Goal: Information Seeking & Learning: Learn about a topic

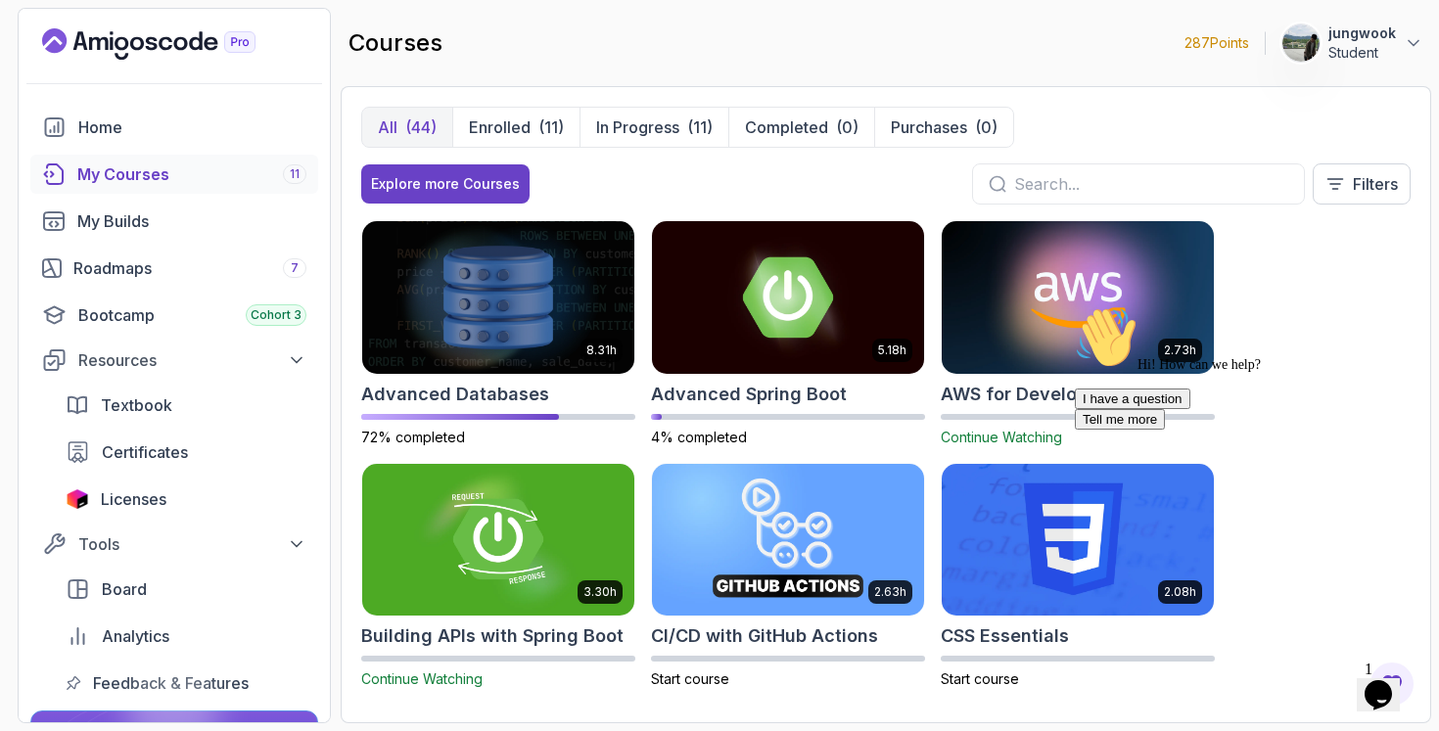
click at [1382, 680] on icon "$i18n('chat', 'chat_widget')" at bounding box center [1377, 694] width 27 height 29
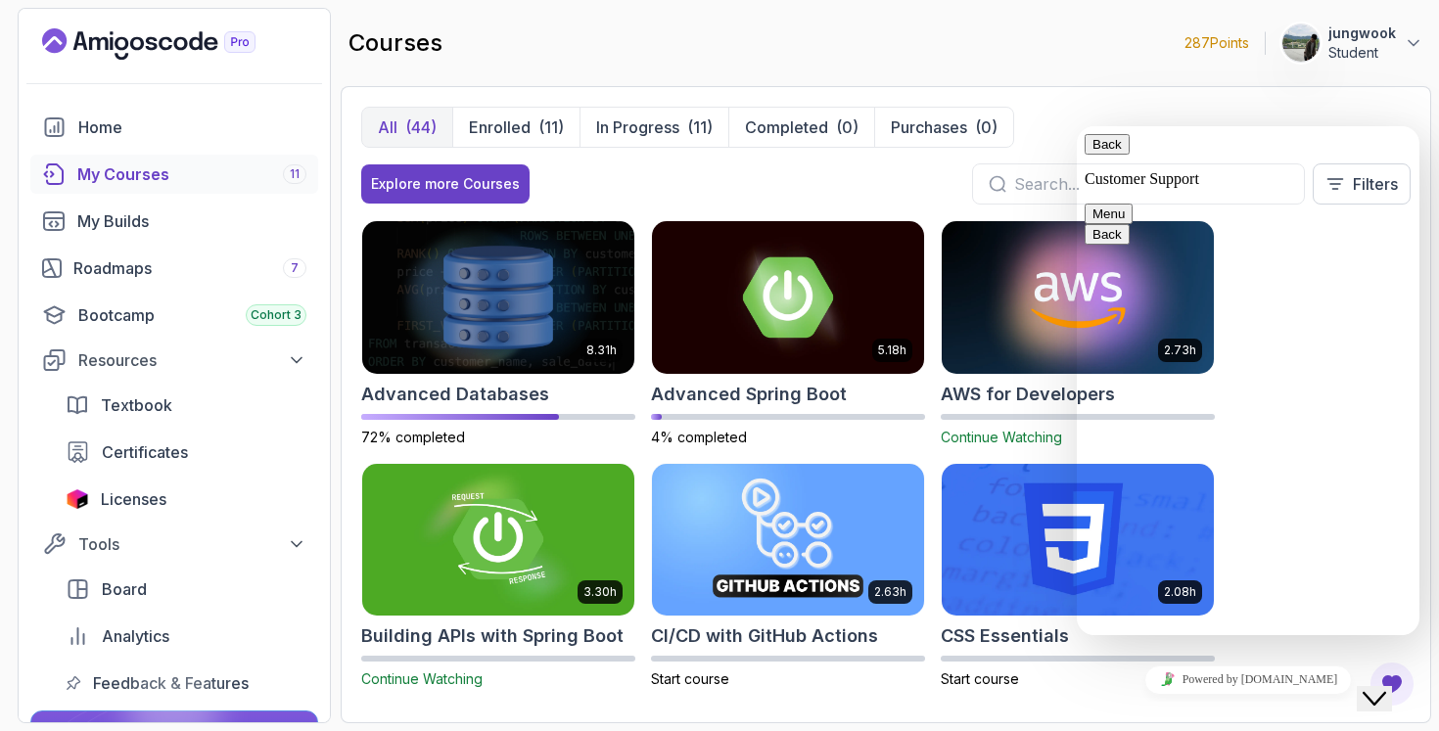
click at [1382, 687] on icon "Close Chat This icon closes the chat window." at bounding box center [1373, 698] width 23 height 23
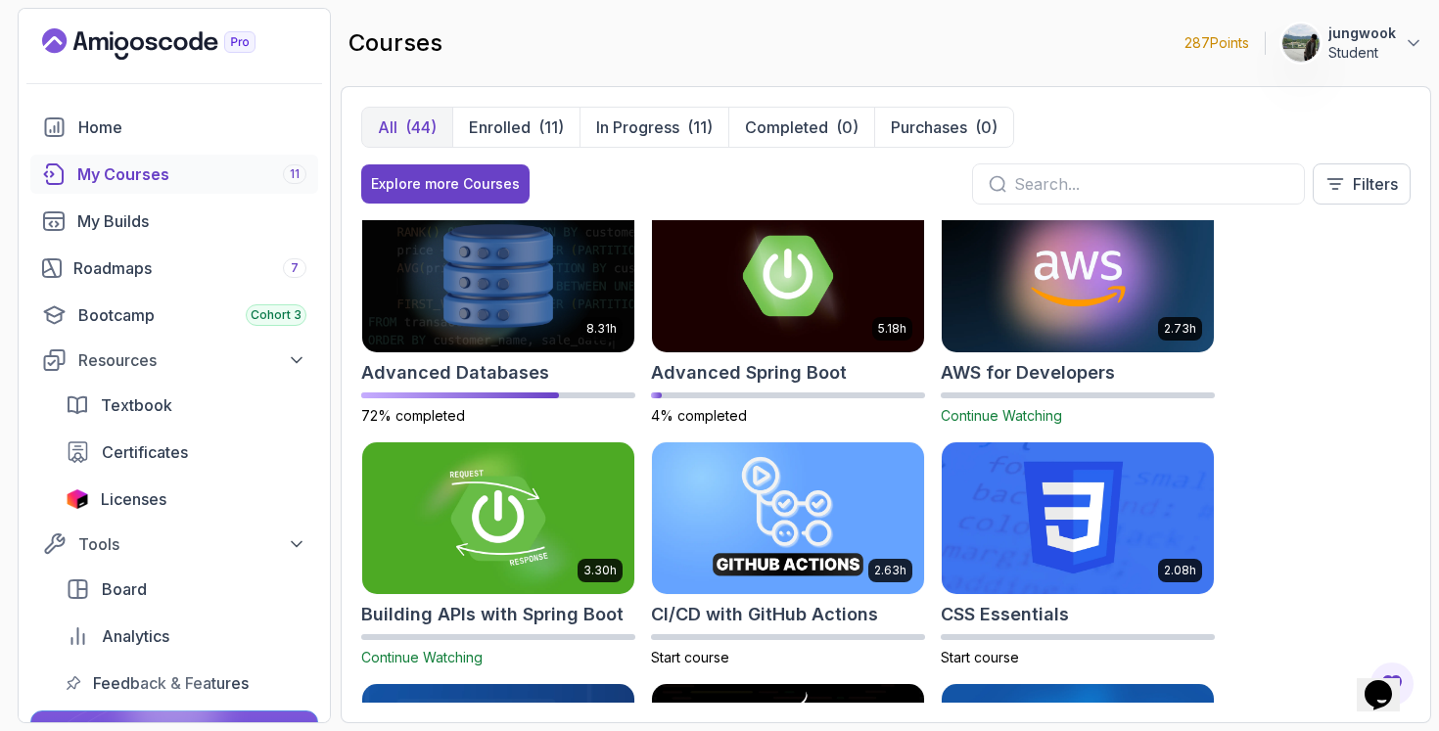
scroll to position [37, 0]
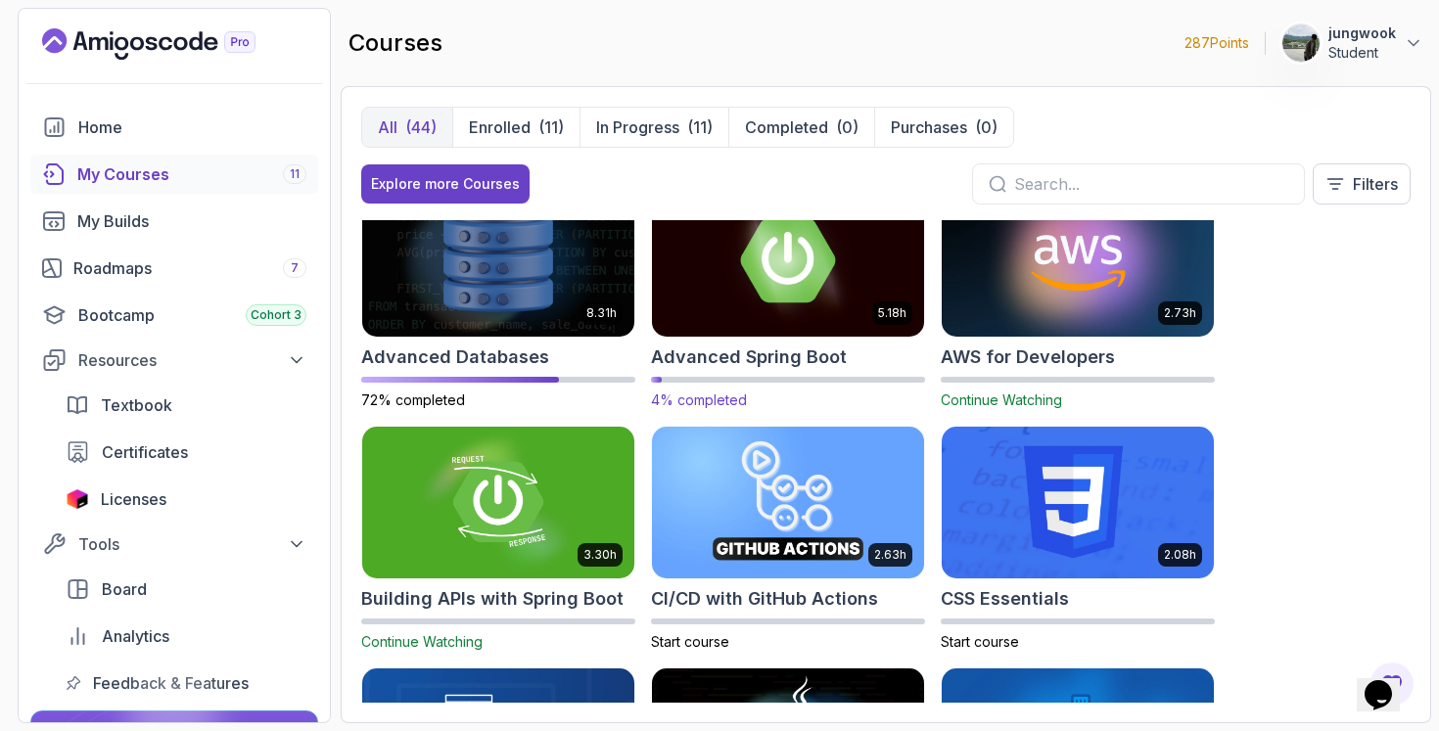
click at [852, 307] on img at bounding box center [788, 260] width 286 height 160
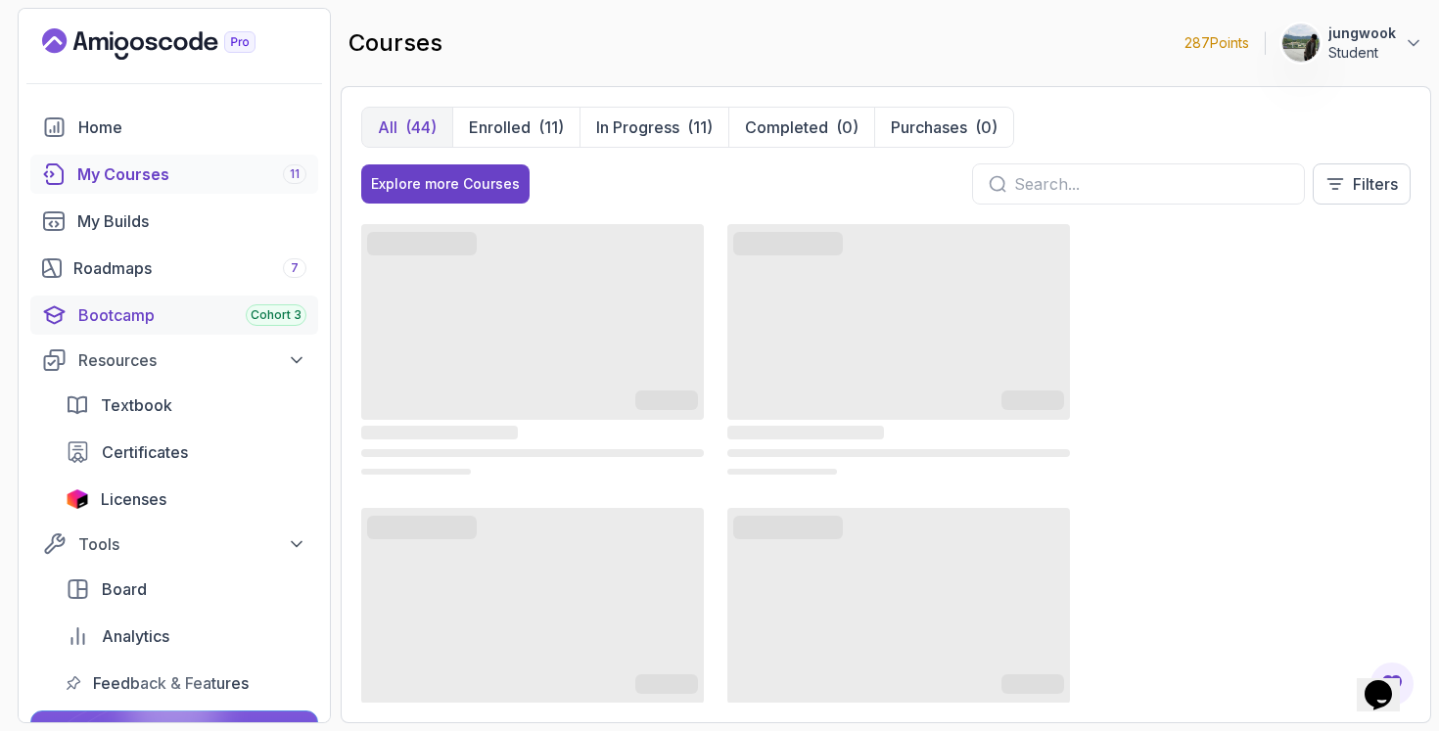
click at [256, 318] on span "Cohort 3" at bounding box center [276, 315] width 51 height 16
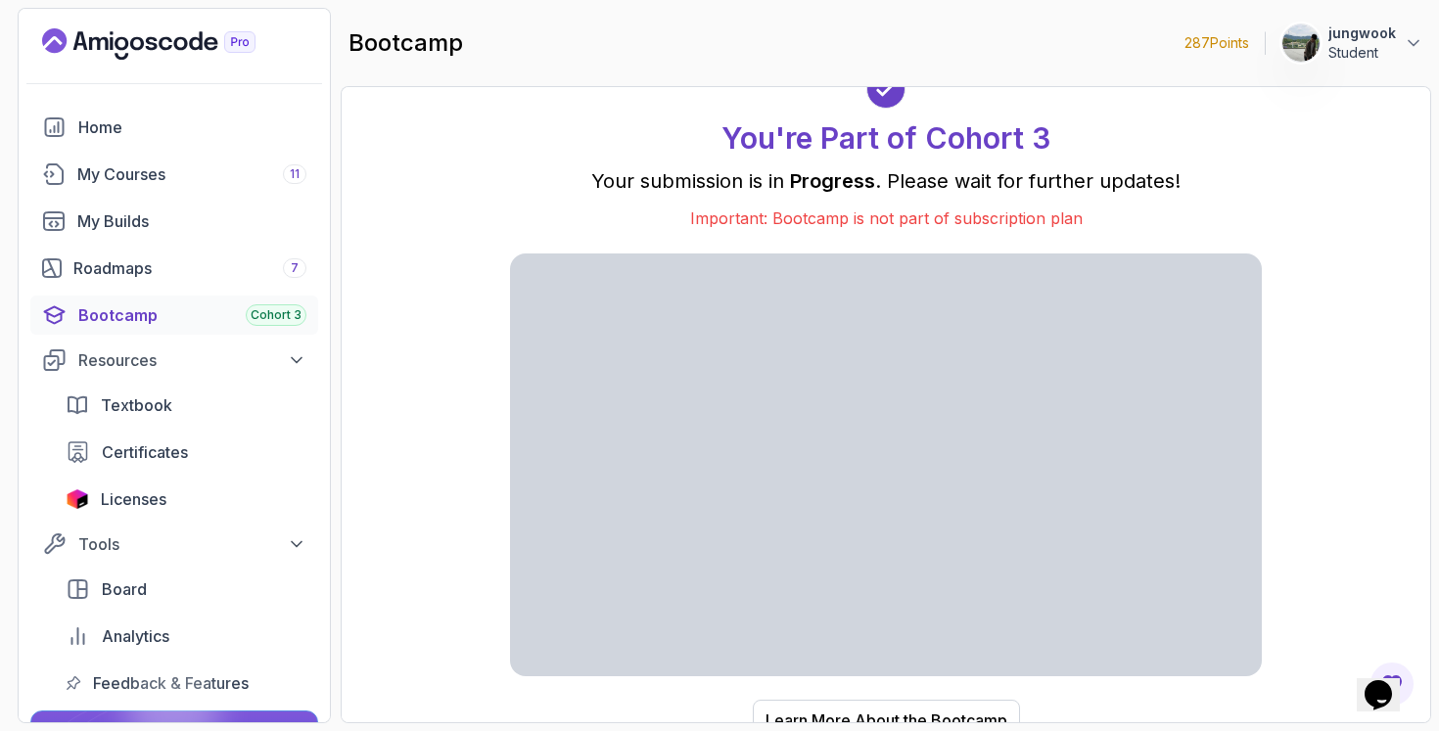
scroll to position [18, 0]
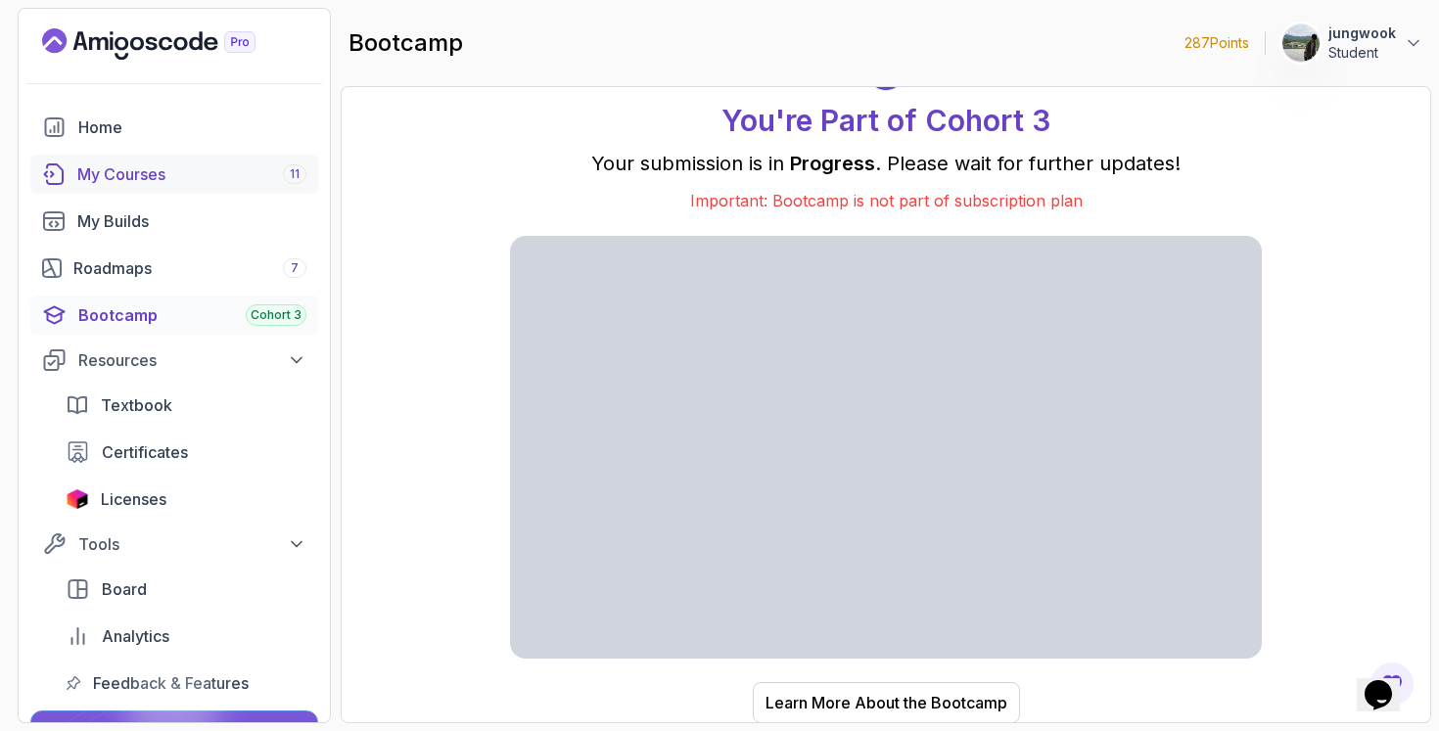
click at [134, 180] on div "My Courses 11" at bounding box center [191, 173] width 229 height 23
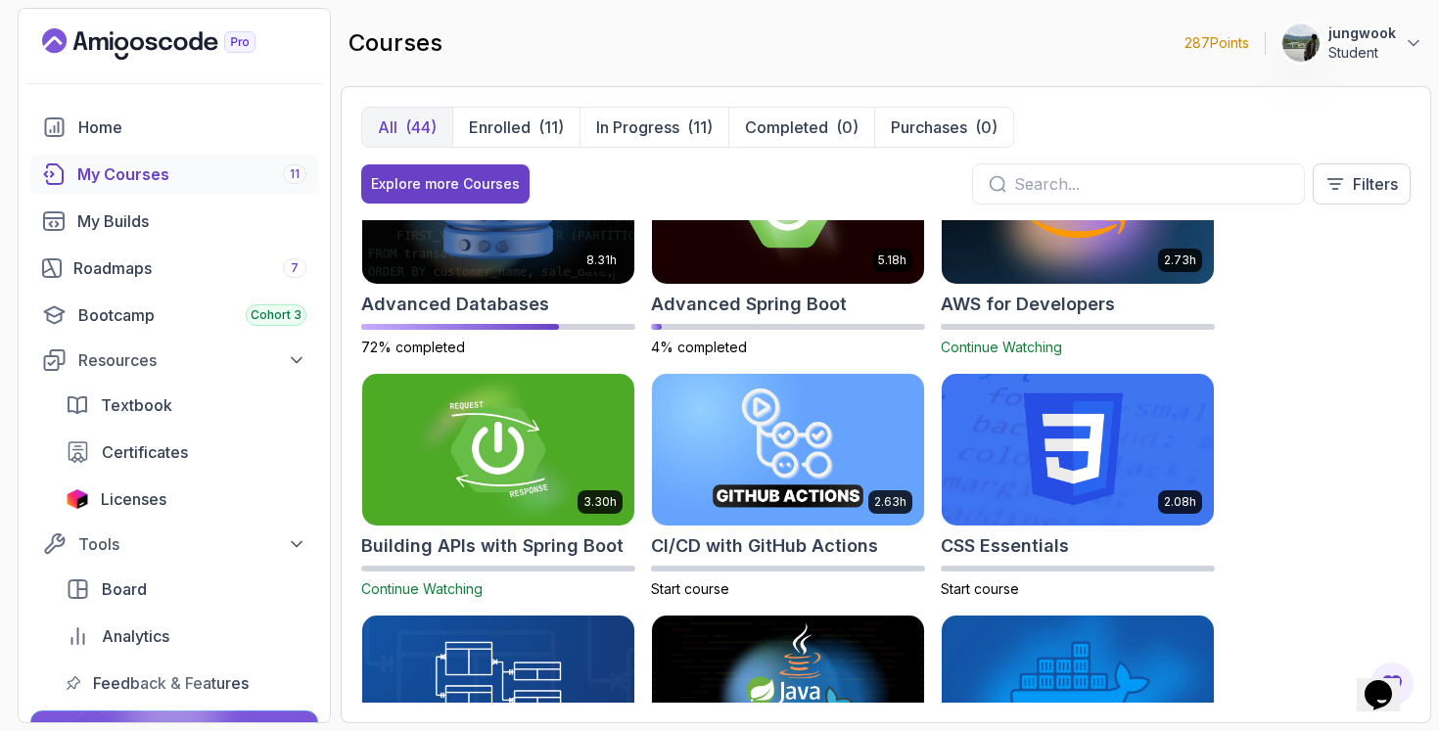
scroll to position [51, 0]
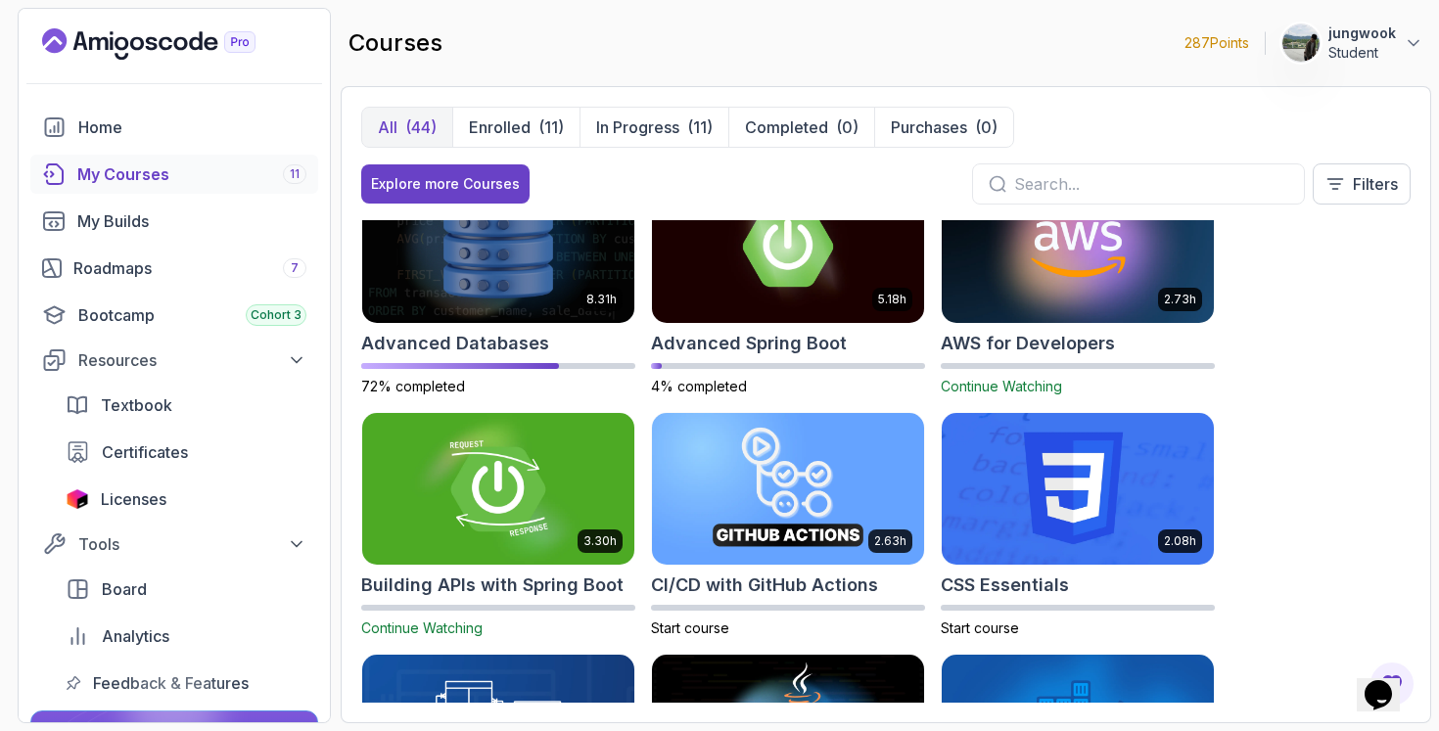
click at [542, 498] on img at bounding box center [498, 489] width 286 height 160
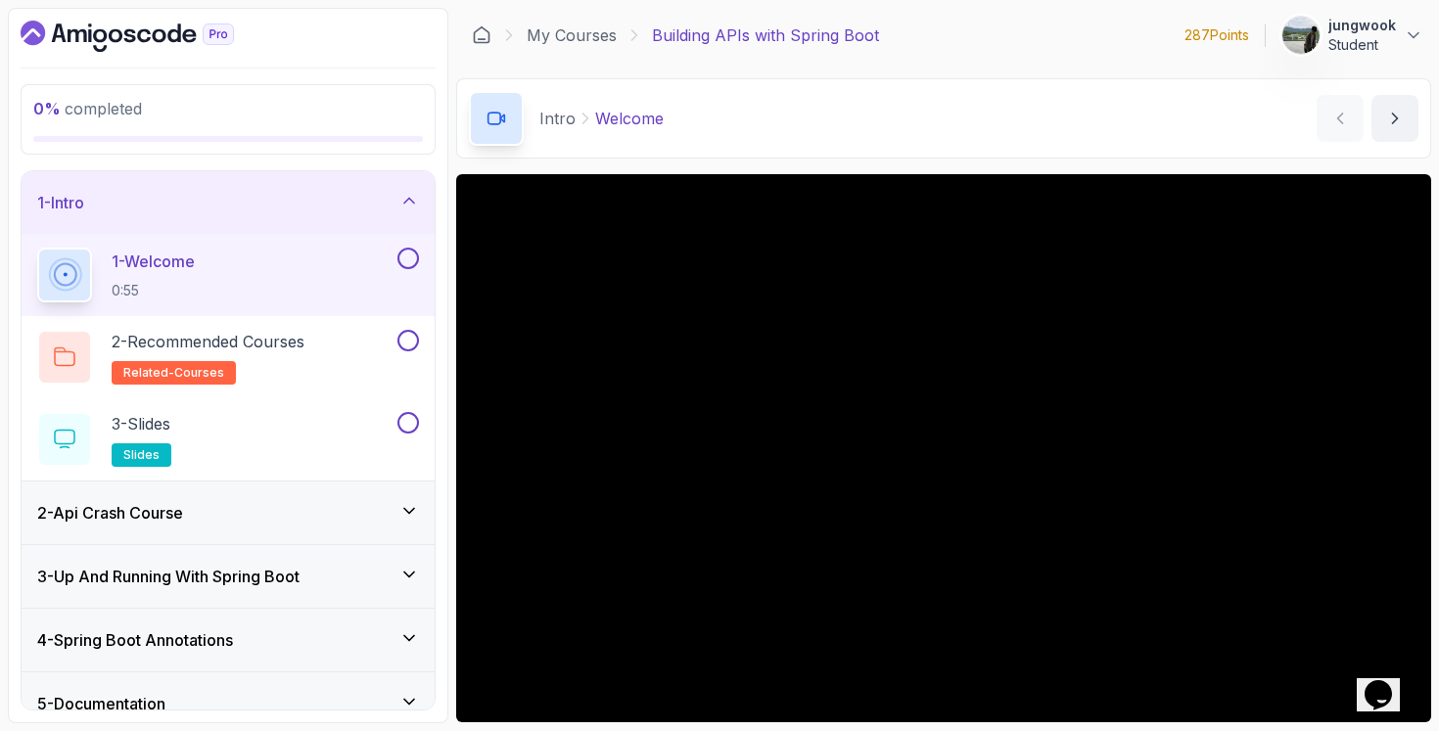
click at [381, 490] on div "2 - Api Crash Course" at bounding box center [228, 513] width 413 height 63
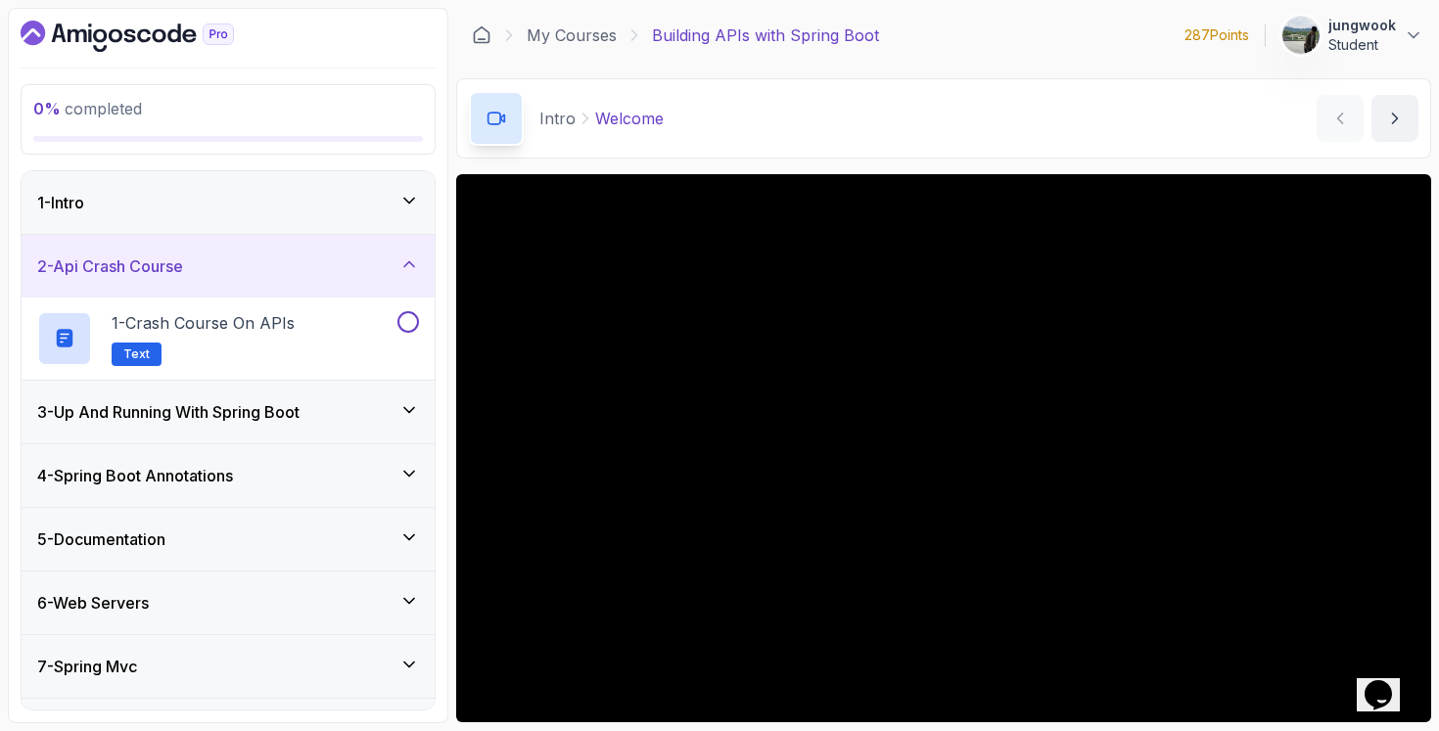
click at [443, 391] on div "0 % completed 1 - Intro 2 - Api Crash Course 1 - Crash Course on APIs Text 3 - …" at bounding box center [228, 365] width 440 height 715
click at [411, 405] on icon at bounding box center [409, 410] width 20 height 20
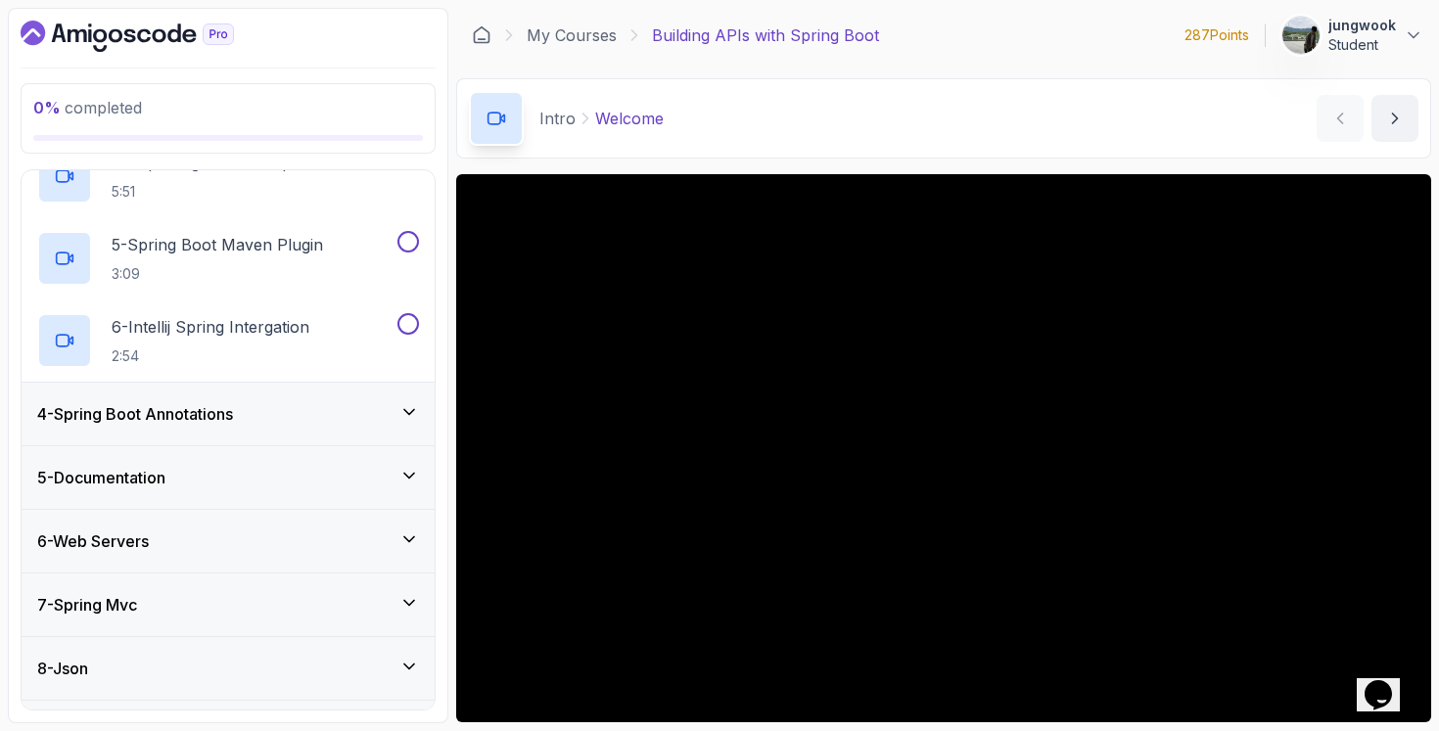
click at [383, 425] on div "4 - Spring Boot Annotations" at bounding box center [228, 413] width 382 height 23
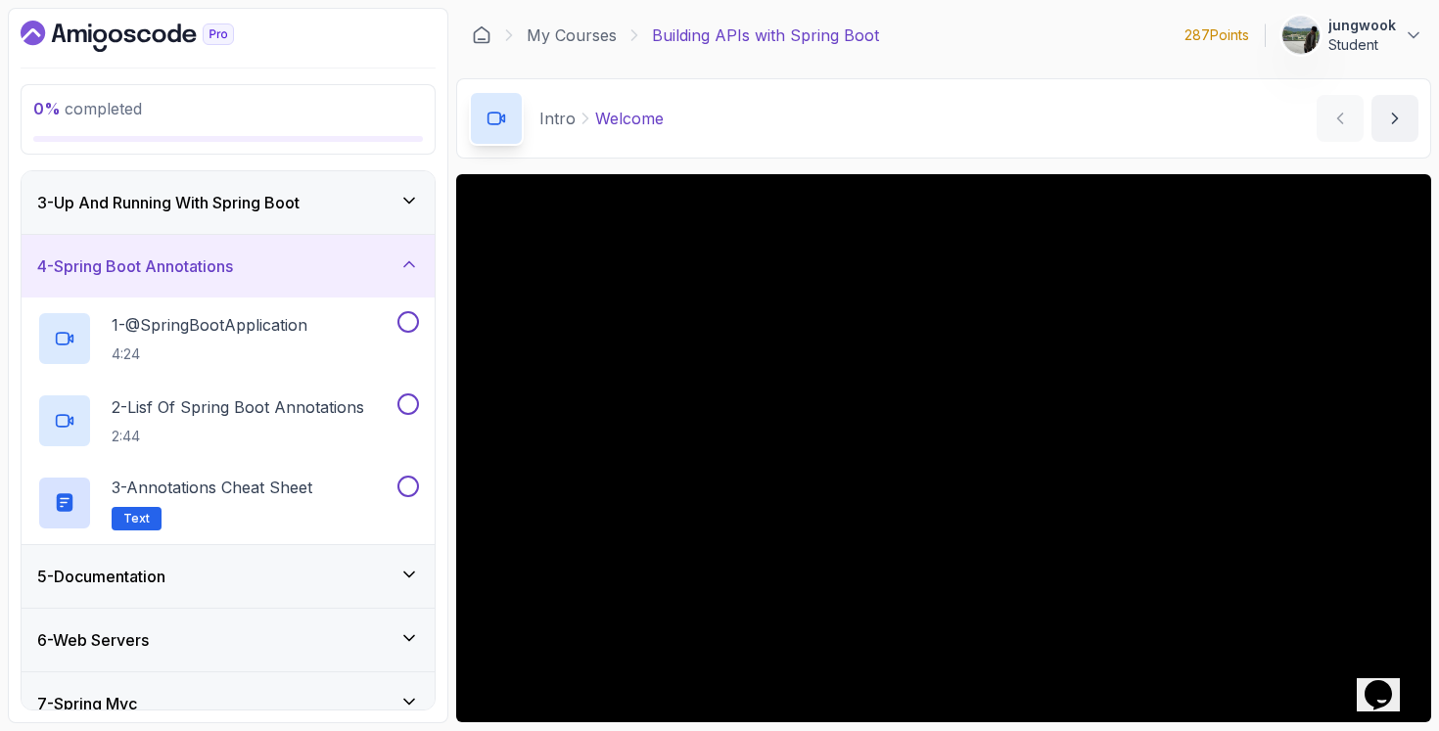
click at [332, 559] on div "5 - Documentation" at bounding box center [228, 576] width 413 height 63
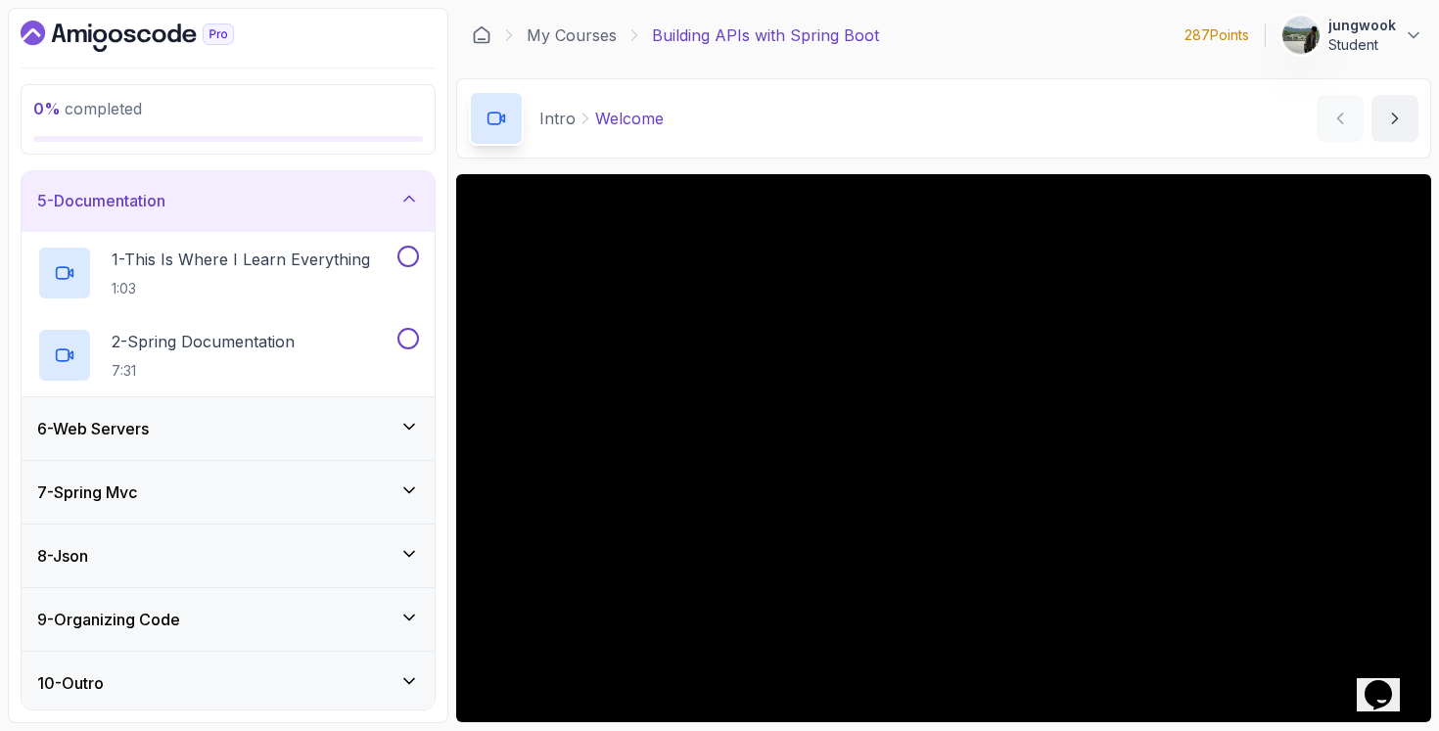
scroll to position [260, 0]
click at [382, 448] on div "6 - Web Servers" at bounding box center [228, 424] width 413 height 63
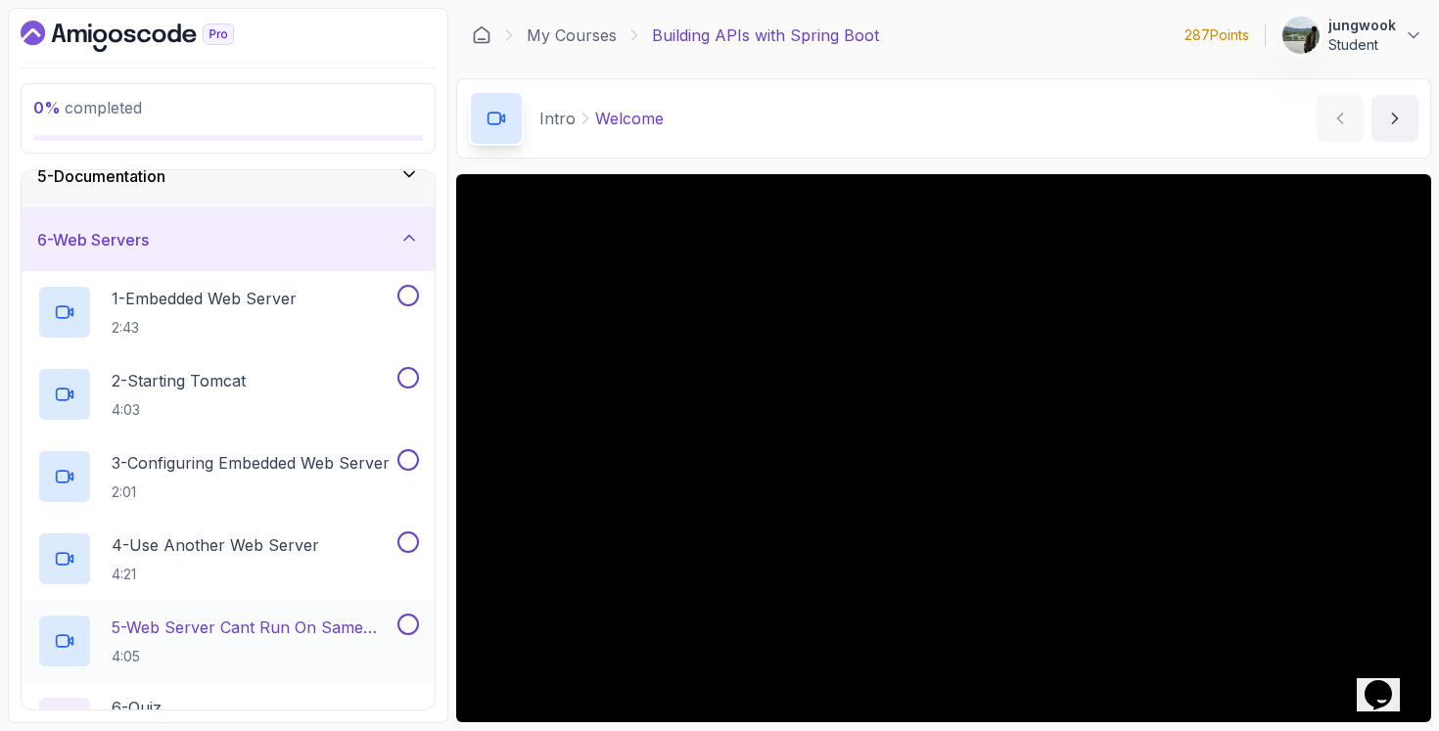
scroll to position [453, 0]
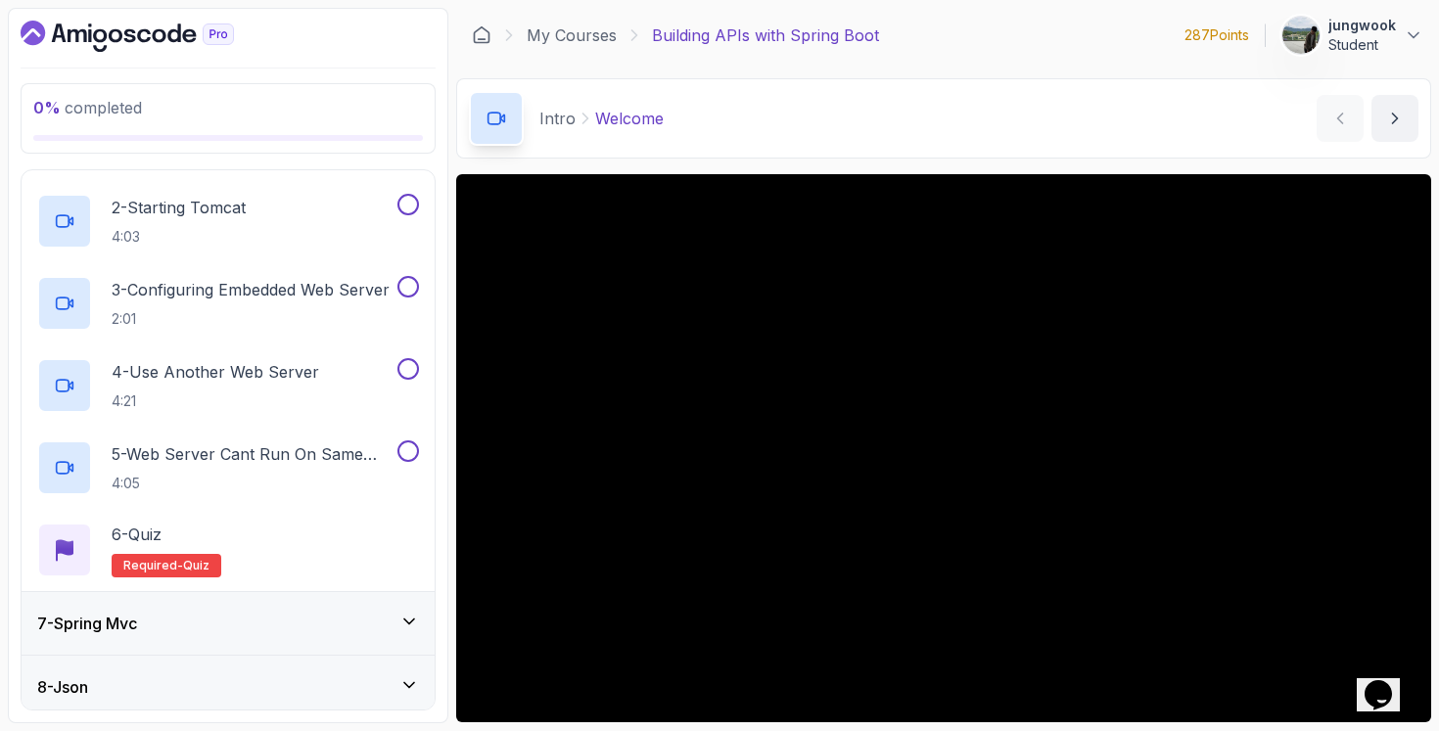
click at [338, 625] on div "7 - Spring Mvc" at bounding box center [228, 623] width 382 height 23
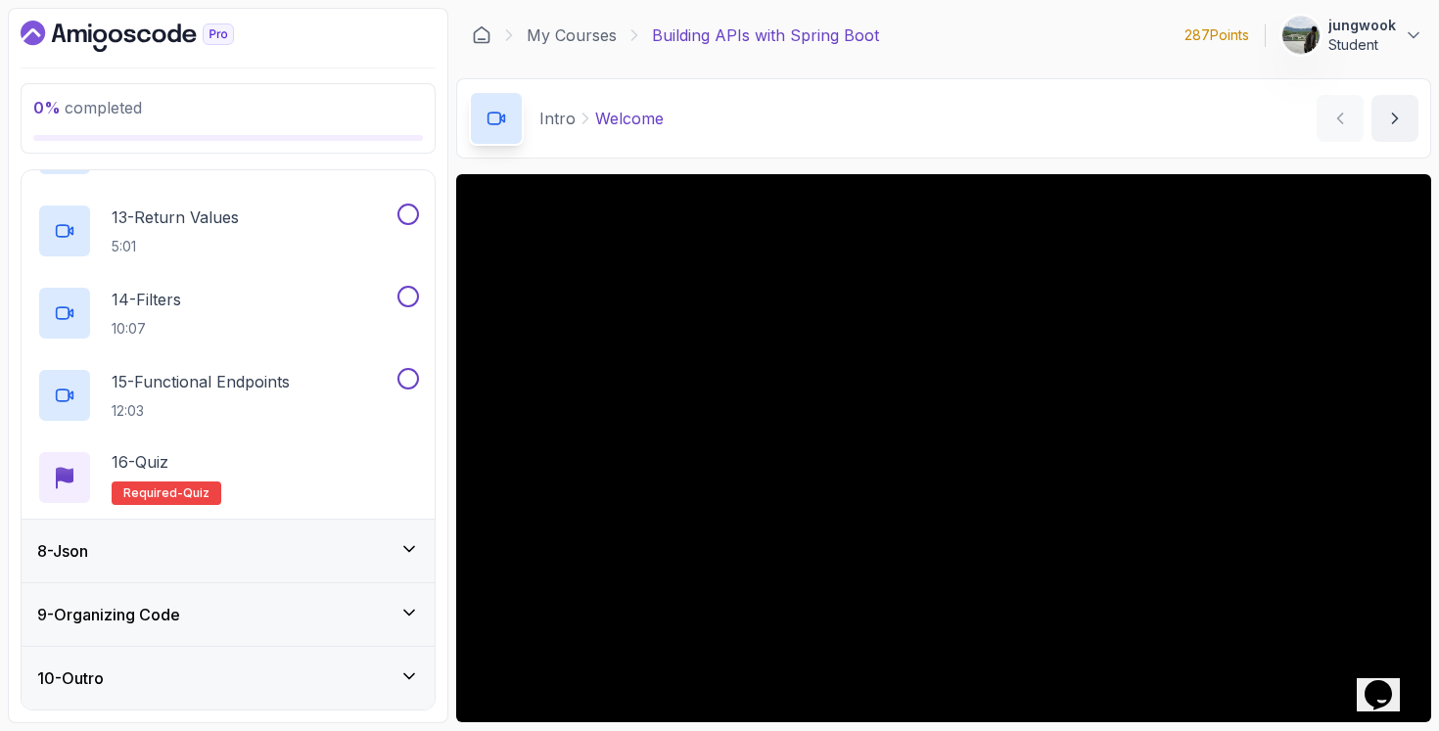
click at [364, 557] on div "8 - Json" at bounding box center [228, 550] width 382 height 23
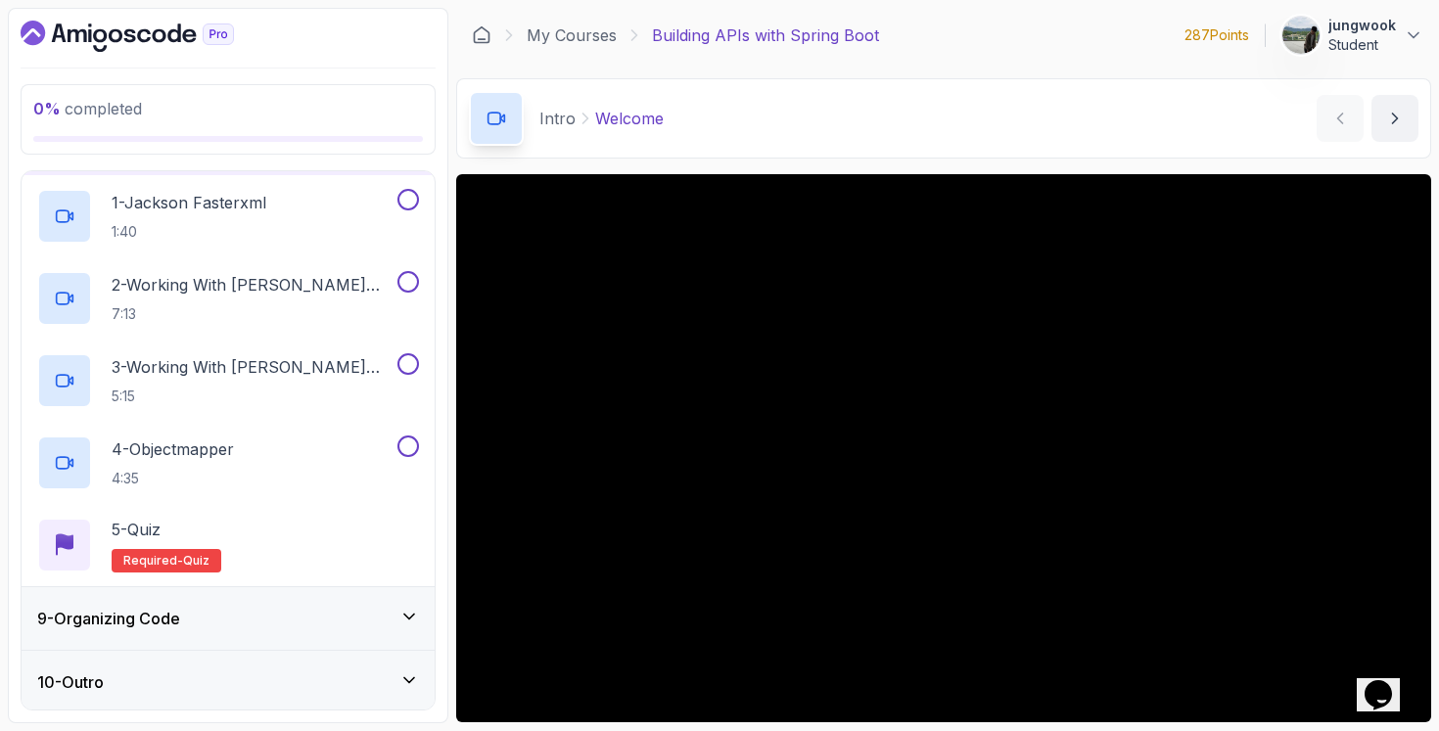
scroll to position [507, 0]
click at [348, 604] on div "9 - Organizing Code" at bounding box center [228, 615] width 382 height 23
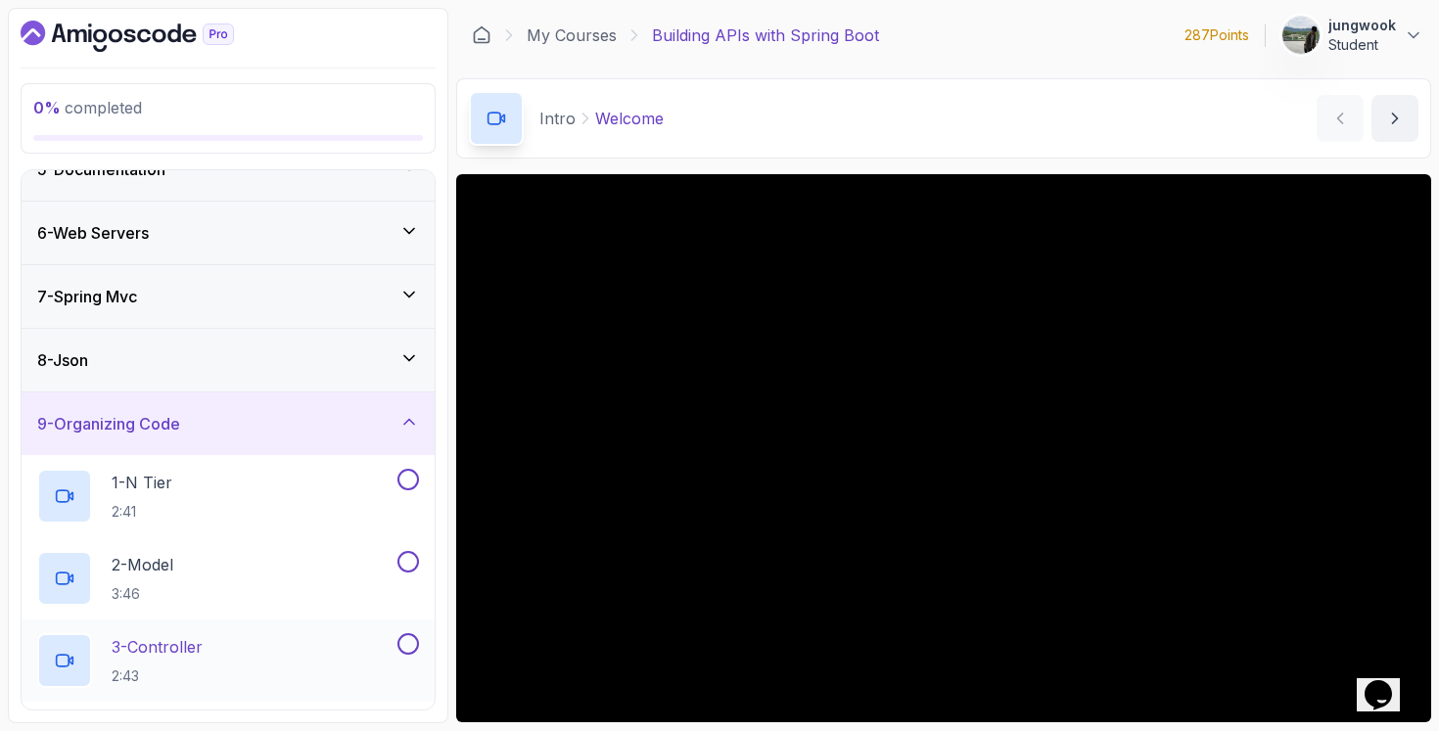
scroll to position [0, 0]
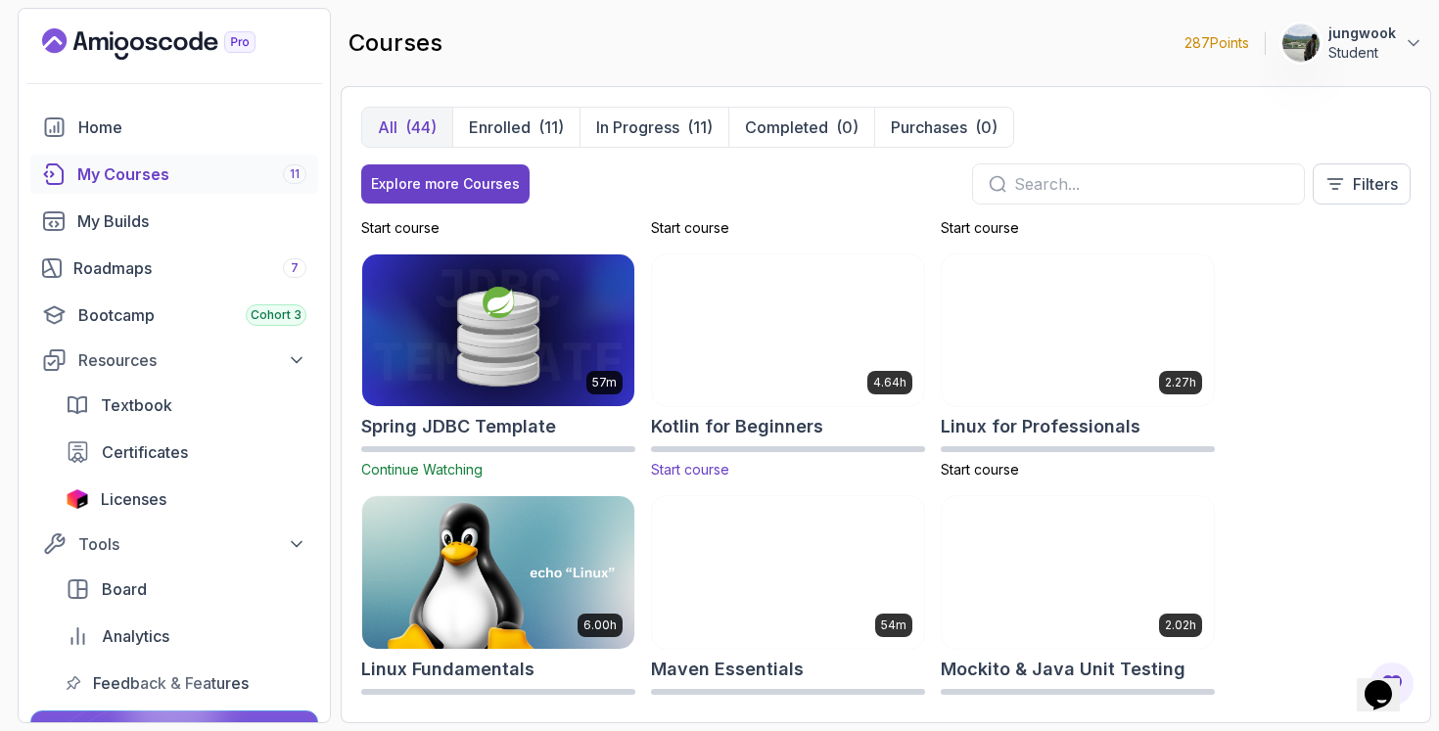
scroll to position [2149, 0]
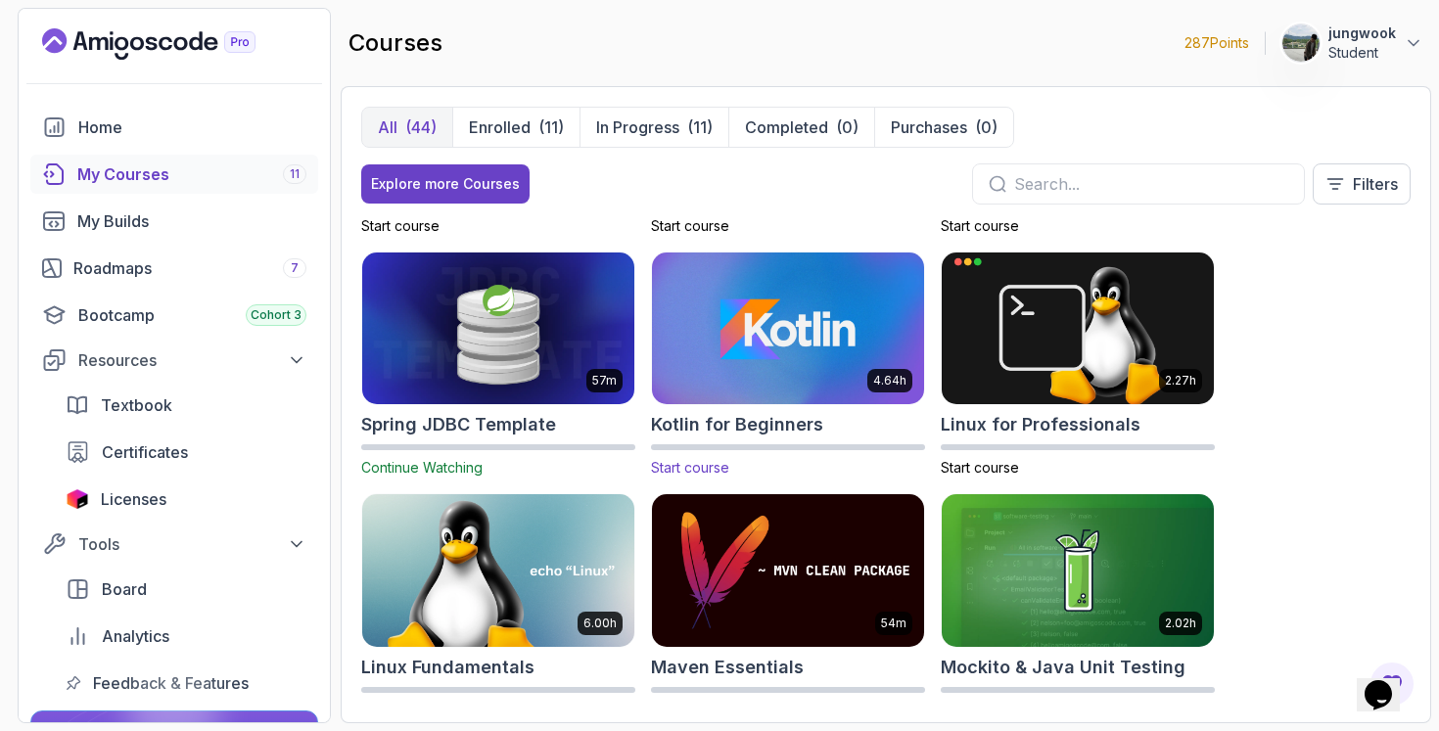
click at [749, 378] on img at bounding box center [788, 329] width 286 height 160
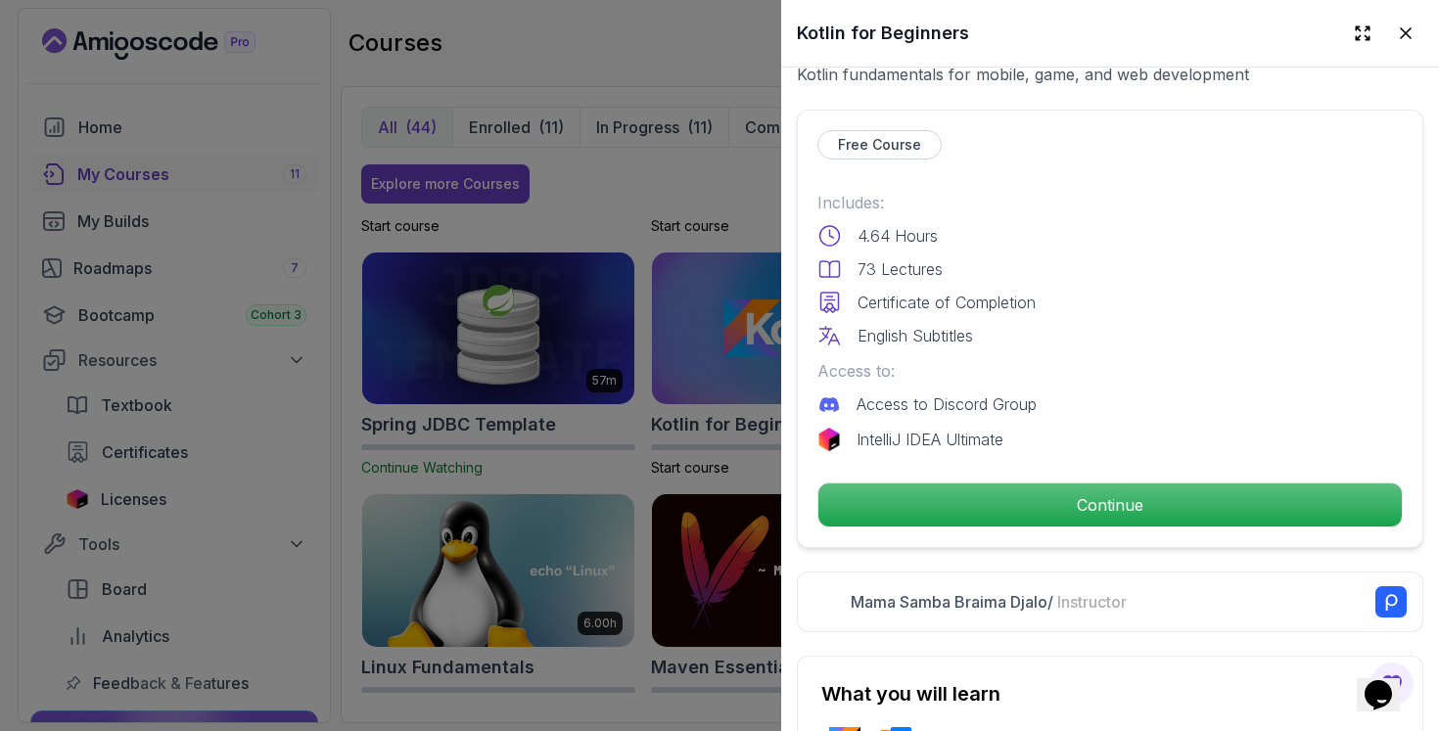
scroll to position [583, 0]
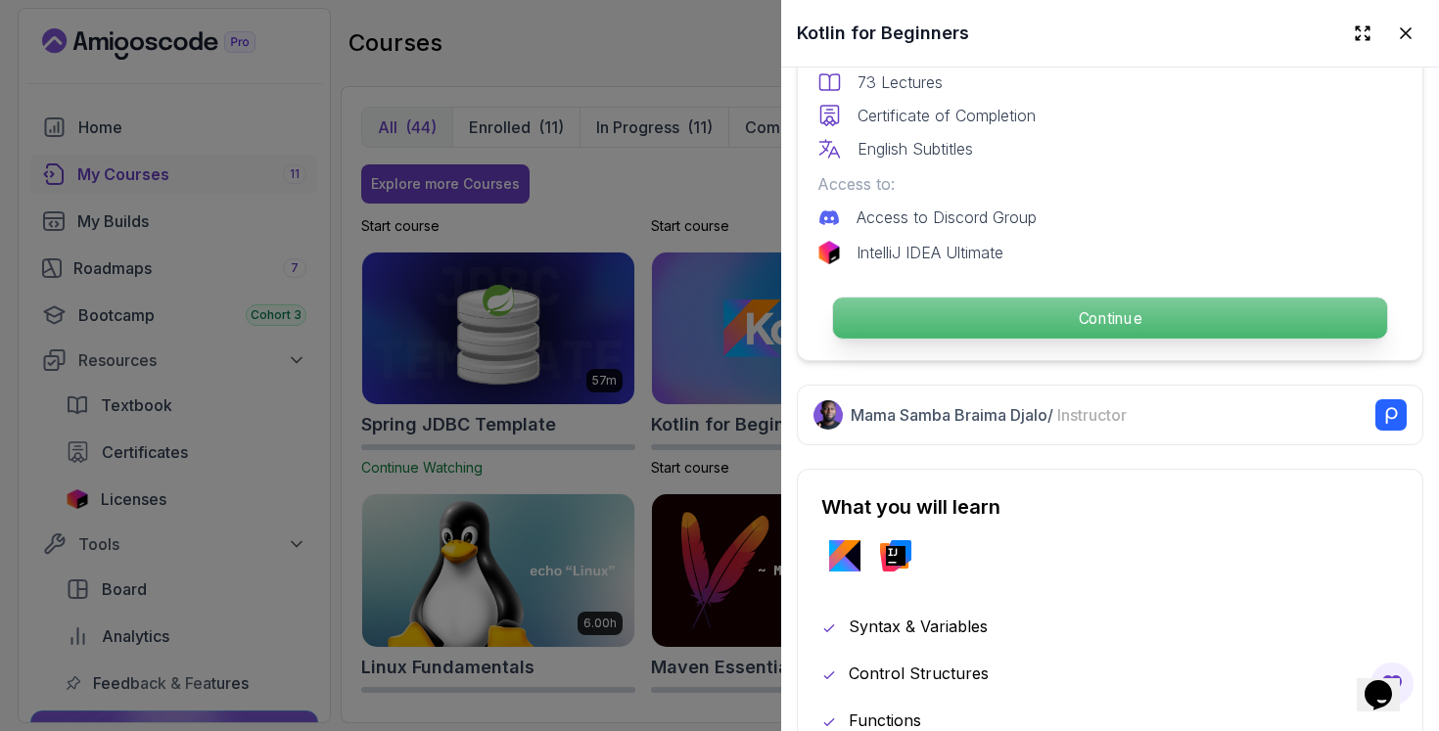
click at [990, 298] on p "Continue" at bounding box center [1110, 318] width 554 height 41
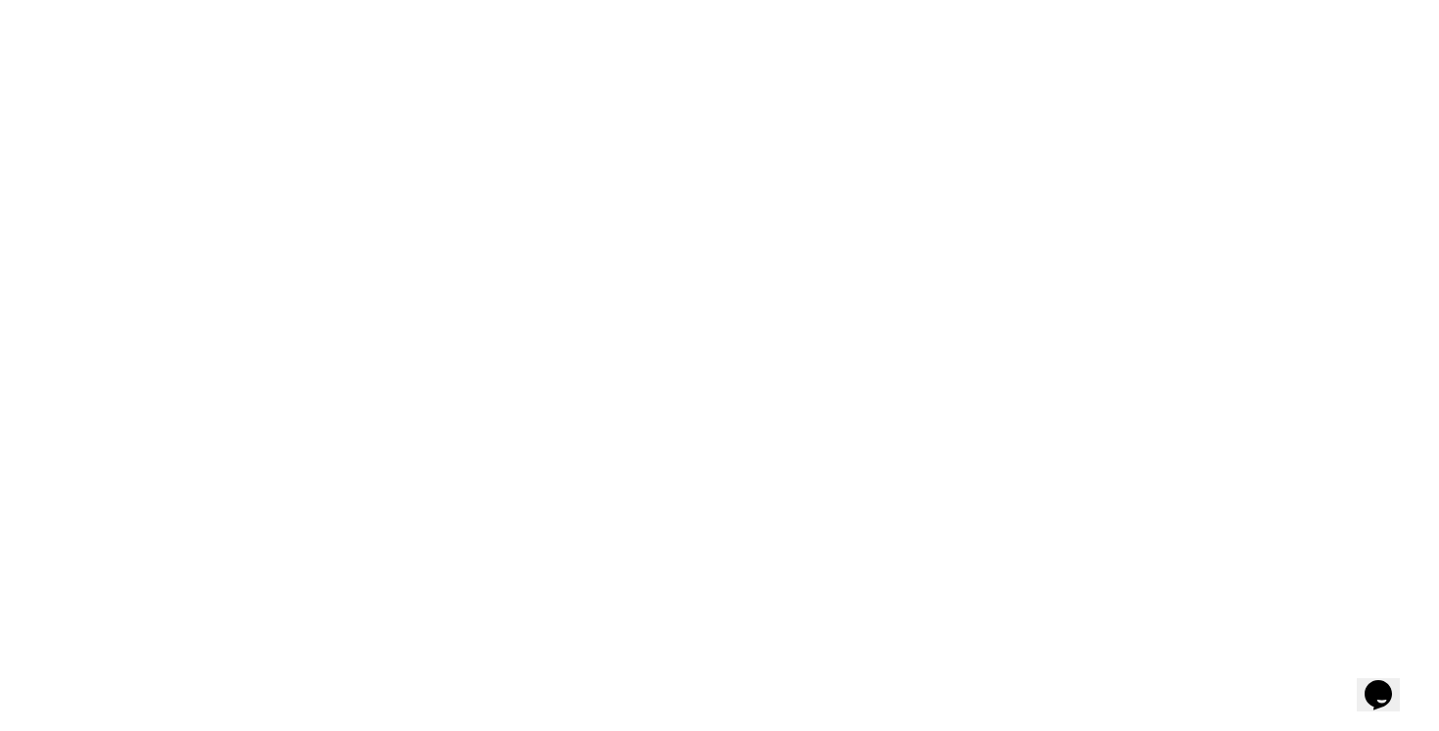
click at [954, 0] on html "0s" at bounding box center [719, 0] width 1439 height 0
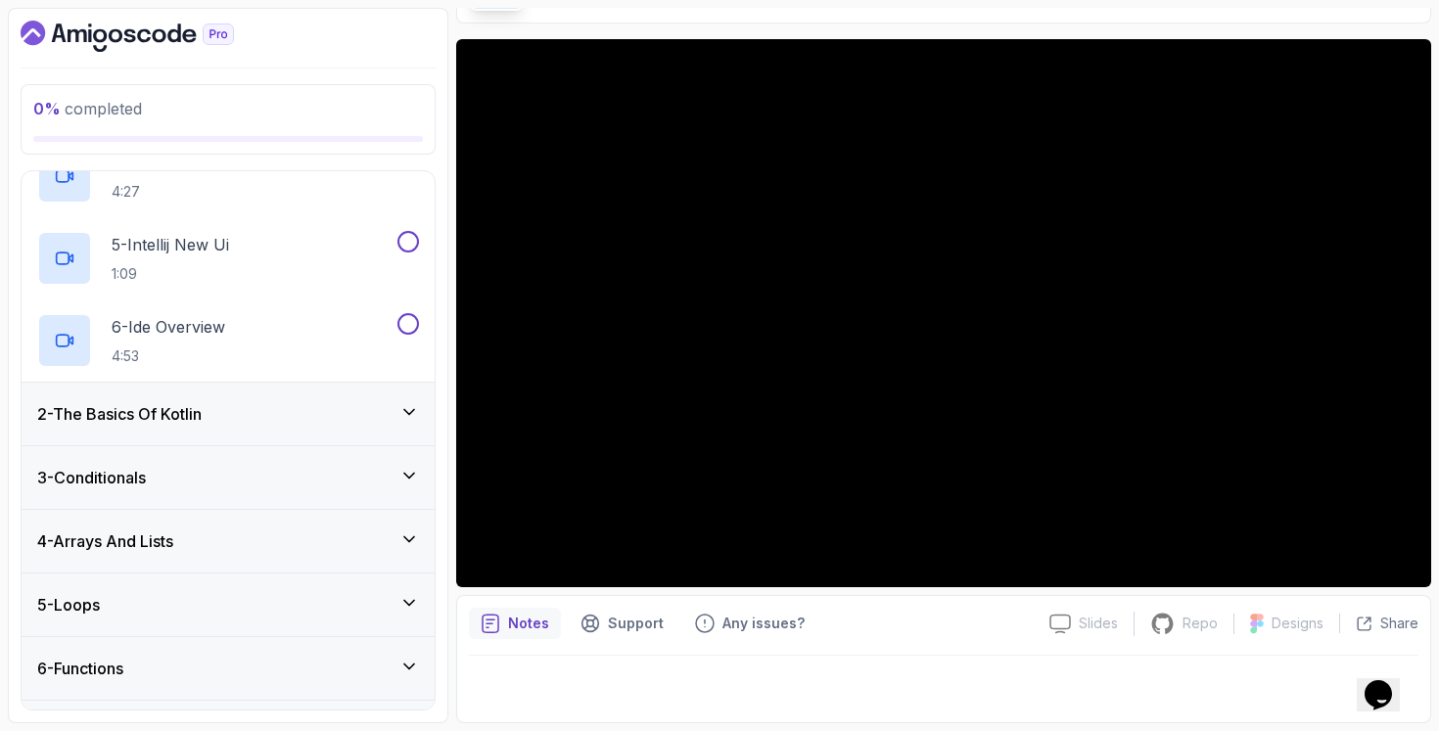
scroll to position [398, 0]
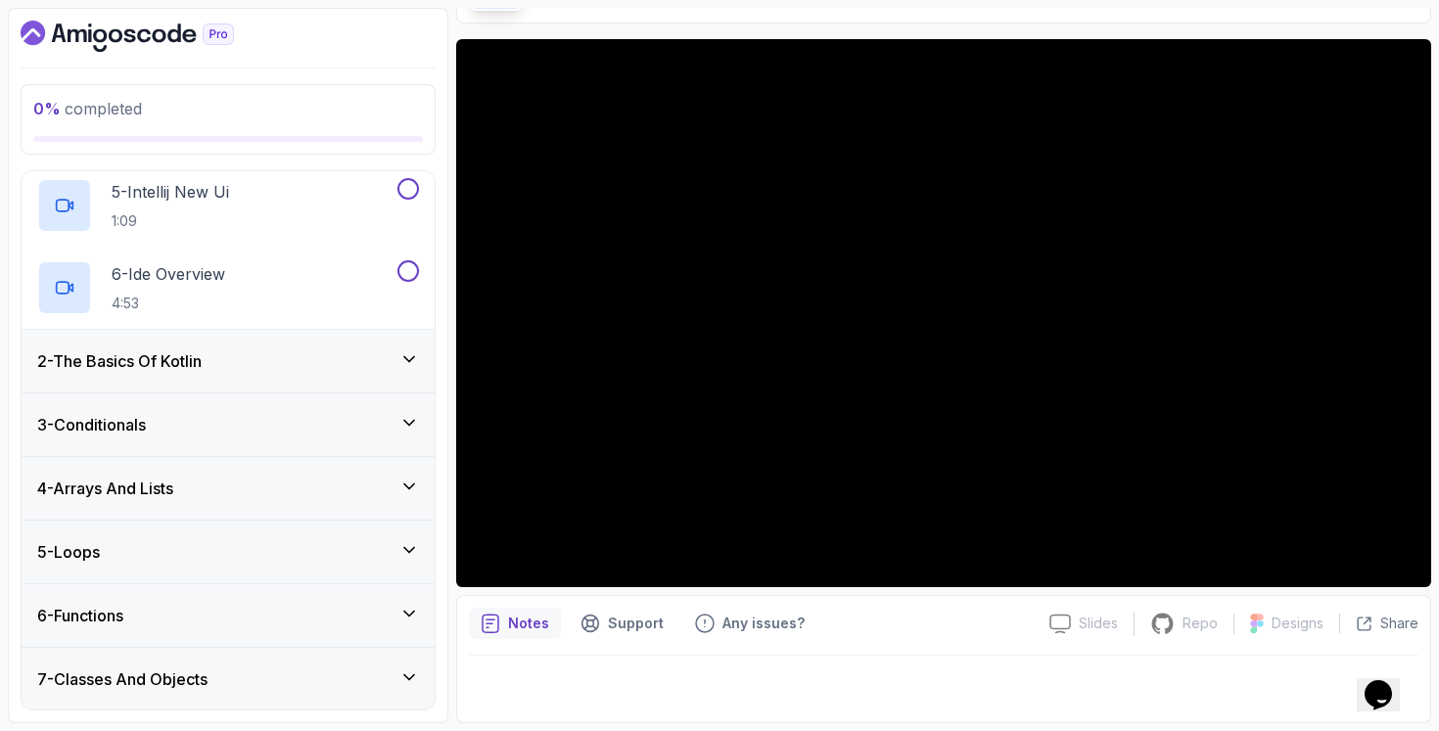
click at [351, 446] on div "3 - Conditionals" at bounding box center [228, 424] width 413 height 63
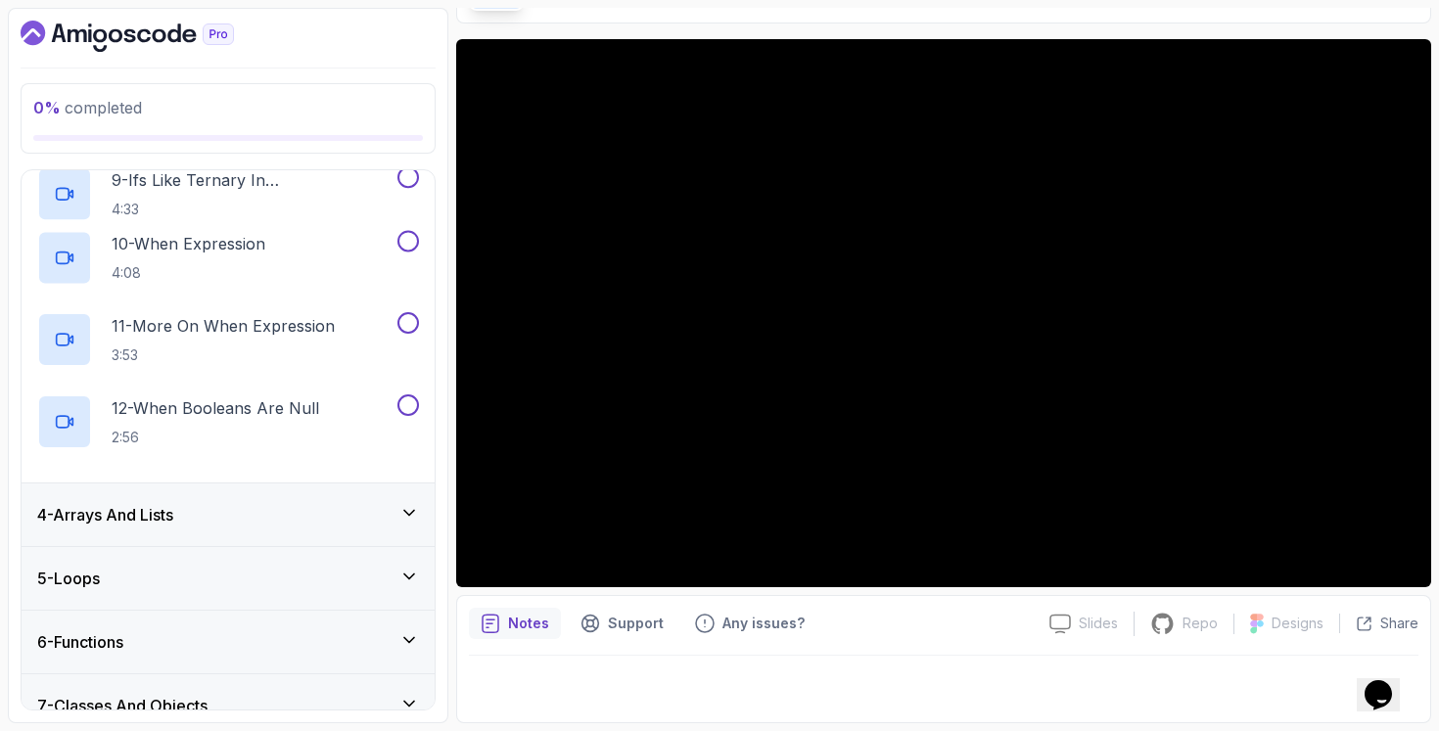
scroll to position [892, 0]
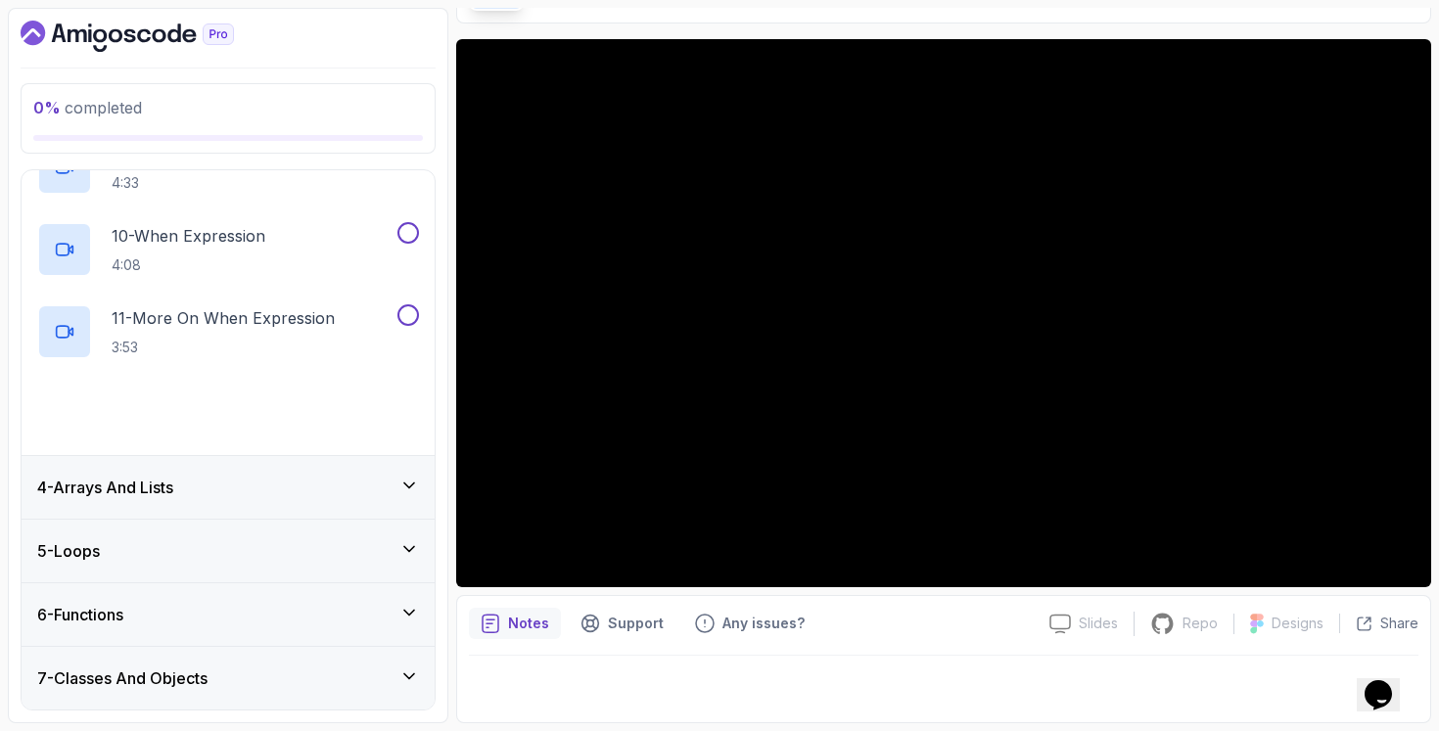
click at [346, 478] on div "4 - Arrays And Lists" at bounding box center [228, 487] width 382 height 23
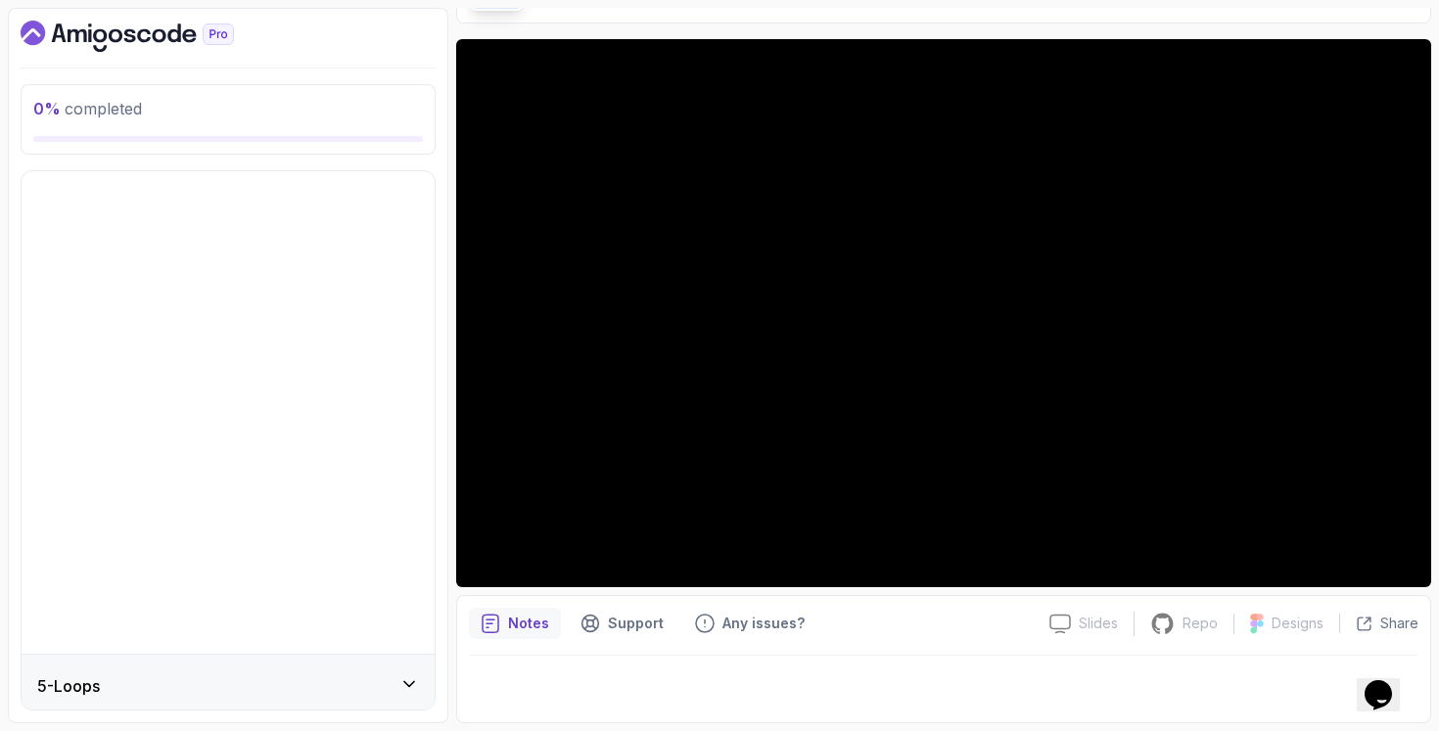
scroll to position [481, 0]
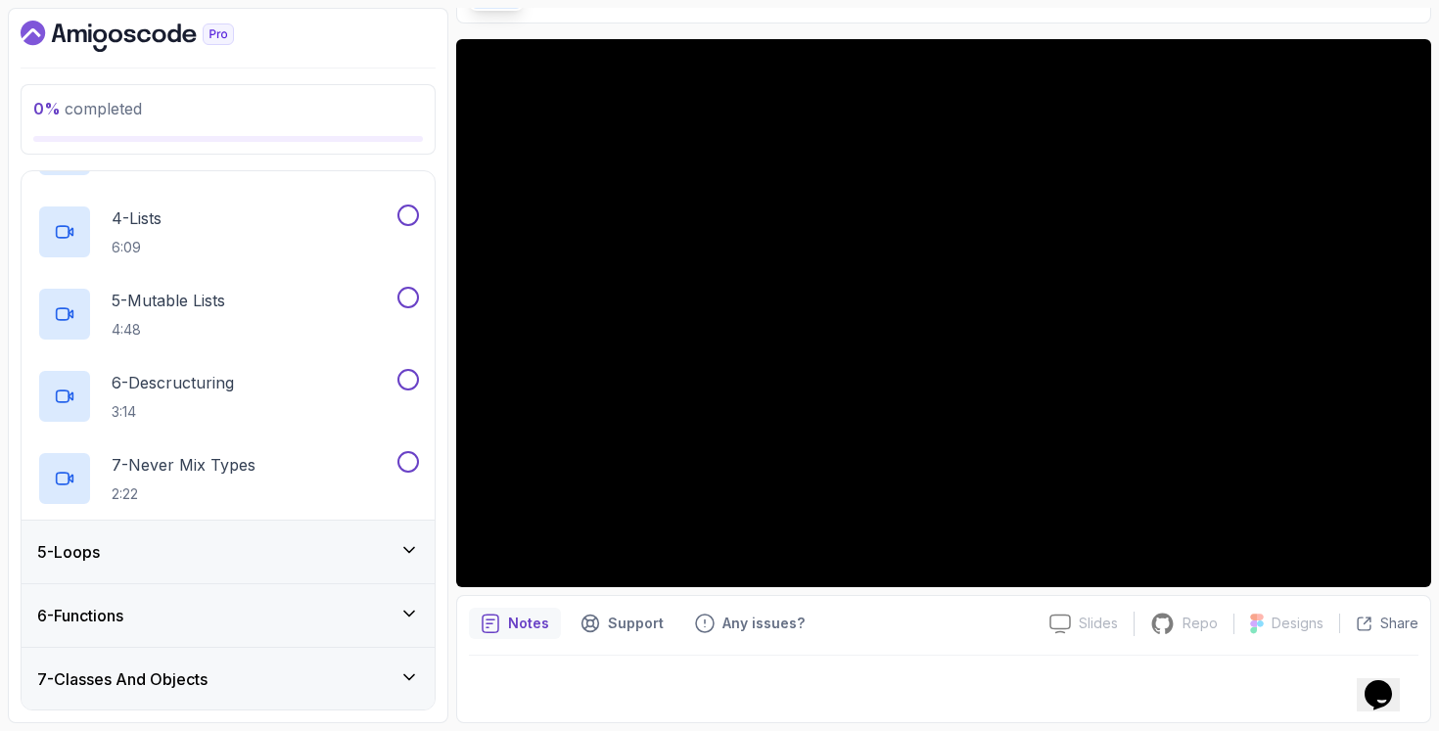
click at [323, 548] on div "5 - Loops" at bounding box center [228, 551] width 382 height 23
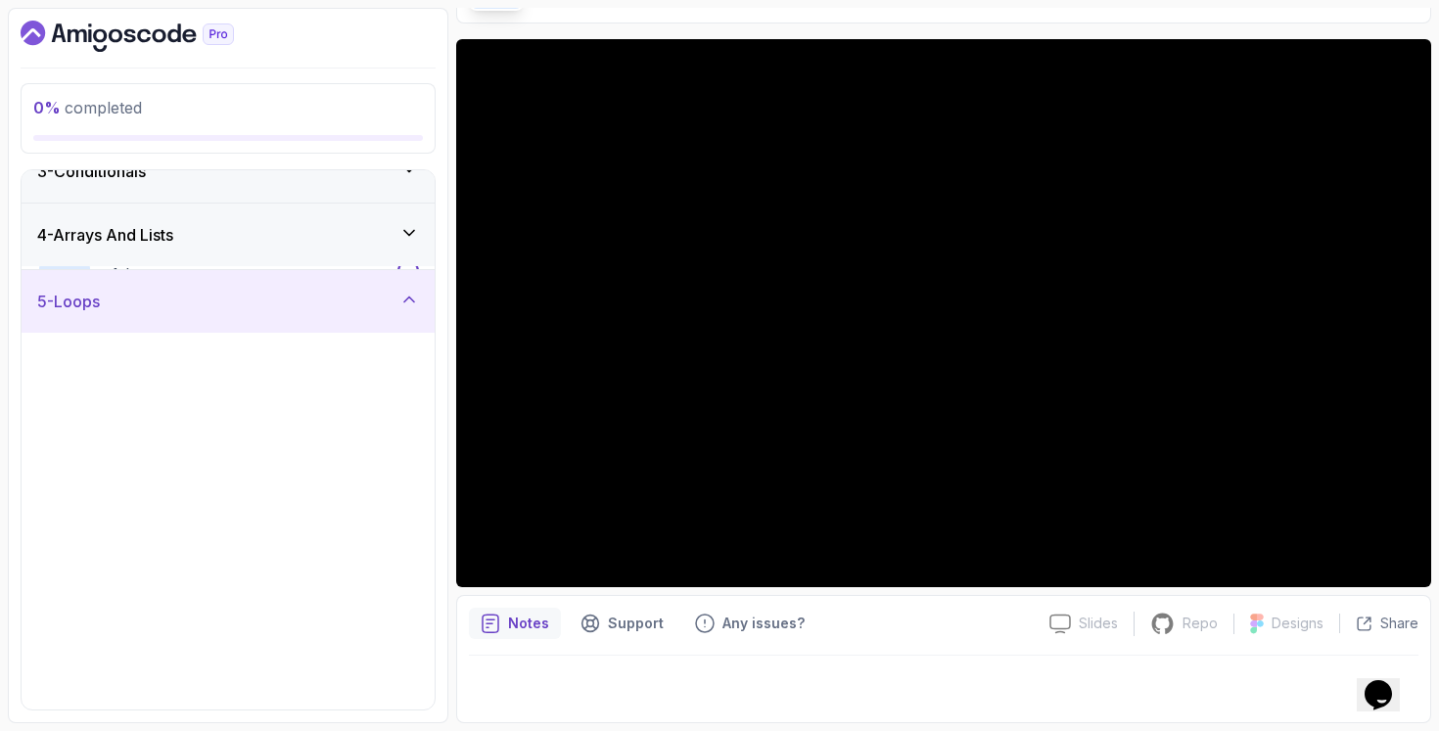
scroll to position [563, 0]
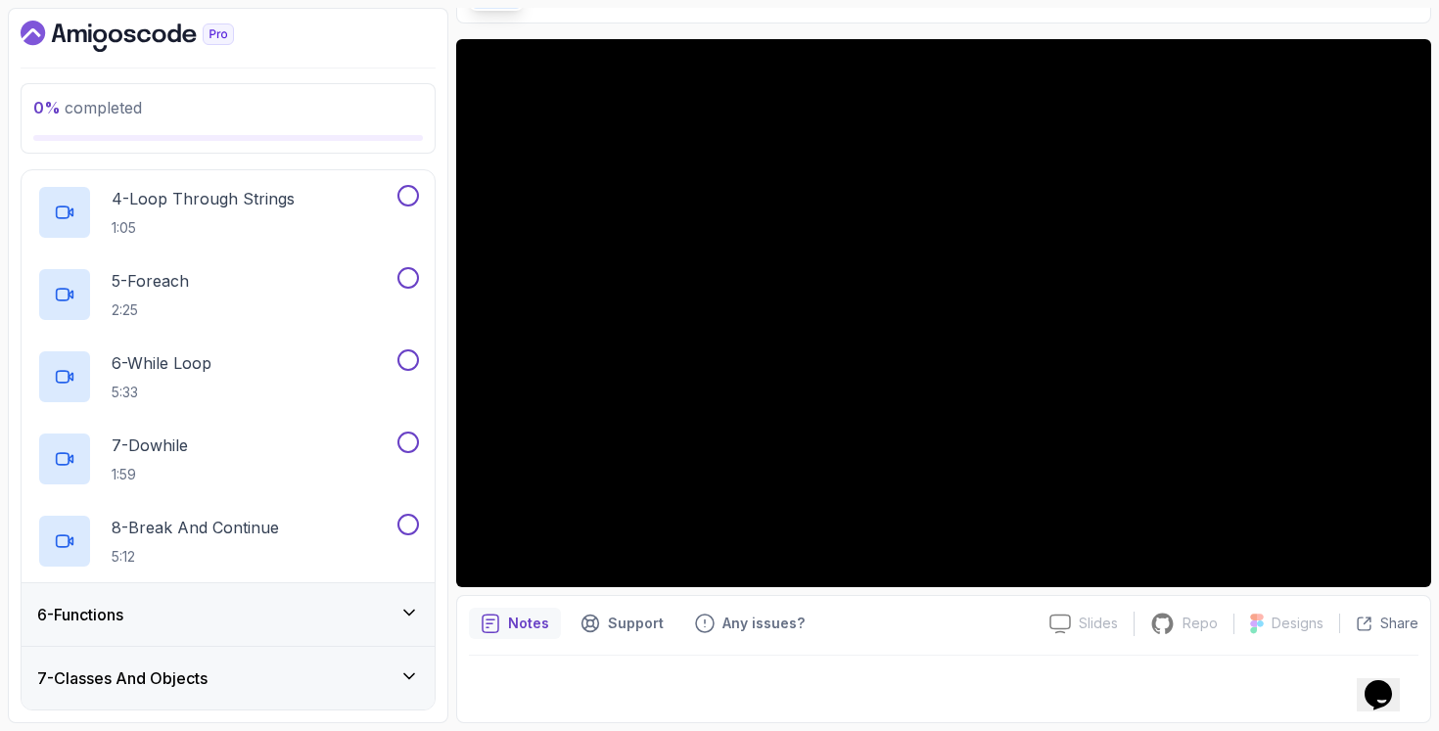
click at [284, 646] on div "1 - Getting Started 2 - The Basics Of Kotlin 3 - Conditionals 4 - Arrays And Li…" at bounding box center [228, 439] width 413 height 539
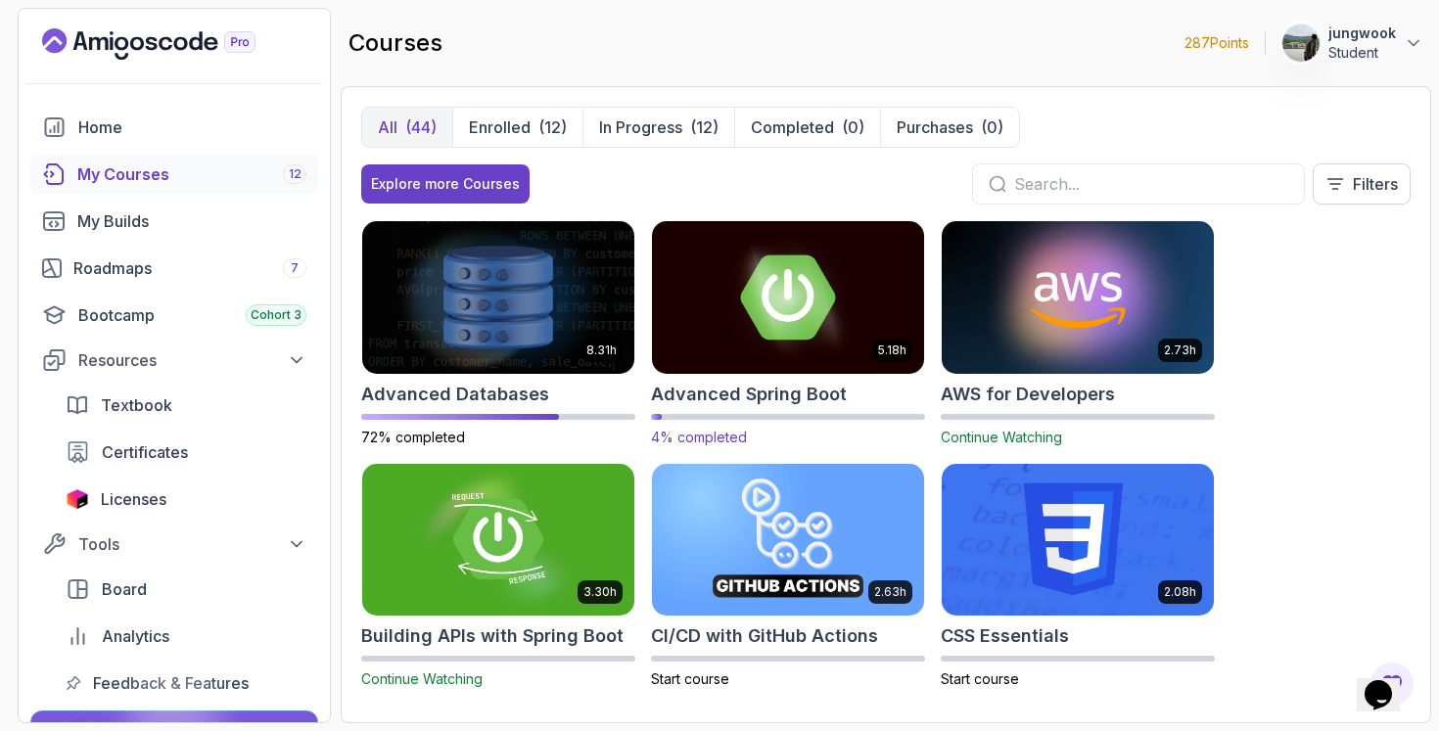
click at [849, 322] on img at bounding box center [788, 297] width 286 height 160
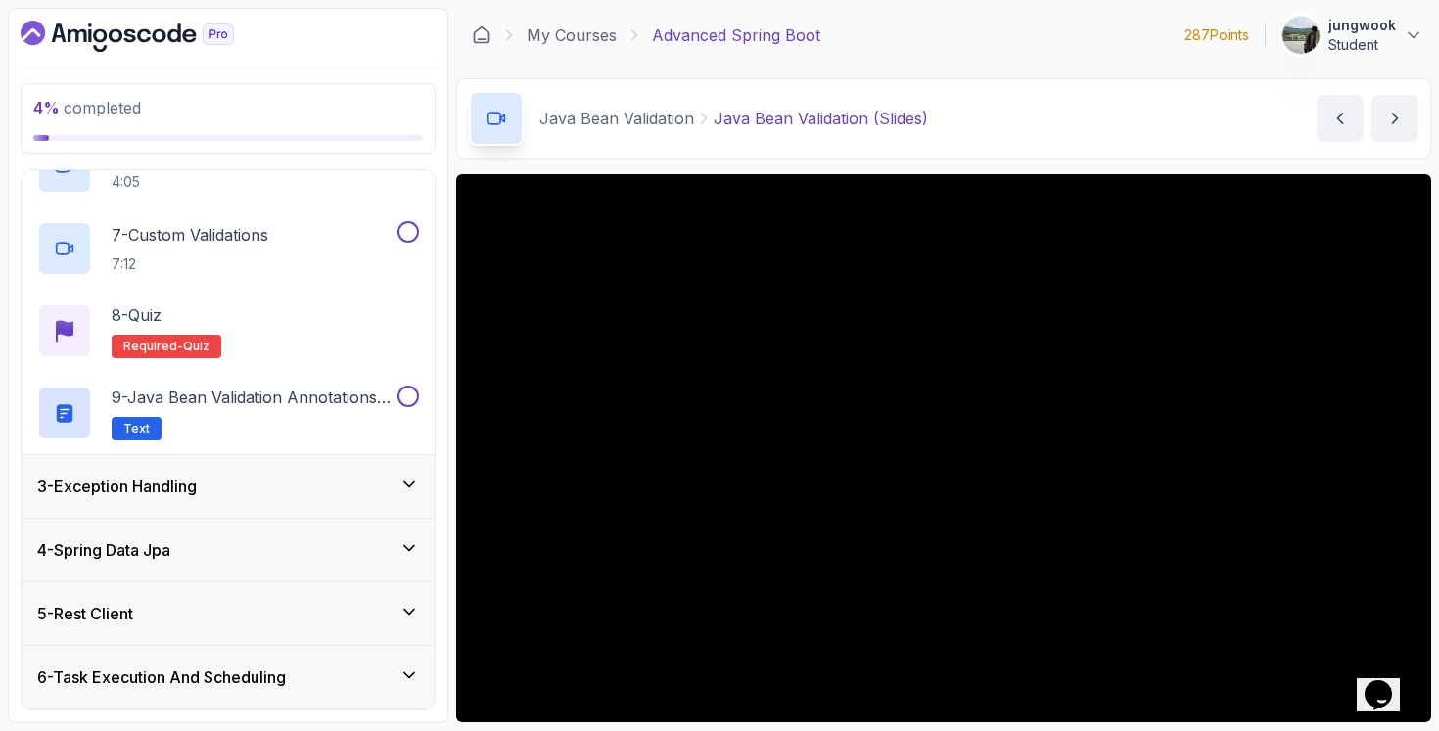
click at [276, 491] on div "3 - Exception Handling" at bounding box center [228, 486] width 382 height 23
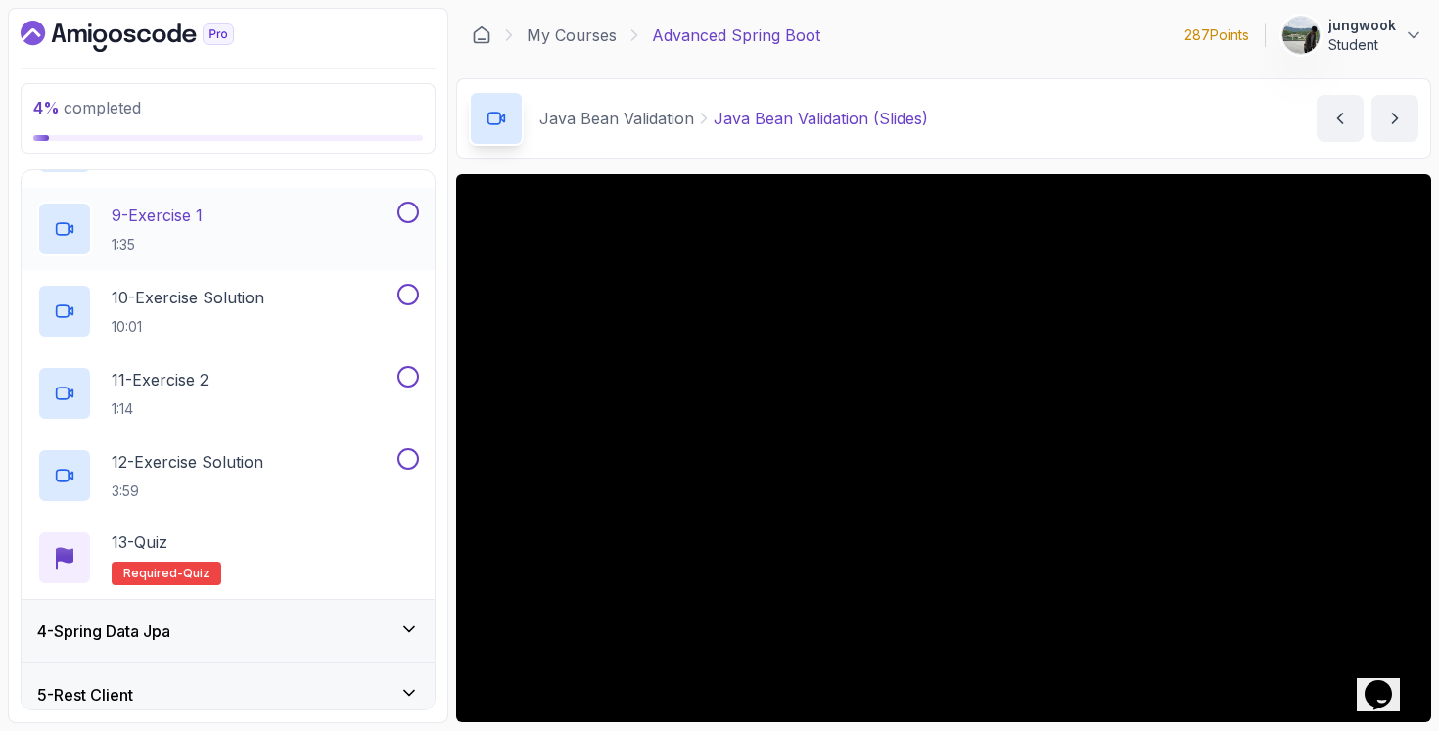
scroll to position [1216, 0]
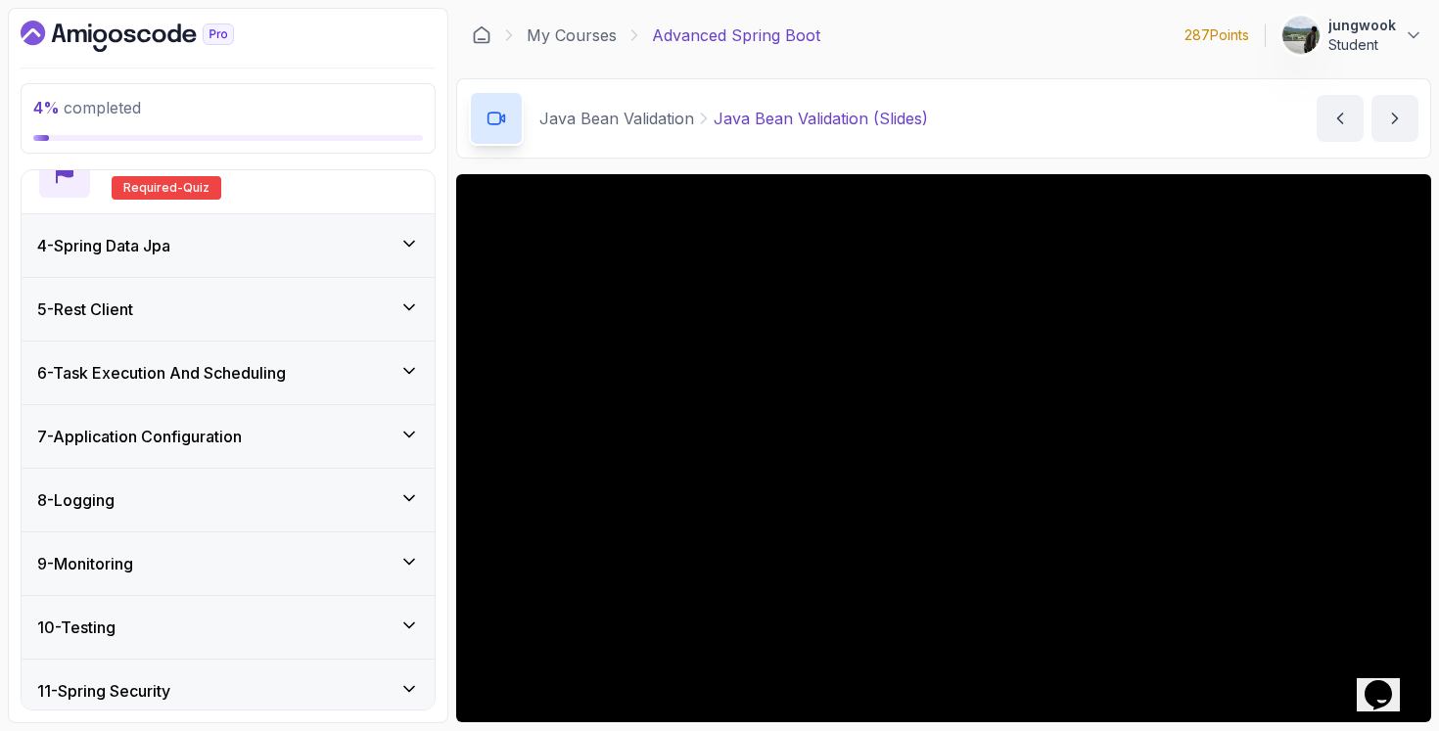
click at [345, 244] on div "4 - Spring Data Jpa" at bounding box center [228, 245] width 382 height 23
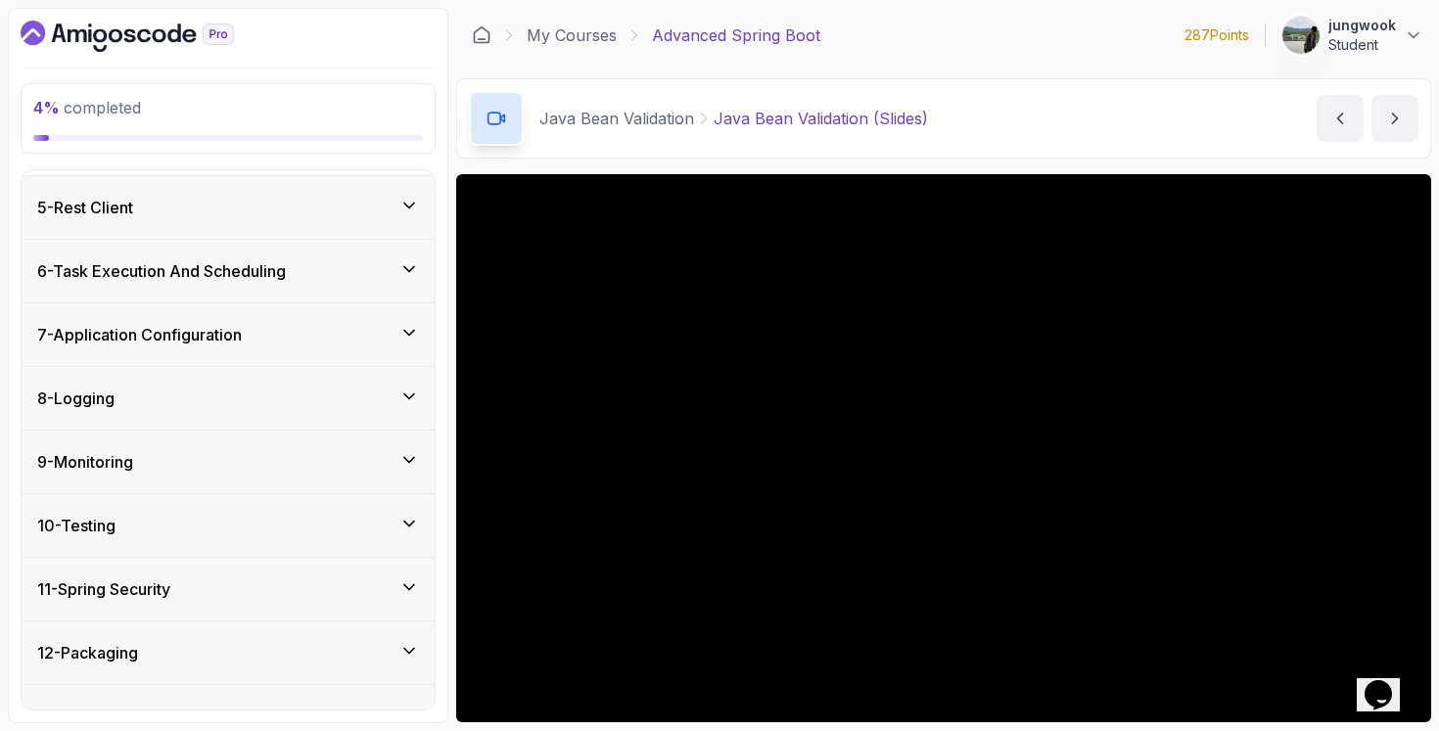
click at [370, 231] on div "5 - Rest Client" at bounding box center [228, 207] width 413 height 63
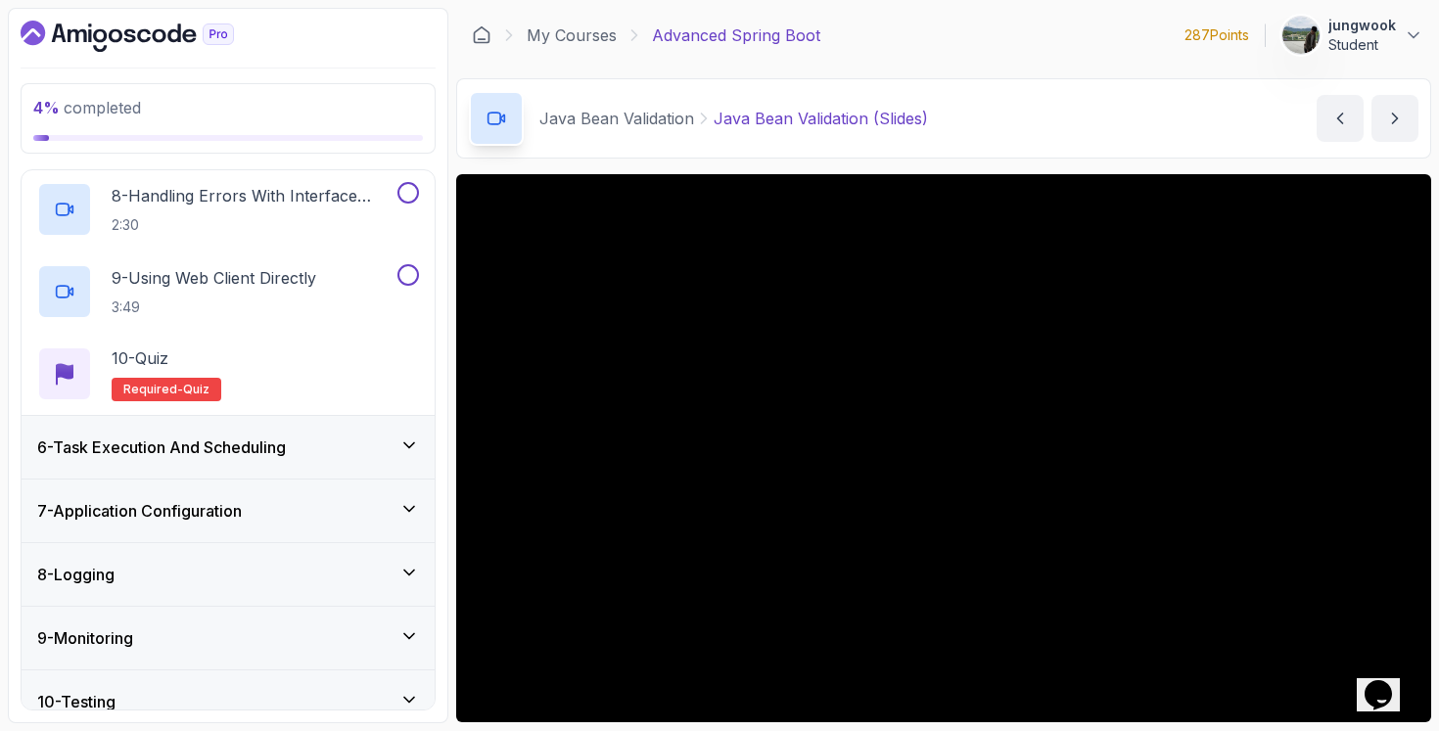
click at [329, 435] on div "6 - Task Execution And Scheduling" at bounding box center [228, 447] width 413 height 63
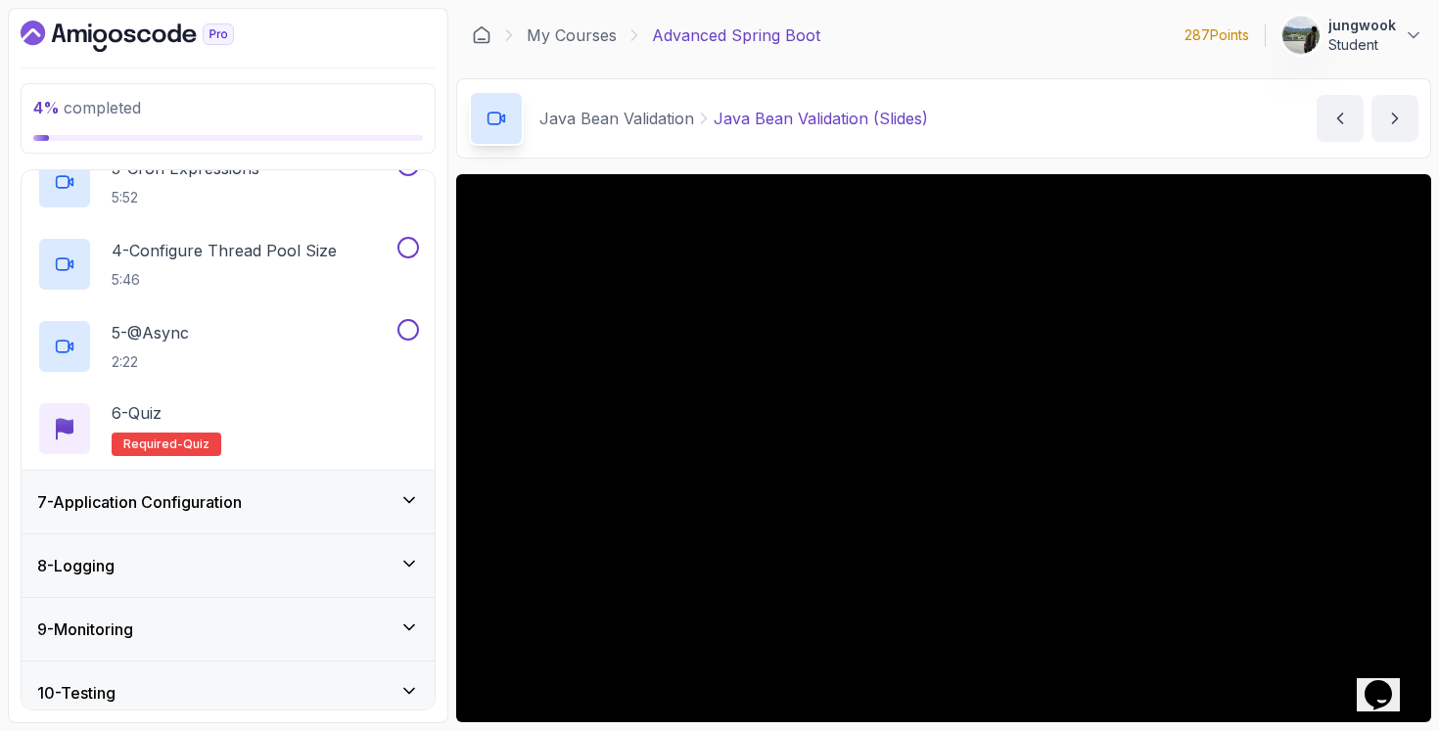
click at [280, 522] on div "7 - Application Configuration" at bounding box center [228, 502] width 413 height 63
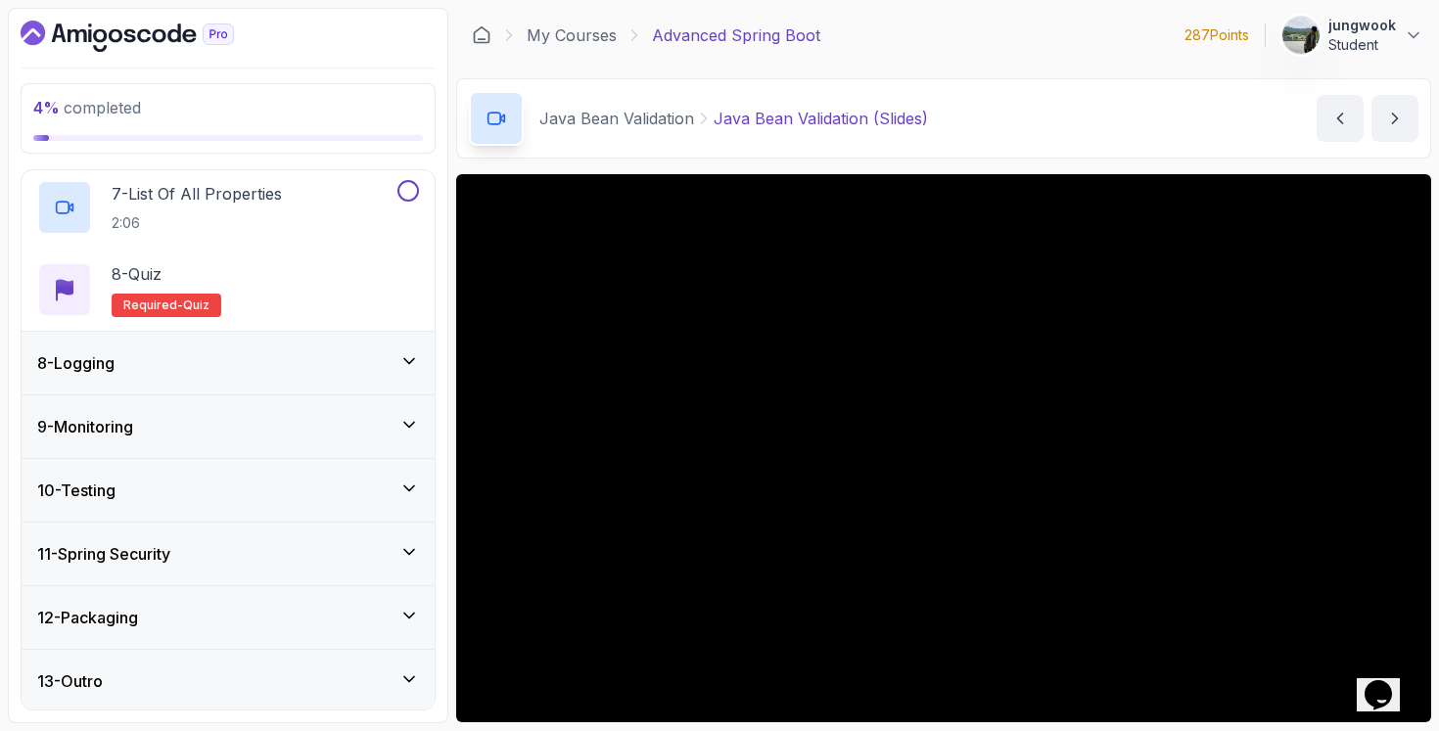
scroll to position [944, 0]
click at [255, 616] on div "12 - Packaging" at bounding box center [228, 614] width 382 height 23
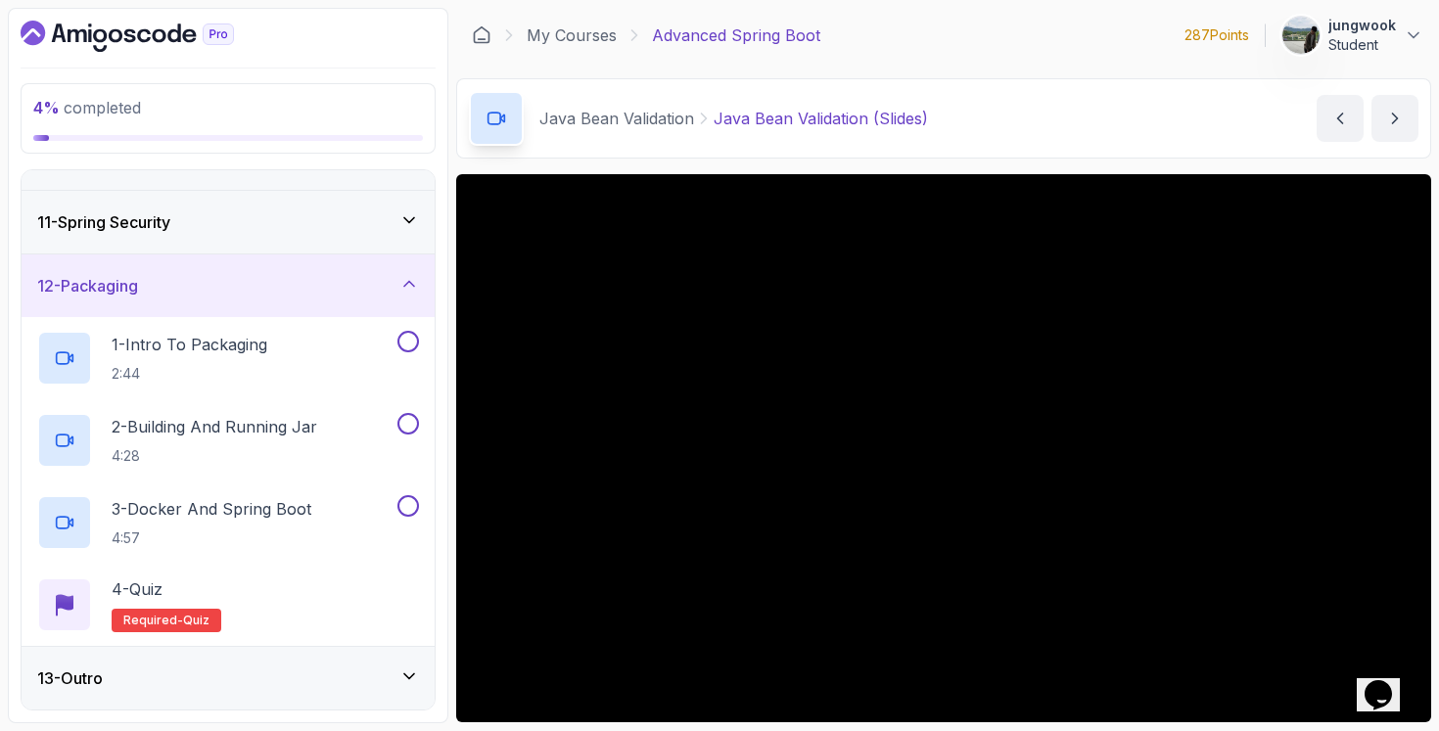
click at [236, 703] on div "13 - Outro" at bounding box center [228, 678] width 413 height 63
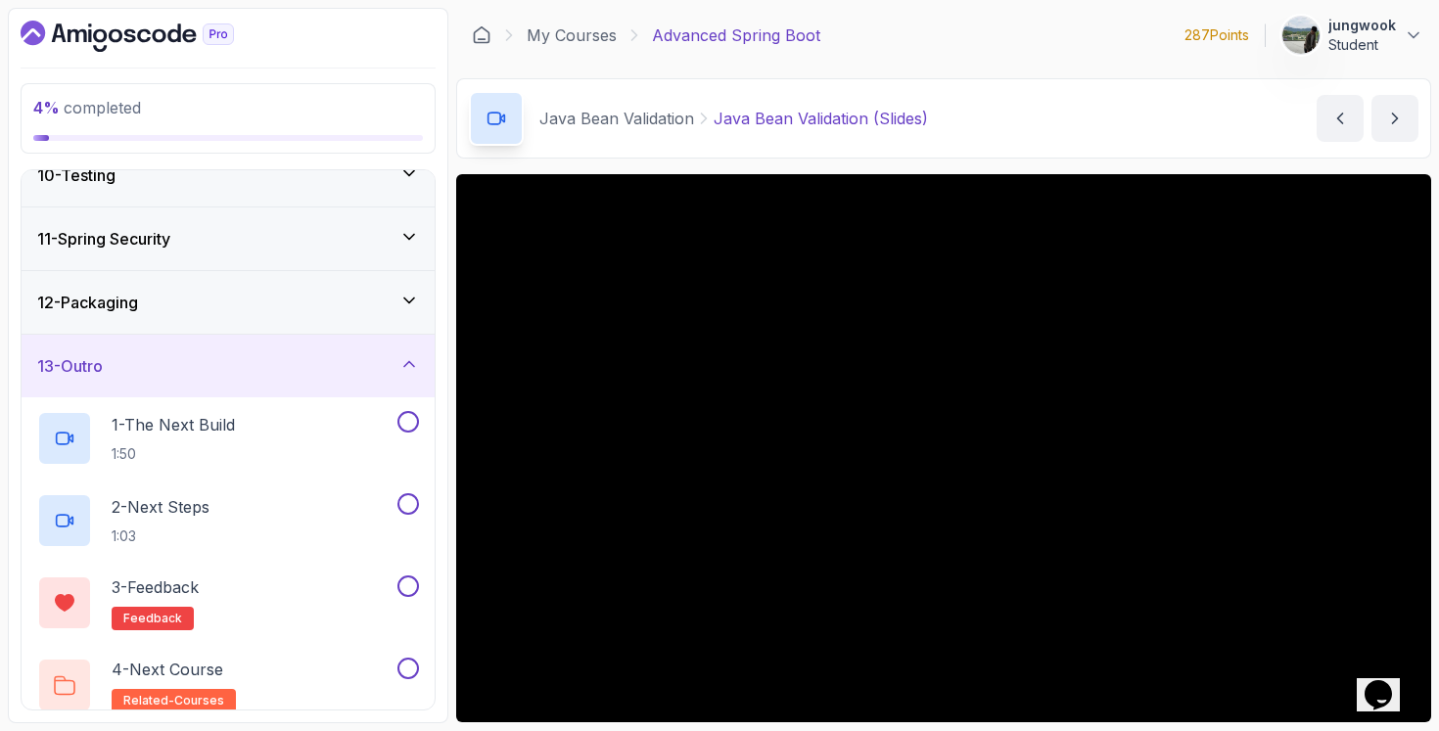
scroll to position [583, 0]
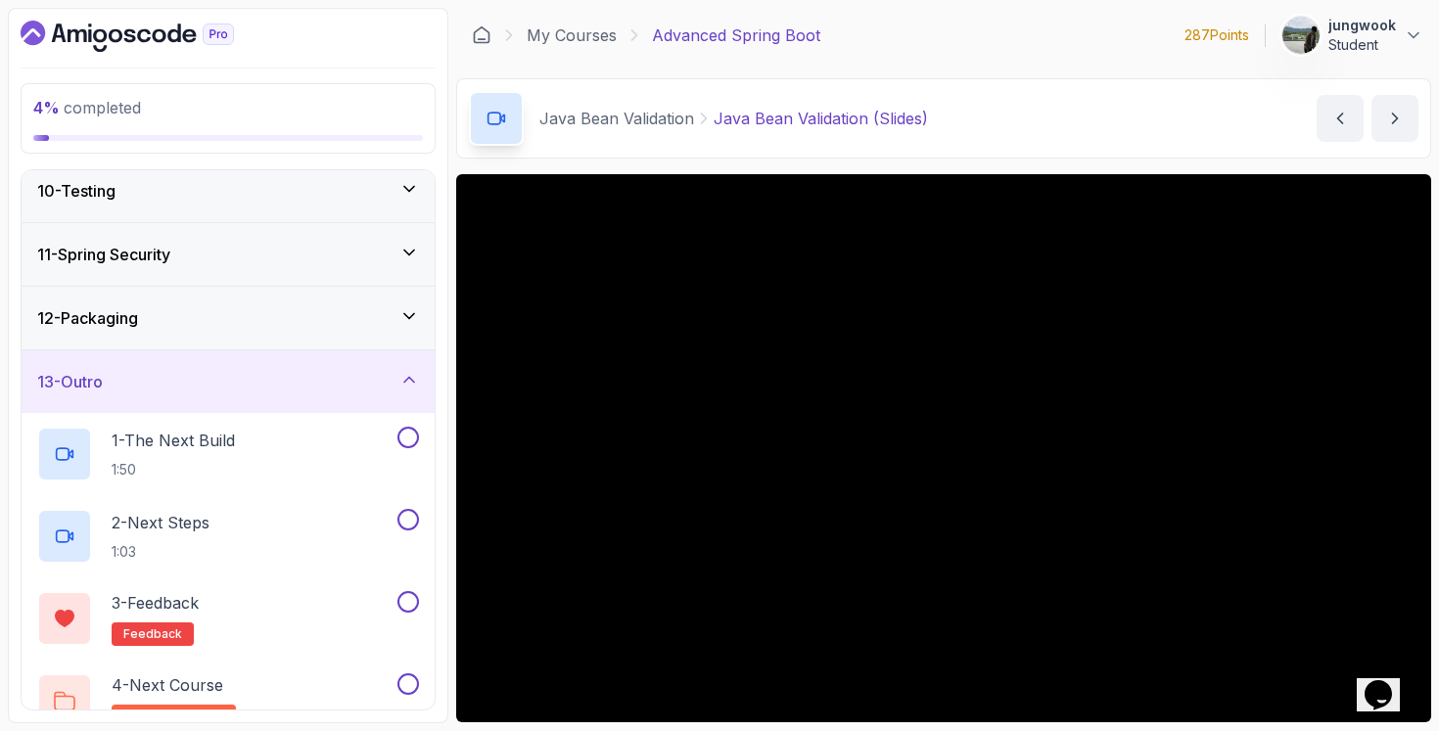
click at [299, 330] on div "12 - Packaging" at bounding box center [228, 318] width 413 height 63
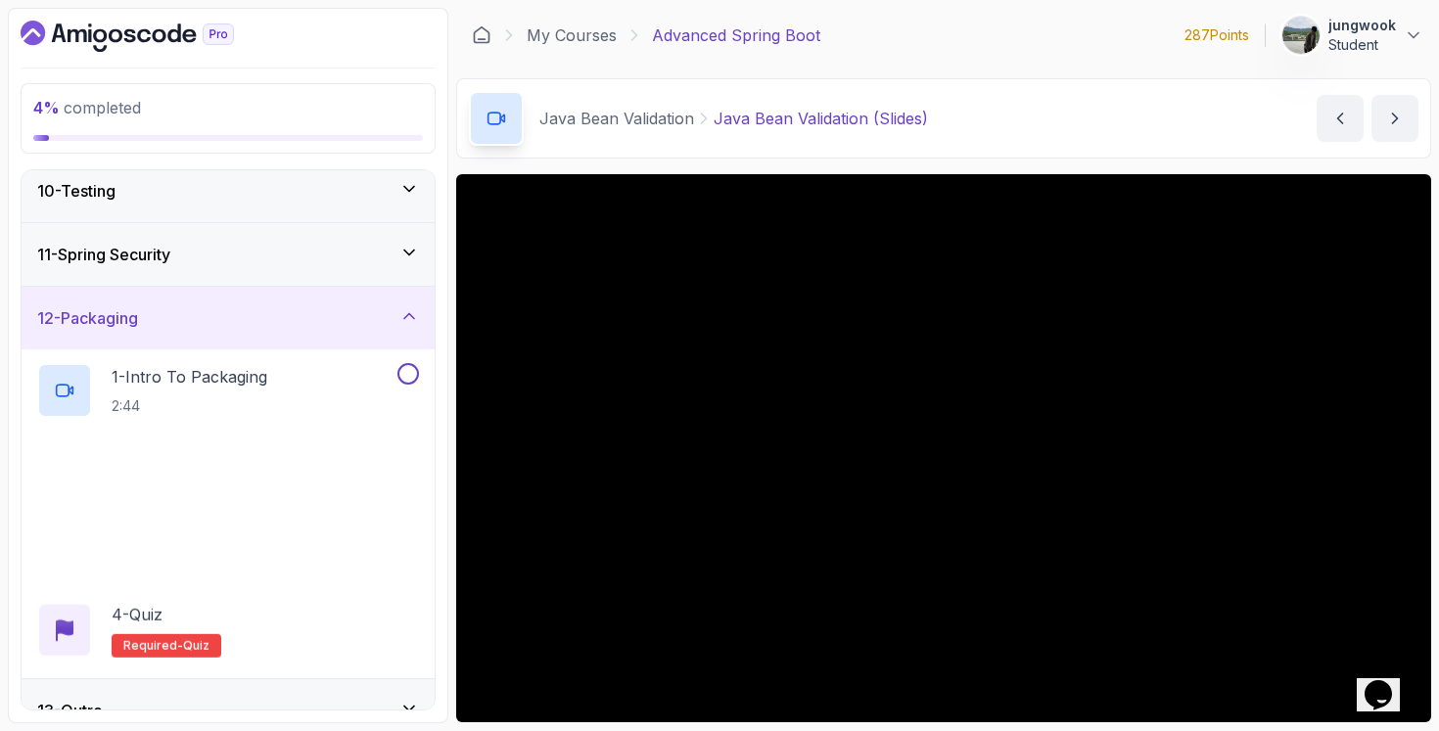
click at [349, 254] on div "11 - Spring Security" at bounding box center [228, 254] width 382 height 23
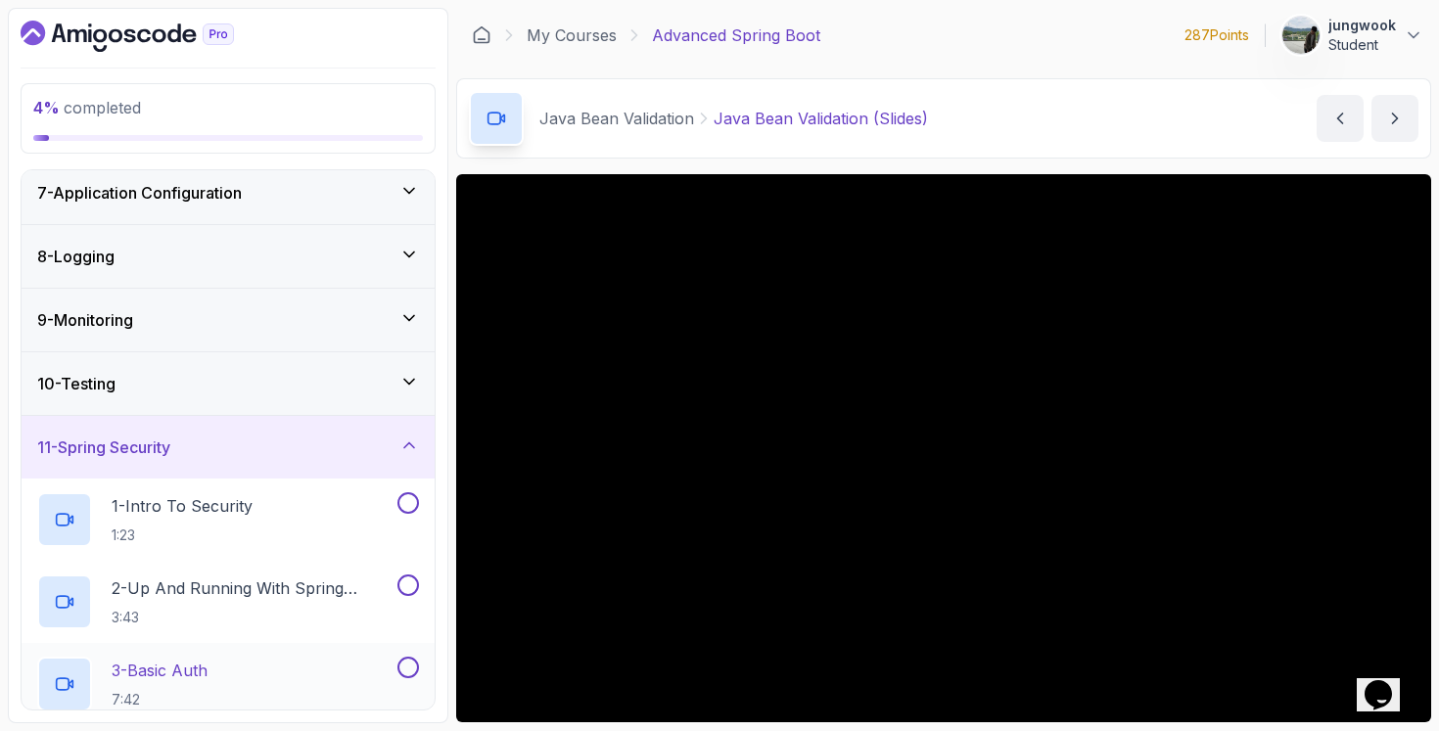
scroll to position [387, 0]
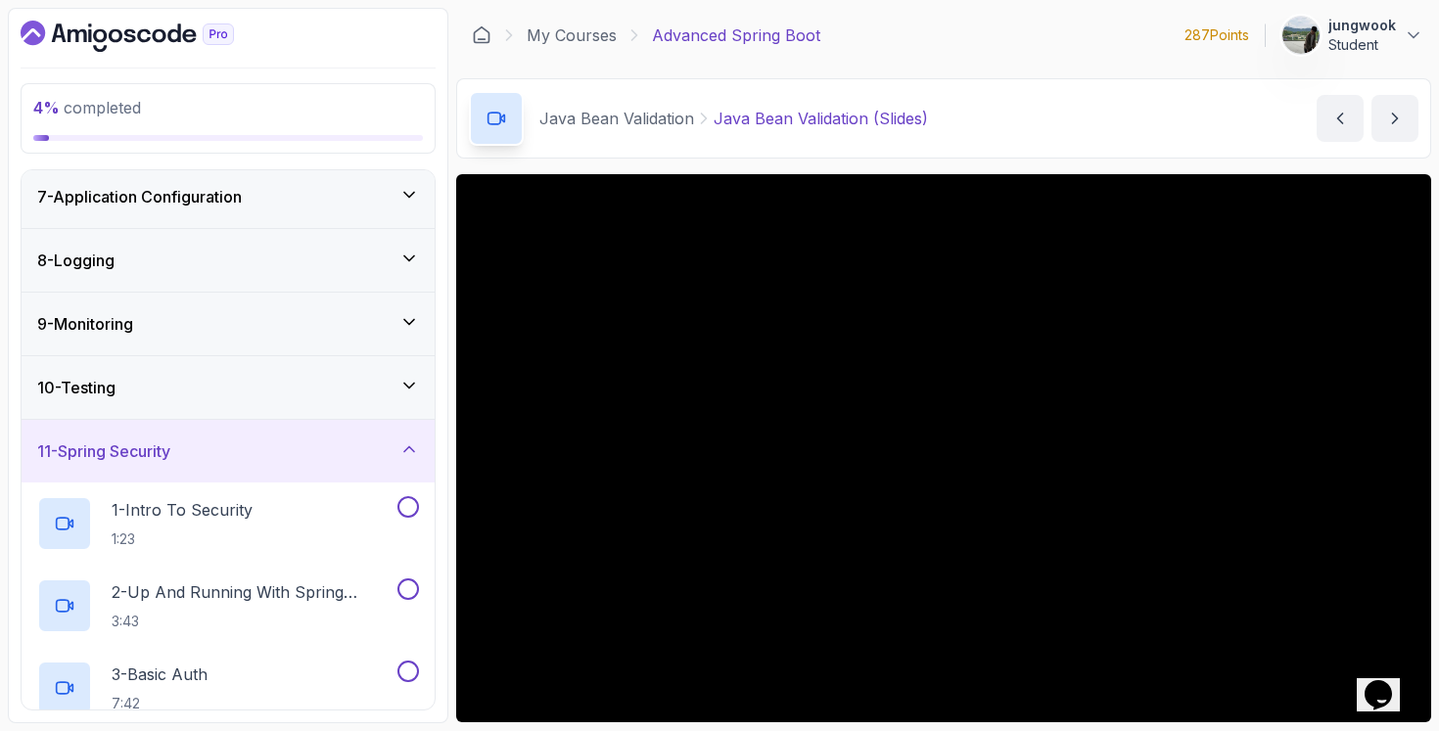
click at [300, 384] on div "10 - Testing" at bounding box center [228, 387] width 382 height 23
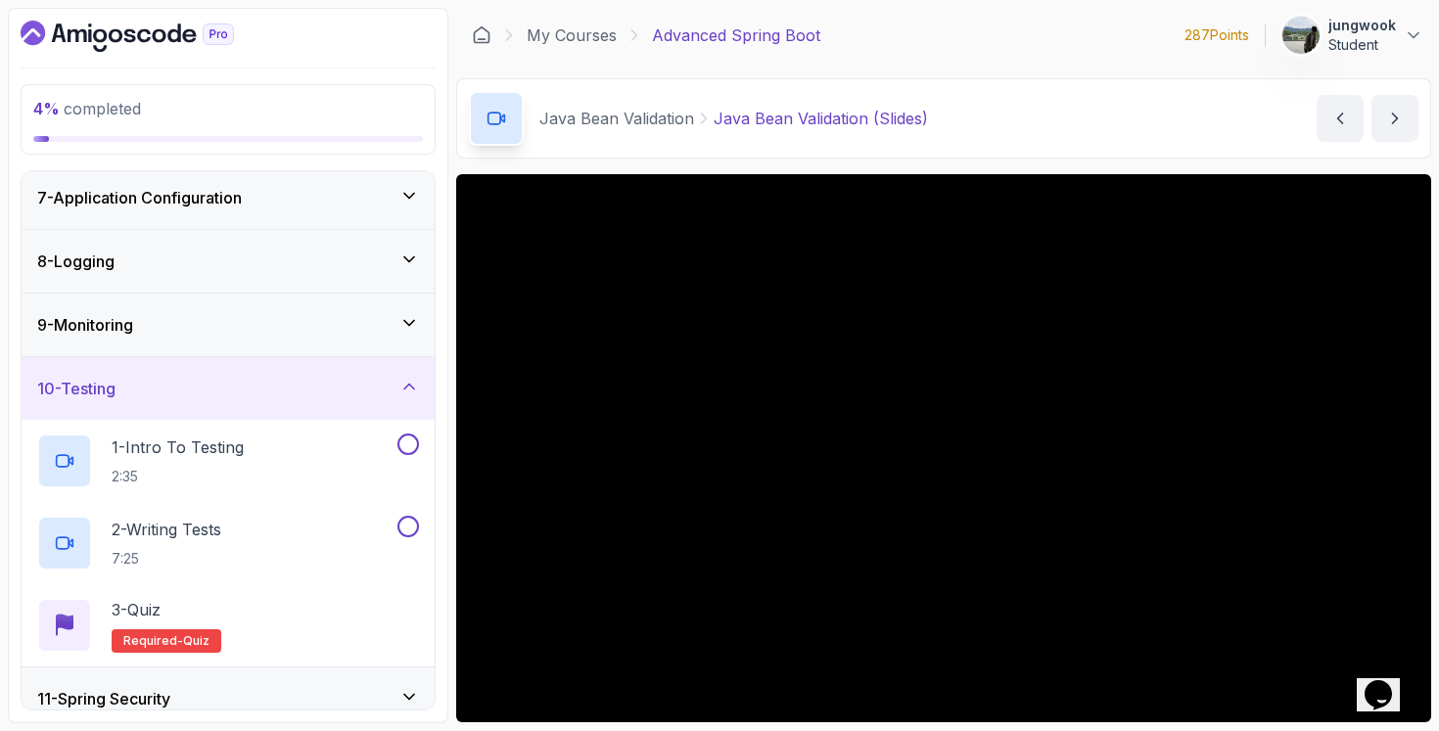
click at [344, 328] on div "9 - Monitoring" at bounding box center [228, 324] width 382 height 23
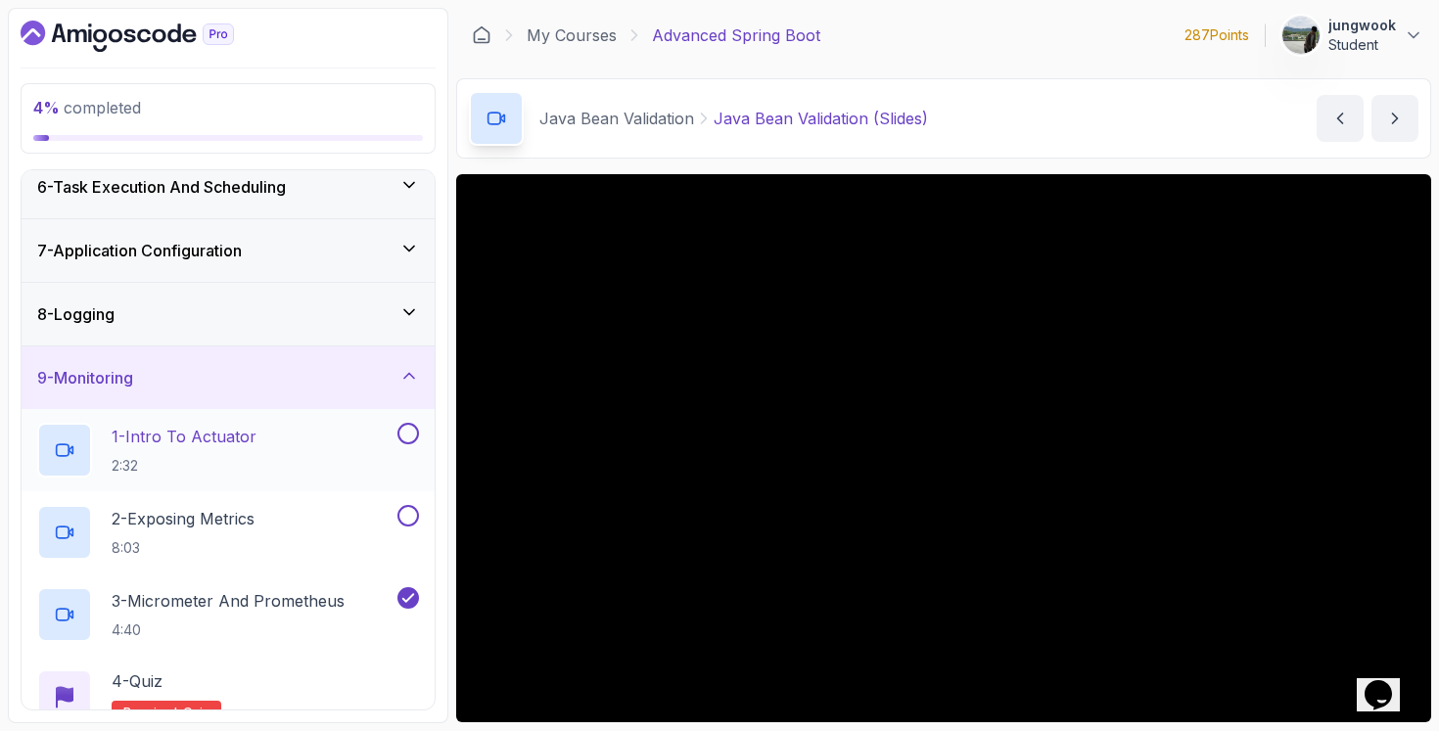
scroll to position [333, 0]
click at [370, 315] on div "8 - Logging" at bounding box center [228, 313] width 382 height 23
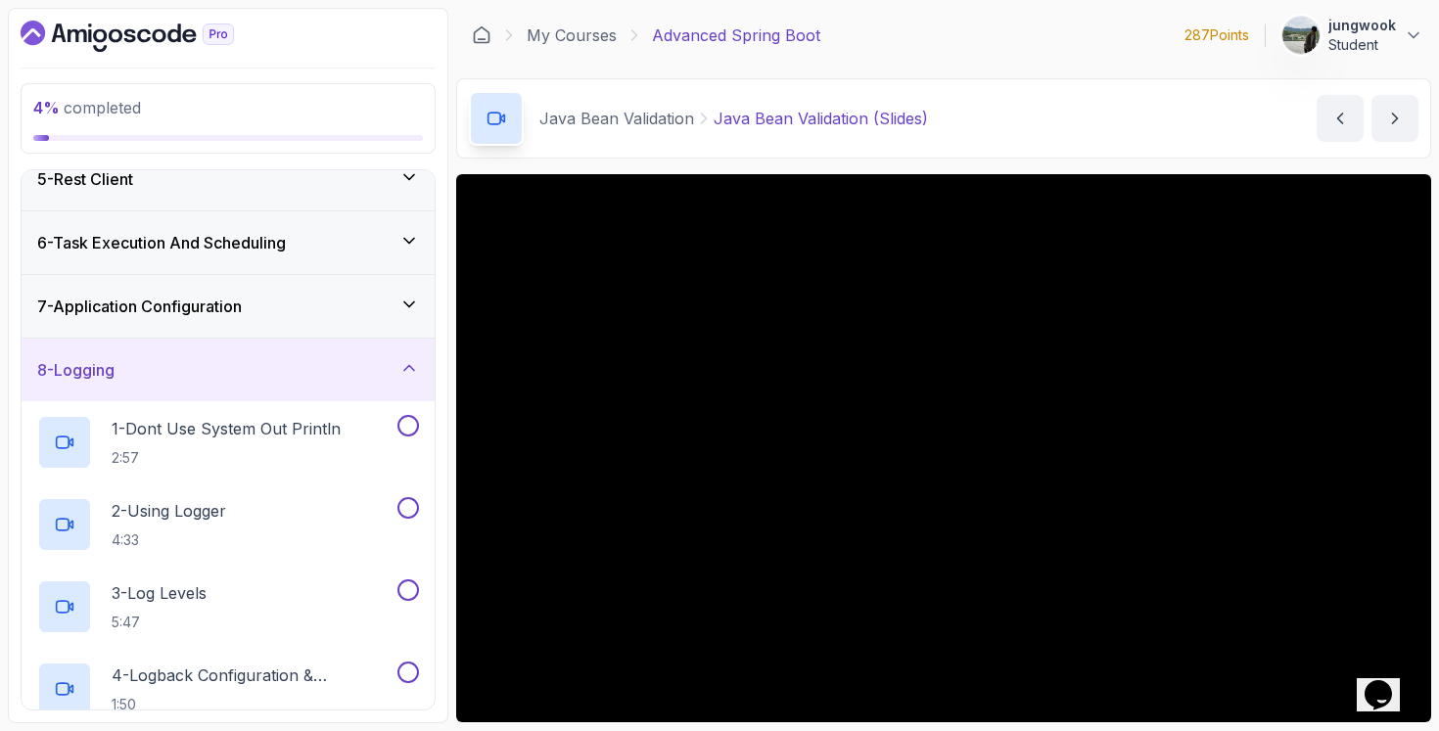
scroll to position [237, 0]
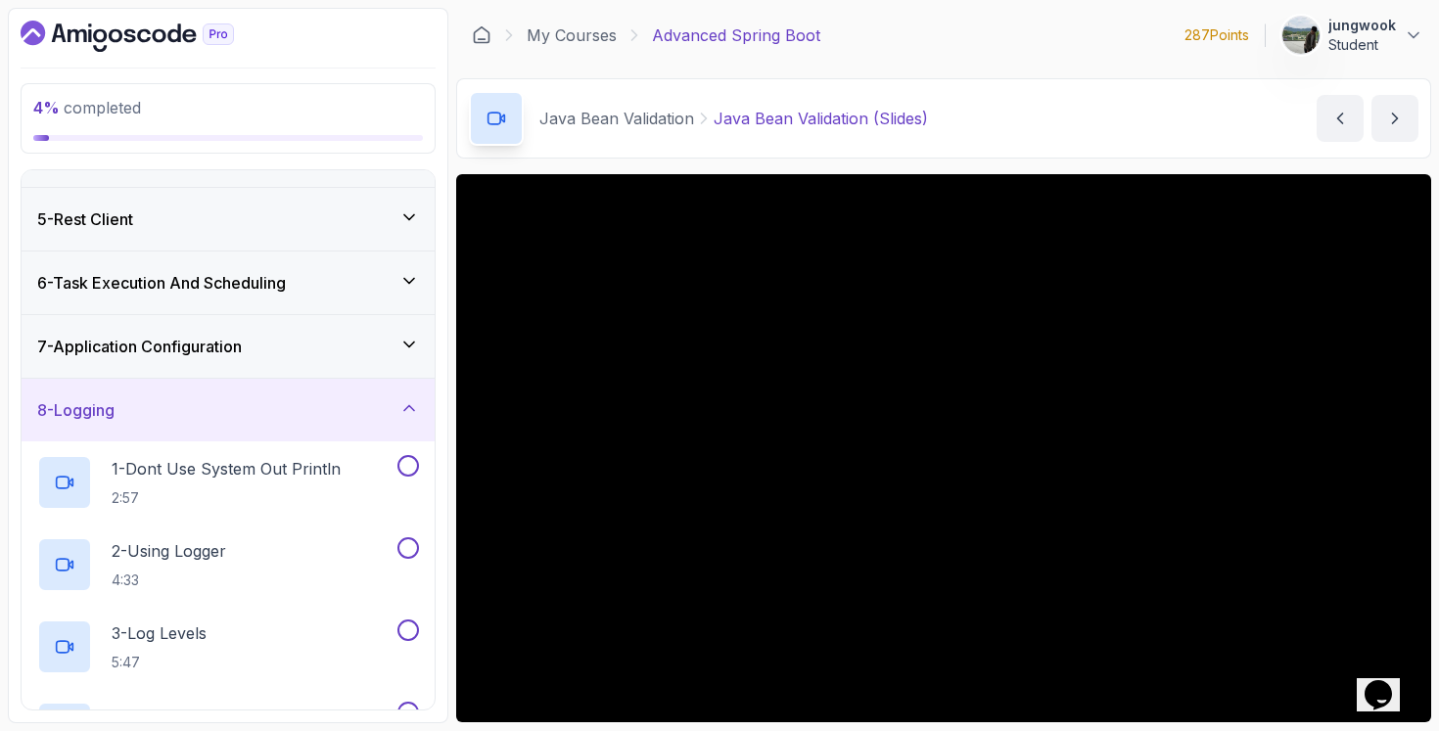
click at [353, 347] on div "7 - Application Configuration" at bounding box center [228, 346] width 382 height 23
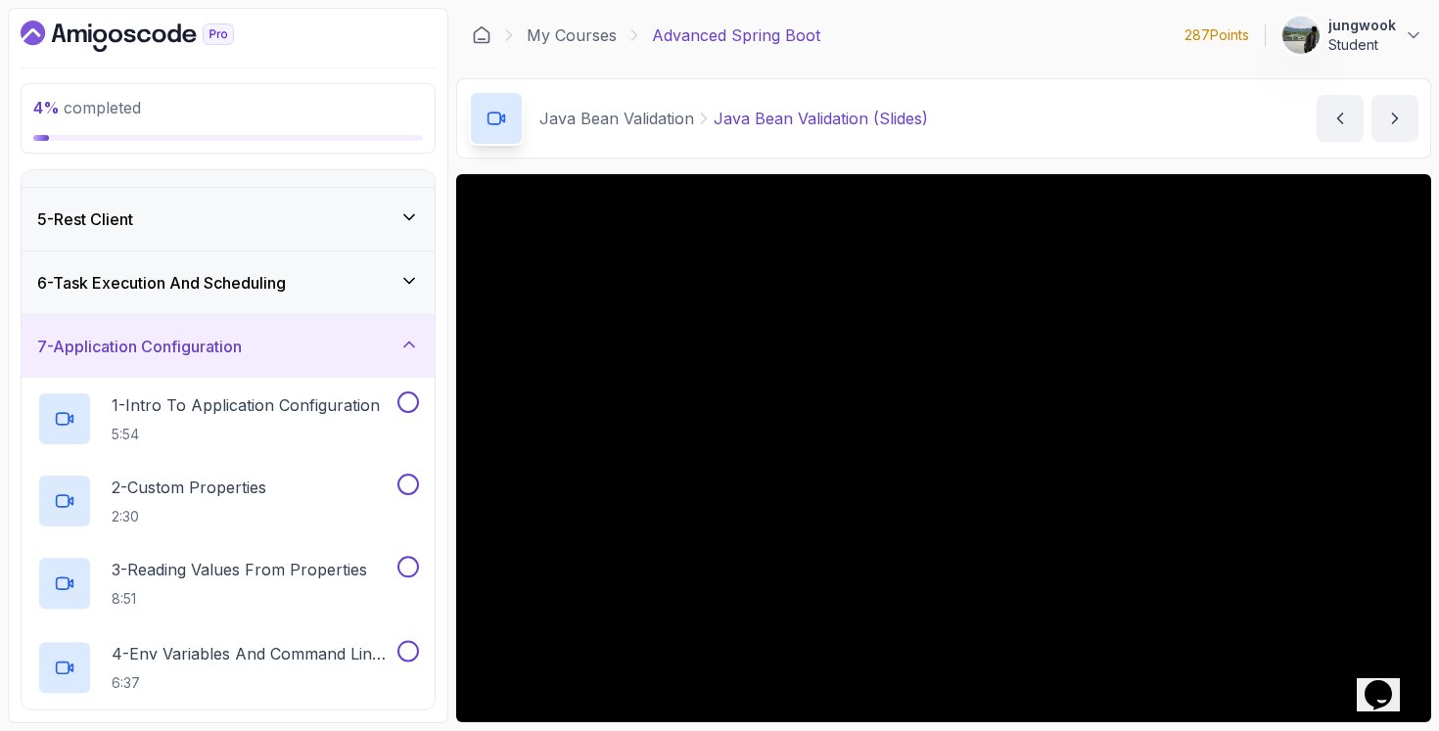
click at [390, 289] on div "6 - Task Execution And Scheduling" at bounding box center [228, 282] width 382 height 23
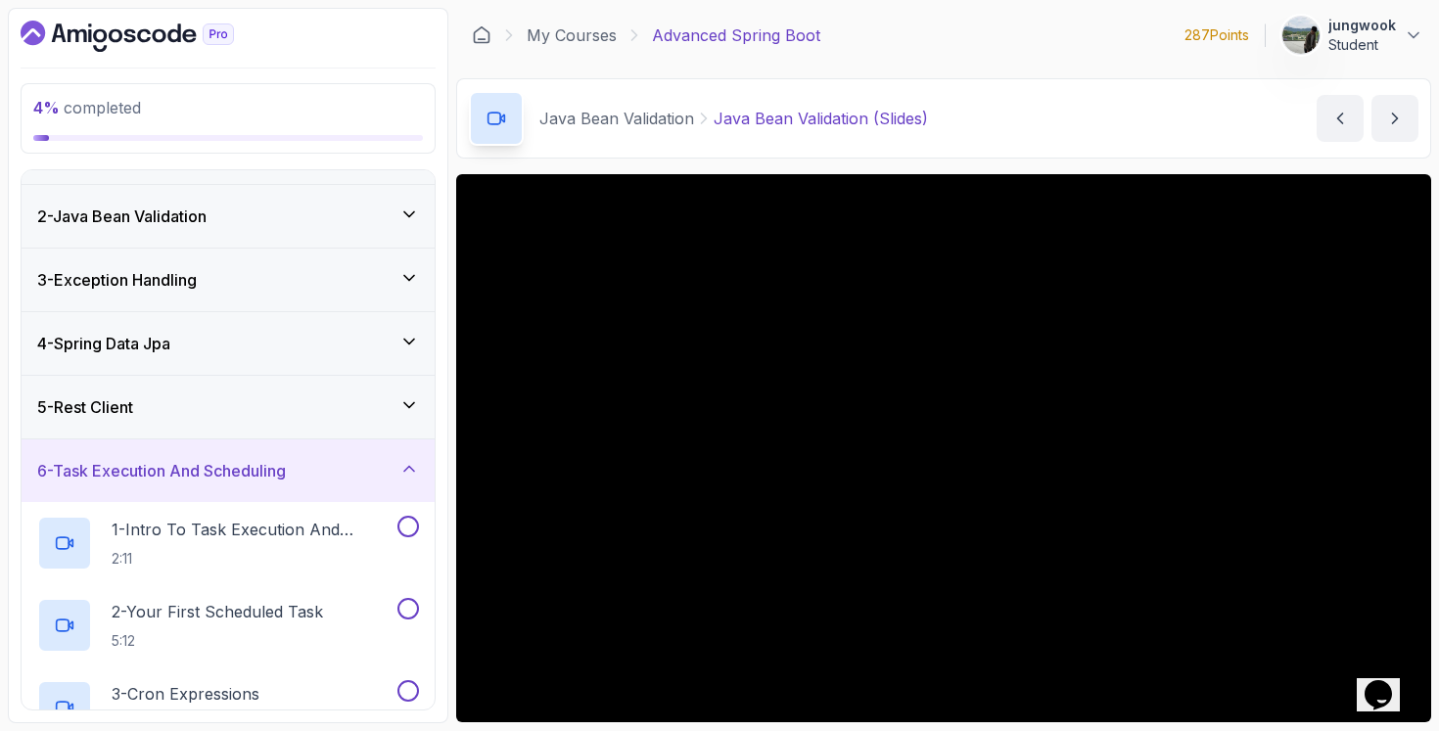
scroll to position [0, 0]
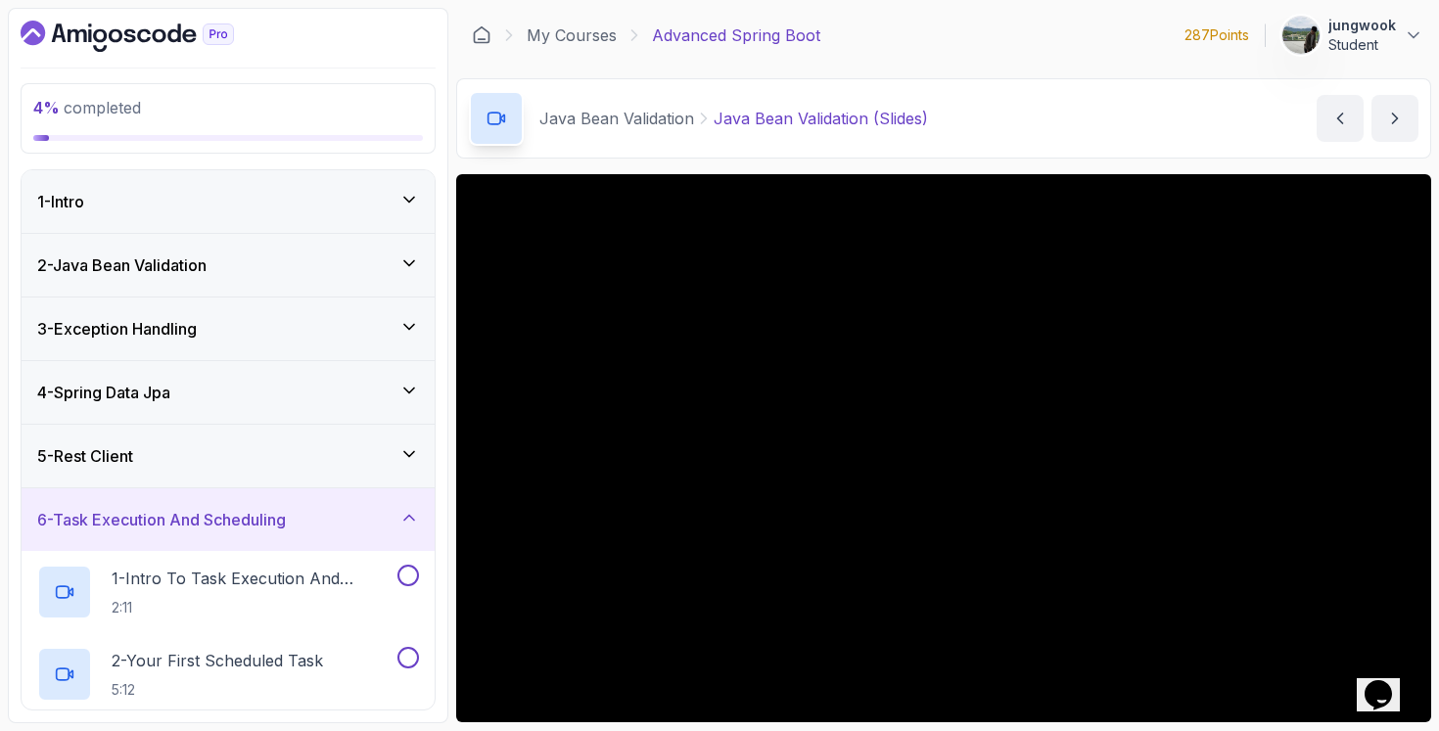
click at [402, 262] on icon at bounding box center [409, 263] width 20 height 20
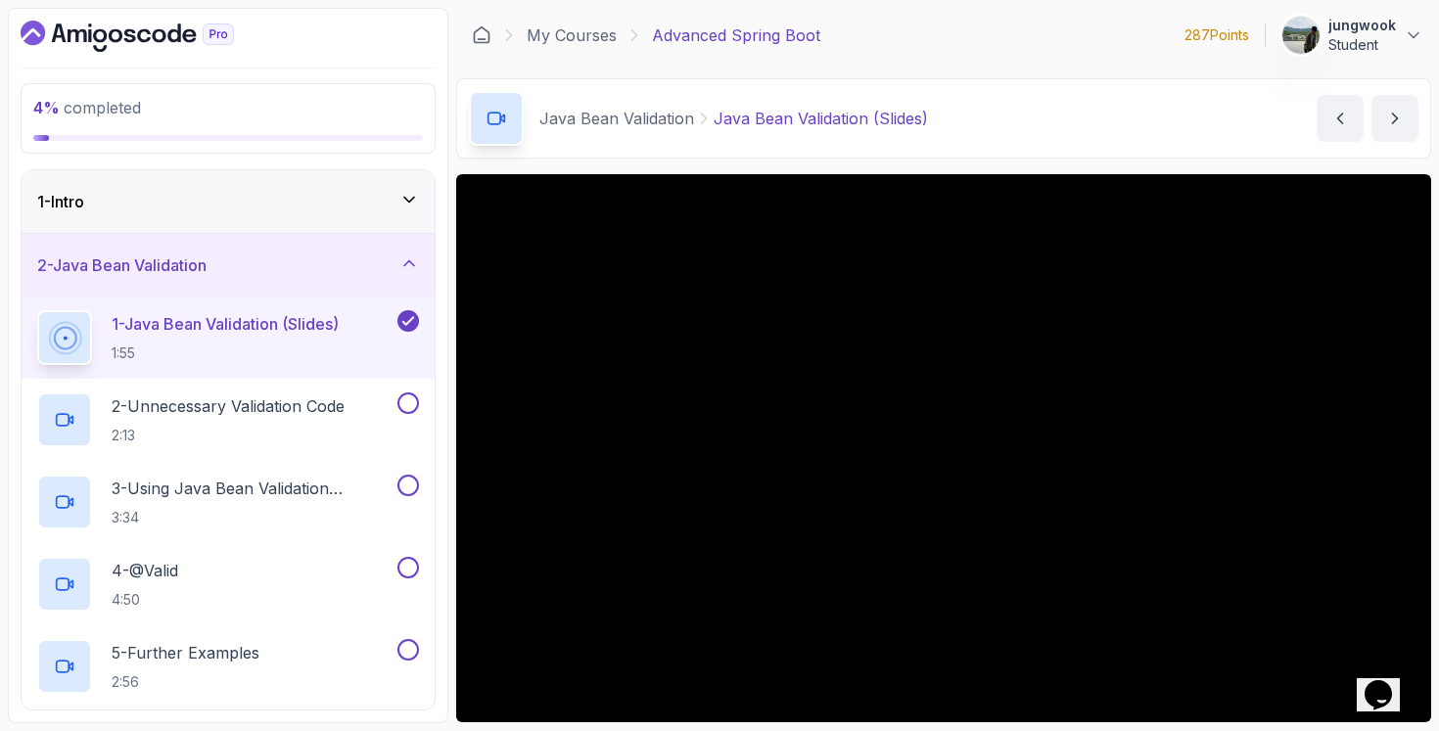
click at [1435, 135] on section "4 % completed 1 - Intro 2 - Java Bean Validation 1 - Java Bean Validation (Slid…" at bounding box center [719, 365] width 1439 height 731
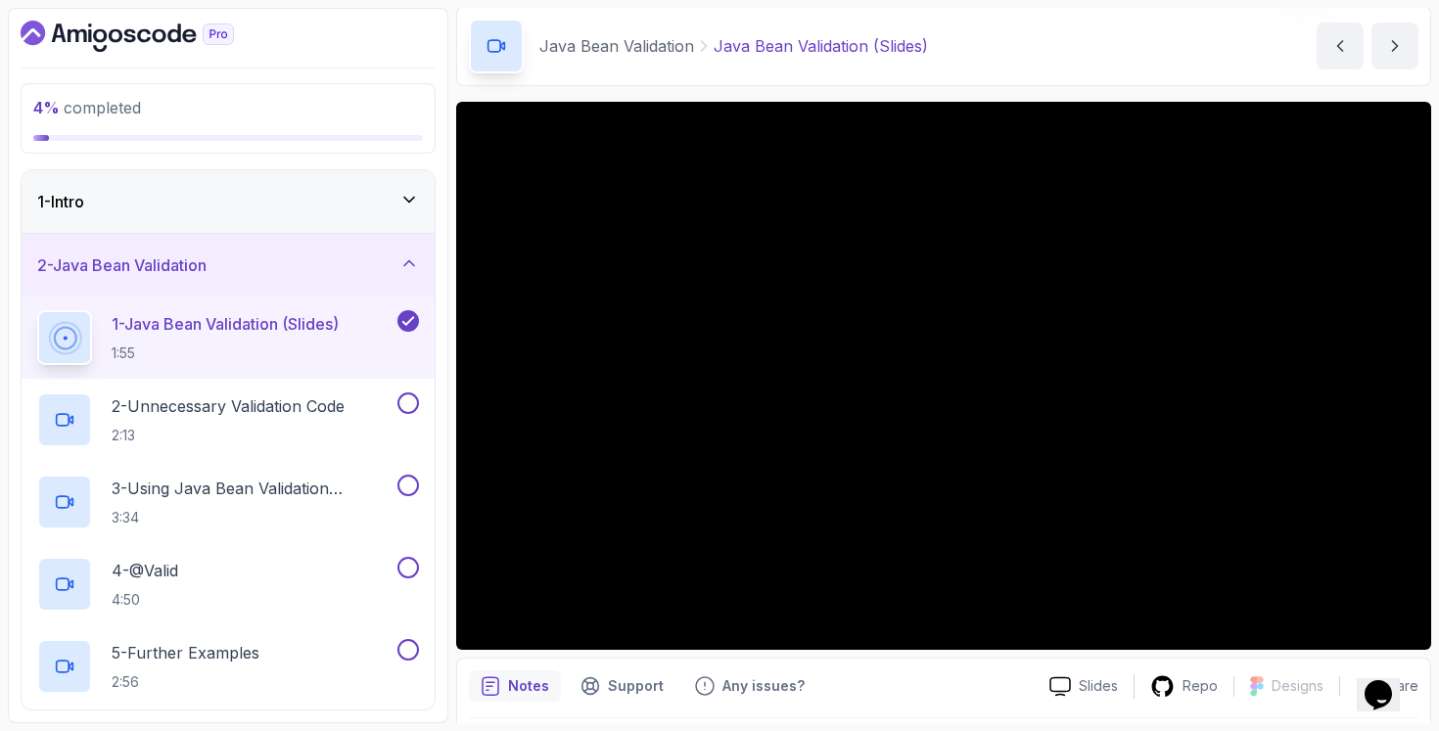
scroll to position [135, 0]
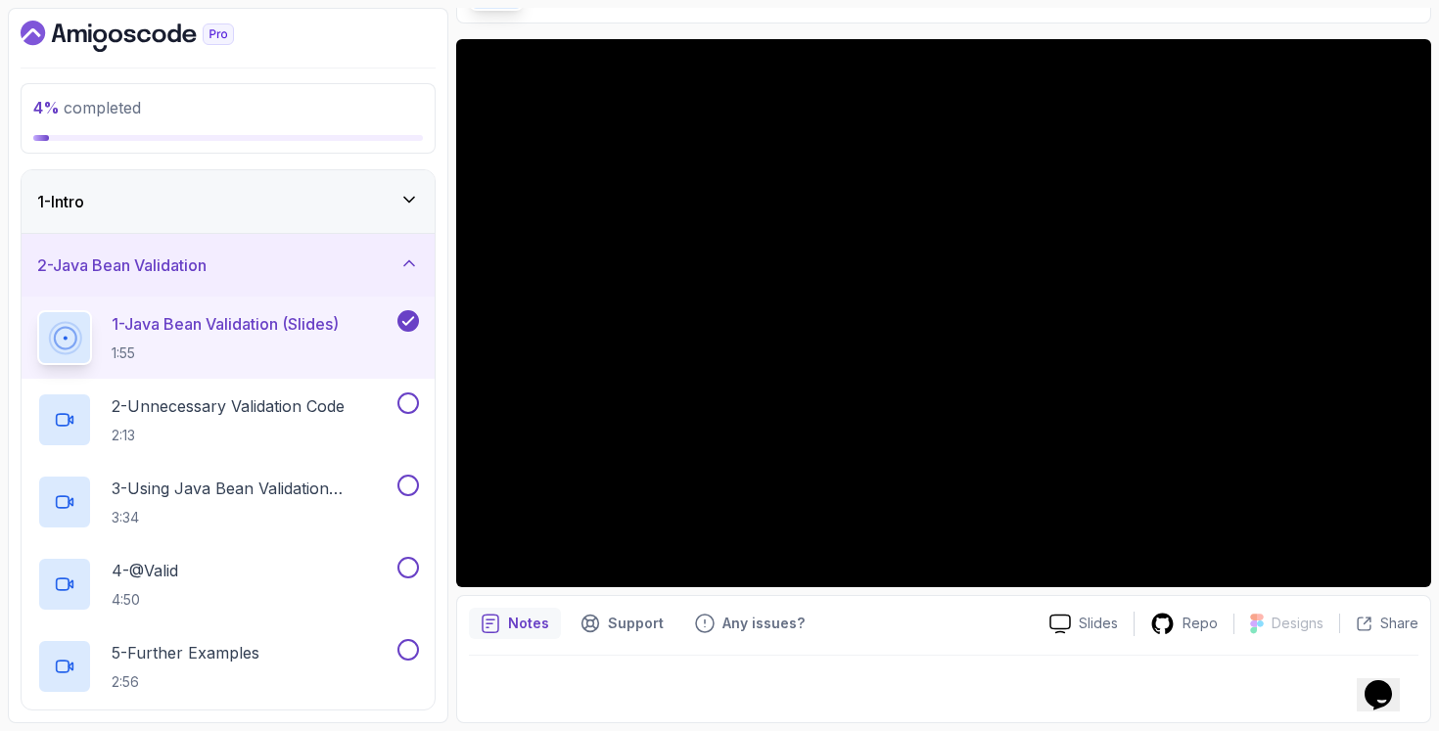
click at [233, 188] on div "1 - Intro" at bounding box center [228, 201] width 413 height 63
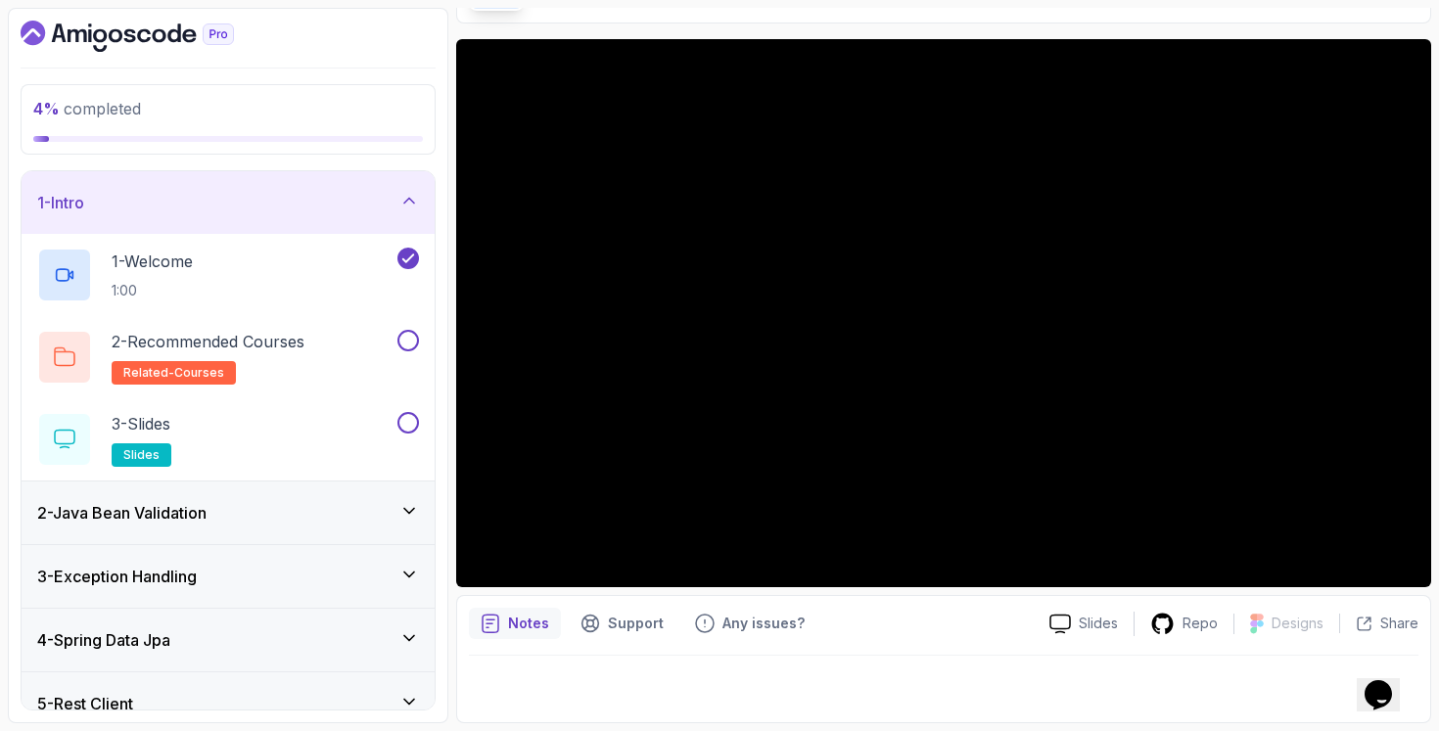
click at [233, 187] on div "1 - Intro" at bounding box center [228, 202] width 413 height 63
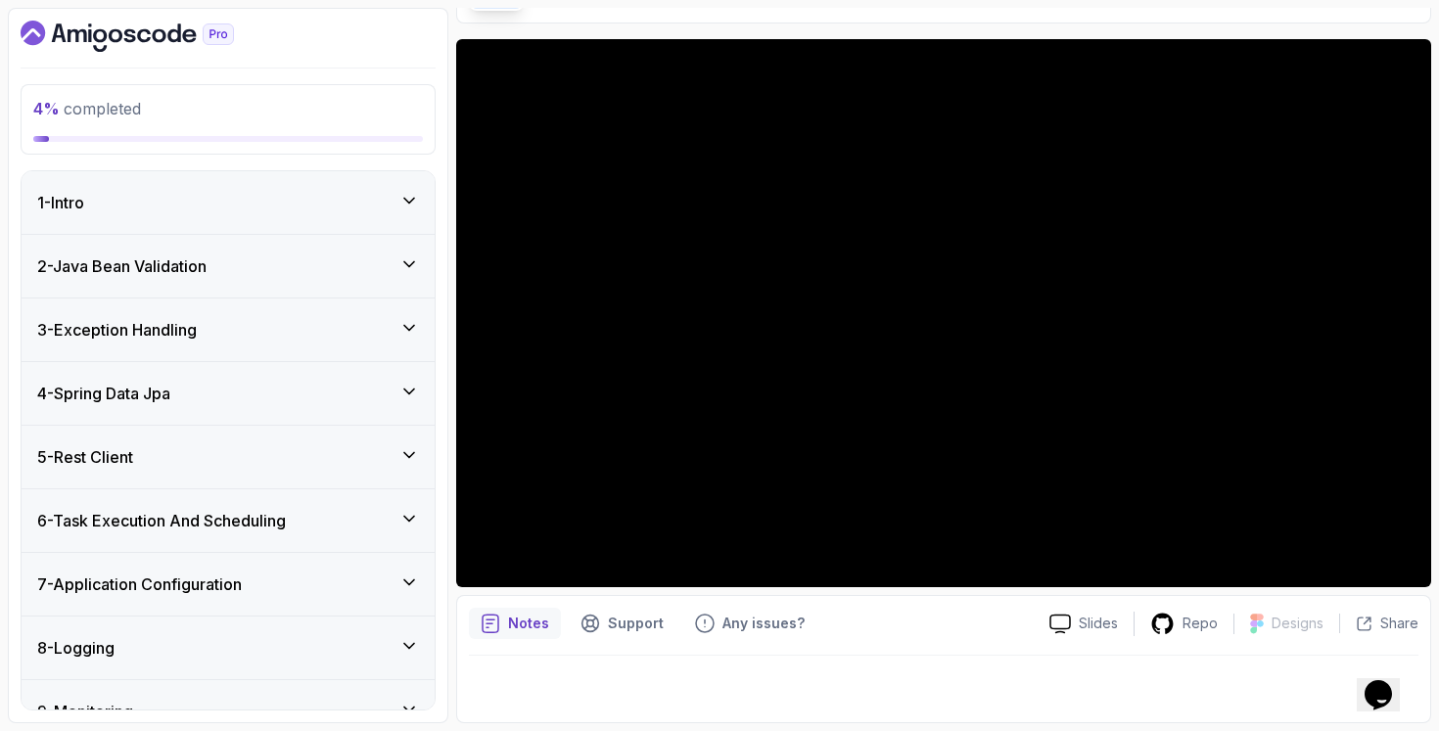
click at [258, 245] on div "2 - Java Bean Validation" at bounding box center [228, 266] width 413 height 63
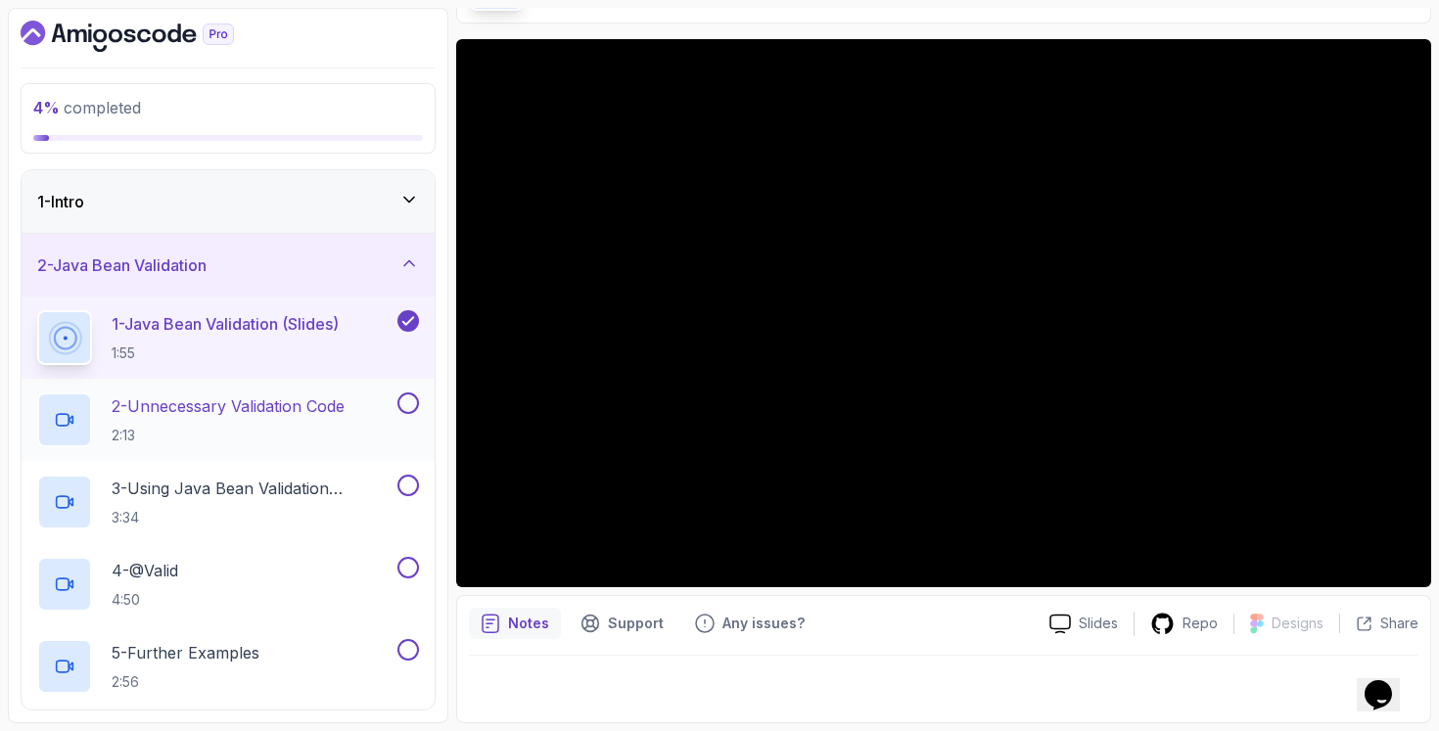
click at [258, 414] on p "2 - Unnecessary Validation Code" at bounding box center [228, 405] width 233 height 23
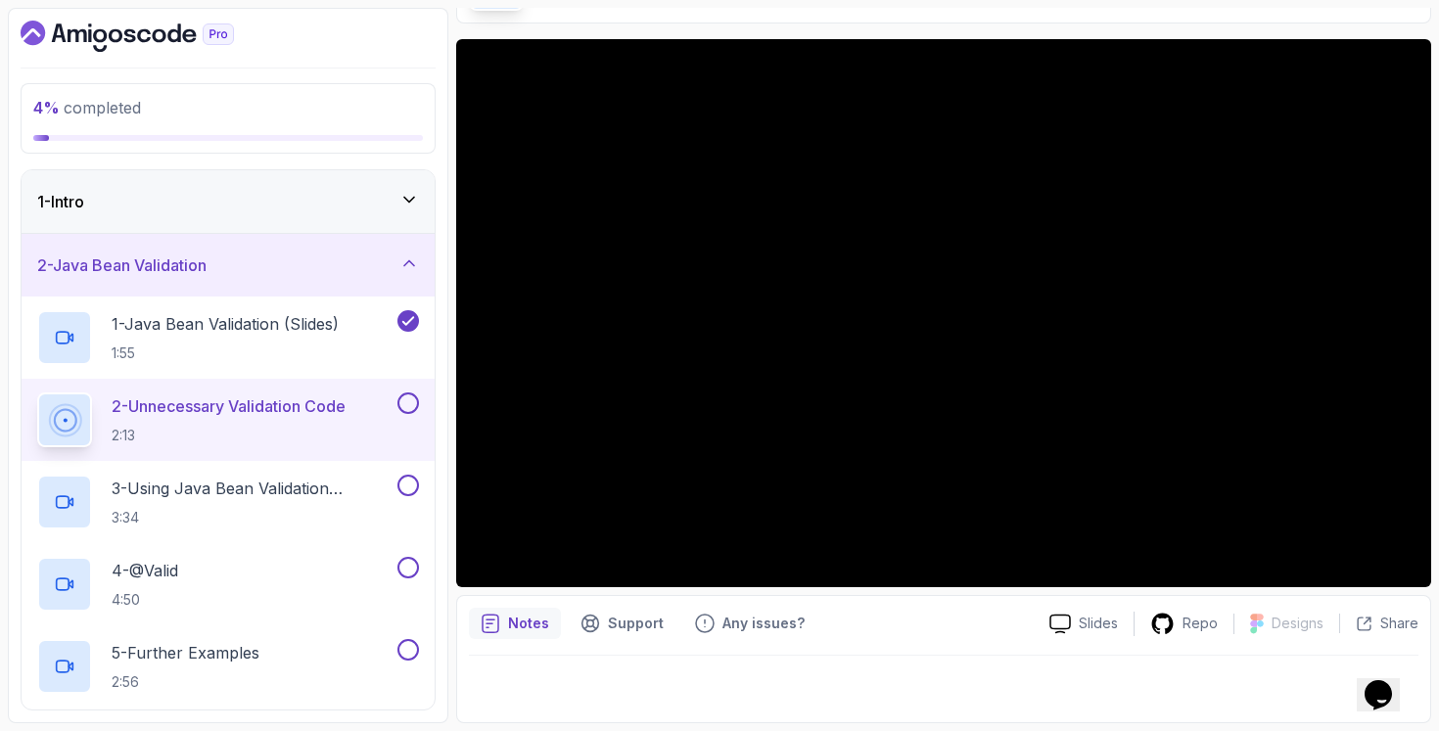
click at [1079, 595] on div "Notes Support Any issues? Slides Repo Designs Design not available Share" at bounding box center [943, 659] width 975 height 128
click at [315, 491] on p "3 - Using Java Bean Validation Annotations" at bounding box center [253, 488] width 282 height 23
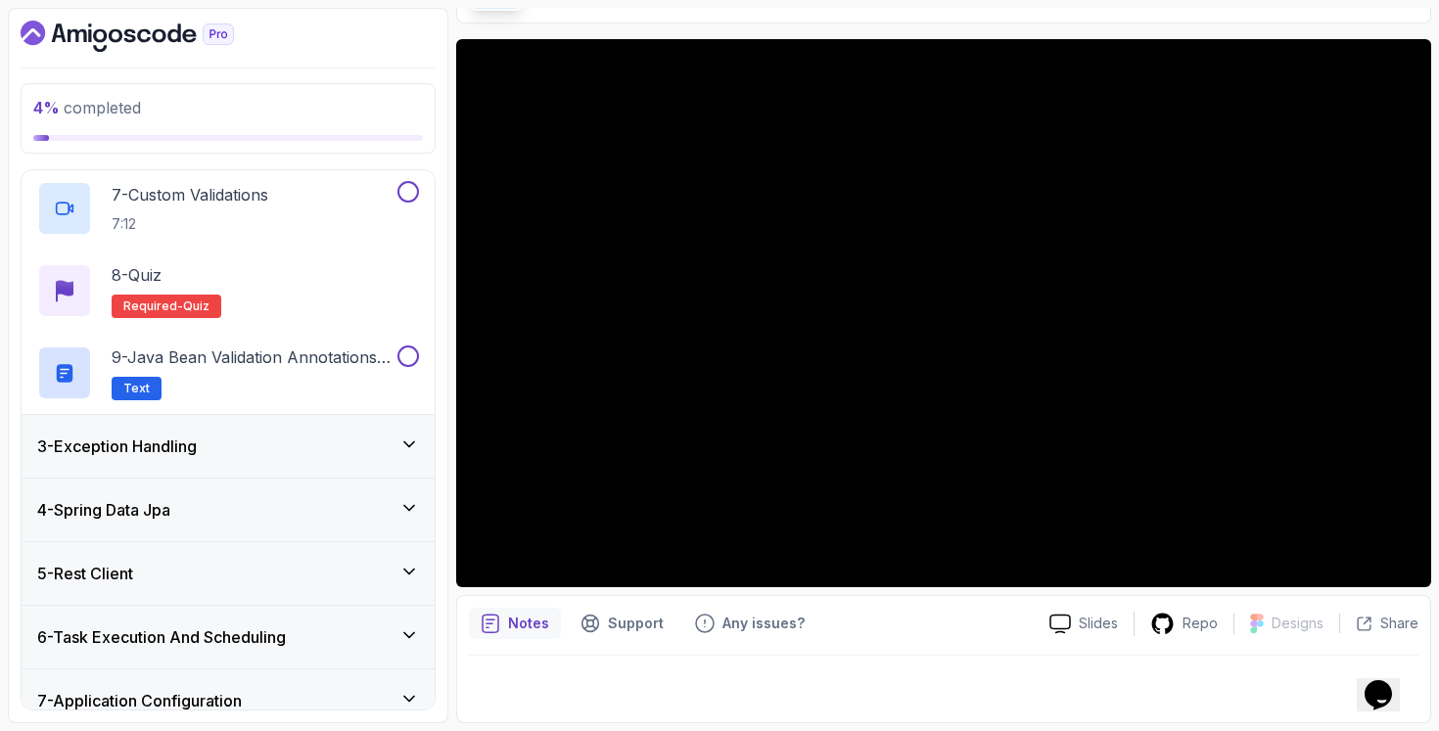
click at [243, 462] on div "3 - Exception Handling" at bounding box center [228, 446] width 413 height 63
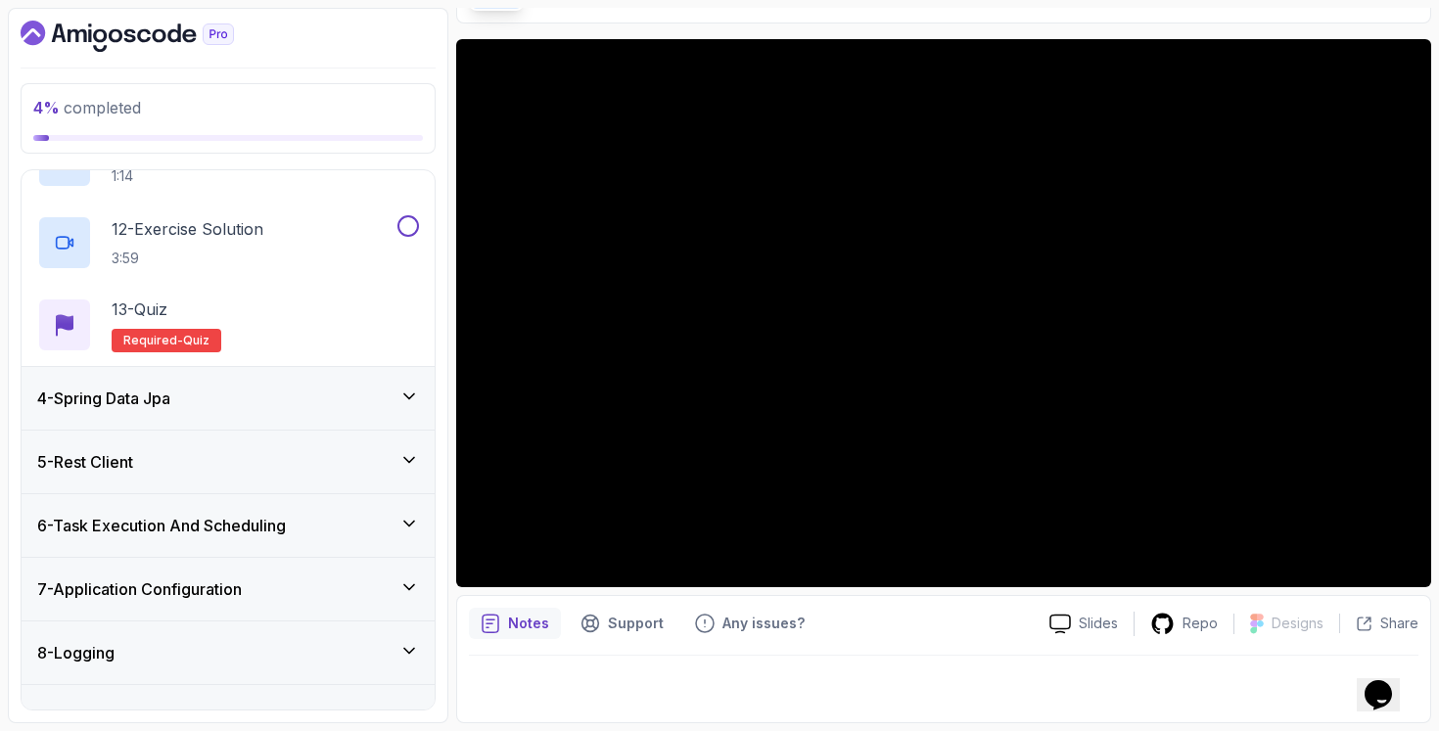
scroll to position [1355, 0]
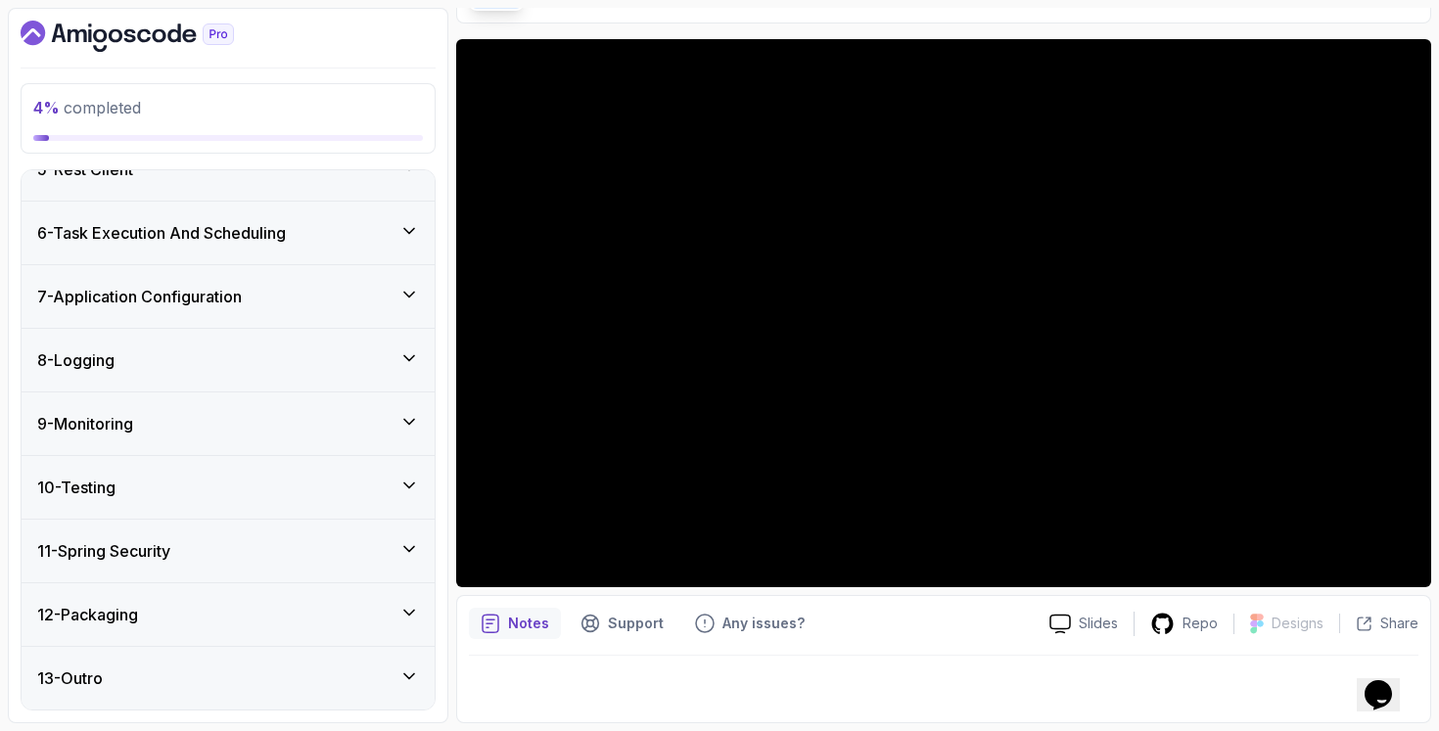
click at [253, 551] on div "11 - Spring Security" at bounding box center [228, 550] width 382 height 23
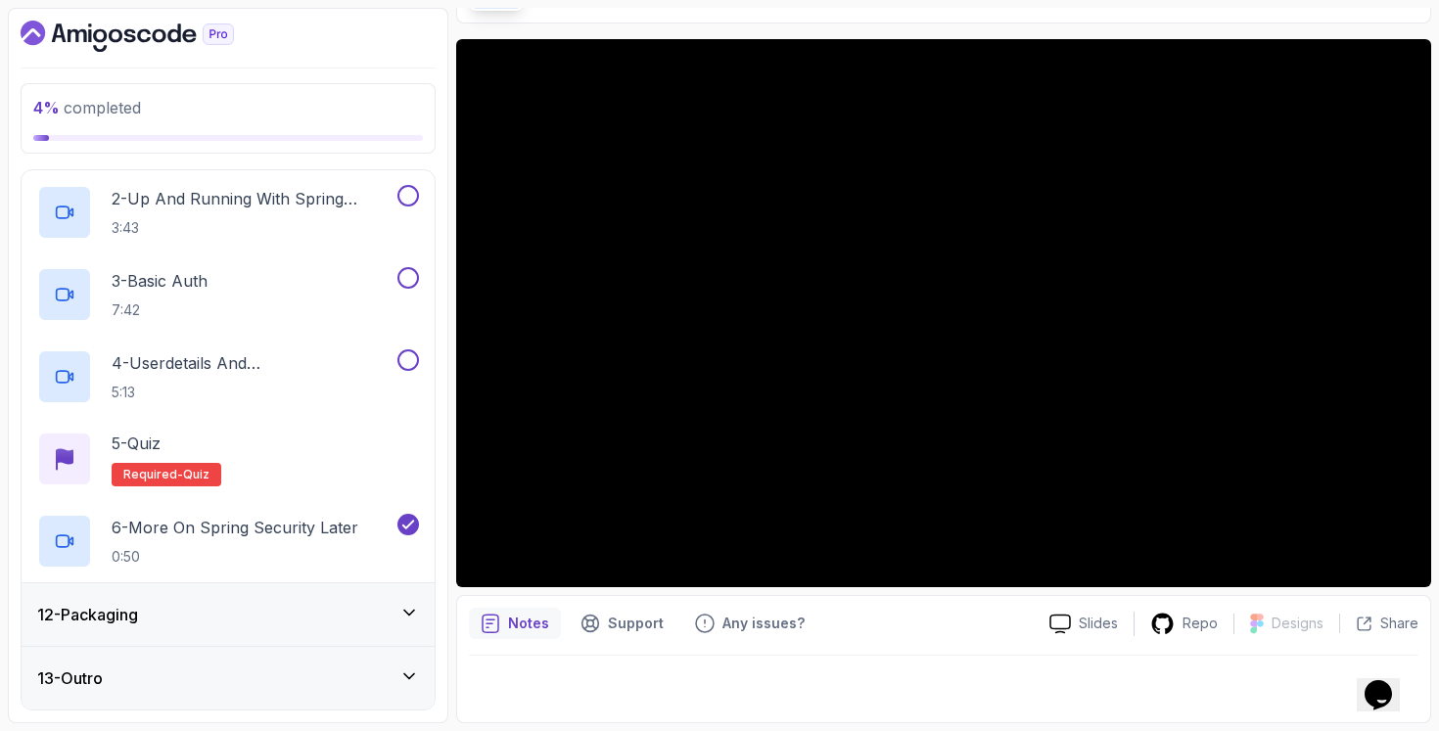
click at [261, 621] on div "12 - Packaging" at bounding box center [228, 614] width 382 height 23
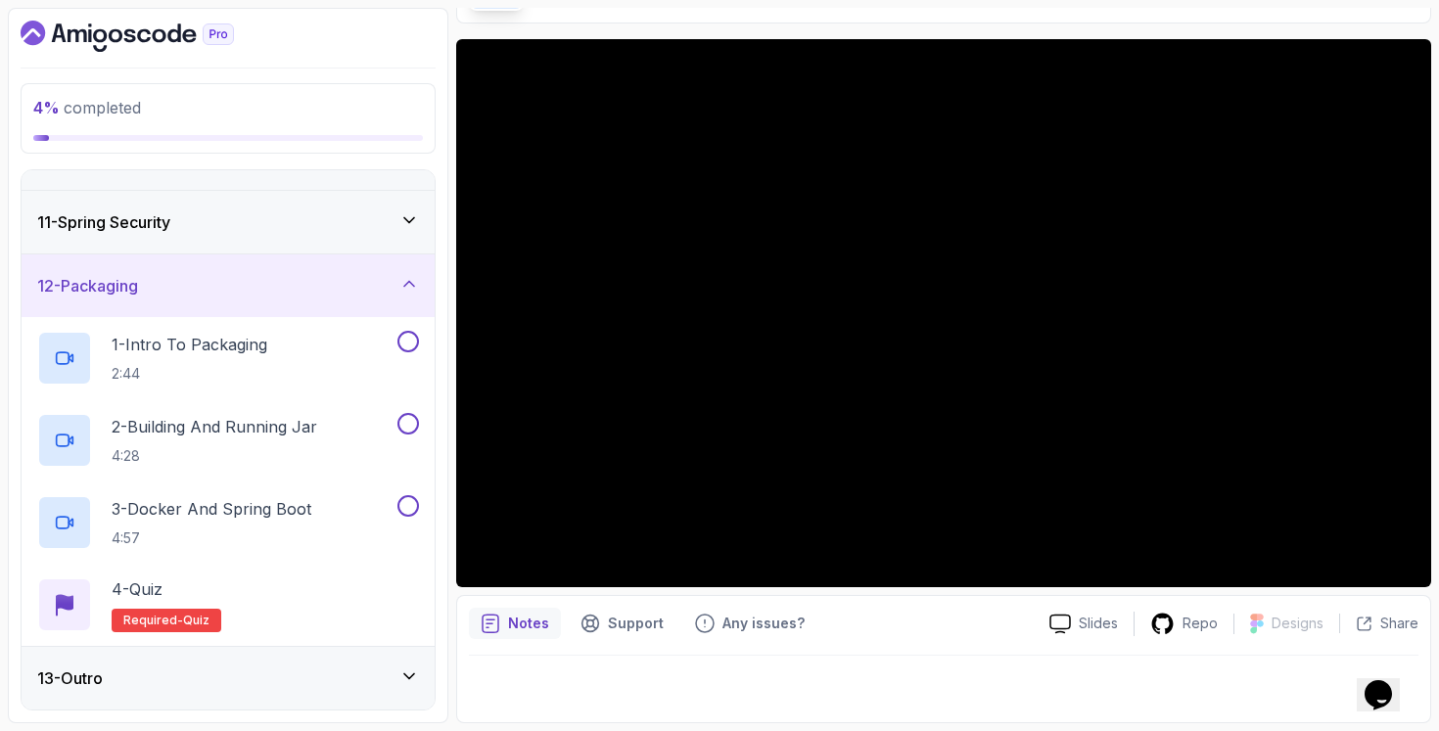
click at [226, 679] on div "13 - Outro" at bounding box center [228, 677] width 382 height 23
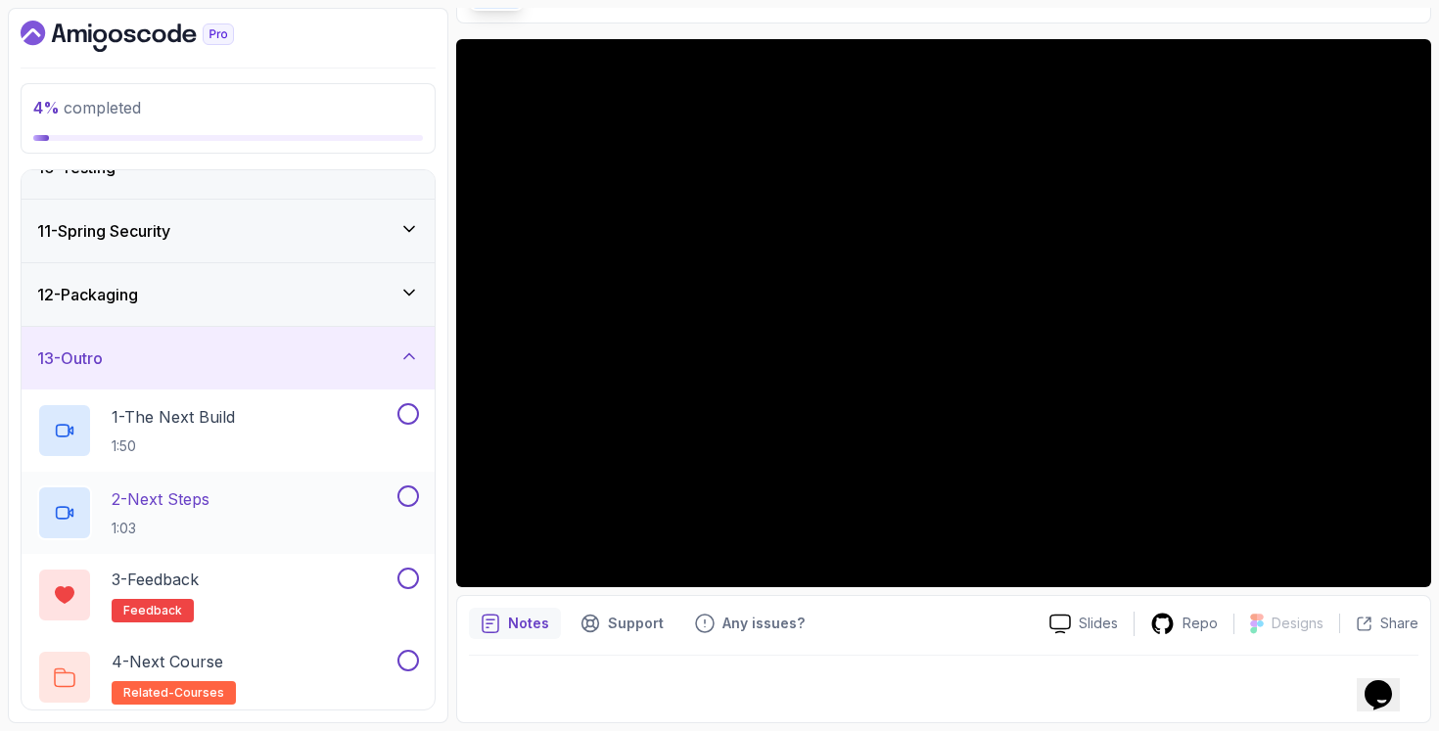
scroll to position [591, 0]
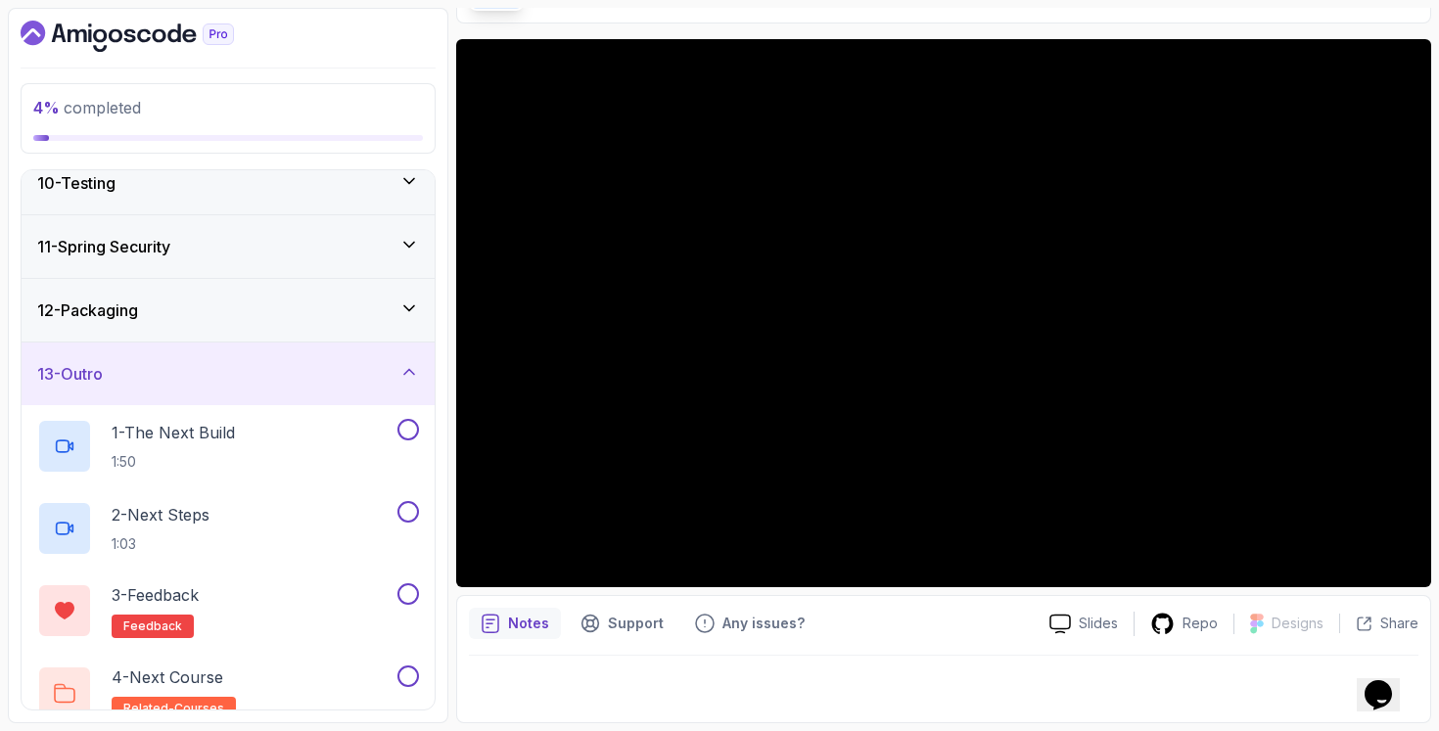
click at [365, 291] on div "12 - Packaging" at bounding box center [228, 310] width 413 height 63
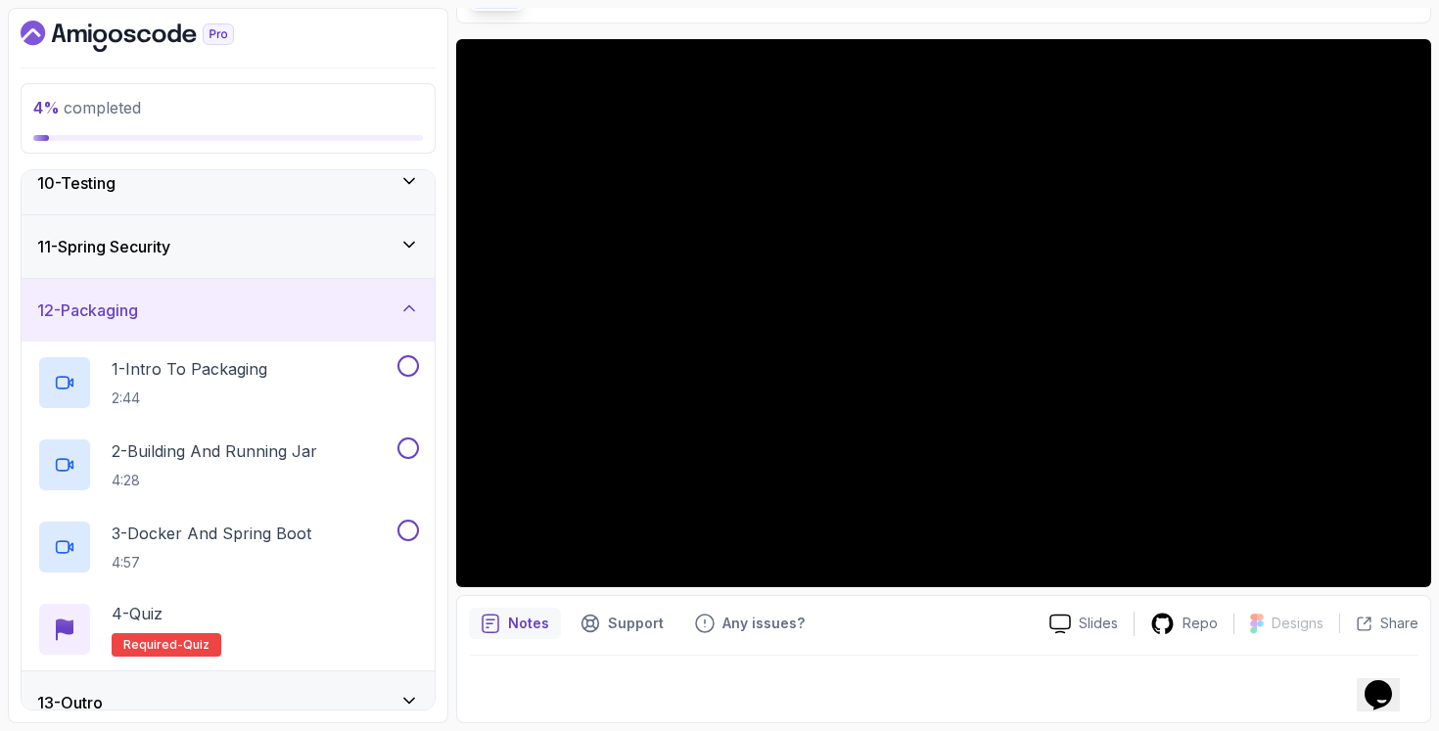
click at [376, 242] on div "11 - Spring Security" at bounding box center [228, 246] width 382 height 23
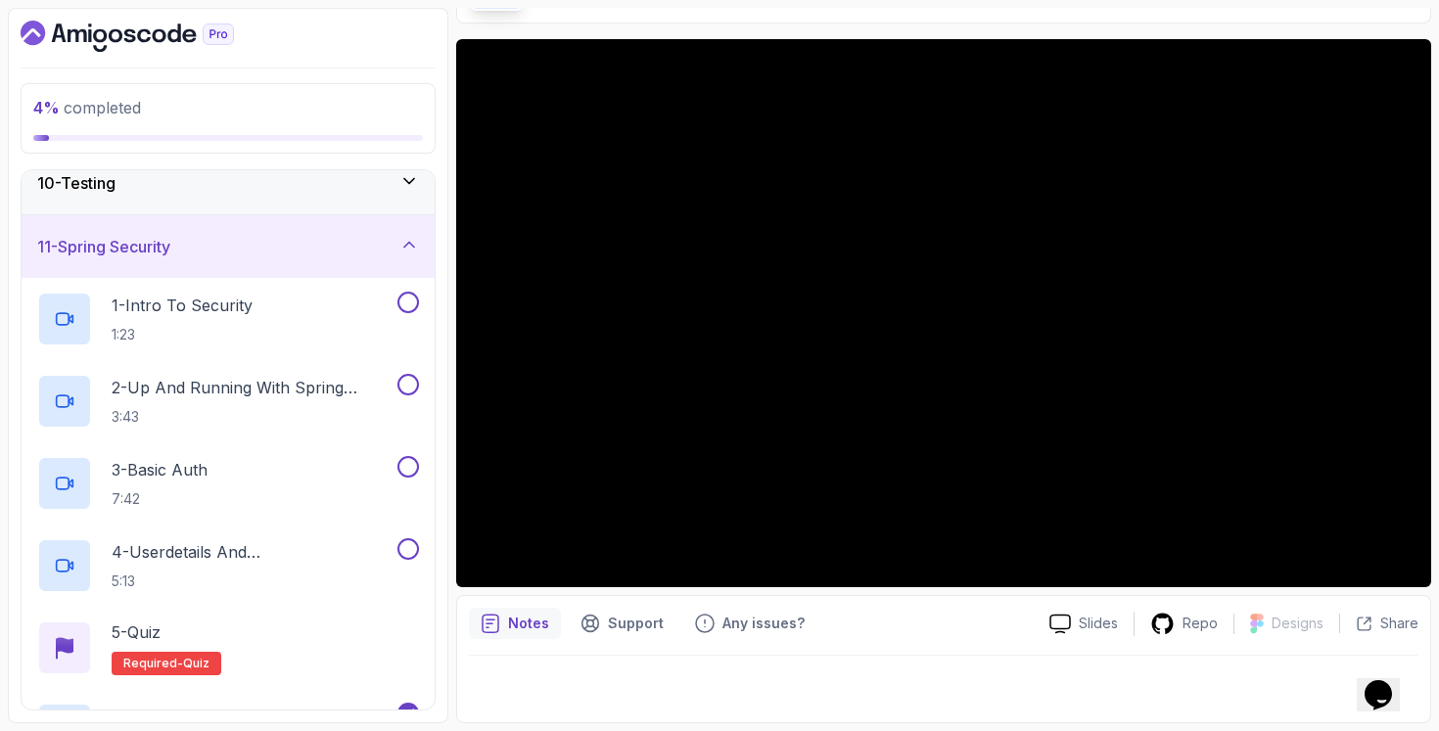
click at [392, 186] on div "10 - Testing" at bounding box center [228, 182] width 382 height 23
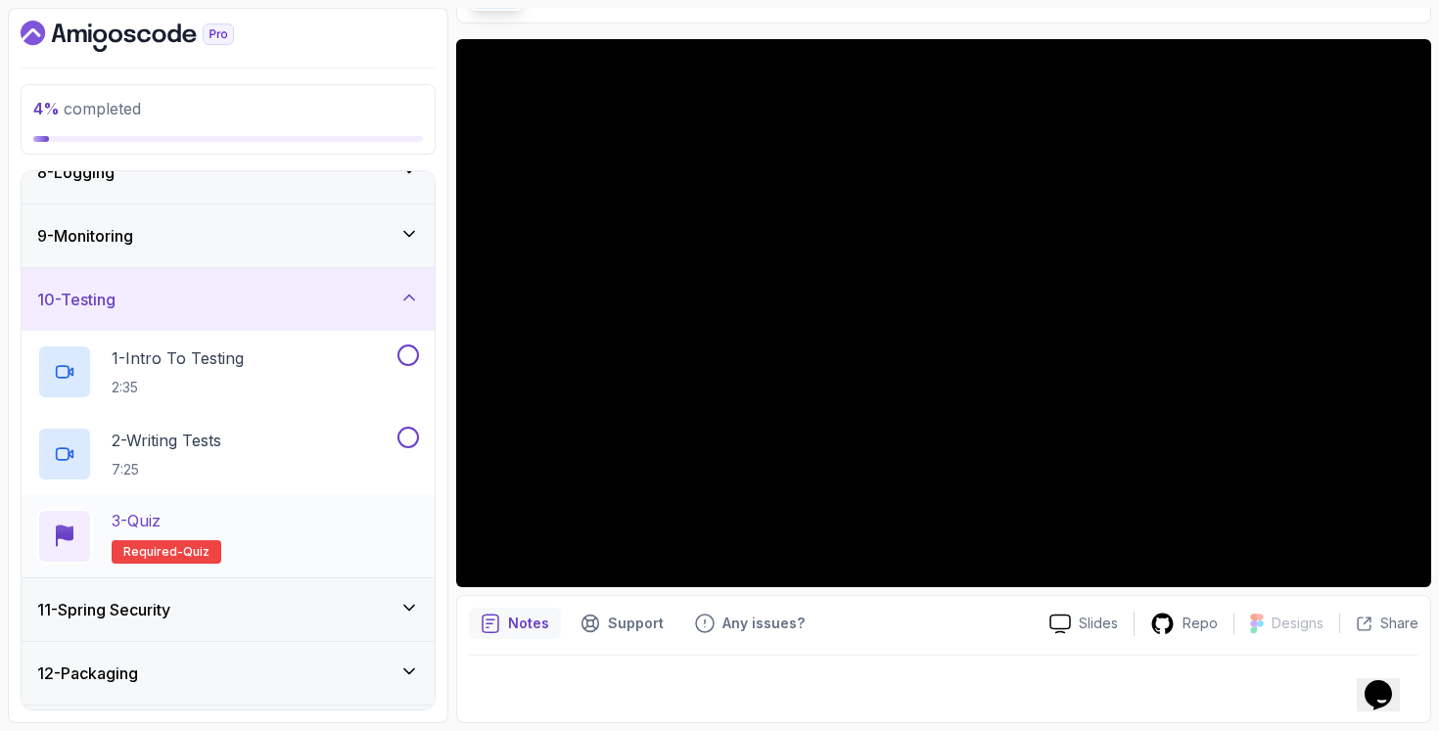
scroll to position [533, 0]
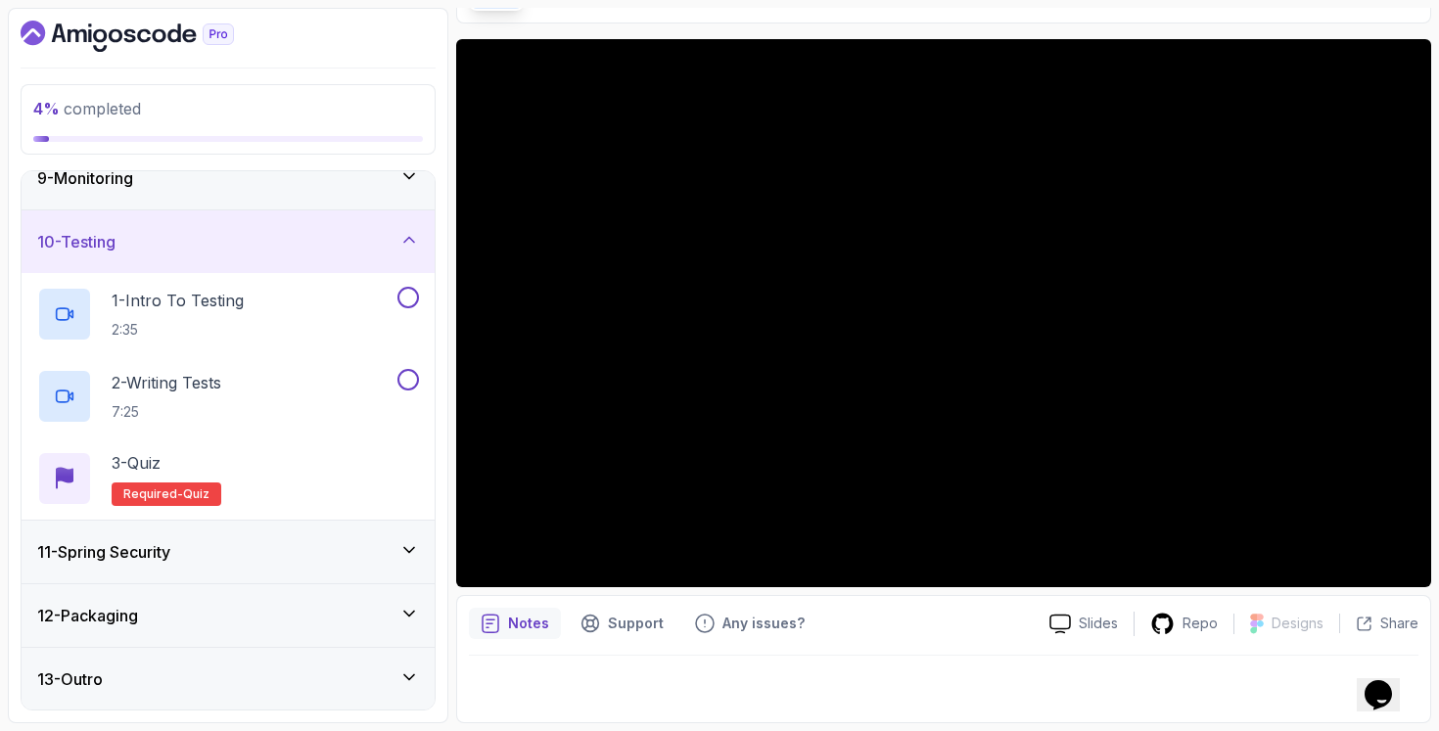
click at [199, 554] on div "11 - Spring Security" at bounding box center [228, 551] width 382 height 23
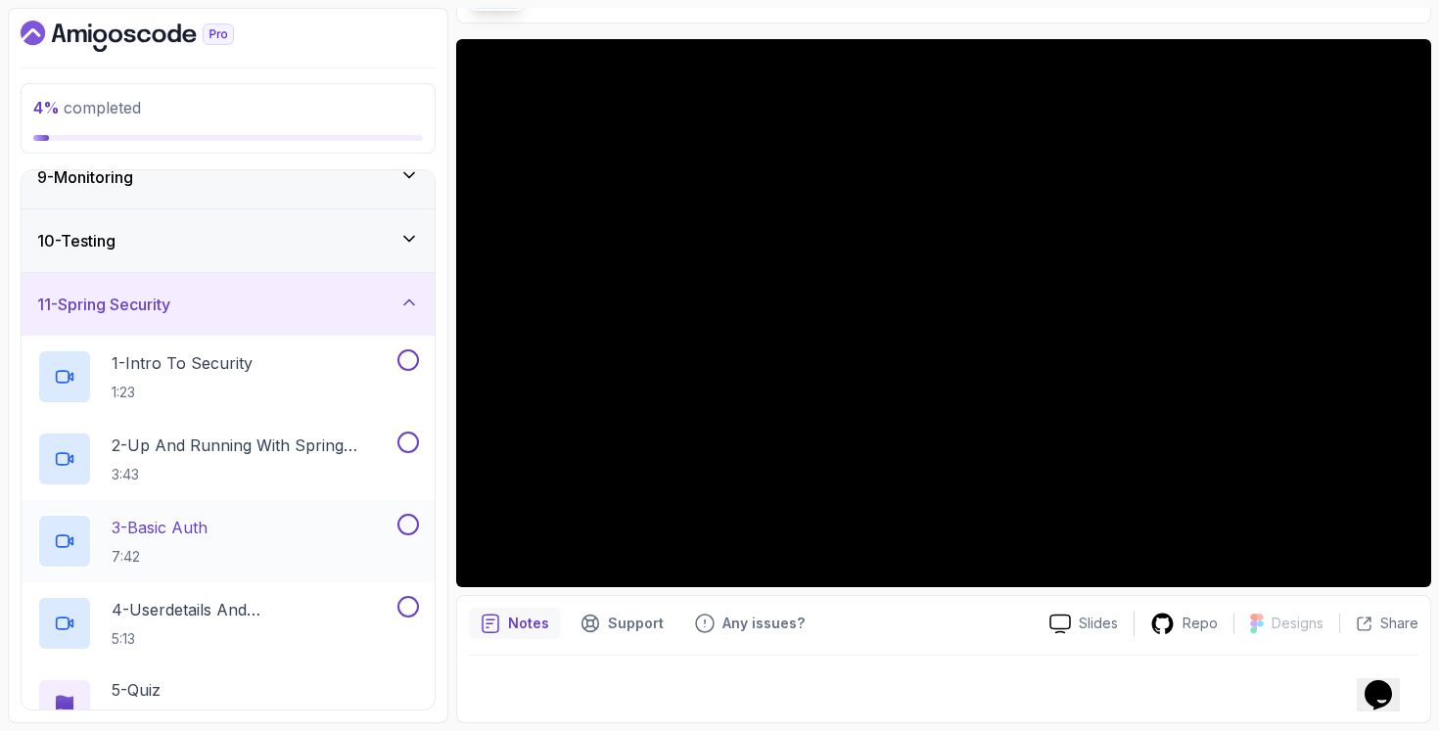
scroll to position [780, 0]
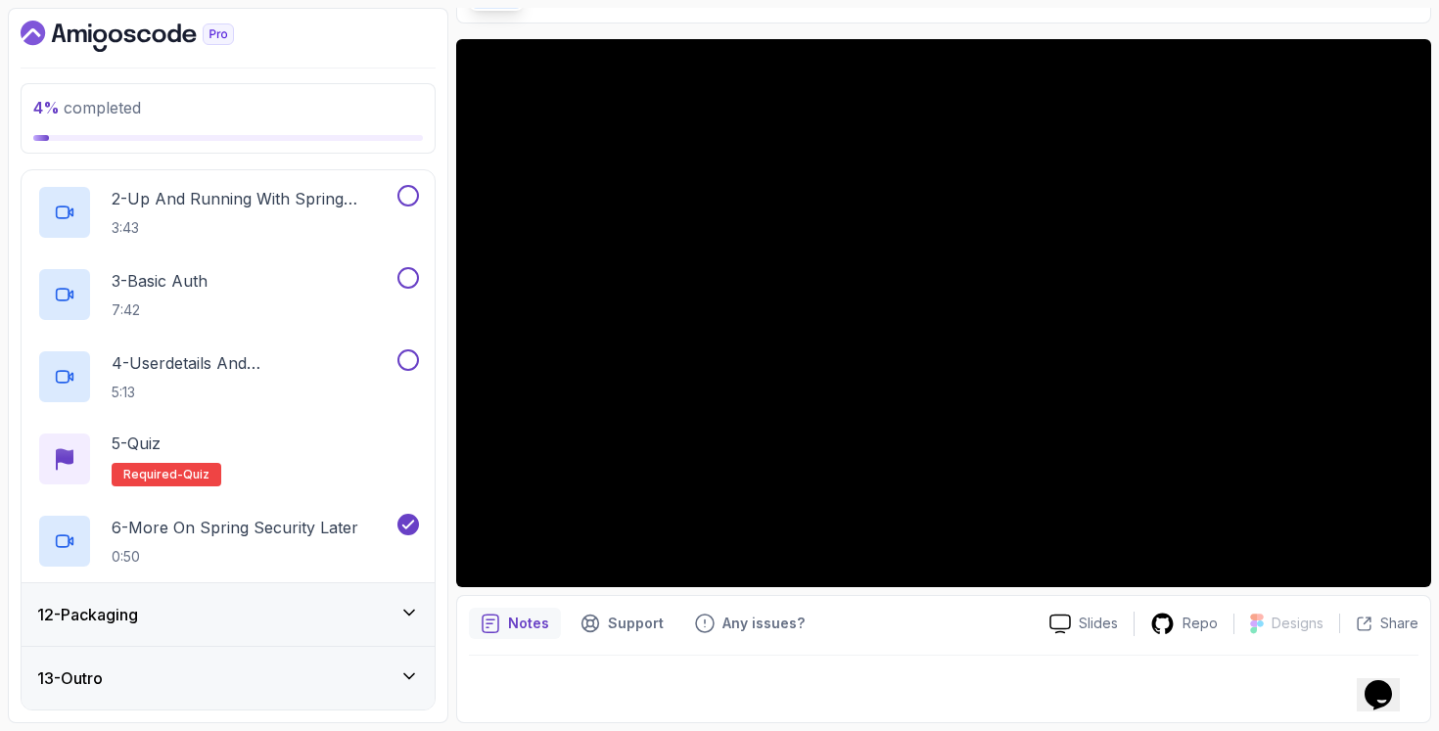
click at [138, 637] on div "12 - Packaging" at bounding box center [228, 614] width 413 height 63
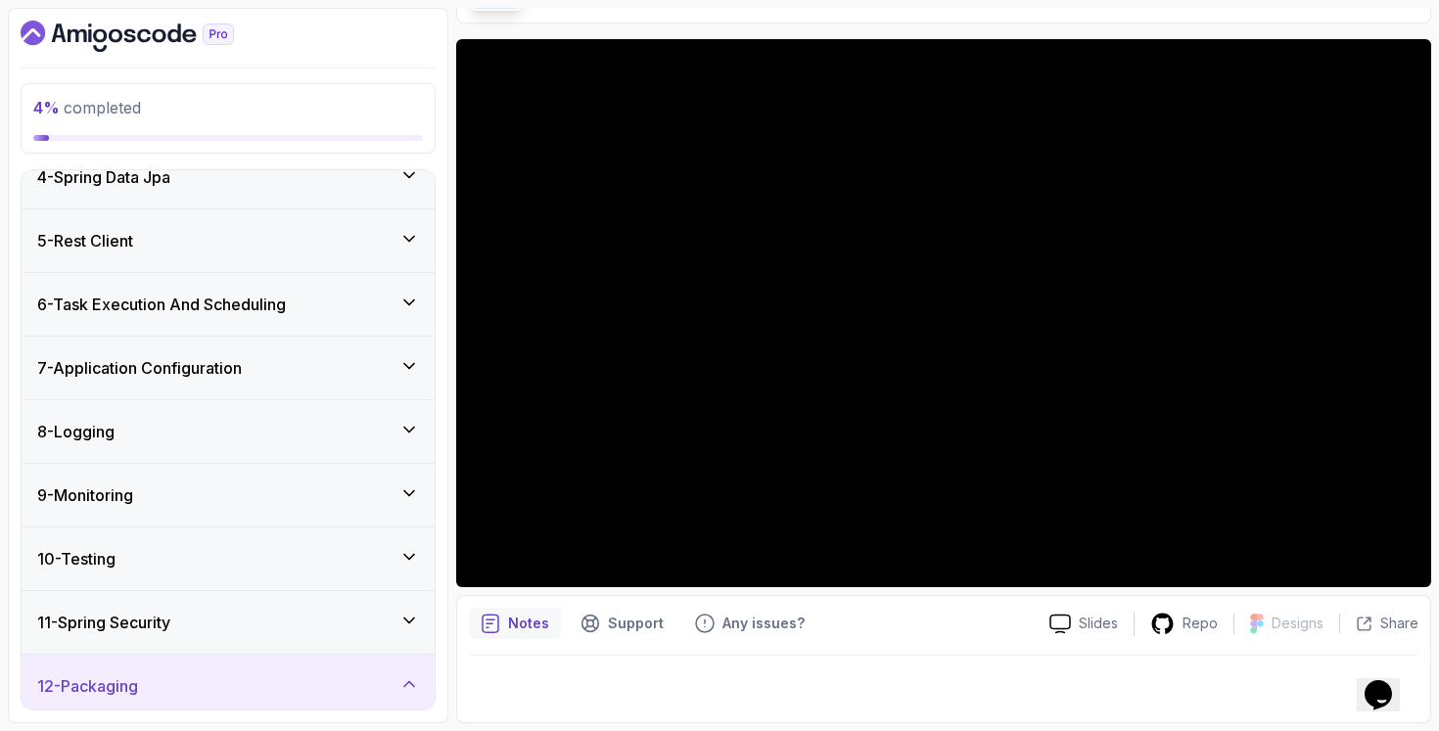
scroll to position [0, 0]
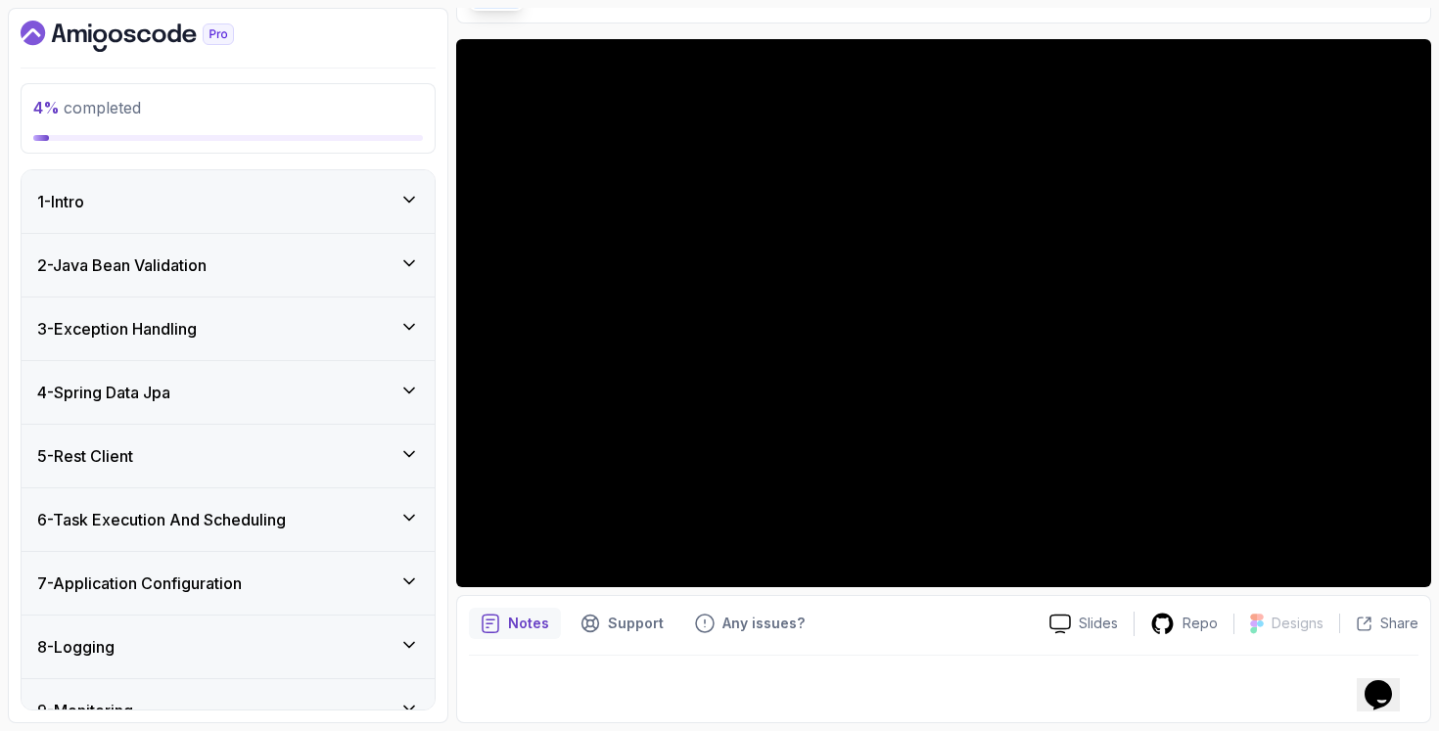
click at [269, 259] on div "2 - Java Bean Validation" at bounding box center [228, 264] width 382 height 23
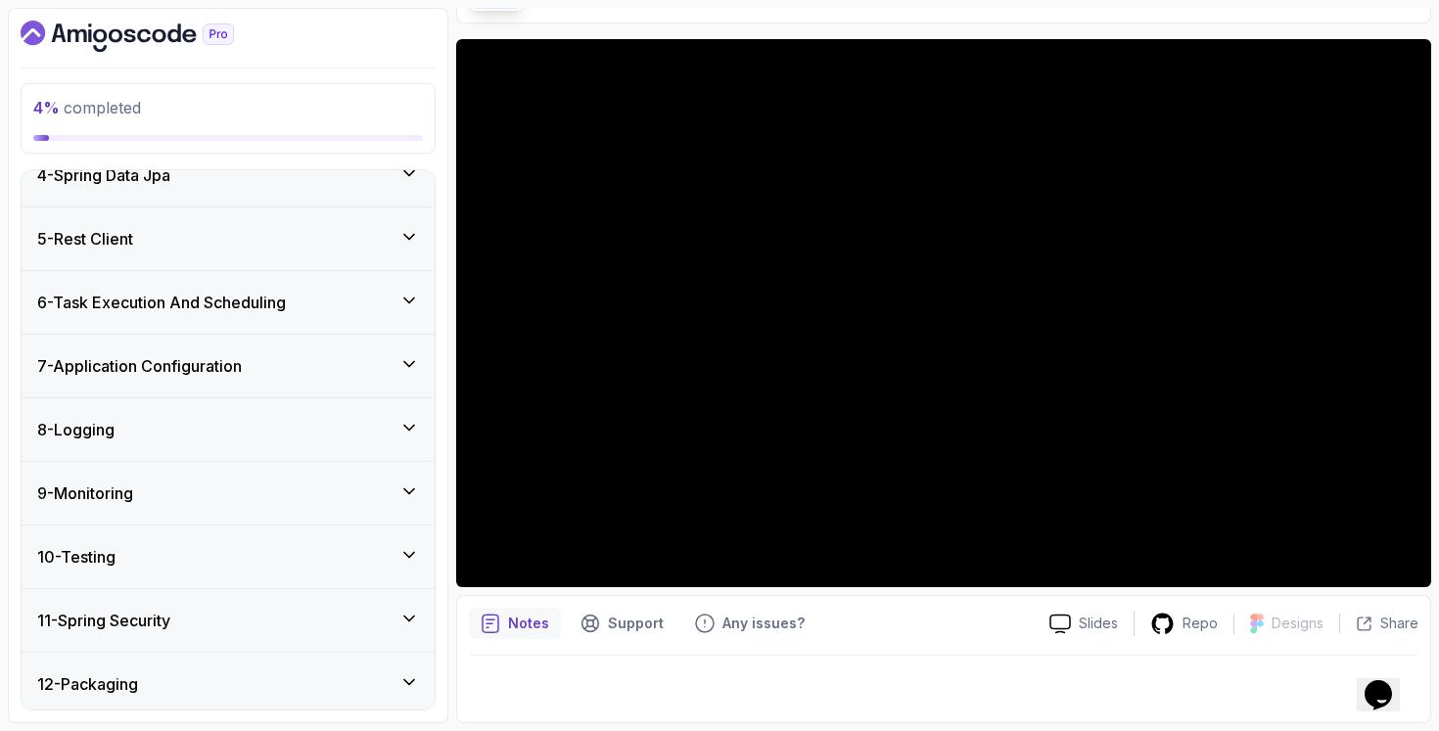
click at [417, 293] on icon at bounding box center [409, 301] width 20 height 20
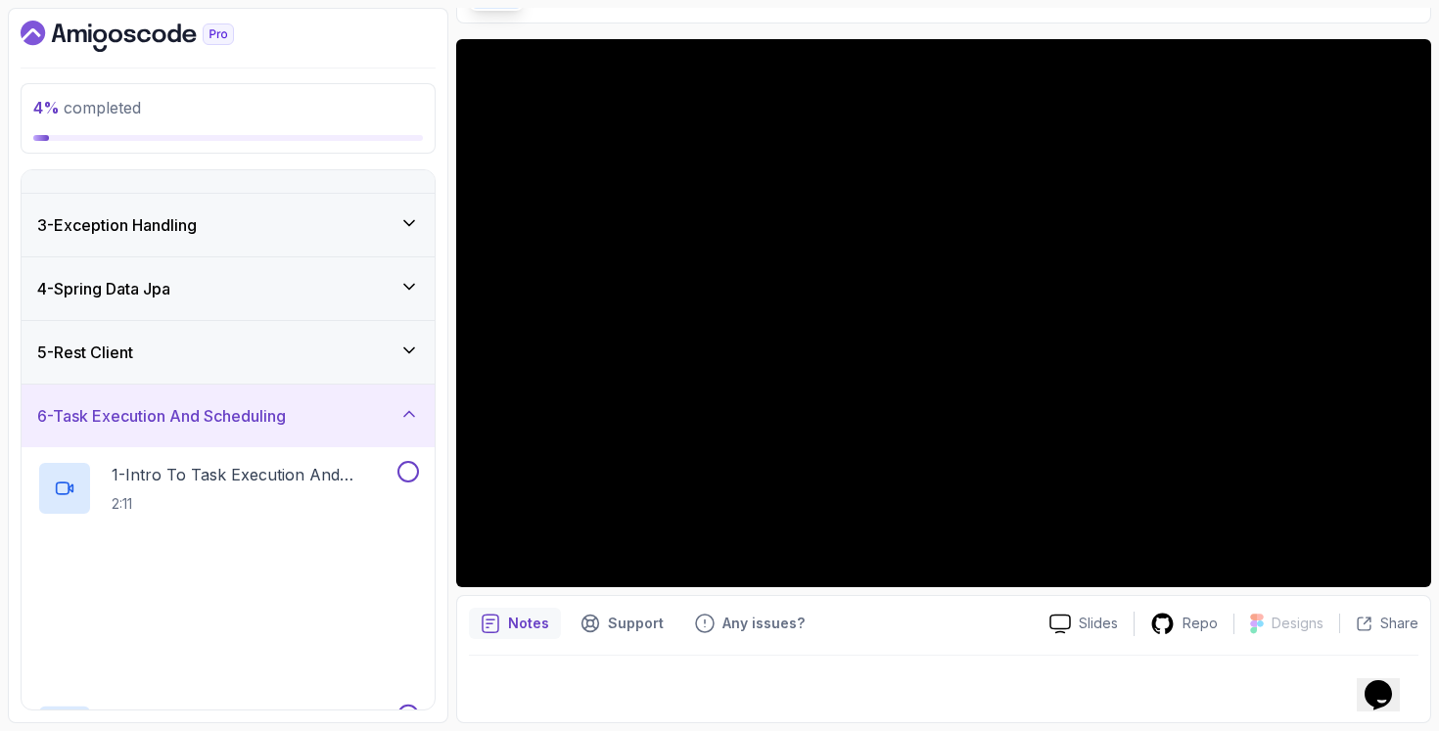
scroll to position [27, 0]
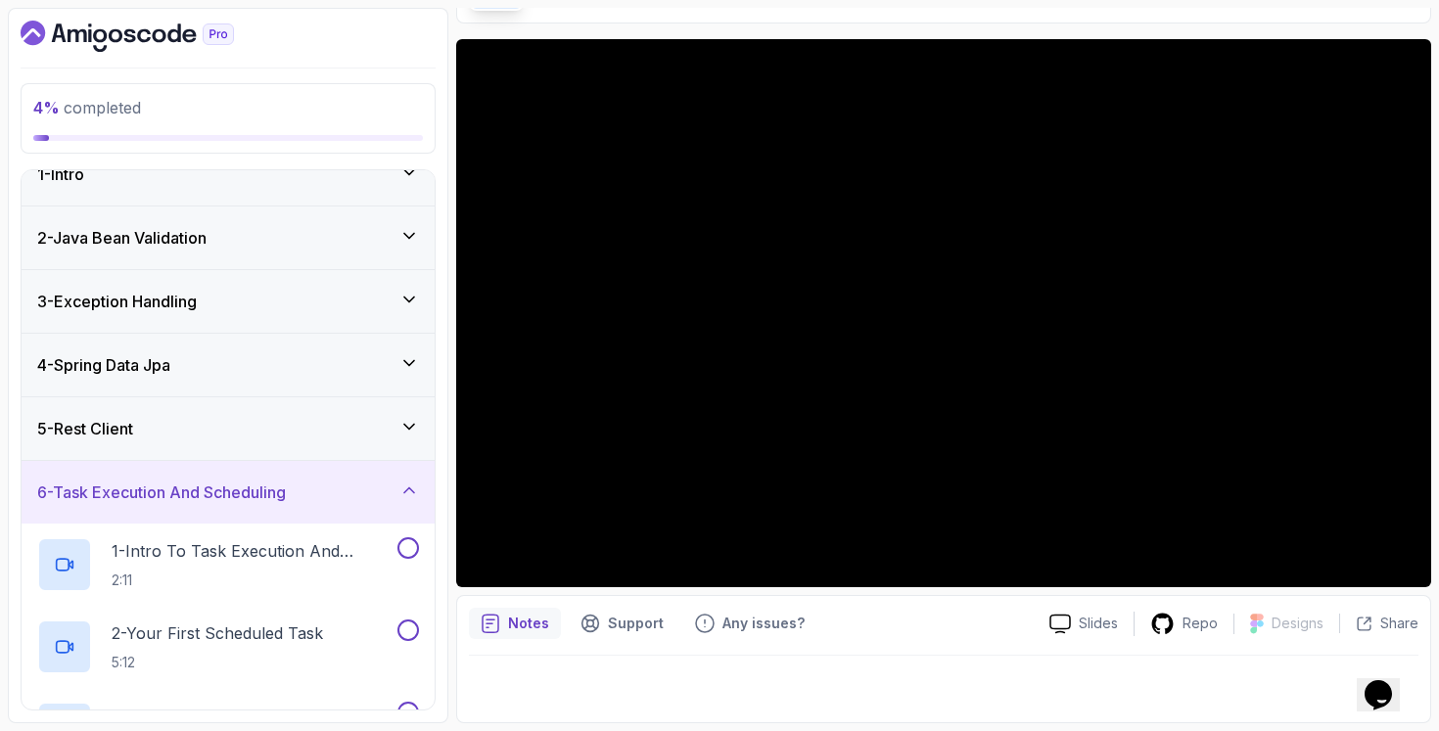
click at [335, 418] on div "5 - Rest Client" at bounding box center [228, 428] width 382 height 23
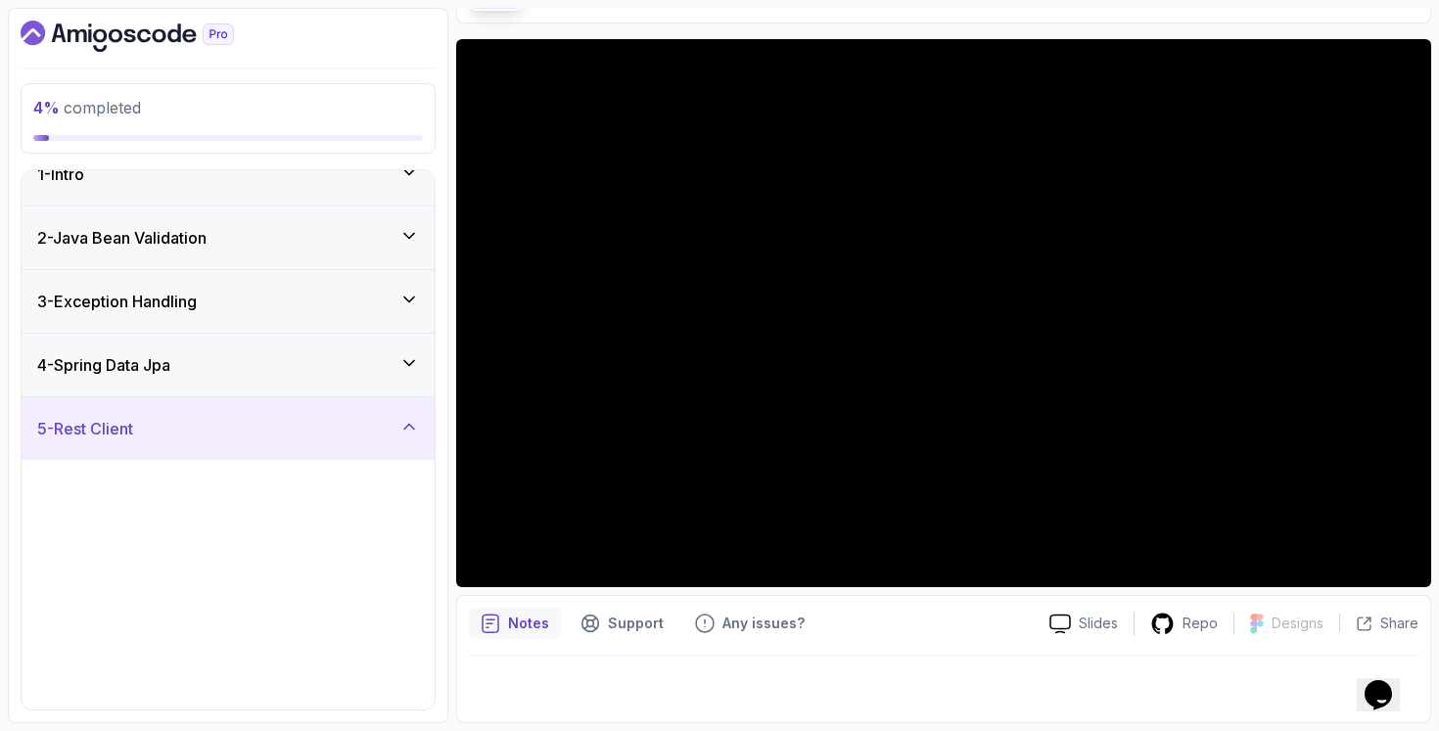
click at [372, 362] on div "4 - Spring Data Jpa" at bounding box center [228, 364] width 382 height 23
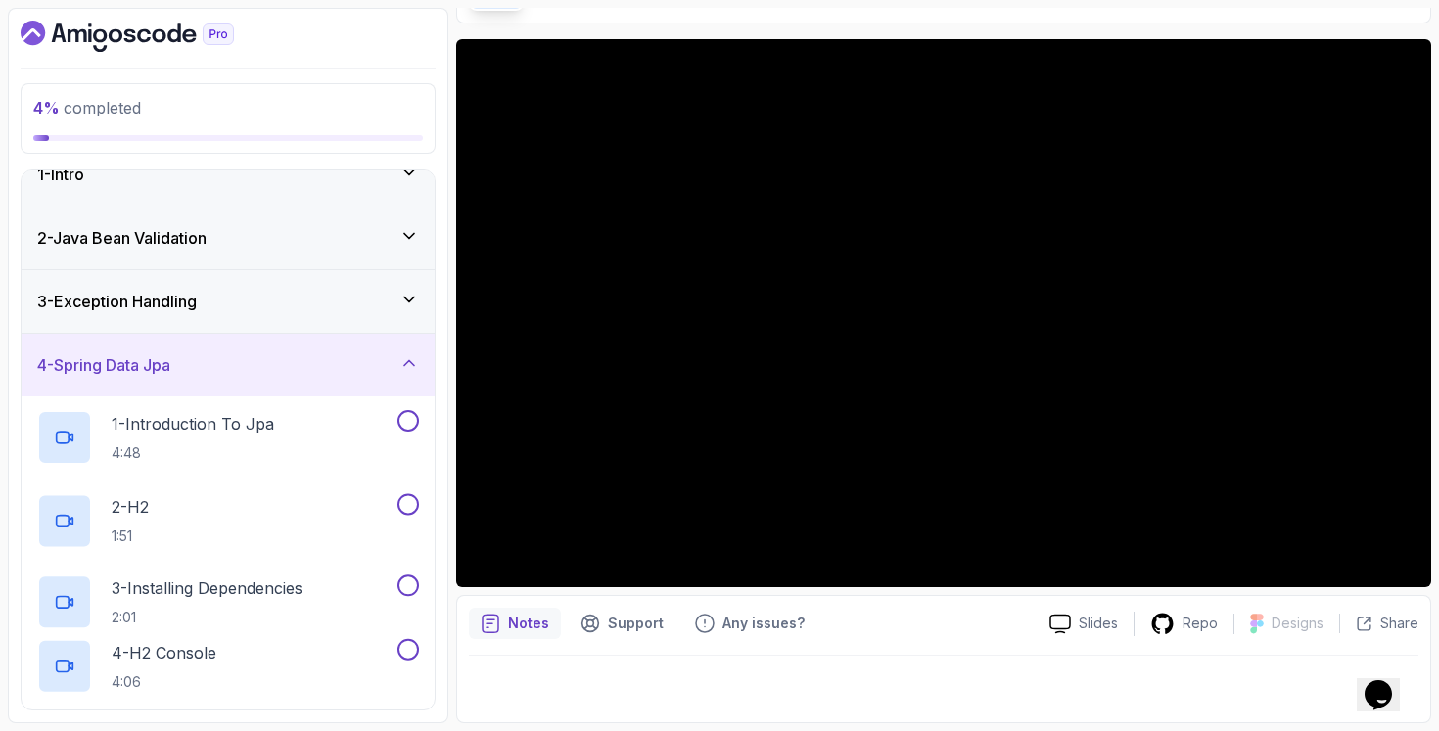
click at [392, 288] on div "3 - Exception Handling" at bounding box center [228, 301] width 413 height 63
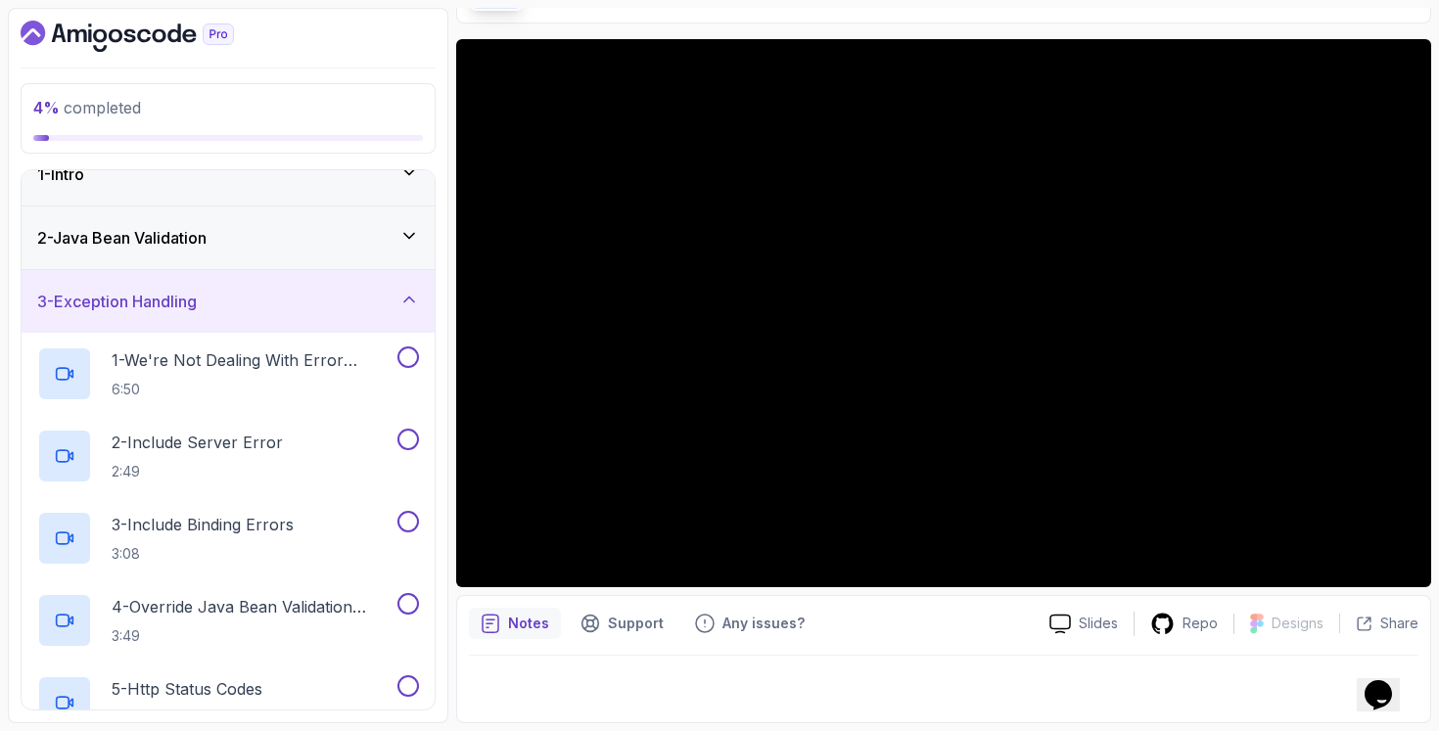
scroll to position [472, 0]
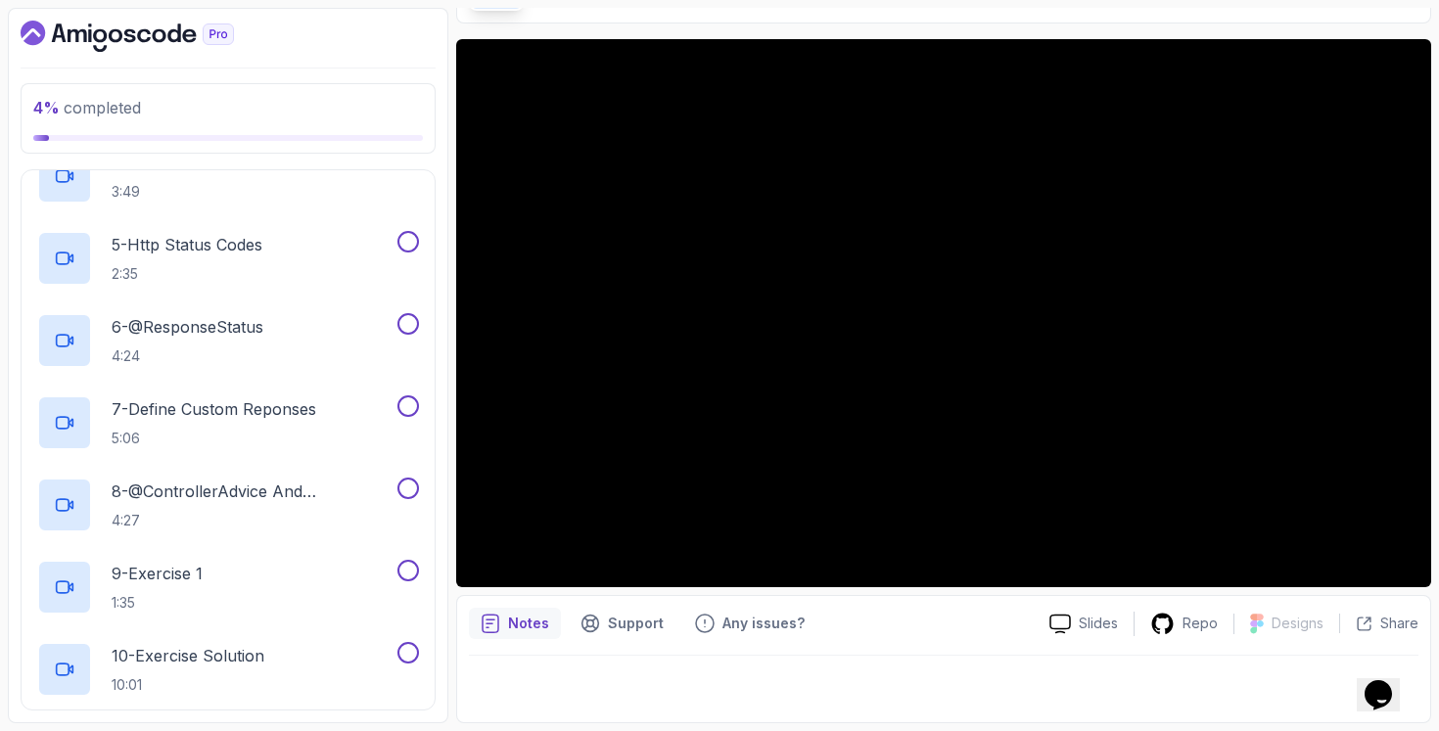
click at [602, 590] on div "Slides Repo Designs Design not available Share Notes Support Any issues? Slides…" at bounding box center [943, 381] width 975 height 684
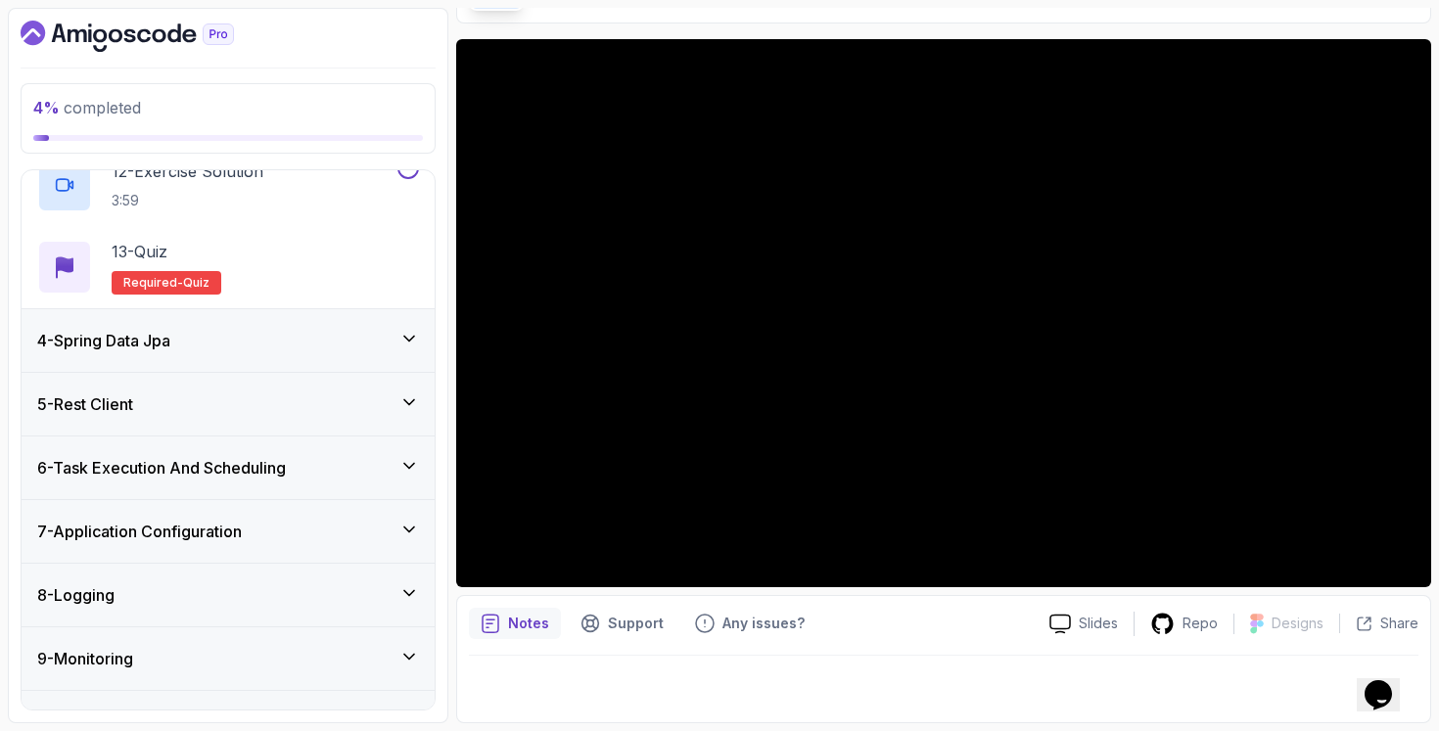
scroll to position [1355, 0]
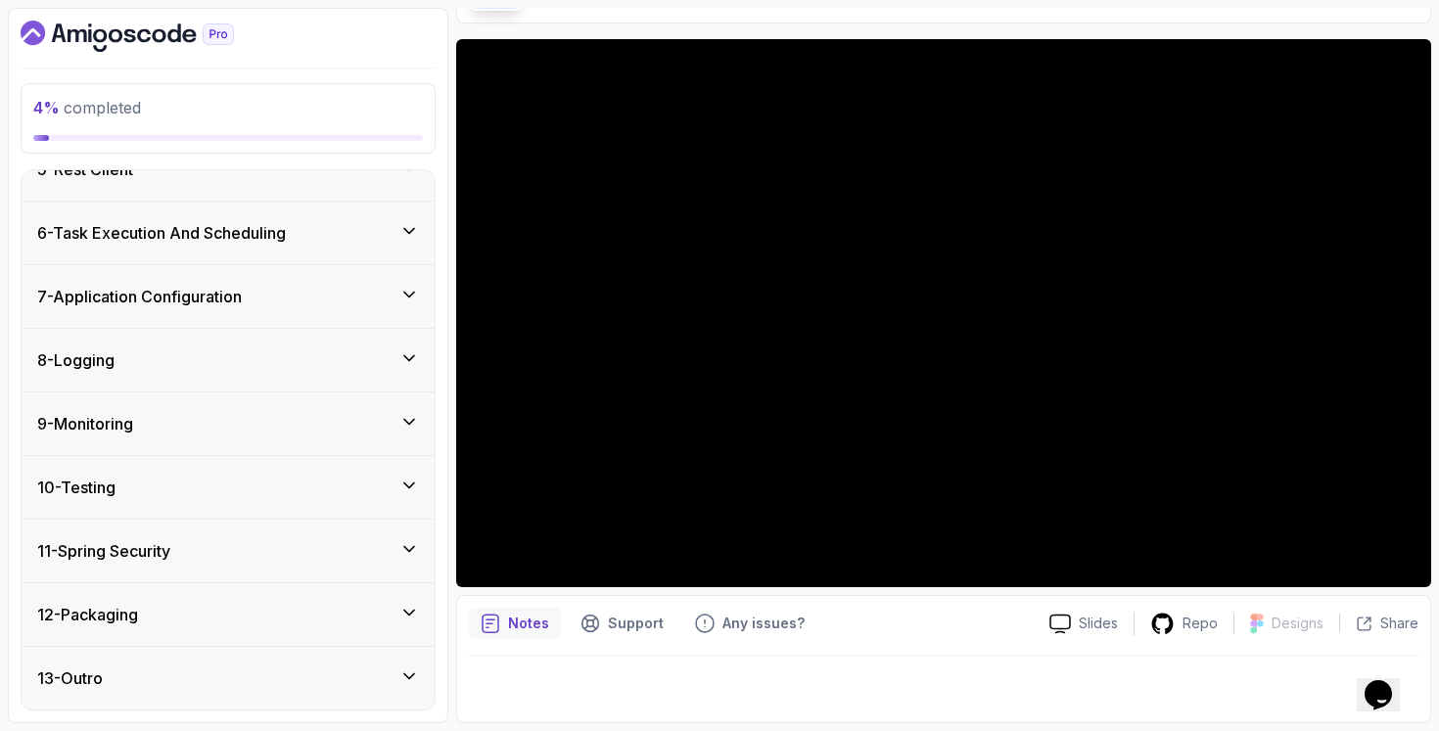
click at [242, 557] on div "11 - Spring Security" at bounding box center [228, 550] width 382 height 23
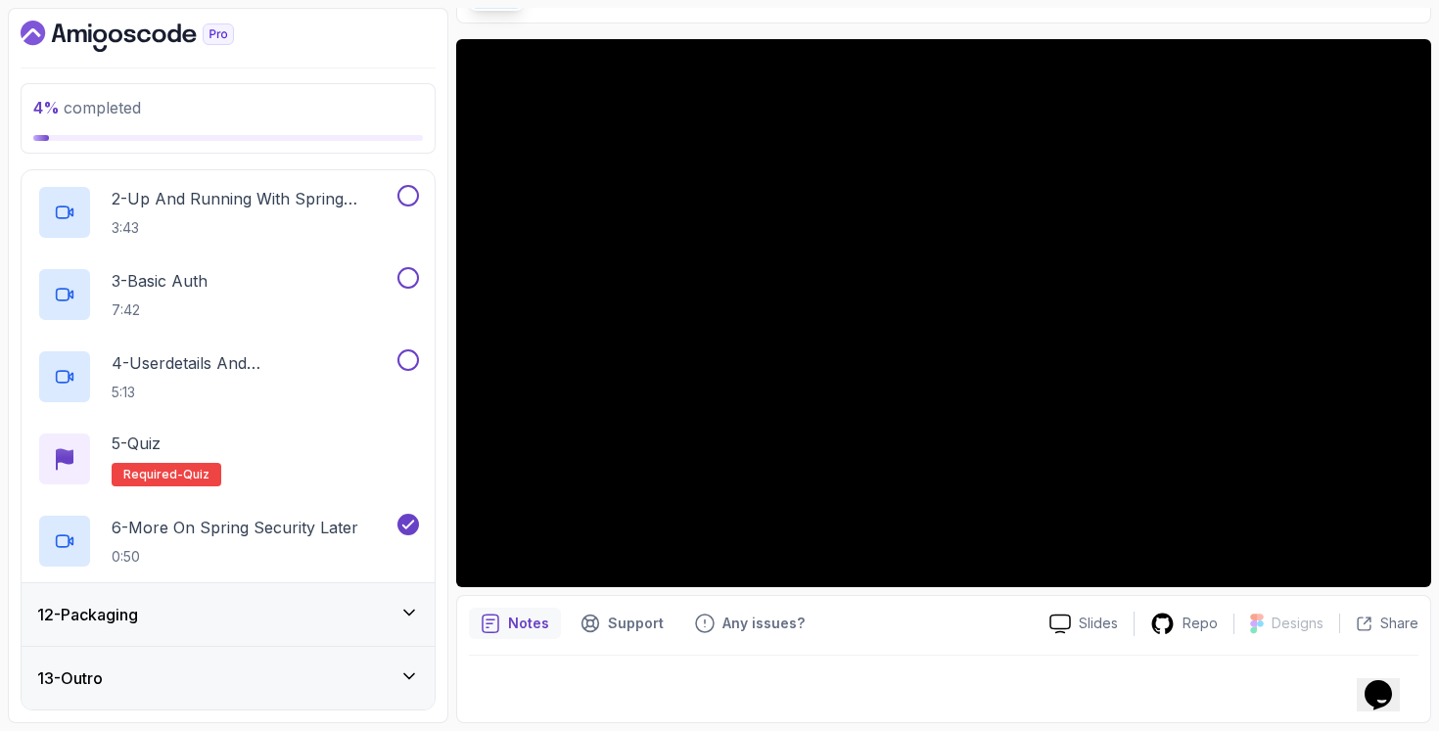
click at [184, 595] on div "12 - Packaging" at bounding box center [228, 614] width 413 height 63
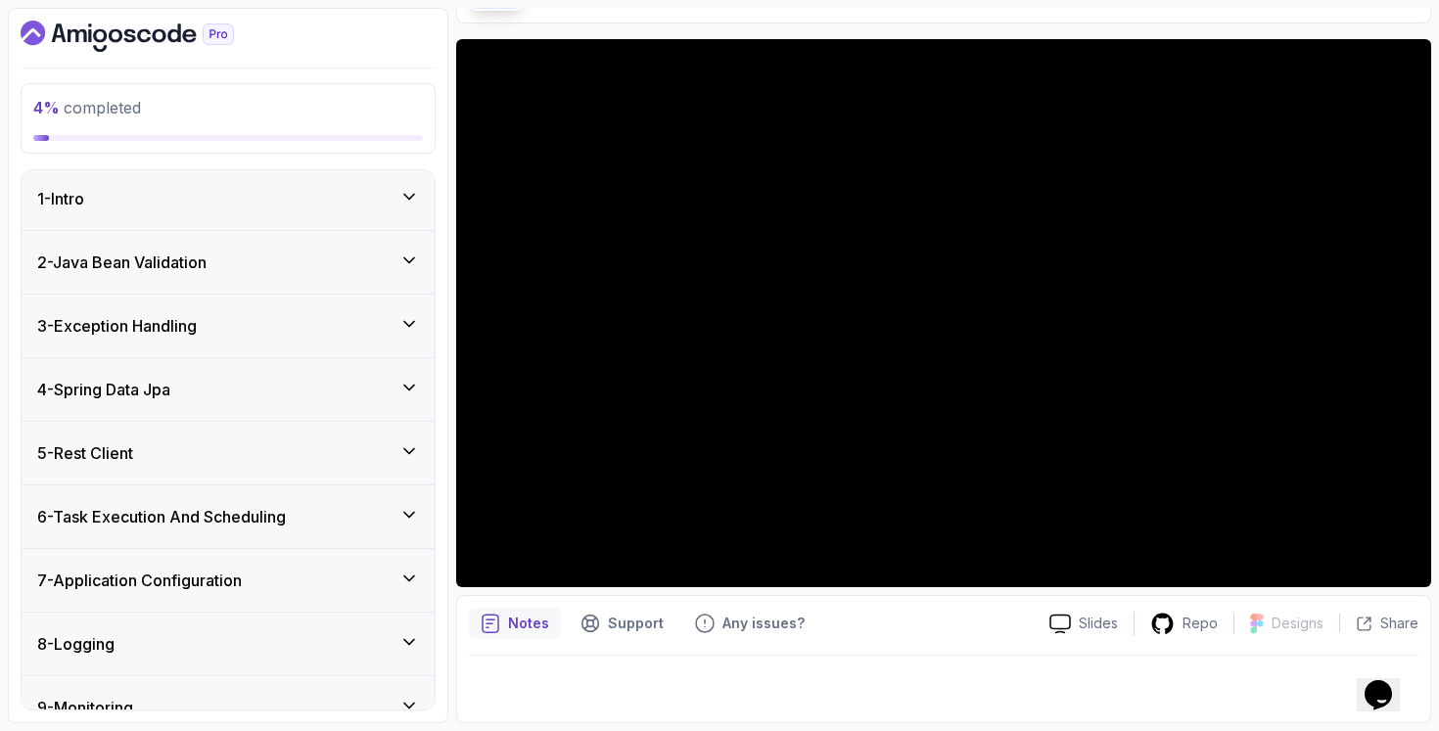
scroll to position [0, 0]
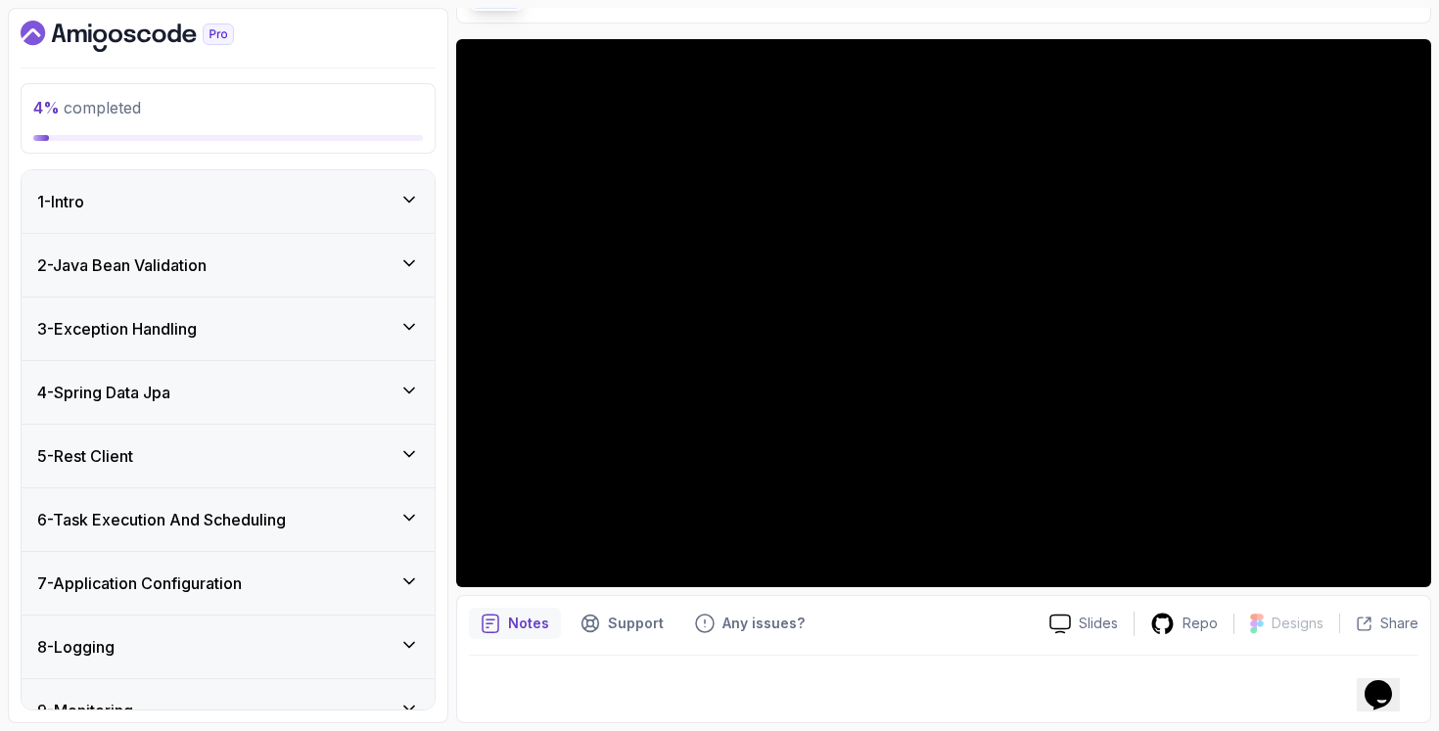
click at [285, 280] on div "2 - Java Bean Validation" at bounding box center [228, 265] width 413 height 63
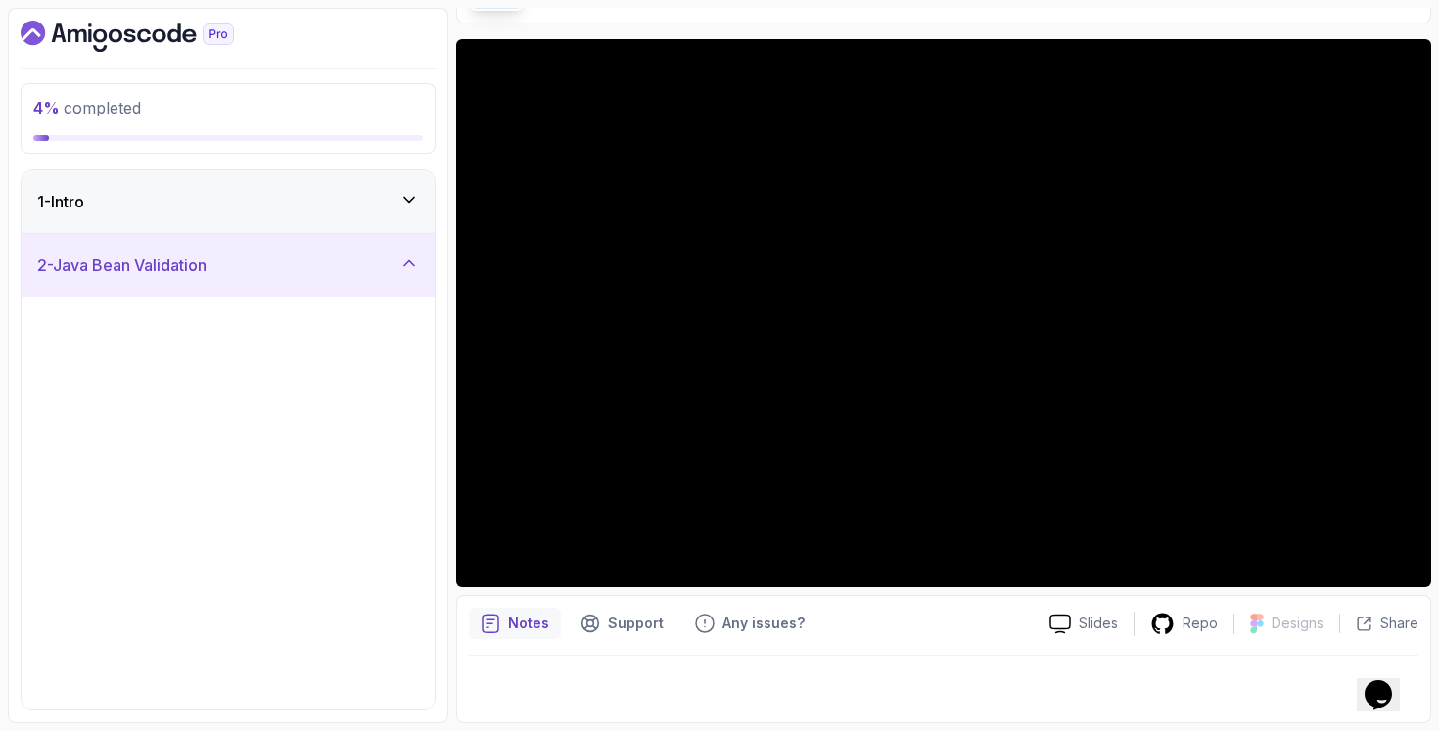
click at [314, 191] on div "1 - Intro" at bounding box center [228, 201] width 382 height 23
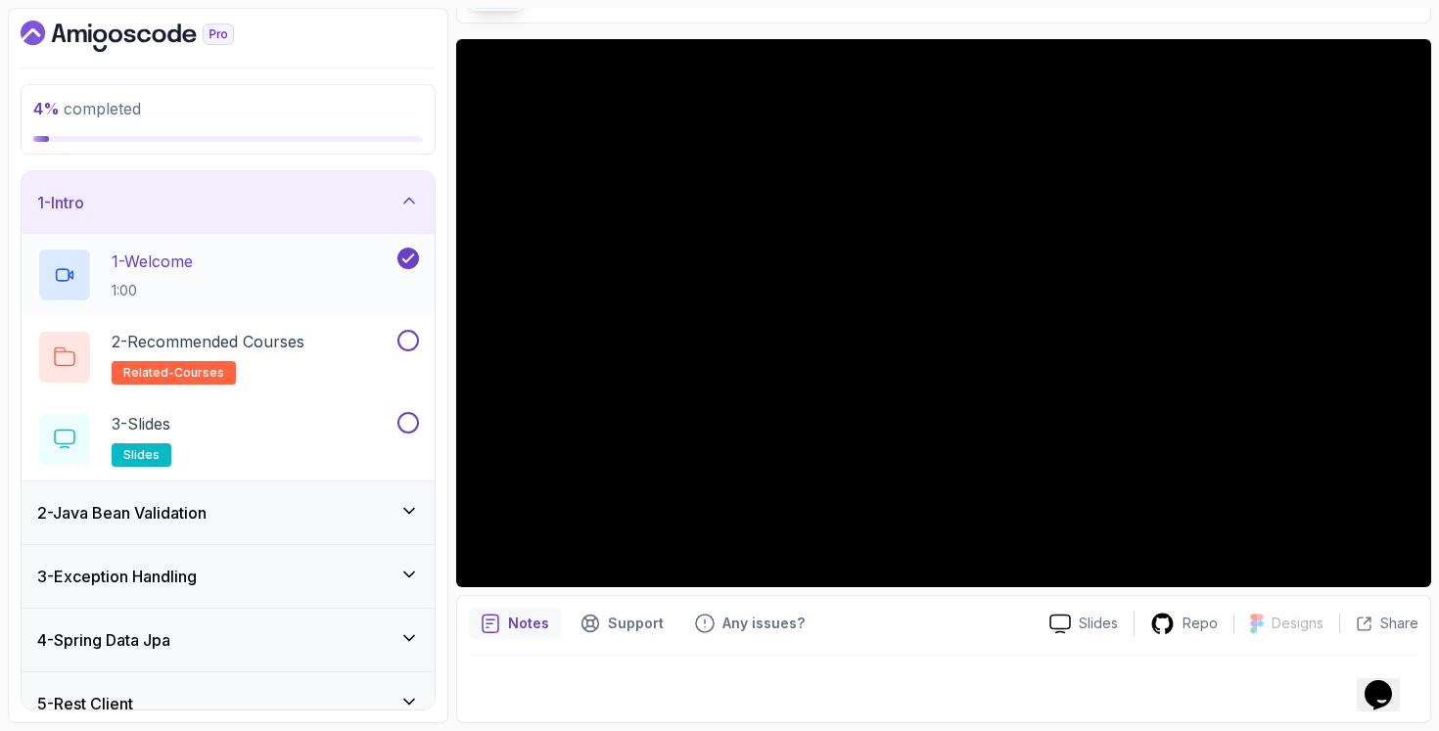
click at [293, 288] on div "1 - Welcome 1:00" at bounding box center [215, 275] width 356 height 55
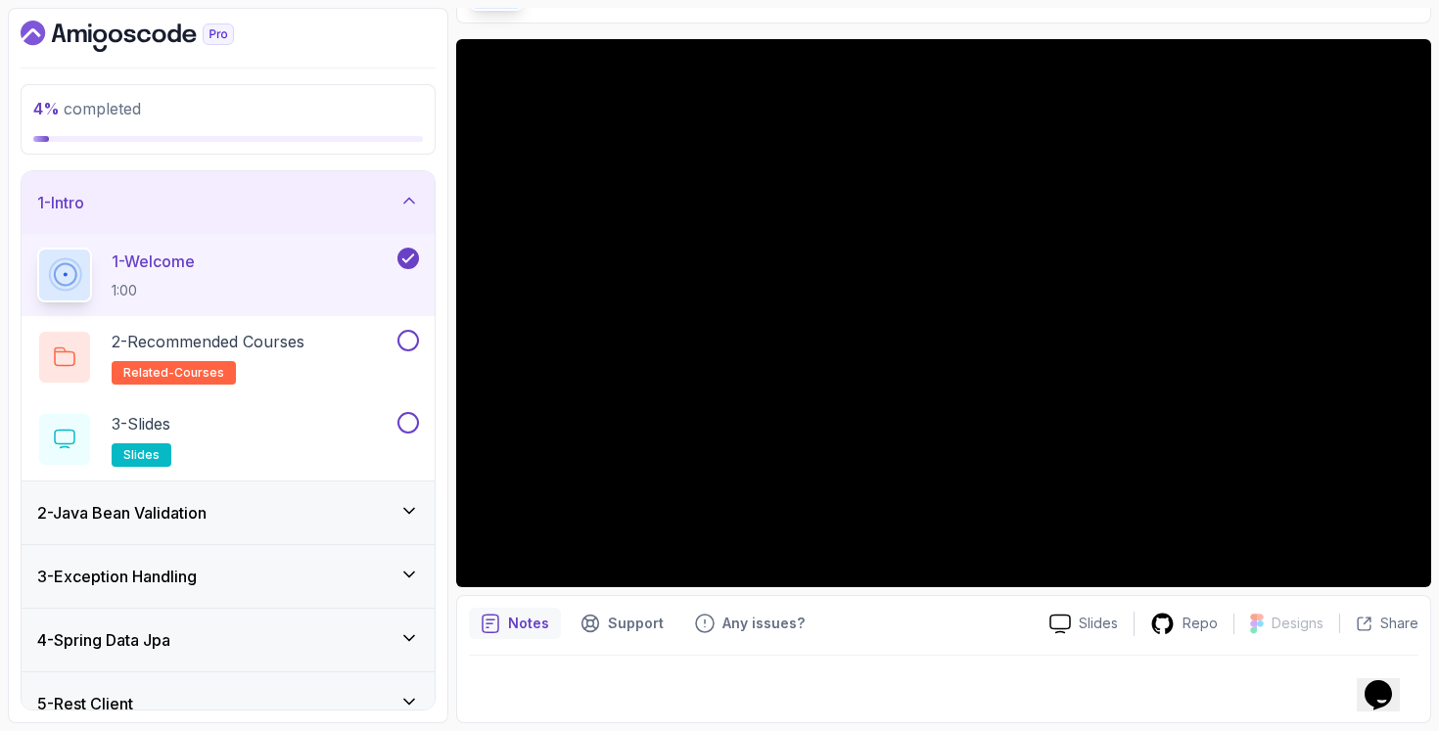
scroll to position [131, 0]
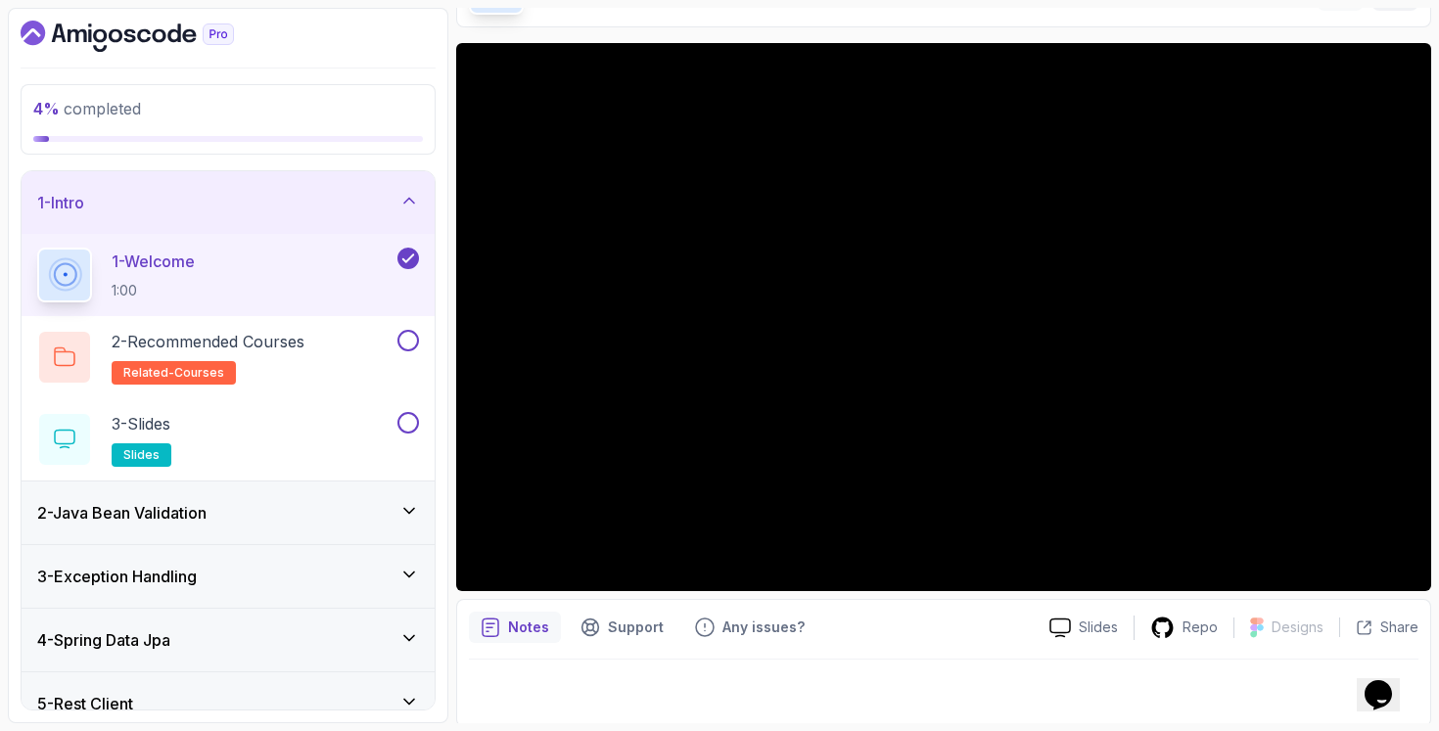
click at [810, 660] on div at bounding box center [943, 687] width 949 height 55
click at [279, 353] on h2 "2 - Recommended Courses related-courses" at bounding box center [208, 357] width 193 height 55
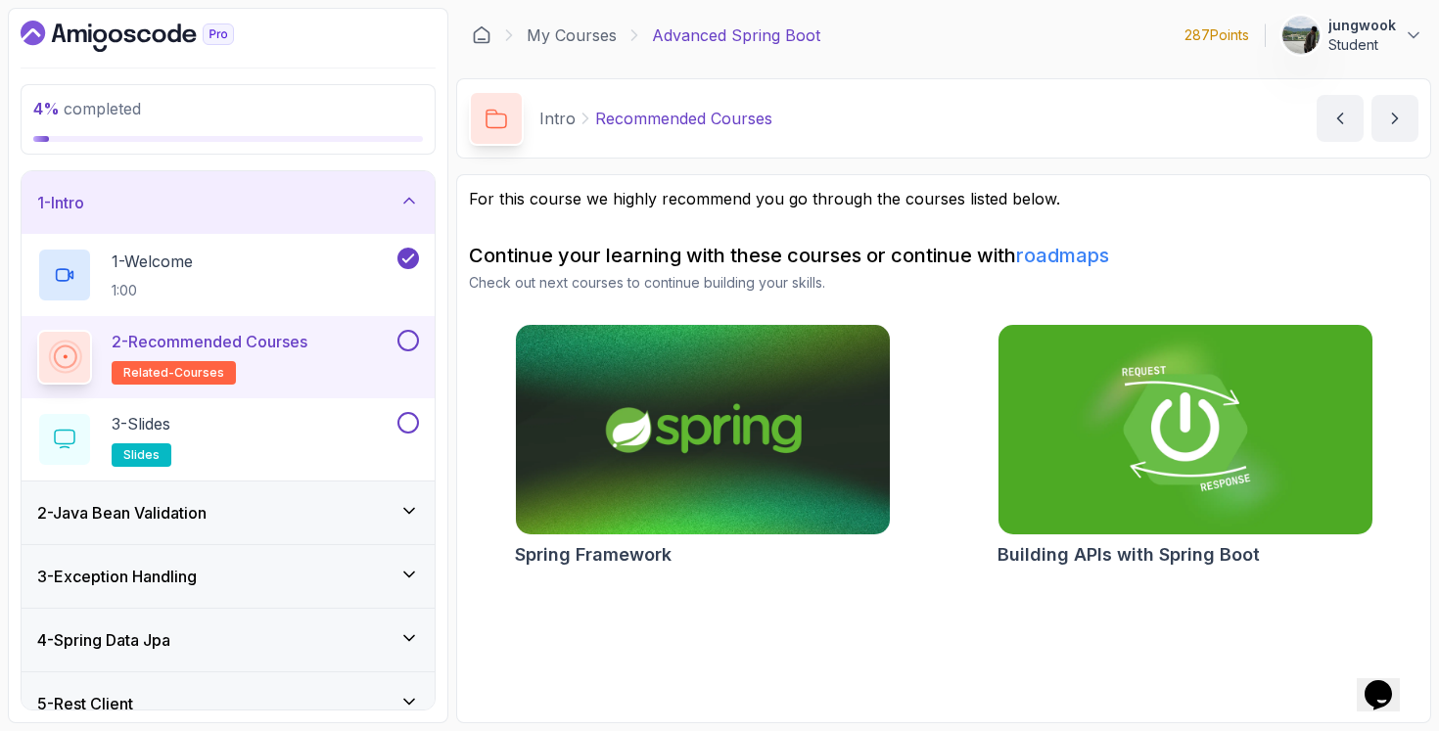
click at [346, 496] on div "2 - Java Bean Validation" at bounding box center [228, 513] width 413 height 63
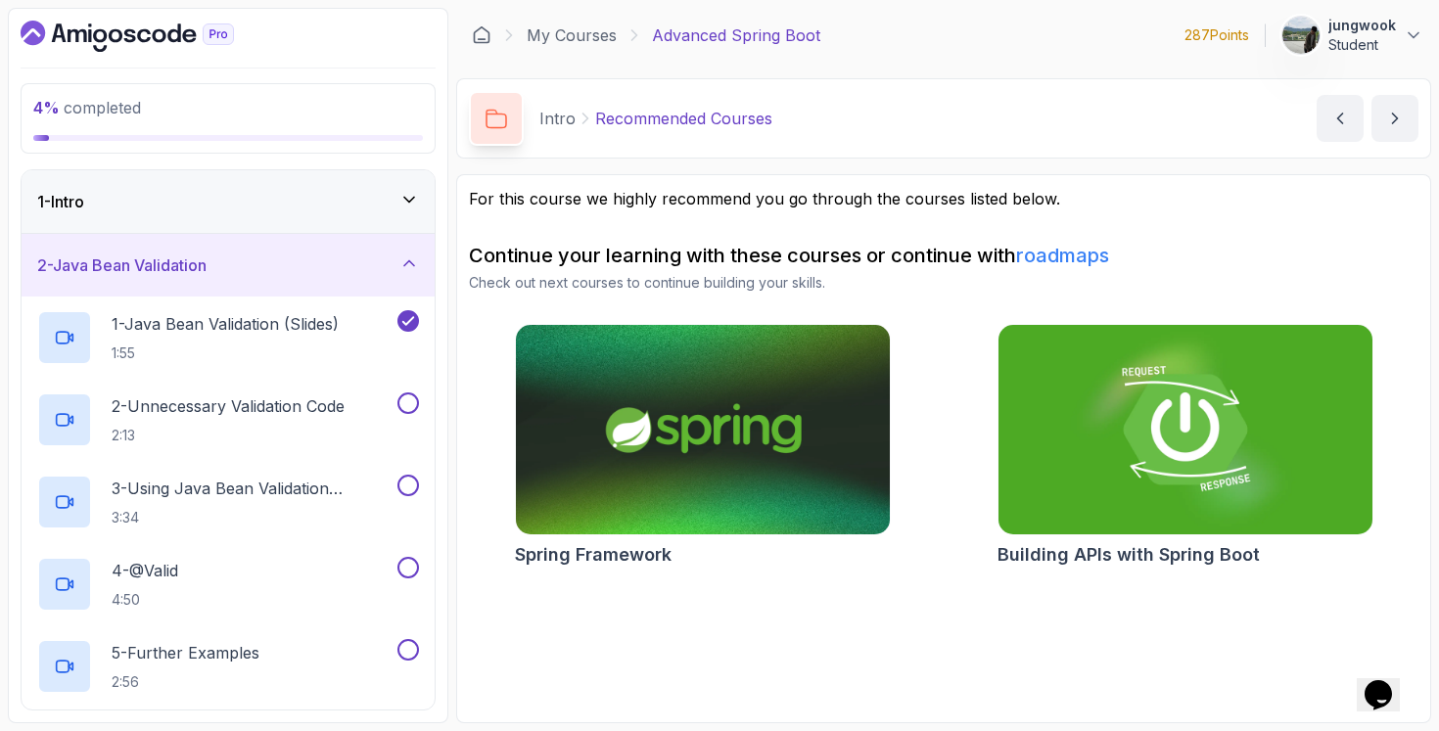
click at [375, 207] on div "1 - Intro" at bounding box center [228, 201] width 382 height 23
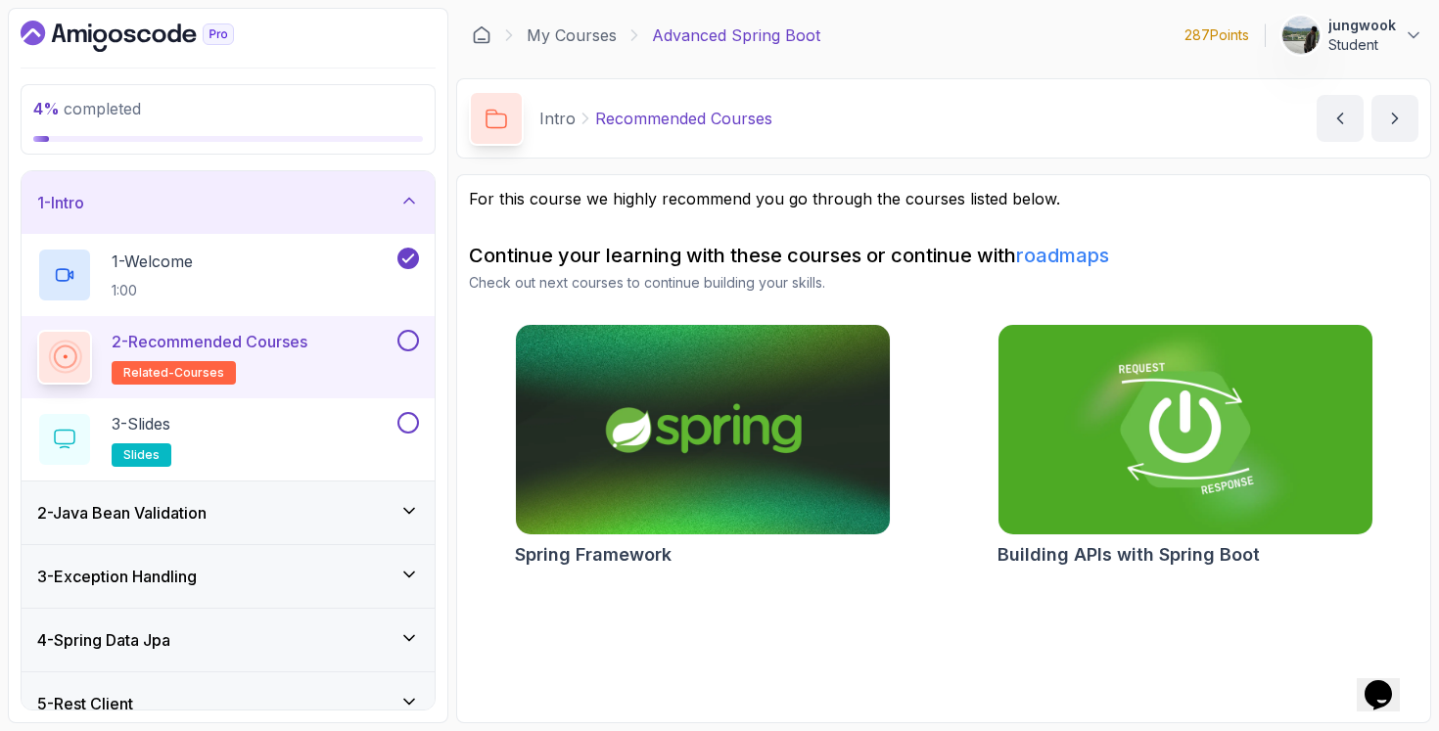
click at [1062, 403] on img at bounding box center [1184, 430] width 392 height 220
click at [1182, 445] on img at bounding box center [1184, 430] width 392 height 220
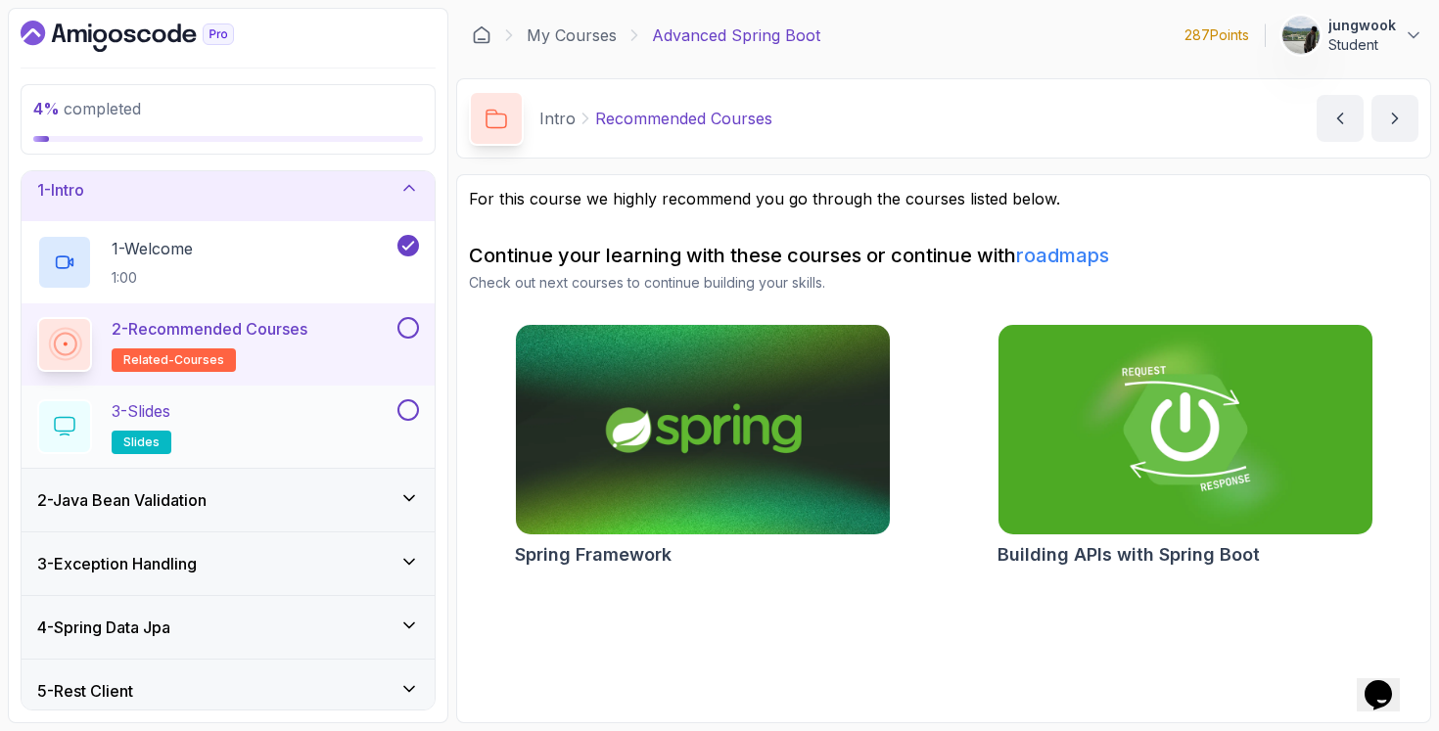
scroll to position [32, 0]
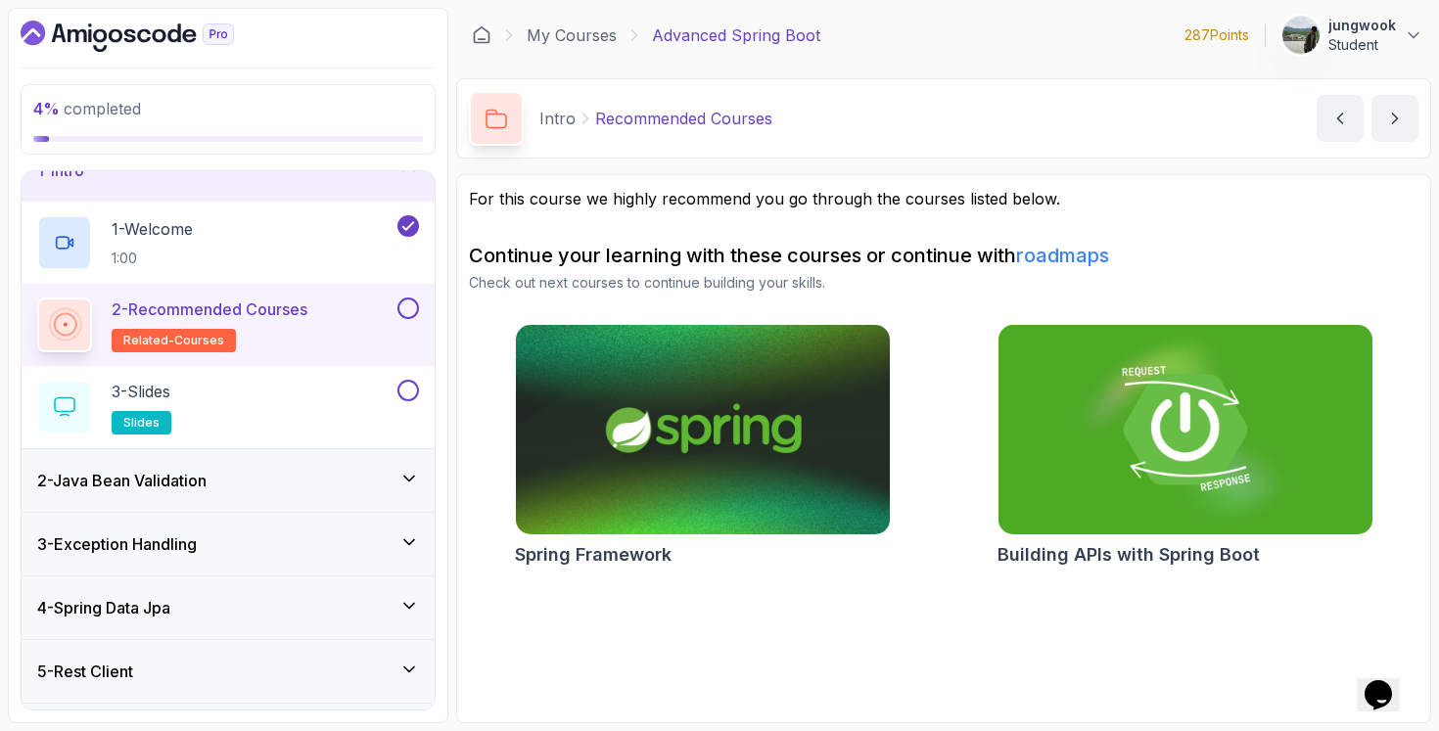
click at [320, 474] on div "2 - Java Bean Validation" at bounding box center [228, 480] width 382 height 23
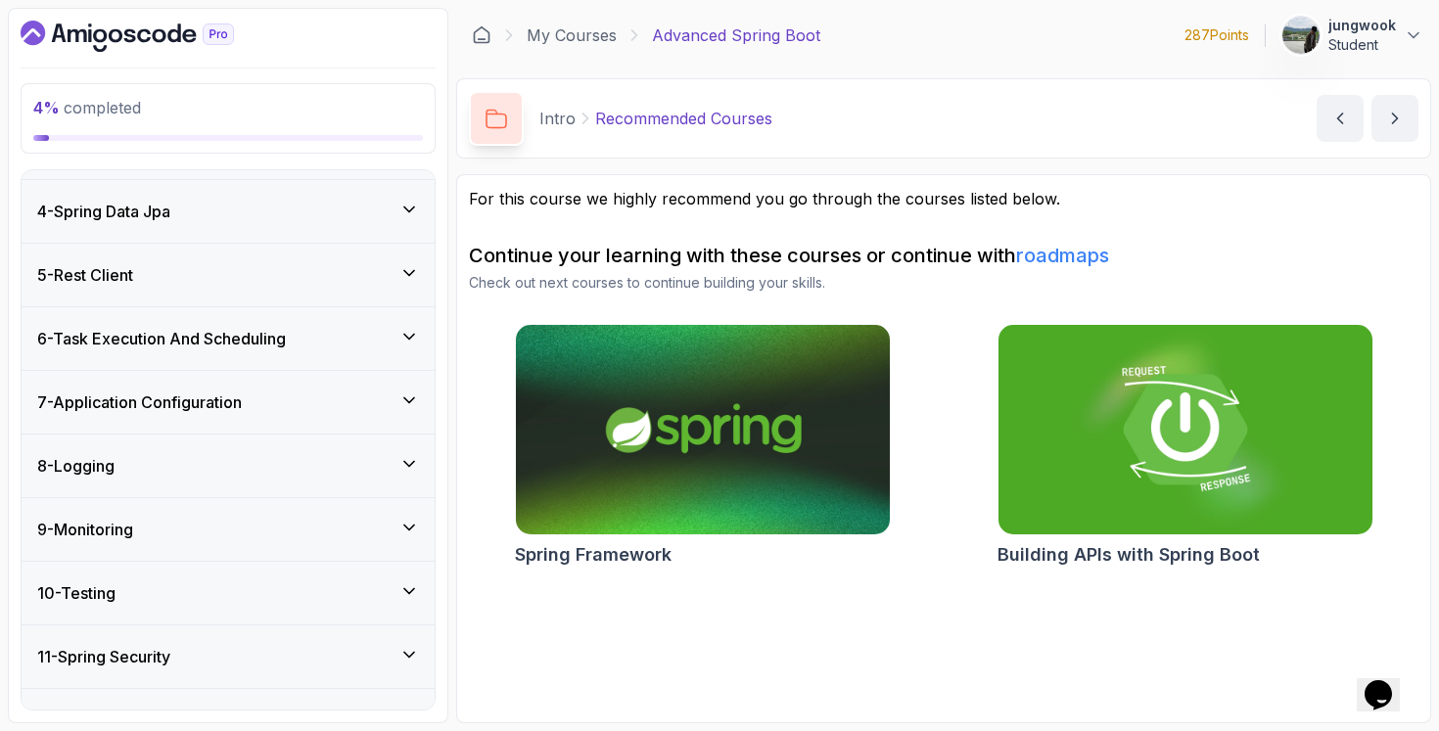
scroll to position [1027, 0]
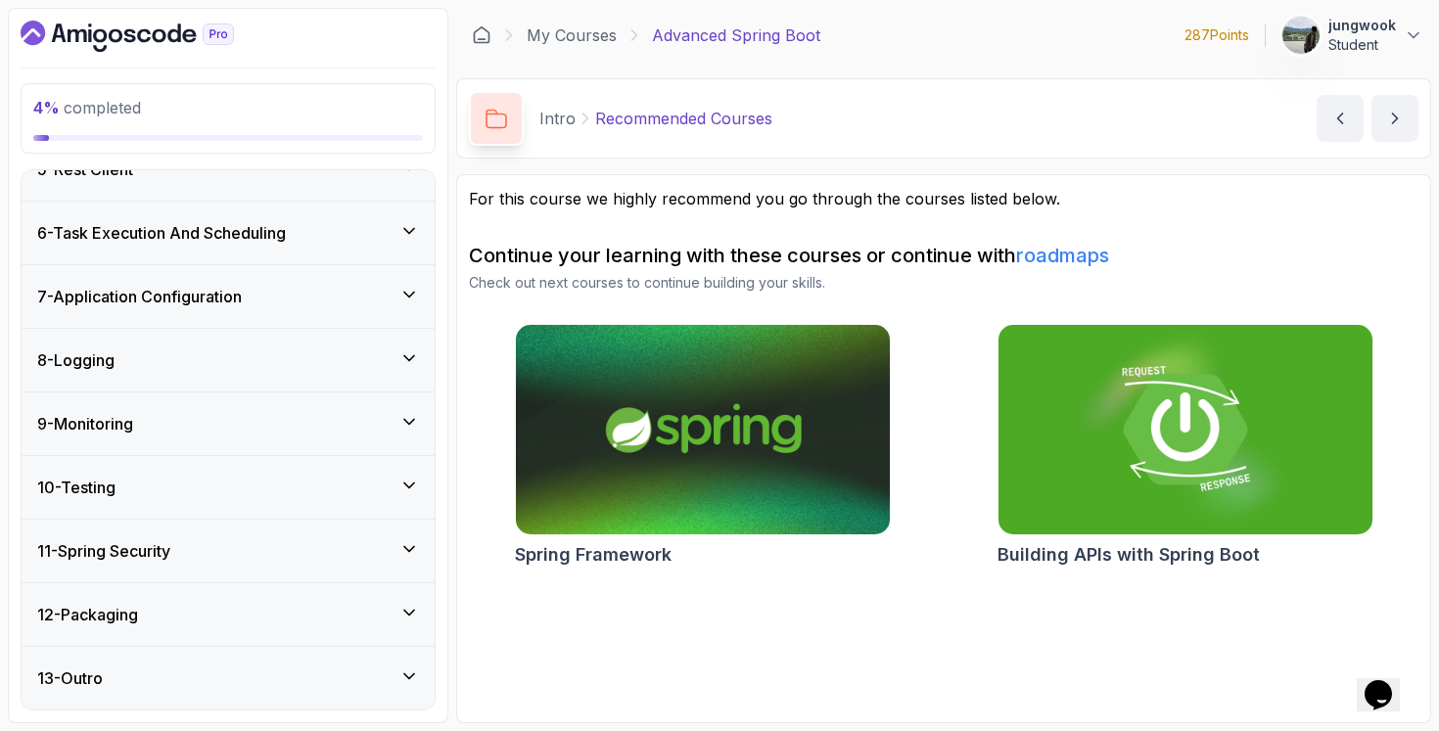
click at [215, 626] on div "12 - Packaging" at bounding box center [228, 614] width 413 height 63
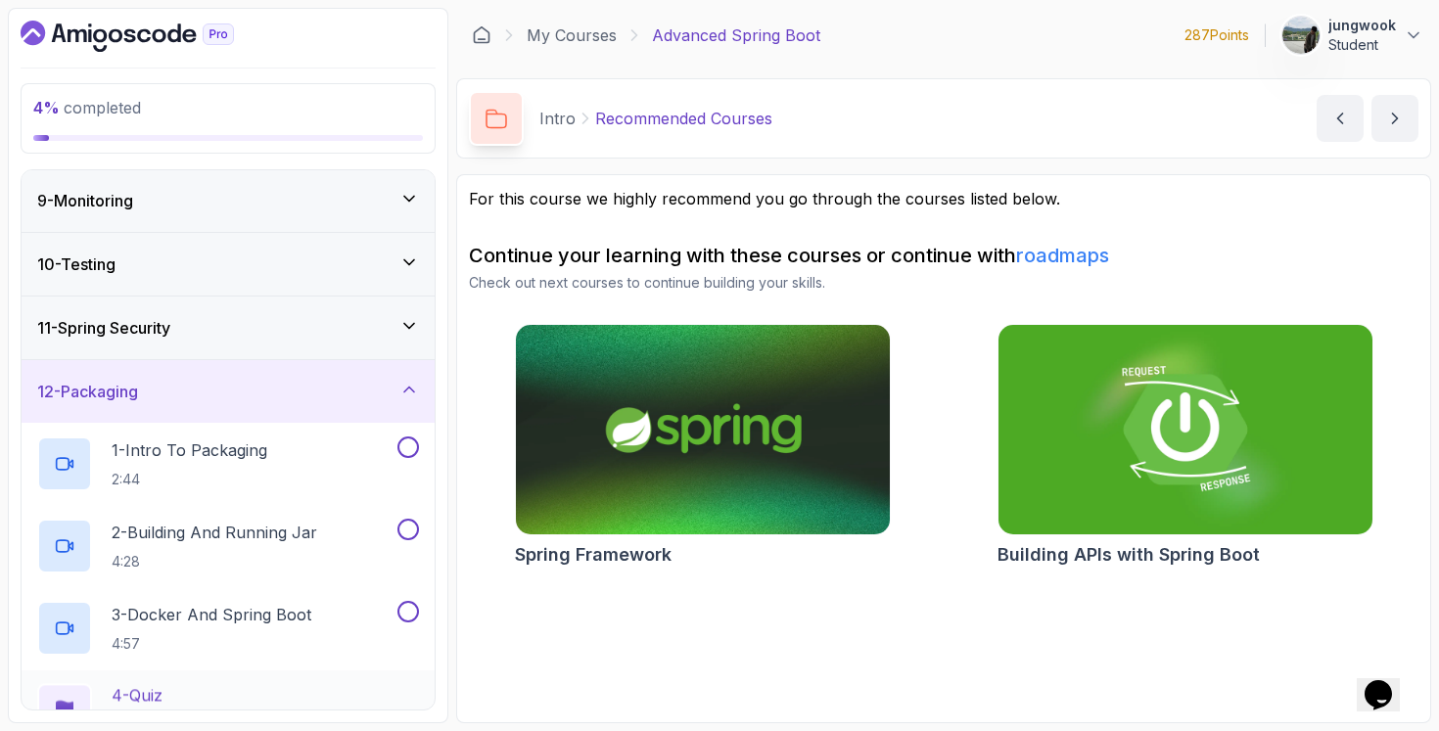
scroll to position [616, 0]
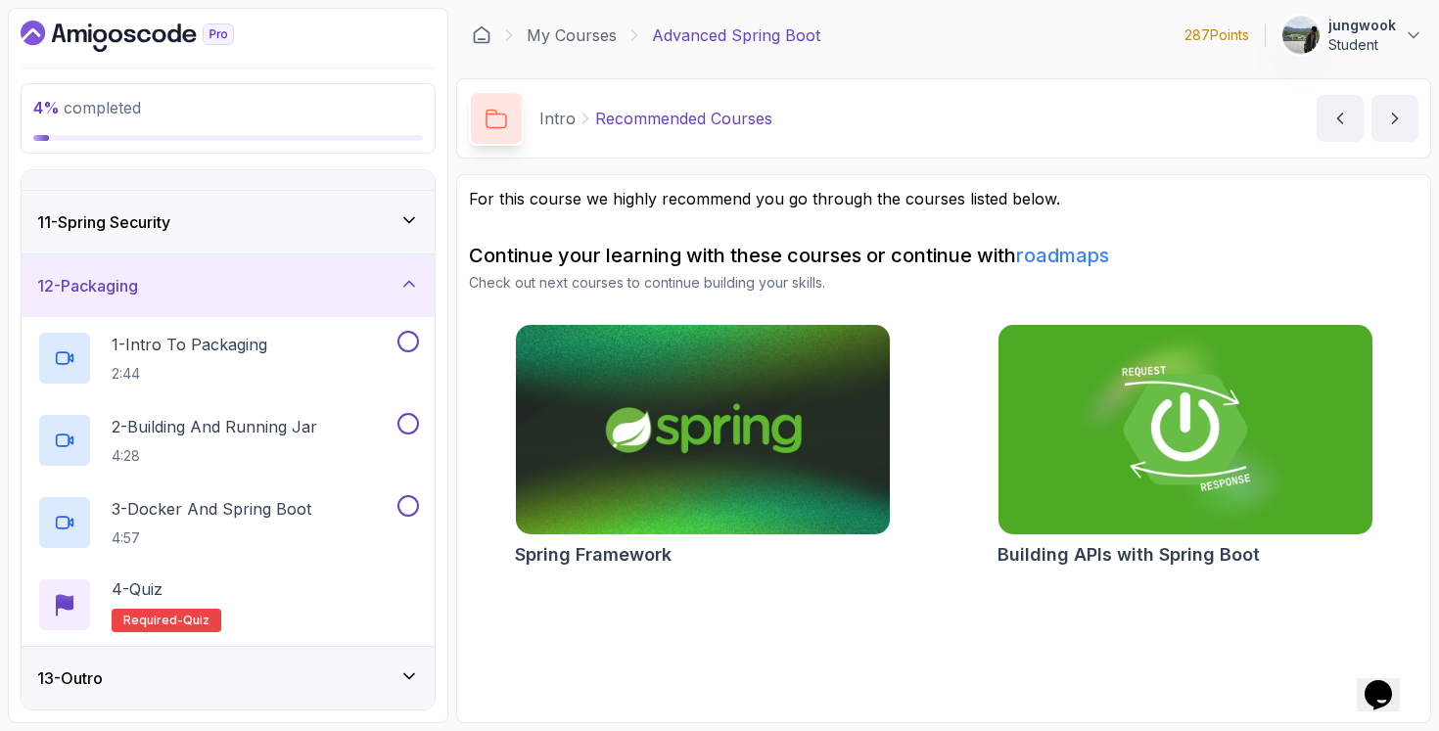
click at [252, 677] on div "13 - Outro" at bounding box center [228, 677] width 382 height 23
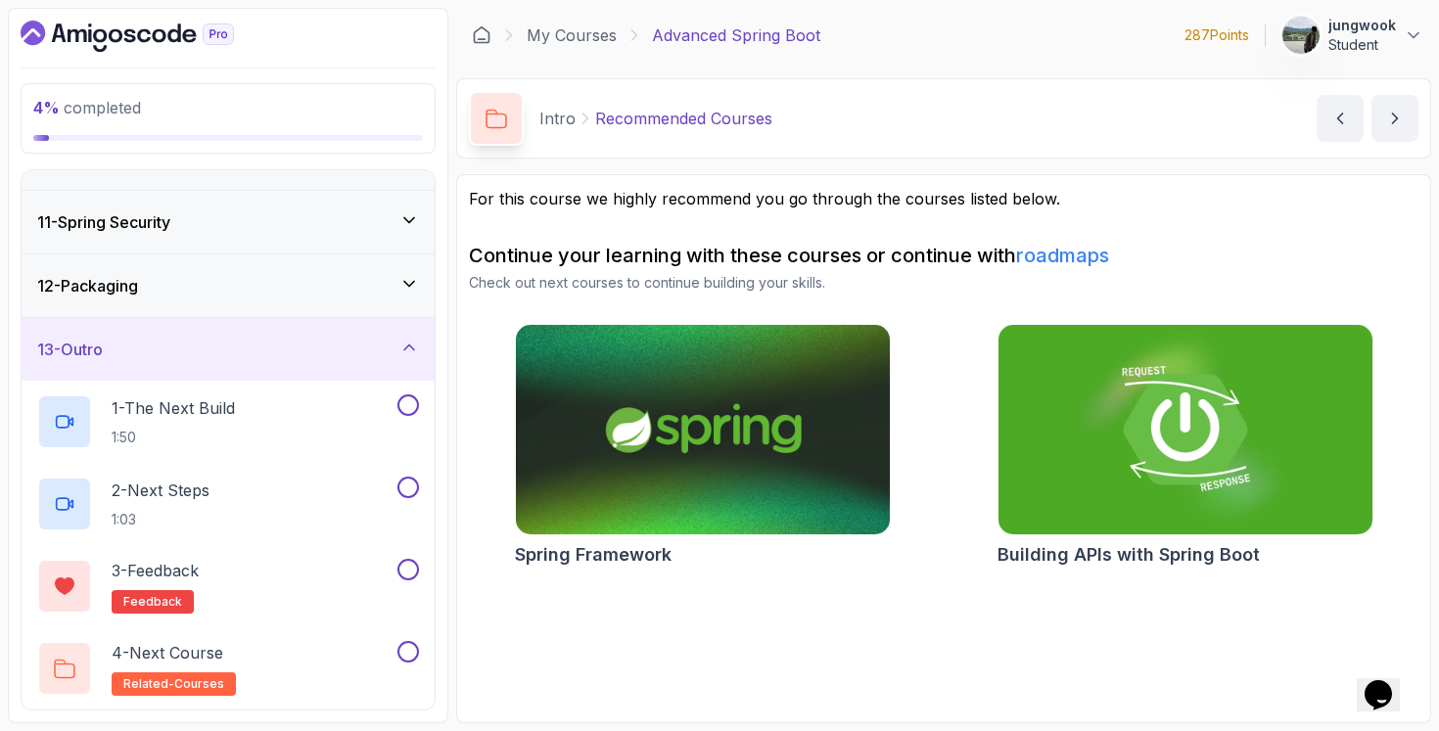
click at [259, 281] on div "12 - Packaging" at bounding box center [228, 285] width 382 height 23
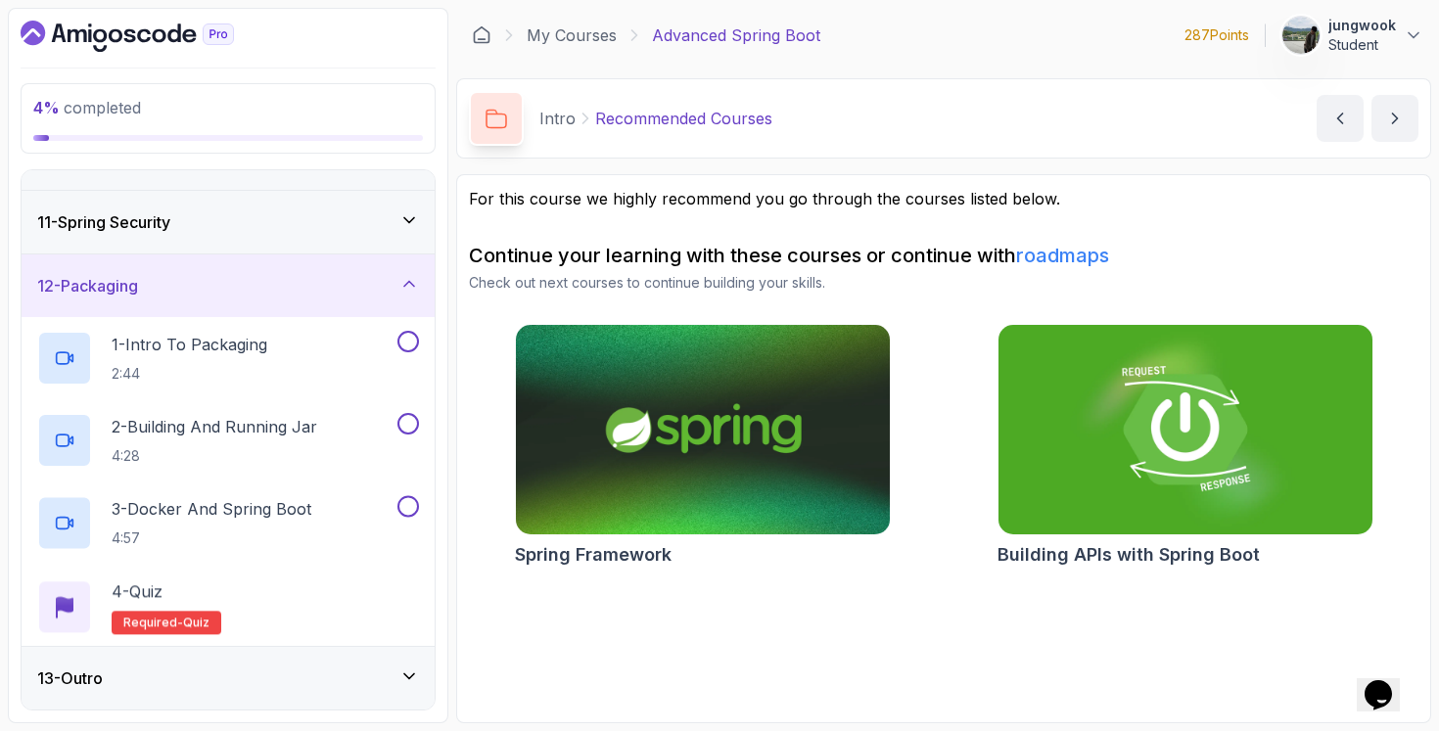
click at [285, 236] on div "11 - Spring Security" at bounding box center [228, 222] width 413 height 63
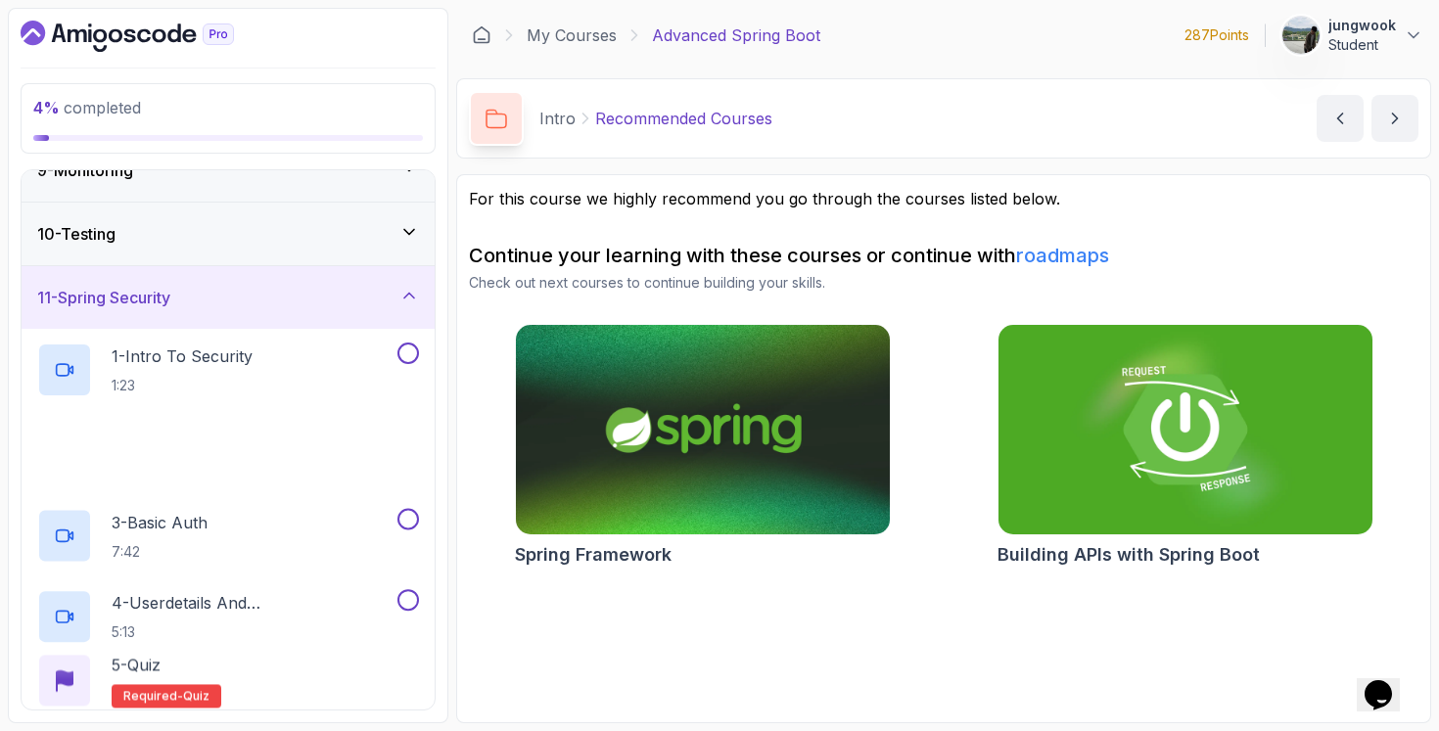
scroll to position [426, 0]
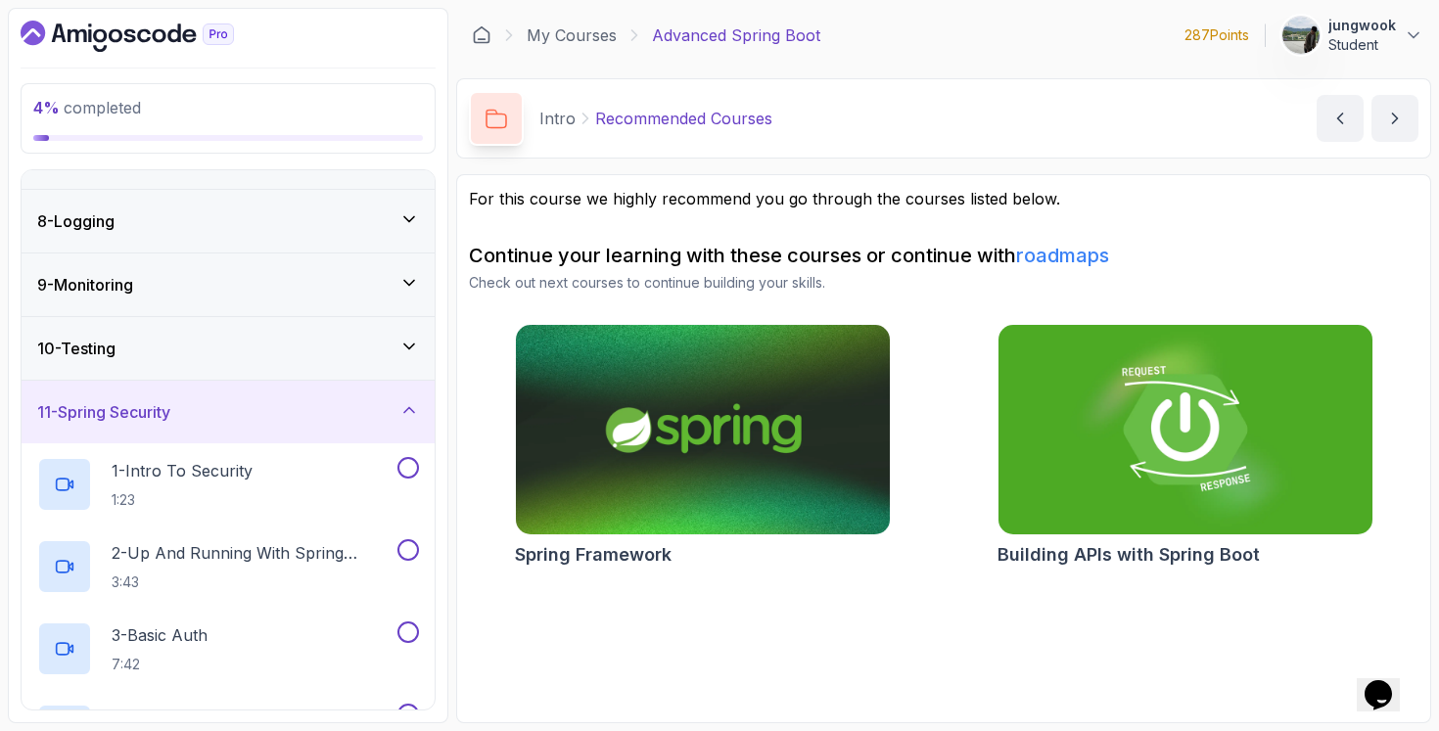
click at [254, 339] on div "10 - Testing" at bounding box center [228, 348] width 382 height 23
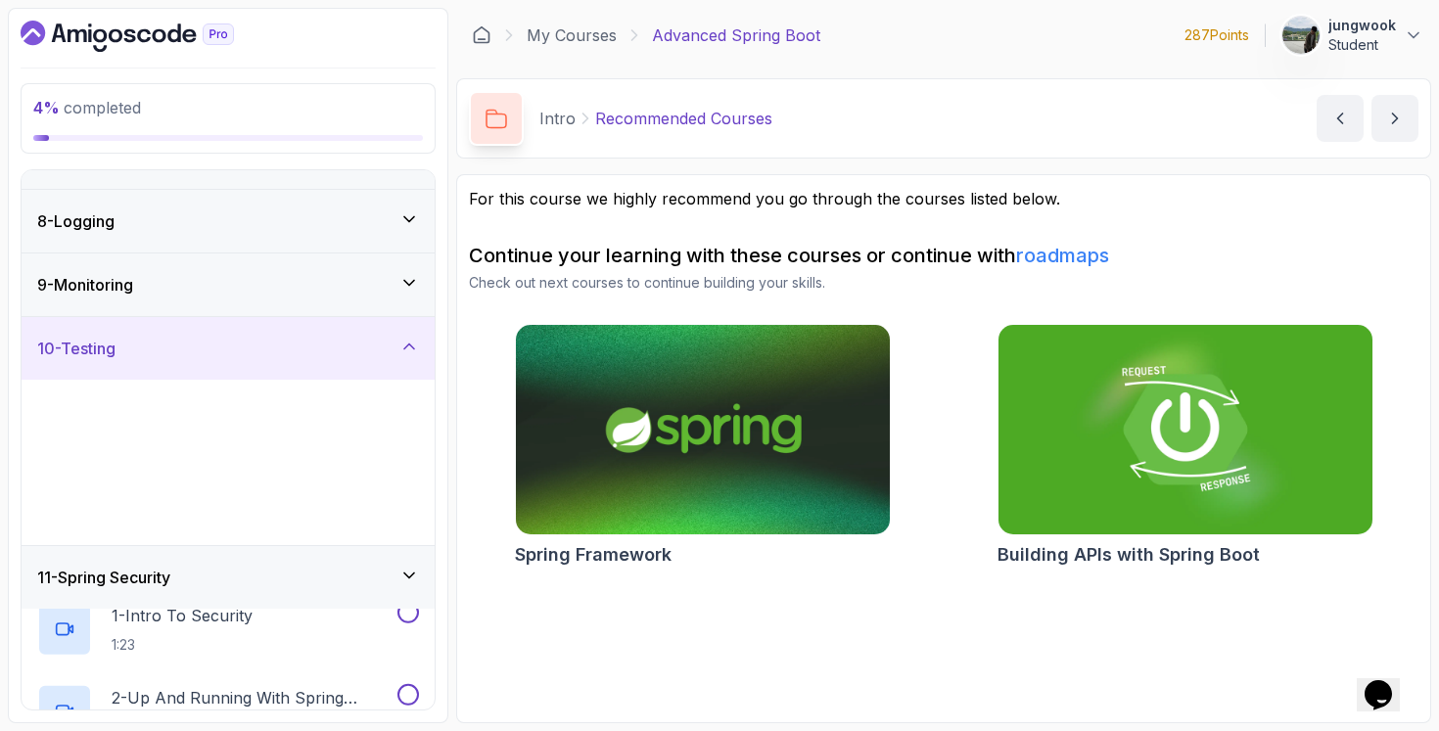
click at [290, 293] on div "9 - Monitoring" at bounding box center [228, 284] width 382 height 23
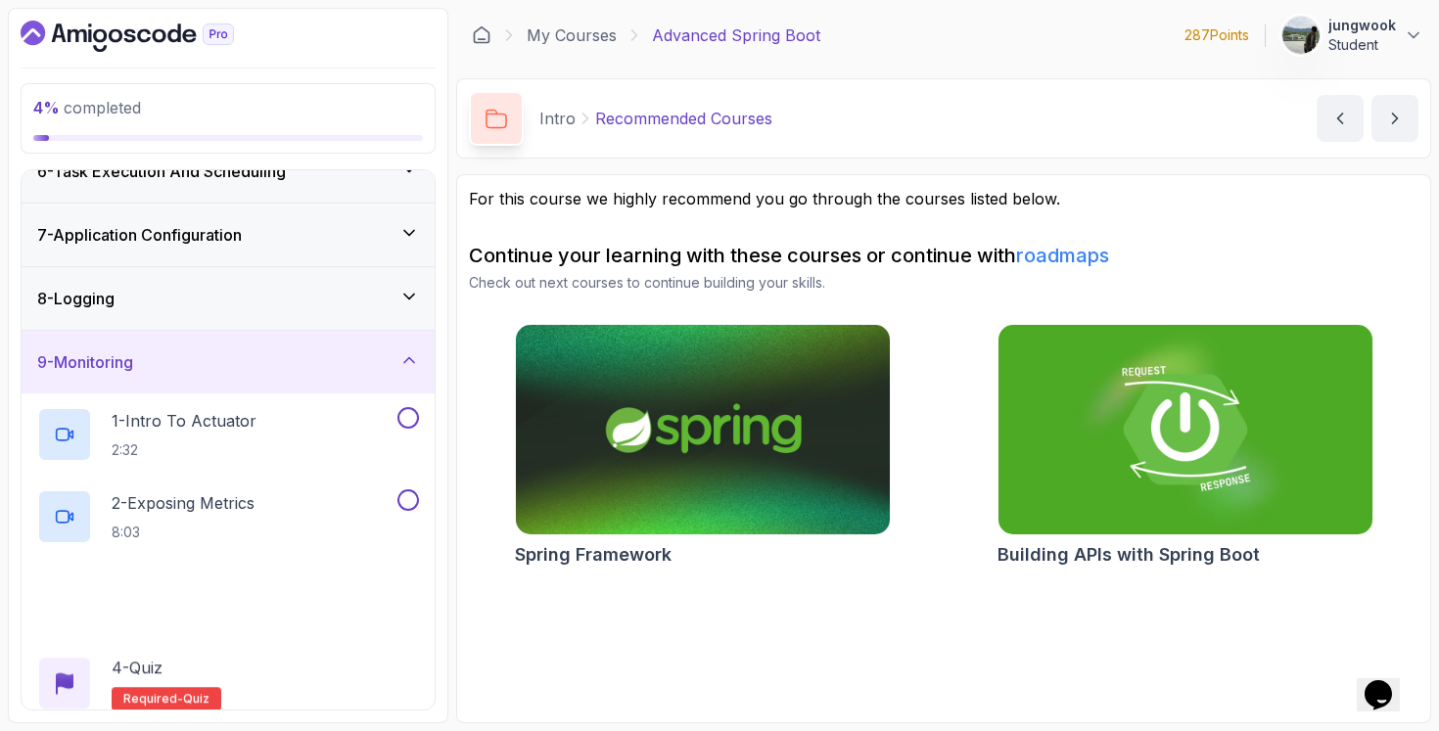
scroll to position [274, 0]
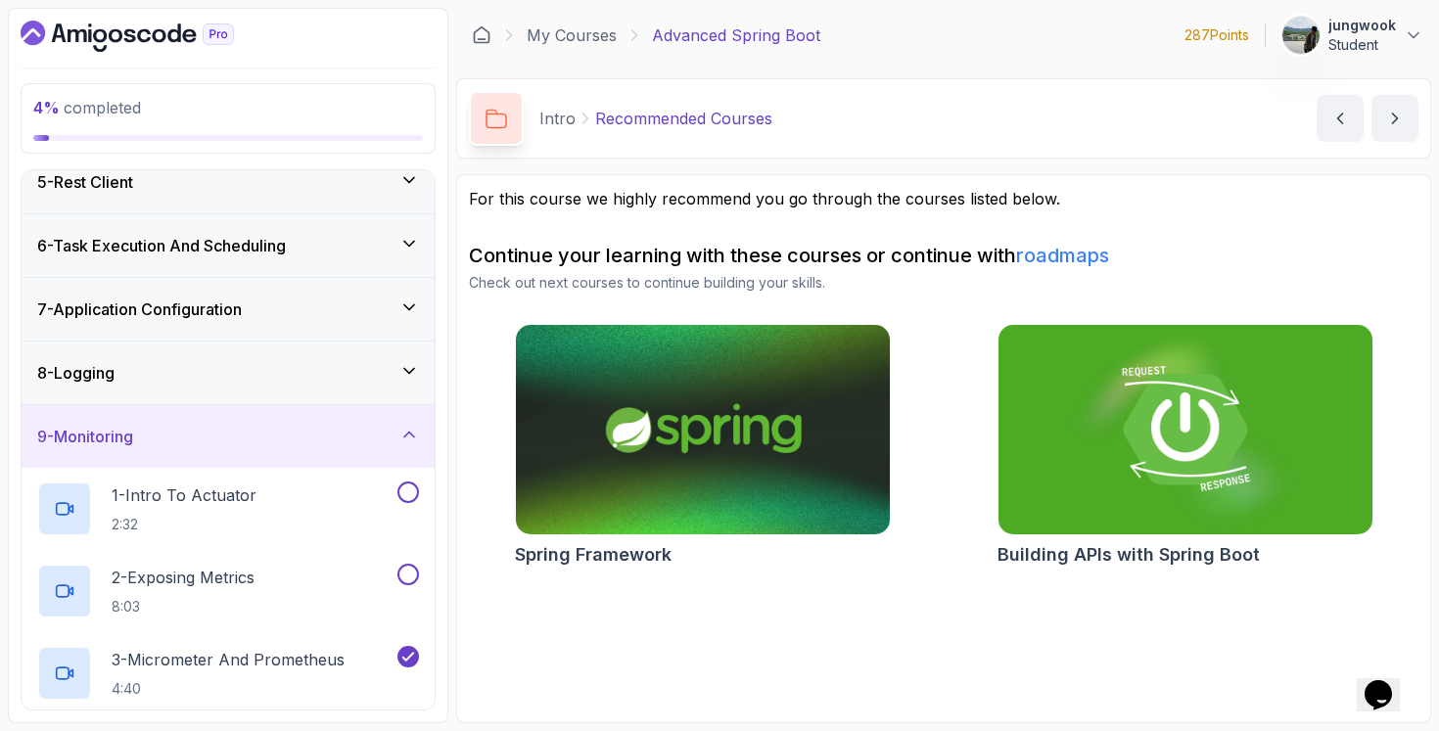
click at [267, 361] on div "8 - Logging" at bounding box center [228, 372] width 382 height 23
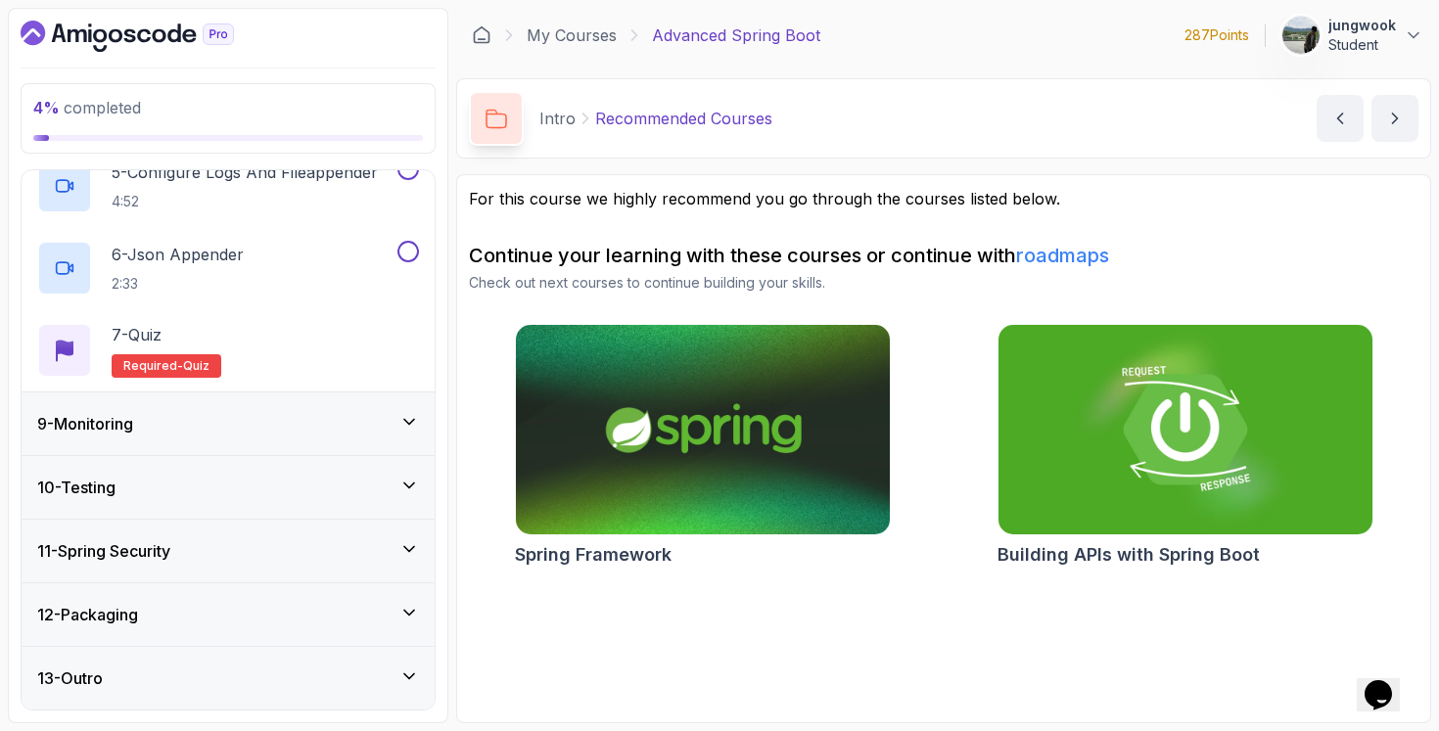
click at [276, 420] on div "9 - Monitoring" at bounding box center [228, 423] width 382 height 23
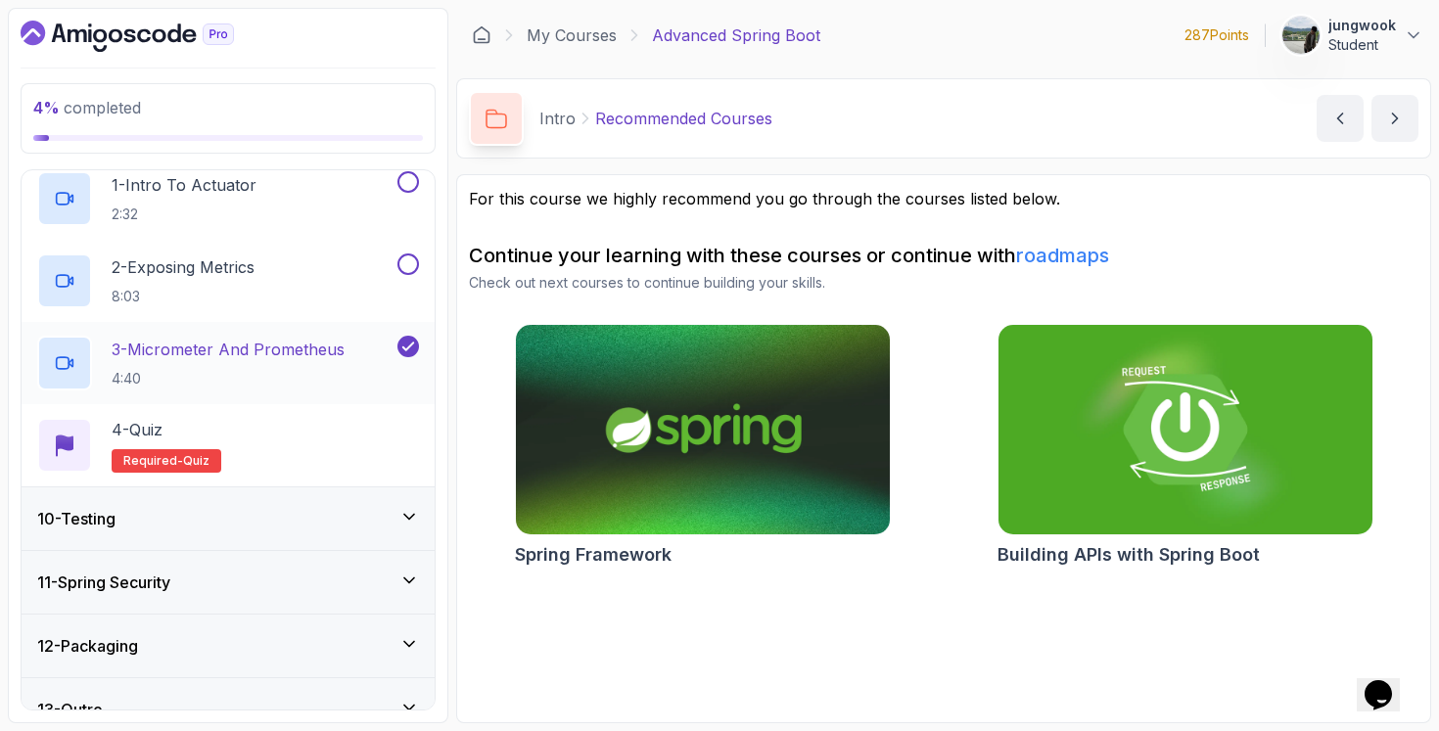
scroll to position [616, 0]
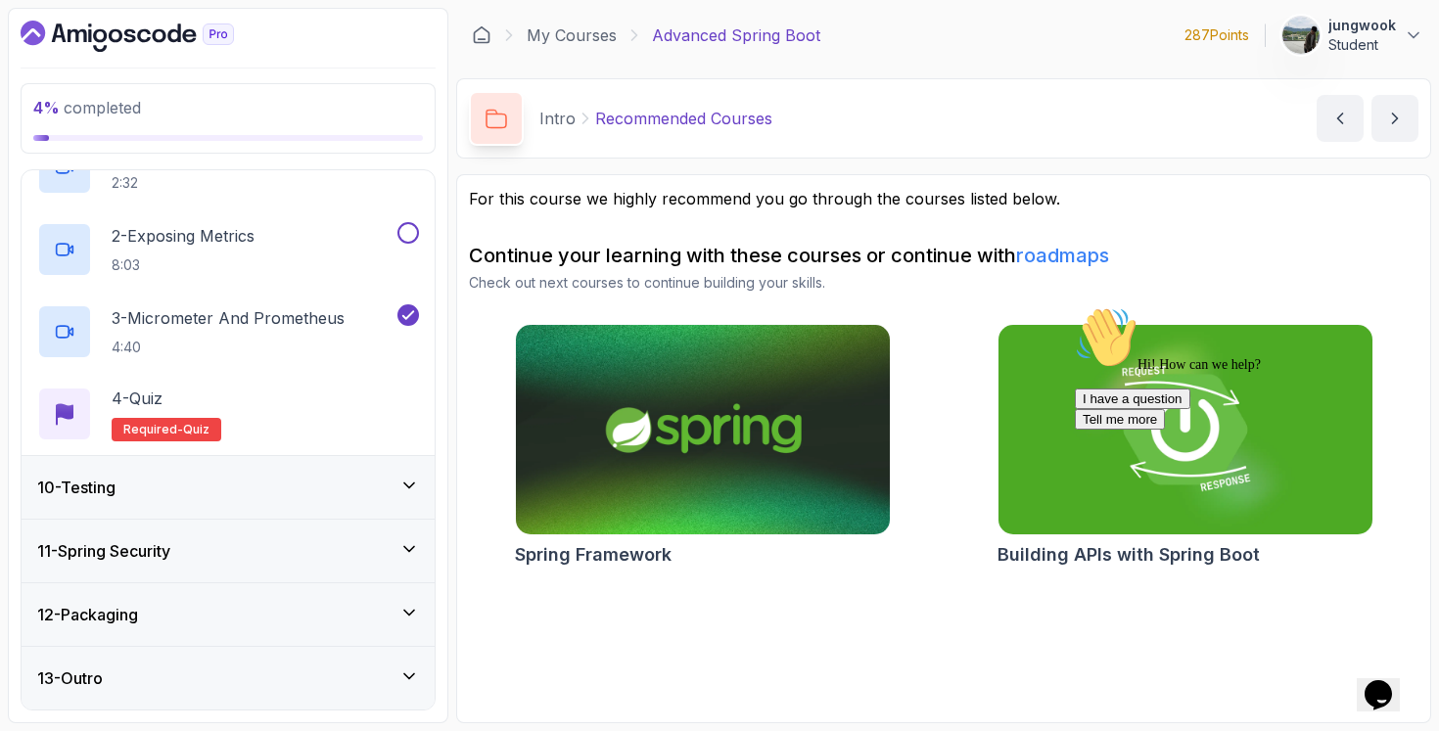
click at [400, 504] on div "10 - Testing" at bounding box center [228, 487] width 413 height 63
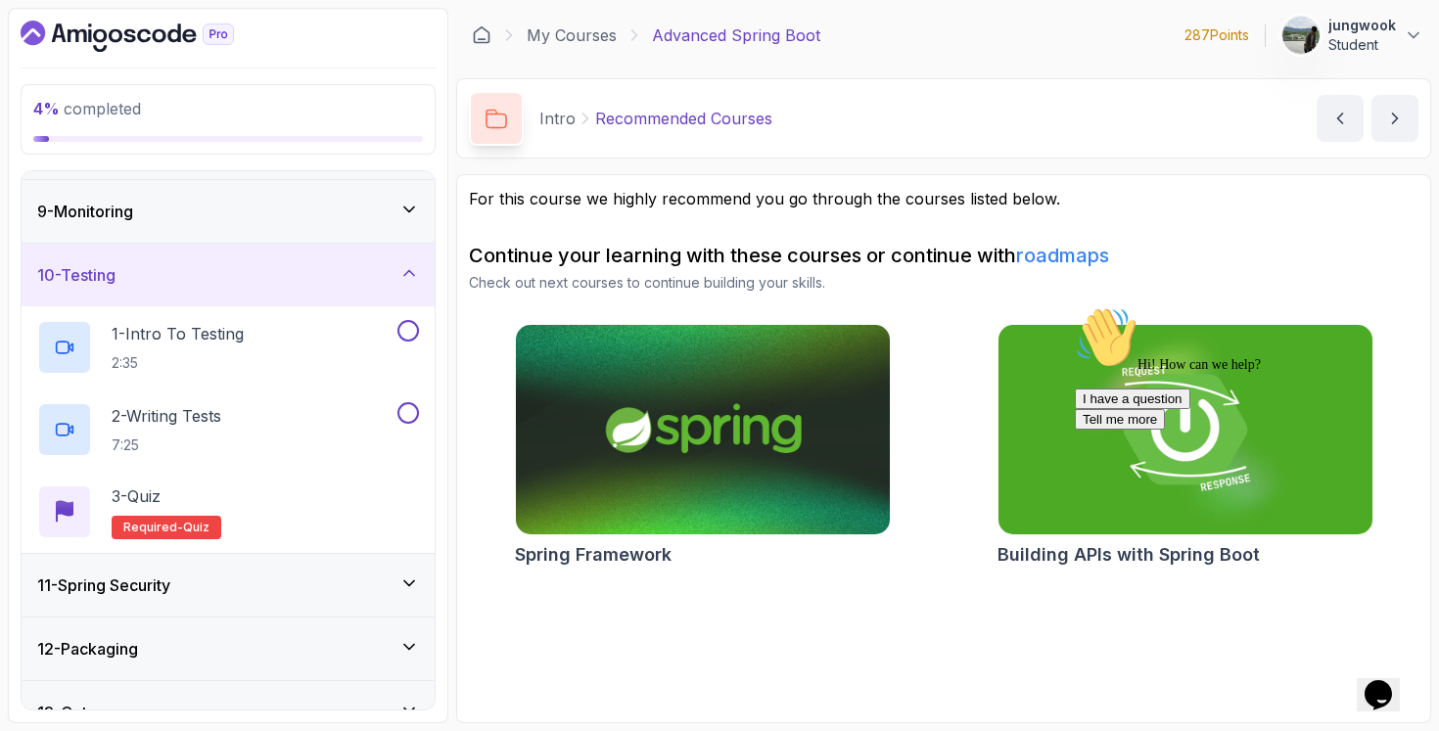
scroll to position [533, 0]
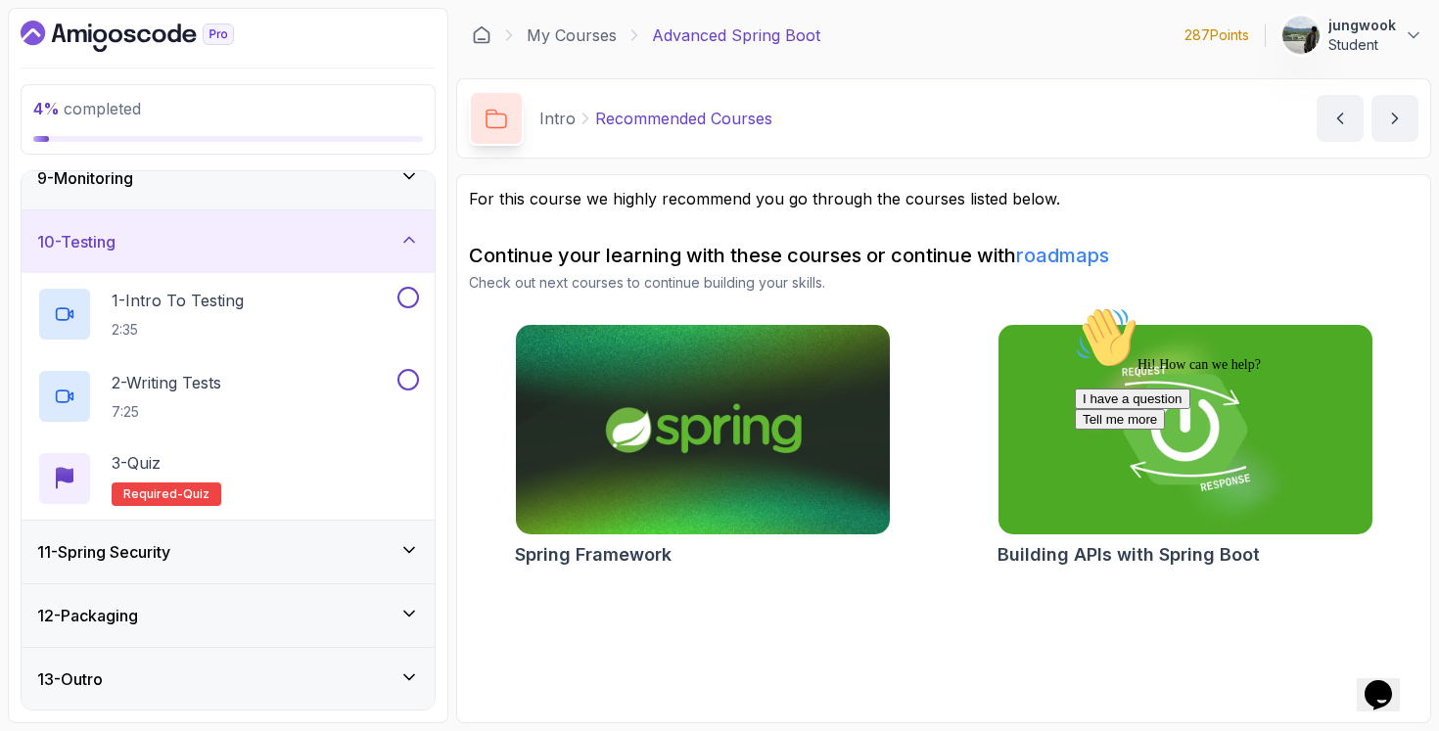
click at [373, 549] on div "11 - Spring Security" at bounding box center [228, 551] width 382 height 23
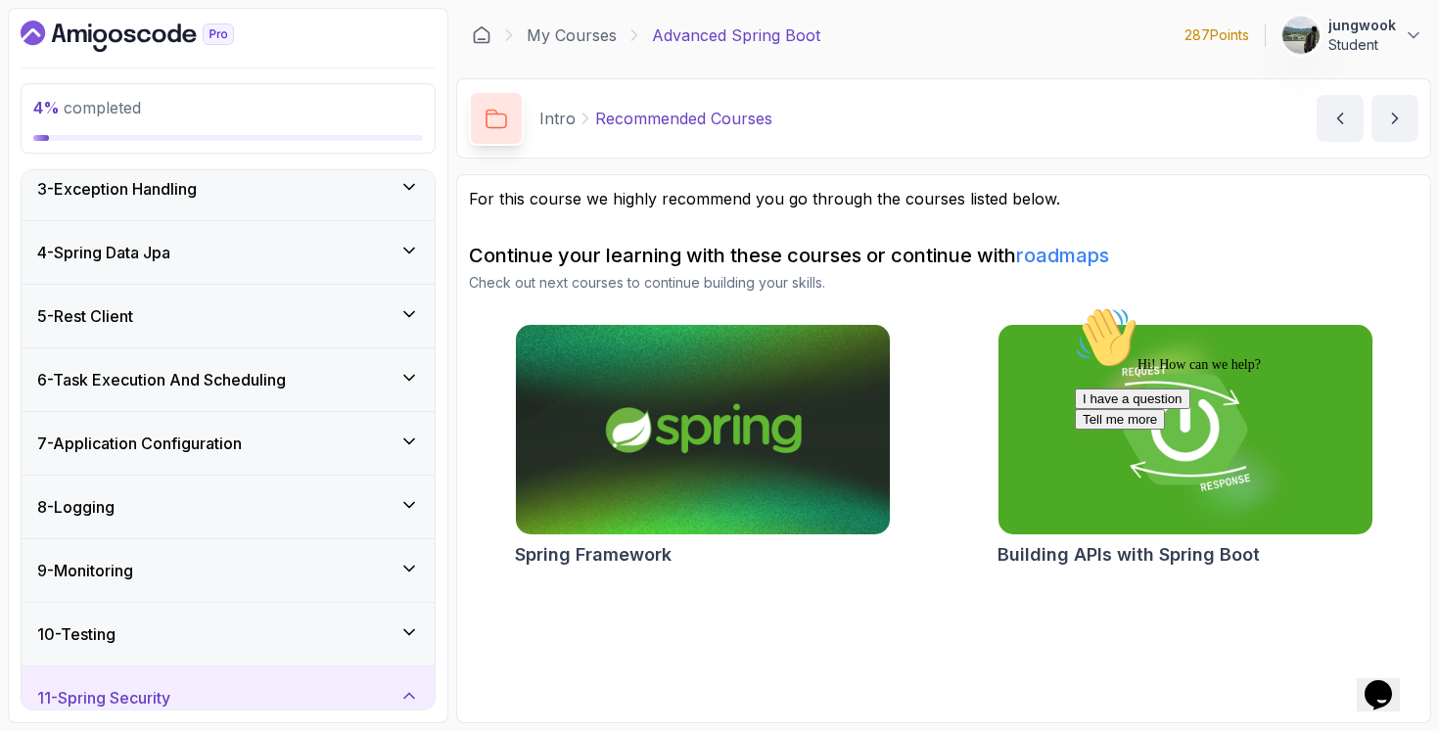
scroll to position [0, 0]
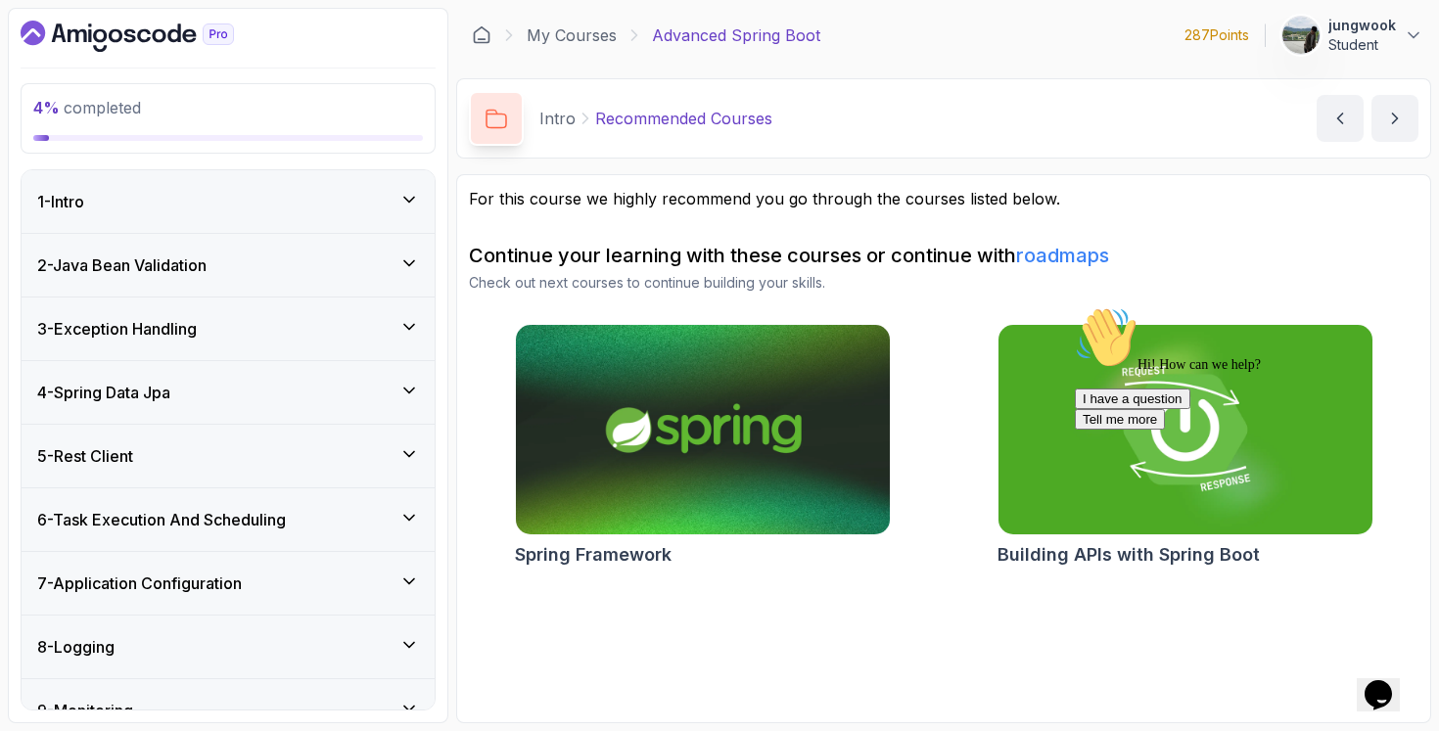
click at [301, 190] on div "1 - Intro" at bounding box center [228, 201] width 382 height 23
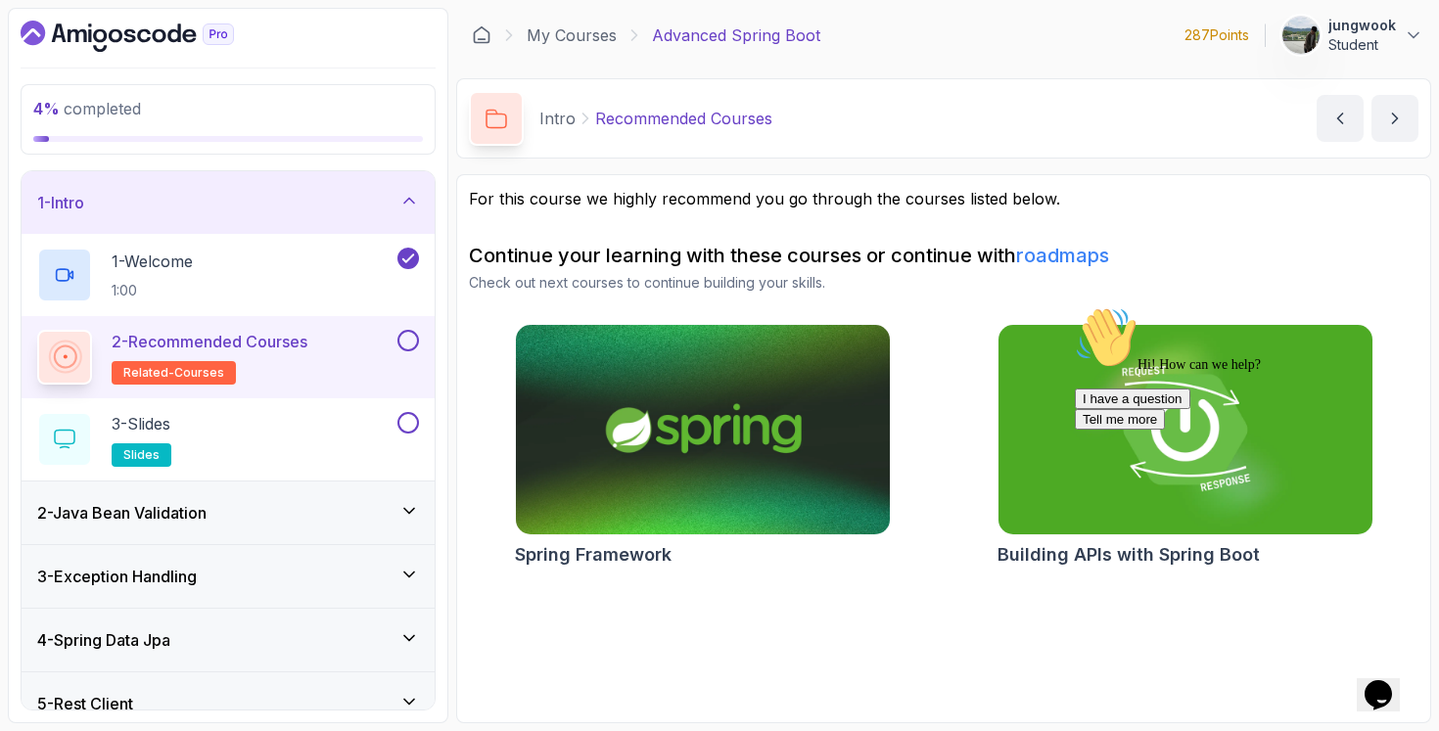
click at [1119, 366] on div "Hi! How can we help? I have a question Tell me more" at bounding box center [1251, 367] width 352 height 123
click at [1085, 391] on div "Hi! How can we help? I have a question Tell me more" at bounding box center [1251, 367] width 352 height 123
click at [1079, 373] on div "Hi! How can we help?" at bounding box center [1251, 339] width 352 height 67
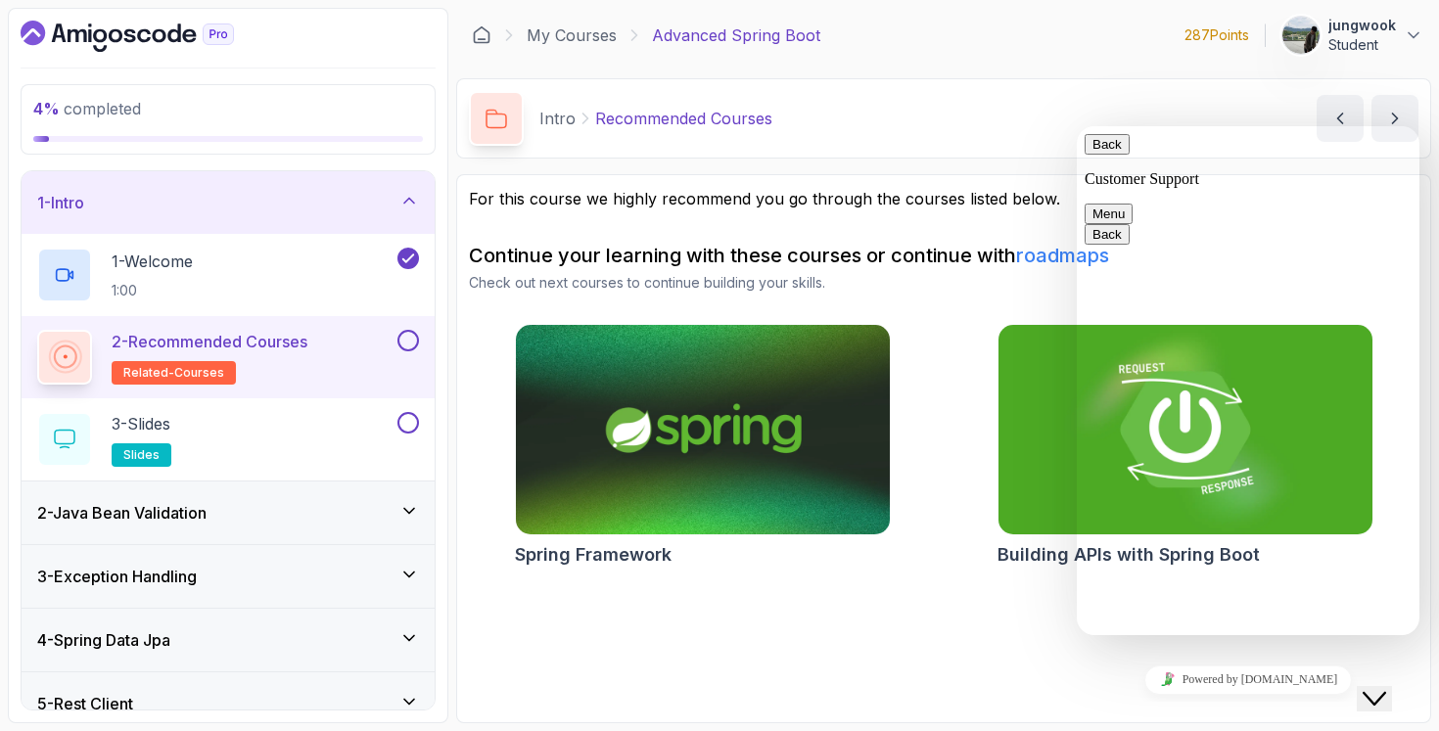
click at [1025, 555] on h2 "Building APIs with Spring Boot" at bounding box center [1128, 554] width 262 height 27
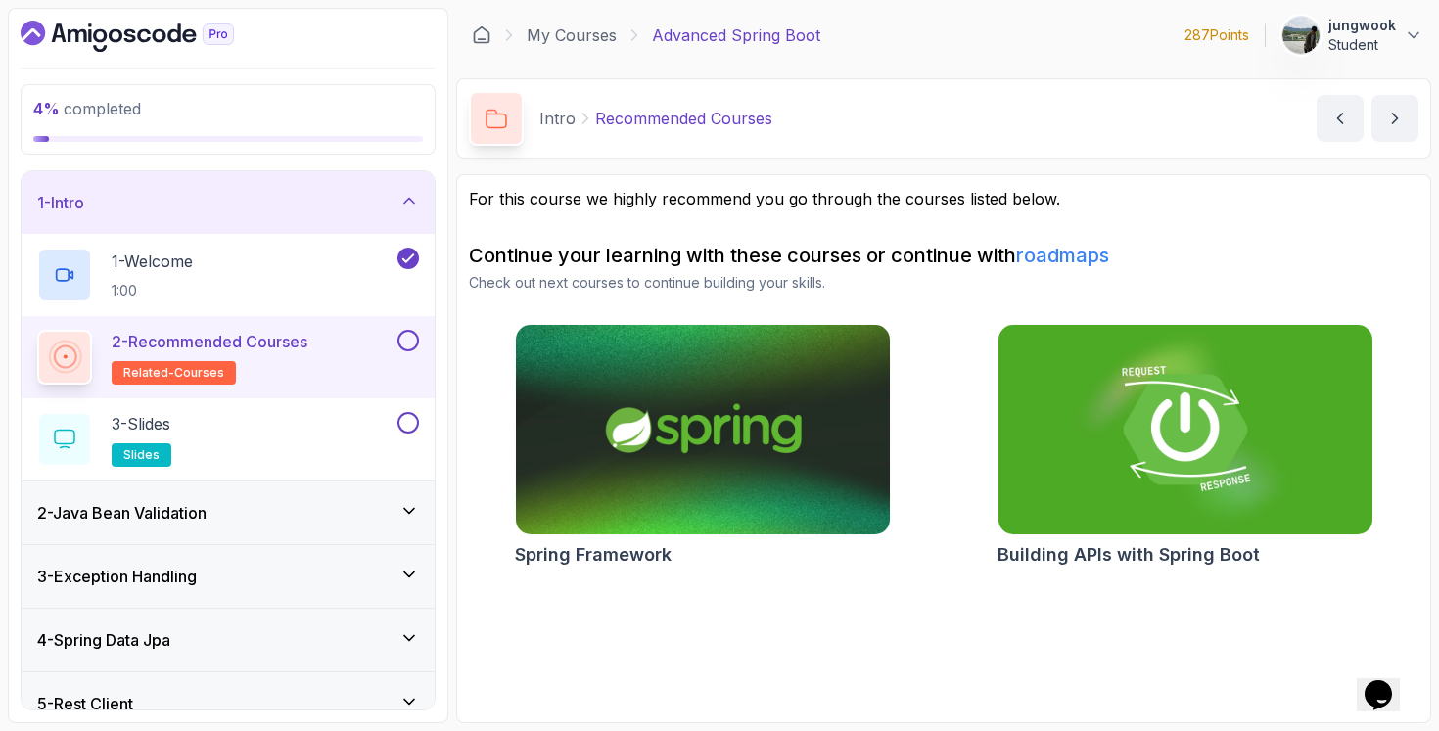
click at [225, 502] on div "2 - Java Bean Validation" at bounding box center [228, 512] width 382 height 23
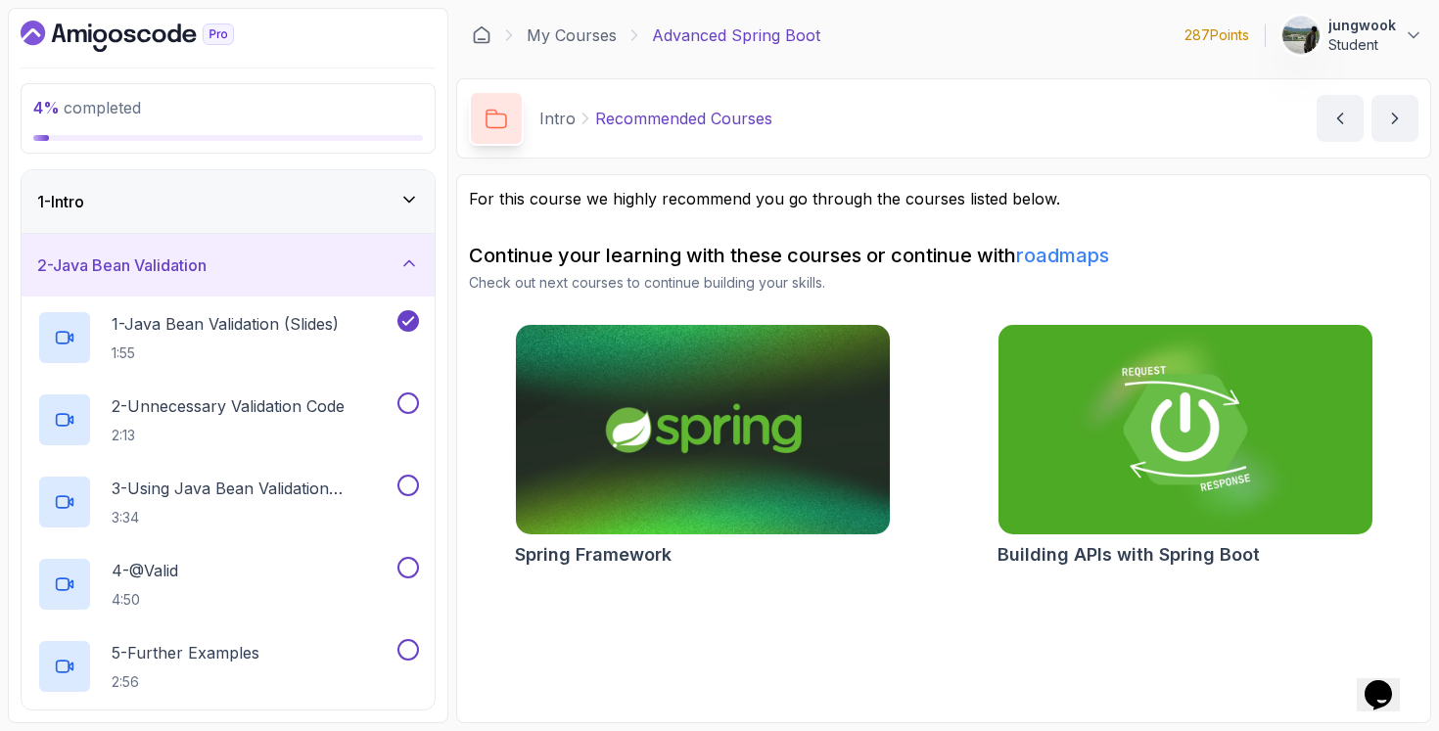
click at [290, 214] on div "1 - Intro" at bounding box center [228, 201] width 413 height 63
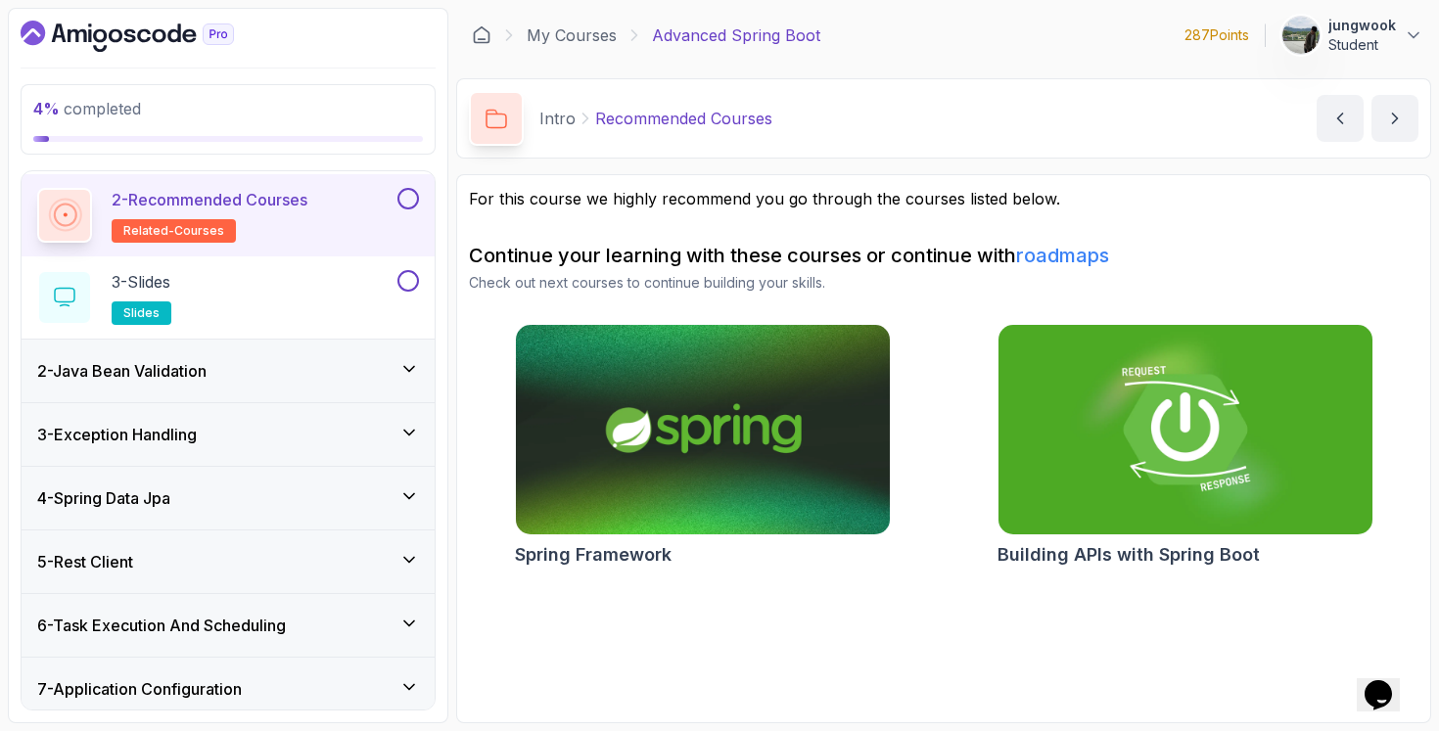
click at [384, 396] on div "2 - Java Bean Validation" at bounding box center [228, 371] width 413 height 63
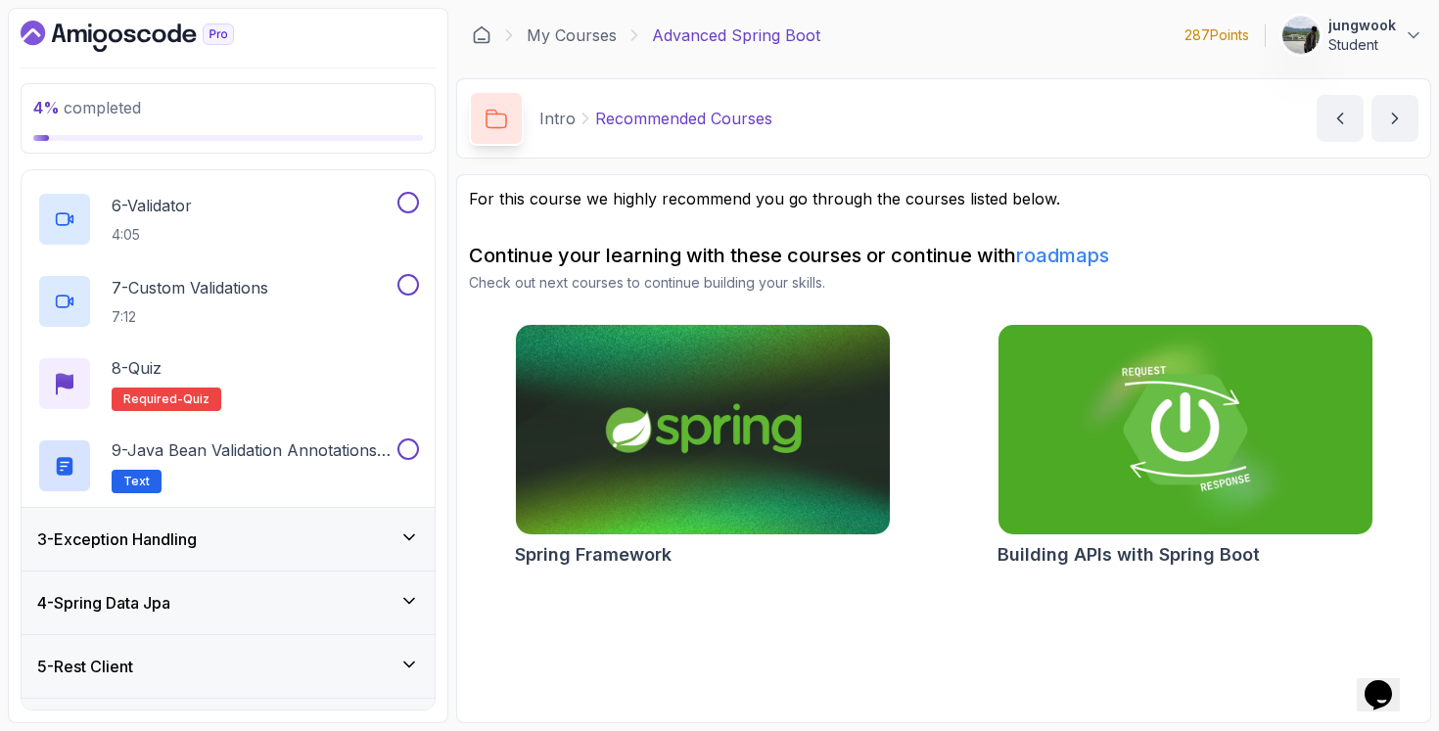
scroll to position [1027, 0]
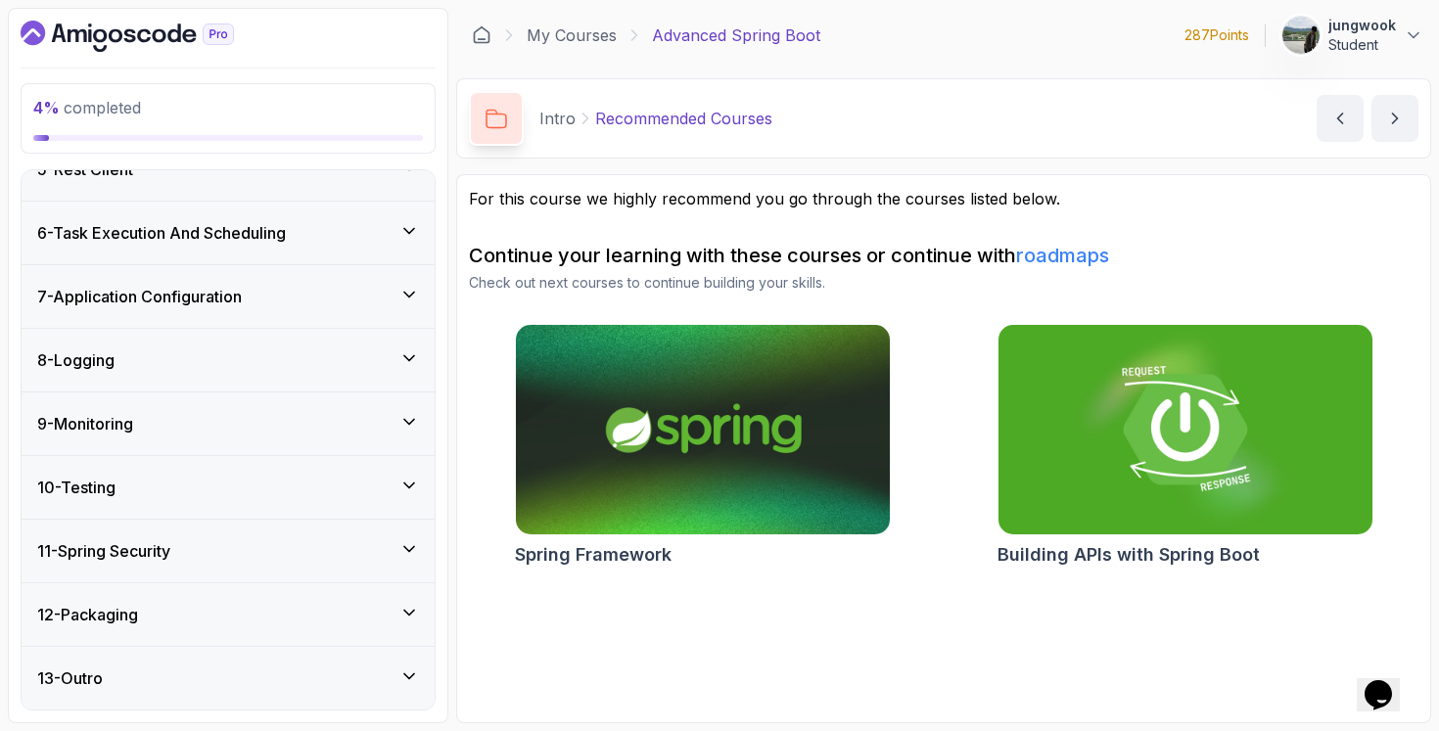
click at [257, 544] on div "11 - Spring Security" at bounding box center [228, 550] width 382 height 23
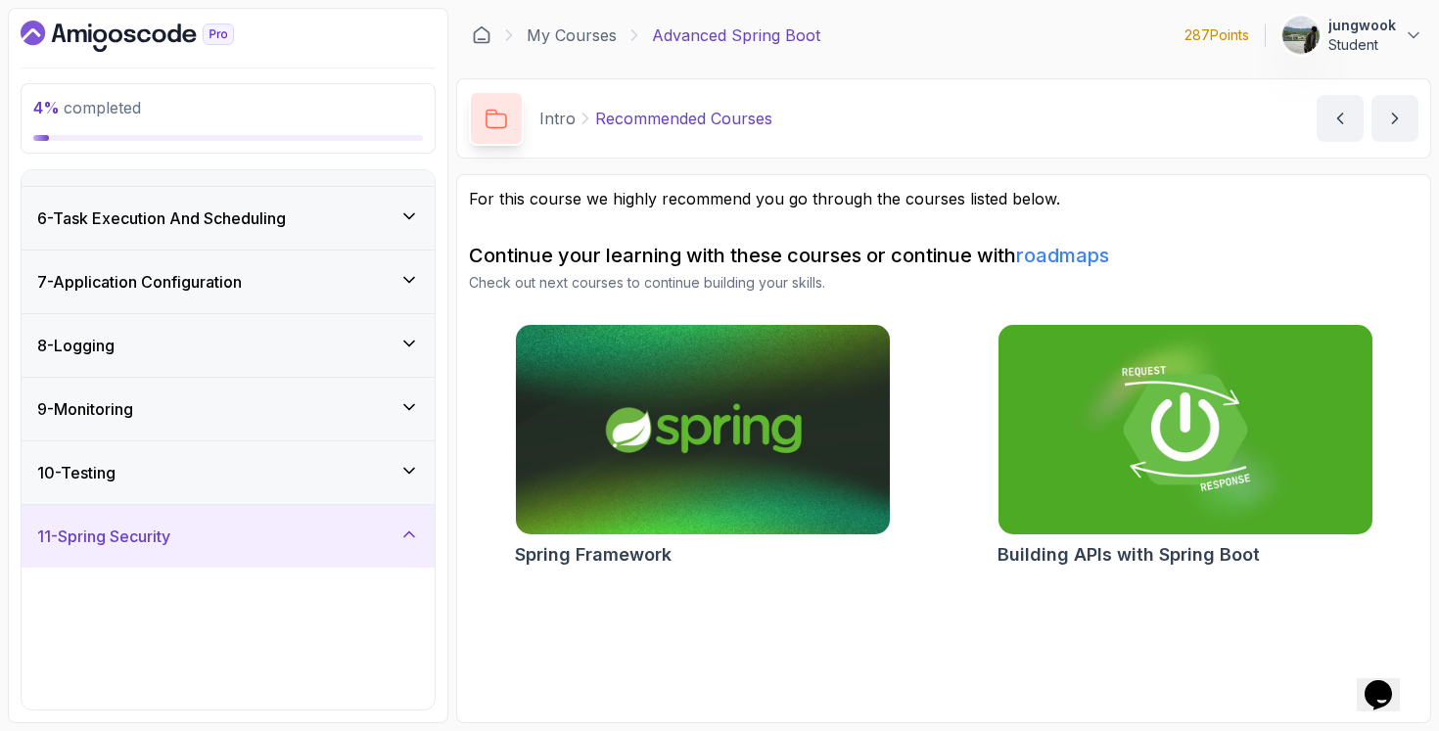
scroll to position [287, 0]
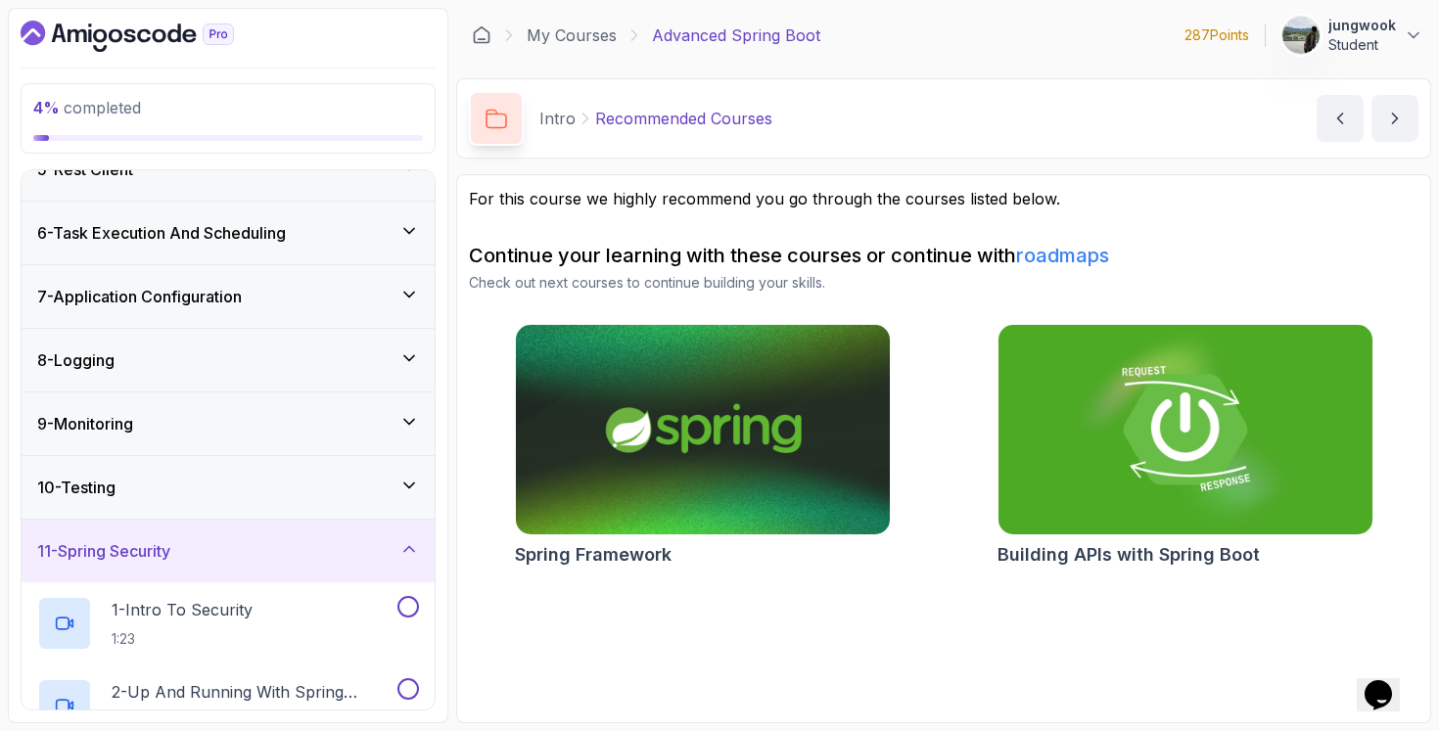
click at [292, 493] on div "10 - Testing" at bounding box center [228, 487] width 382 height 23
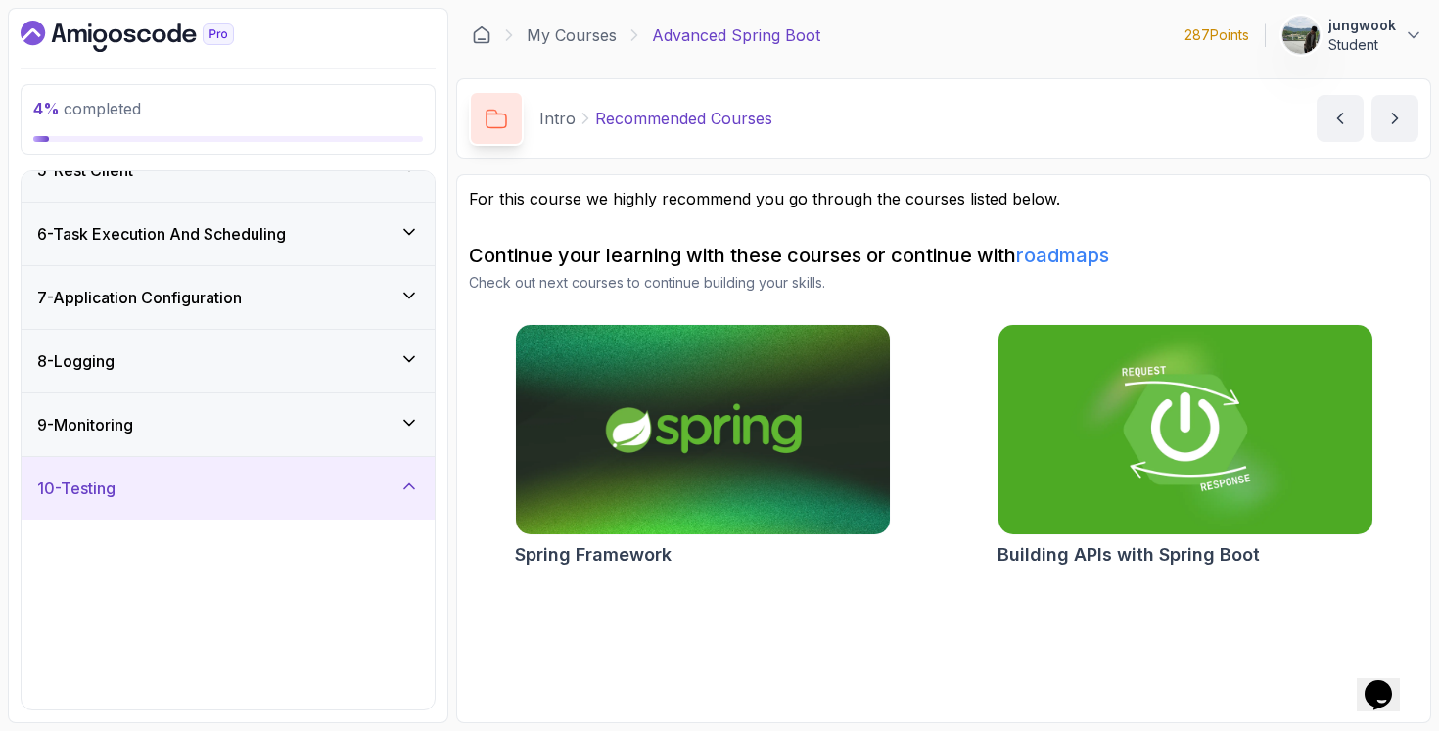
click at [319, 422] on div "9 - Monitoring" at bounding box center [228, 424] width 382 height 23
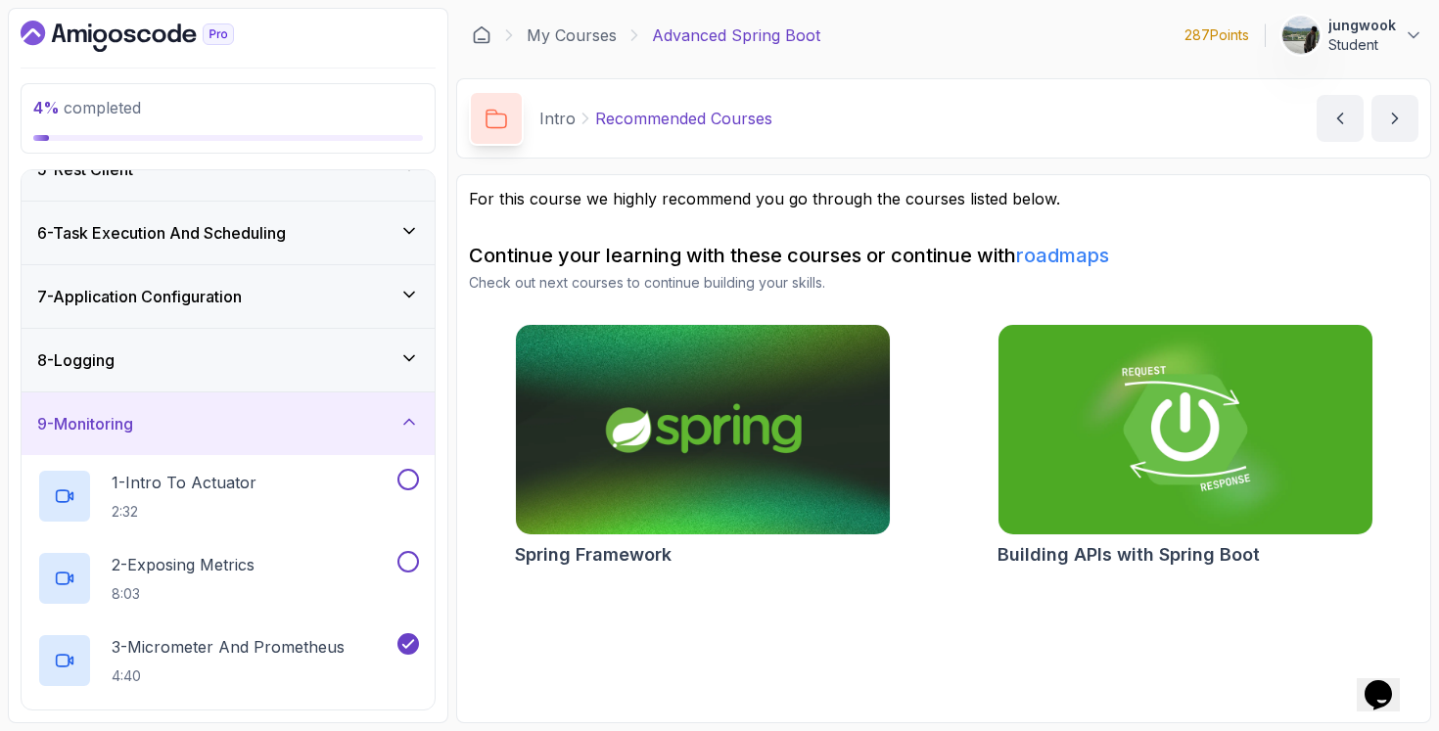
click at [341, 362] on div "8 - Logging" at bounding box center [228, 359] width 382 height 23
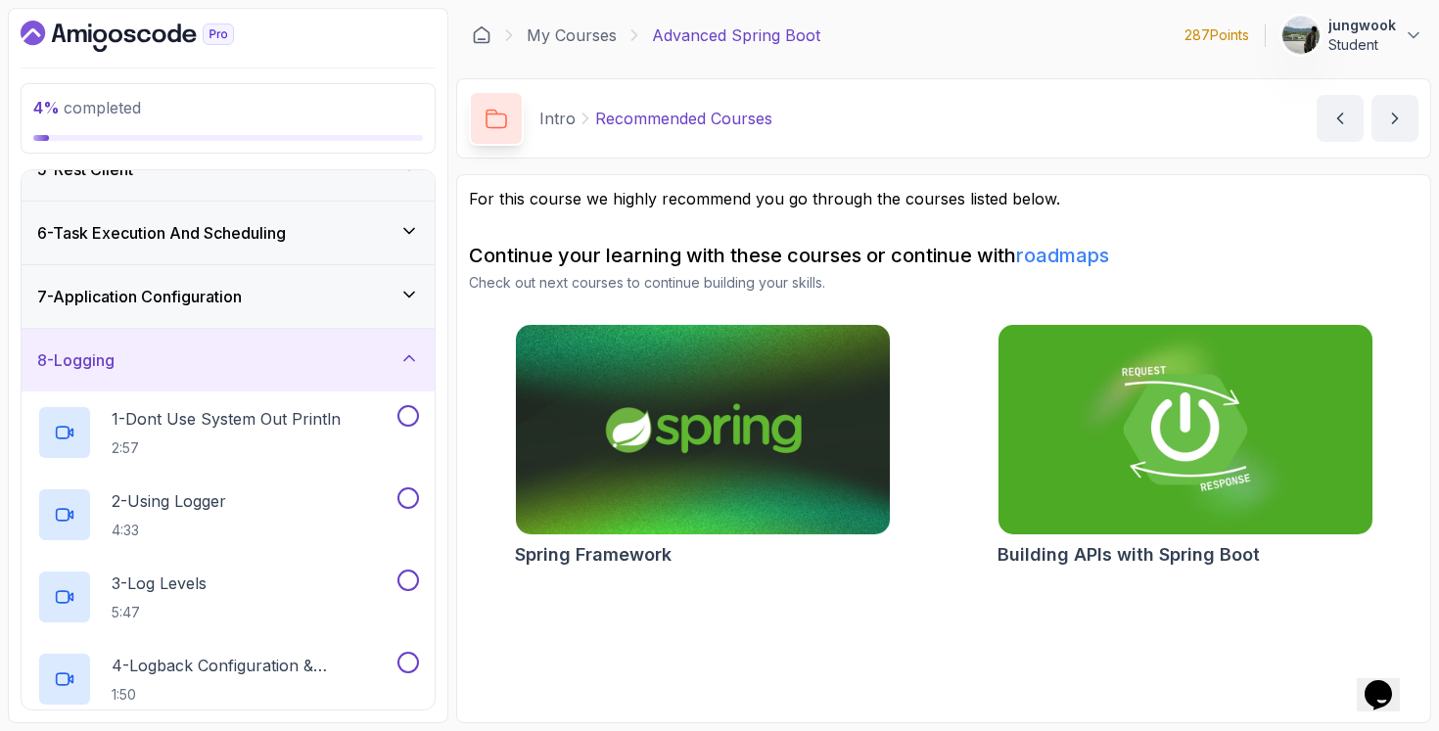
click at [362, 296] on div "7 - Application Configuration" at bounding box center [228, 296] width 382 height 23
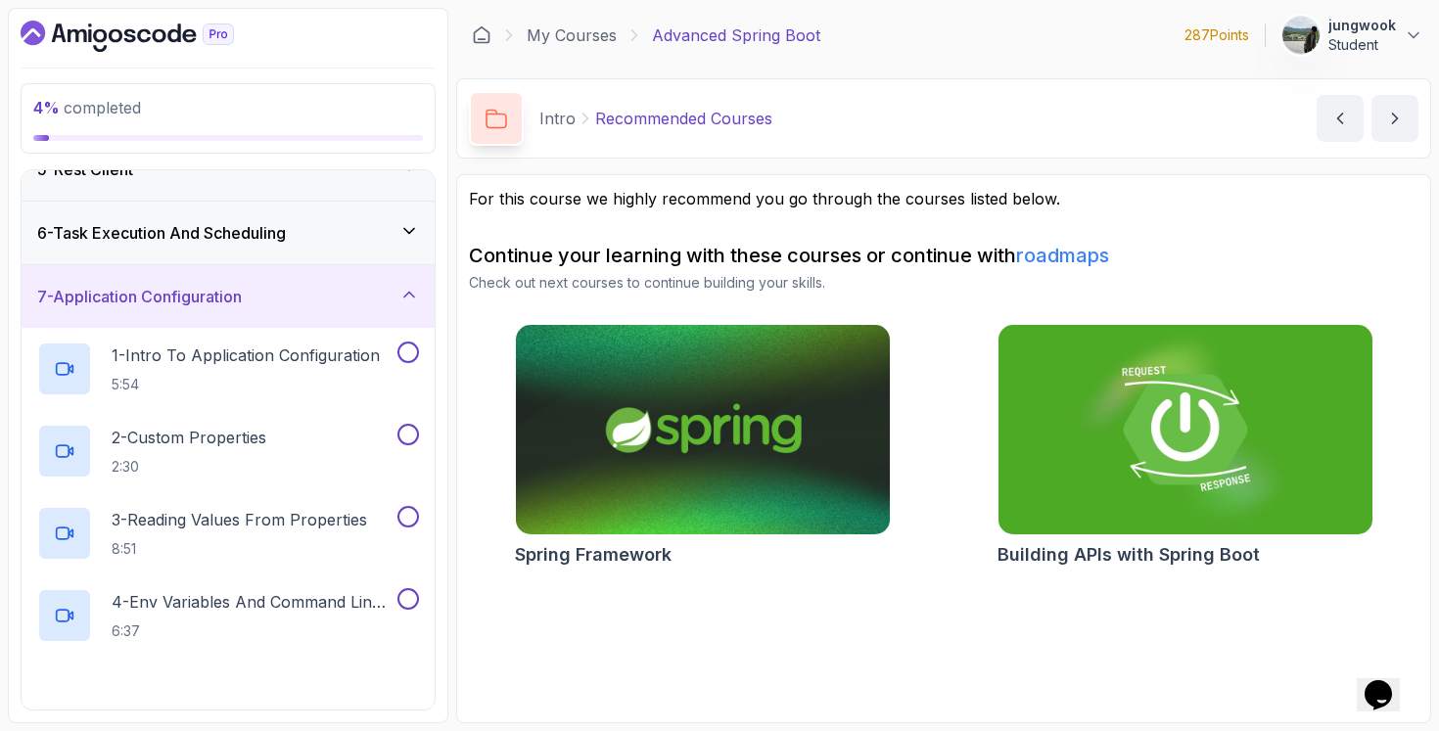
click at [366, 240] on div "6 - Task Execution And Scheduling" at bounding box center [228, 232] width 382 height 23
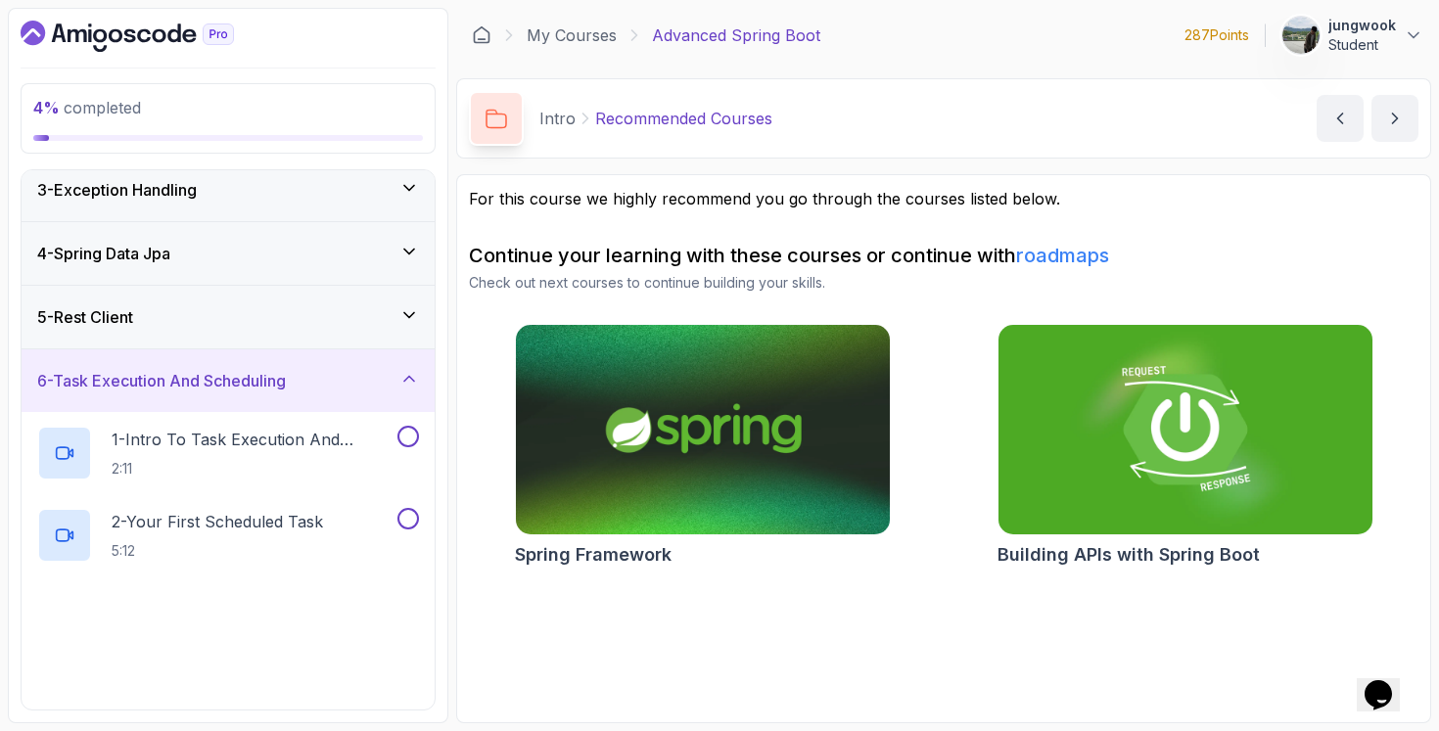
scroll to position [130, 0]
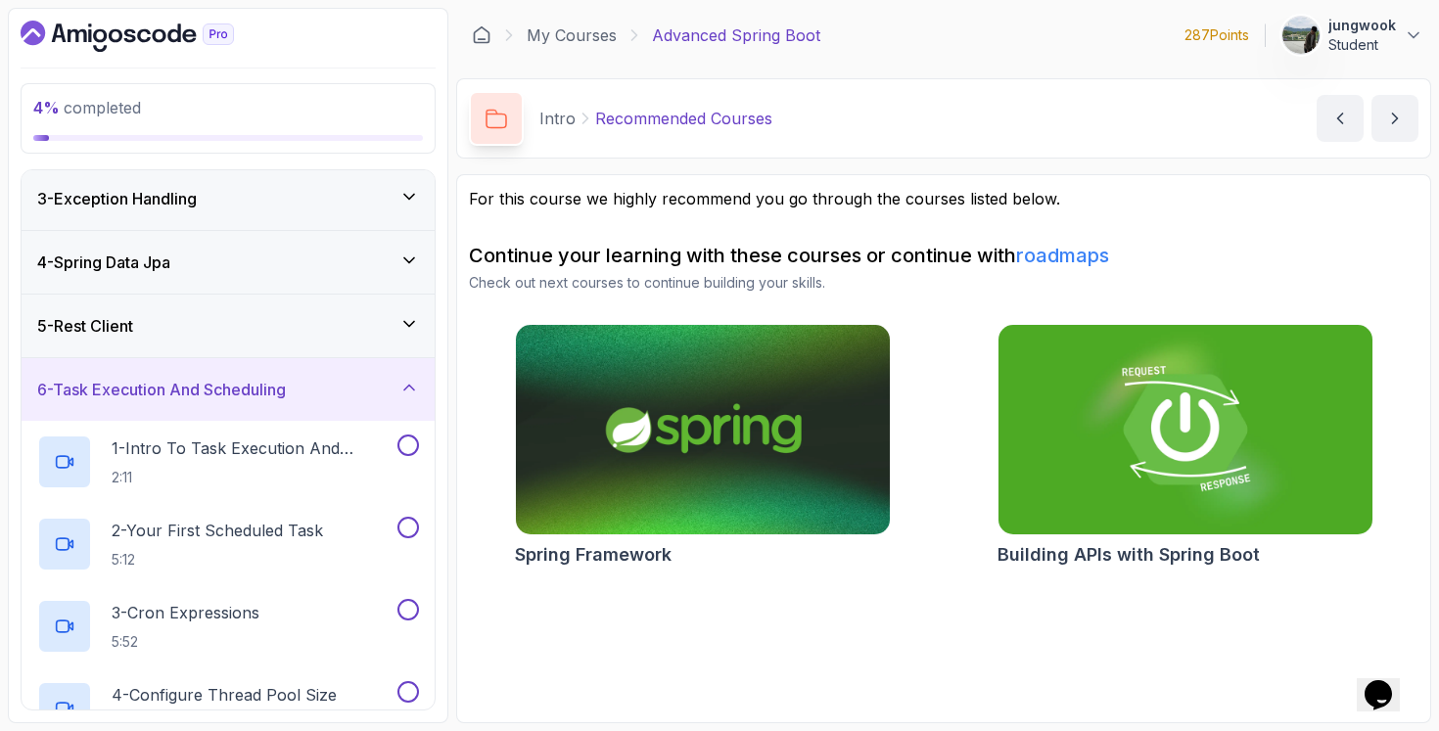
click at [340, 335] on div "5 - Rest Client" at bounding box center [228, 325] width 382 height 23
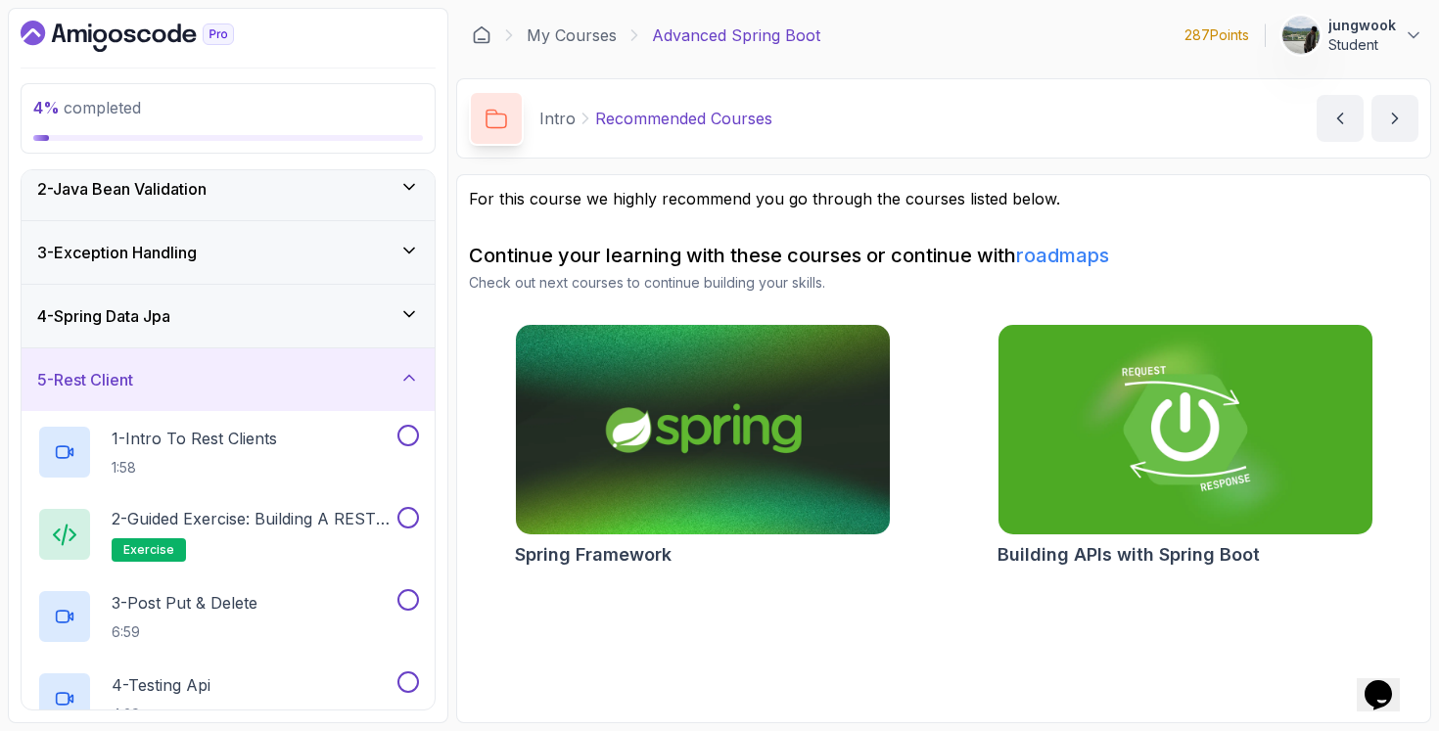
scroll to position [0, 0]
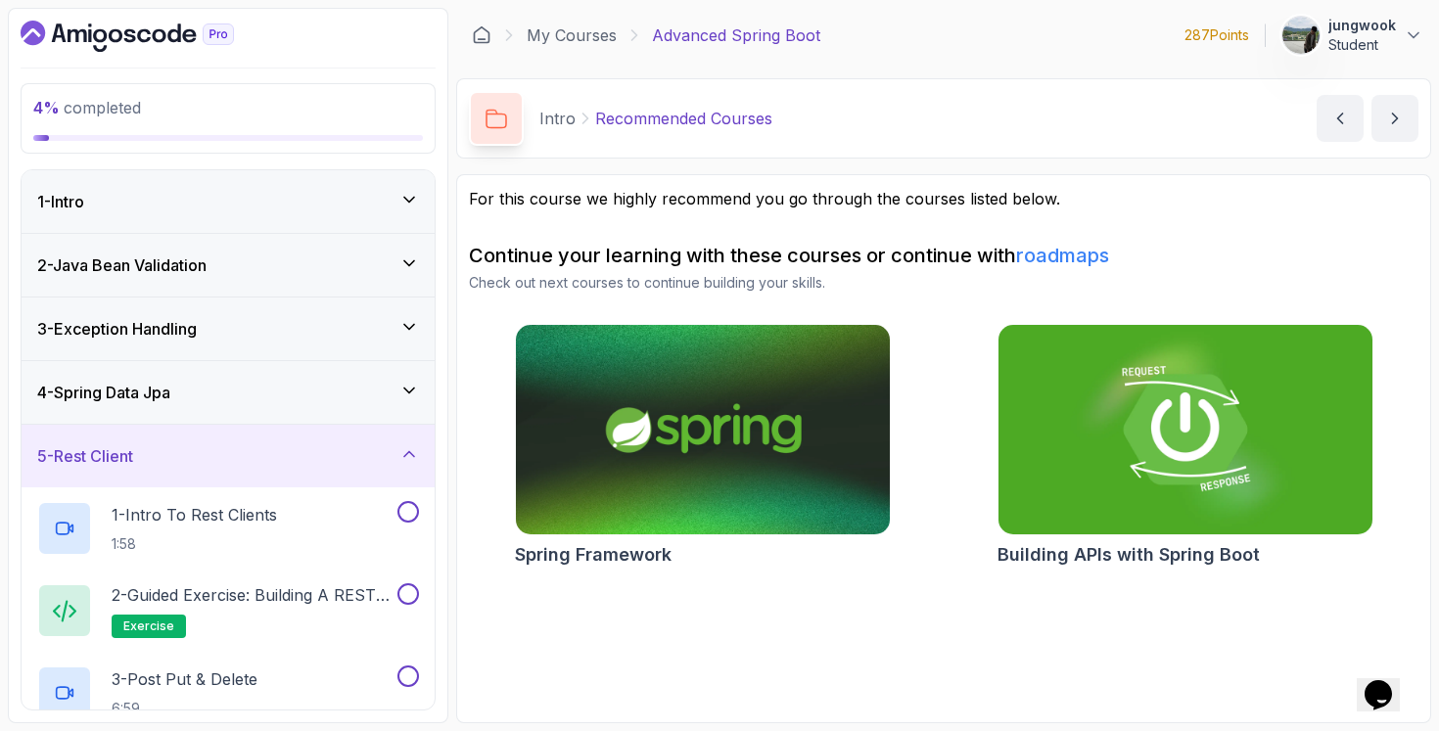
click at [314, 380] on div "4 - Spring Data Jpa" at bounding box center [228, 392] width 413 height 63
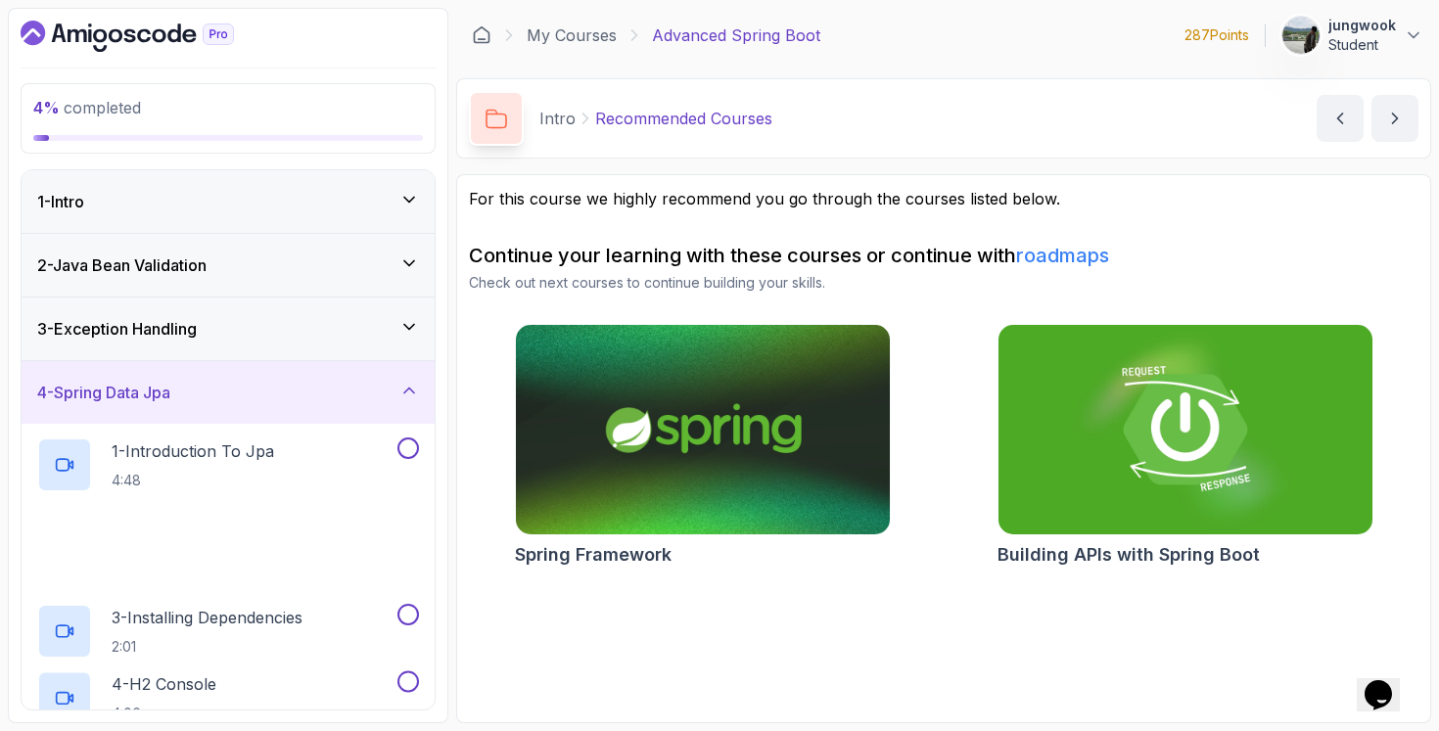
click at [321, 336] on div "3 - Exception Handling" at bounding box center [228, 328] width 382 height 23
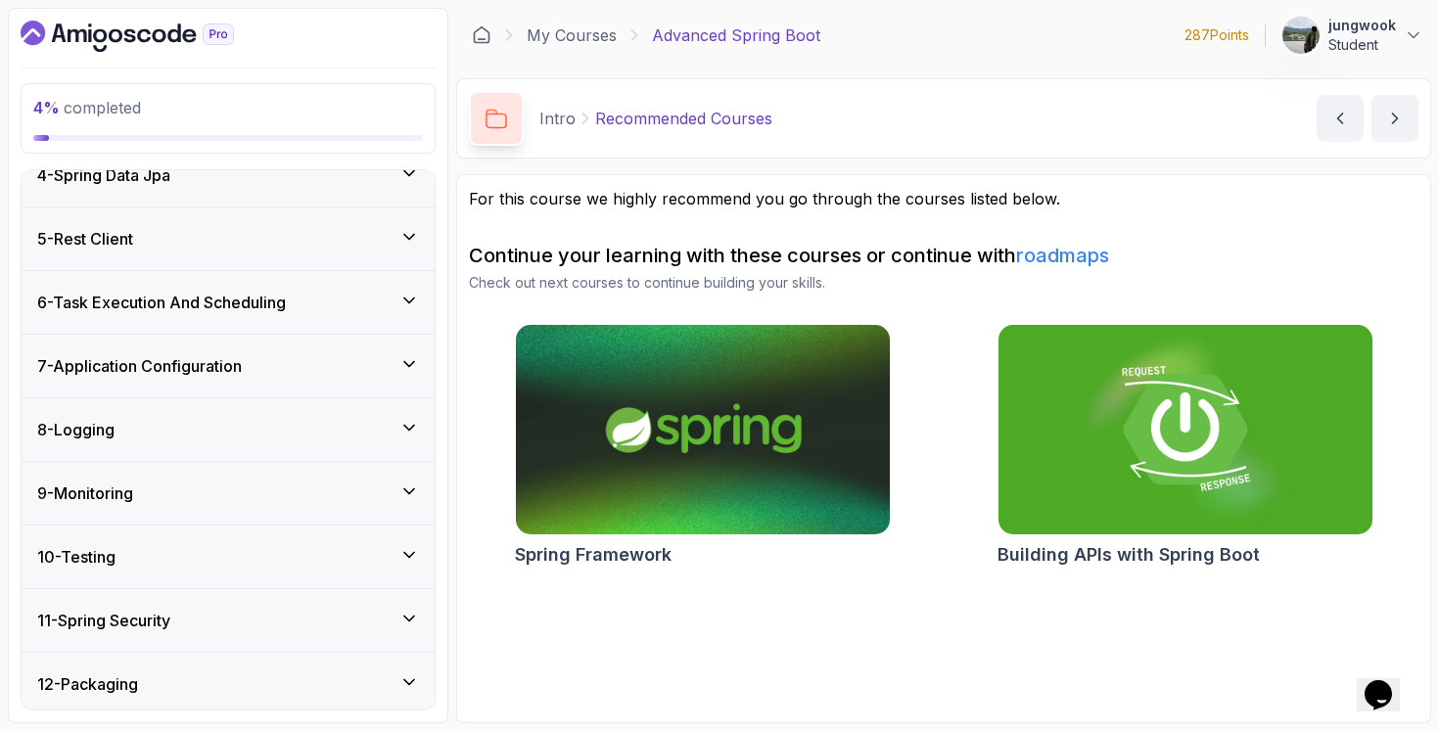
click at [327, 650] on div "11 - Spring Security" at bounding box center [228, 620] width 413 height 63
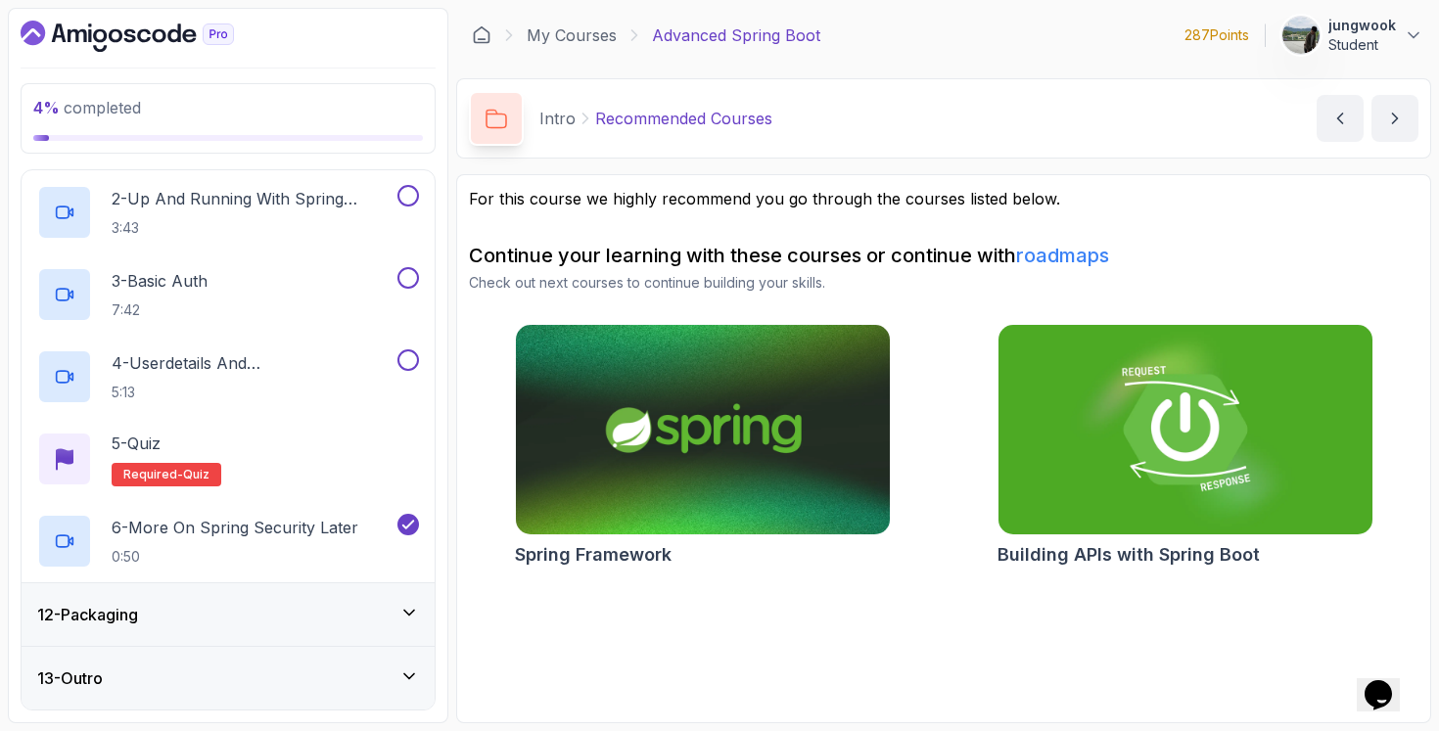
click at [295, 637] on div "12 - Packaging" at bounding box center [228, 614] width 413 height 63
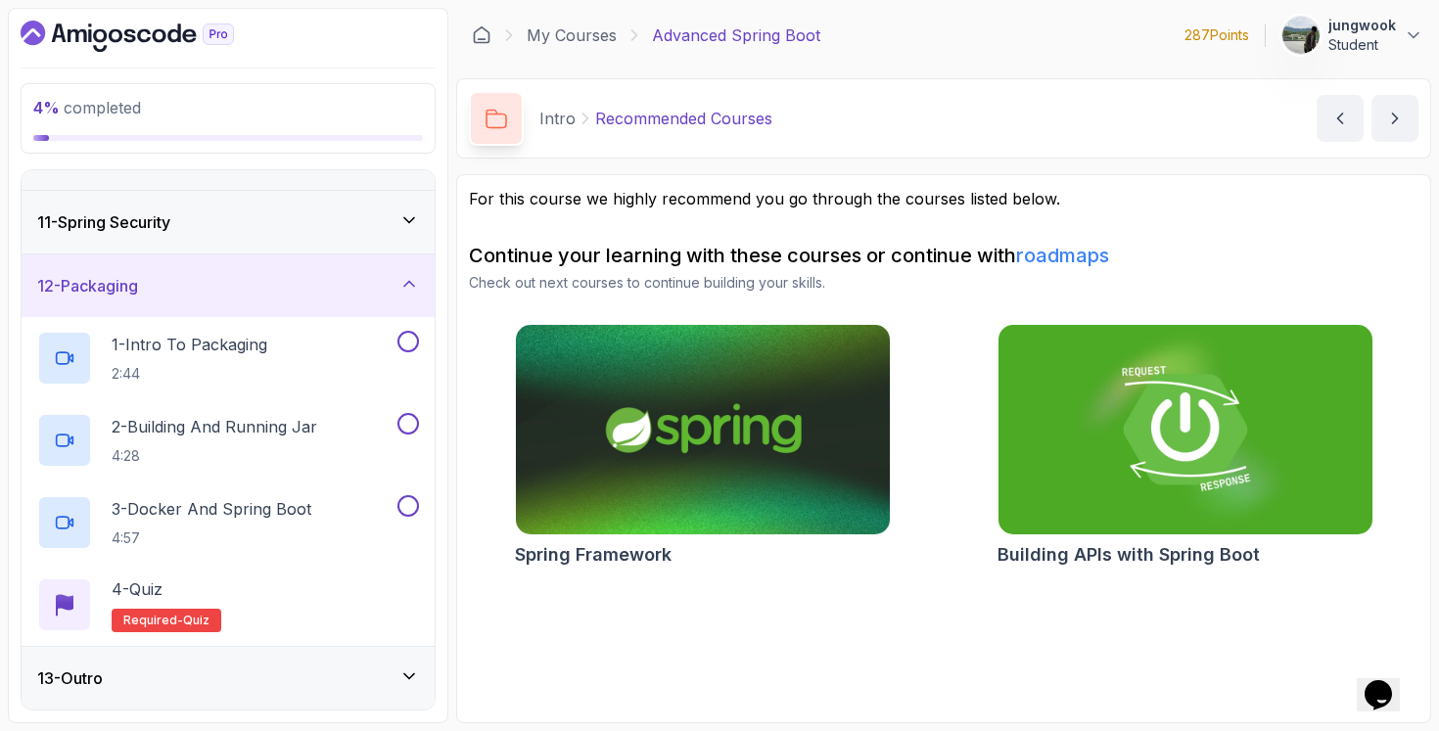
click at [284, 705] on div "13 - Outro" at bounding box center [228, 678] width 413 height 63
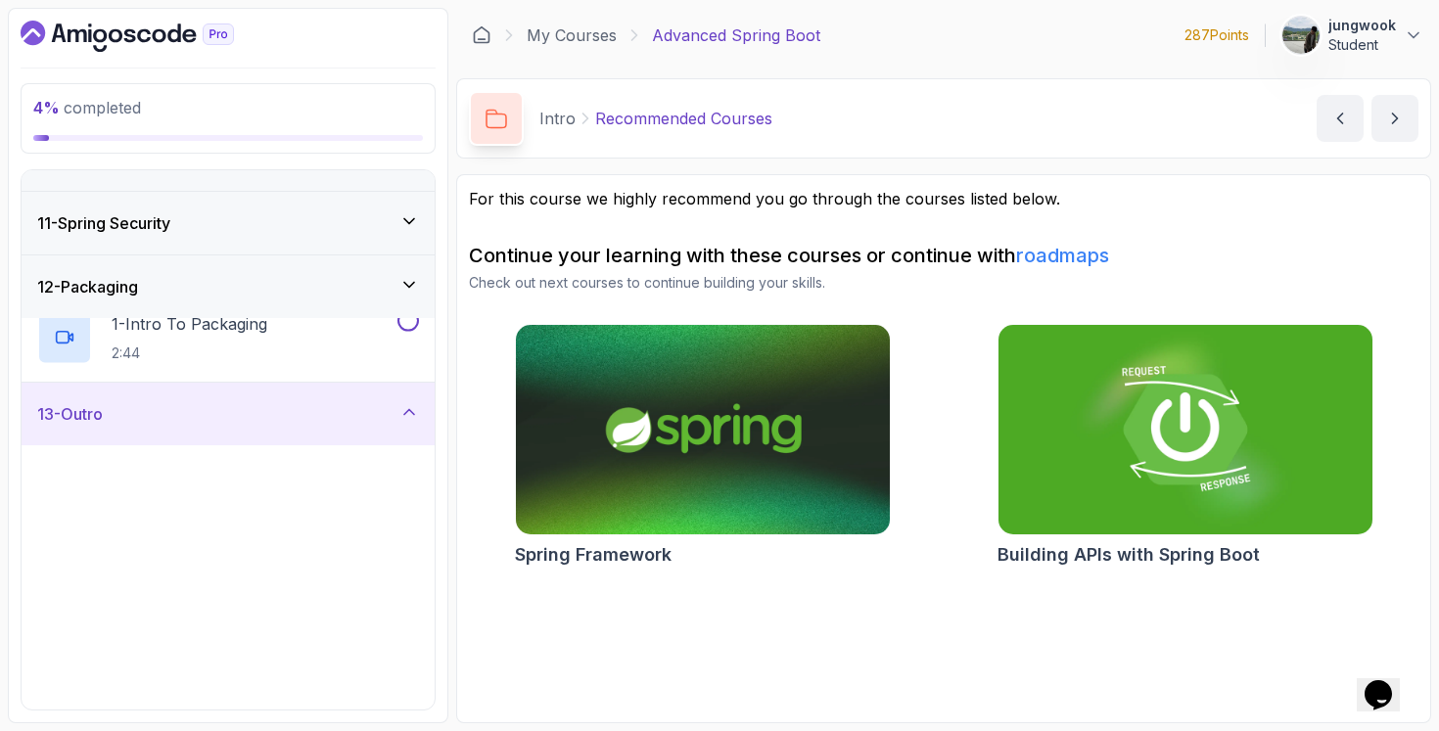
scroll to position [616, 0]
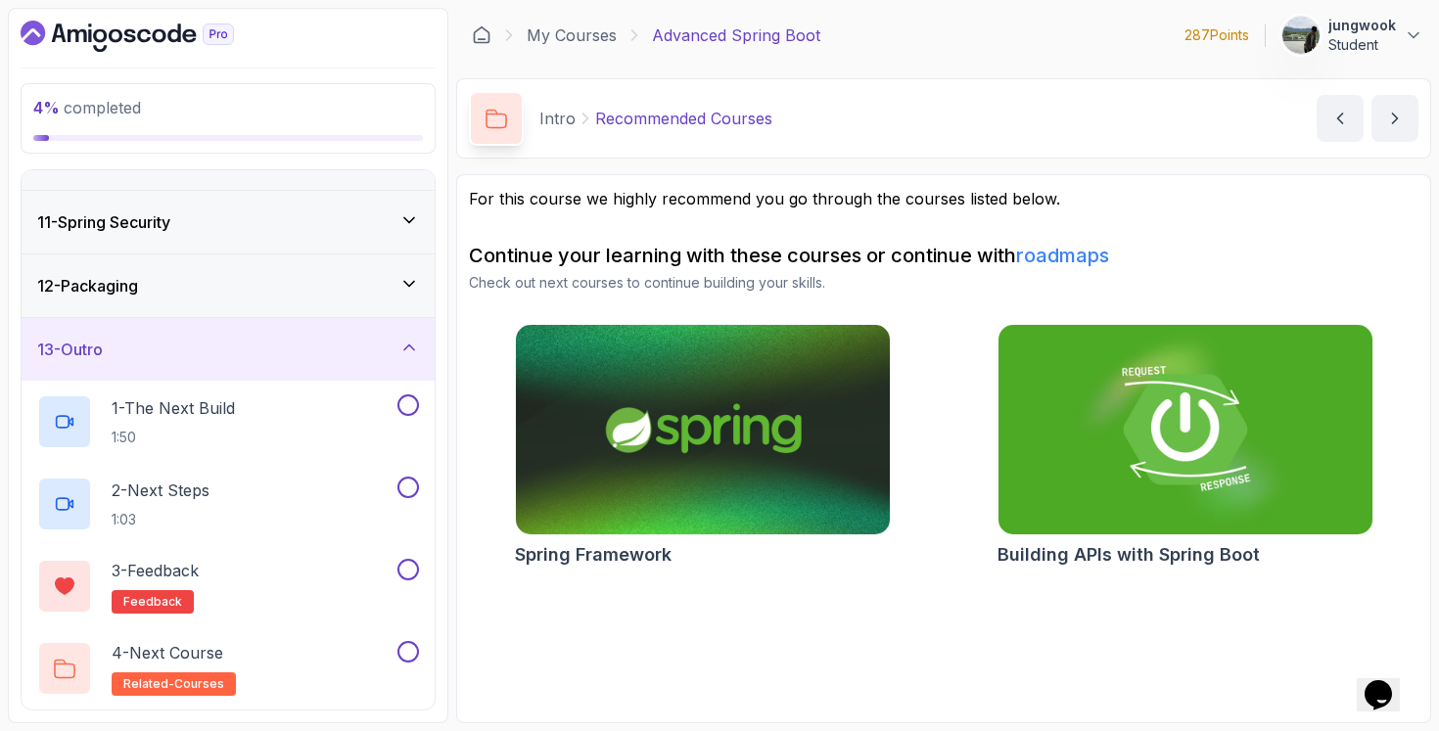
click at [401, 296] on div "12 - Packaging" at bounding box center [228, 285] width 382 height 23
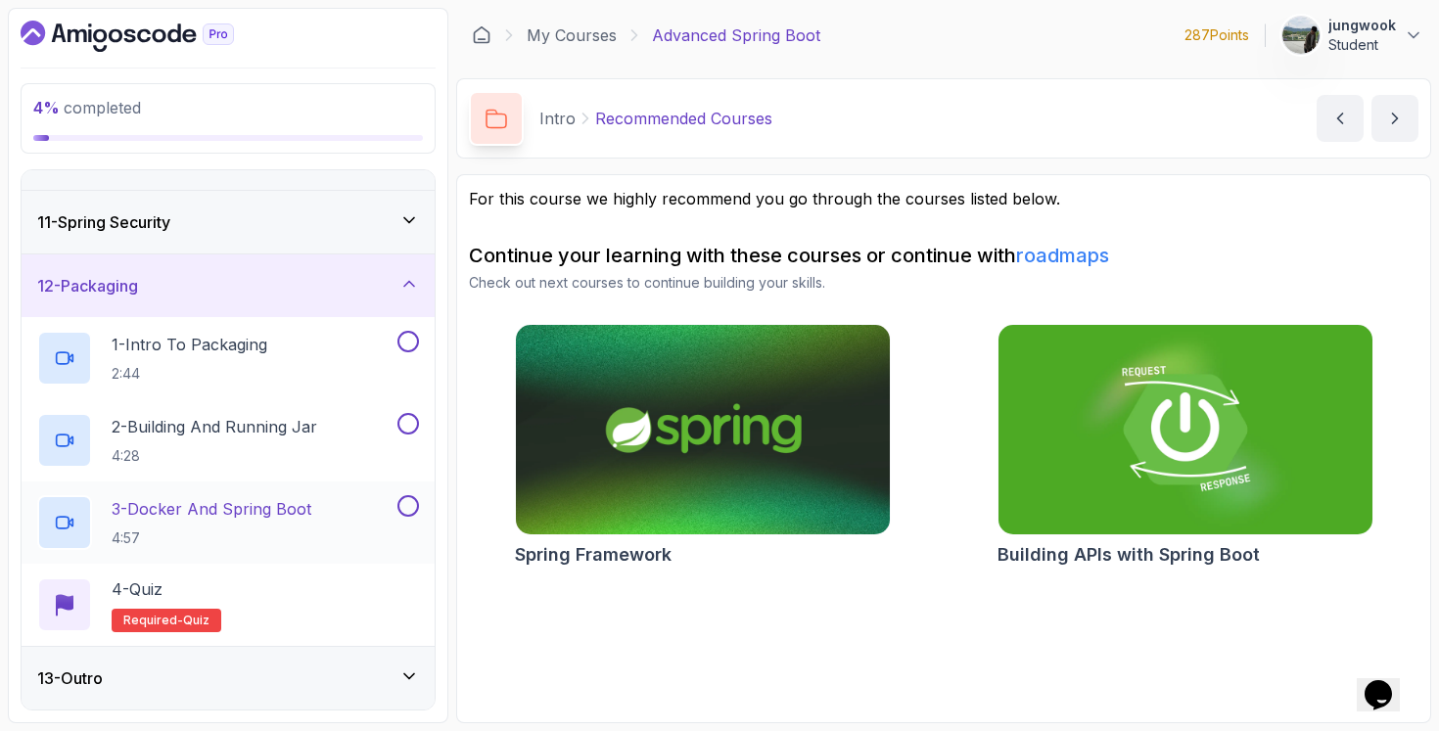
click at [337, 507] on div "3 - Docker And Spring Boot 4:57" at bounding box center [215, 522] width 356 height 55
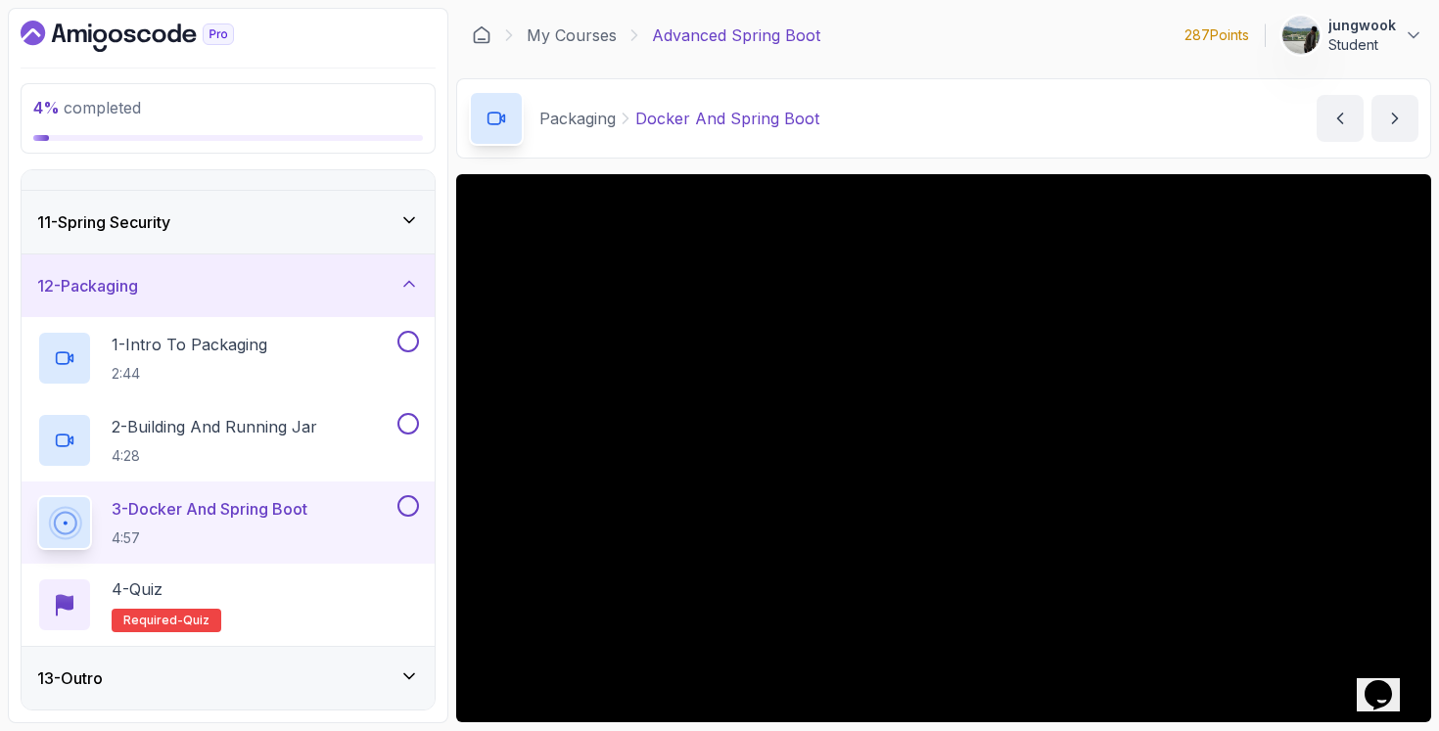
click at [256, 662] on div "13 - Outro" at bounding box center [228, 678] width 413 height 63
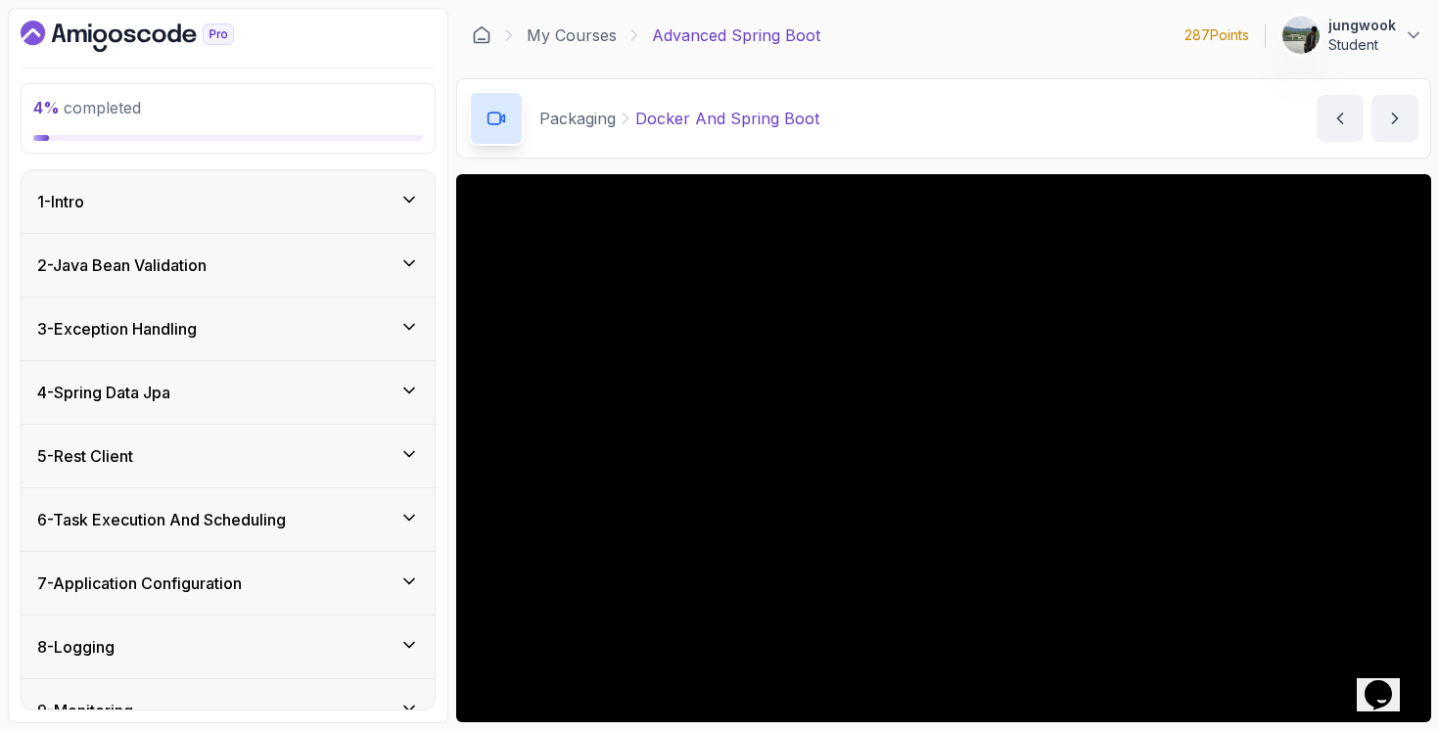
click at [275, 459] on div "5 - Rest Client" at bounding box center [228, 455] width 382 height 23
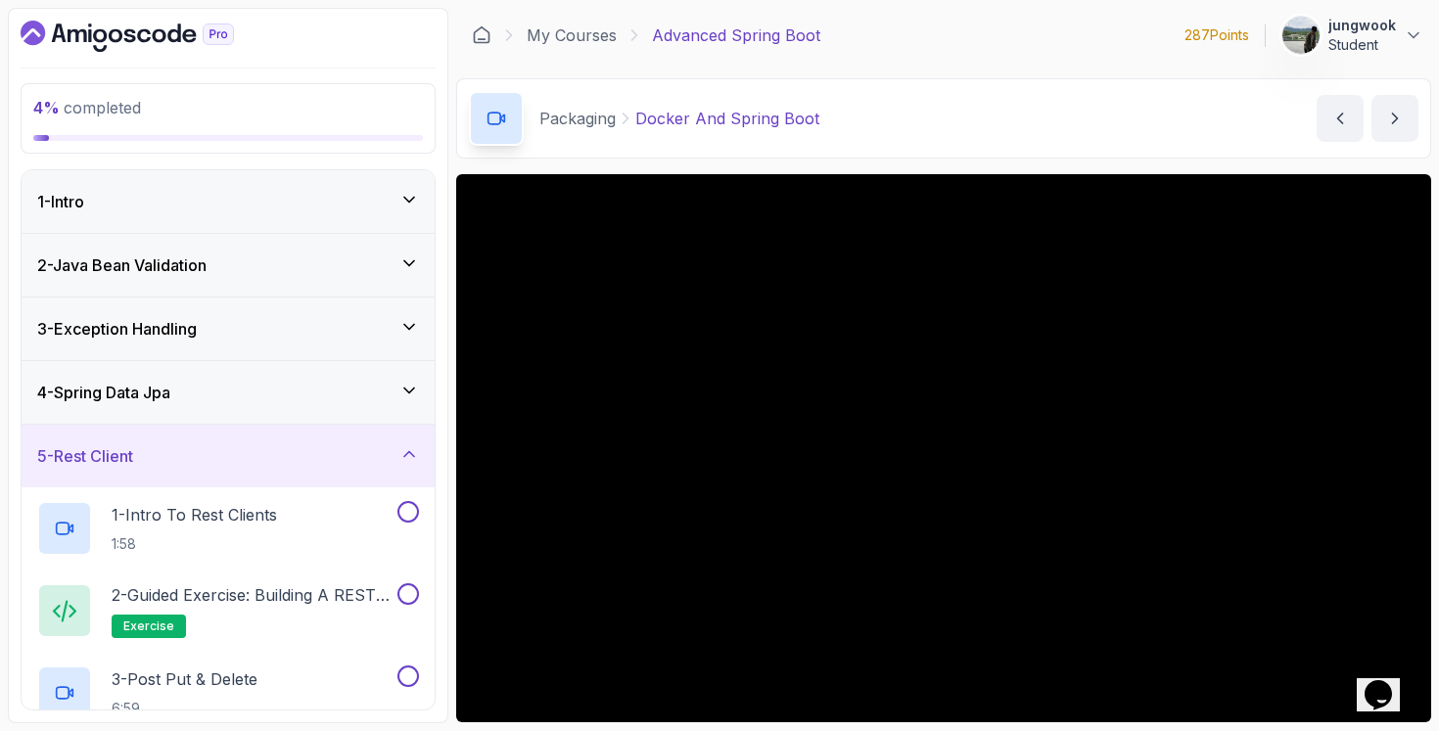
click at [268, 412] on div "4 - Spring Data Jpa" at bounding box center [228, 392] width 413 height 63
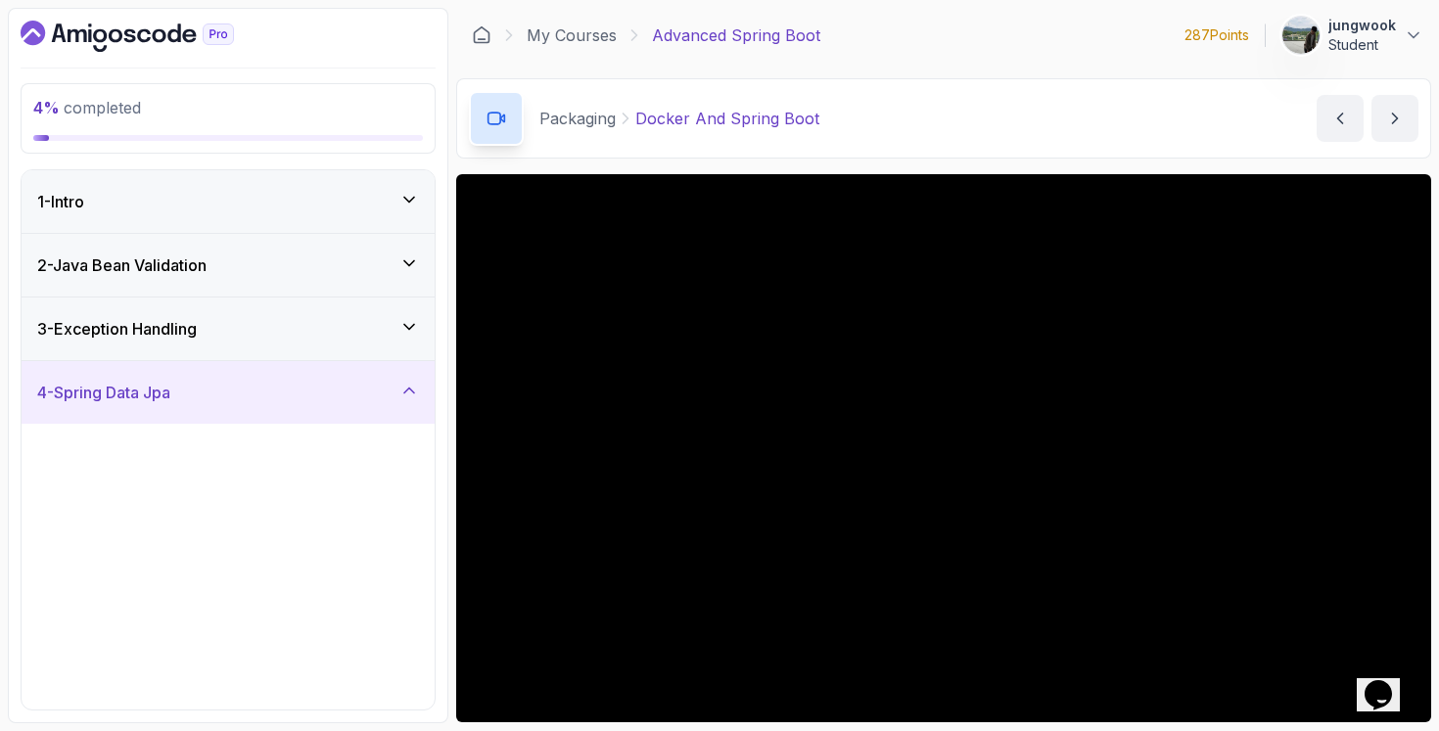
click at [283, 331] on div "3 - Exception Handling" at bounding box center [228, 328] width 382 height 23
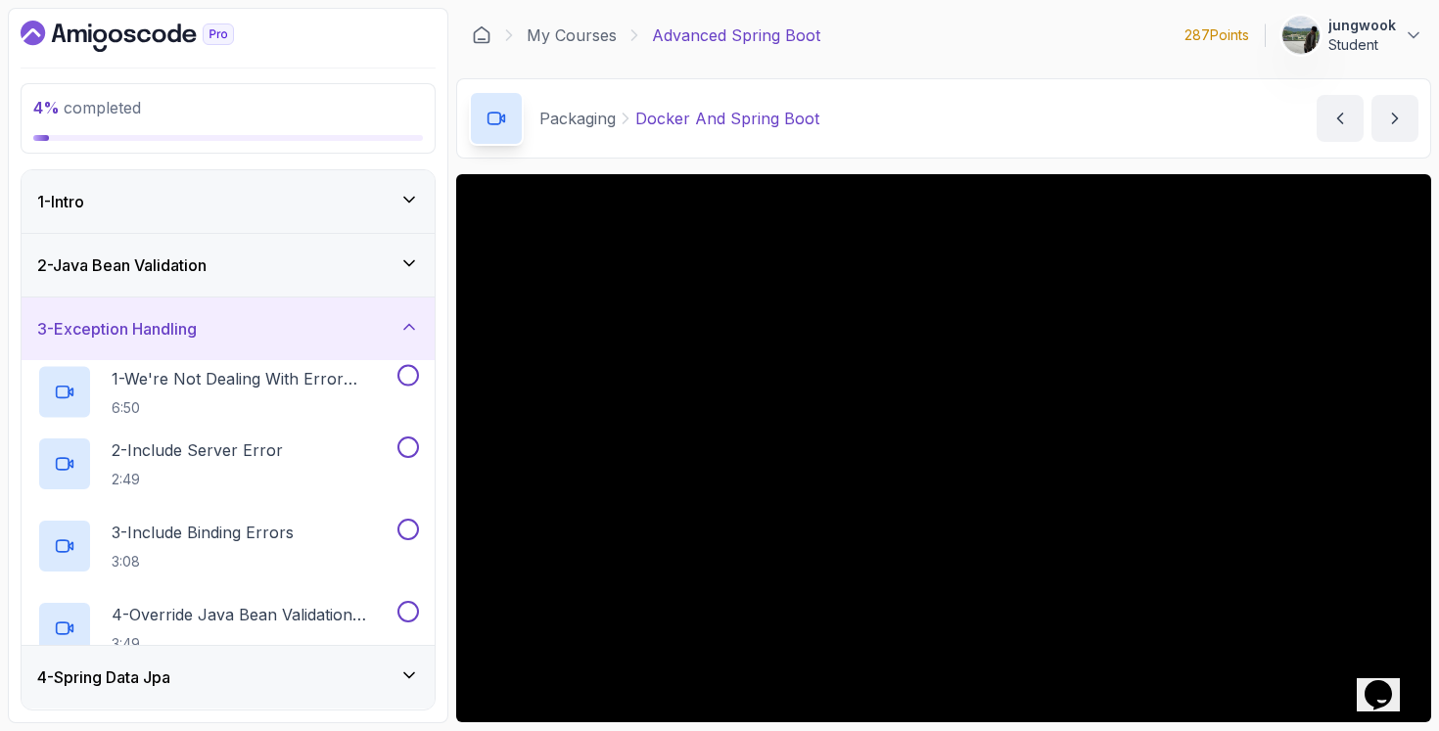
click at [304, 269] on div "2 - Java Bean Validation" at bounding box center [228, 264] width 382 height 23
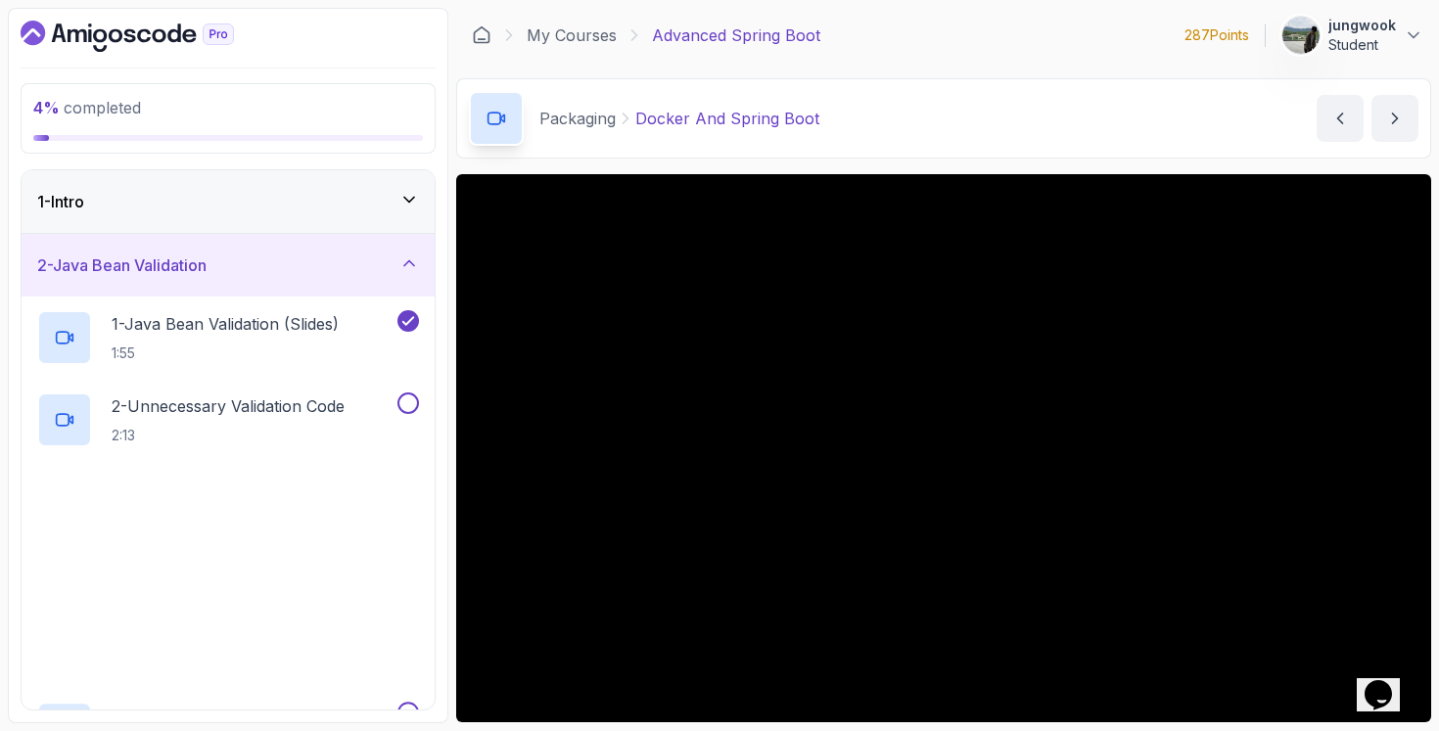
click at [336, 209] on div "1 - Intro" at bounding box center [228, 201] width 382 height 23
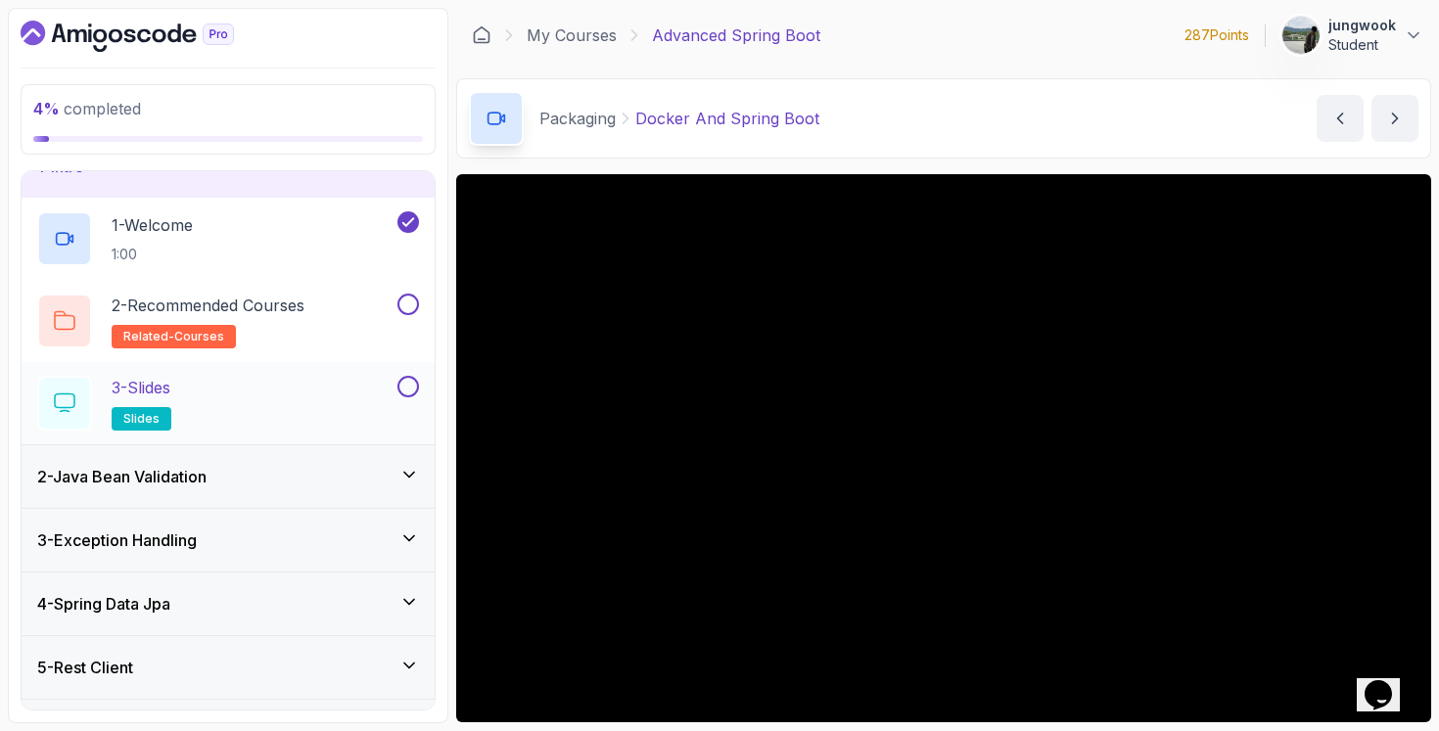
scroll to position [37, 0]
click at [238, 457] on div "2 - Java Bean Validation" at bounding box center [228, 475] width 413 height 63
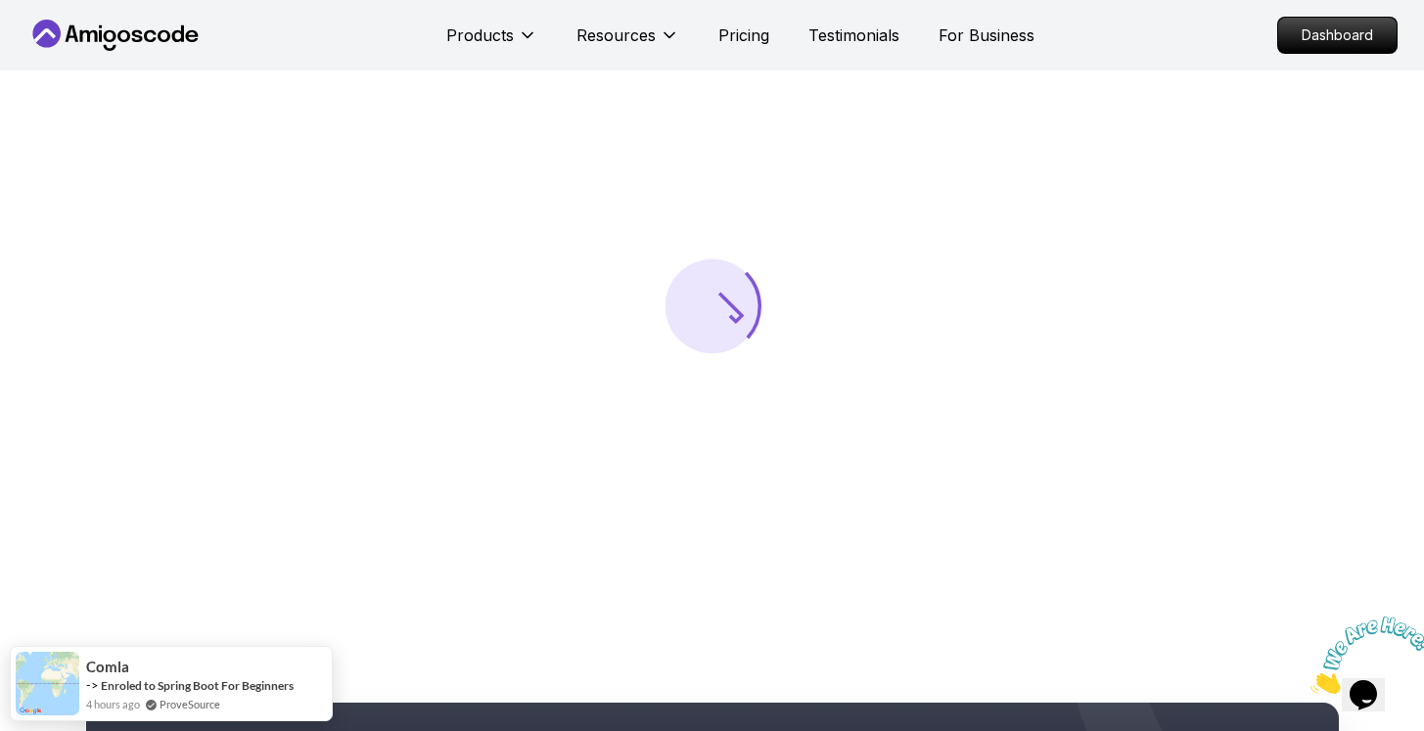
scroll to position [134, 0]
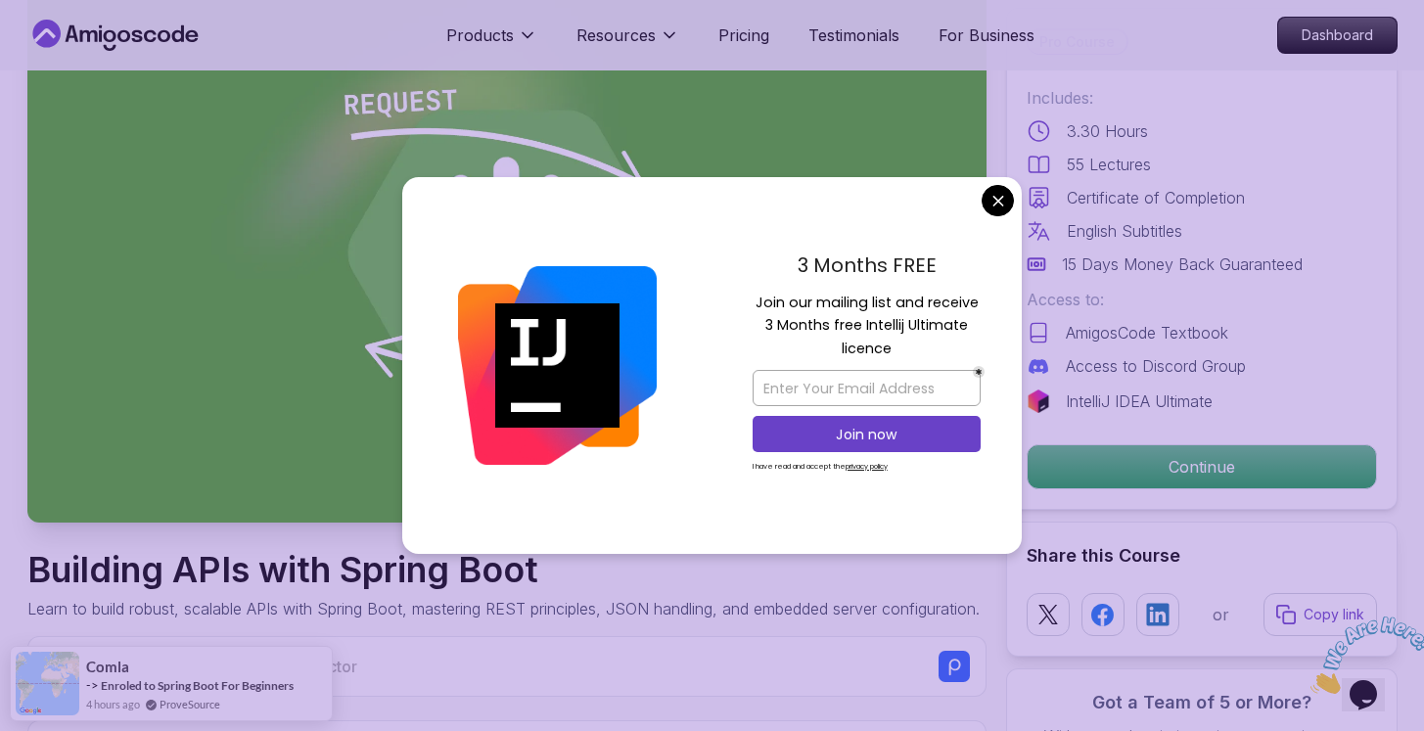
click at [987, 219] on div "3 Months FREE Join our mailing list and receive 3 Months free Intellij Ultimate…" at bounding box center [867, 366] width 310 height 378
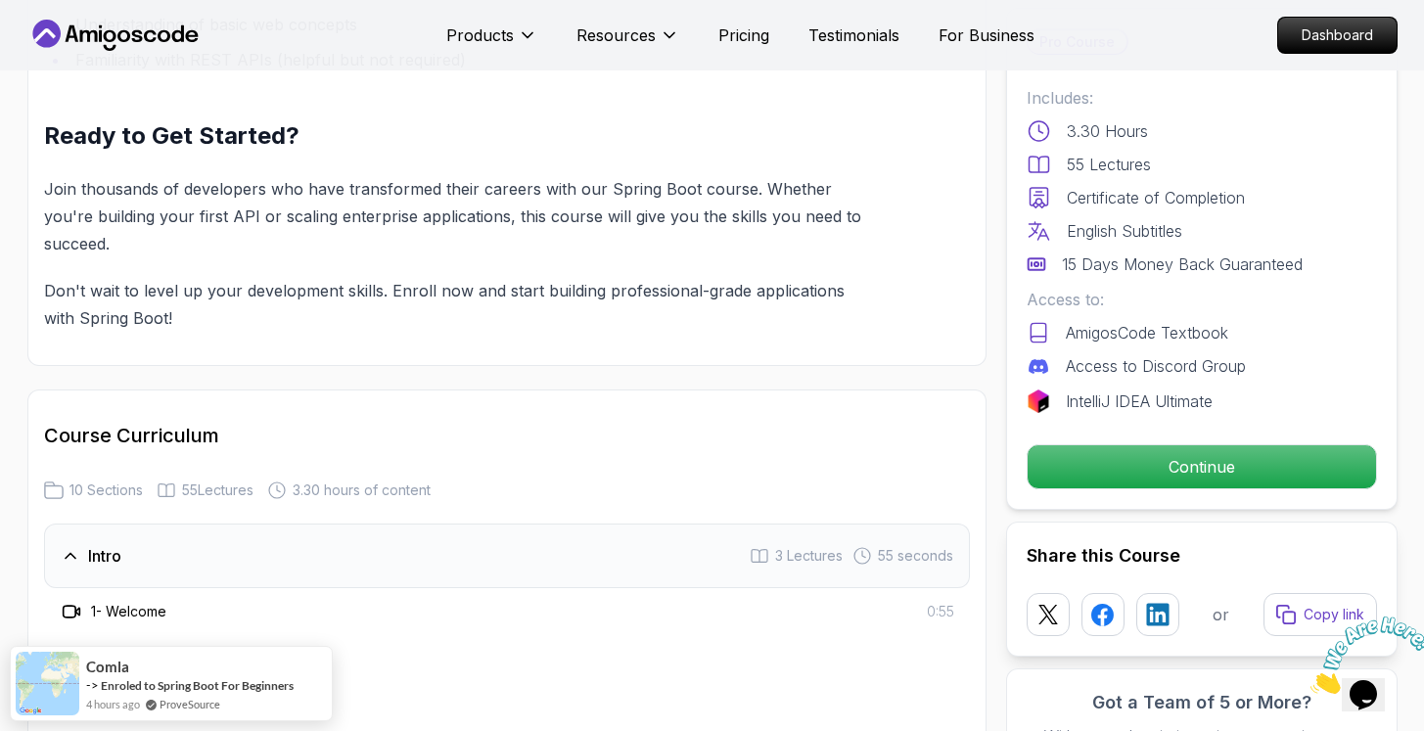
scroll to position [3381, 0]
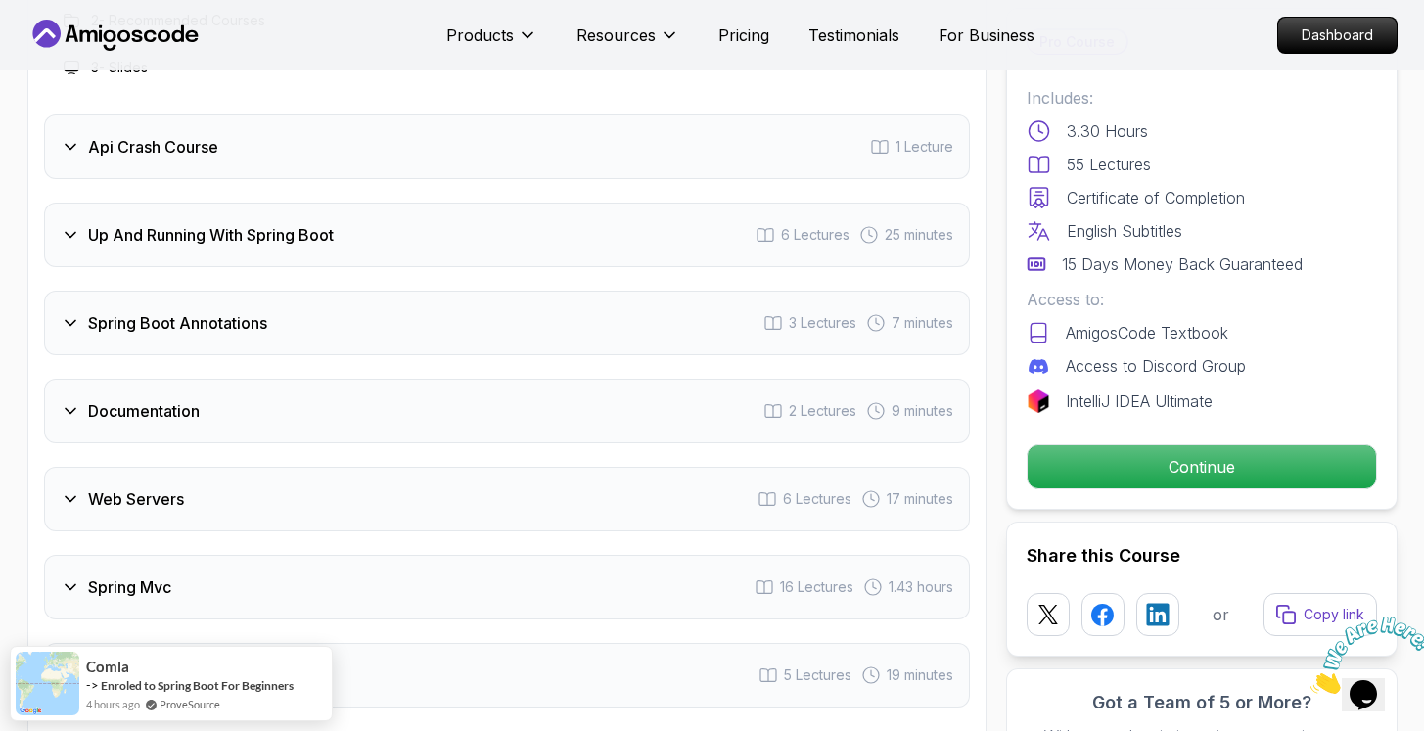
click at [428, 327] on div "Intro 3 Lectures 55 seconds 1 - Welcome 0:55 2 - Recommended Courses 3 - Slides…" at bounding box center [507, 384] width 926 height 998
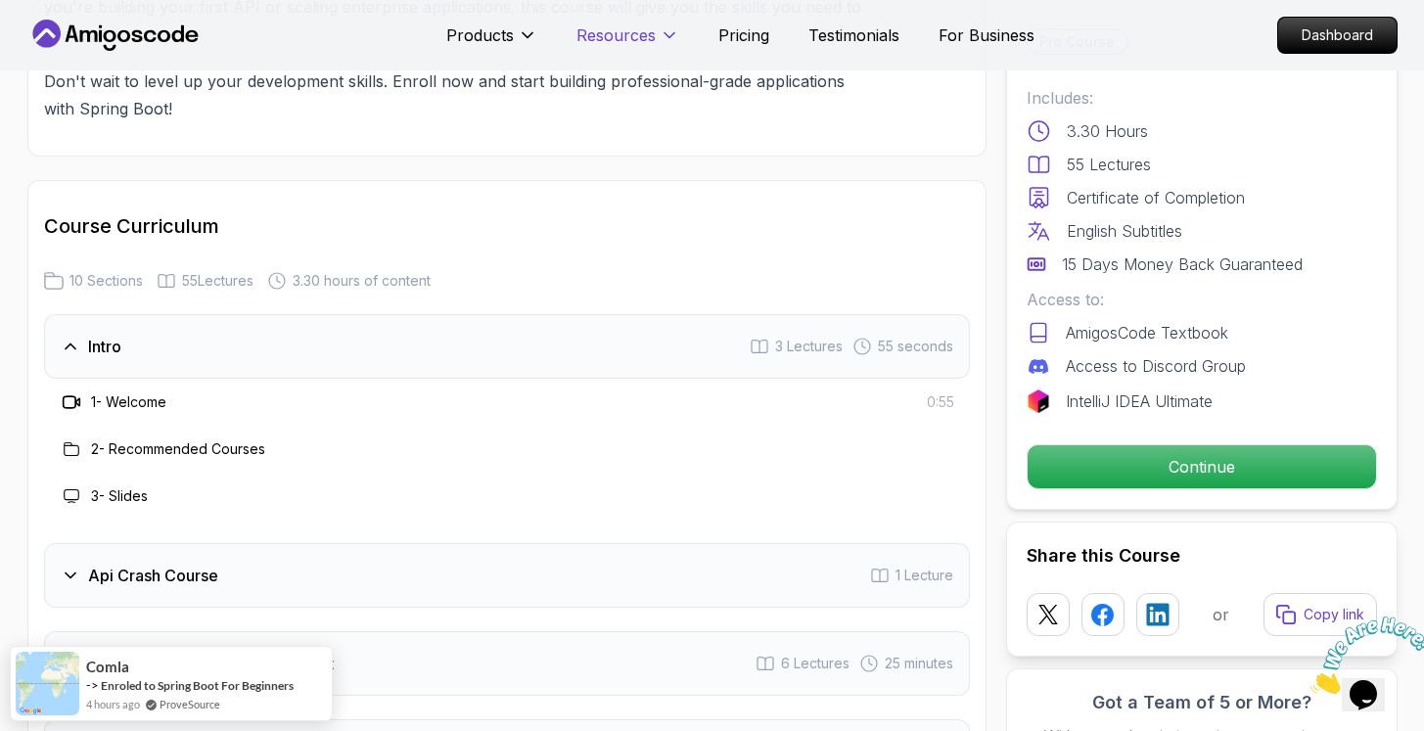
scroll to position [2843, 0]
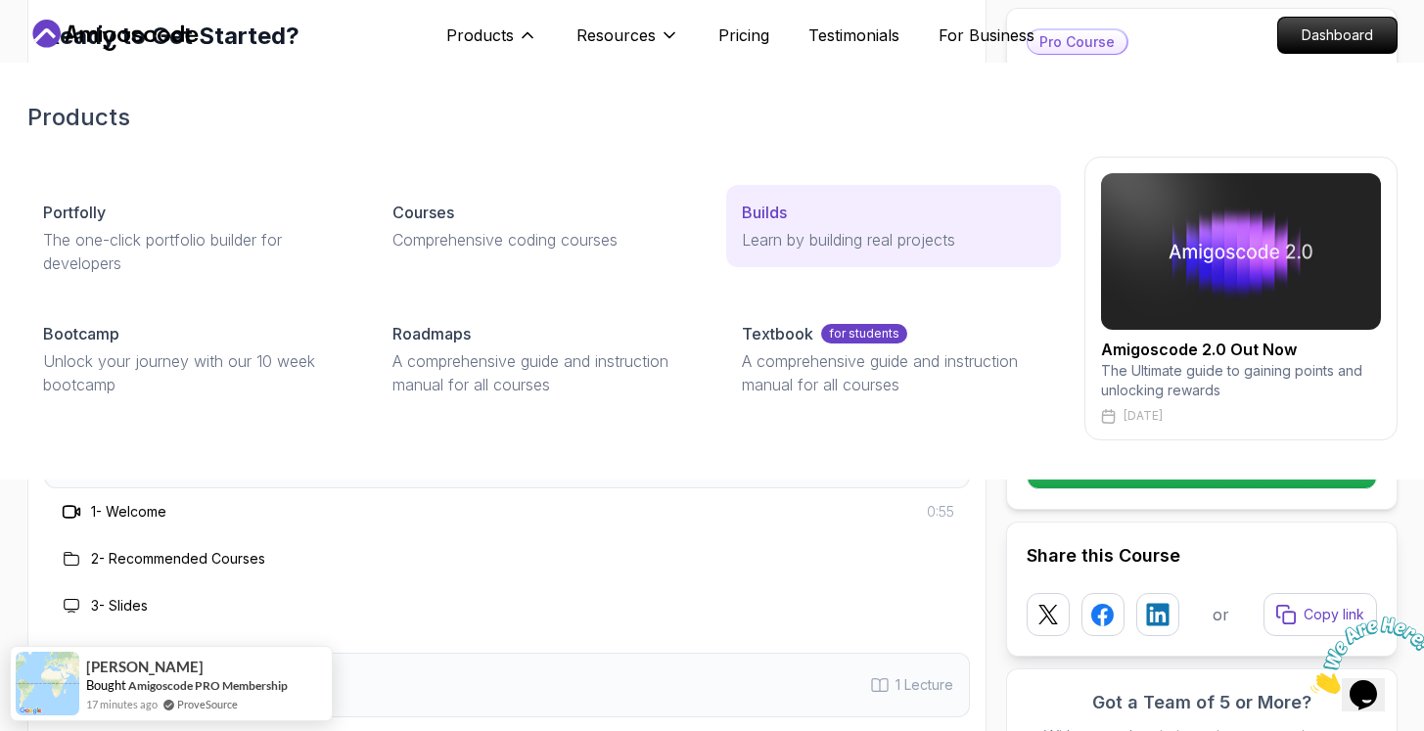
click at [814, 245] on p "Learn by building real projects" at bounding box center [893, 239] width 302 height 23
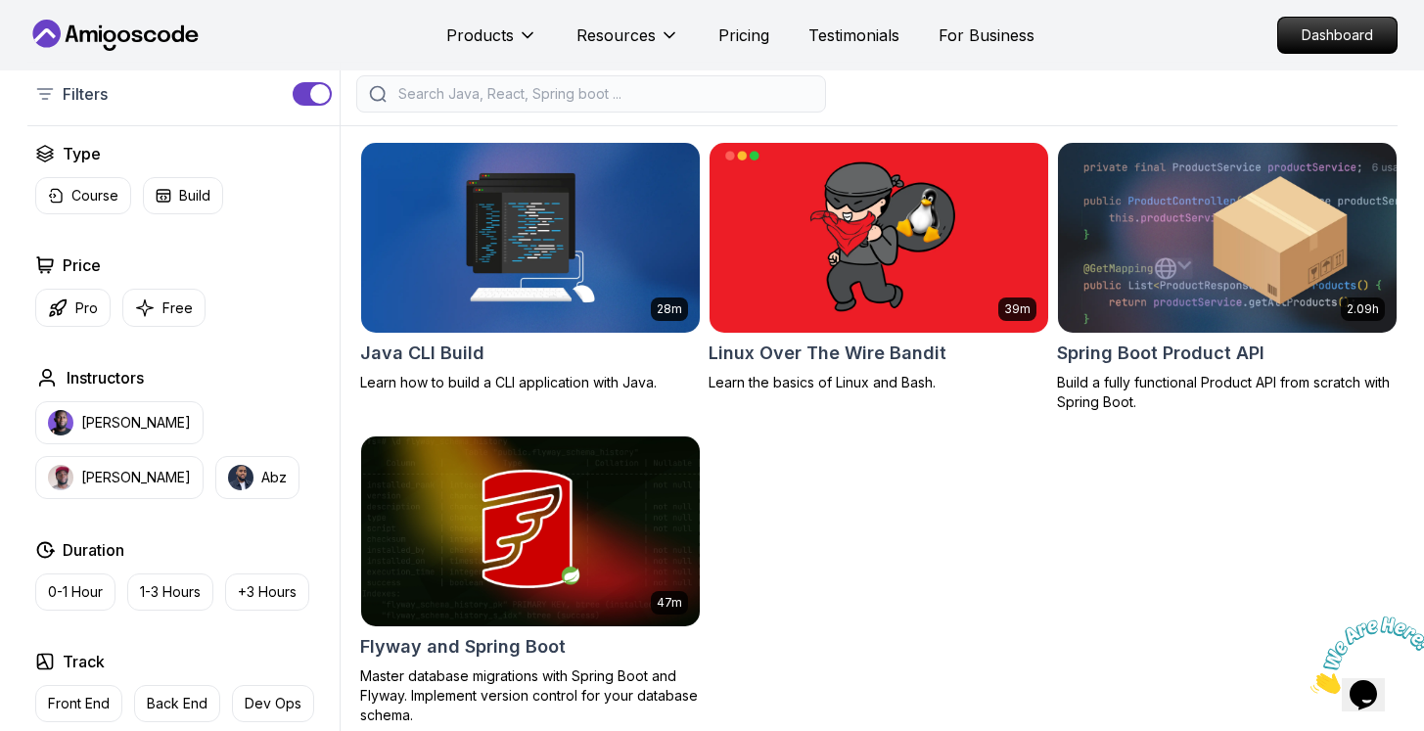
scroll to position [662, 0]
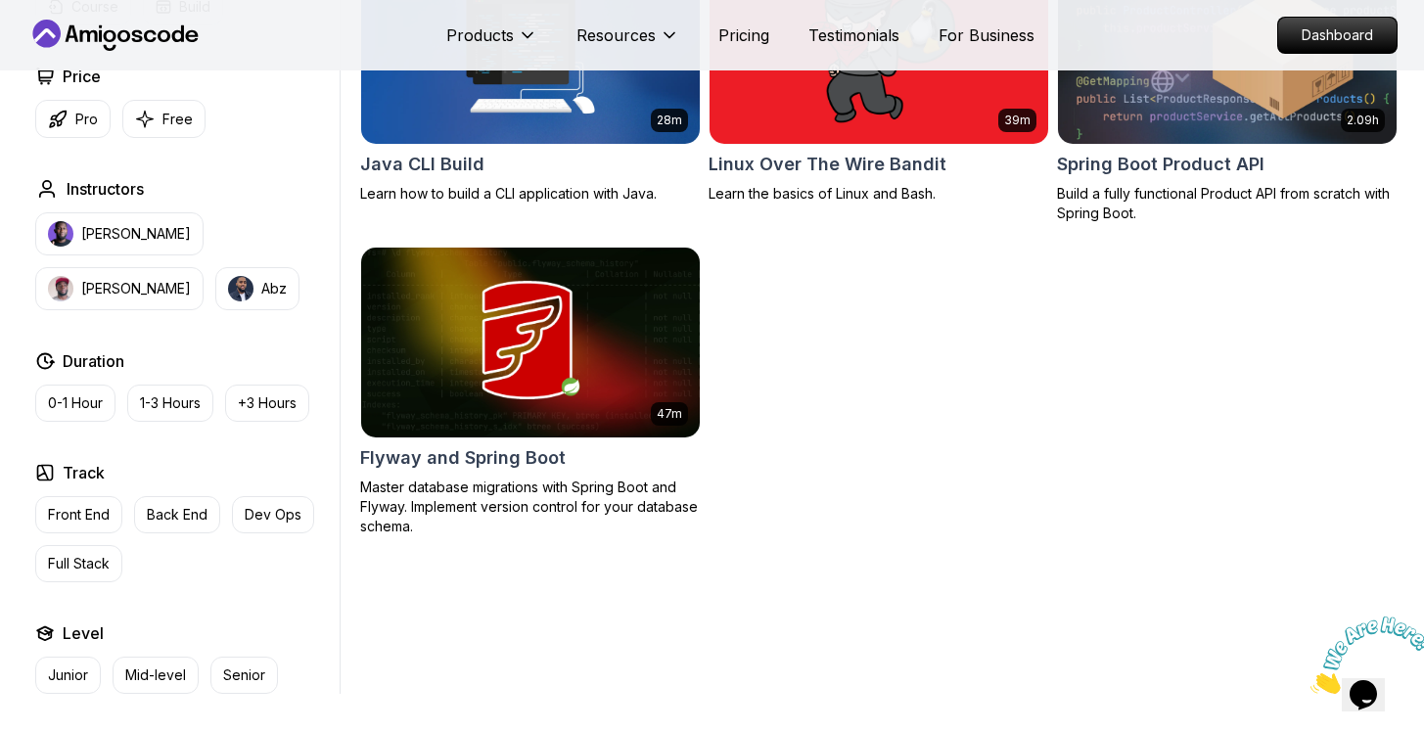
click at [1117, 115] on img at bounding box center [1226, 48] width 355 height 199
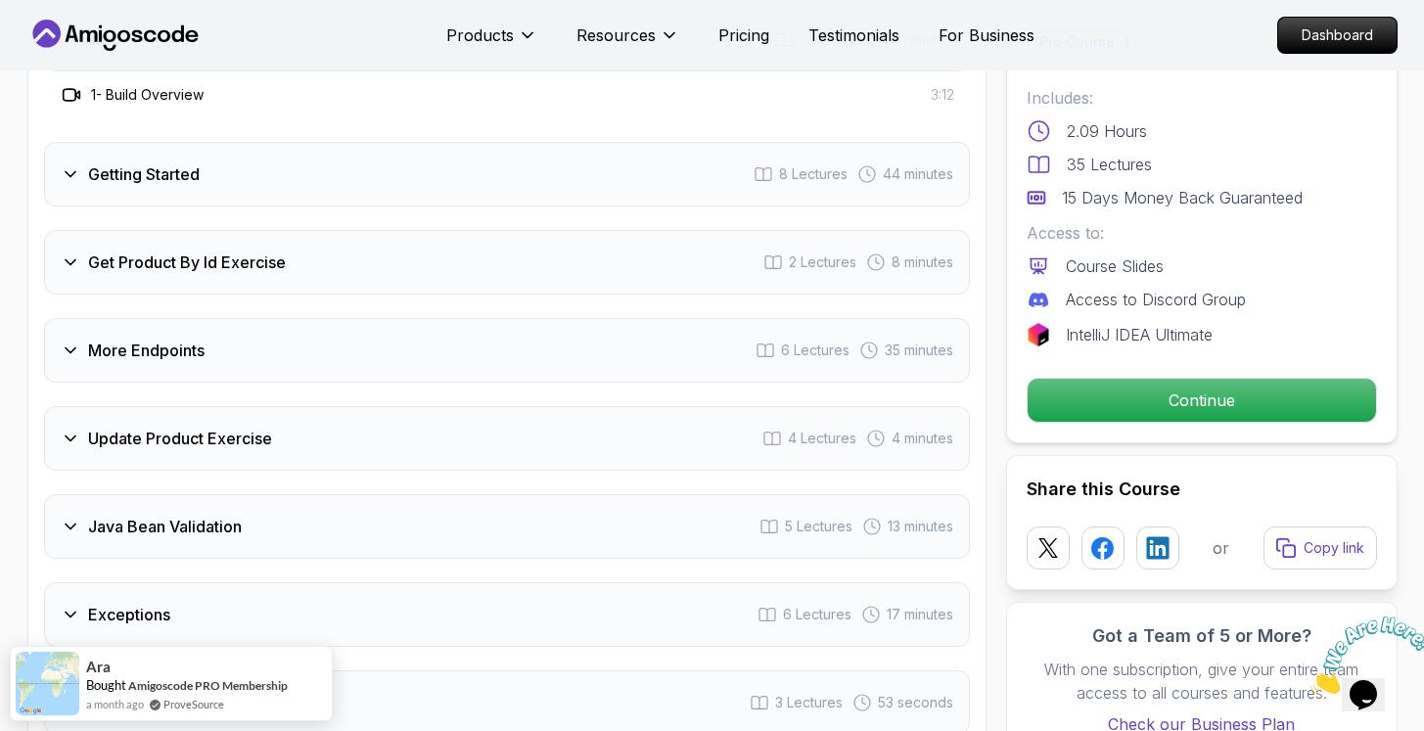
scroll to position [2431, 0]
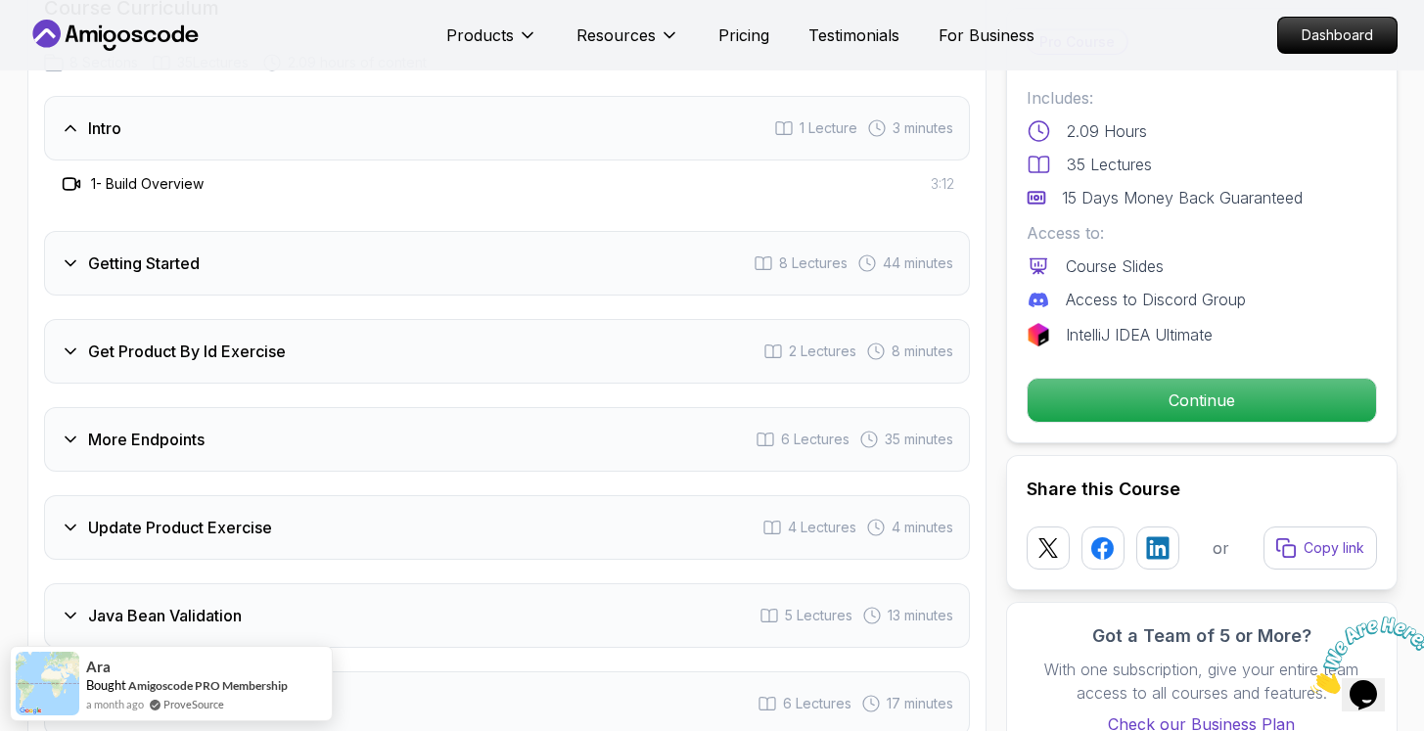
click at [287, 248] on div "Getting Started 8 Lectures 44 minutes" at bounding box center [507, 263] width 926 height 65
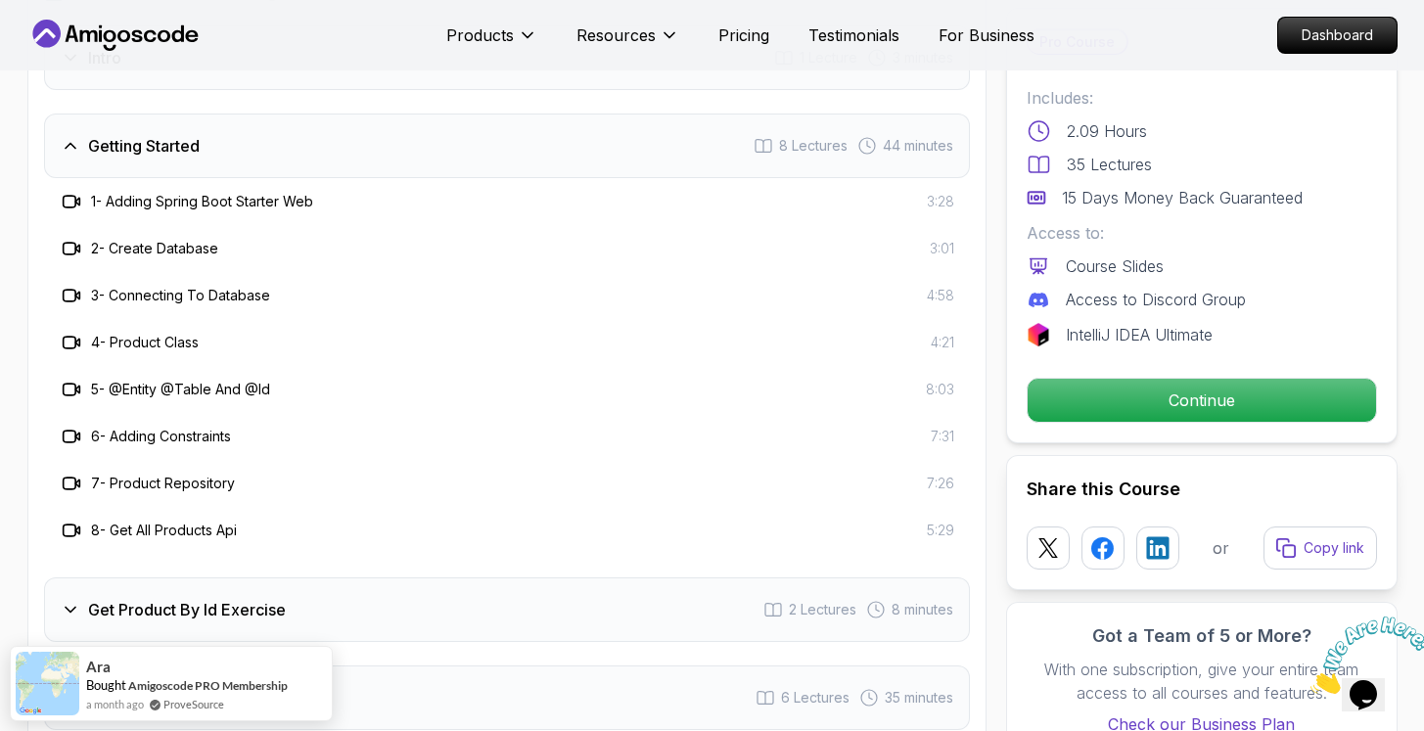
scroll to position [2725, 0]
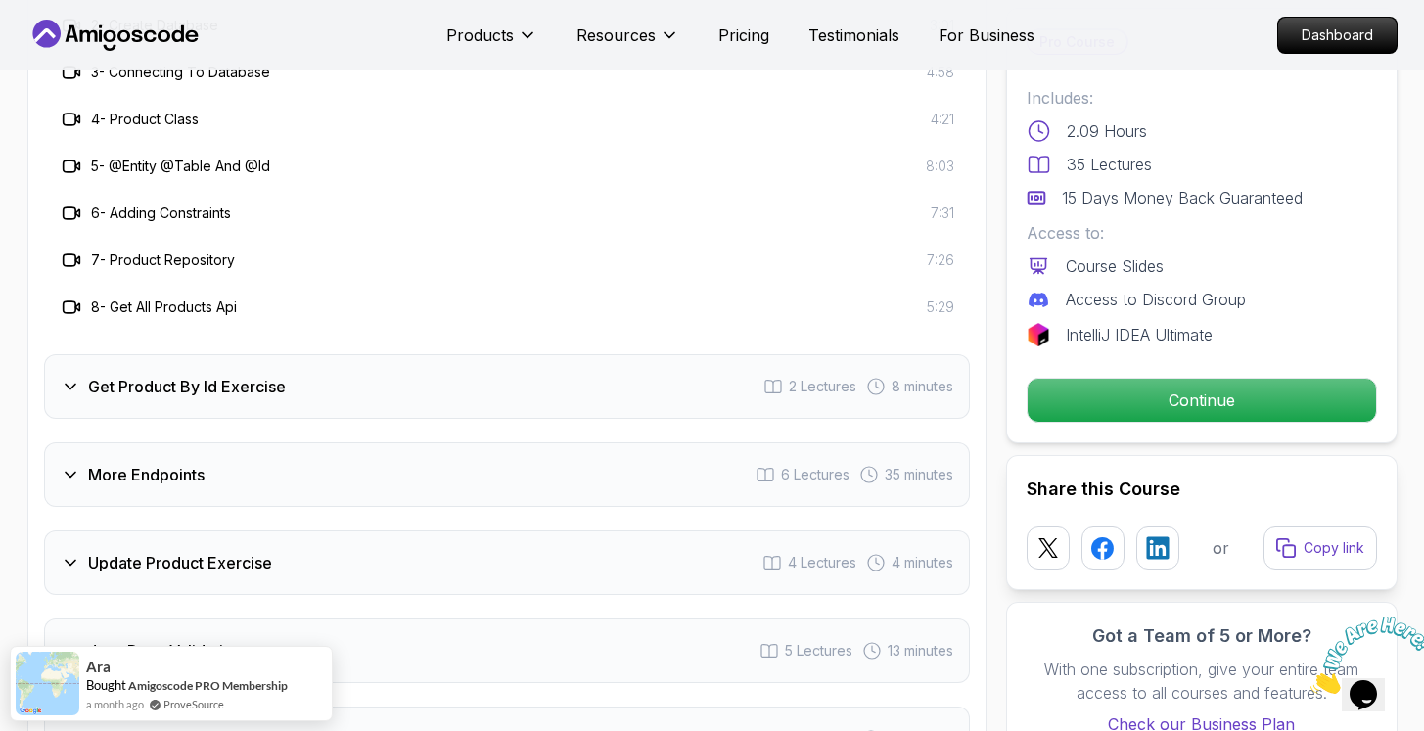
click at [249, 354] on div "Get Product By Id Exercise 2 Lectures 8 minutes" at bounding box center [507, 386] width 926 height 65
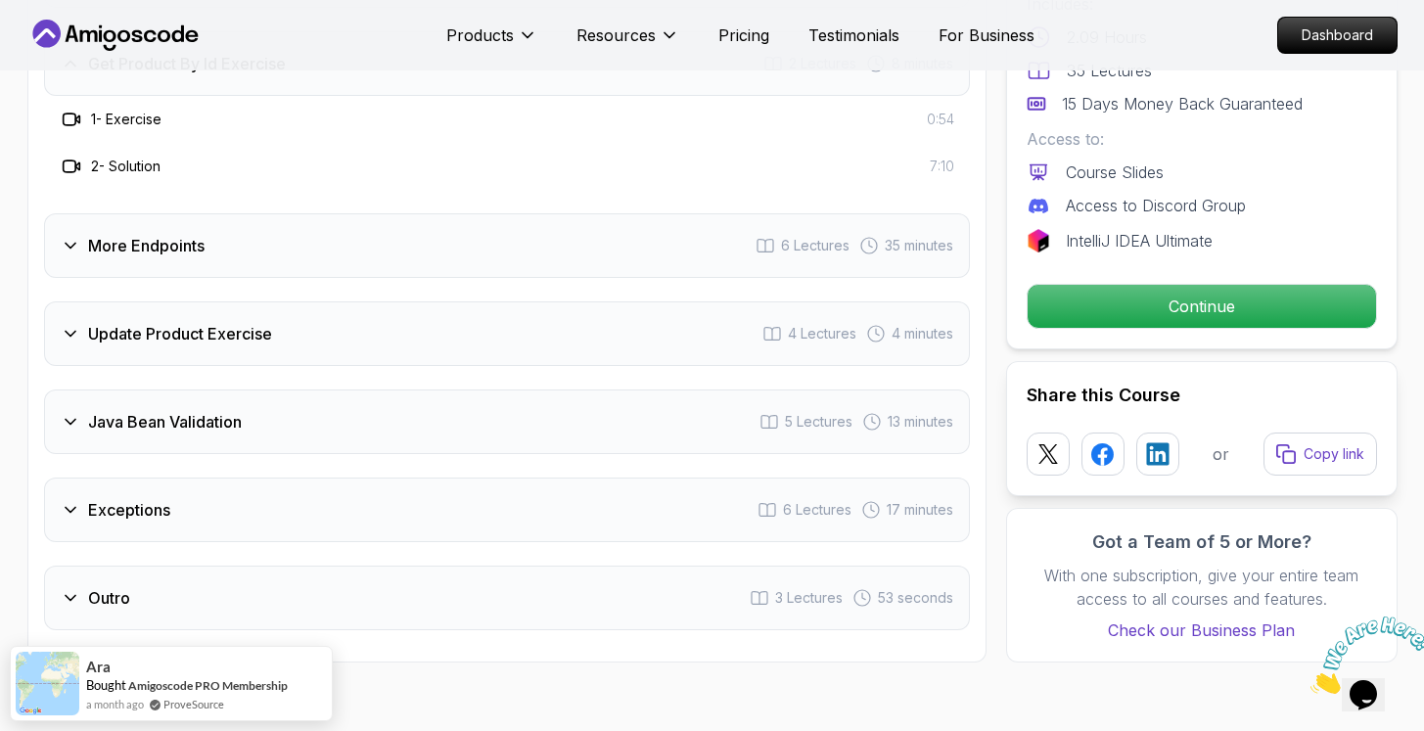
click at [306, 226] on div "More Endpoints 6 Lectures 35 minutes" at bounding box center [507, 245] width 926 height 65
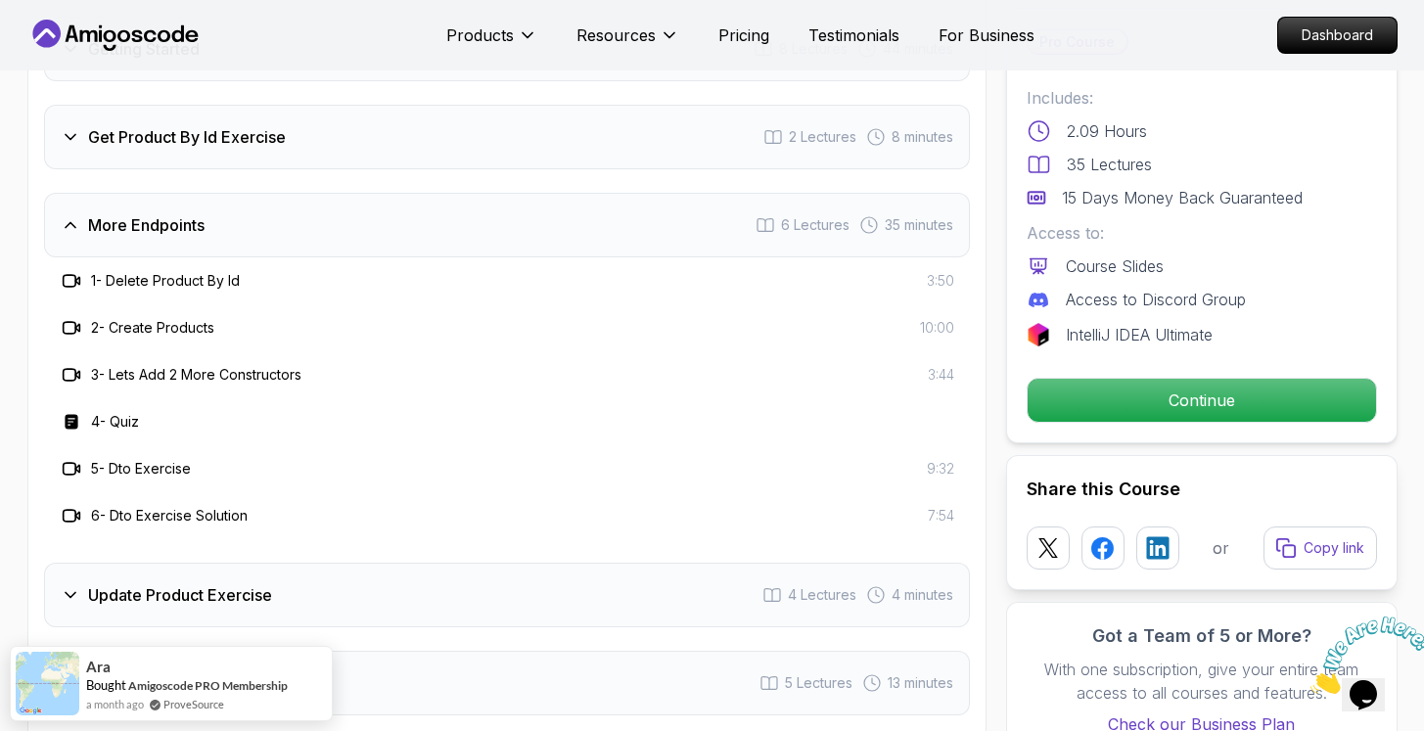
scroll to position [2332, 0]
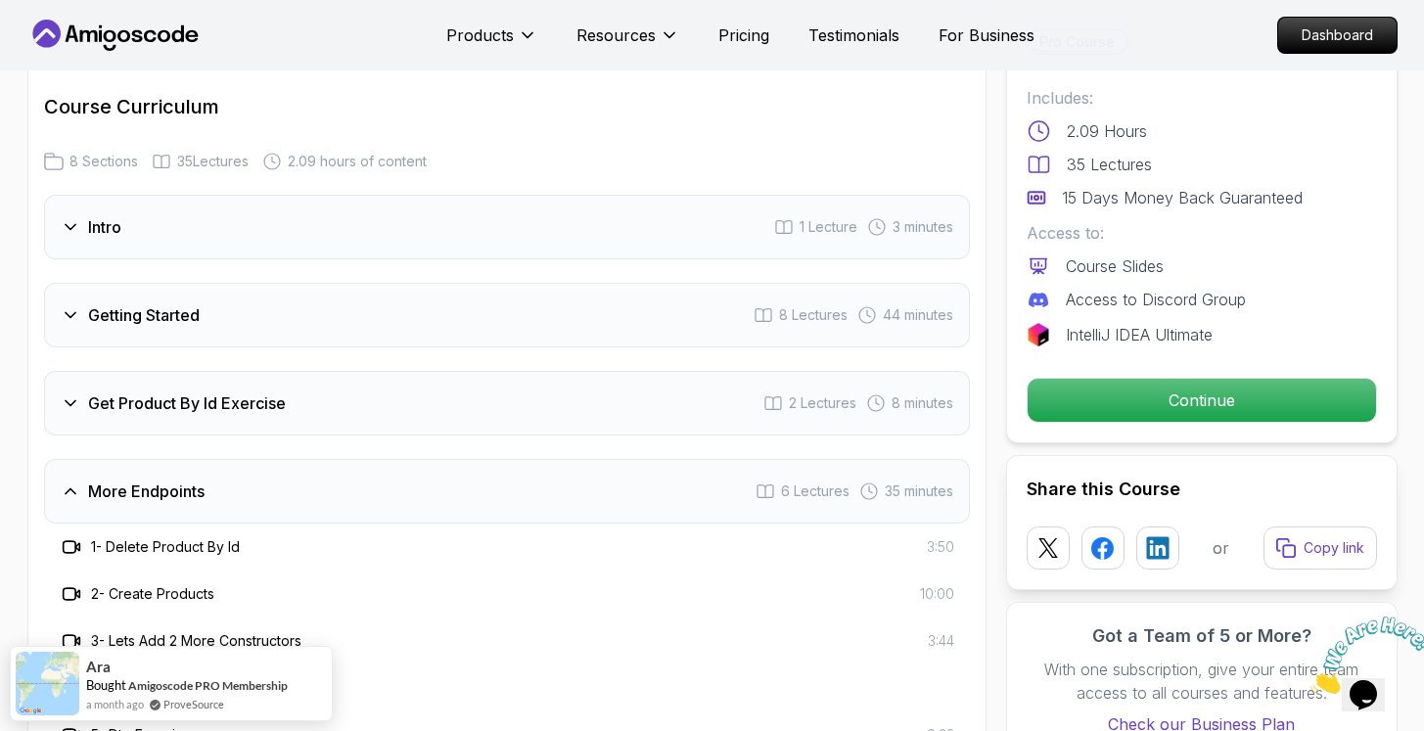
click at [265, 371] on div "Get Product By Id Exercise 2 Lectures 8 minutes" at bounding box center [507, 403] width 926 height 65
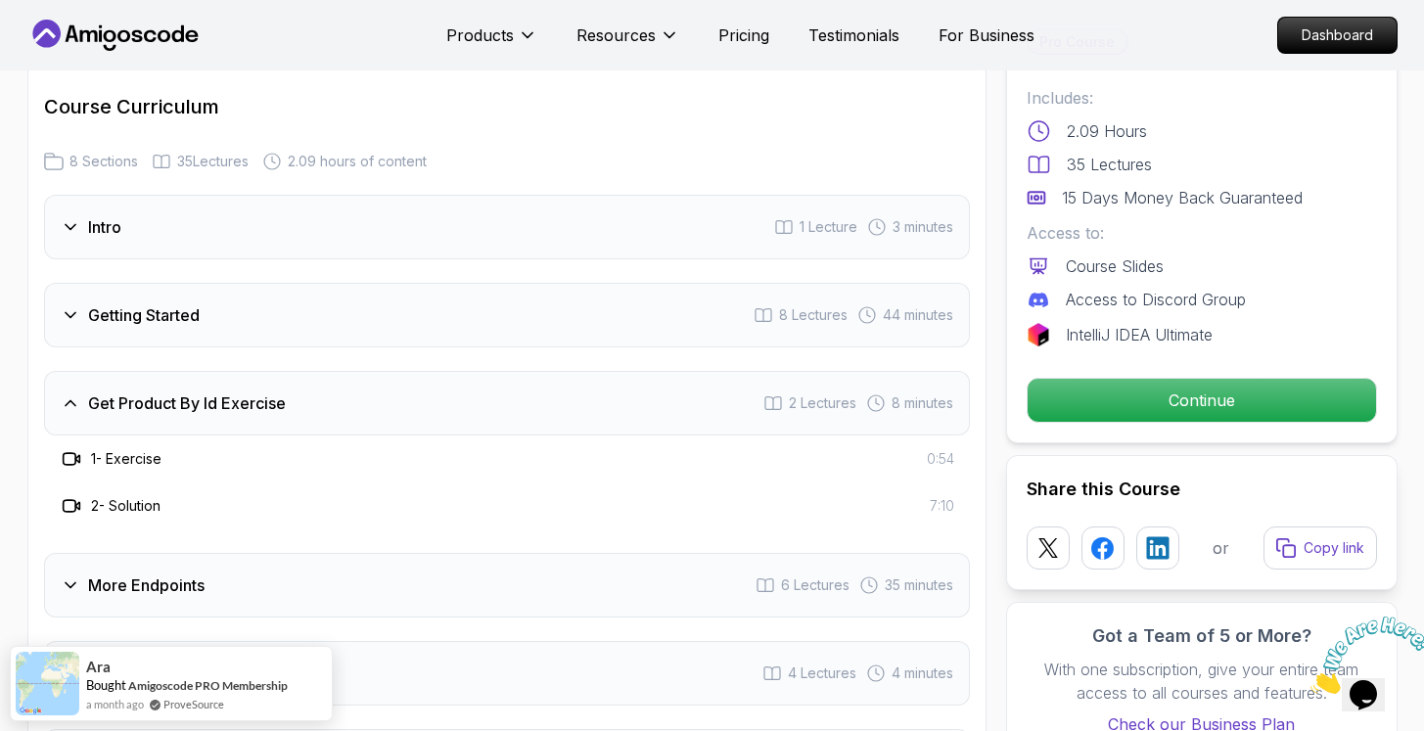
scroll to position [2690, 0]
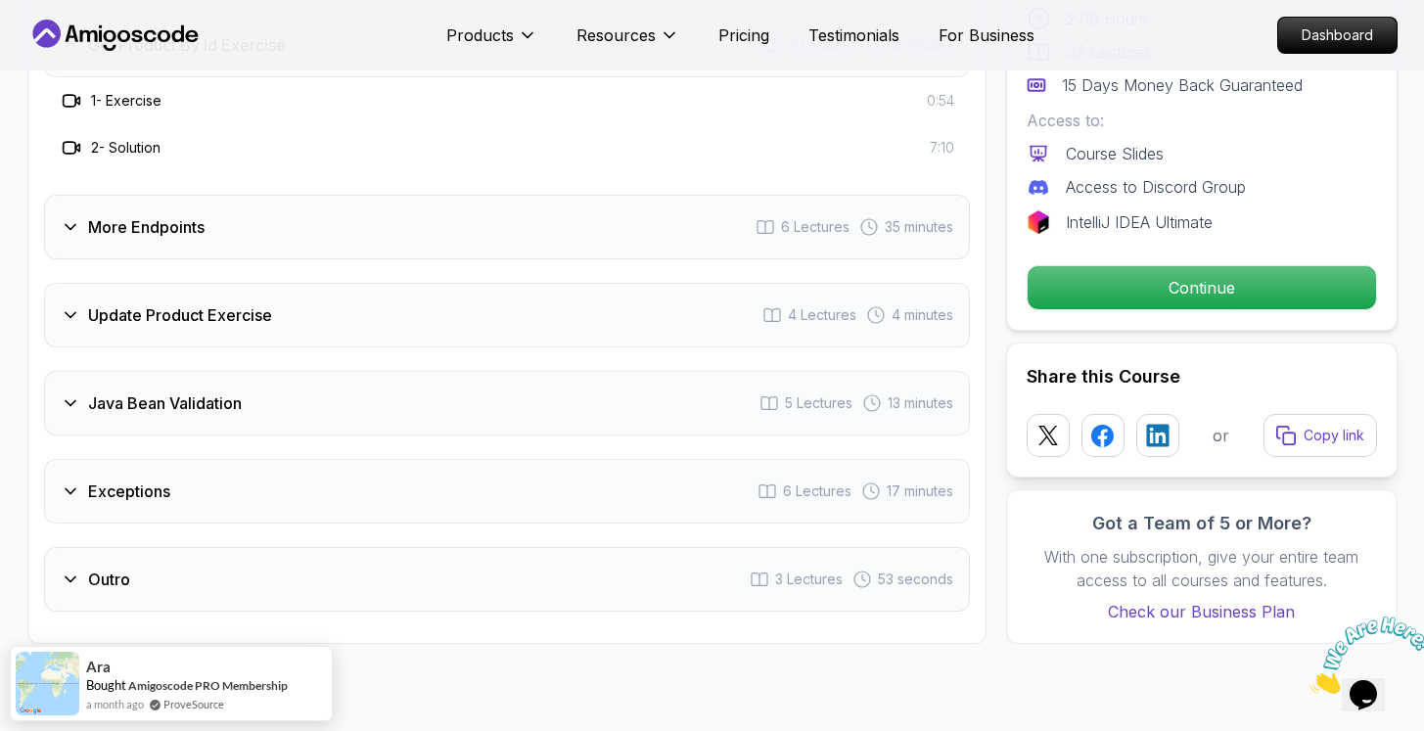
click at [317, 216] on div "More Endpoints 6 Lectures 35 minutes" at bounding box center [507, 227] width 926 height 65
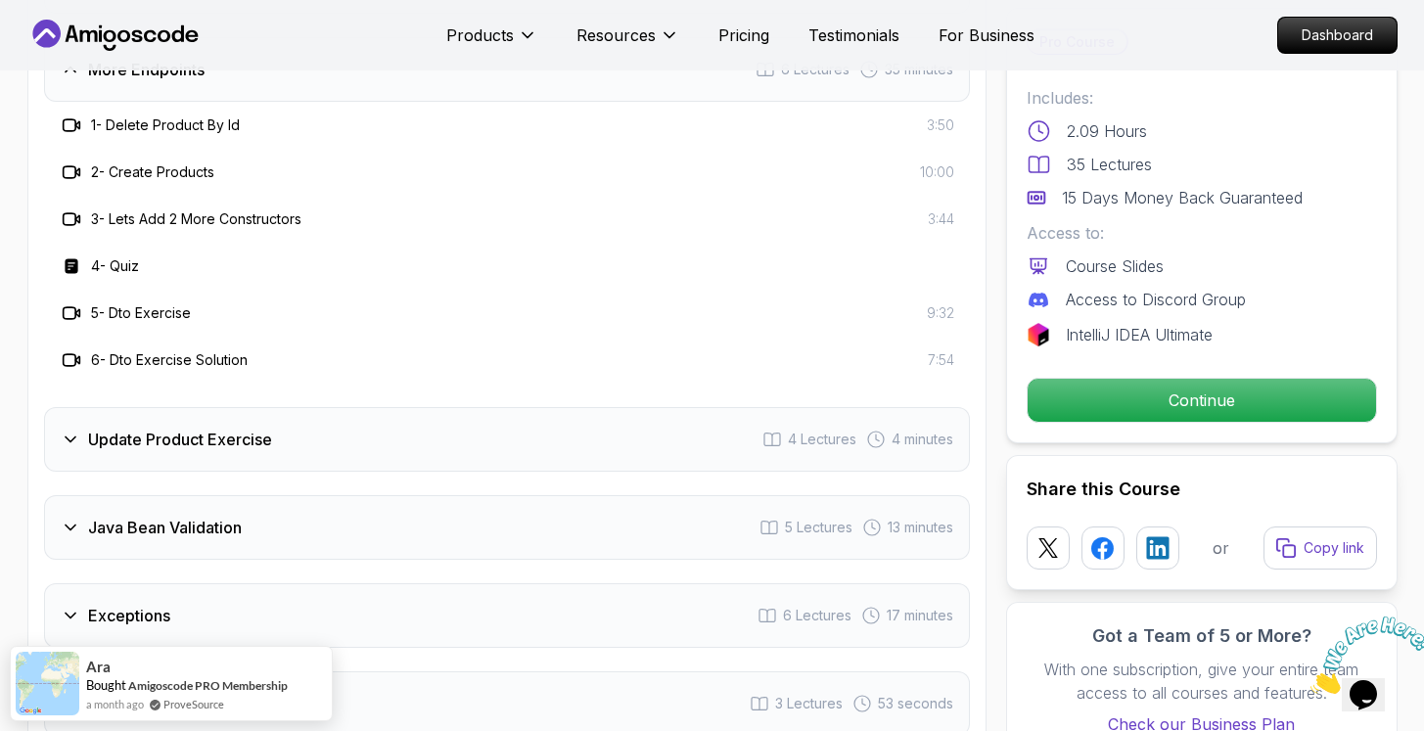
scroll to position [2777, 0]
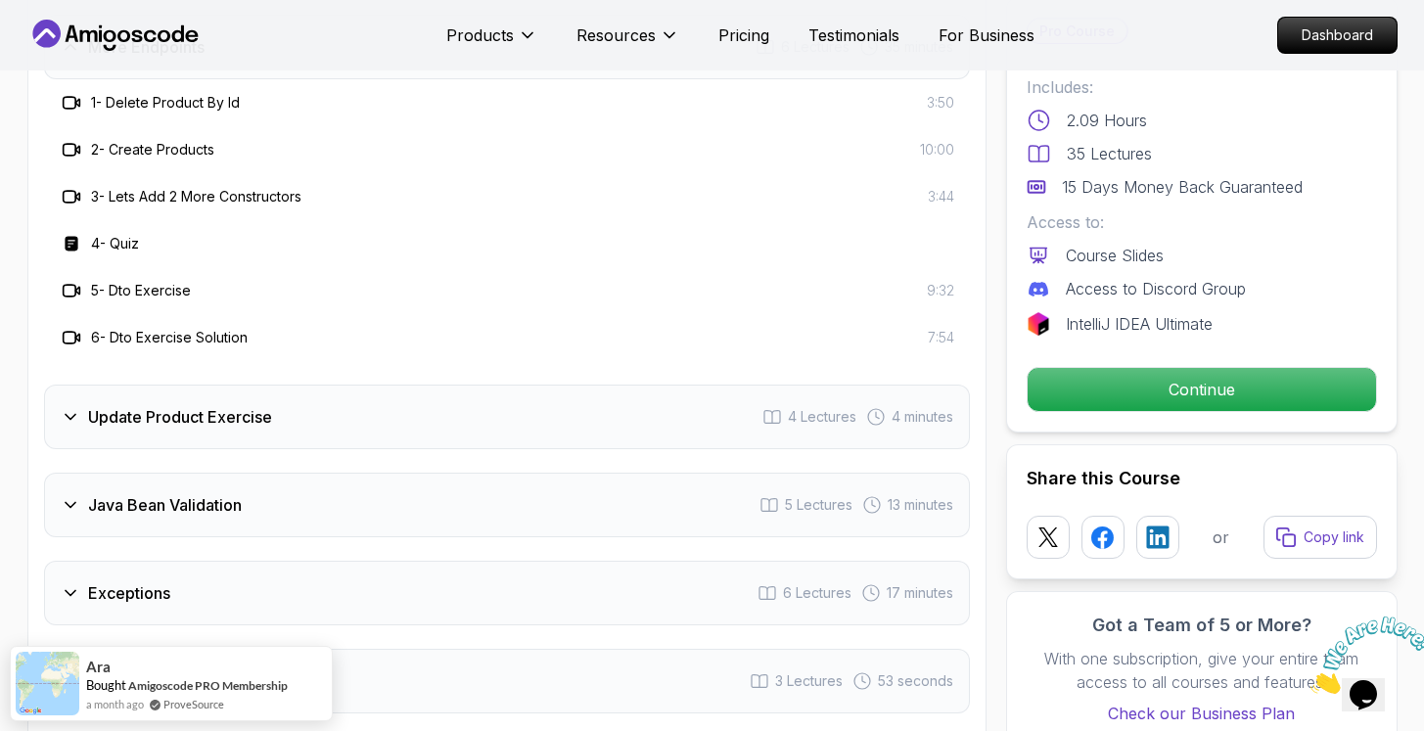
click at [265, 385] on div "Update Product Exercise 4 Lectures 4 minutes" at bounding box center [507, 417] width 926 height 65
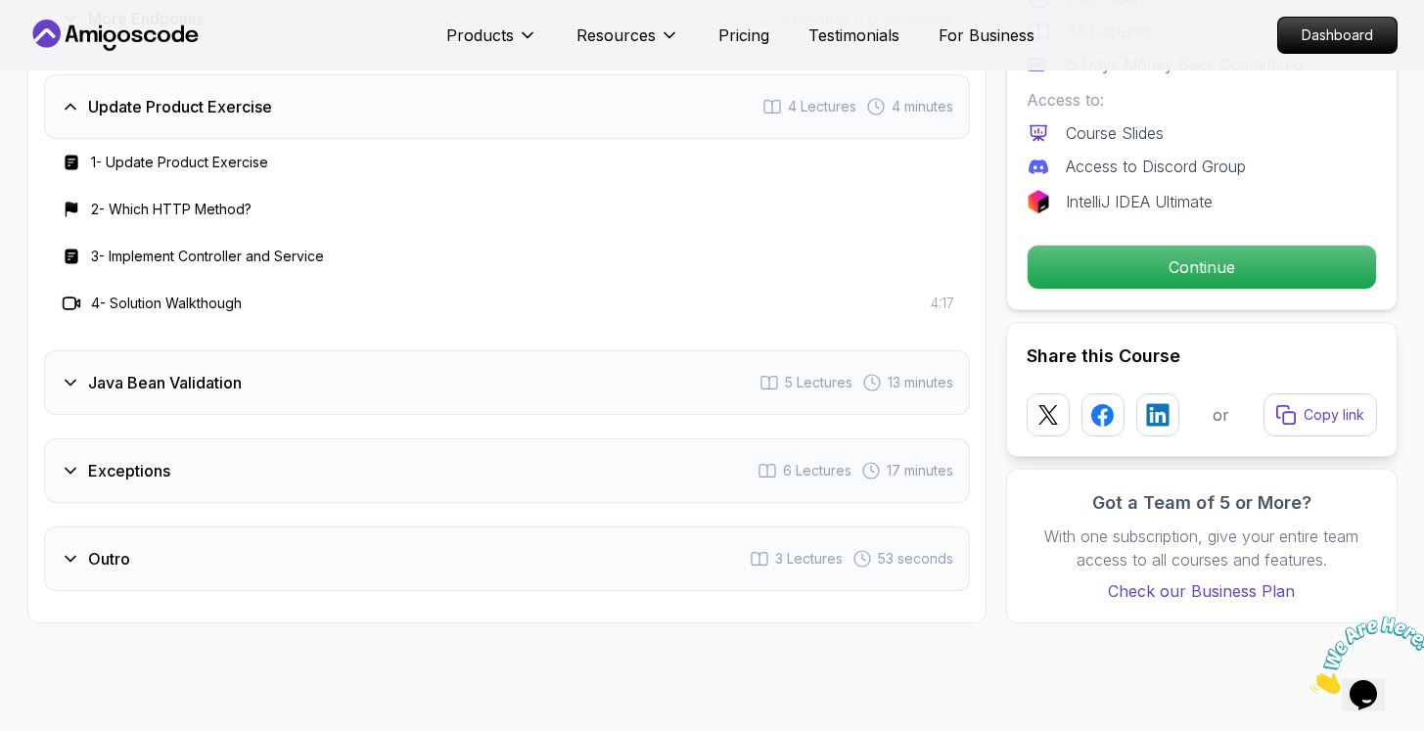
scroll to position [2925, 0]
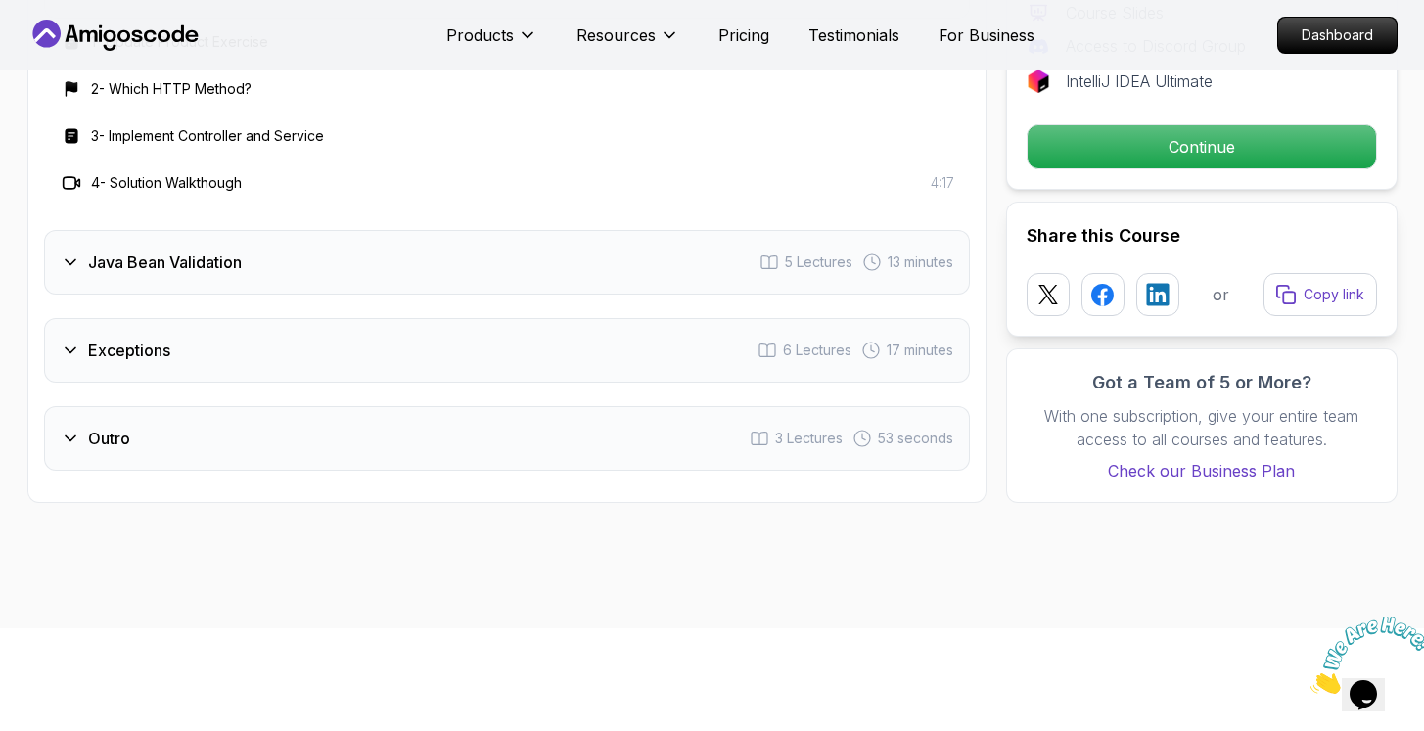
click at [333, 248] on div "Java Bean Validation 5 Lectures 13 minutes" at bounding box center [507, 262] width 926 height 65
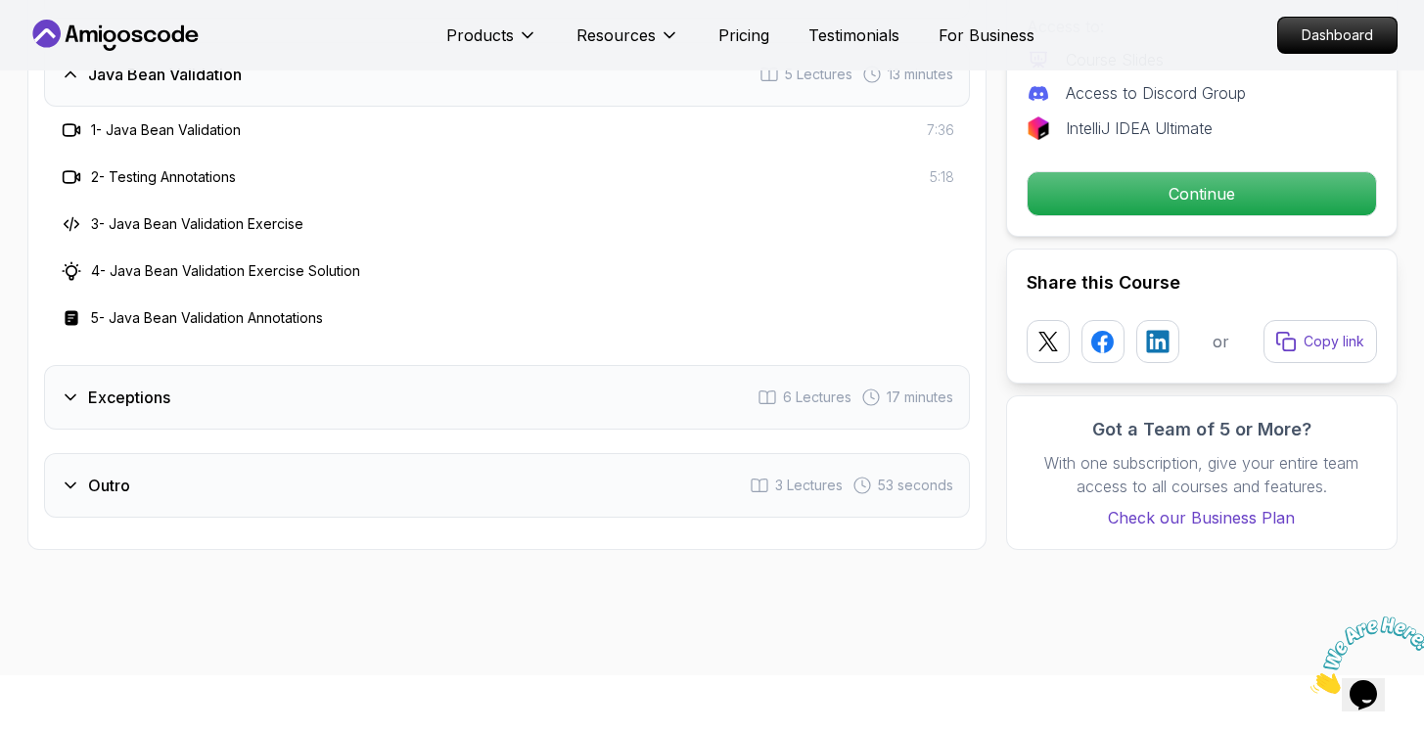
click at [317, 377] on div "Exceptions 6 Lectures 17 minutes" at bounding box center [507, 397] width 926 height 65
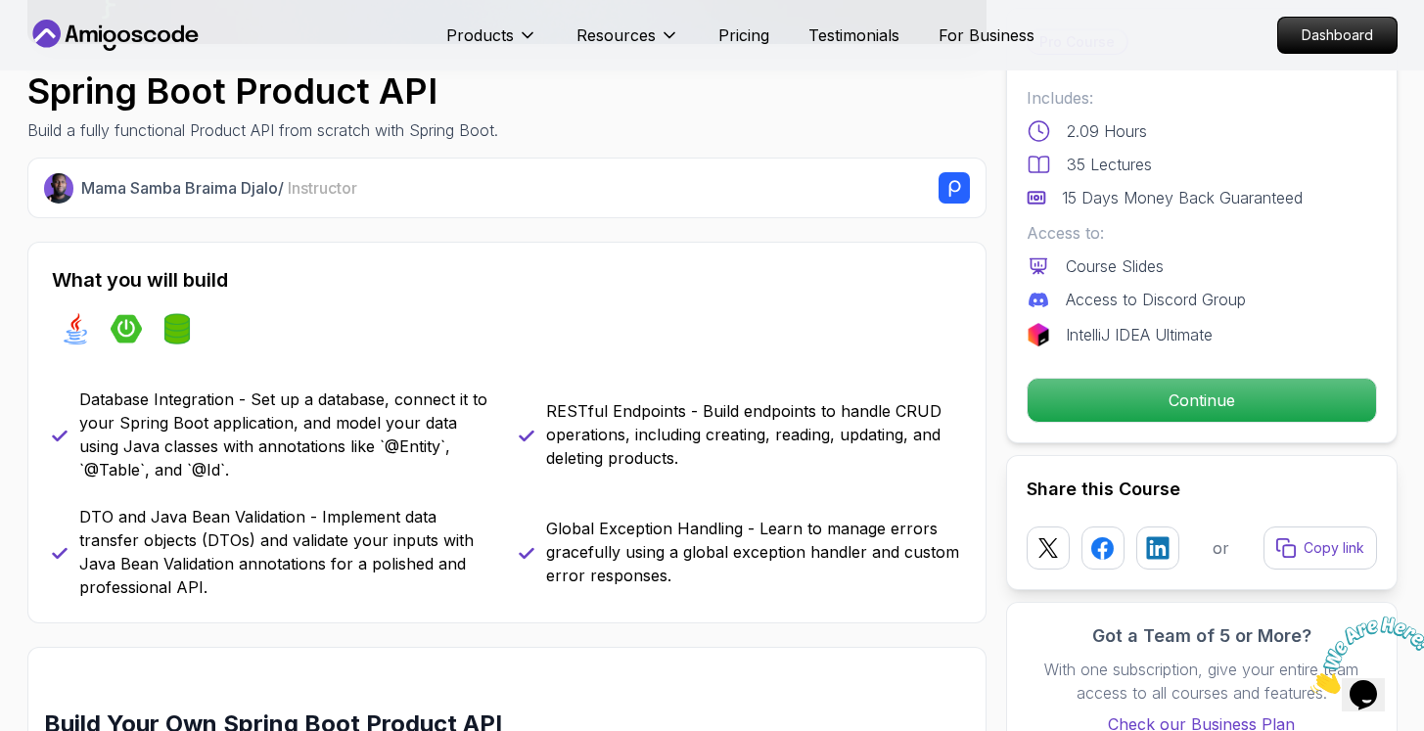
scroll to position [619, 0]
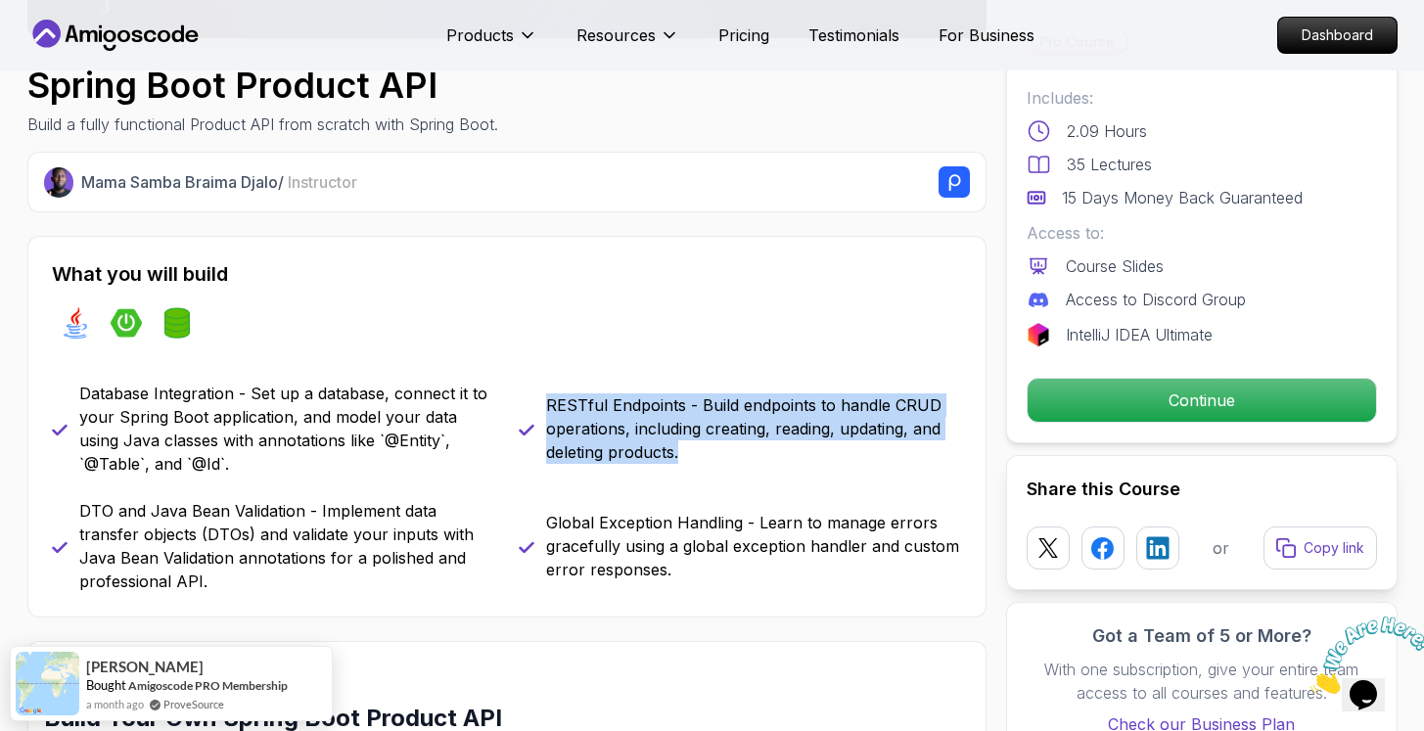
drag, startPoint x: 546, startPoint y: 386, endPoint x: 673, endPoint y: 467, distance: 151.0
click at [672, 467] on div "RESTful Endpoints - Build endpoints to handle CRUD operations, including creati…" at bounding box center [740, 429] width 443 height 94
click at [679, 466] on div "RESTful Endpoints - Build endpoints to handle CRUD operations, including creati…" at bounding box center [740, 429] width 443 height 94
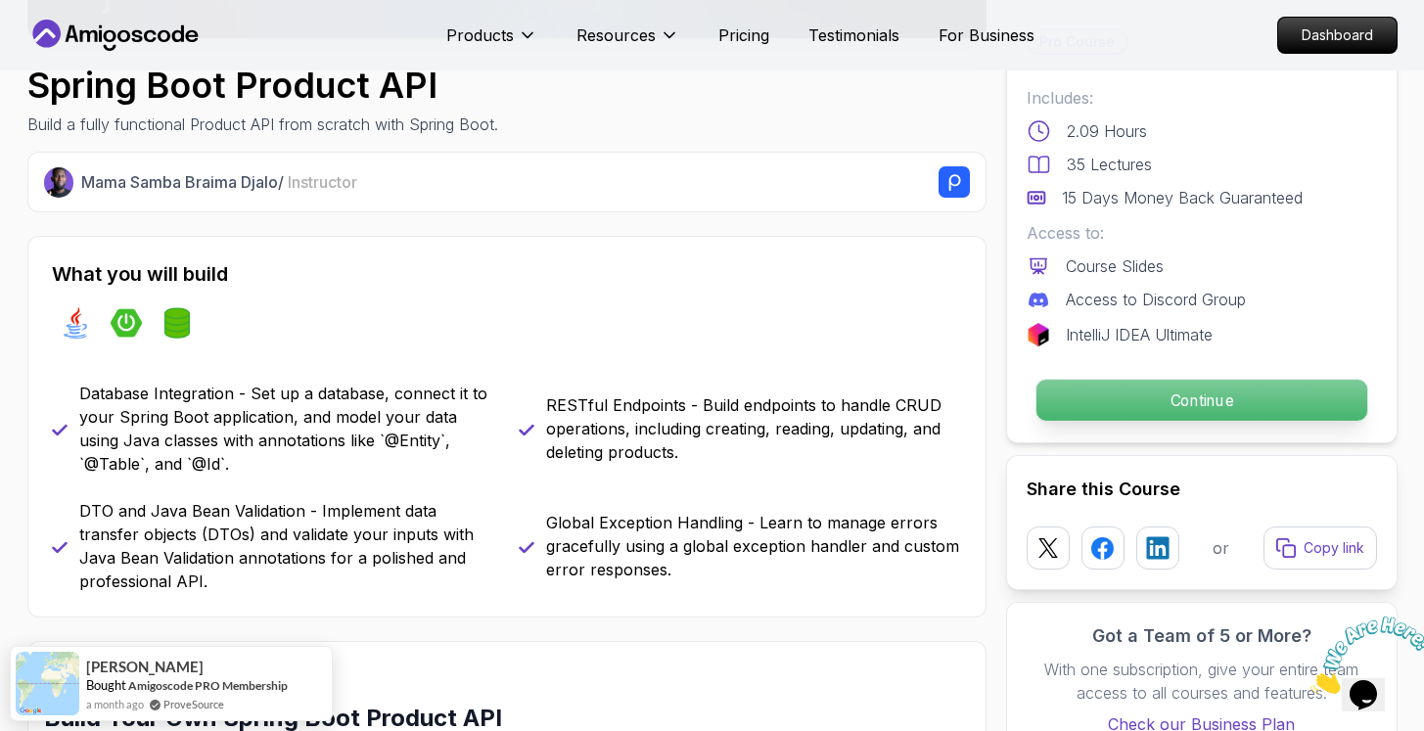
click at [1108, 412] on p "Continue" at bounding box center [1200, 400] width 331 height 41
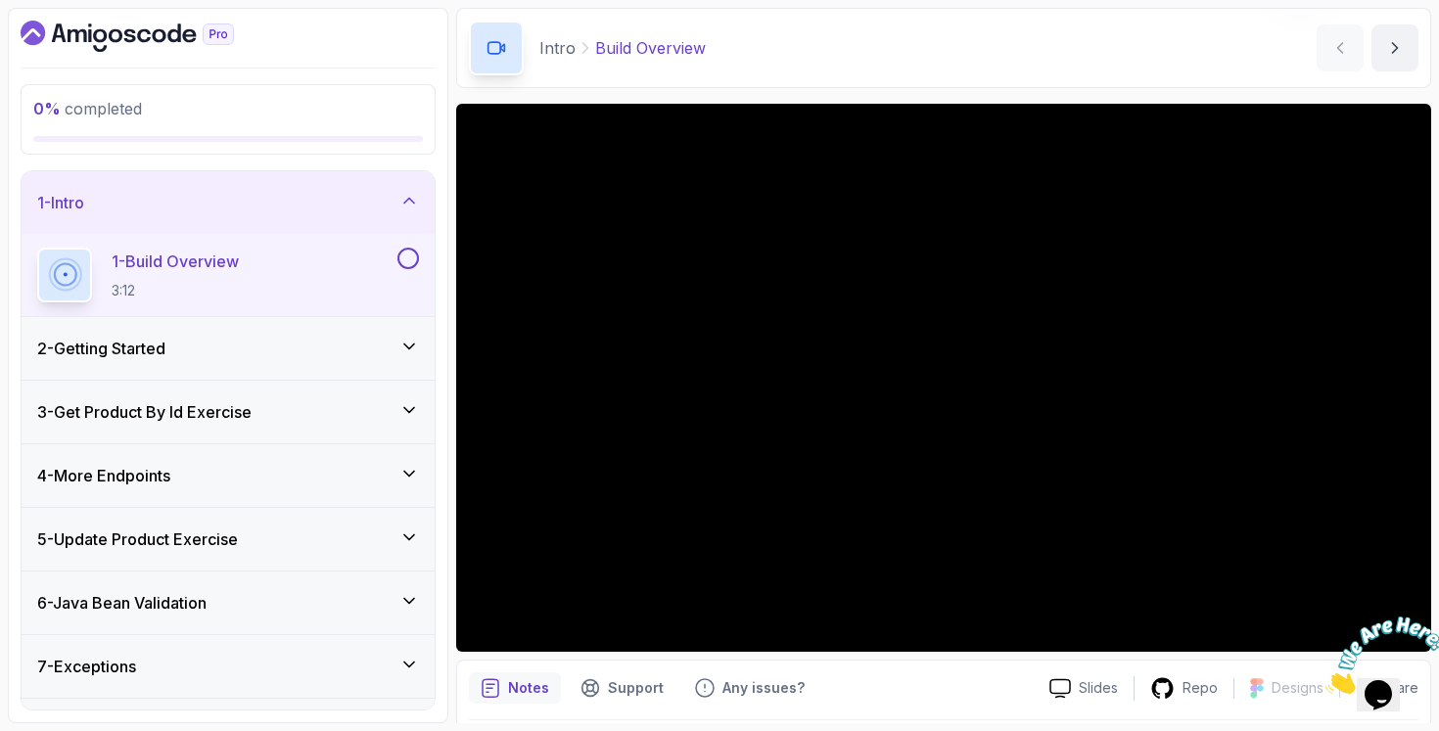
scroll to position [135, 0]
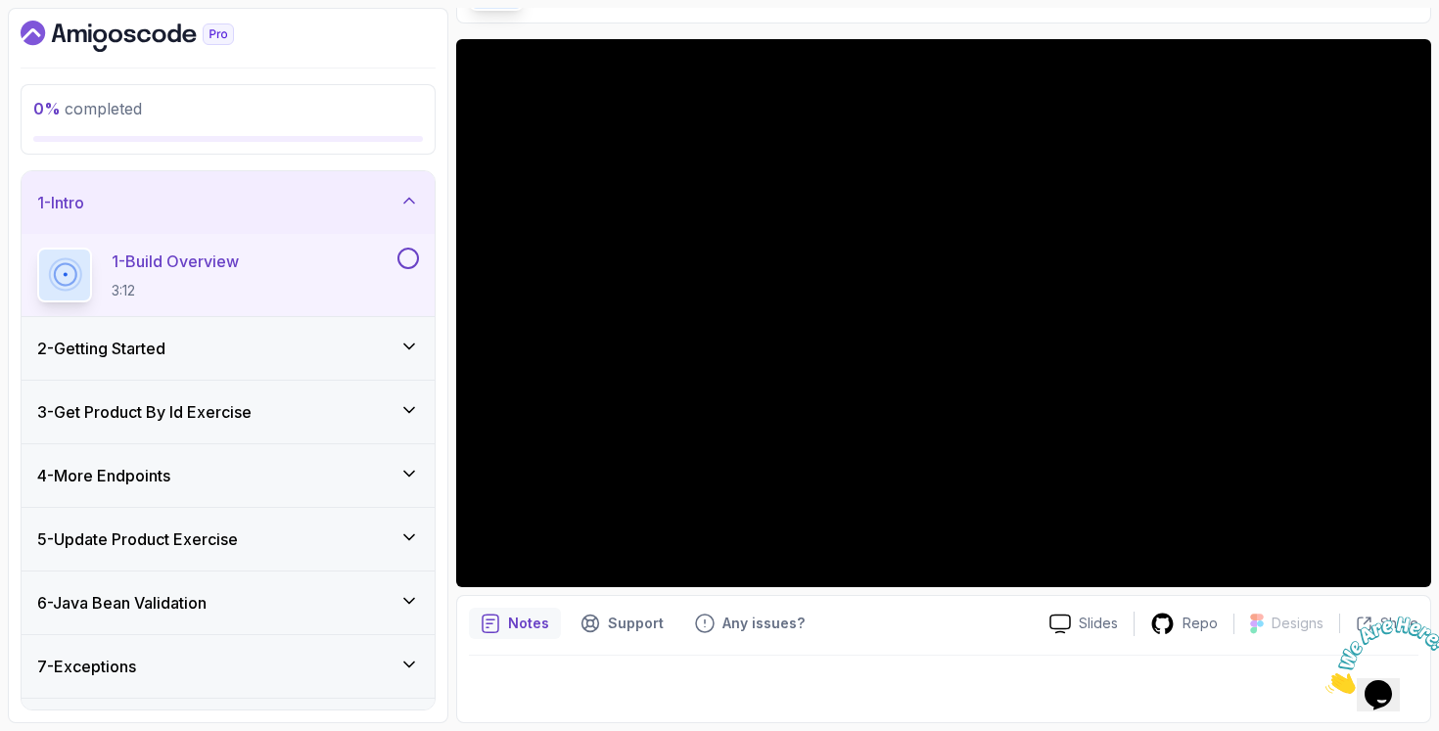
click at [231, 582] on div "6 - Java Bean Validation" at bounding box center [228, 603] width 413 height 63
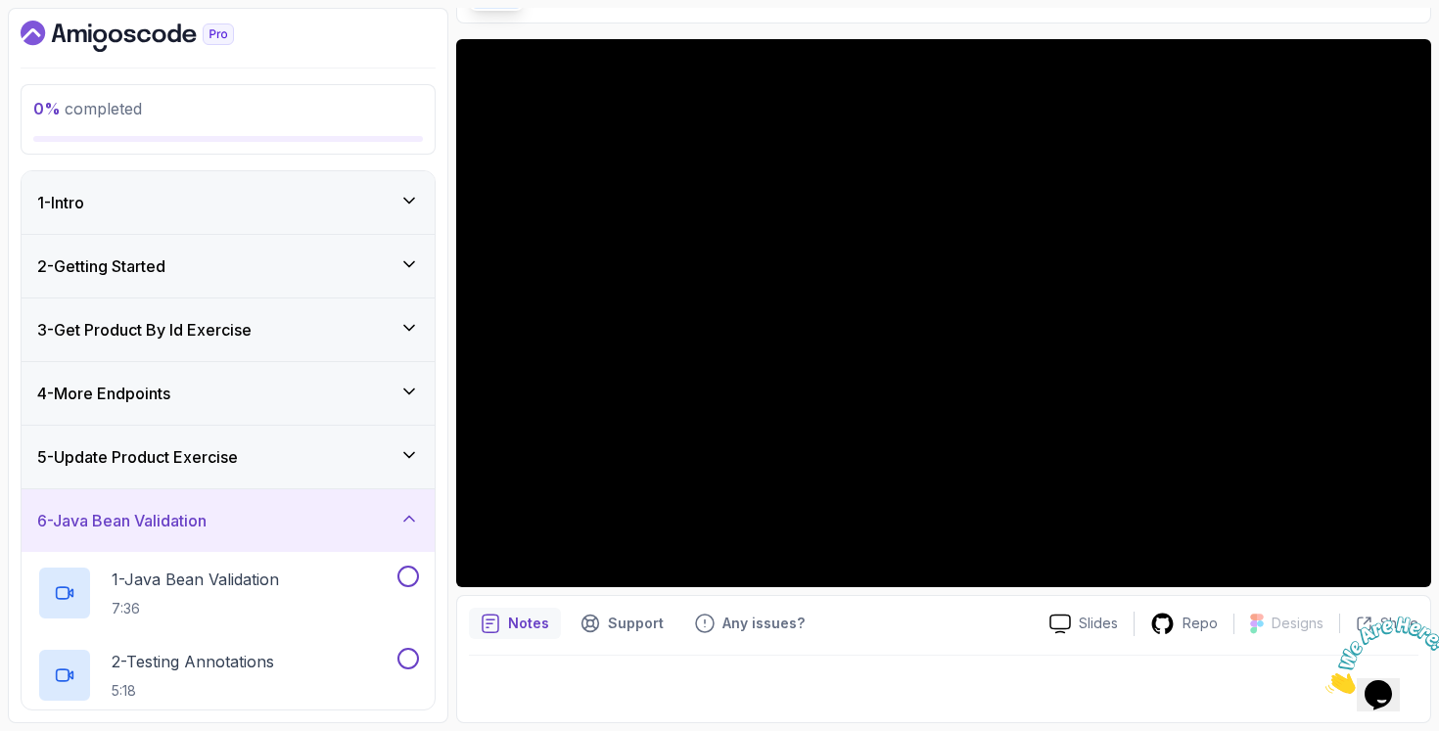
scroll to position [380, 0]
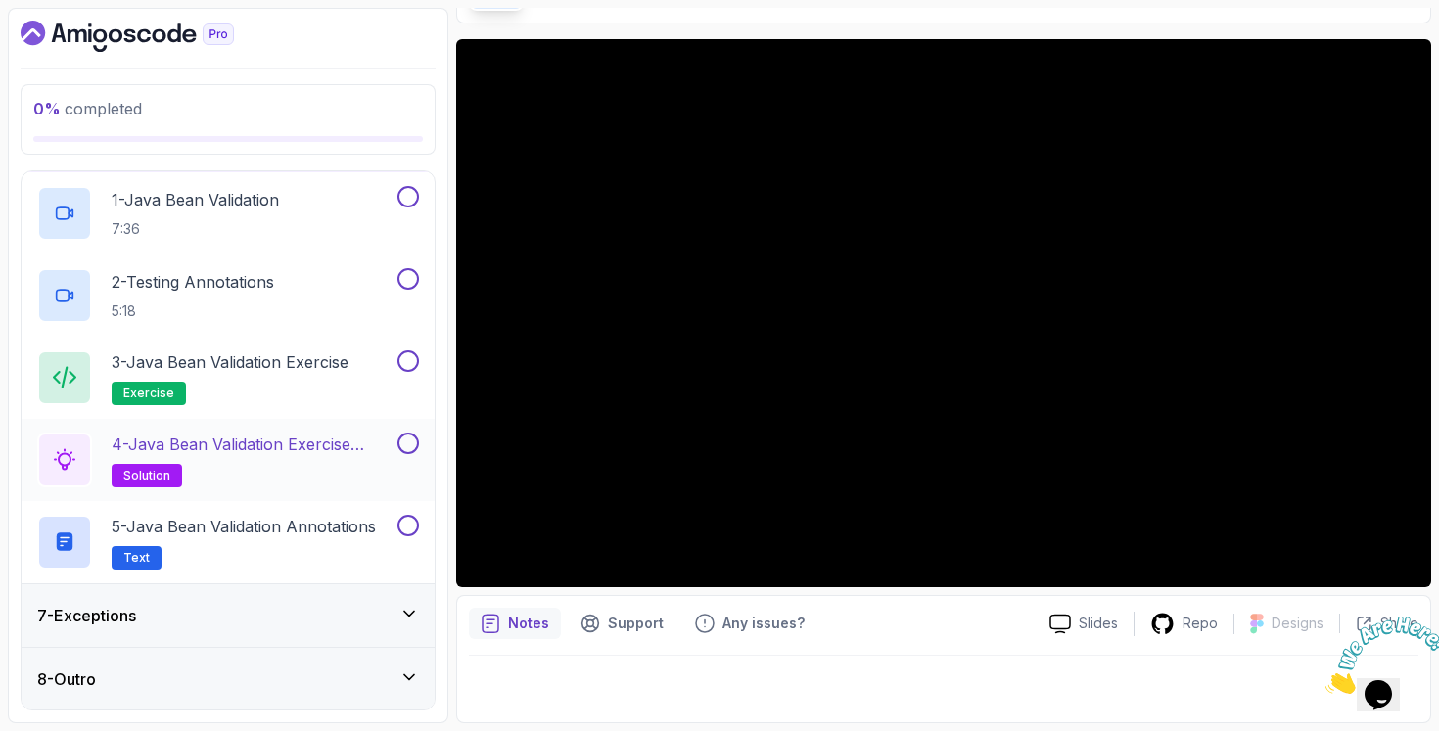
click at [293, 460] on h2 "4 - Java Bean Validation Exercise Solution solution" at bounding box center [253, 460] width 282 height 55
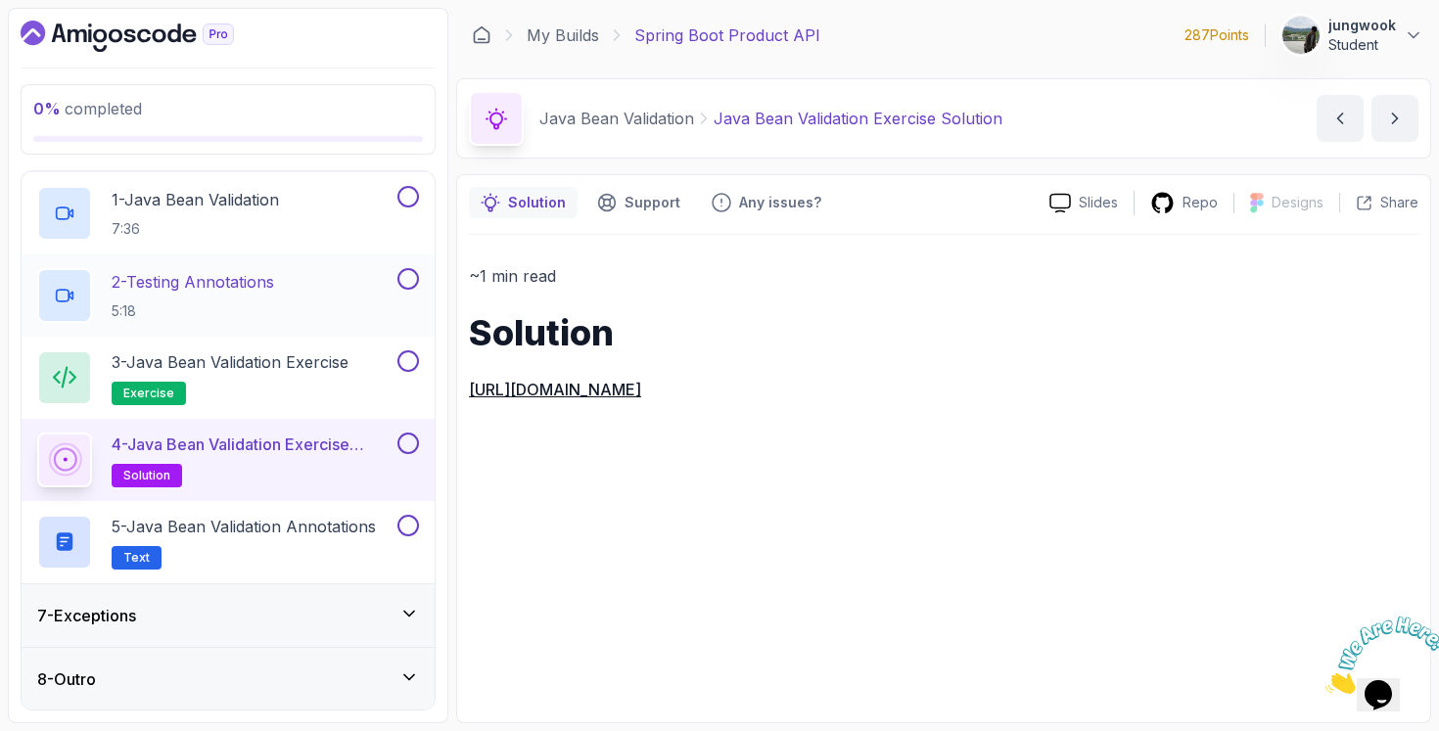
scroll to position [186, 0]
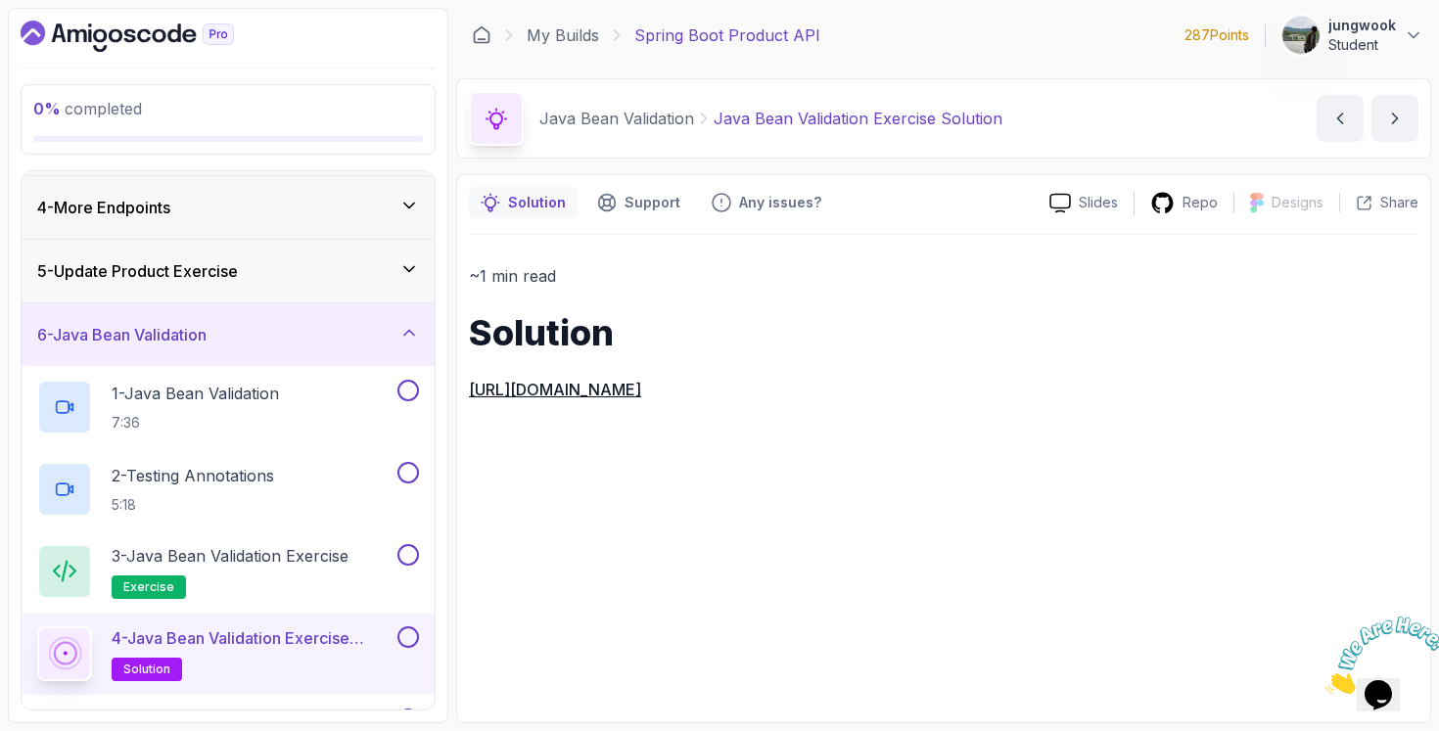
click at [318, 255] on div "5 - Update Product Exercise" at bounding box center [228, 271] width 413 height 63
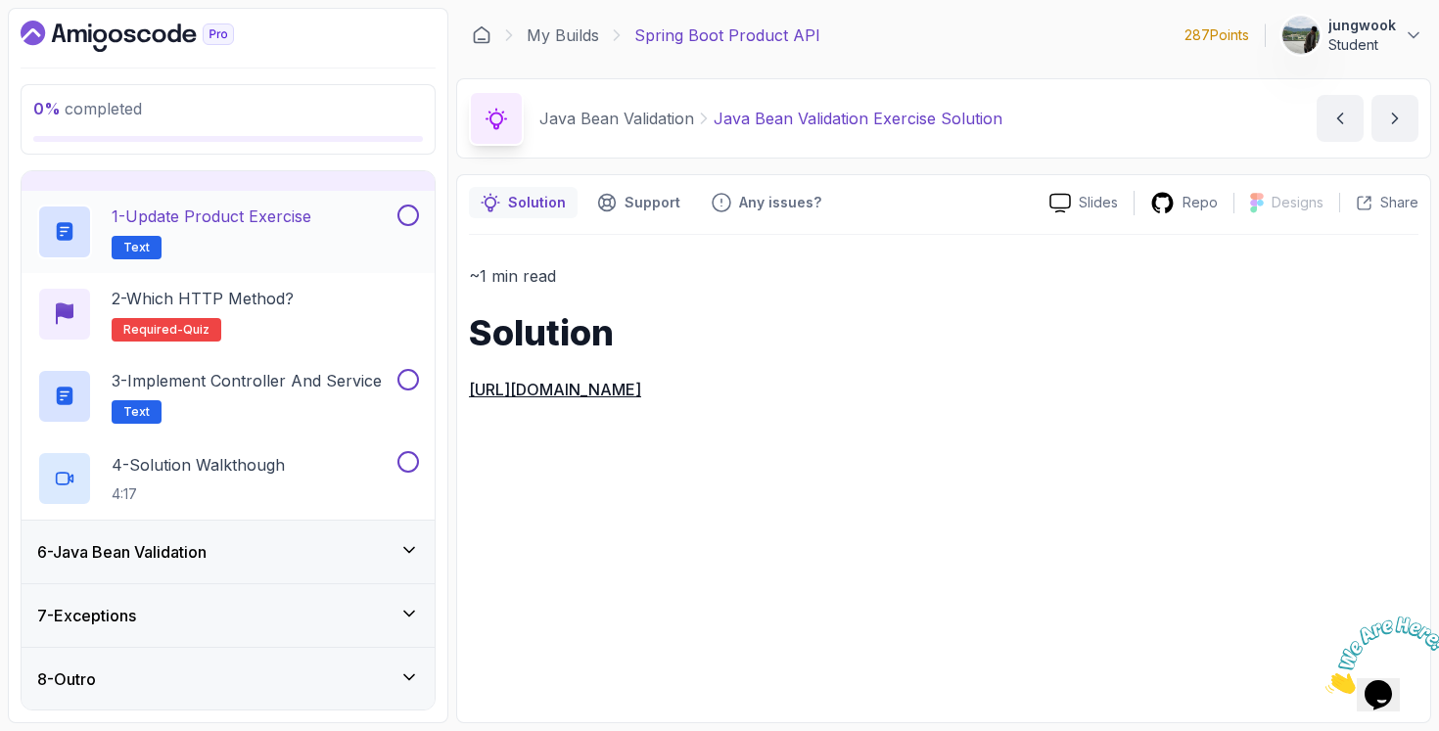
scroll to position [143, 0]
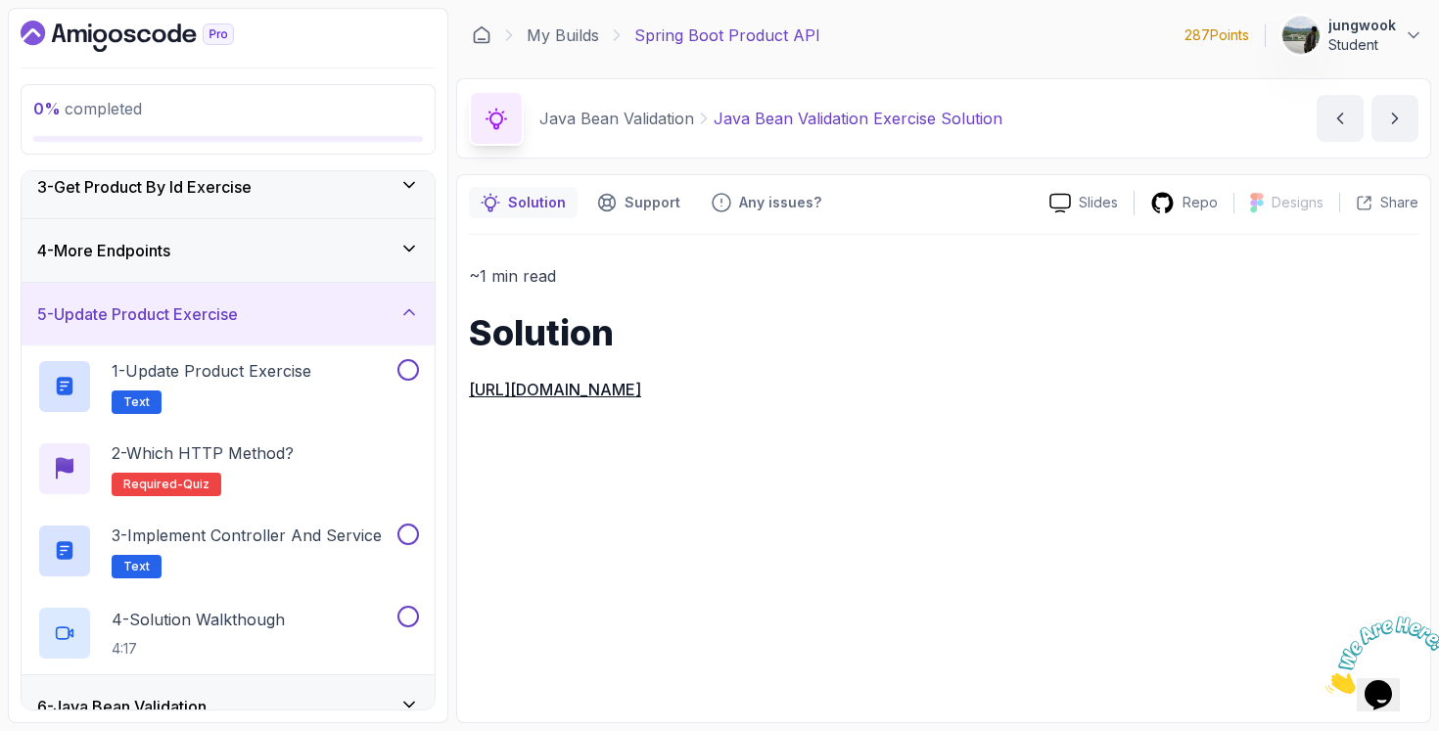
click at [302, 264] on div "4 - More Endpoints" at bounding box center [228, 250] width 413 height 63
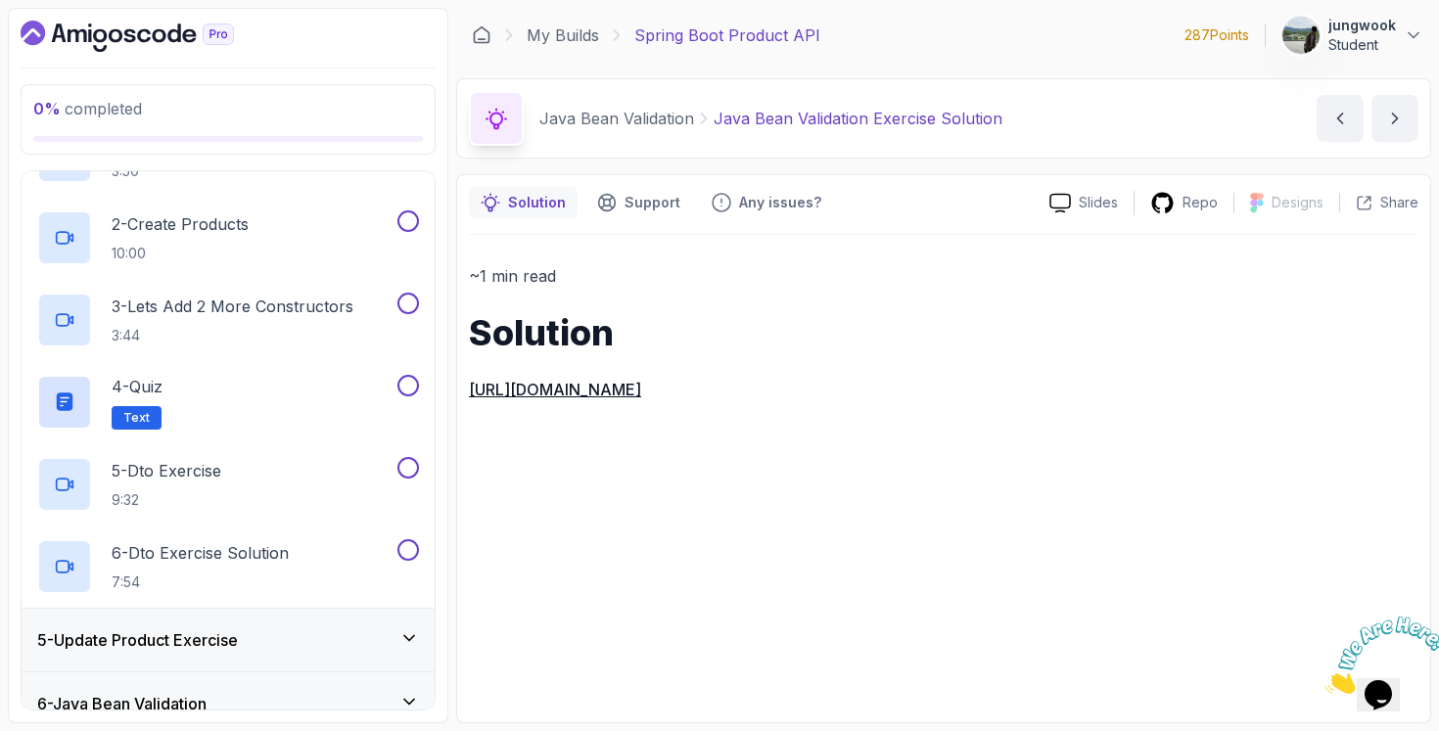
scroll to position [0, 0]
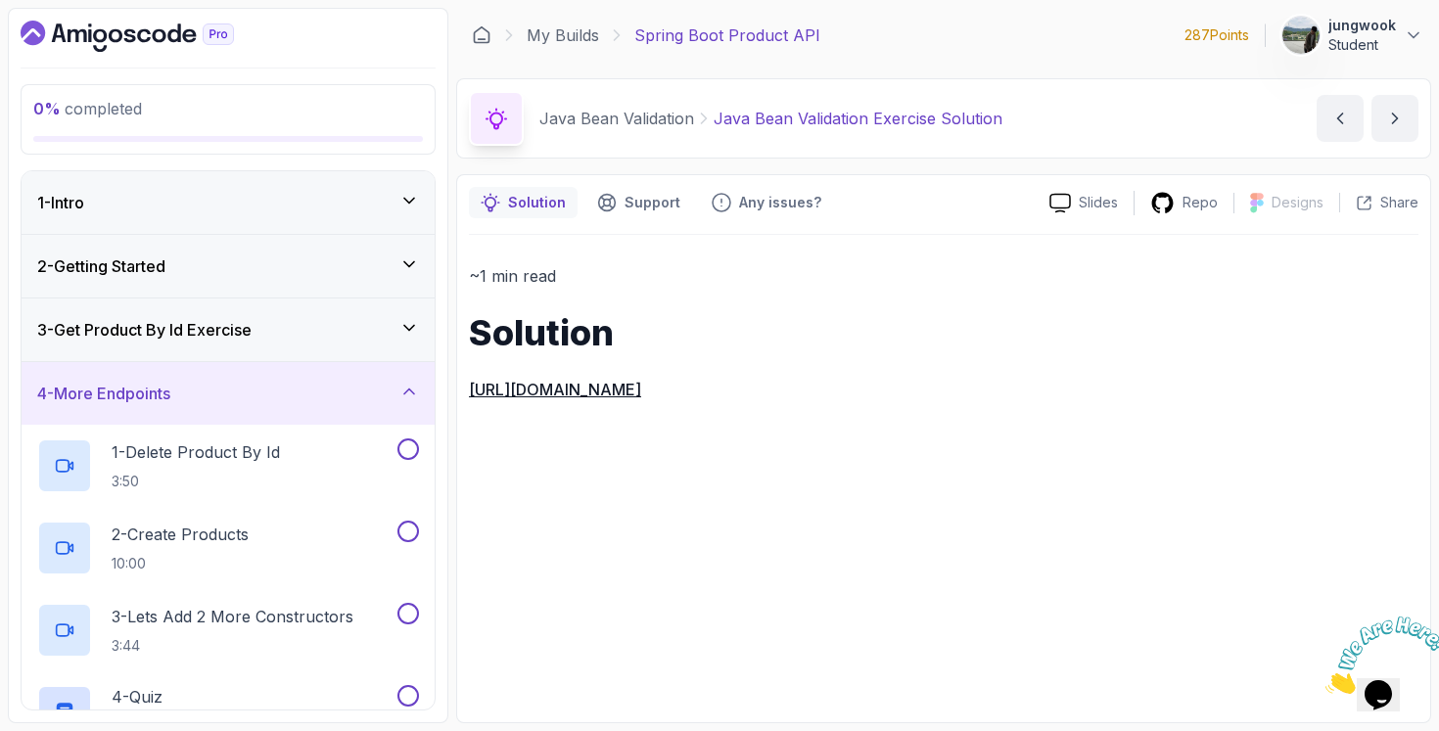
click at [281, 306] on div "3 - Get Product By Id Exercise" at bounding box center [228, 330] width 413 height 63
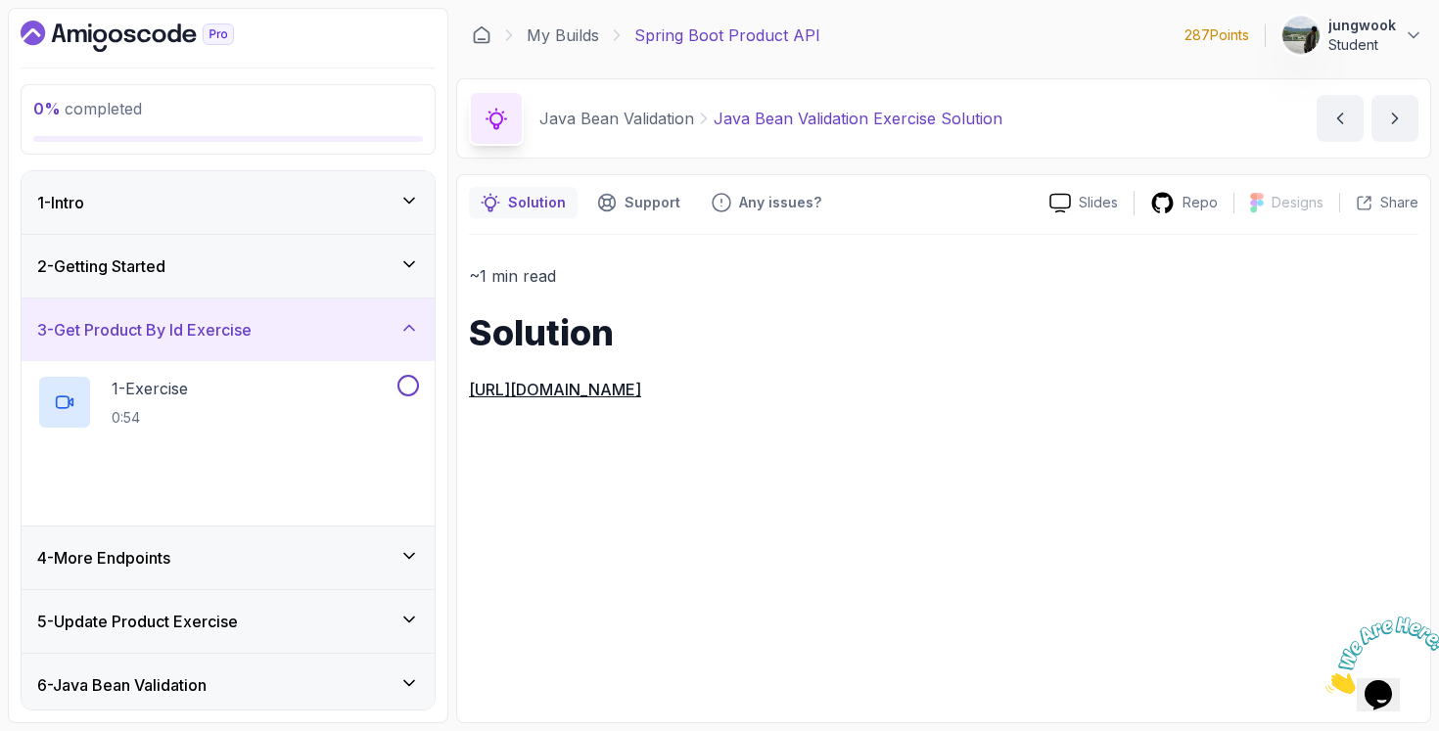
drag, startPoint x: 309, startPoint y: 272, endPoint x: 327, endPoint y: 250, distance: 28.6
click at [308, 273] on div "2 - Getting Started" at bounding box center [228, 265] width 382 height 23
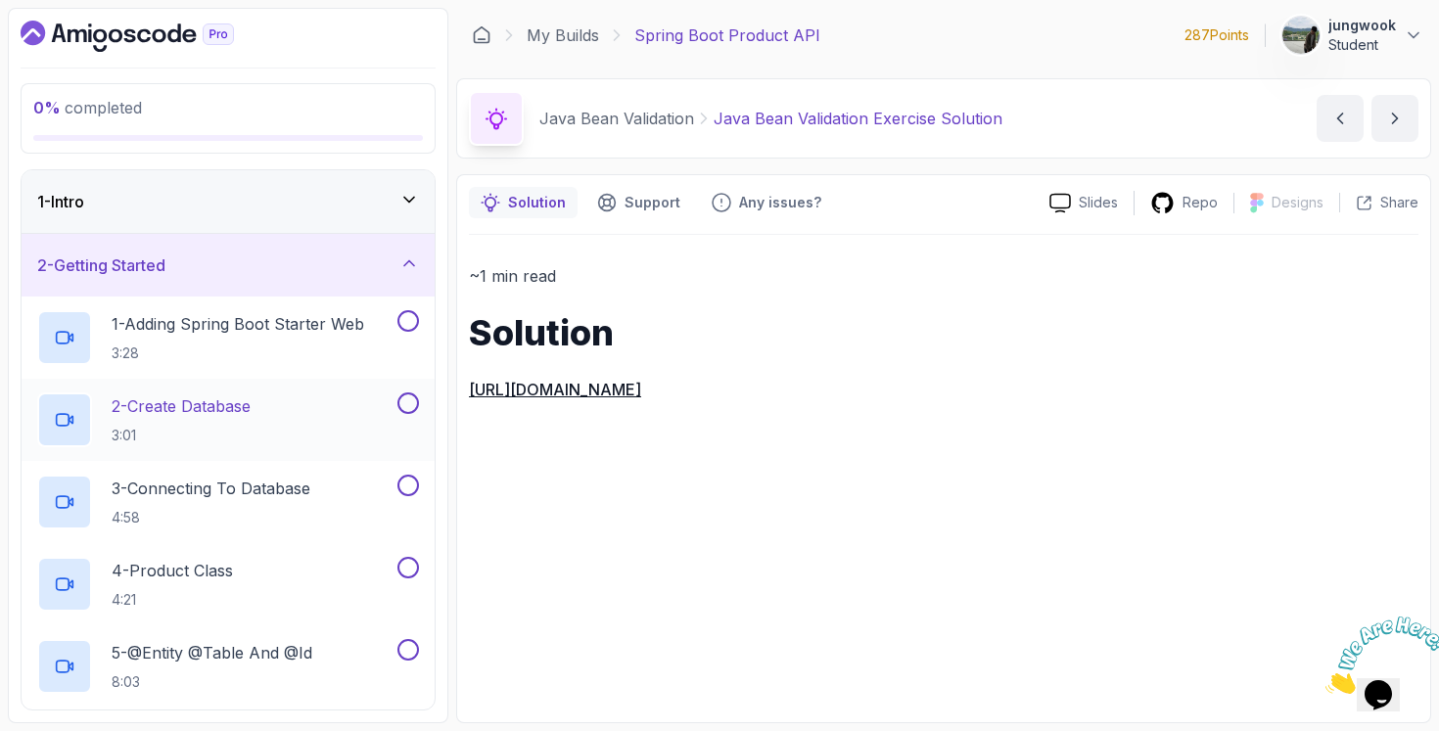
scroll to position [46, 0]
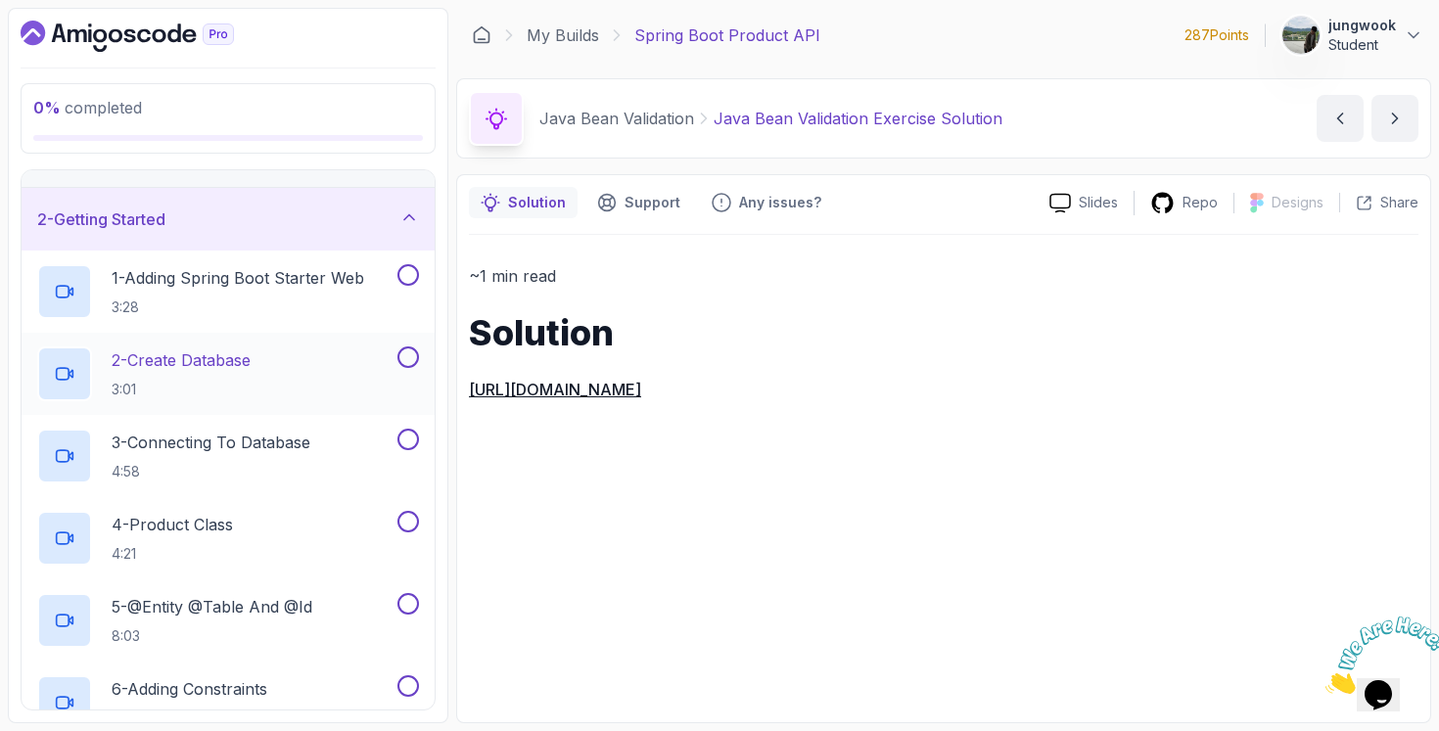
click at [325, 391] on div "2 - Create Database 3:01" at bounding box center [215, 373] width 356 height 55
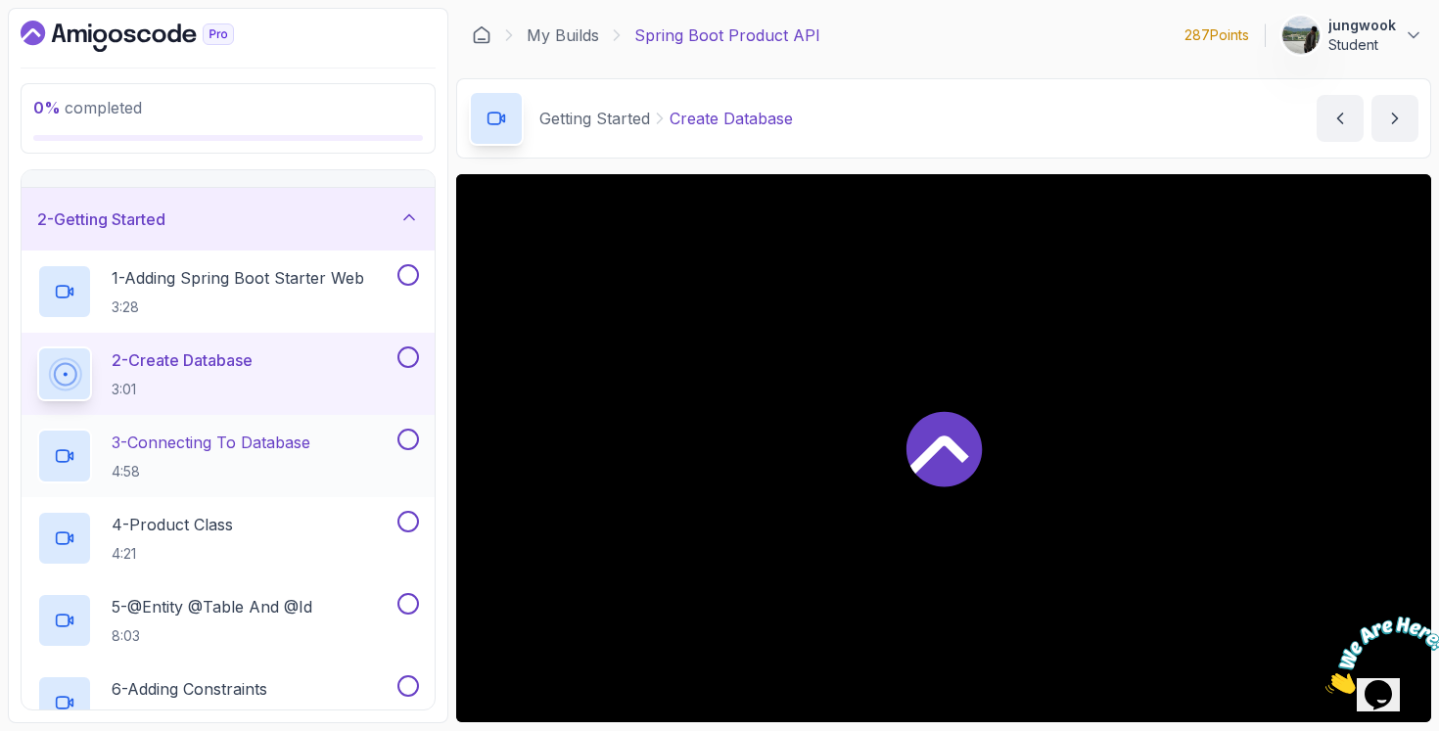
click at [310, 451] on p "3 - Connecting To Database" at bounding box center [211, 442] width 199 height 23
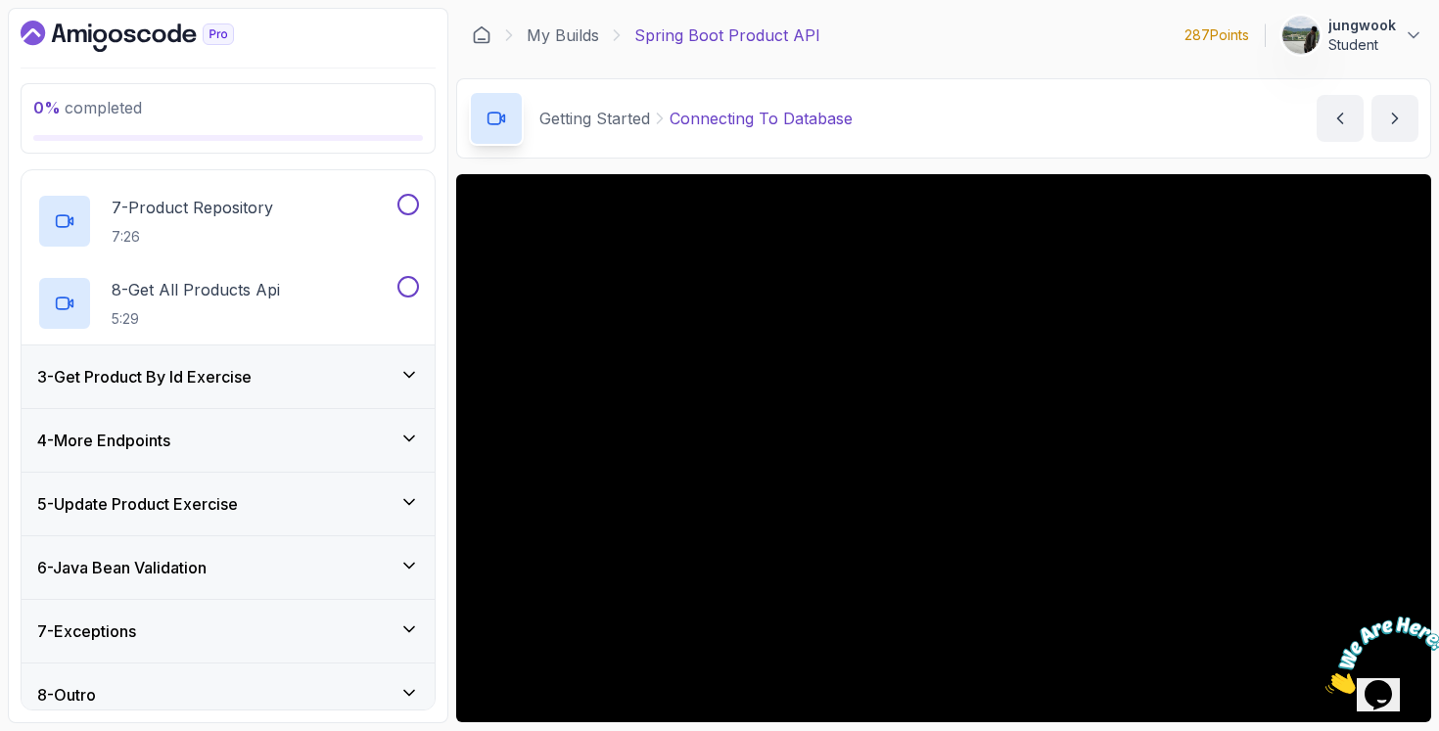
scroll to position [626, 0]
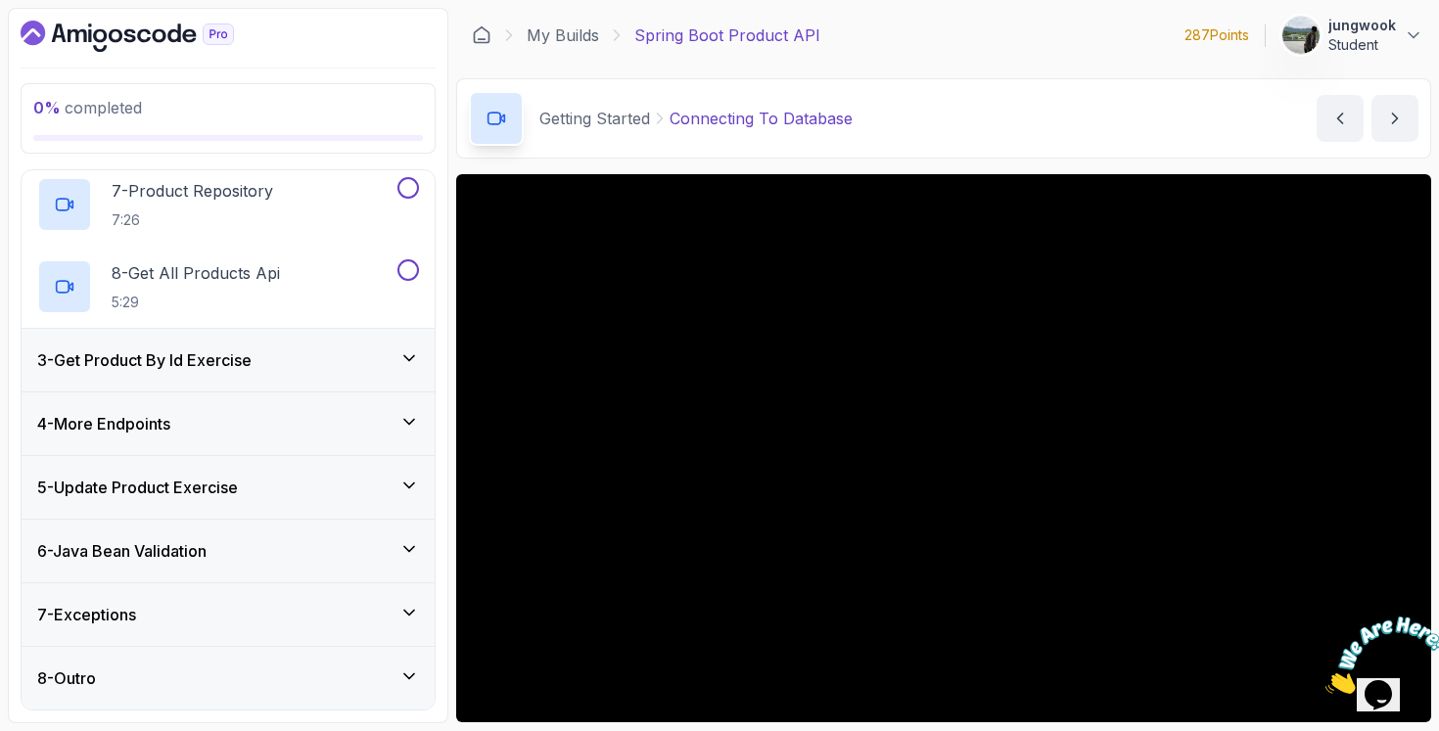
click at [346, 370] on div "3 - Get Product By Id Exercise" at bounding box center [228, 359] width 382 height 23
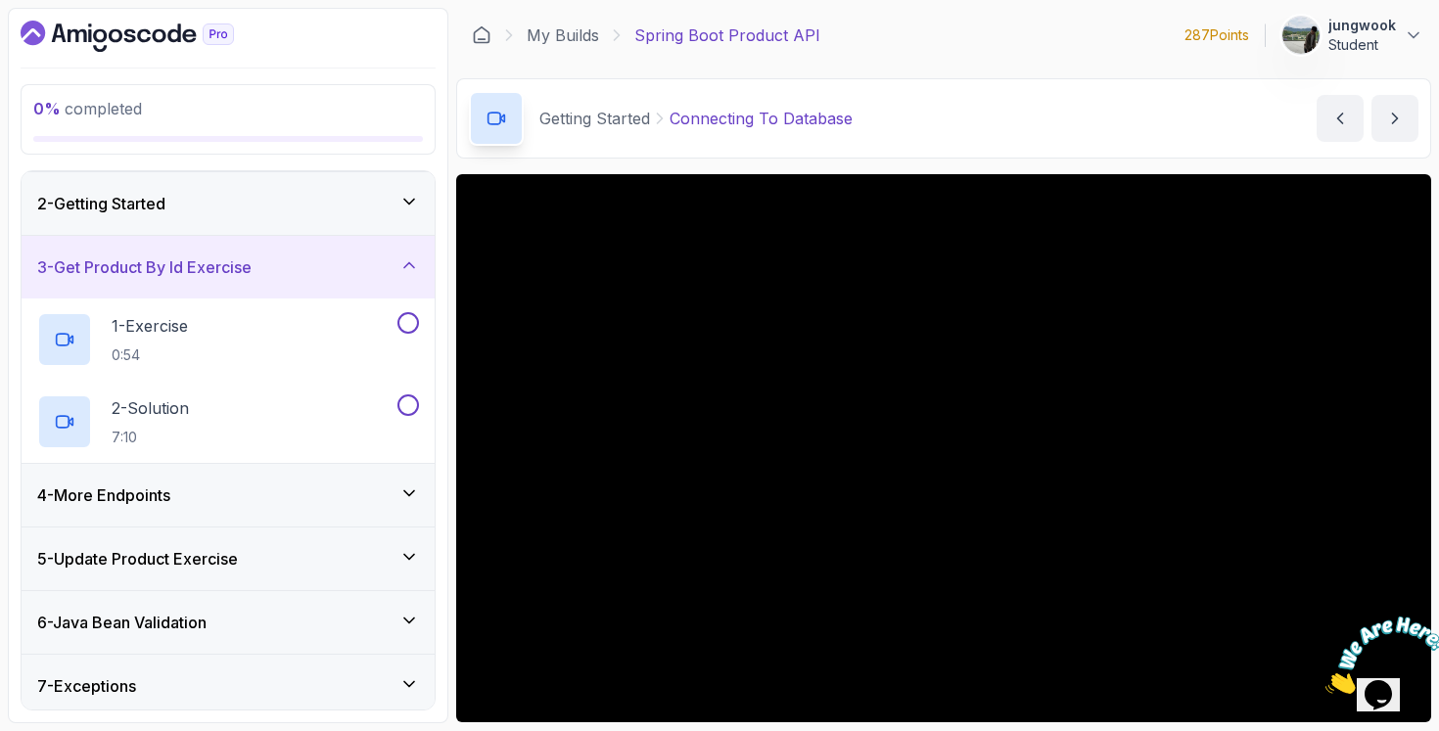
scroll to position [134, 0]
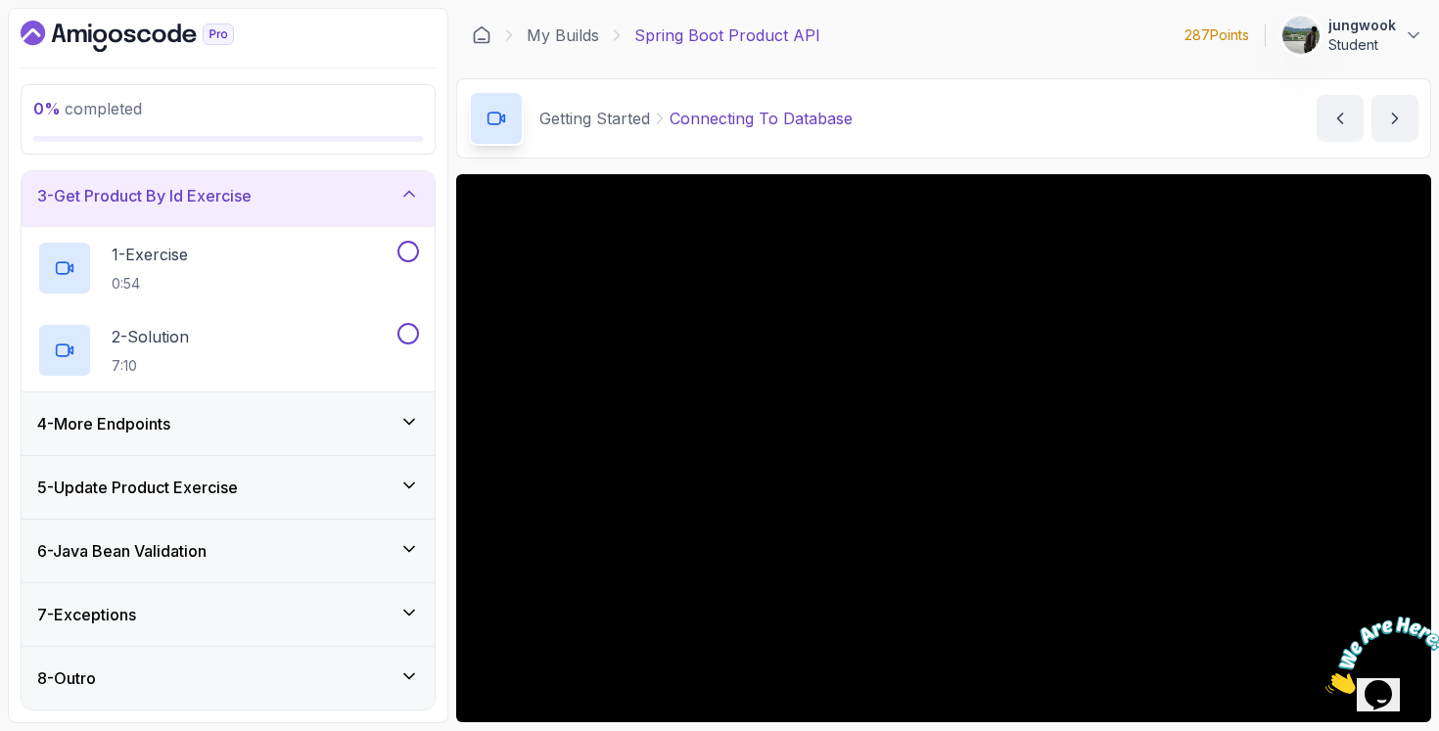
click at [342, 430] on div "4 - More Endpoints" at bounding box center [228, 423] width 382 height 23
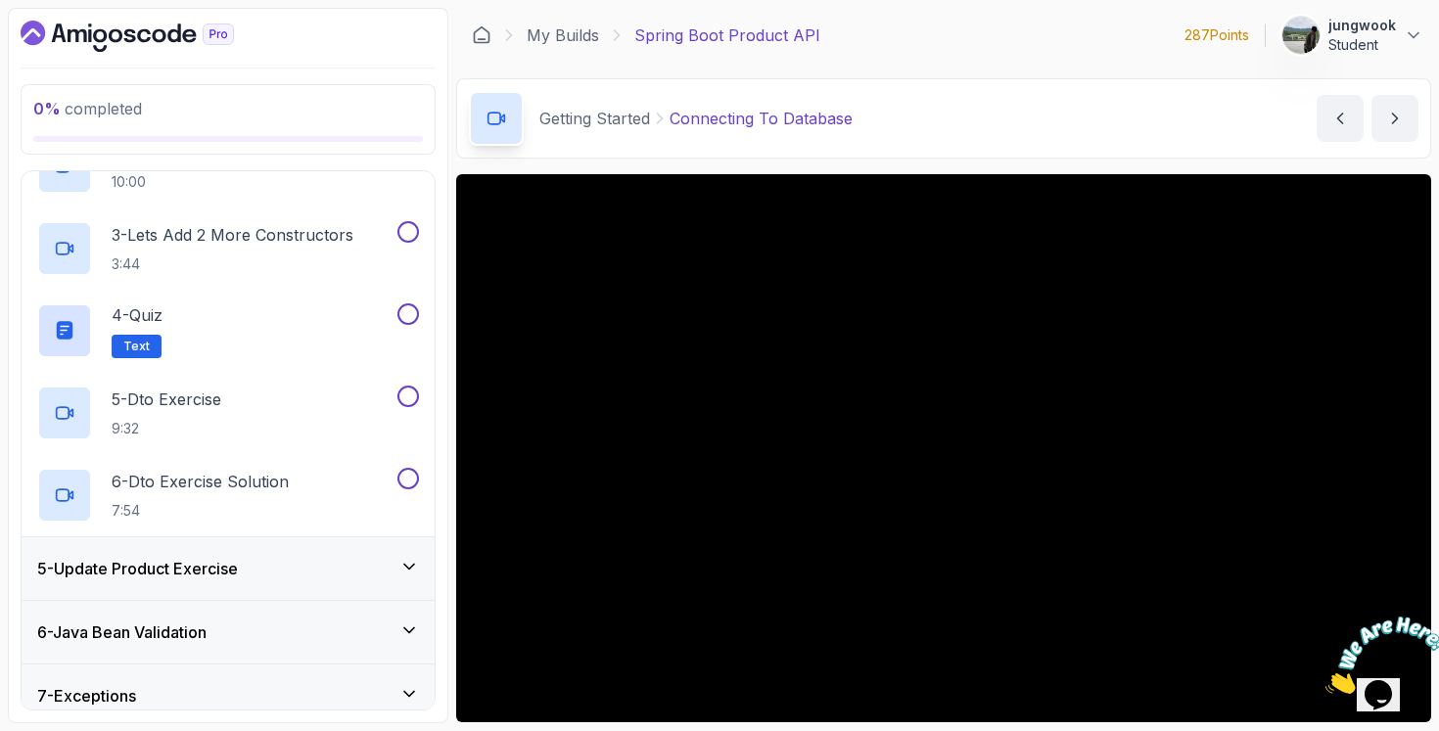
scroll to position [462, 0]
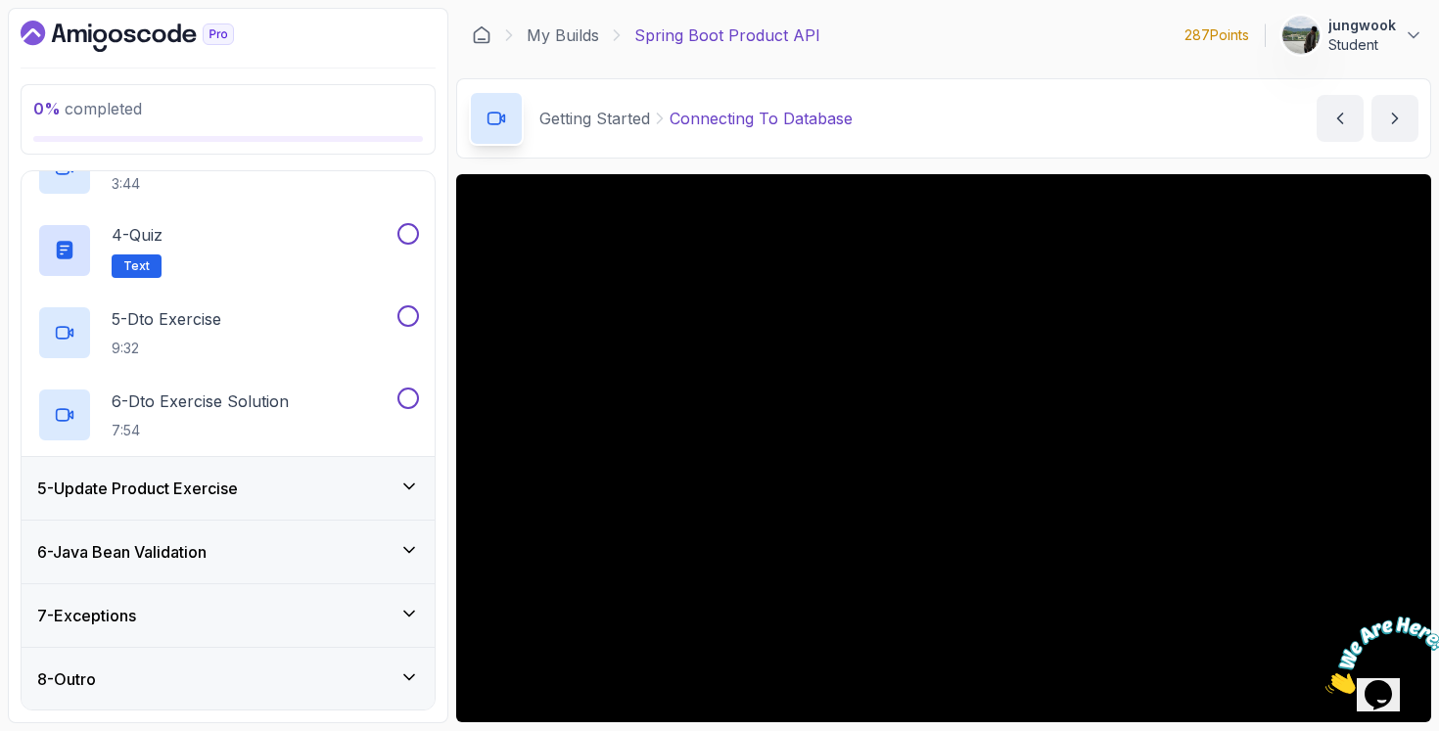
click at [328, 469] on div "5 - Update Product Exercise" at bounding box center [228, 488] width 413 height 63
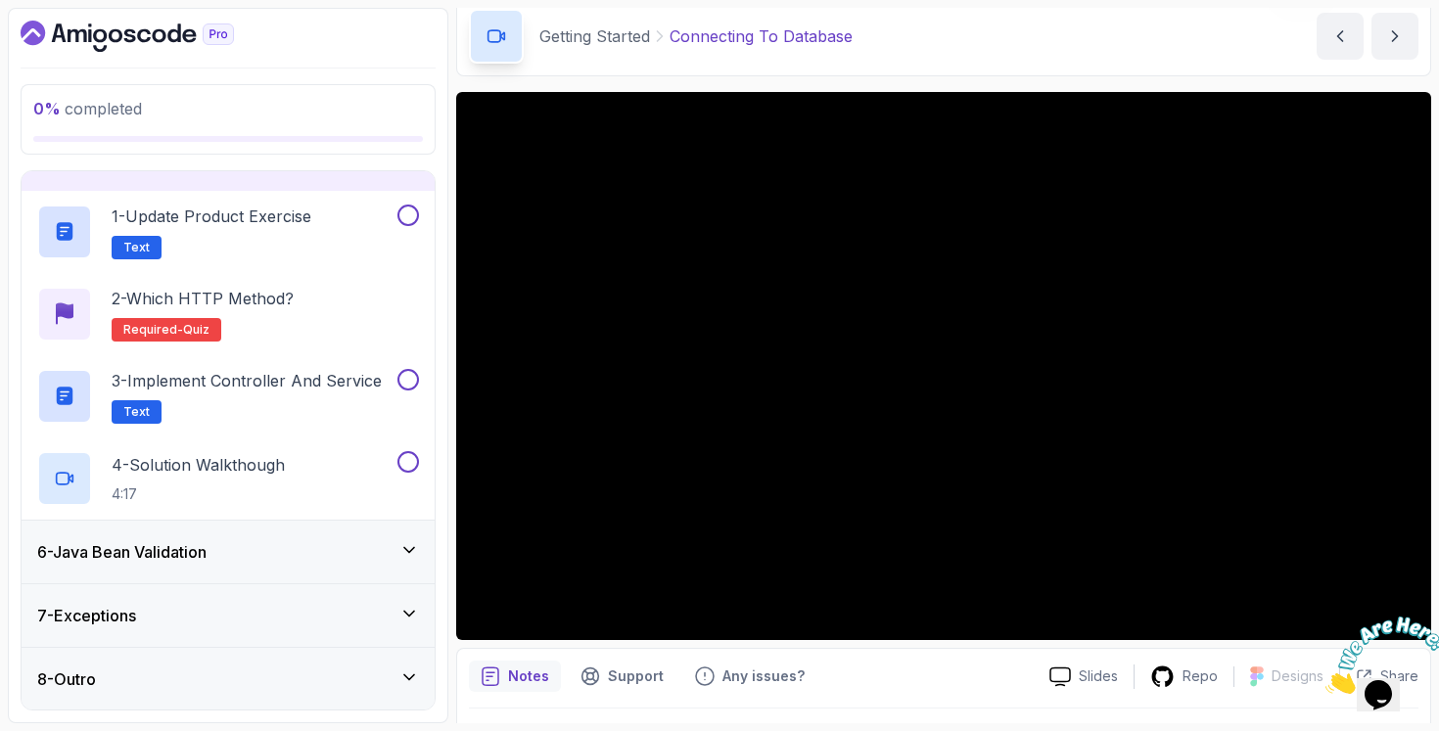
scroll to position [166, 0]
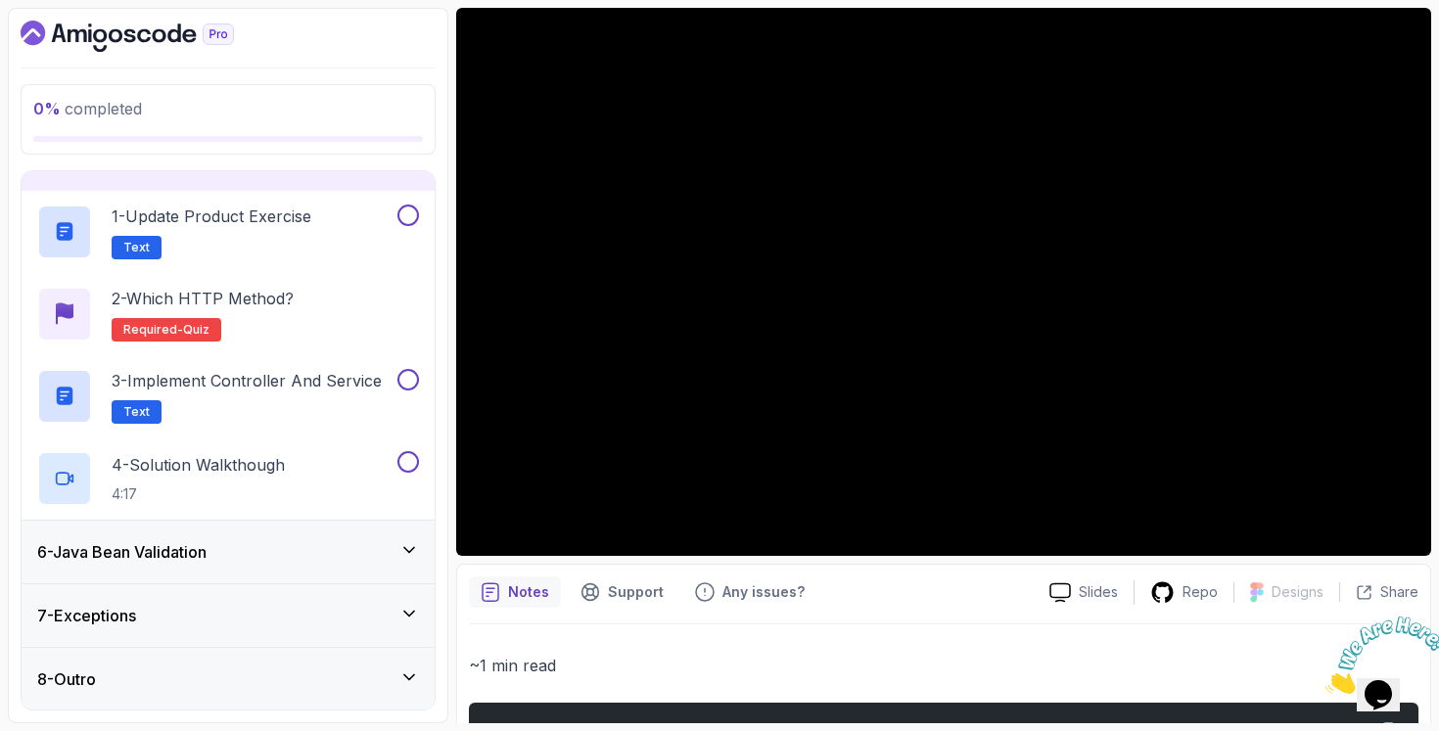
click at [238, 534] on div "6 - Java Bean Validation" at bounding box center [228, 552] width 413 height 63
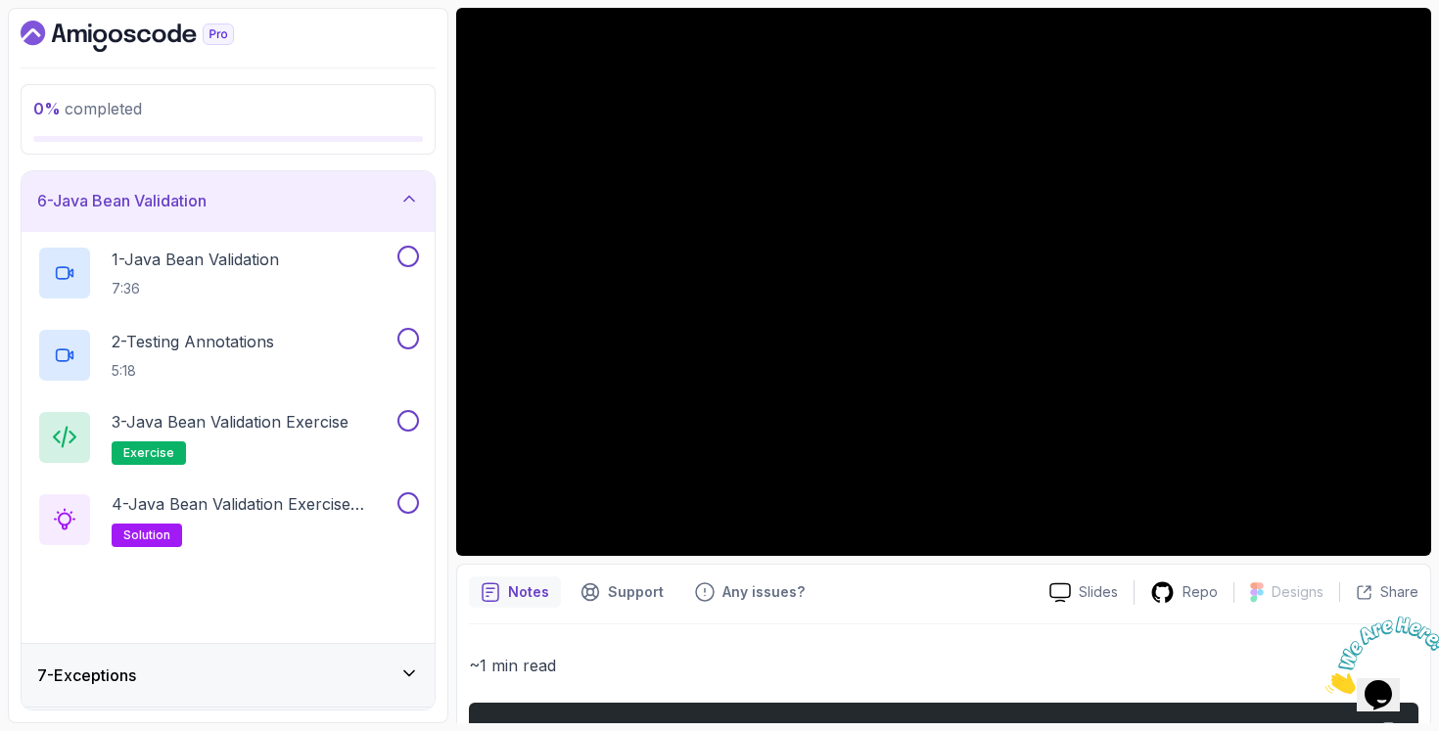
scroll to position [380, 0]
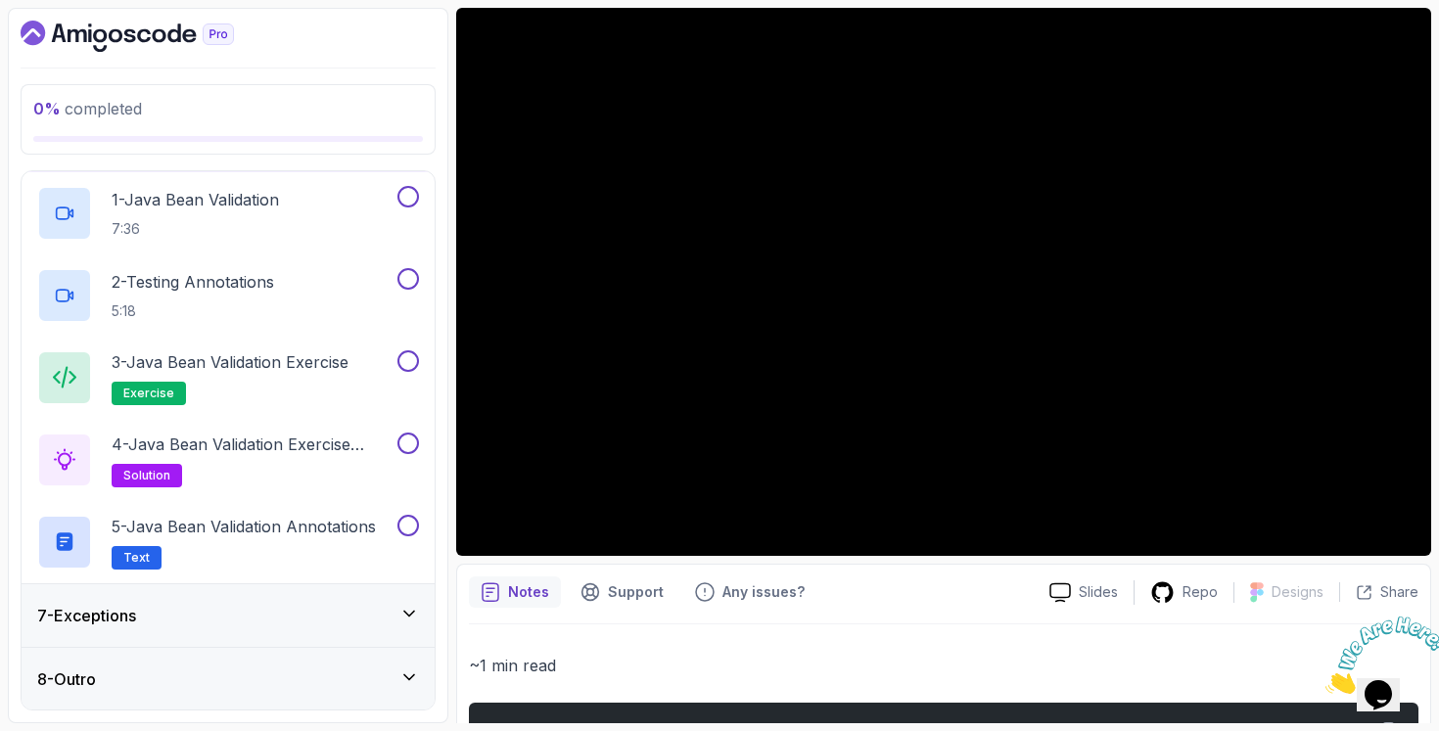
click at [201, 620] on div "7 - Exceptions" at bounding box center [228, 615] width 382 height 23
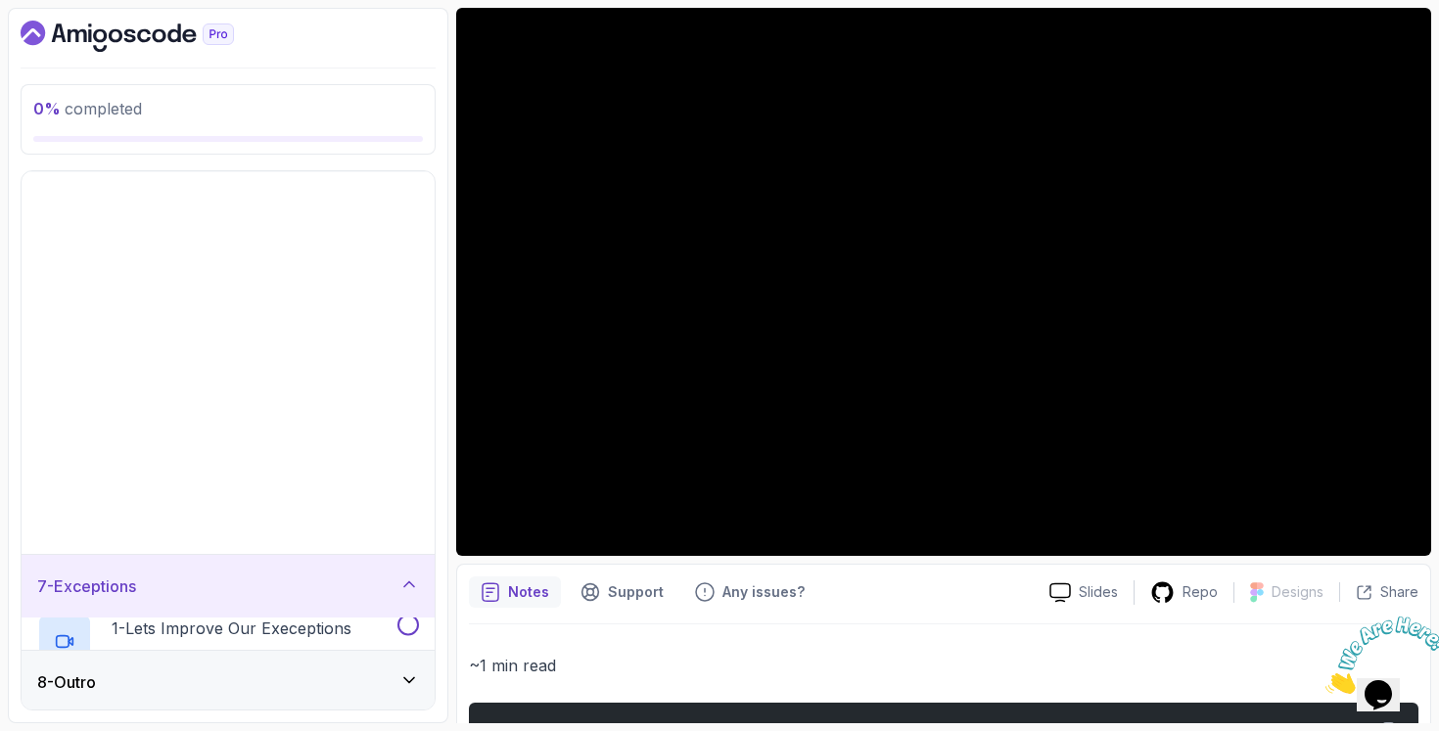
scroll to position [0, 0]
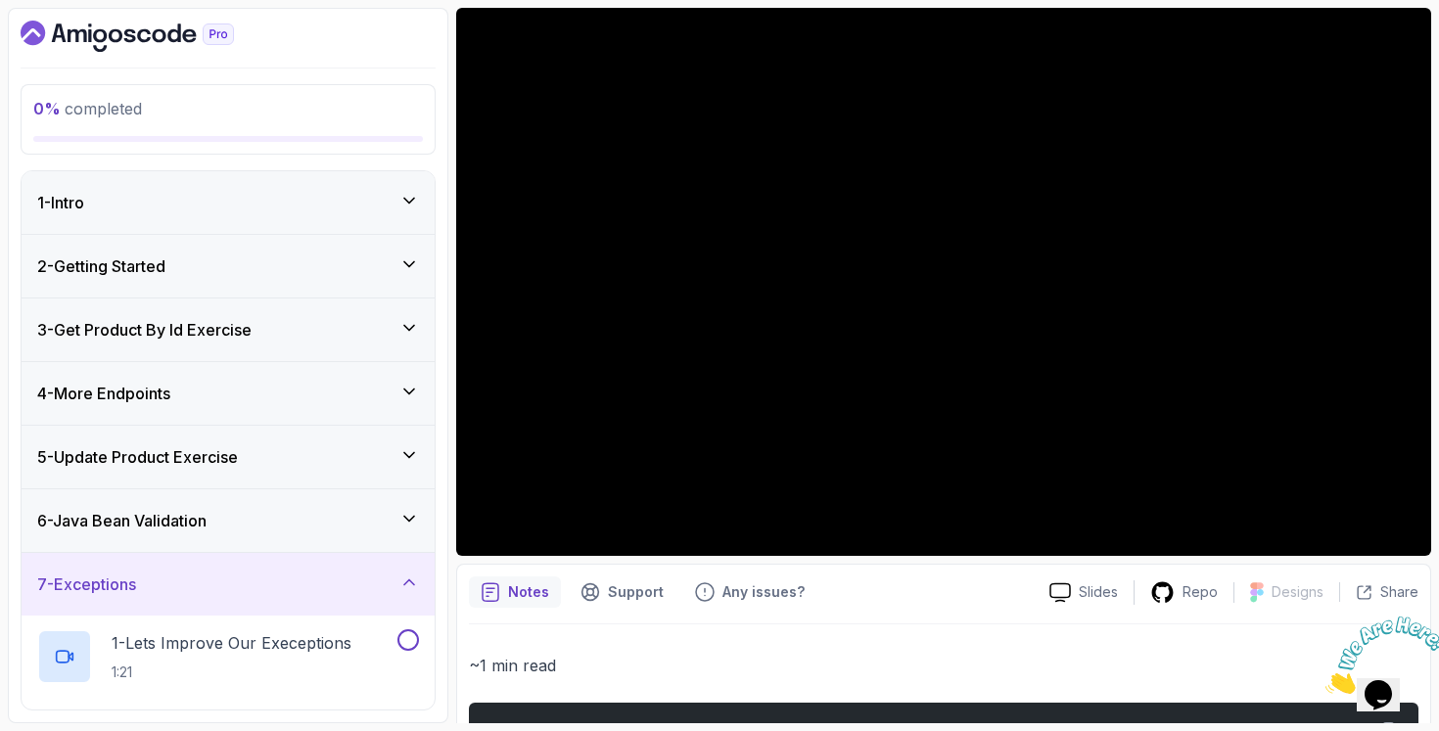
click at [248, 206] on div "1 - Intro" at bounding box center [228, 202] width 382 height 23
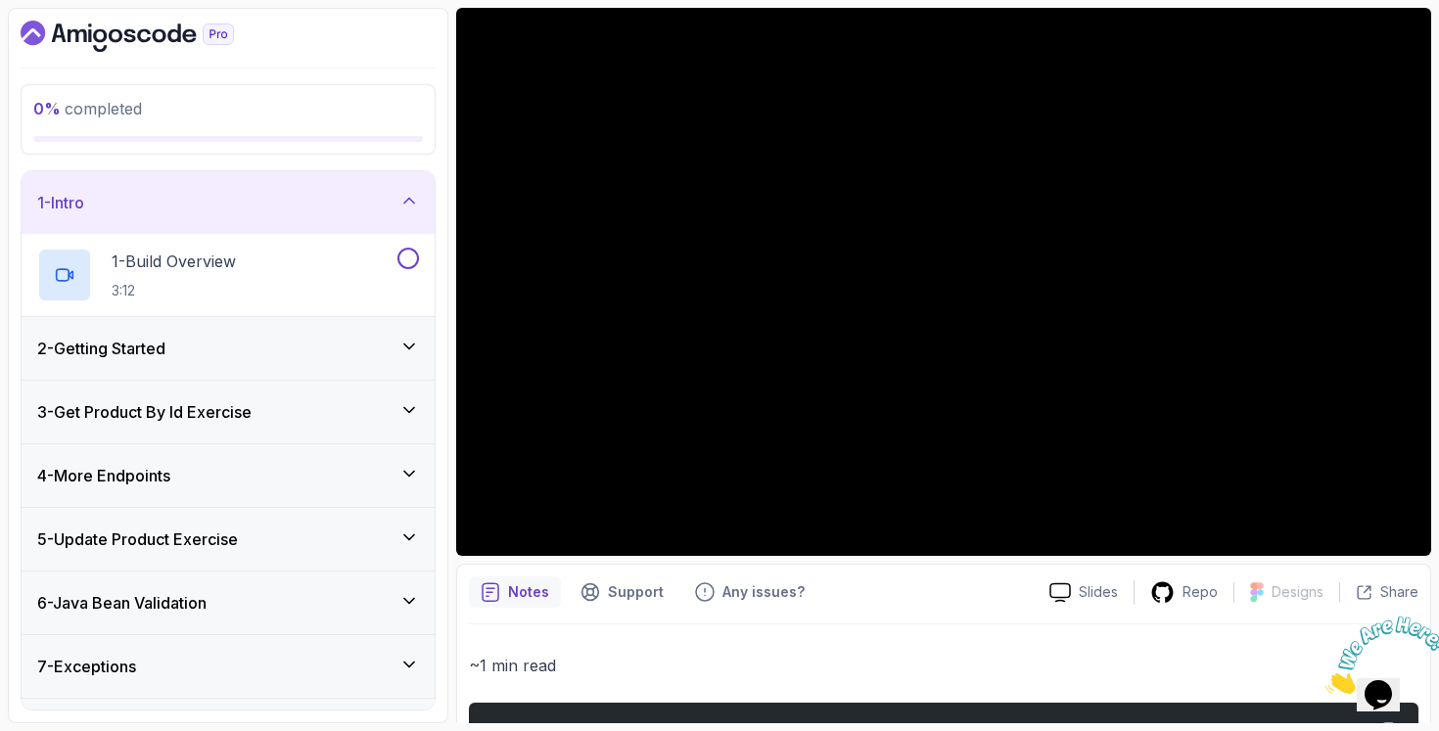
click at [203, 336] on div "2 - Getting Started" at bounding box center [228, 348] width 413 height 63
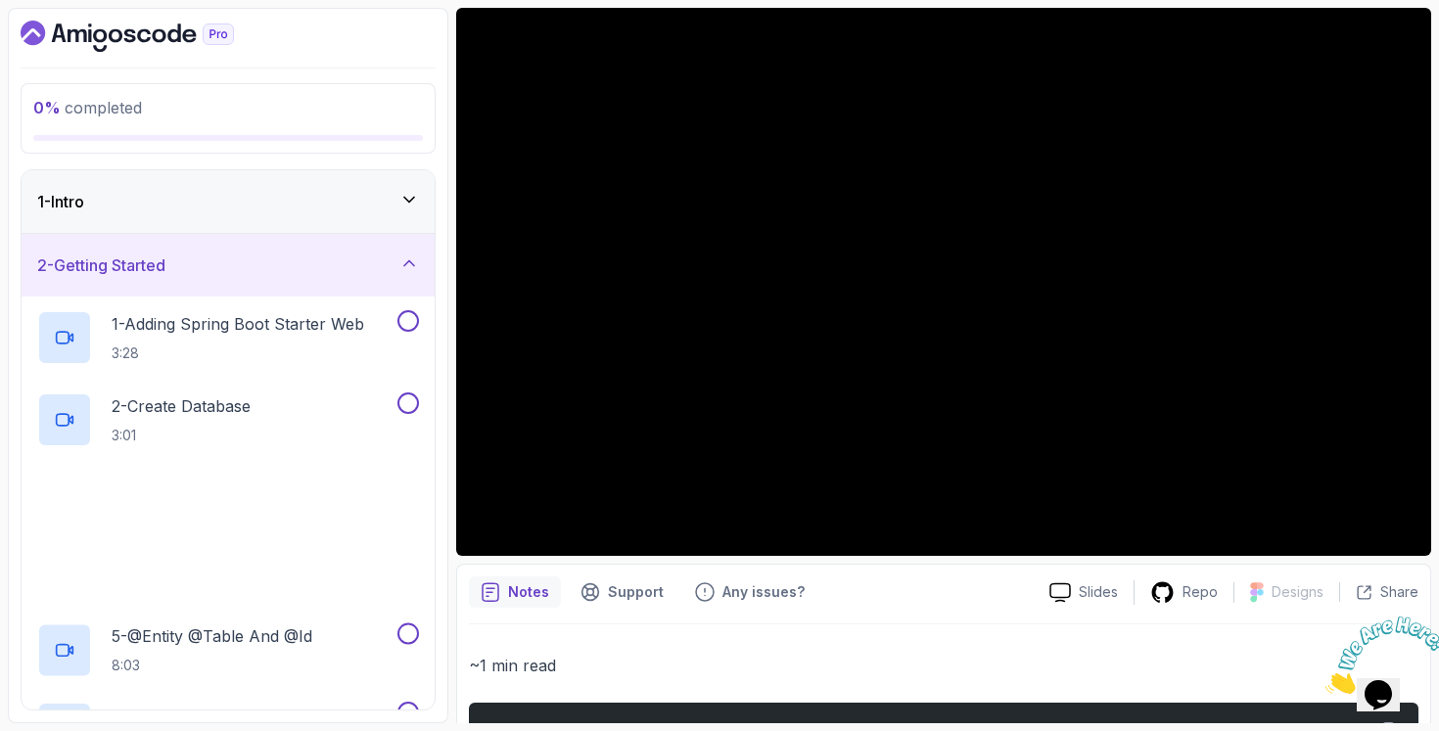
click at [264, 203] on div "1 - Intro" at bounding box center [228, 201] width 382 height 23
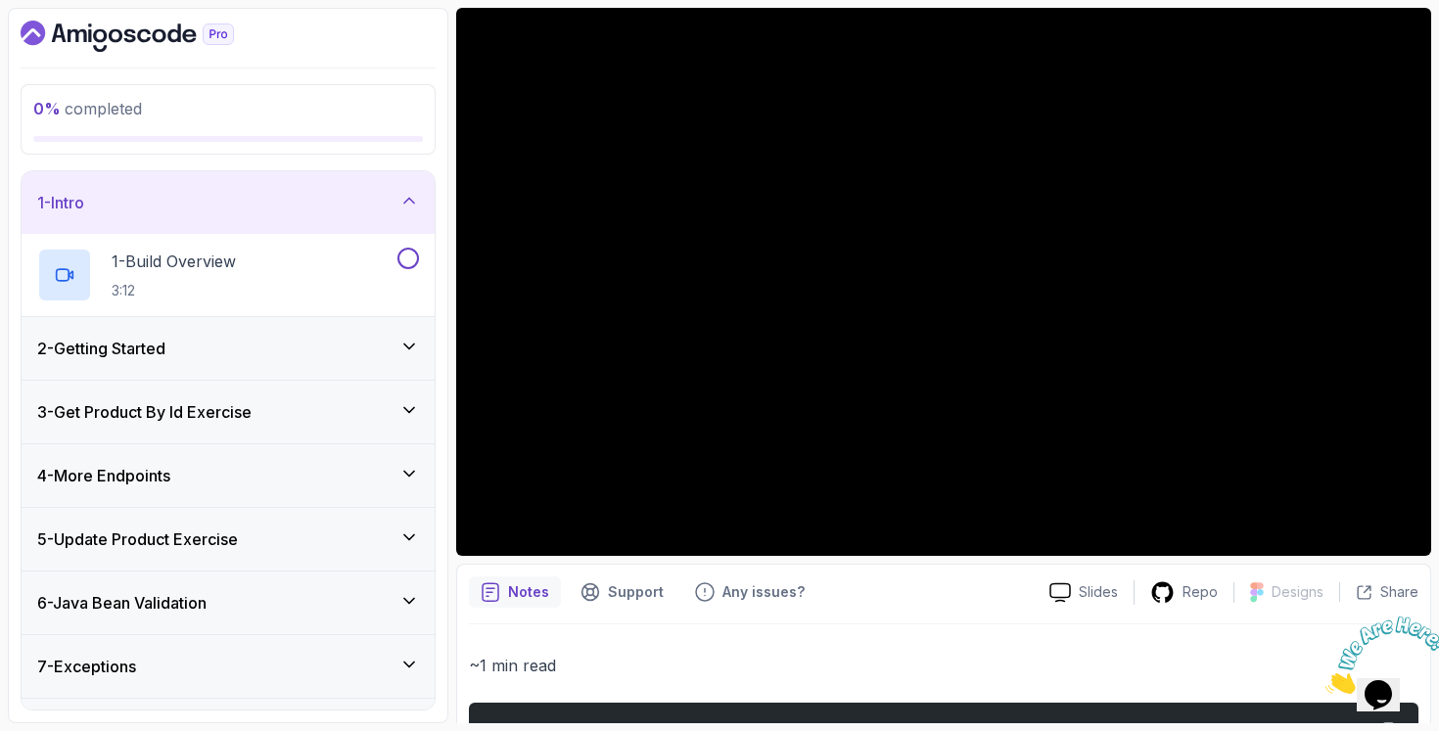
click at [205, 366] on div "2 - Getting Started" at bounding box center [228, 348] width 413 height 63
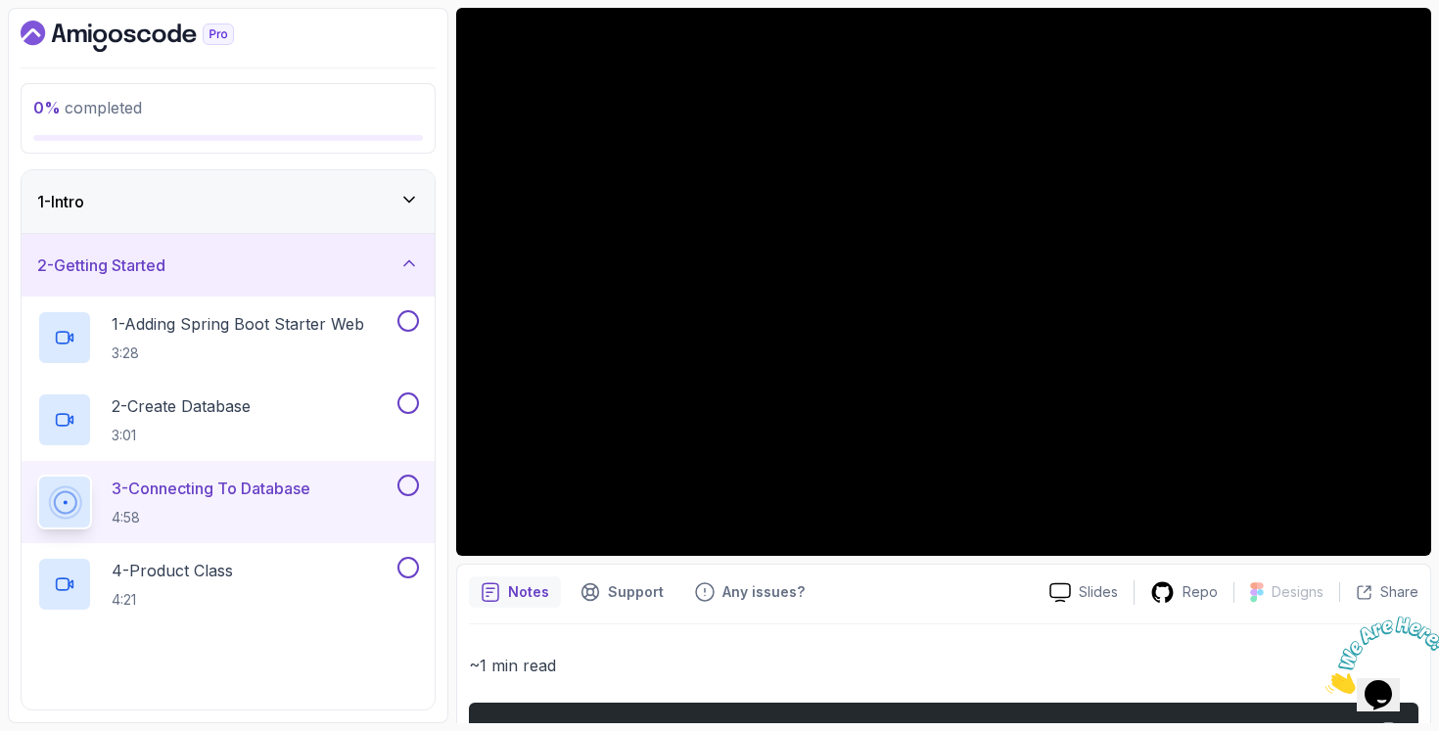
click at [239, 208] on div "1 - Intro" at bounding box center [228, 201] width 382 height 23
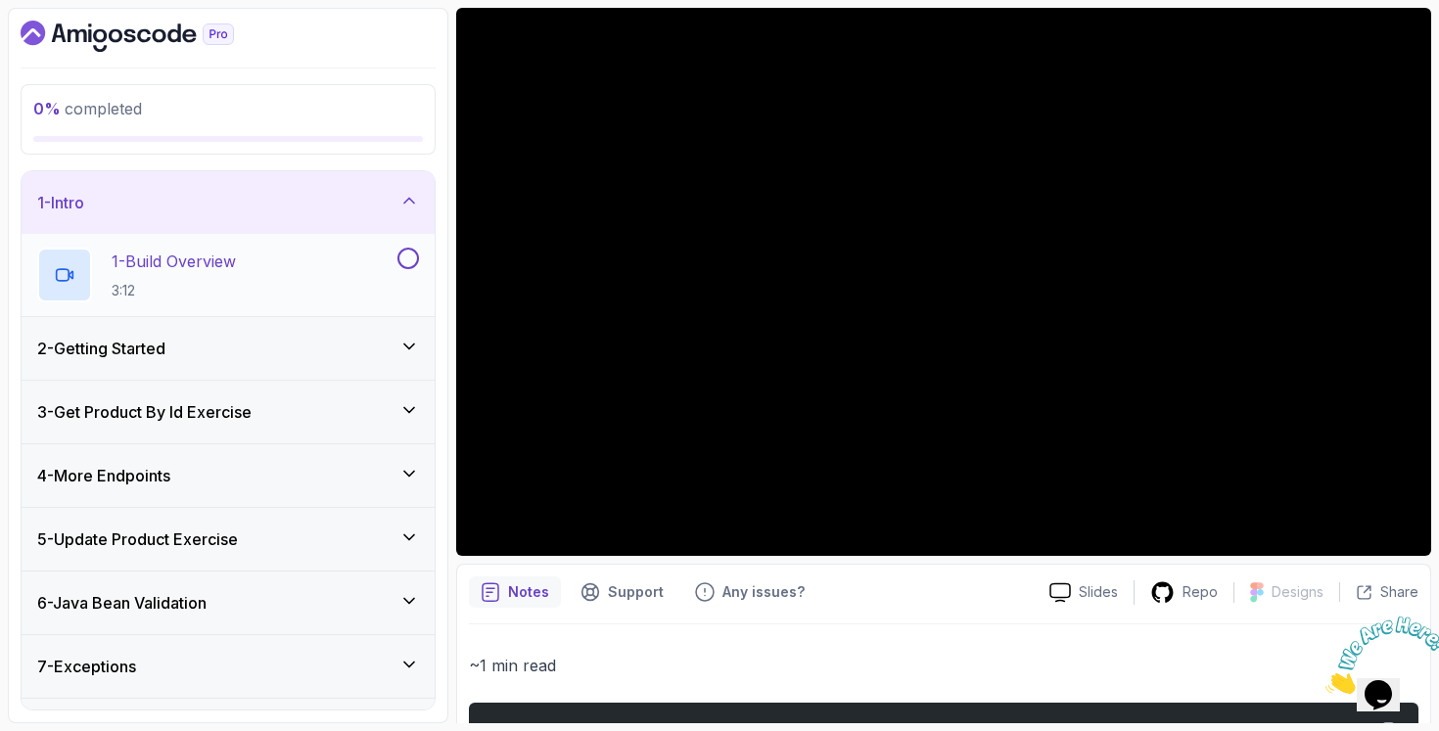
click at [220, 261] on p "1 - Build Overview" at bounding box center [174, 261] width 124 height 23
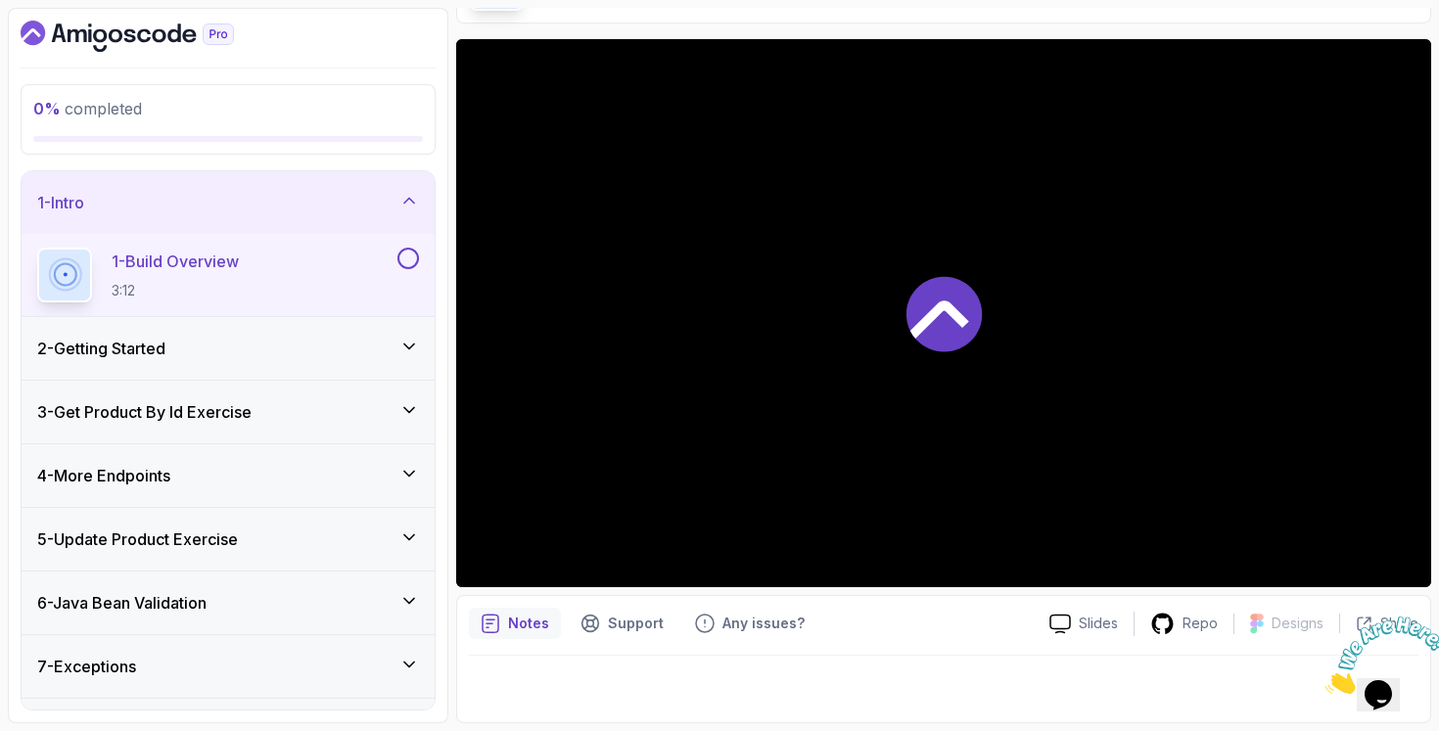
scroll to position [135, 0]
click at [222, 411] on h3 "3 - Get Product By Id Exercise" at bounding box center [144, 411] width 214 height 23
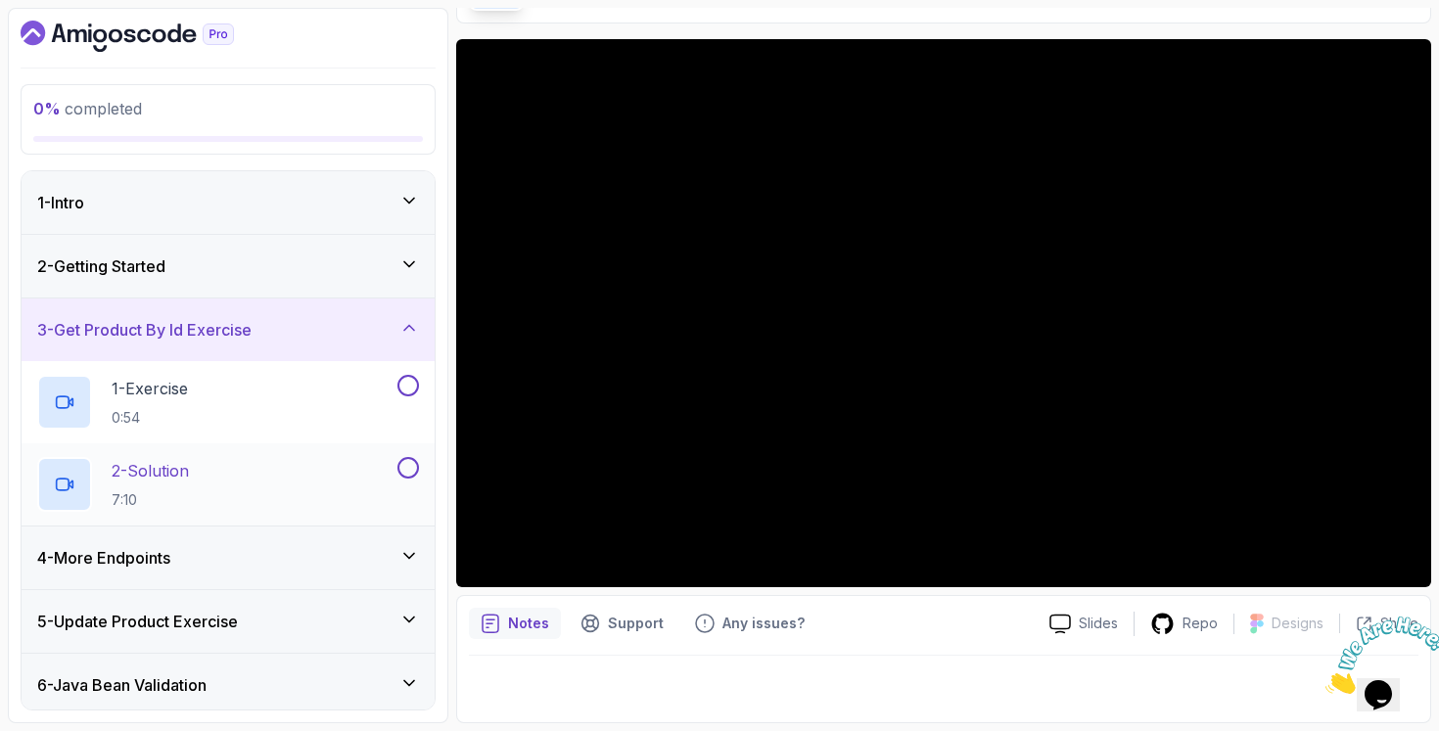
click at [281, 496] on div "2 - Solution 7:10" at bounding box center [215, 484] width 356 height 55
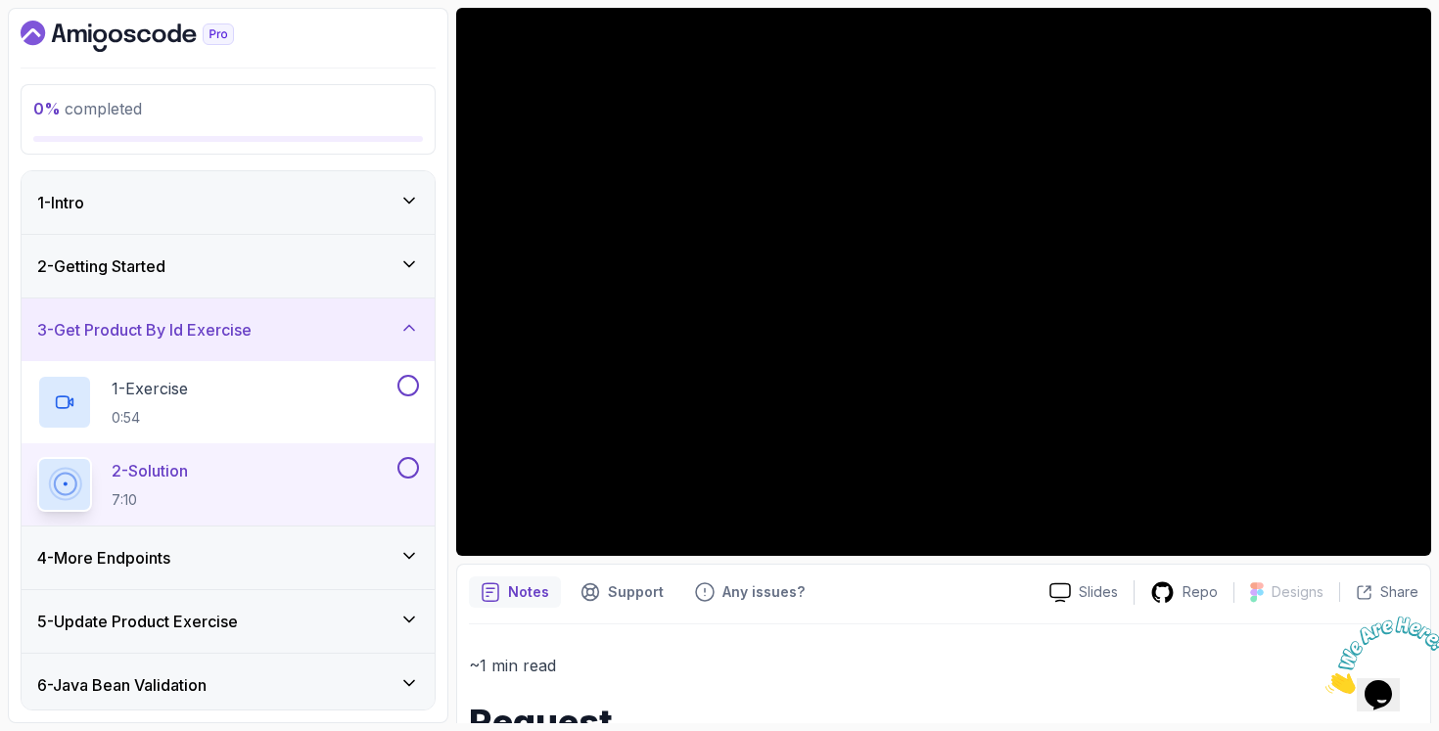
click at [304, 256] on div "2 - Getting Started" at bounding box center [228, 265] width 382 height 23
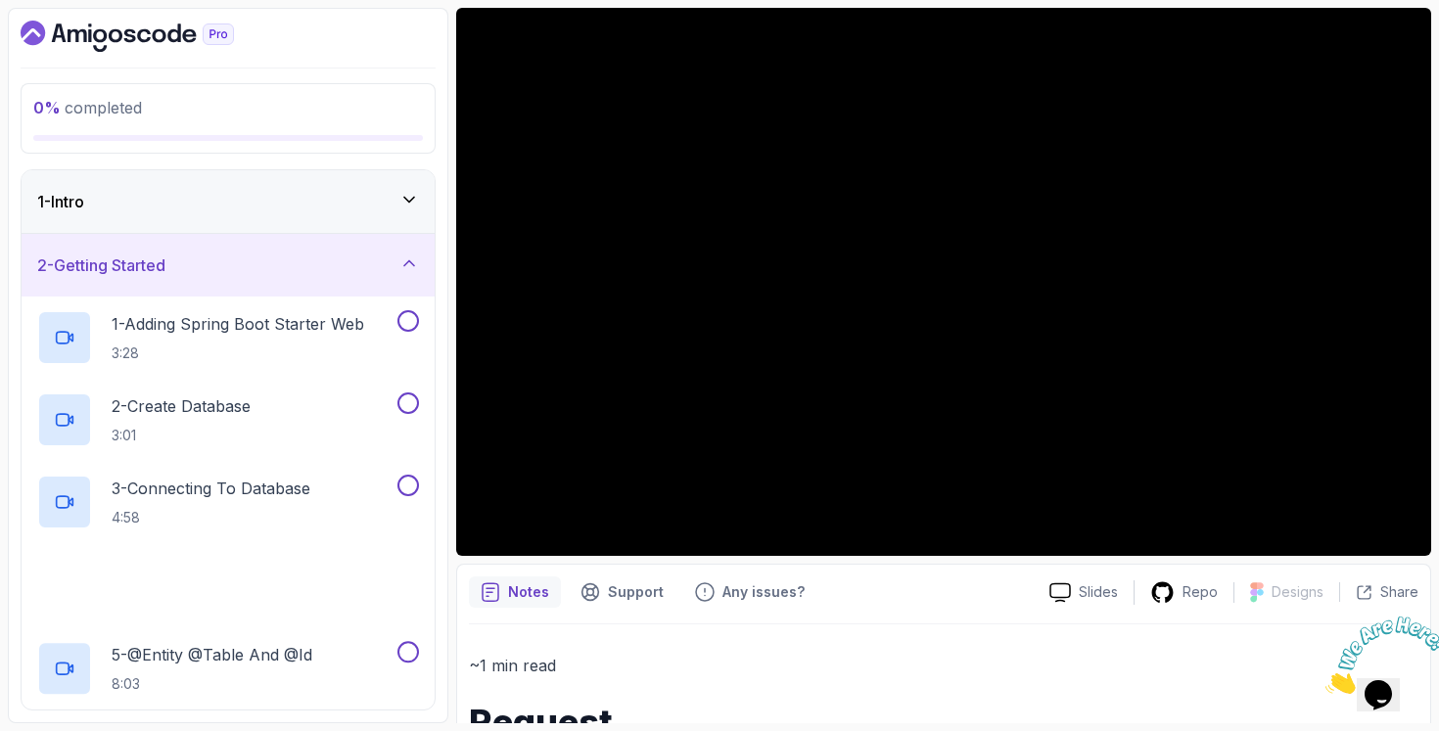
click at [327, 198] on div "1 - Intro" at bounding box center [228, 201] width 382 height 23
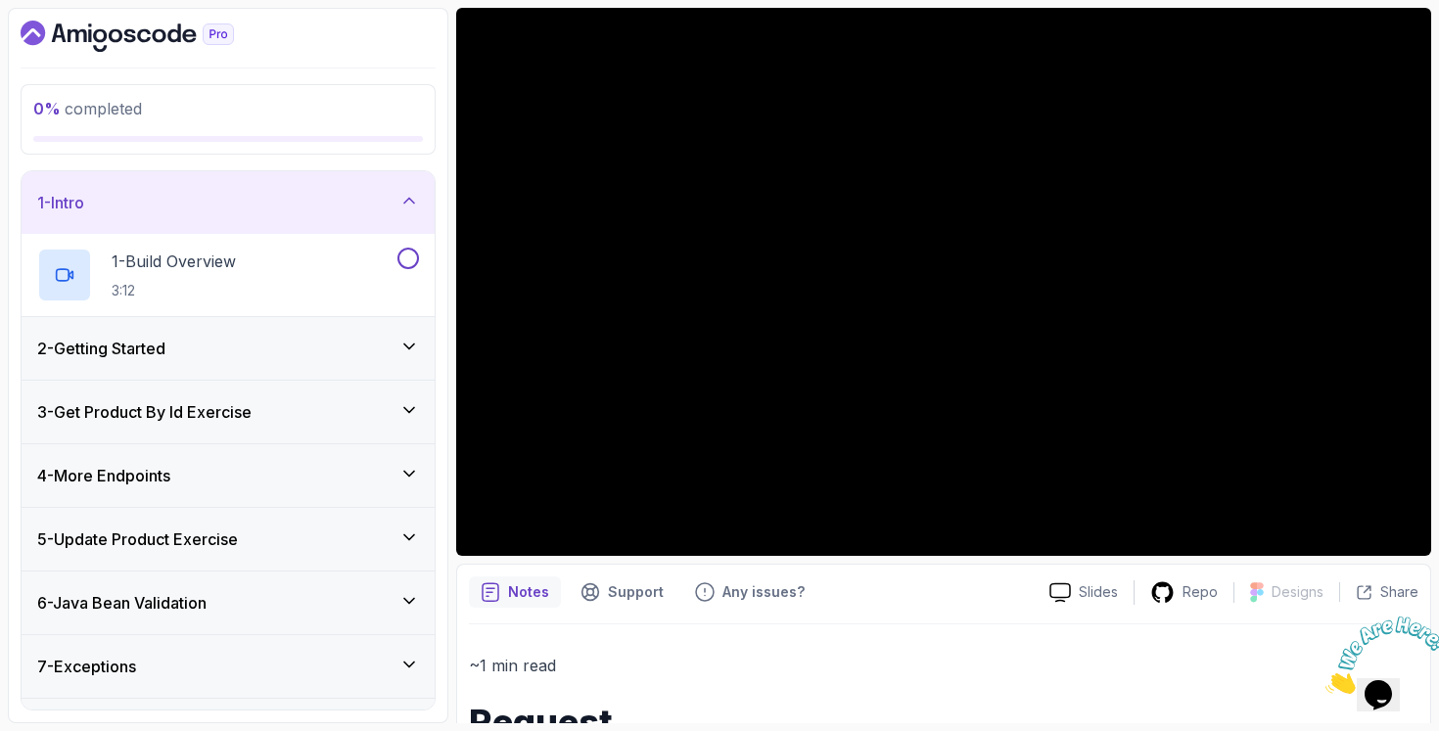
click at [327, 198] on div "1 - Intro" at bounding box center [228, 202] width 382 height 23
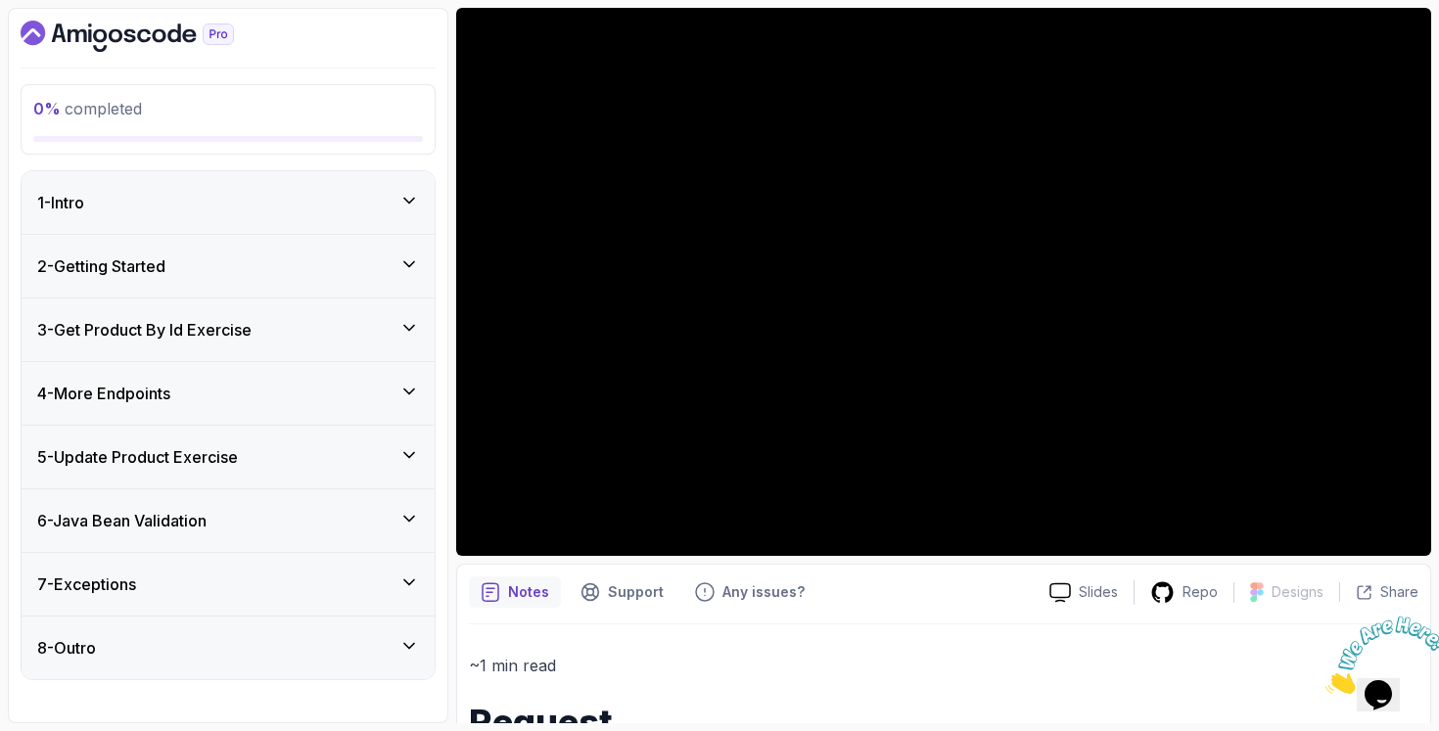
click at [258, 200] on div "1 - Intro" at bounding box center [228, 202] width 382 height 23
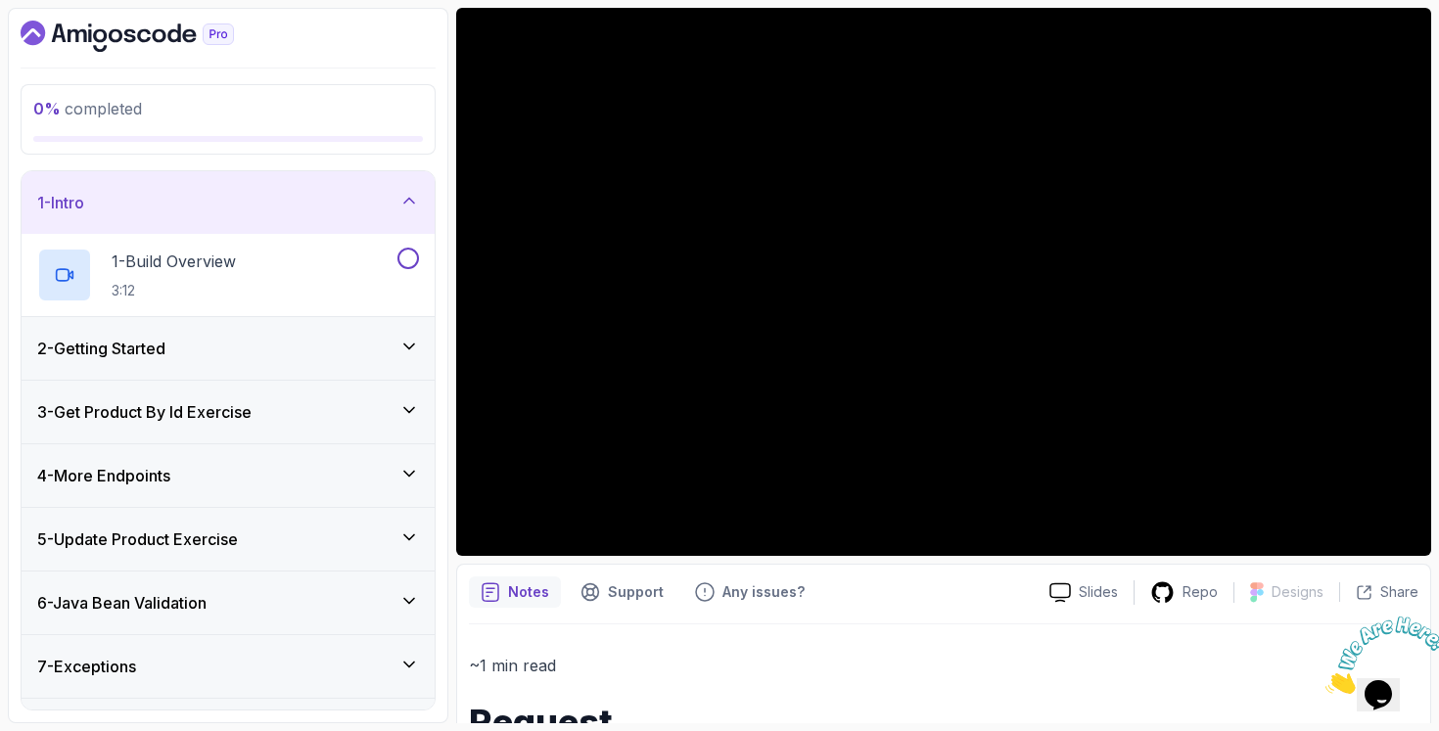
click at [228, 341] on div "2 - Getting Started" at bounding box center [228, 348] width 382 height 23
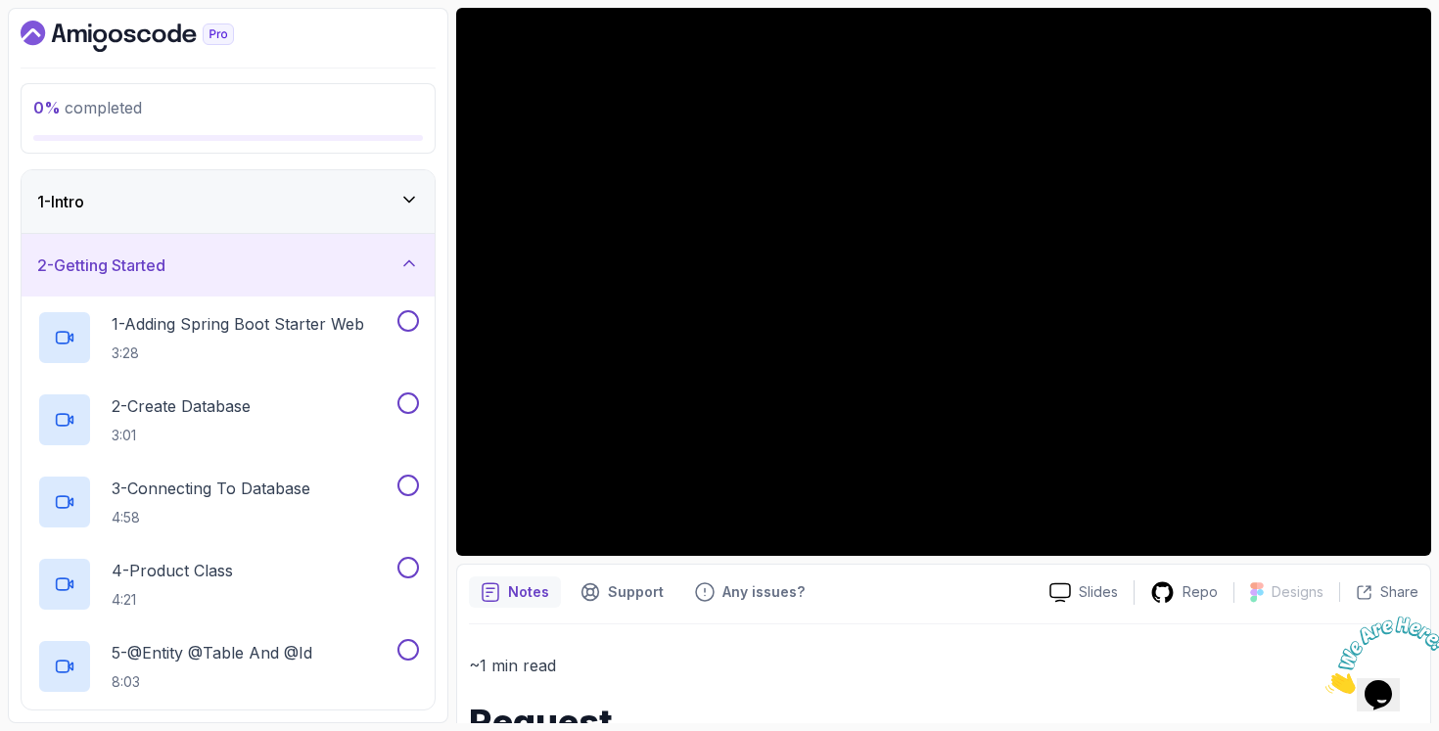
click at [272, 210] on div "1 - Intro" at bounding box center [228, 201] width 382 height 23
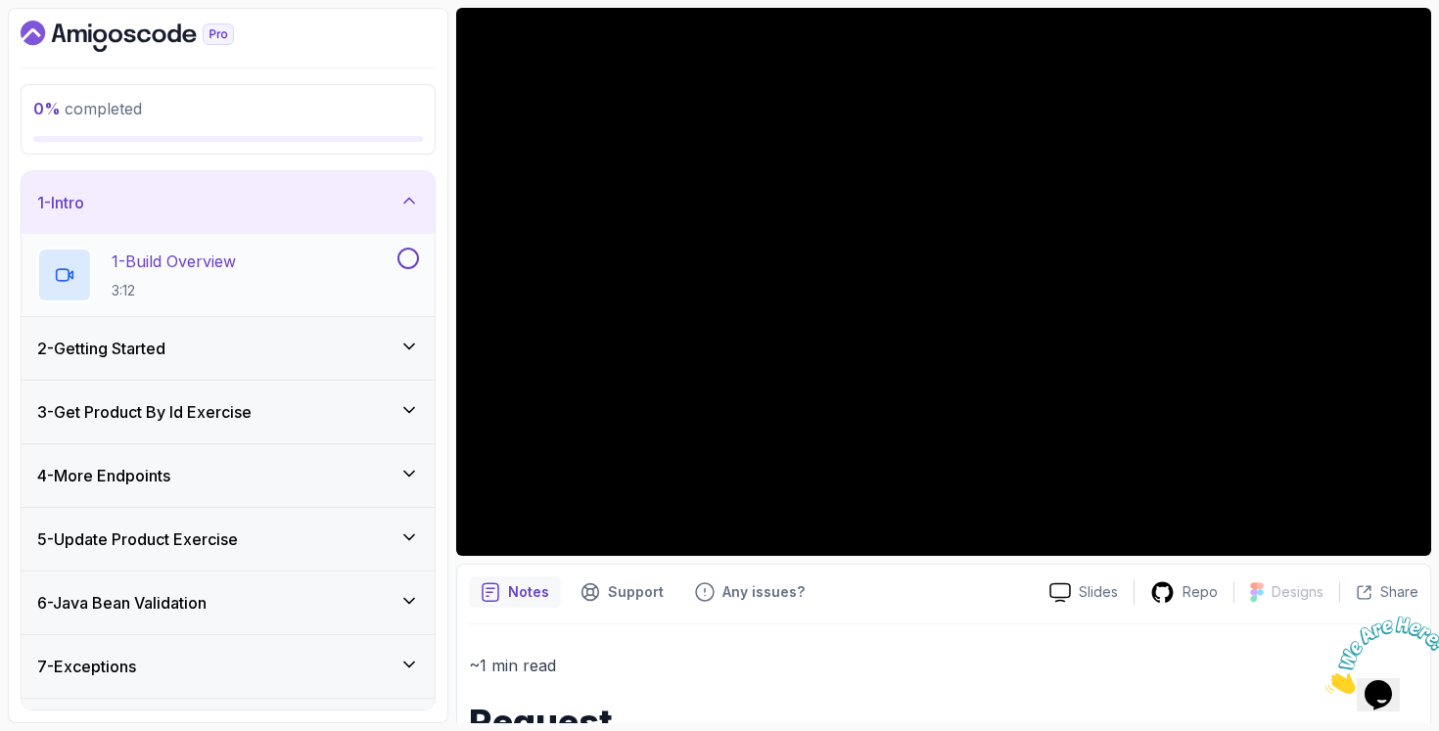
click at [236, 282] on p "3:12" at bounding box center [174, 291] width 124 height 20
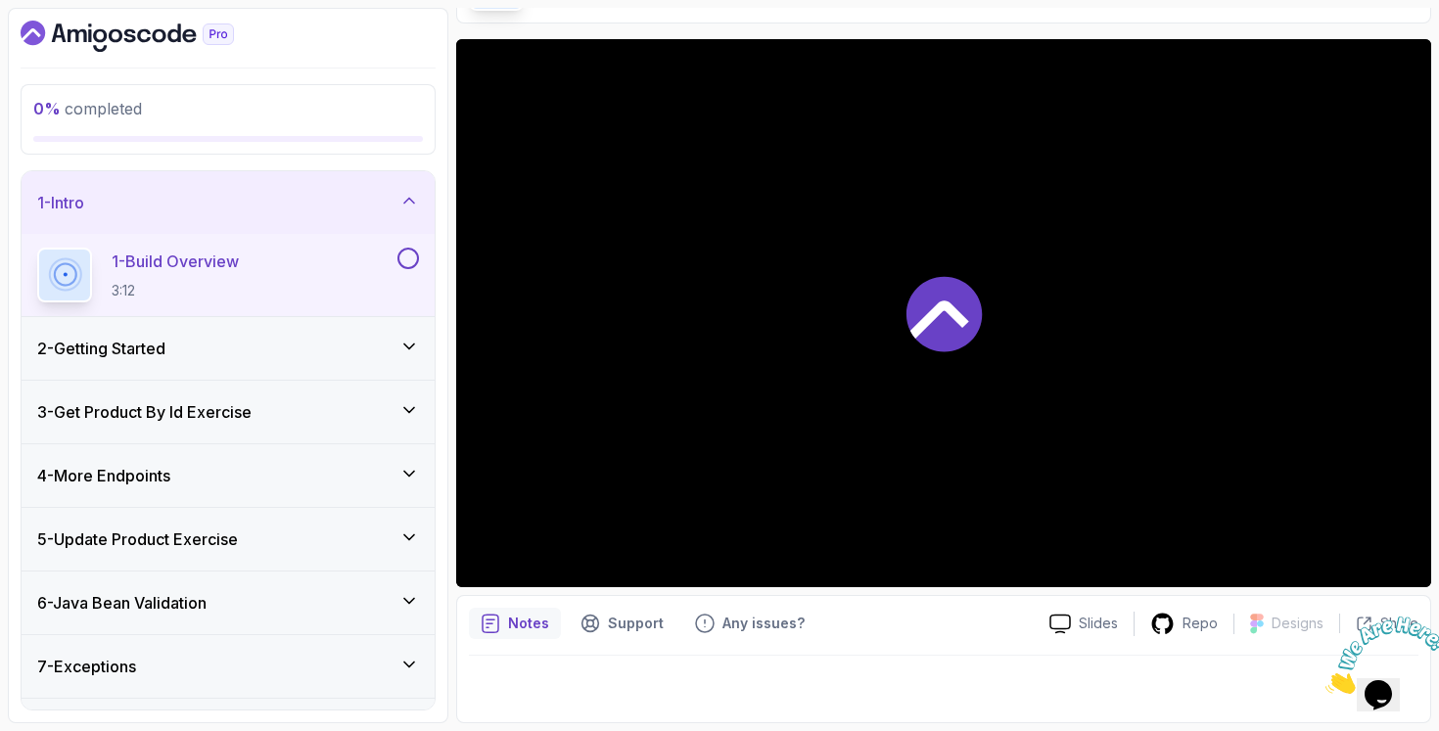
scroll to position [135, 0]
click at [299, 583] on div "6 - Java Bean Validation" at bounding box center [228, 603] width 413 height 63
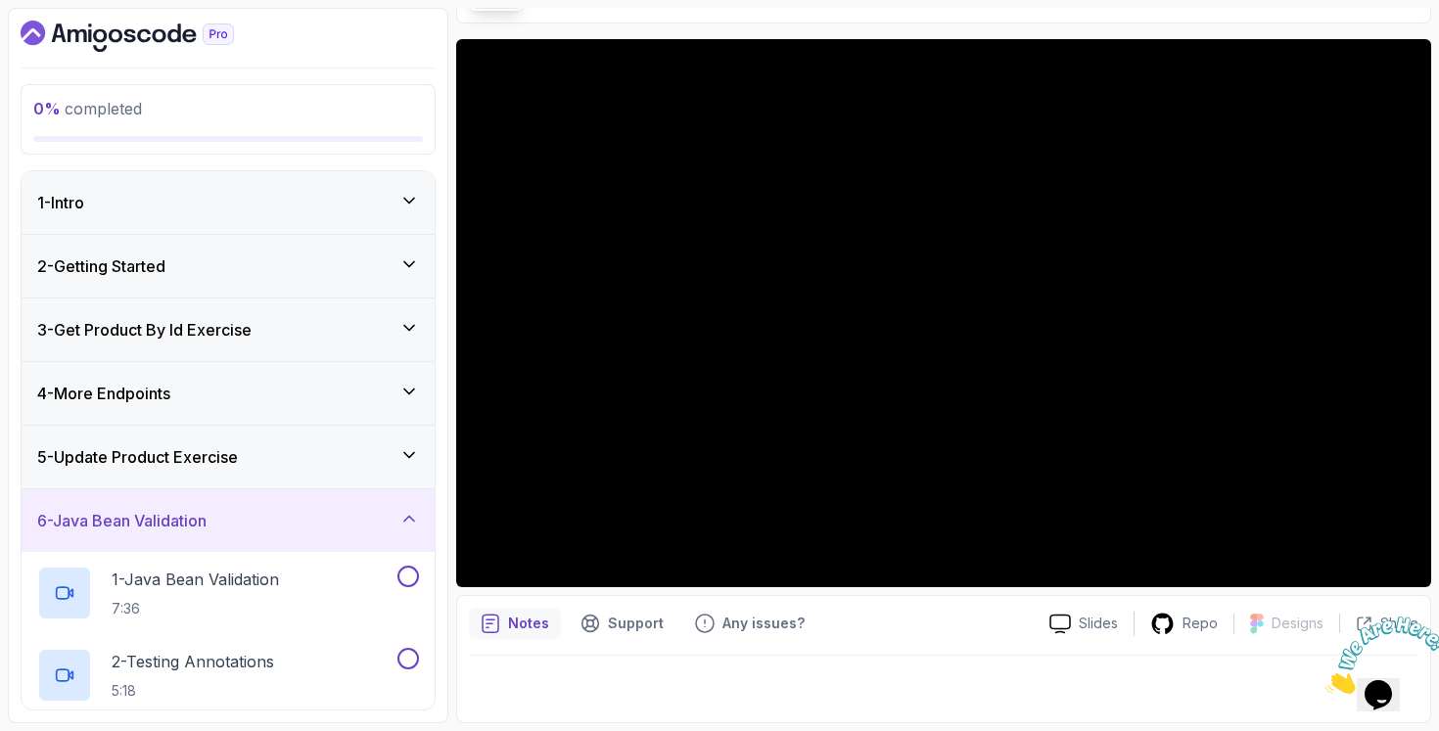
click at [284, 302] on div "3 - Get Product By Id Exercise" at bounding box center [228, 330] width 413 height 63
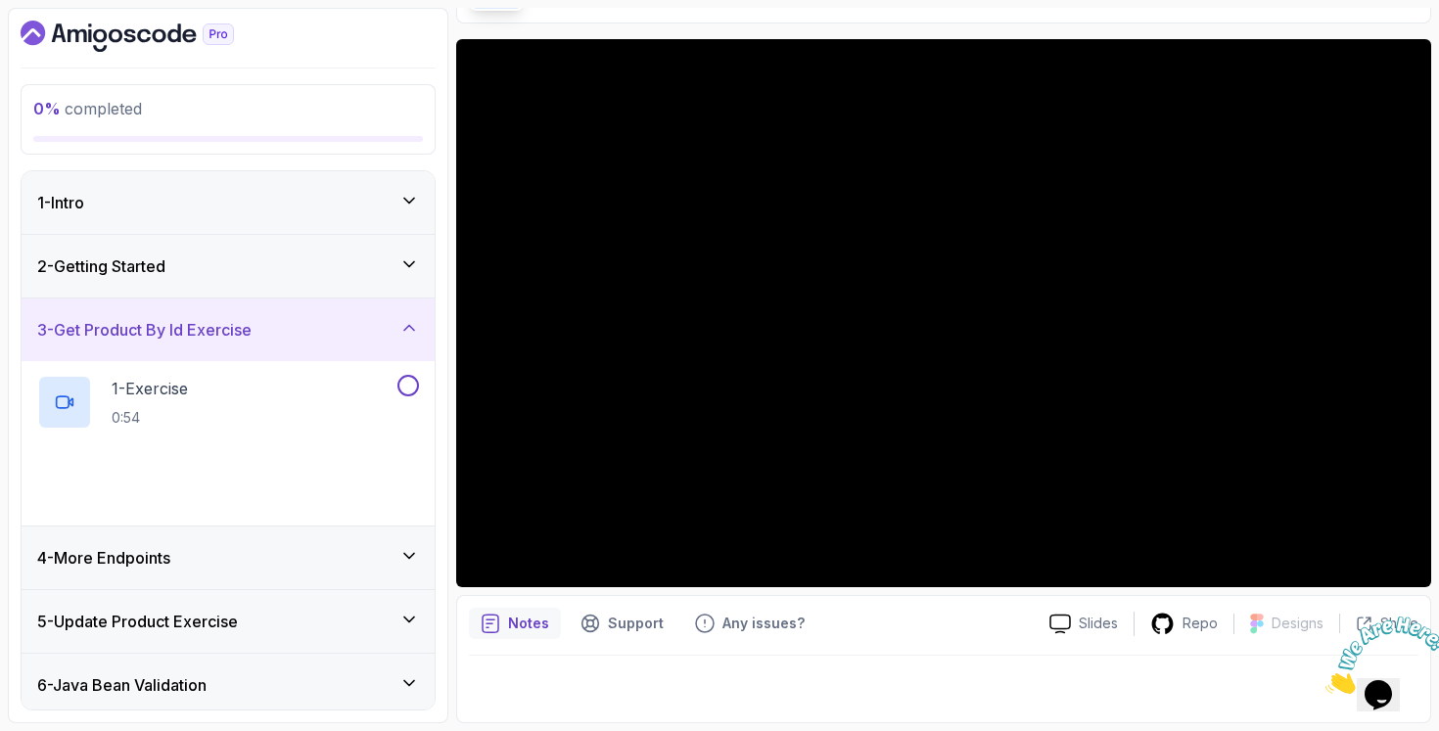
click at [295, 274] on div "2 - Getting Started" at bounding box center [228, 265] width 382 height 23
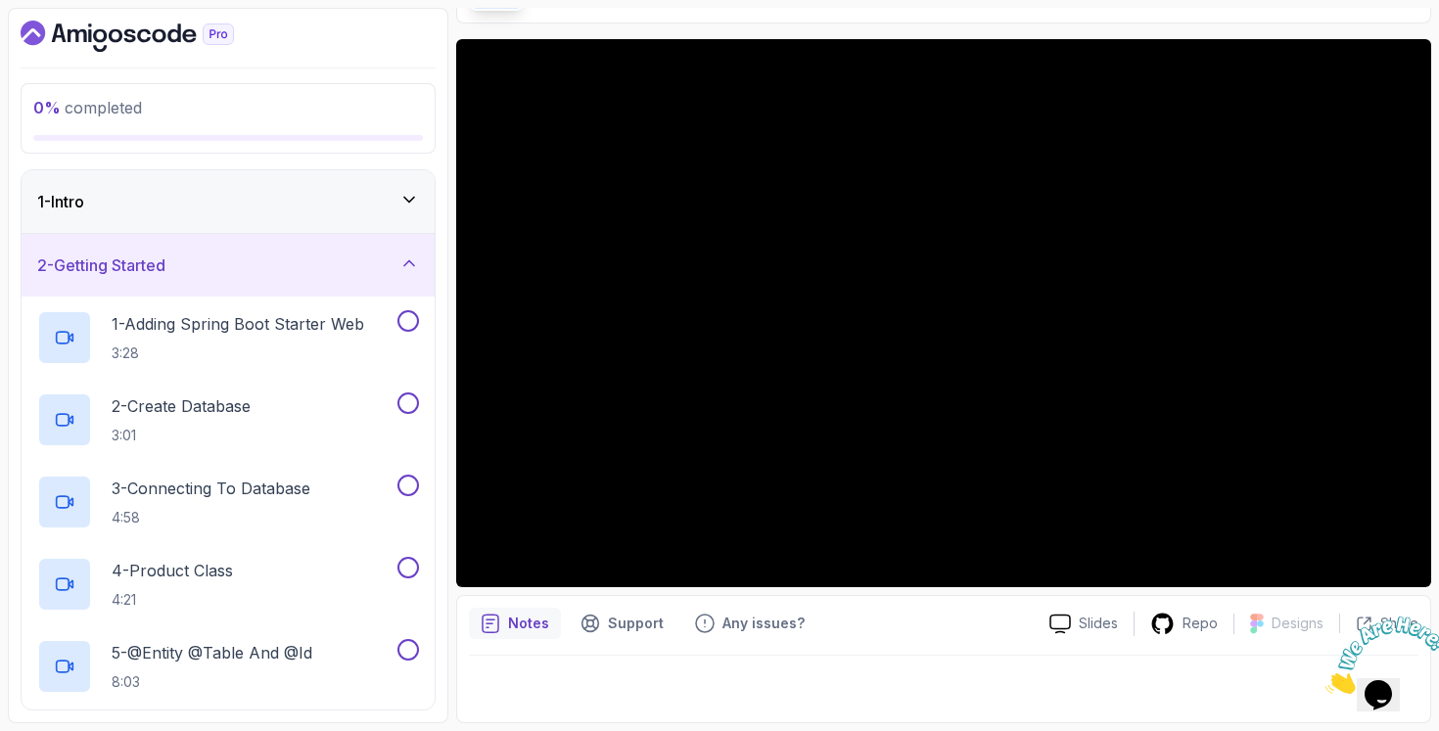
click at [332, 218] on div "1 - Intro" at bounding box center [228, 201] width 413 height 63
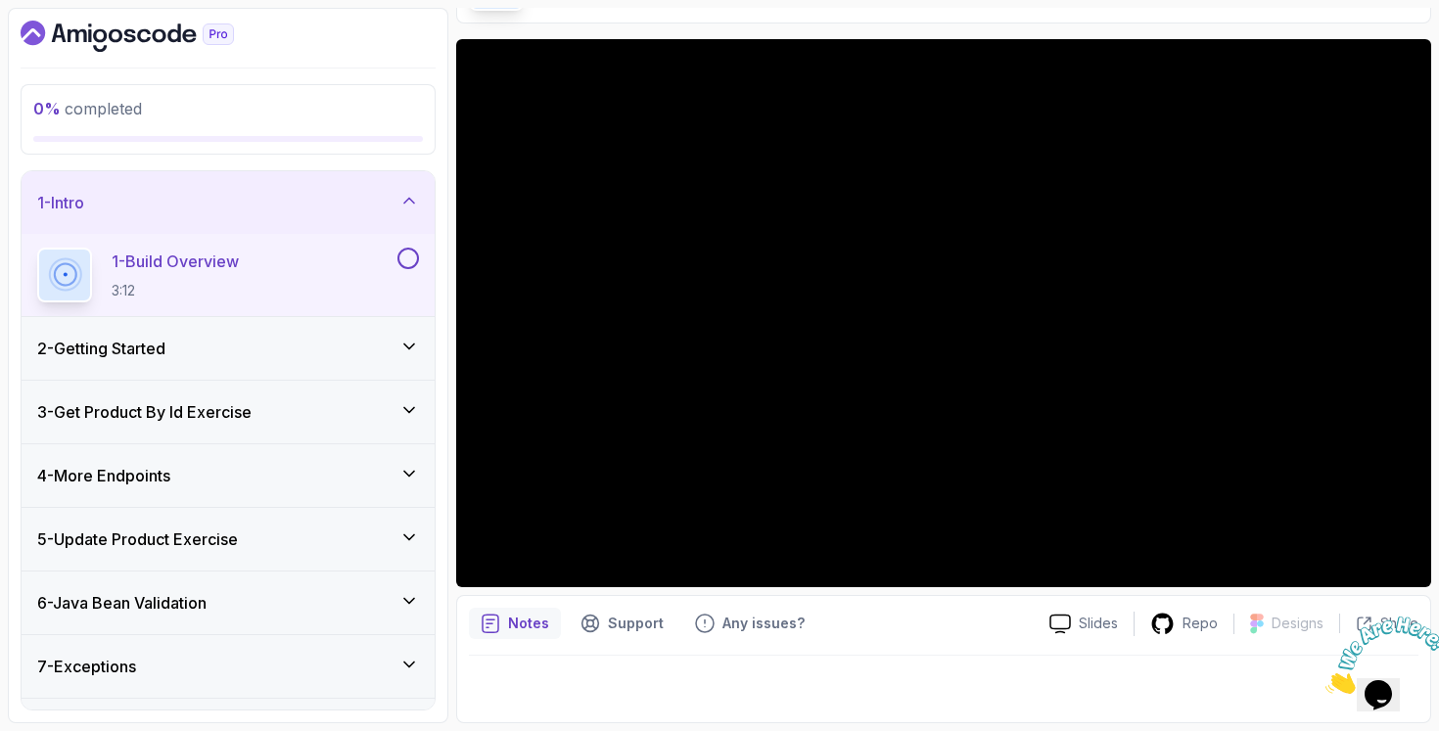
click at [309, 344] on div "2 - Getting Started" at bounding box center [228, 348] width 382 height 23
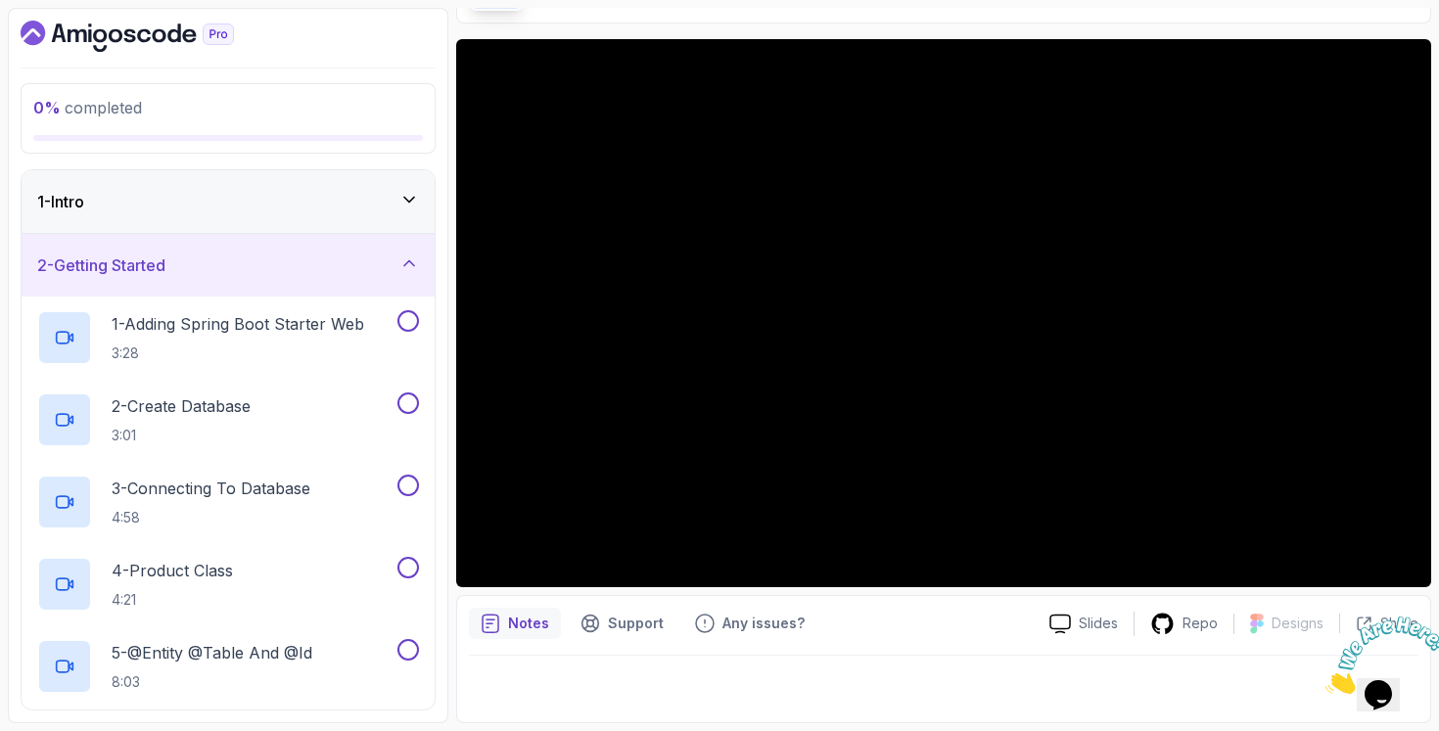
click at [346, 230] on div "1 - Intro" at bounding box center [228, 201] width 413 height 63
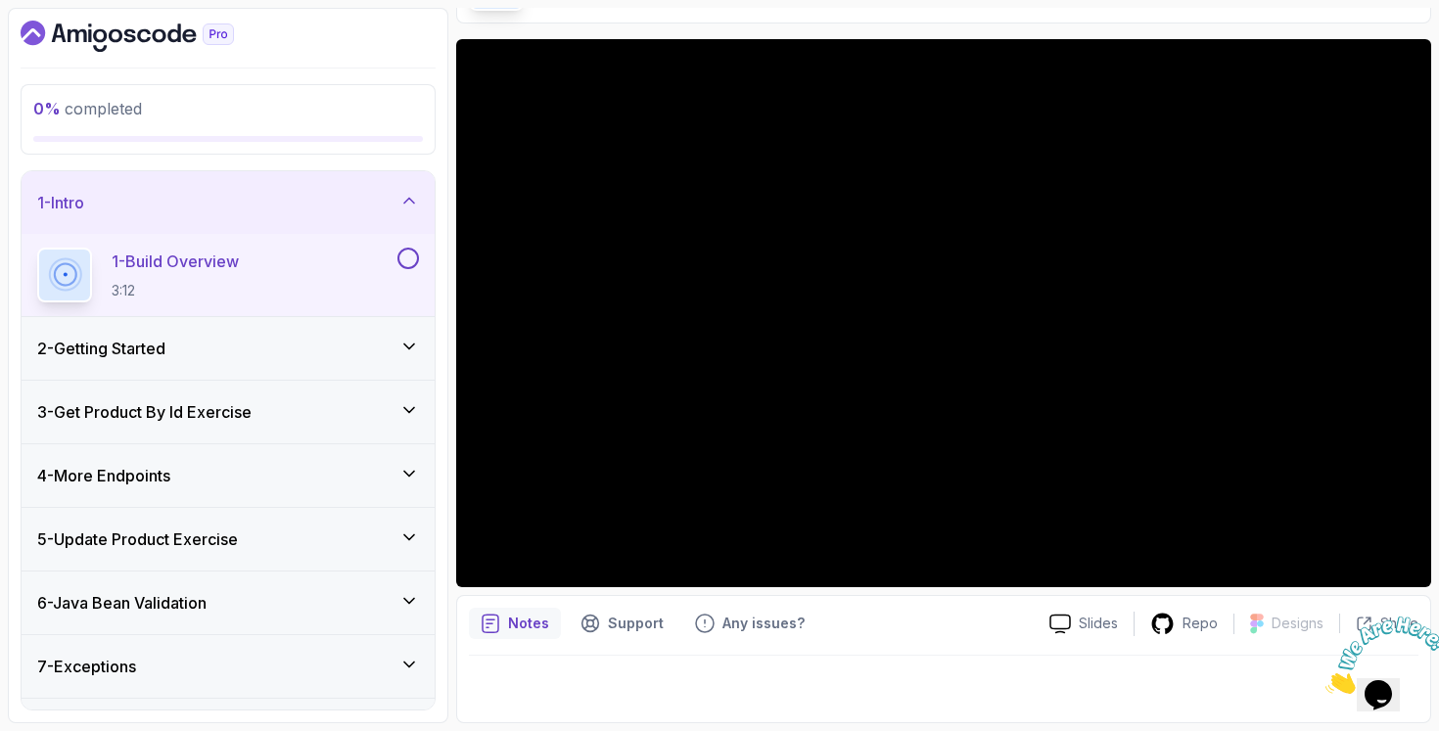
click at [265, 341] on div "2 - Getting Started" at bounding box center [228, 348] width 382 height 23
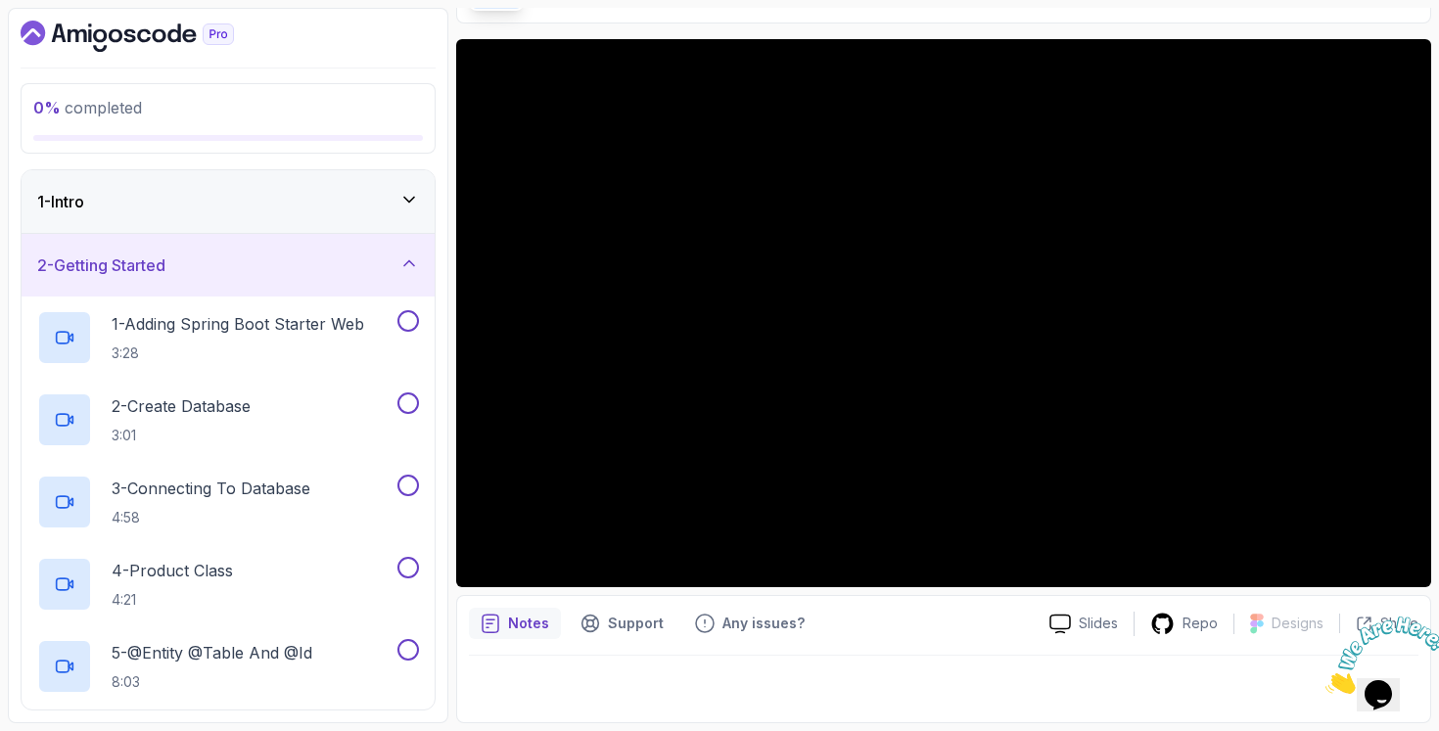
click at [300, 218] on div "1 - Intro" at bounding box center [228, 201] width 413 height 63
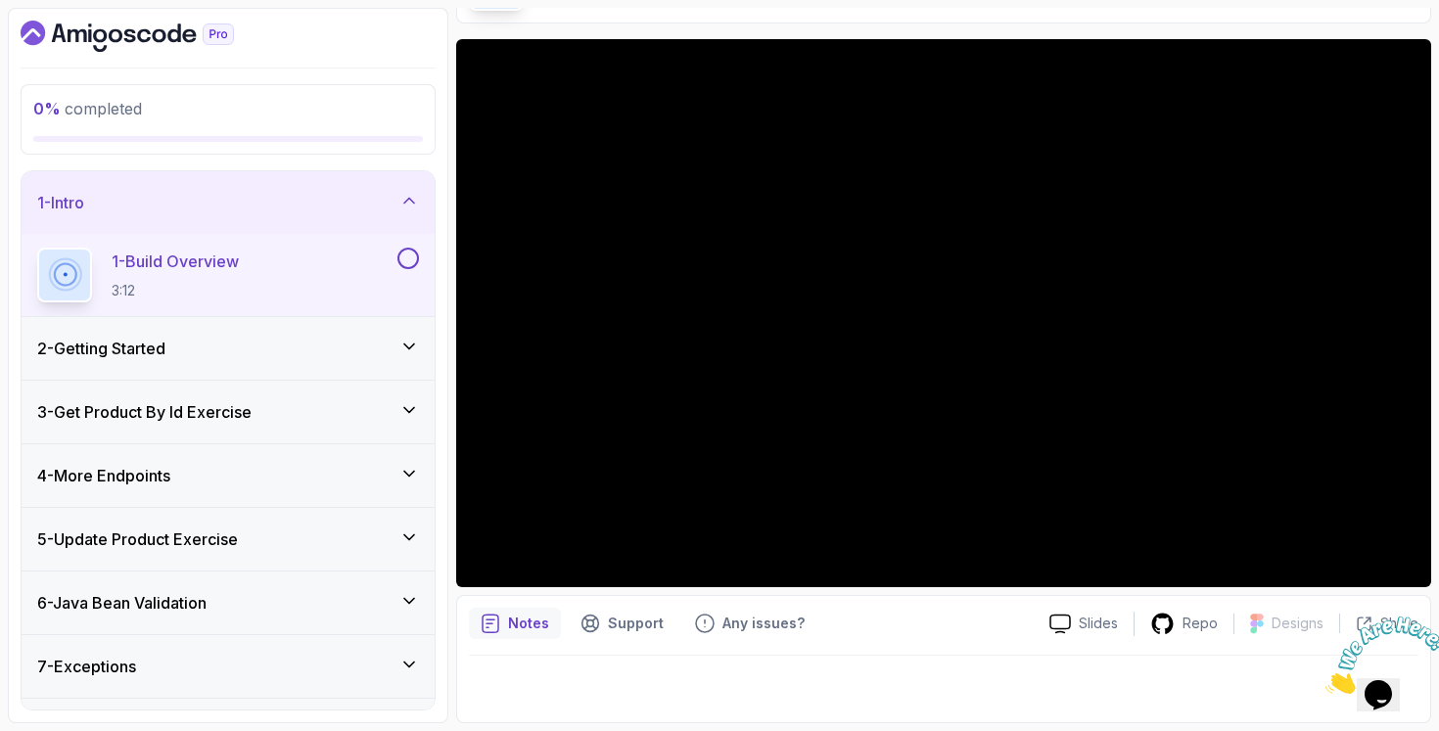
click at [325, 355] on div "2 - Getting Started" at bounding box center [228, 348] width 382 height 23
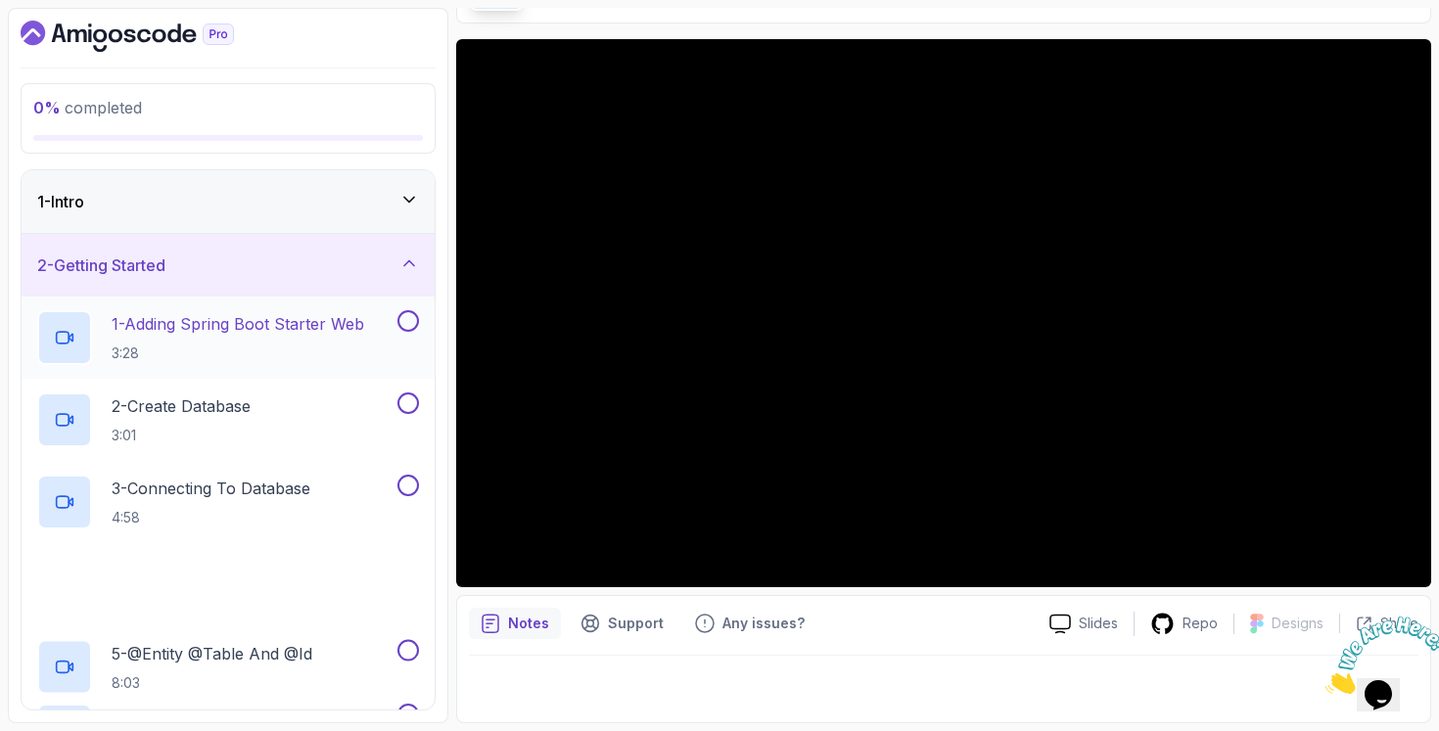
click at [335, 338] on h2 "1 - Adding Spring Boot Starter Web 3:28" at bounding box center [238, 337] width 253 height 51
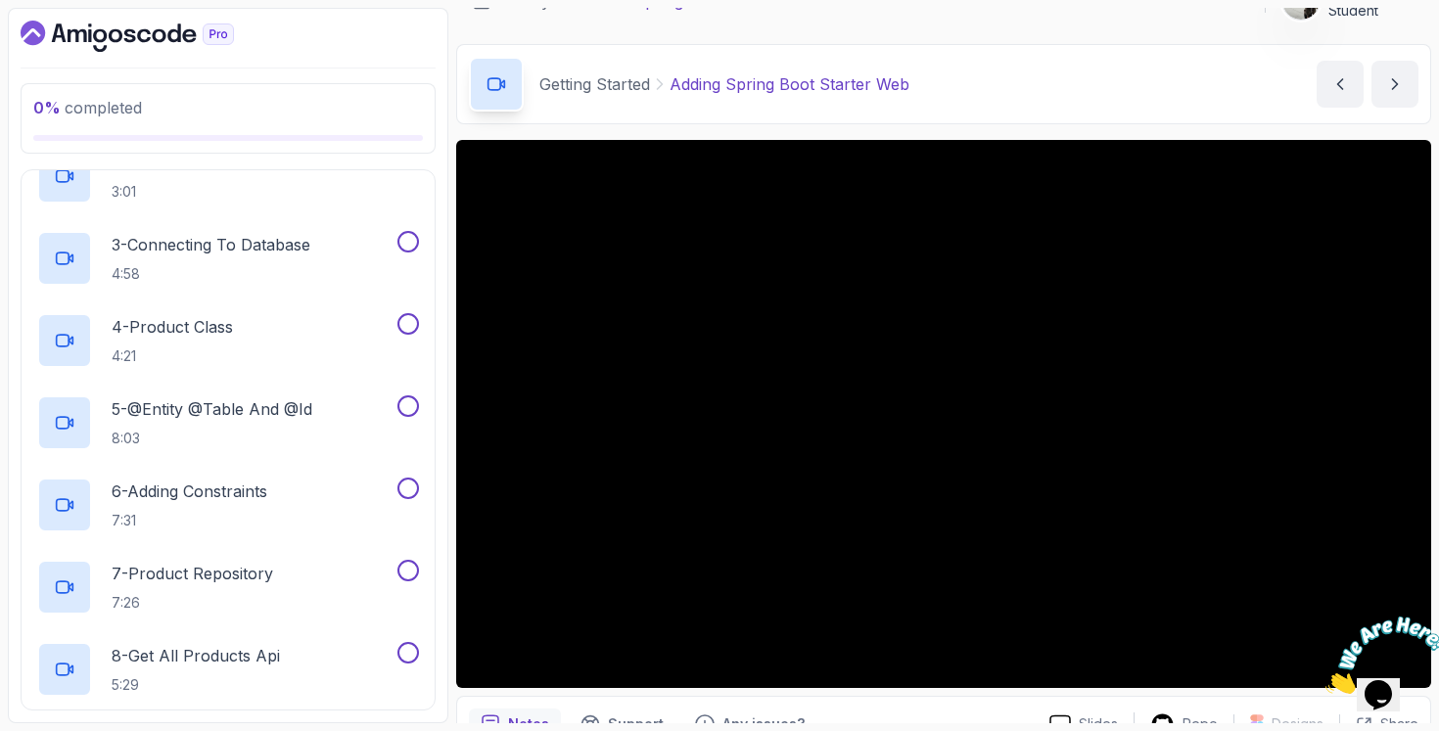
scroll to position [626, 0]
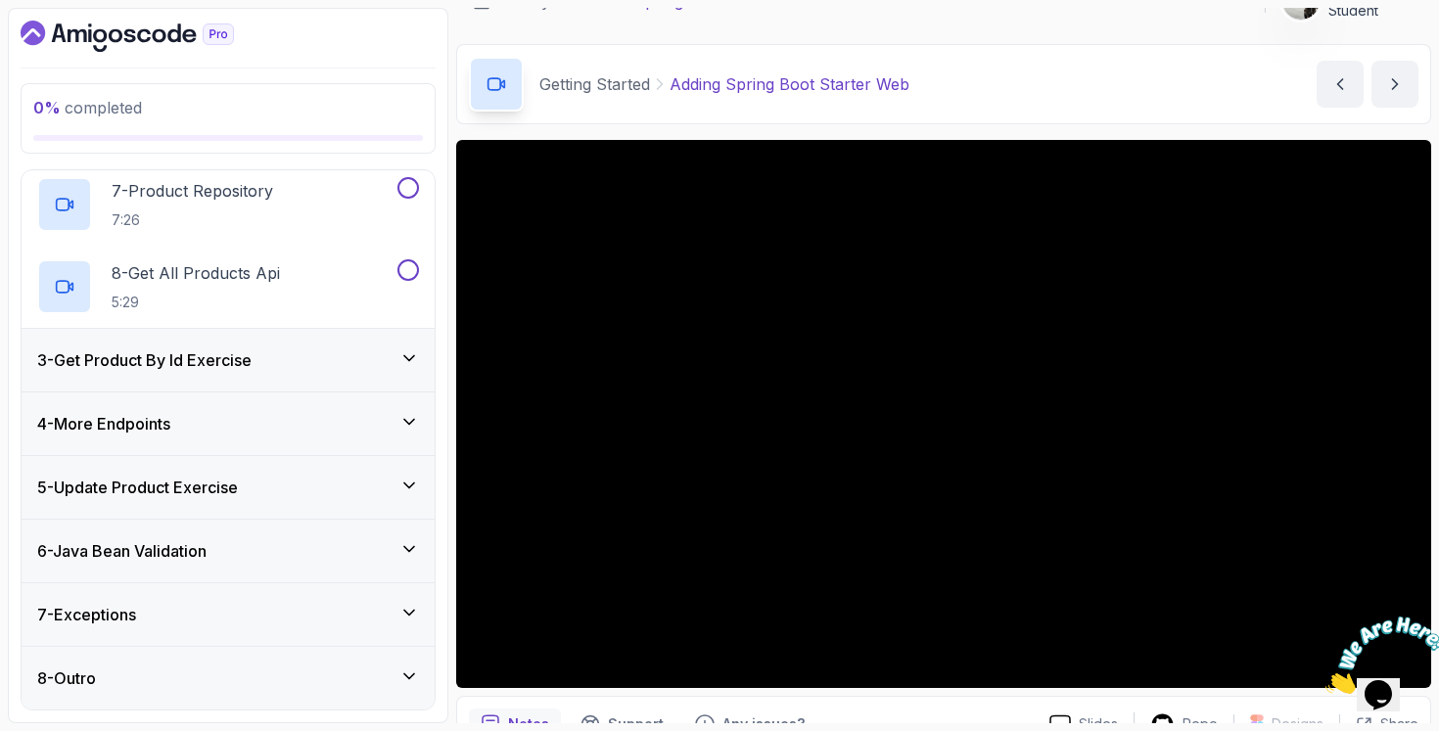
click at [325, 597] on div "7 - Exceptions" at bounding box center [228, 614] width 413 height 63
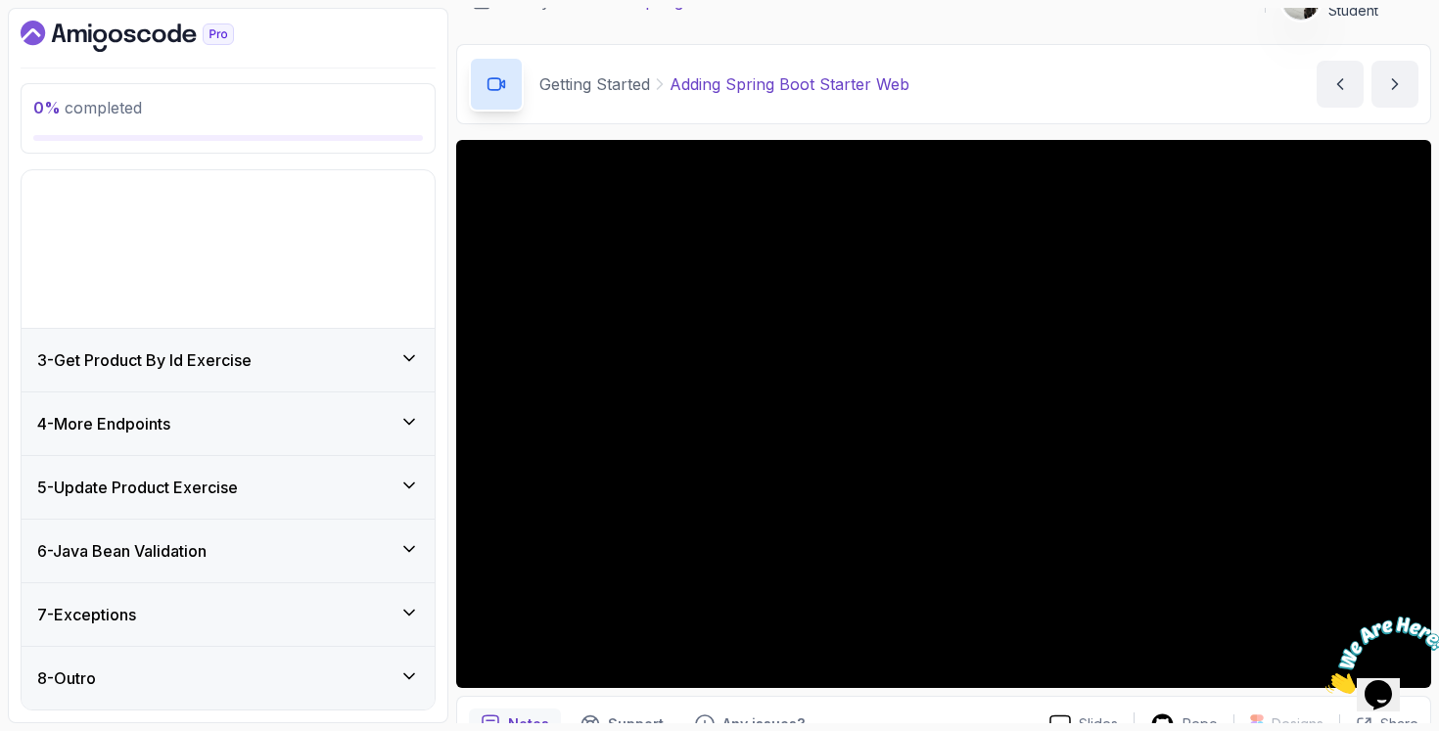
scroll to position [0, 0]
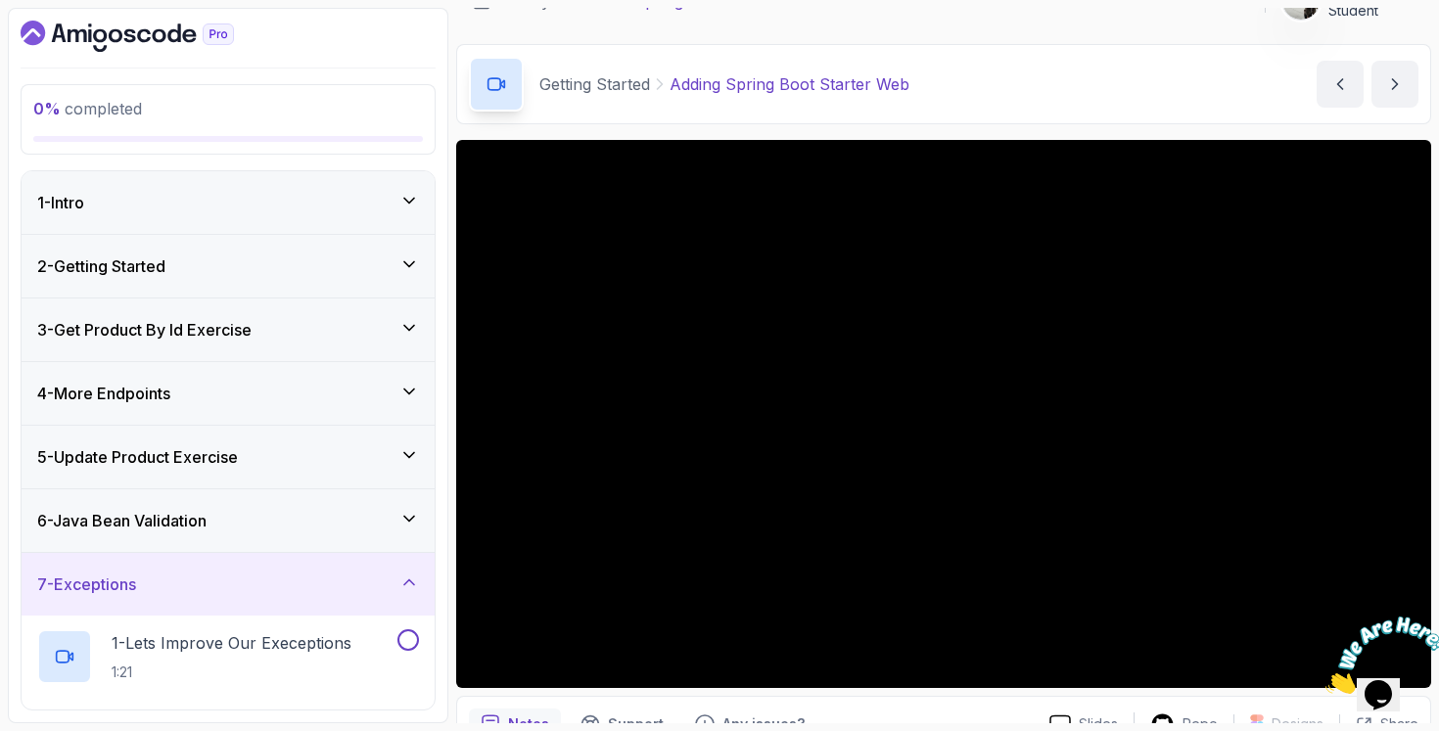
click at [317, 347] on div "3 - Get Product By Id Exercise" at bounding box center [228, 330] width 413 height 63
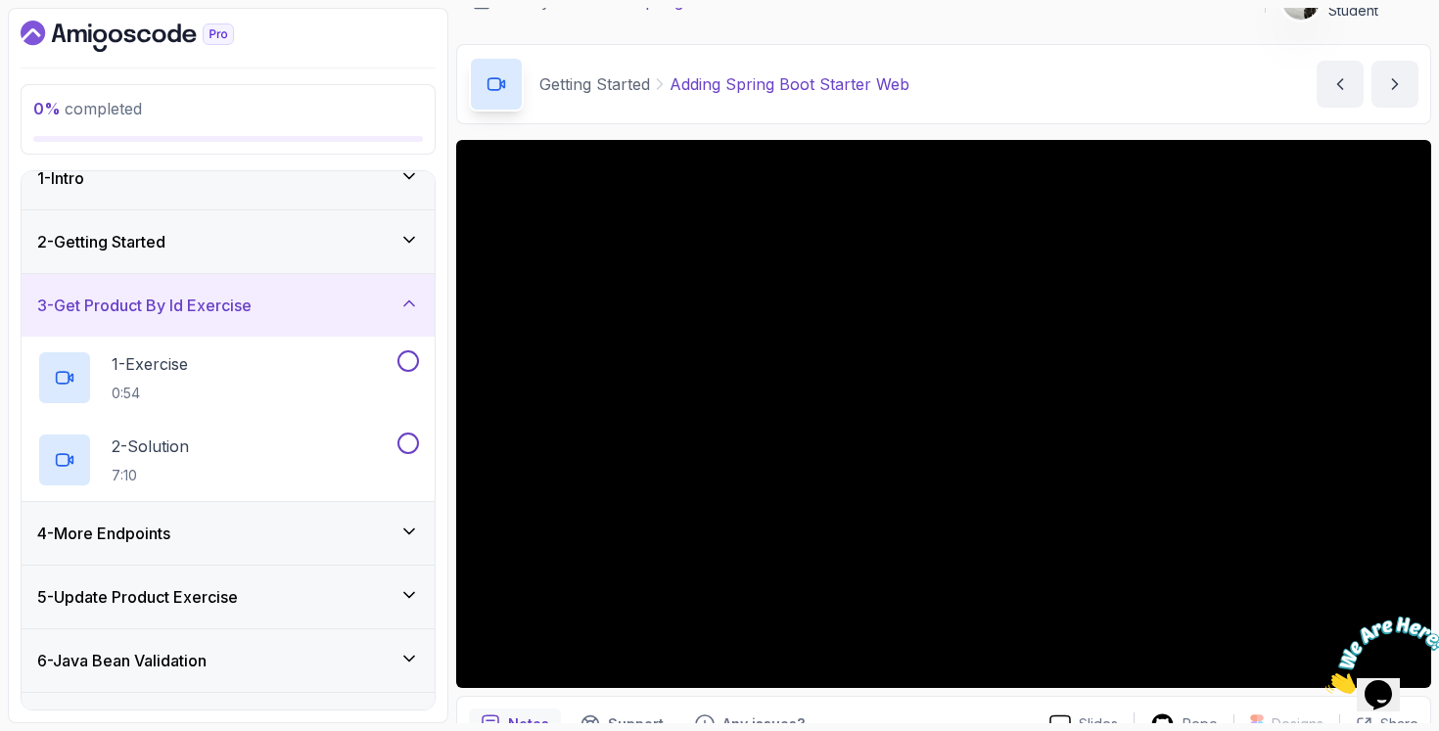
scroll to position [46, 0]
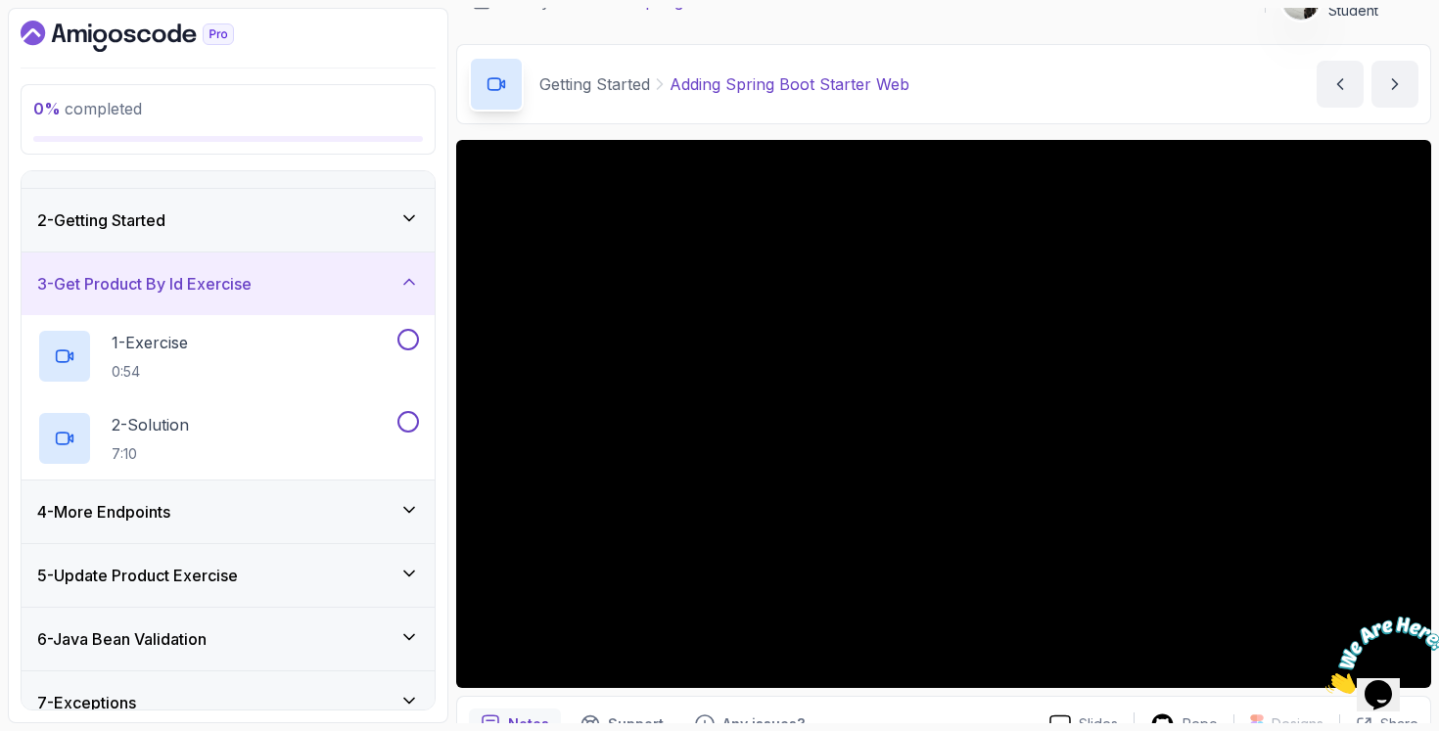
click at [327, 523] on div "4 - More Endpoints" at bounding box center [228, 512] width 413 height 63
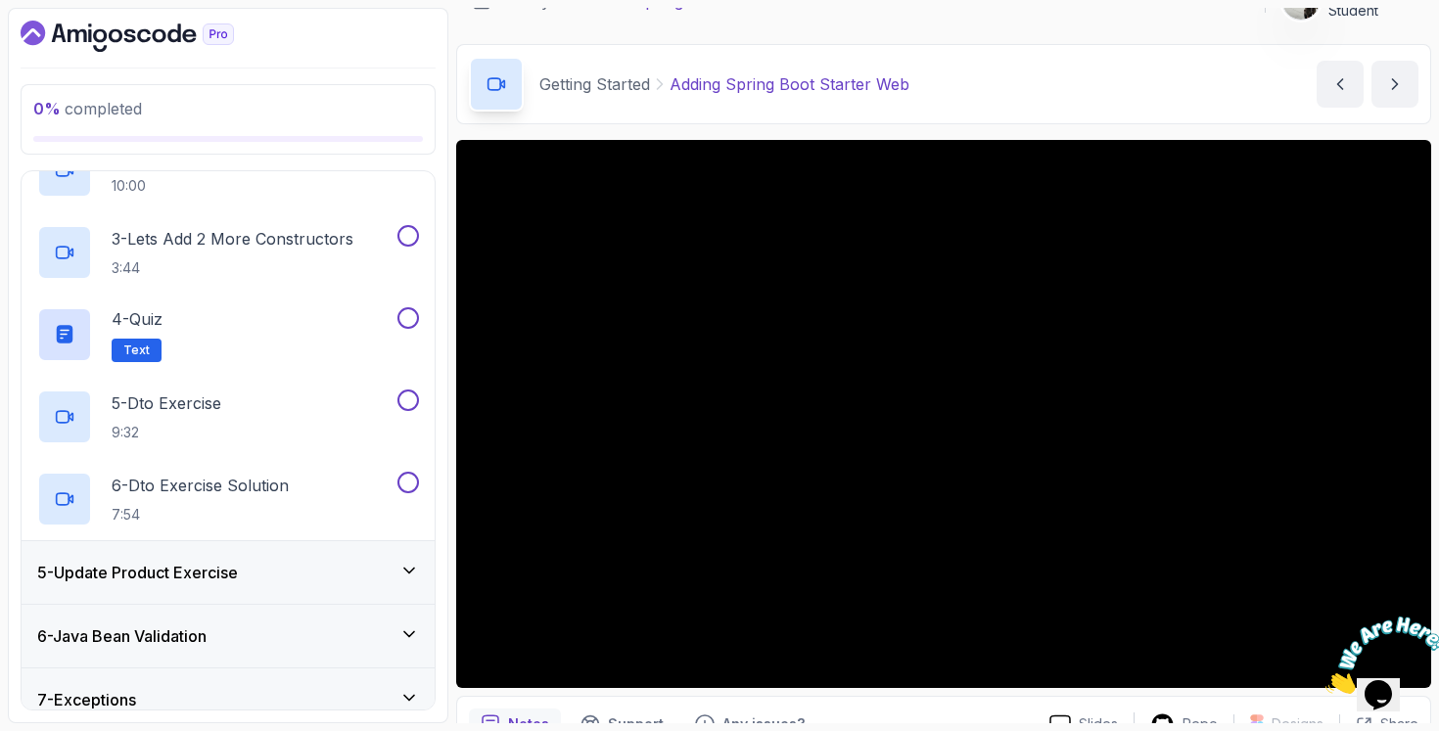
scroll to position [462, 0]
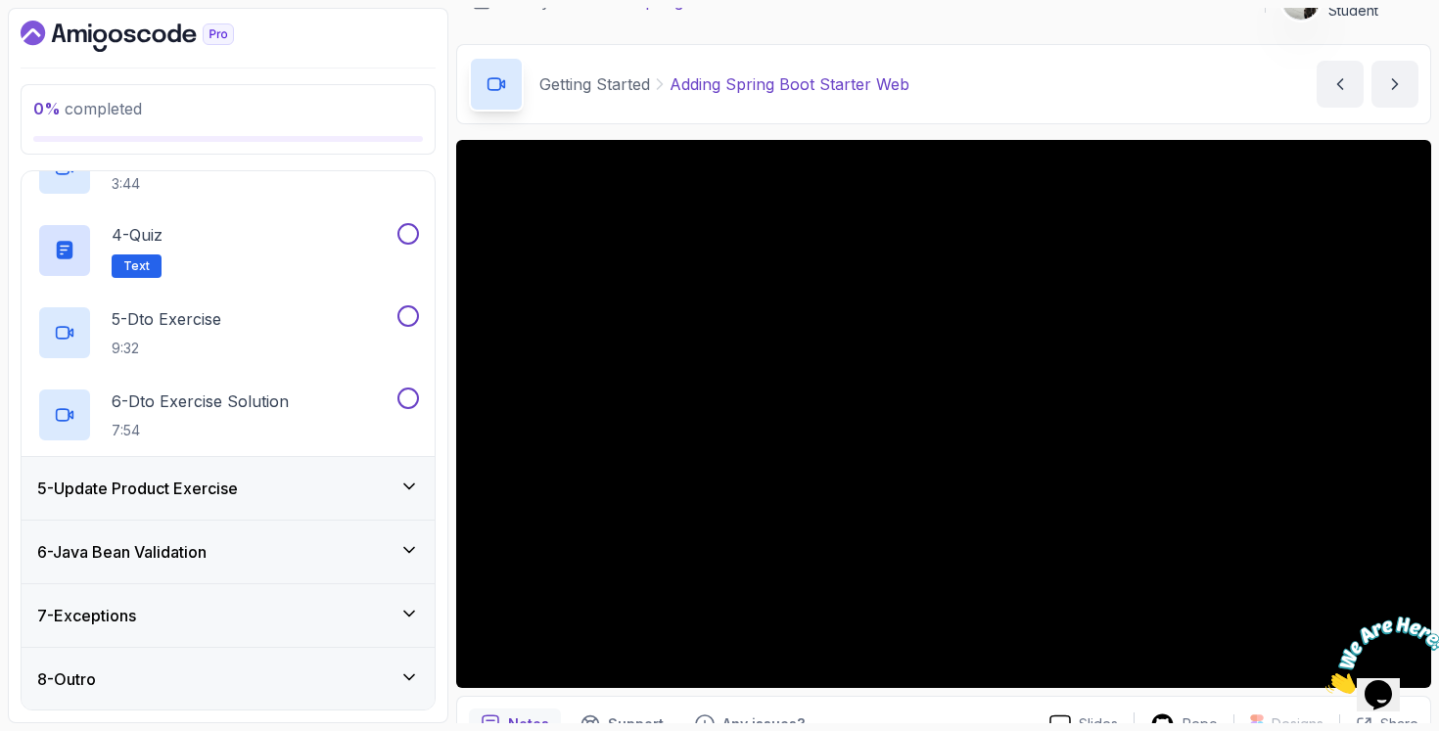
click at [357, 486] on div "5 - Update Product Exercise" at bounding box center [228, 488] width 382 height 23
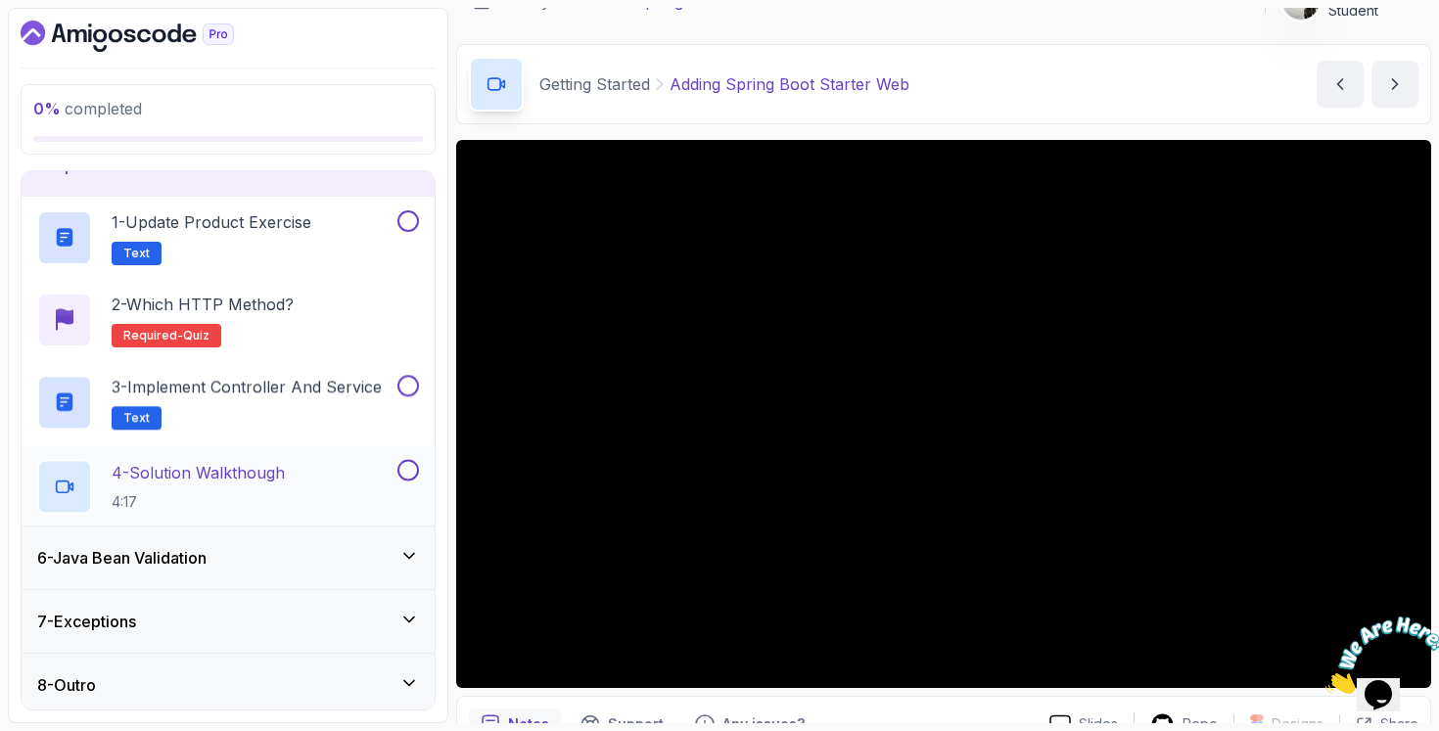
scroll to position [298, 0]
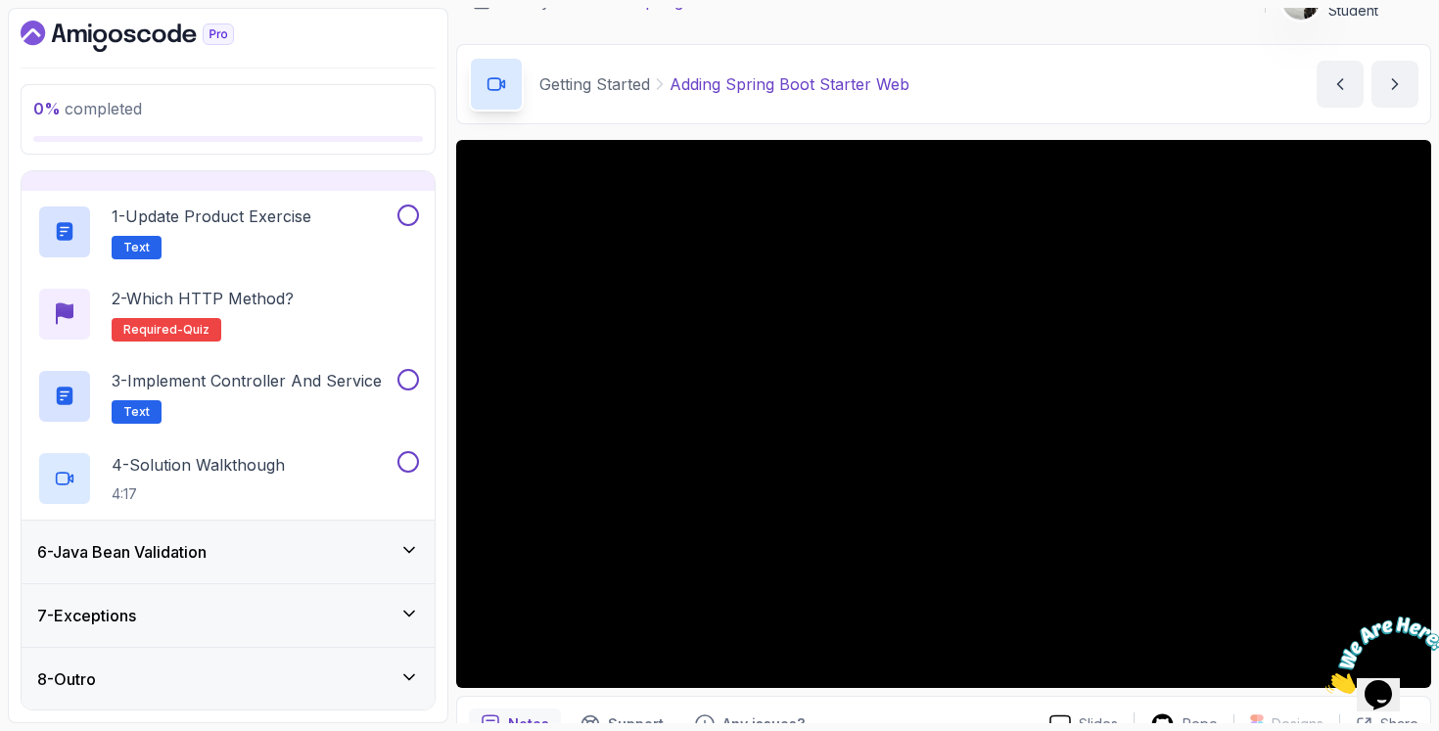
click at [333, 531] on div "6 - Java Bean Validation" at bounding box center [228, 552] width 413 height 63
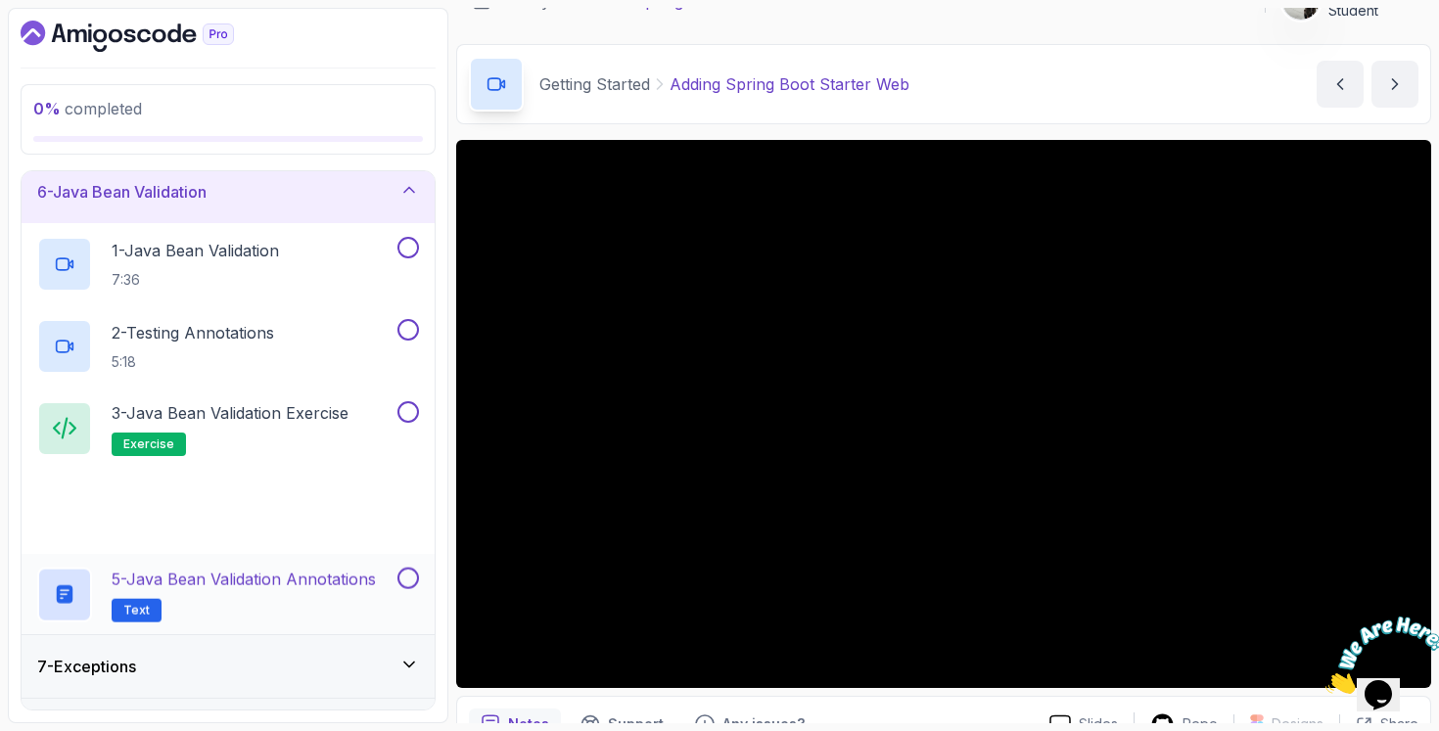
scroll to position [380, 0]
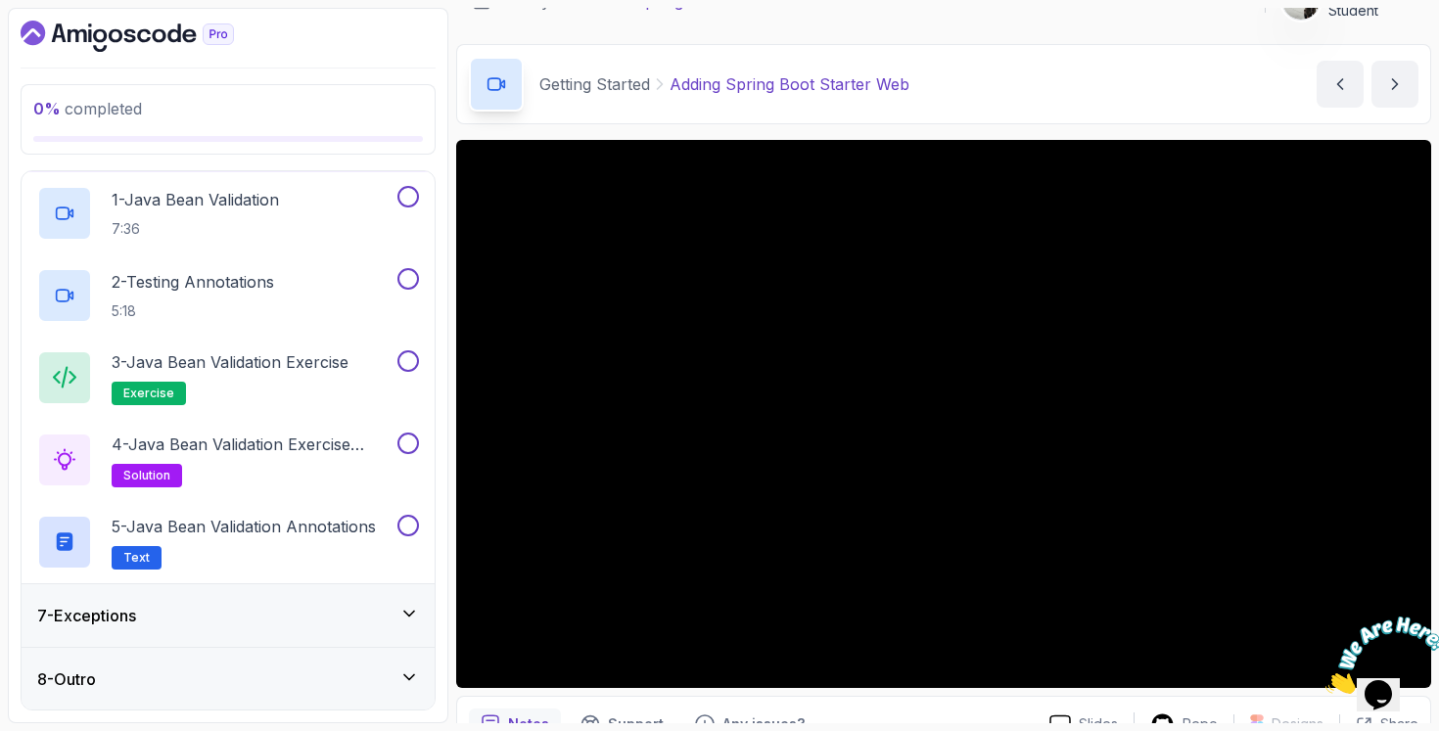
click at [337, 612] on div "7 - Exceptions" at bounding box center [228, 615] width 382 height 23
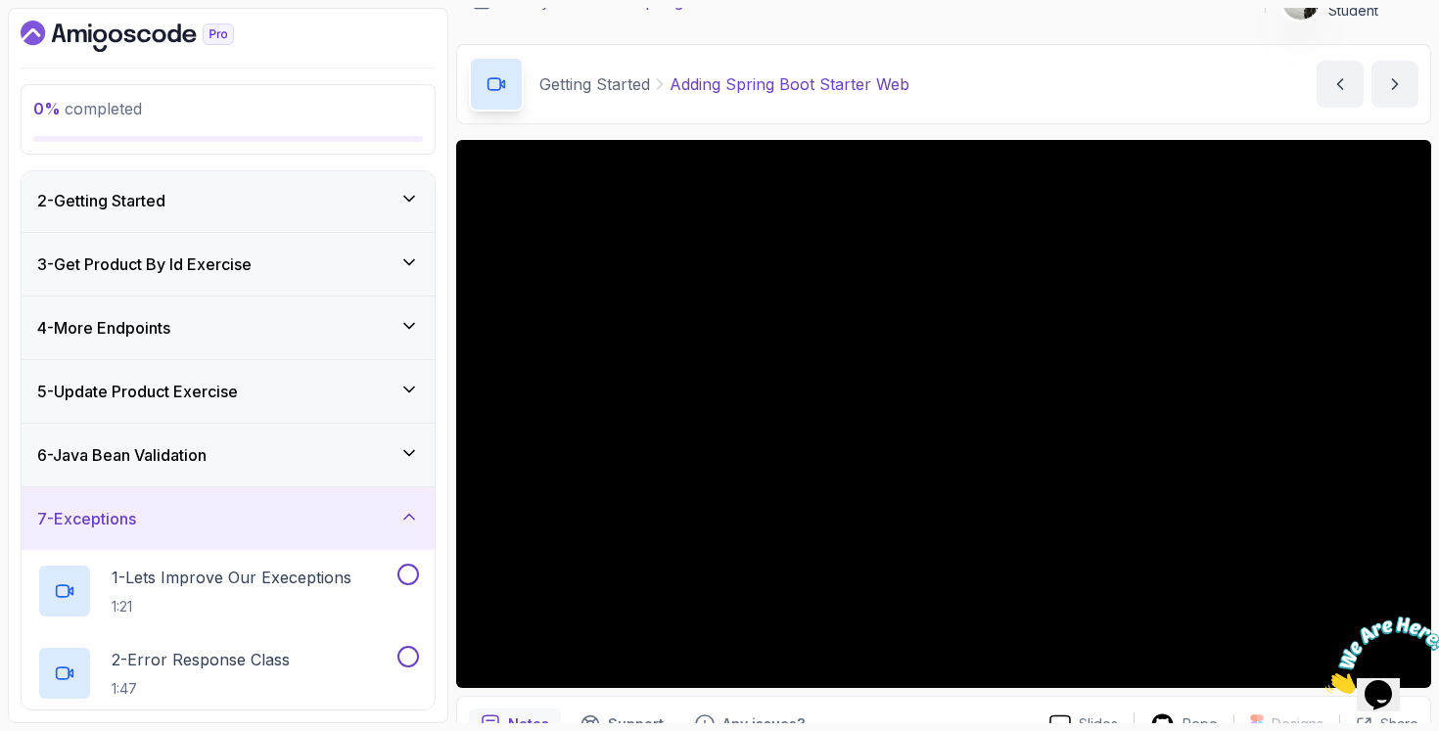
scroll to position [0, 0]
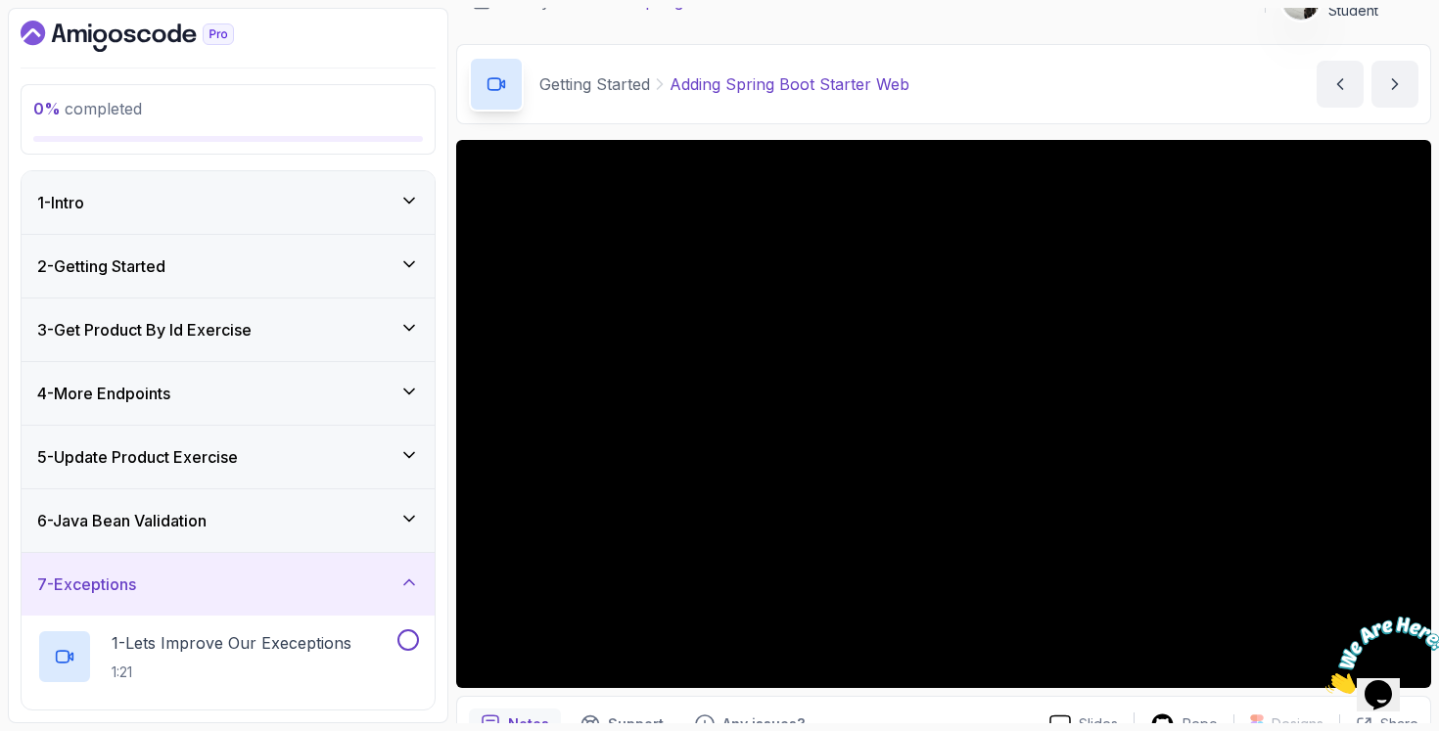
click at [253, 261] on div "2 - Getting Started" at bounding box center [228, 265] width 382 height 23
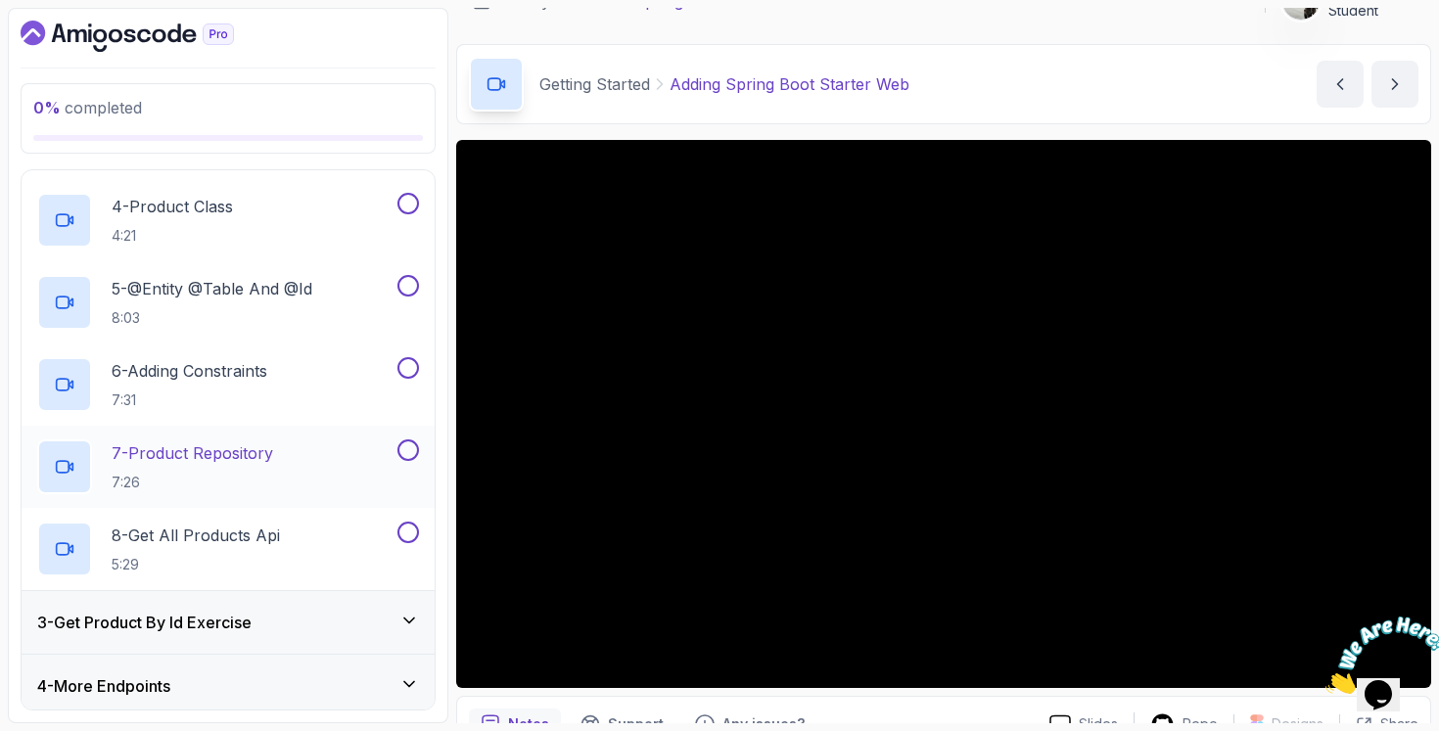
scroll to position [205, 0]
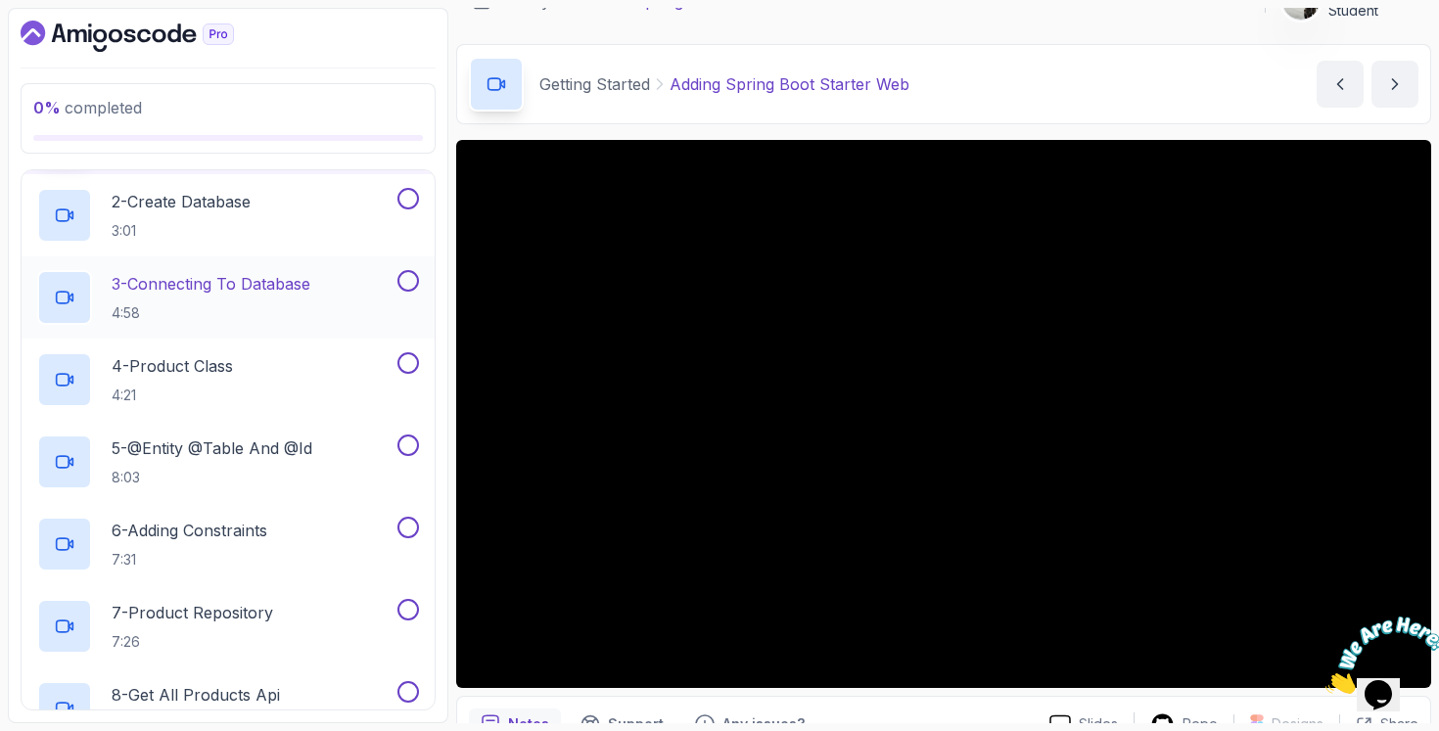
click at [333, 280] on div "3 - Connecting To Database 4:58" at bounding box center [215, 297] width 356 height 55
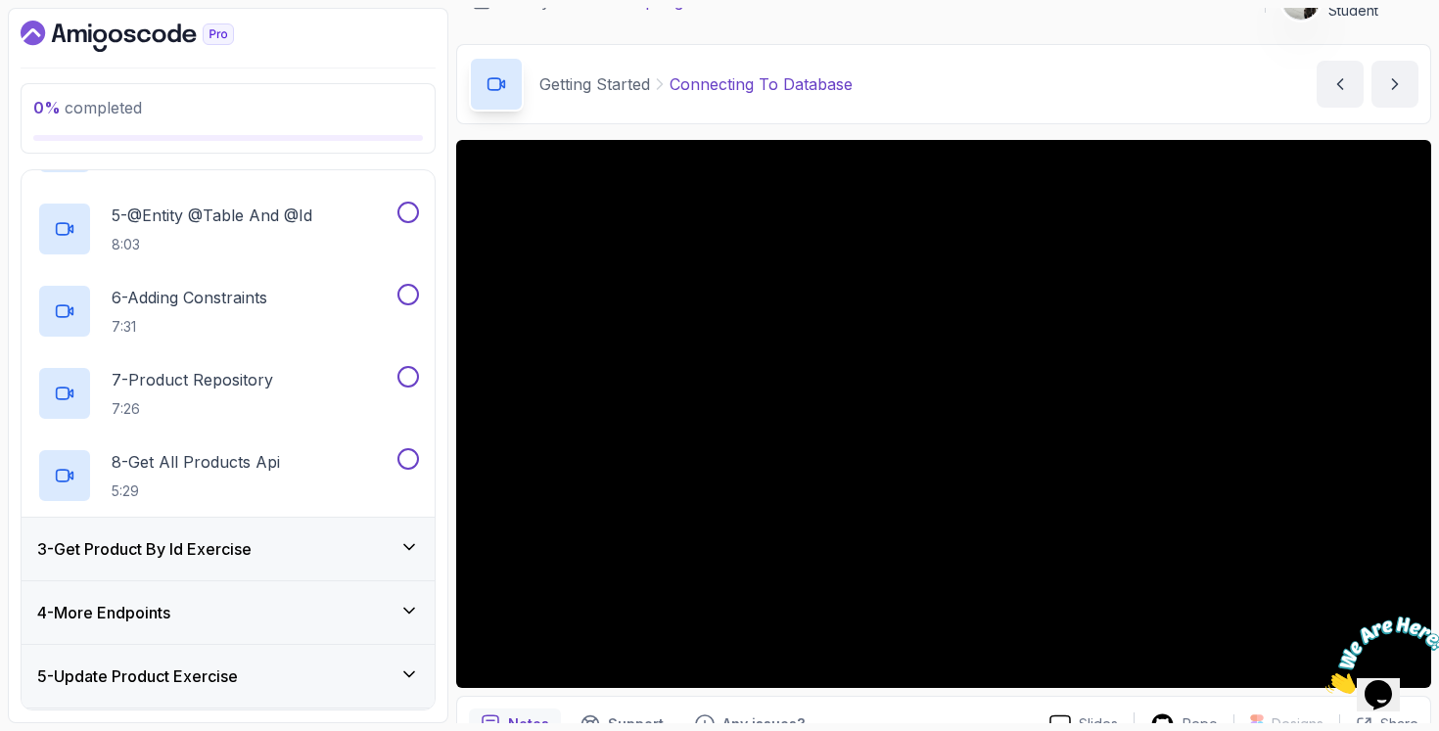
scroll to position [438, 0]
click at [263, 522] on div "3 - Get Product By Id Exercise" at bounding box center [228, 548] width 413 height 63
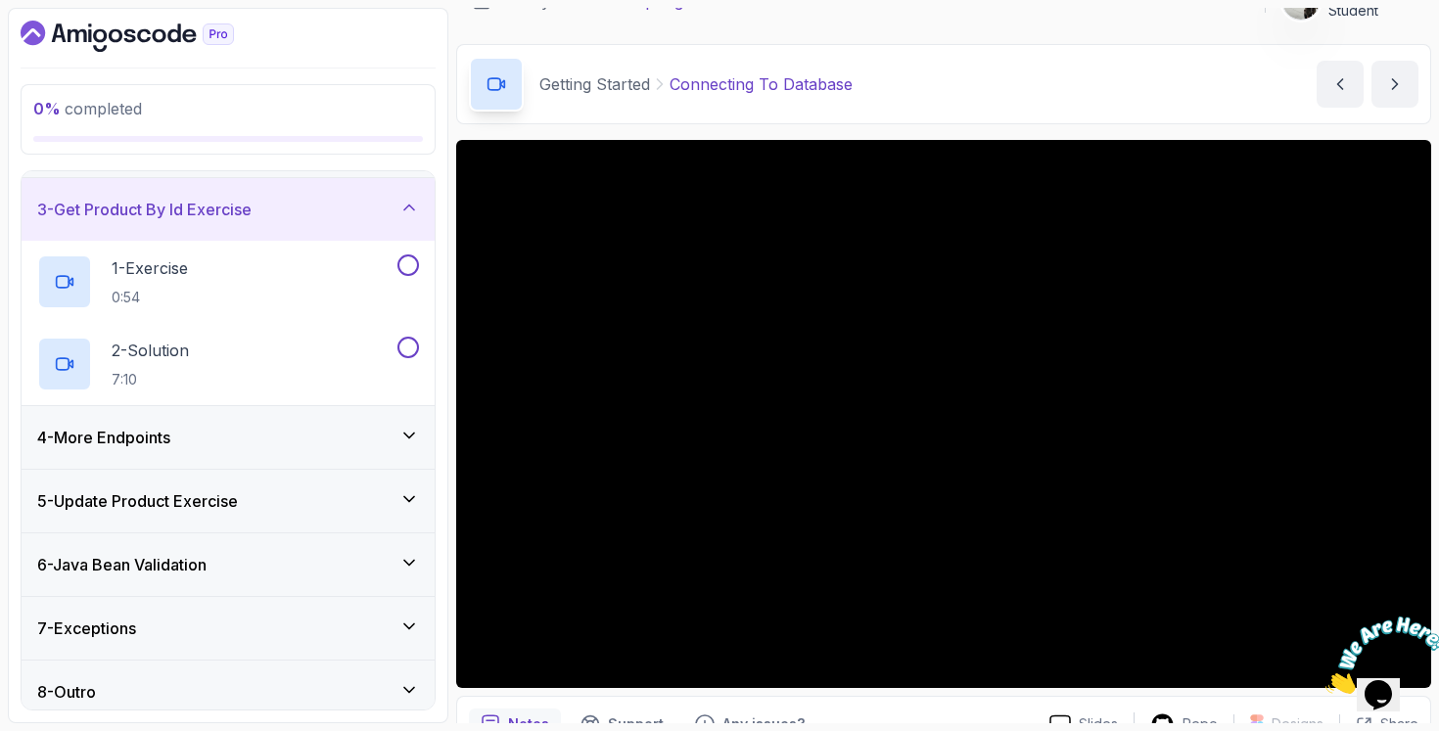
scroll to position [134, 0]
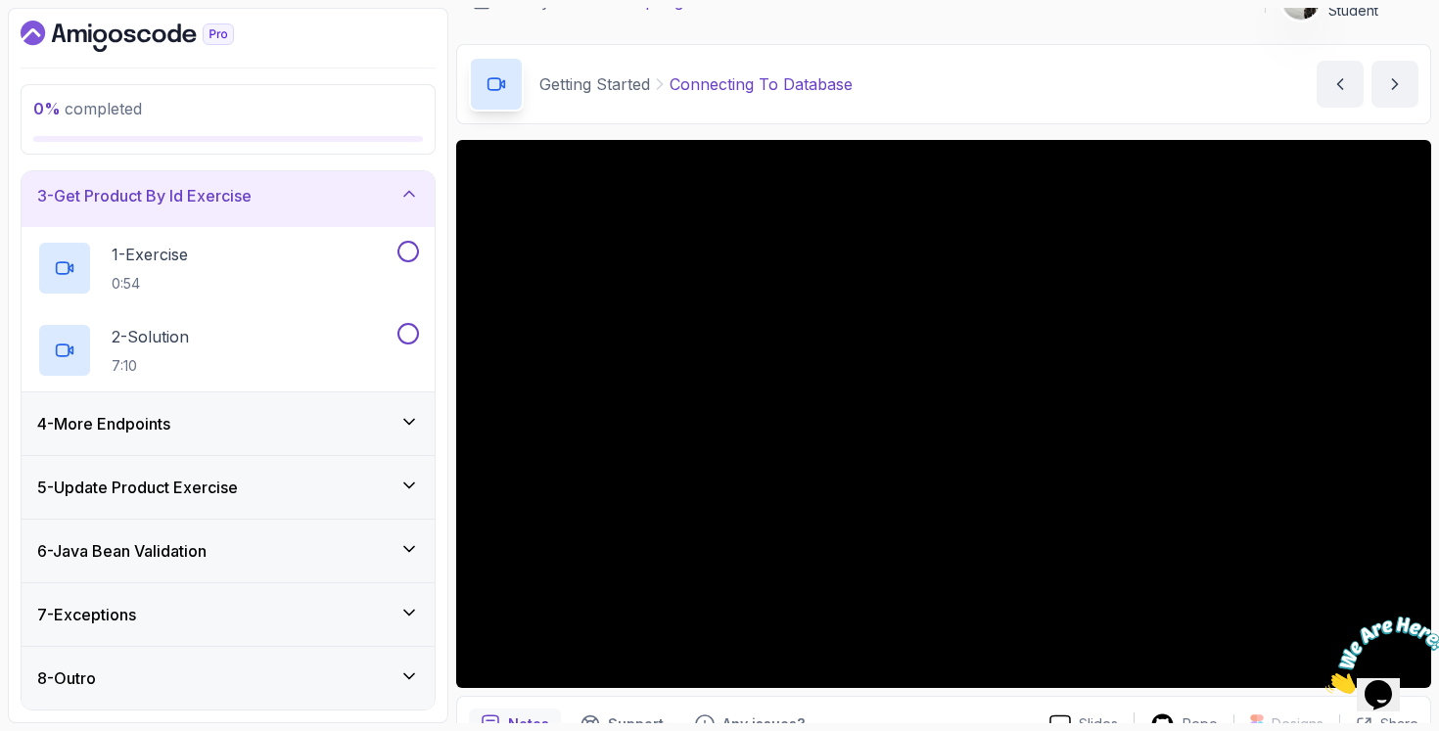
click at [304, 428] on div "4 - More Endpoints" at bounding box center [228, 423] width 382 height 23
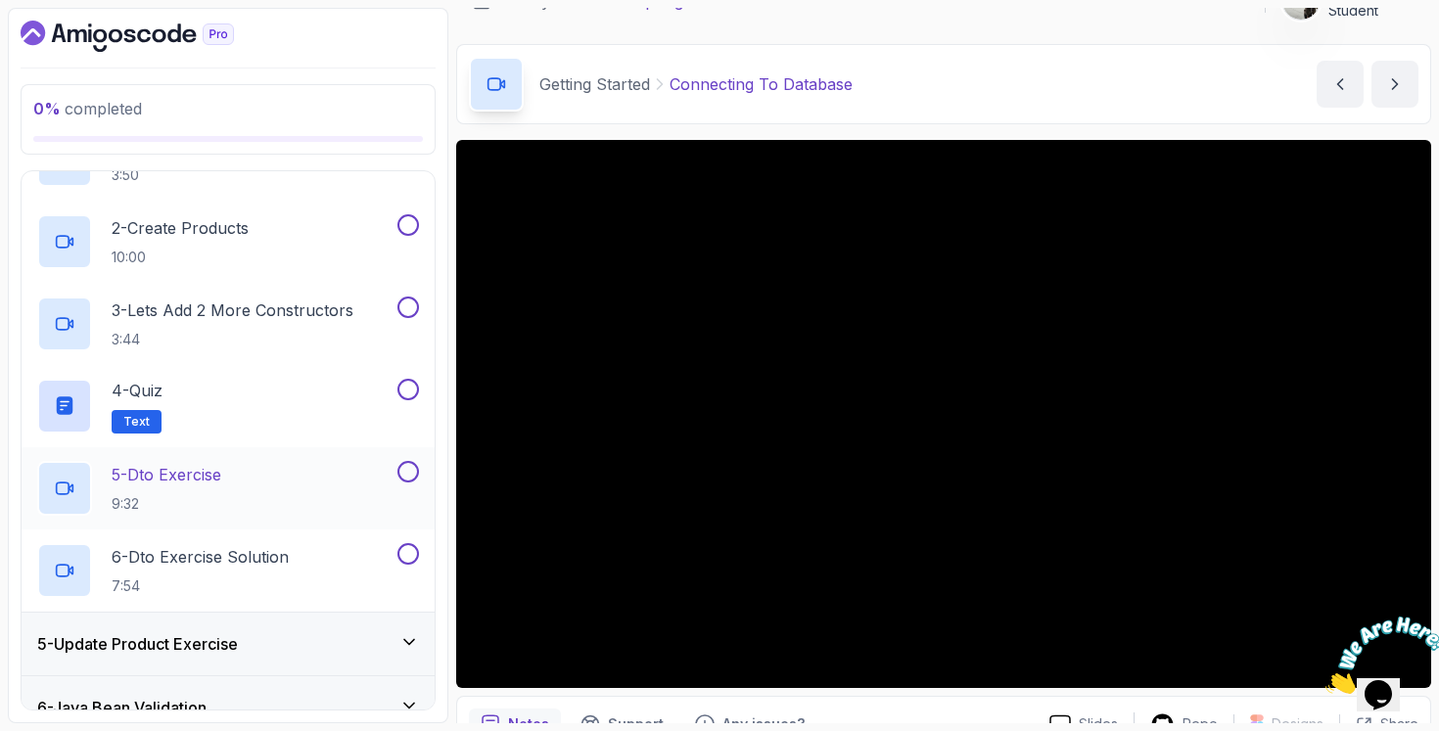
scroll to position [310, 0]
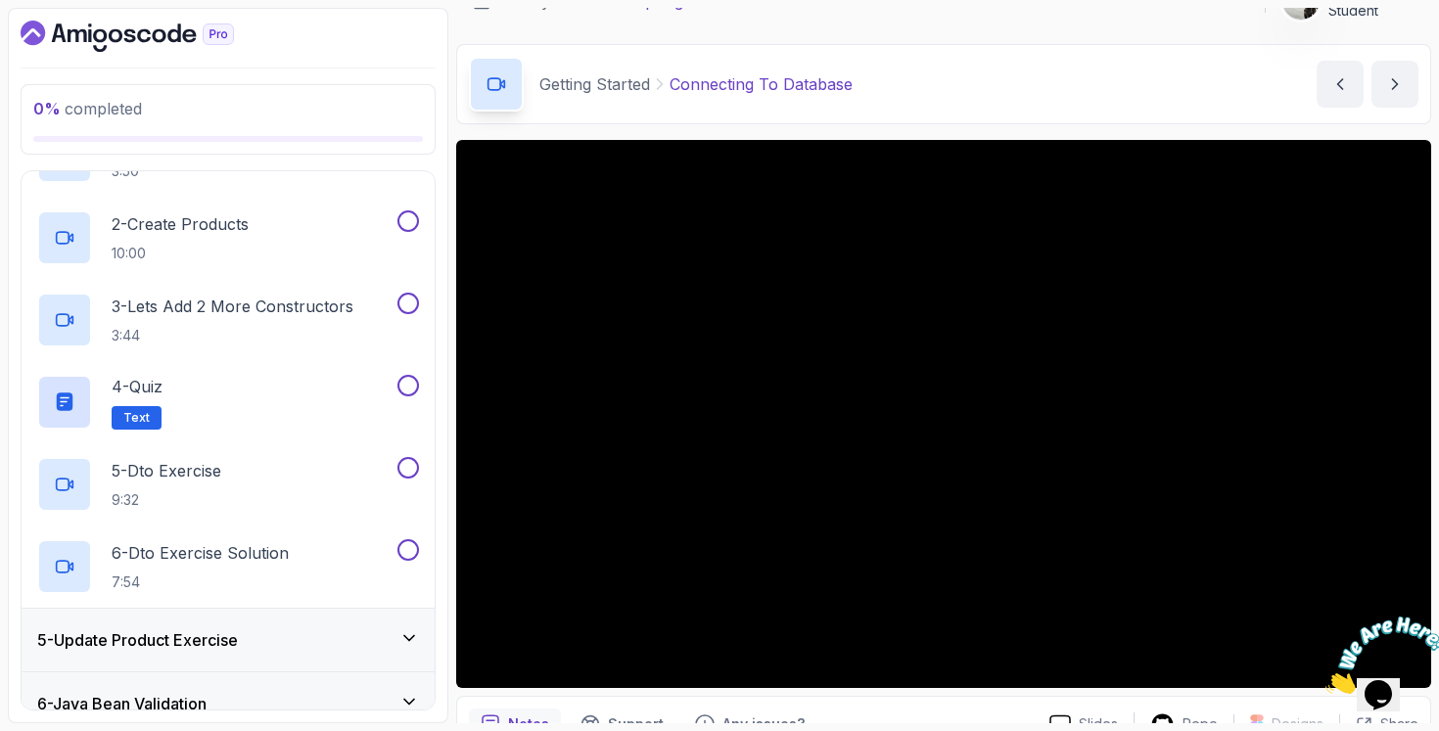
click at [297, 633] on div "5 - Update Product Exercise" at bounding box center [228, 639] width 382 height 23
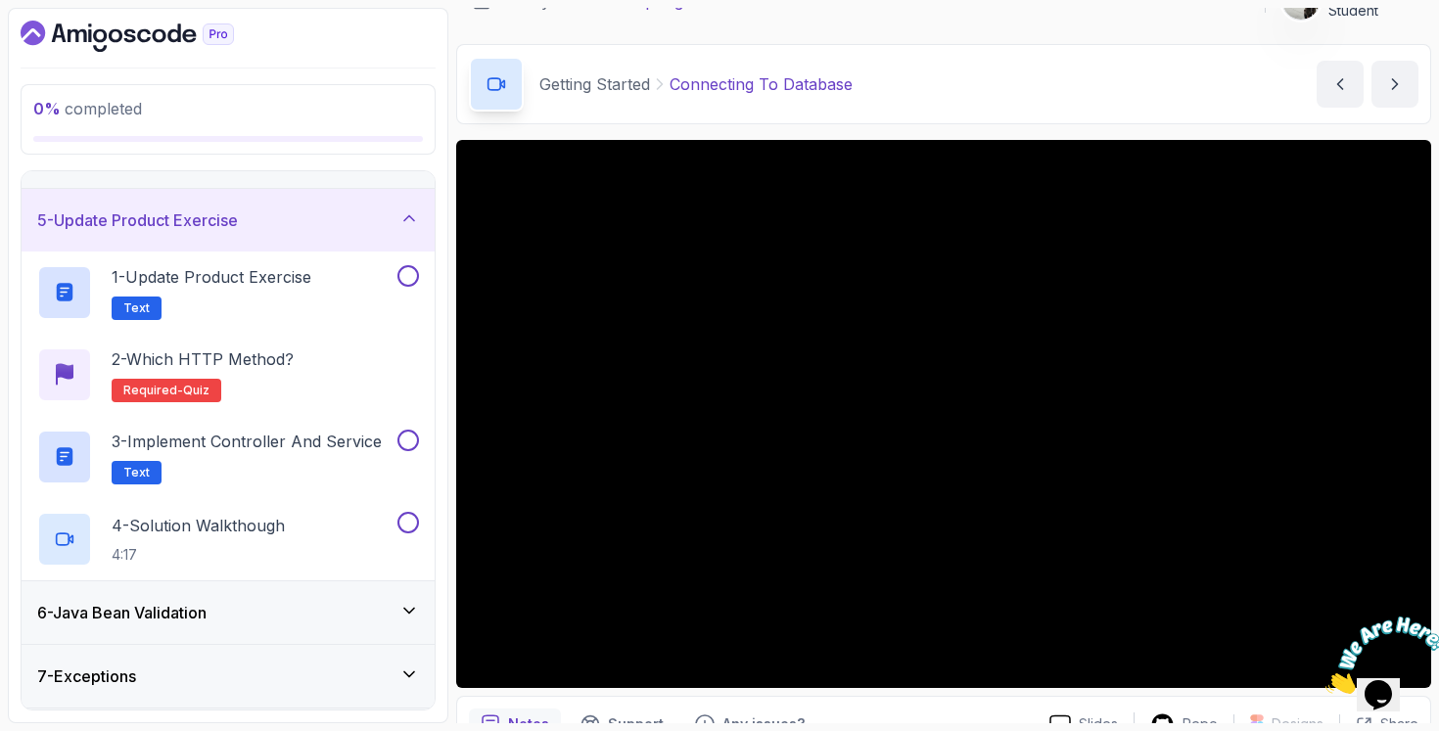
scroll to position [283, 0]
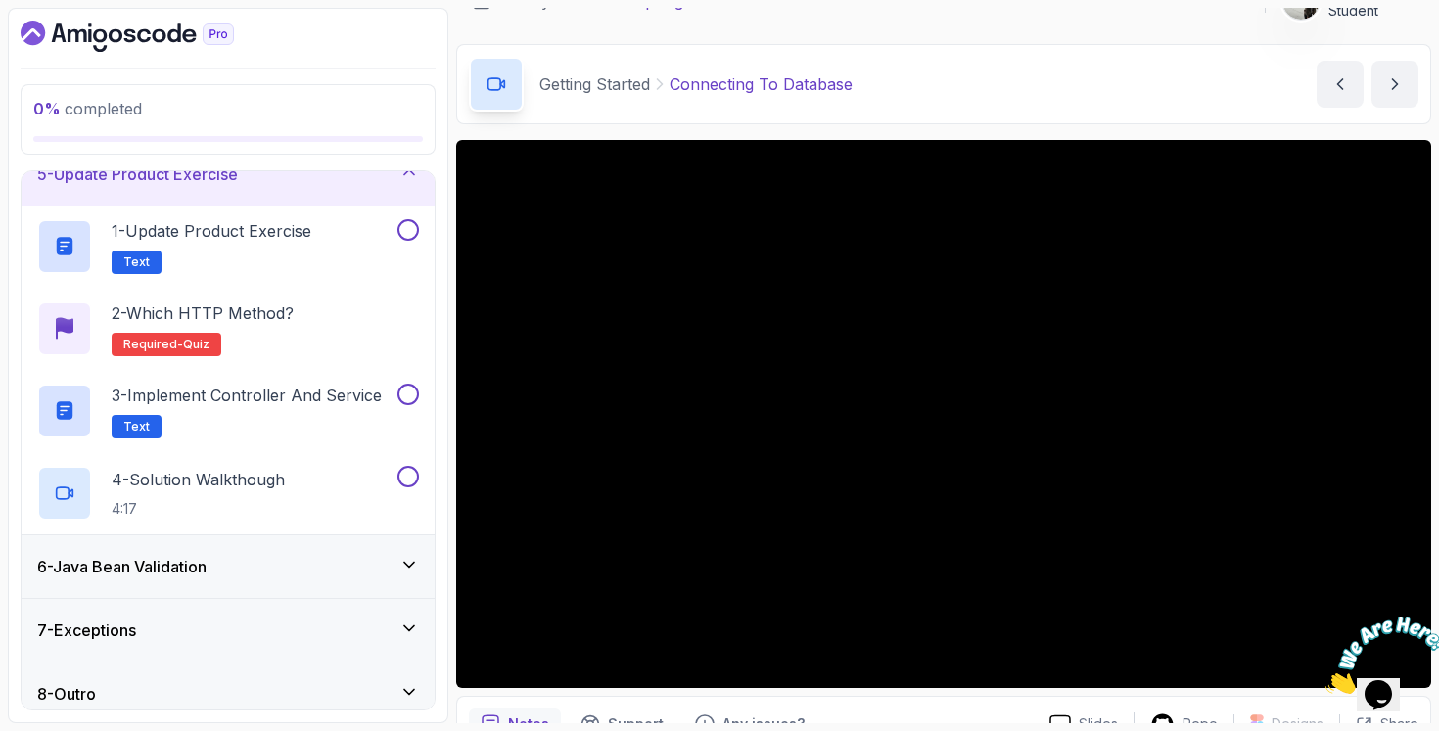
click at [252, 545] on div "6 - Java Bean Validation" at bounding box center [228, 566] width 413 height 63
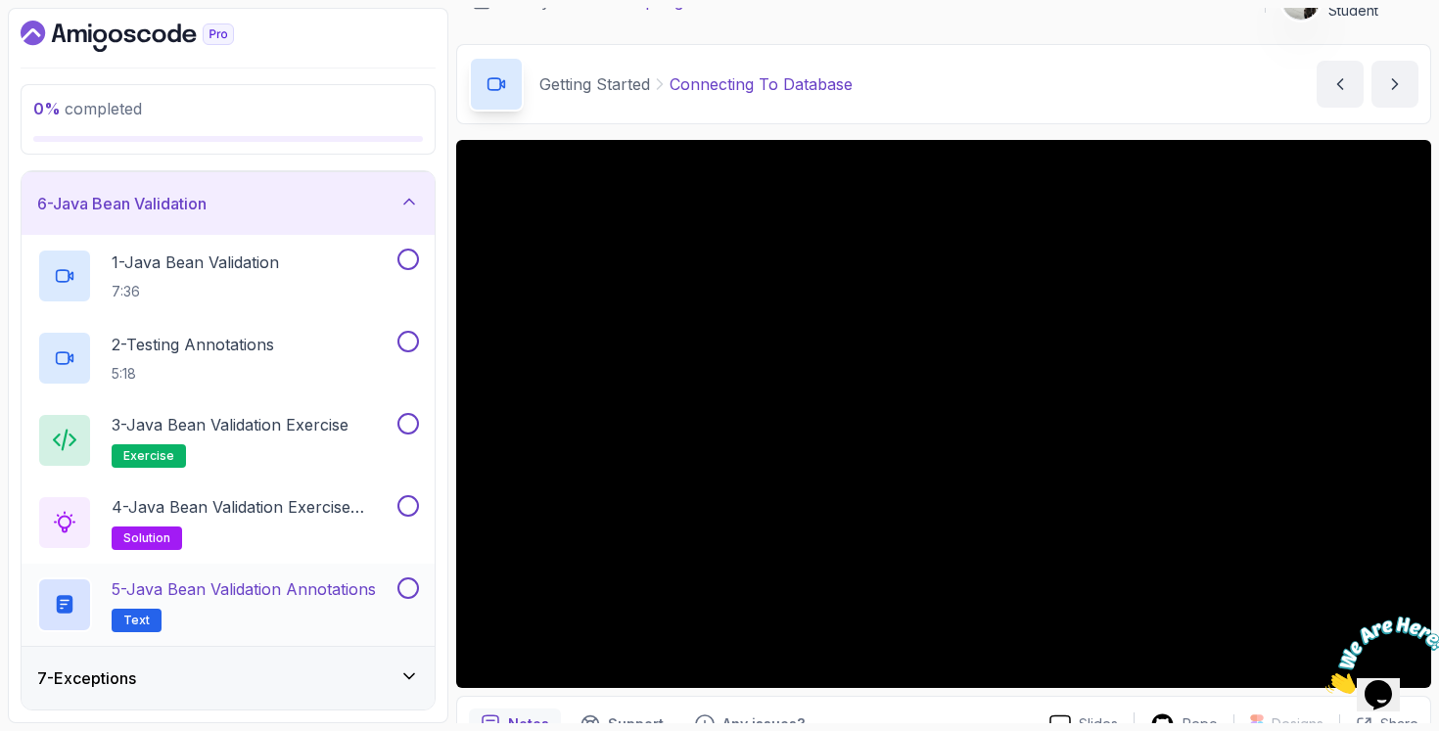
scroll to position [380, 0]
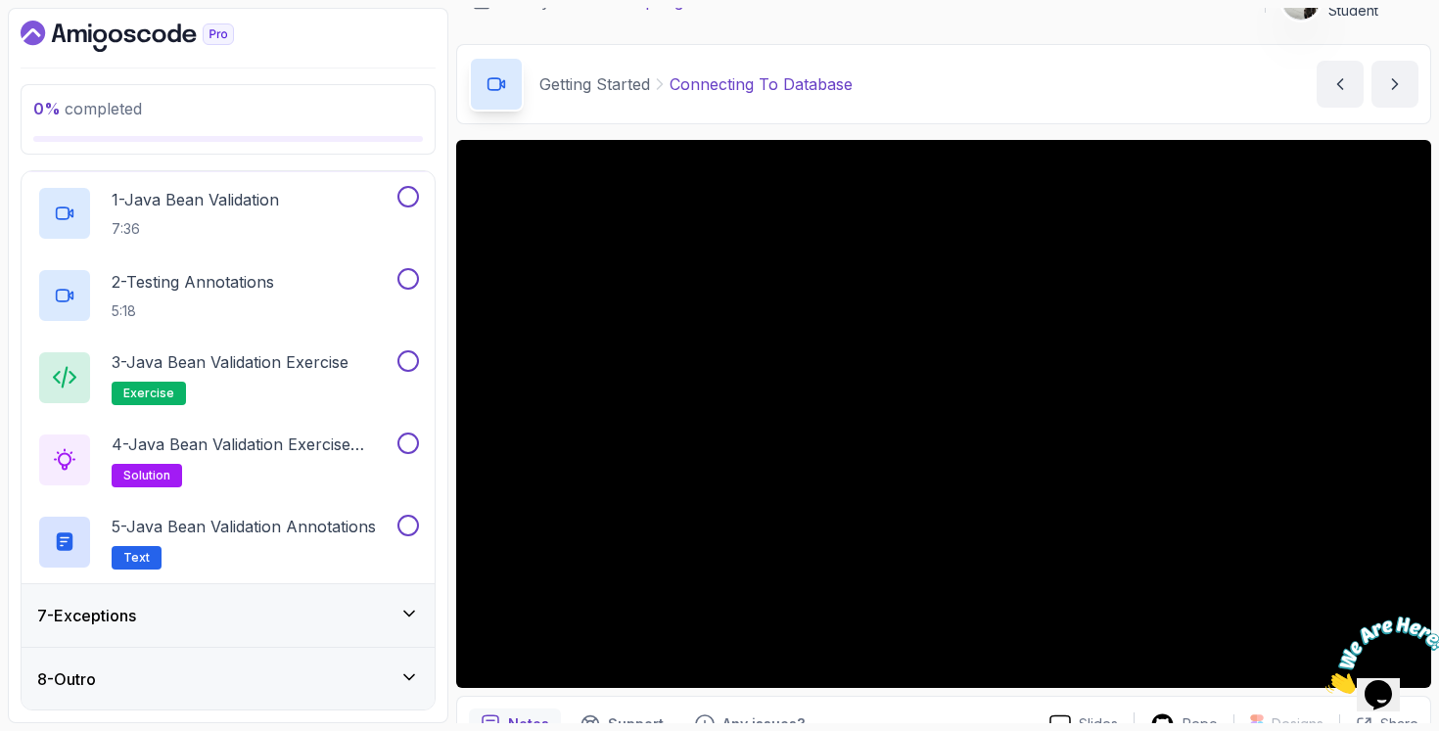
click at [308, 634] on div "7 - Exceptions" at bounding box center [228, 615] width 413 height 63
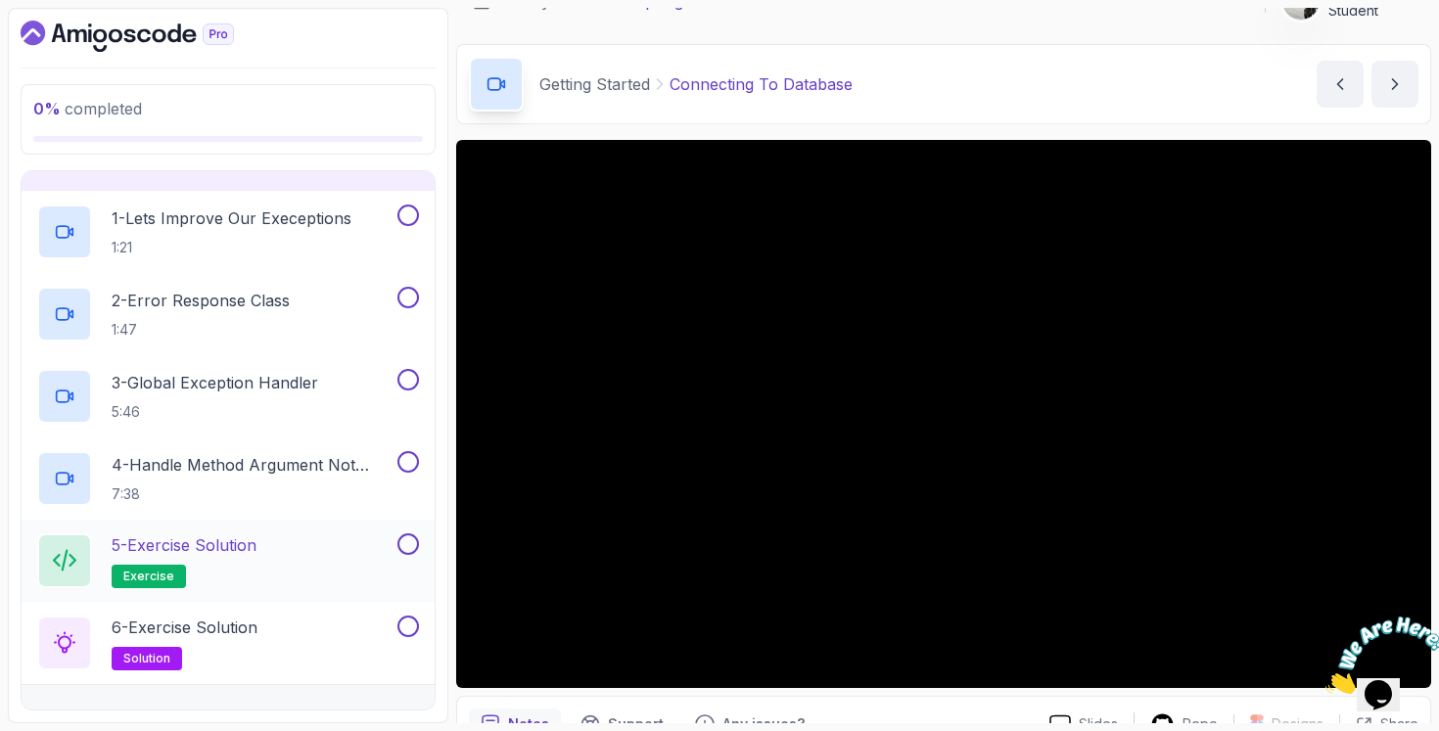
scroll to position [462, 0]
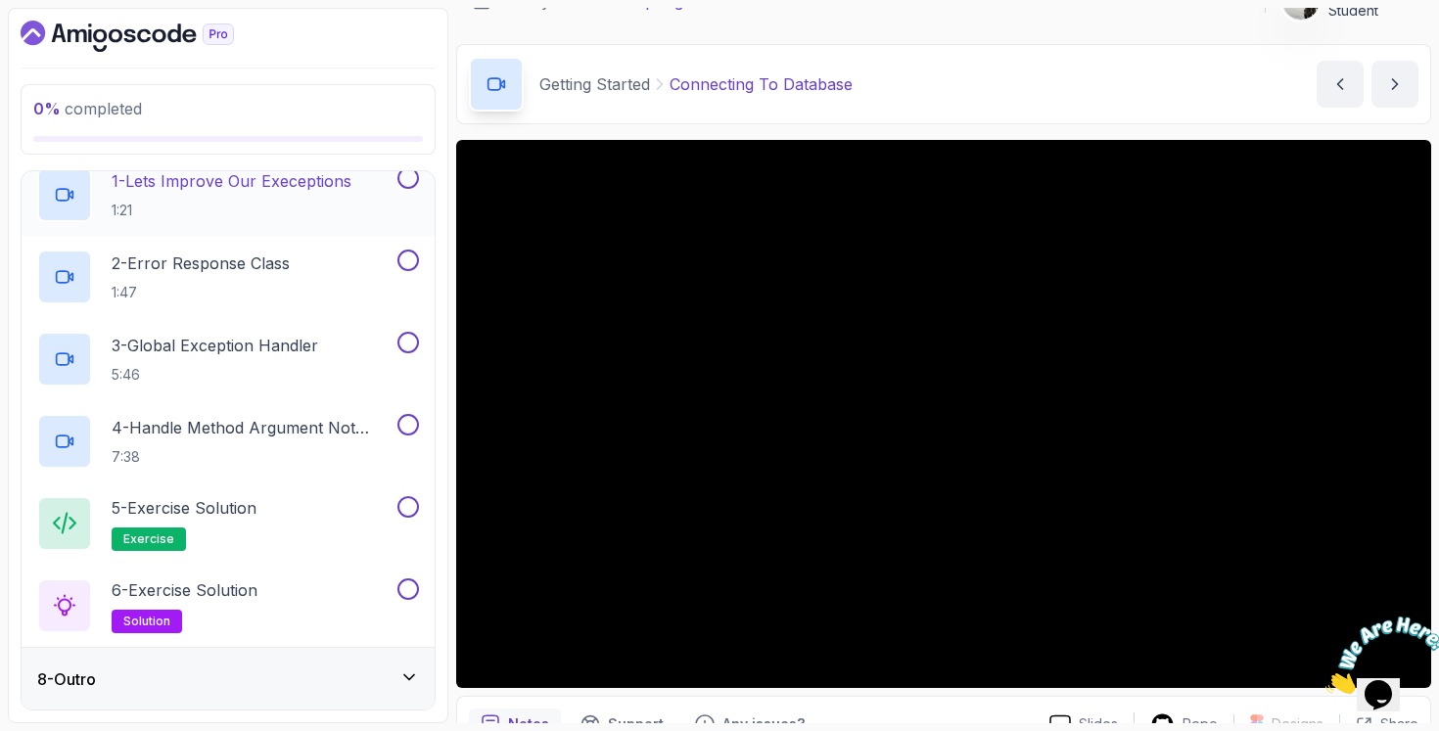
click at [300, 670] on div "8 - Outro" at bounding box center [228, 678] width 382 height 23
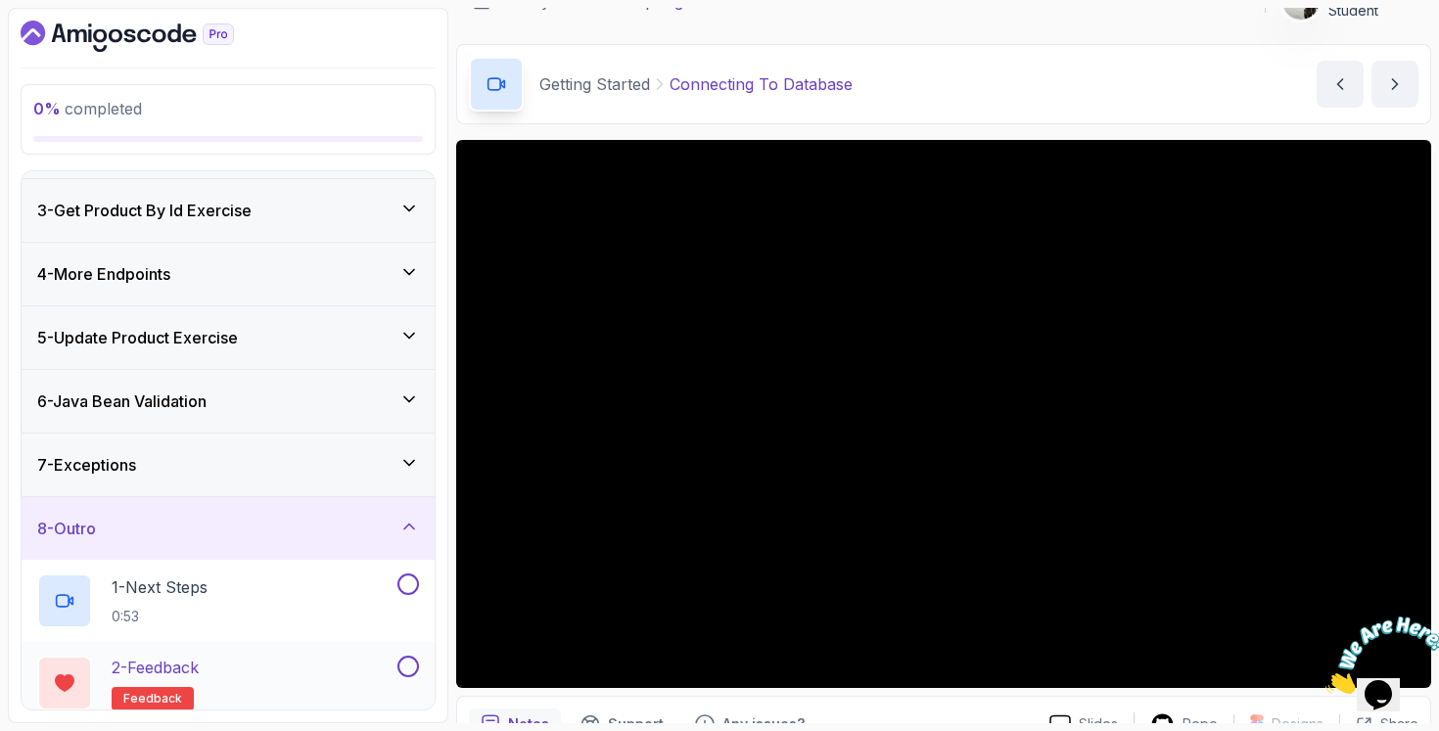
scroll to position [215, 0]
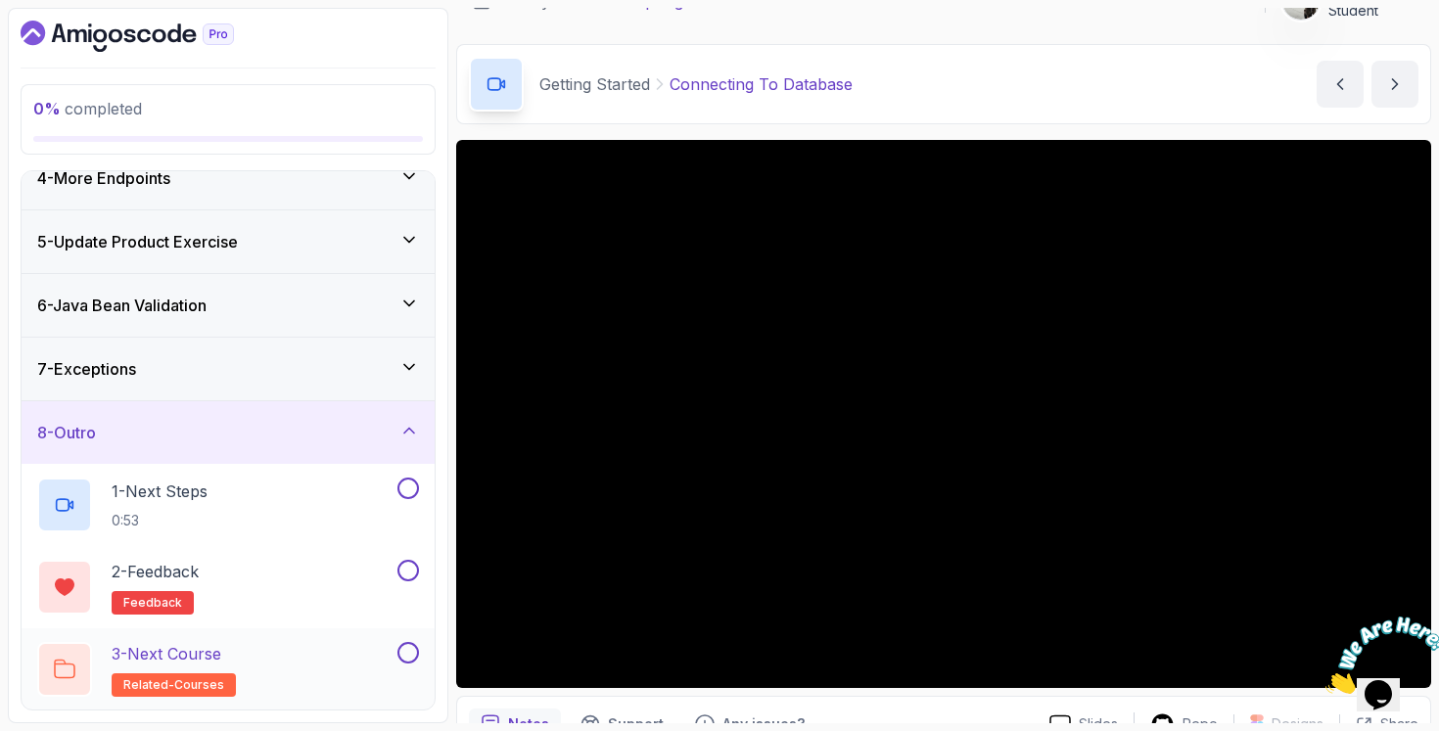
click at [306, 648] on div "3 - Next Course related-courses" at bounding box center [215, 669] width 356 height 55
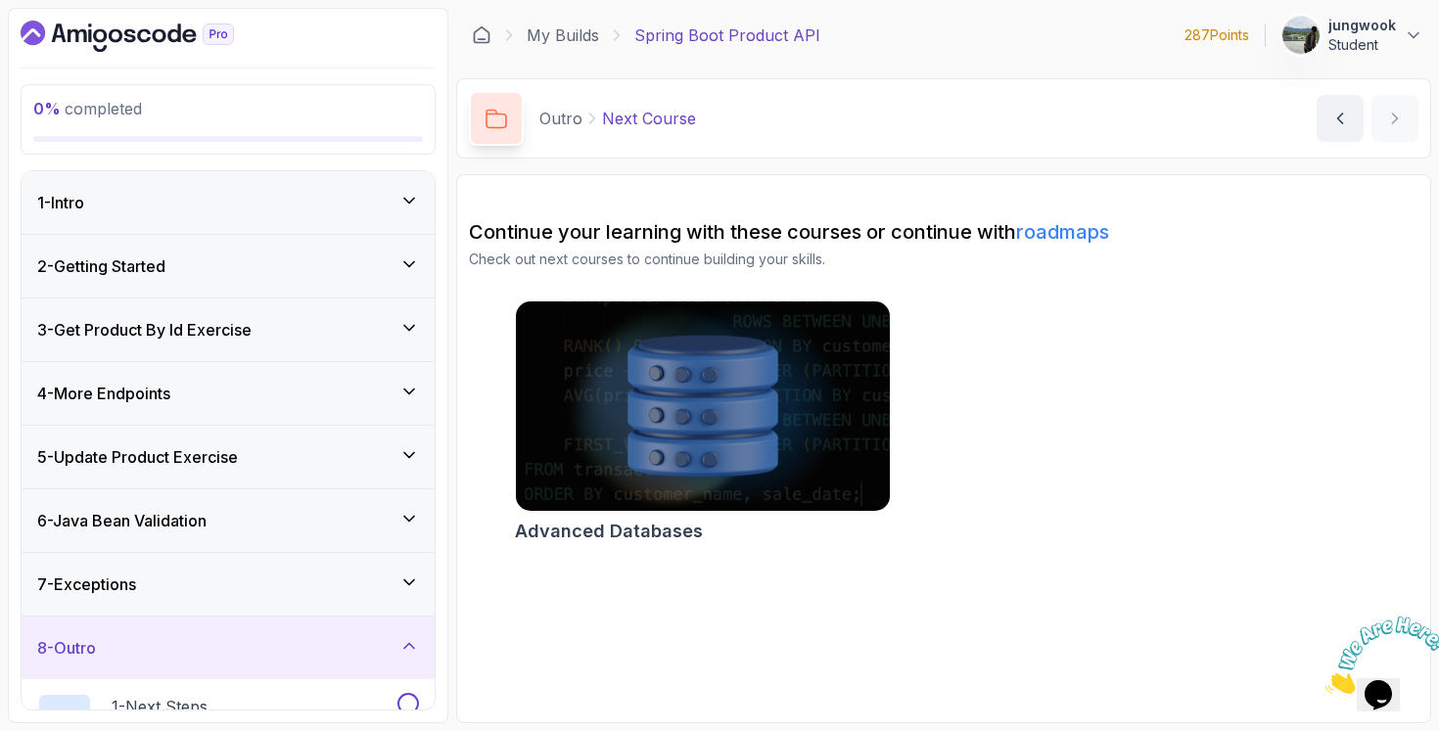
click at [295, 267] on div "2 - Getting Started" at bounding box center [228, 265] width 382 height 23
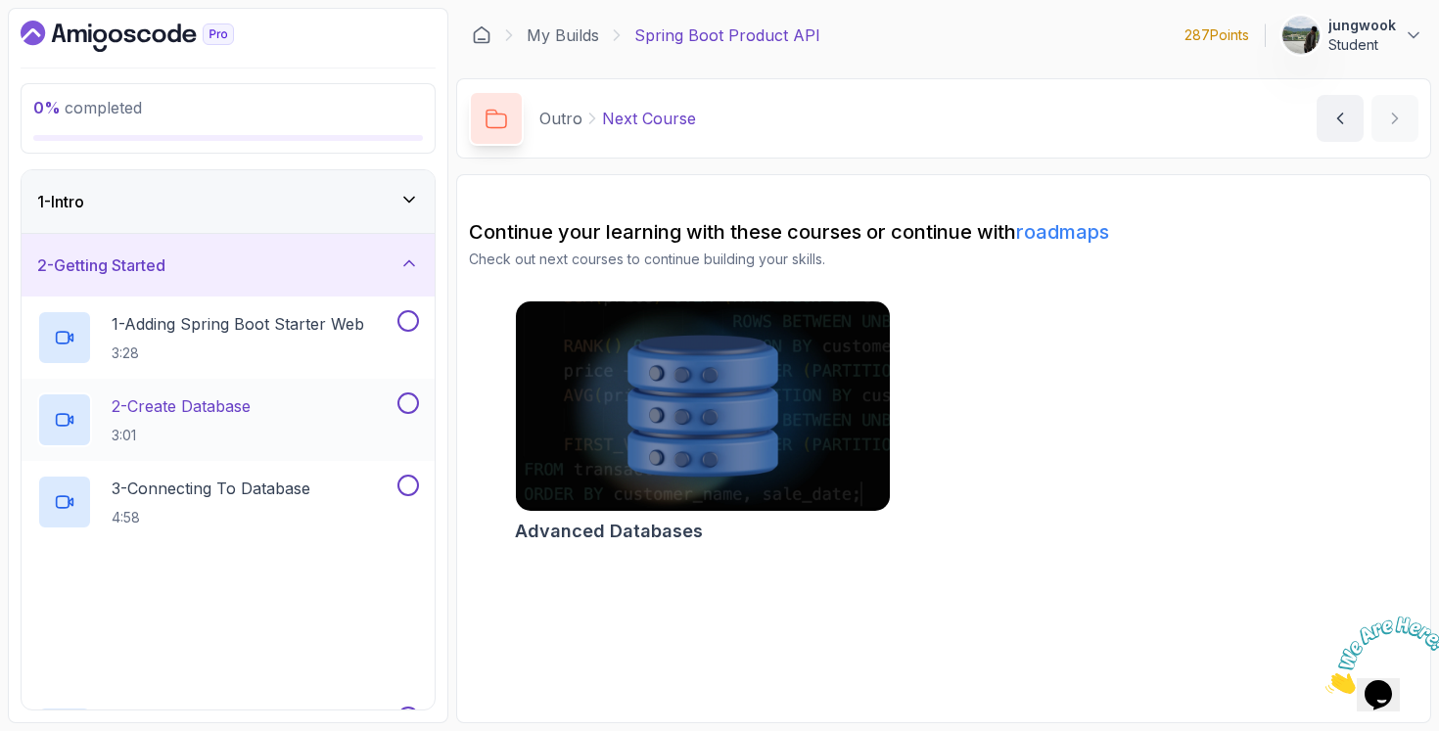
click at [239, 404] on p "2 - Create Database" at bounding box center [181, 405] width 139 height 23
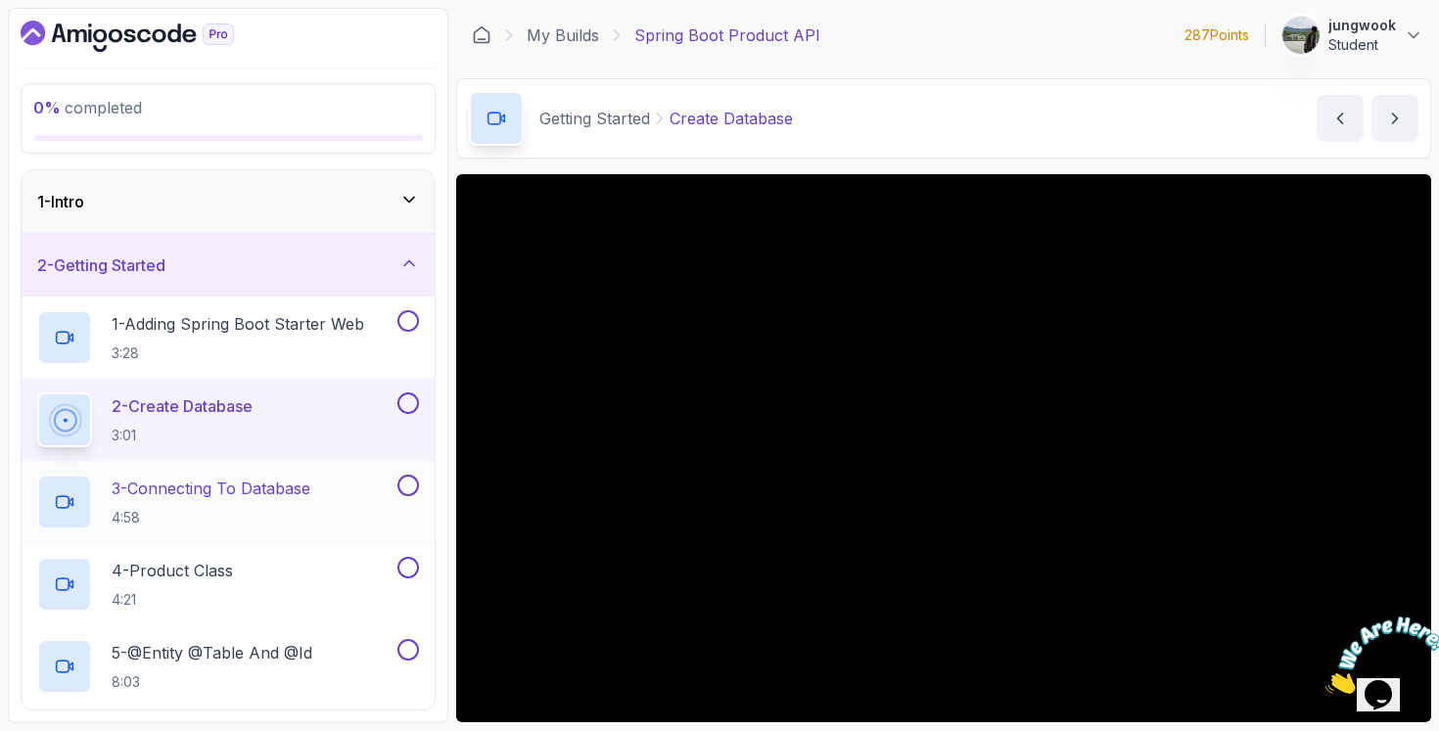
click at [336, 510] on div "3 - Connecting To Database 4:58" at bounding box center [215, 502] width 356 height 55
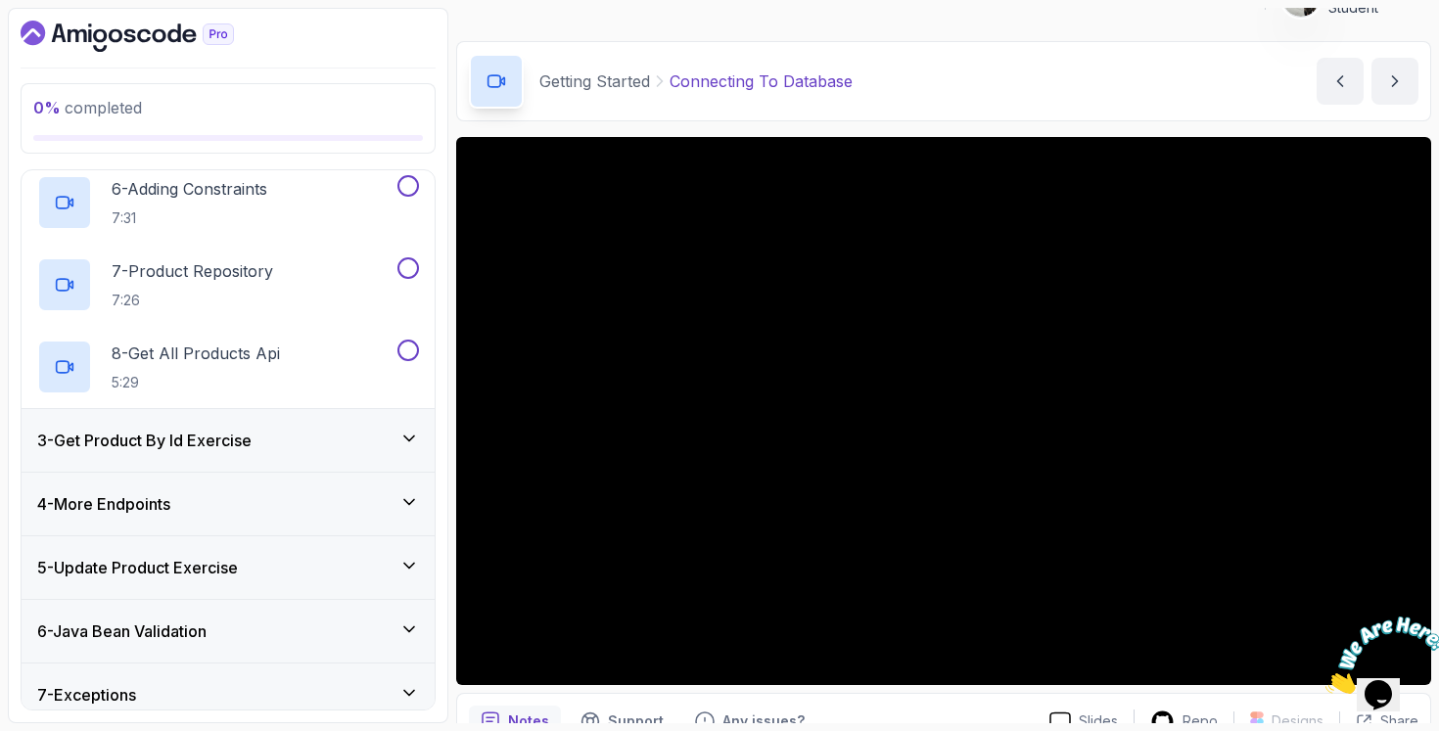
scroll to position [626, 0]
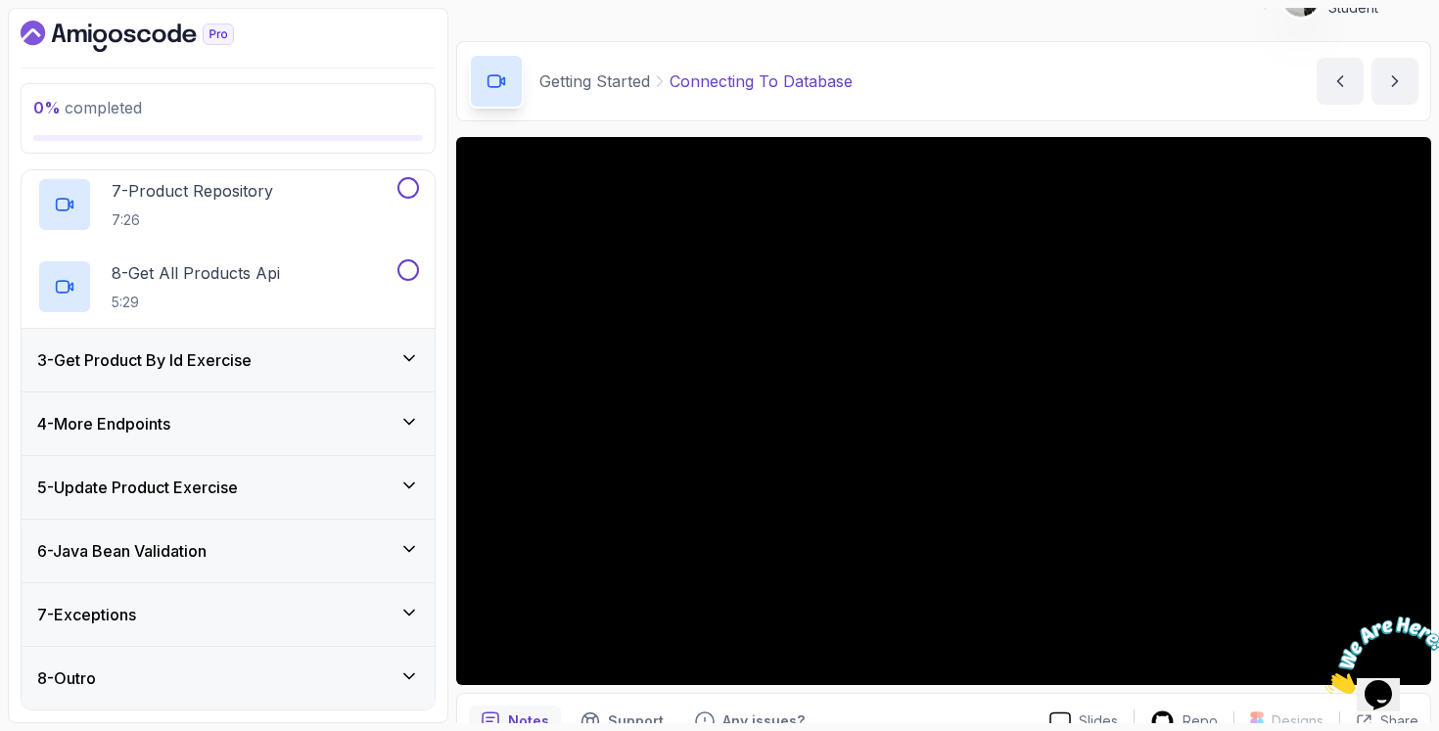
click at [417, 351] on icon at bounding box center [409, 358] width 20 height 20
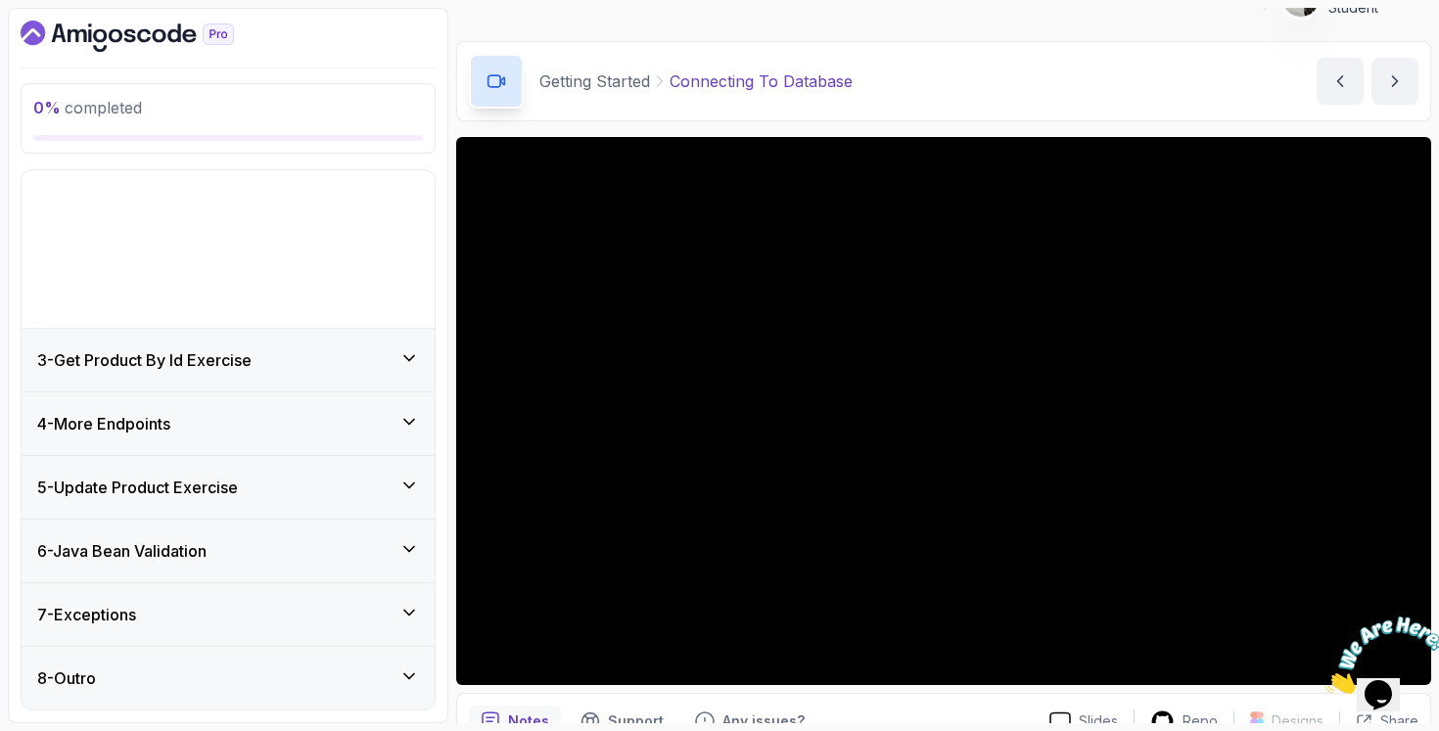
scroll to position [0, 0]
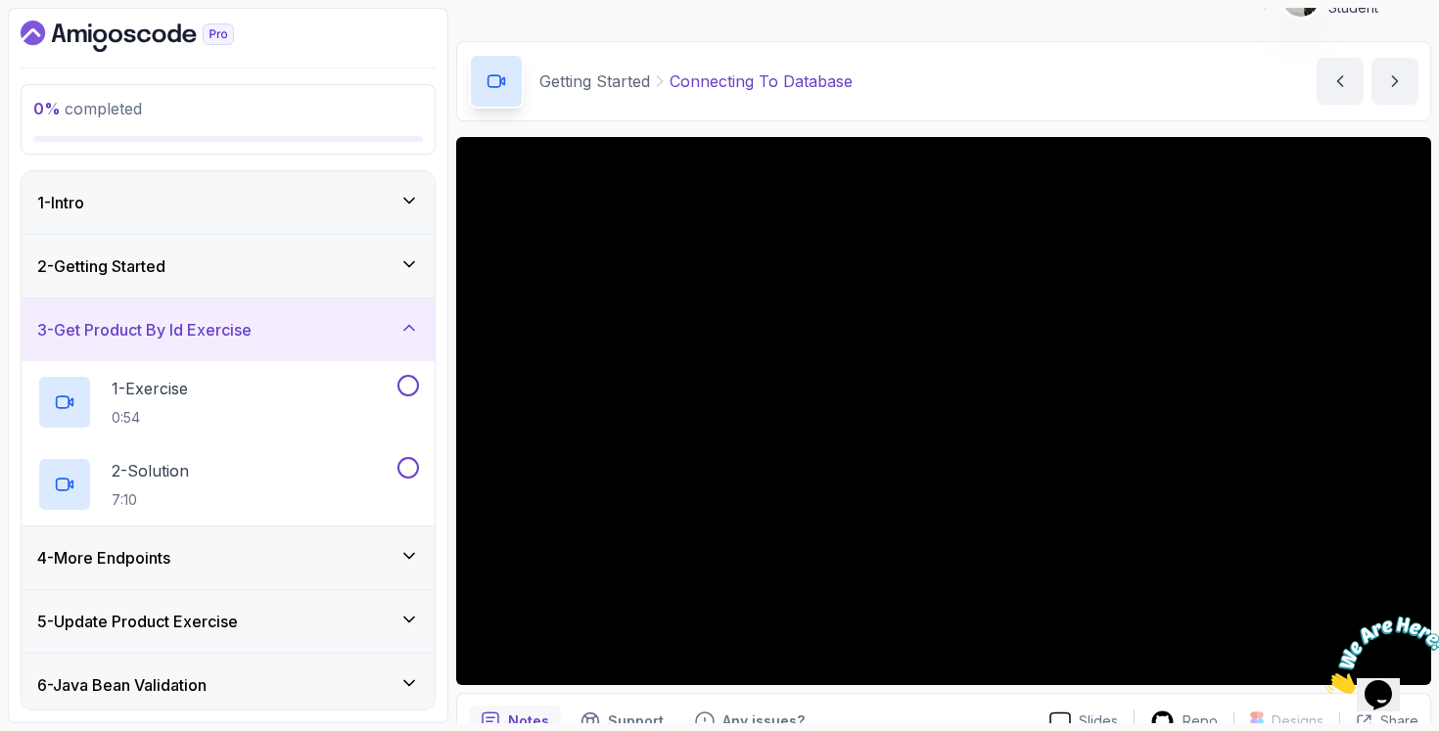
click at [253, 546] on div "4 - More Endpoints" at bounding box center [228, 557] width 382 height 23
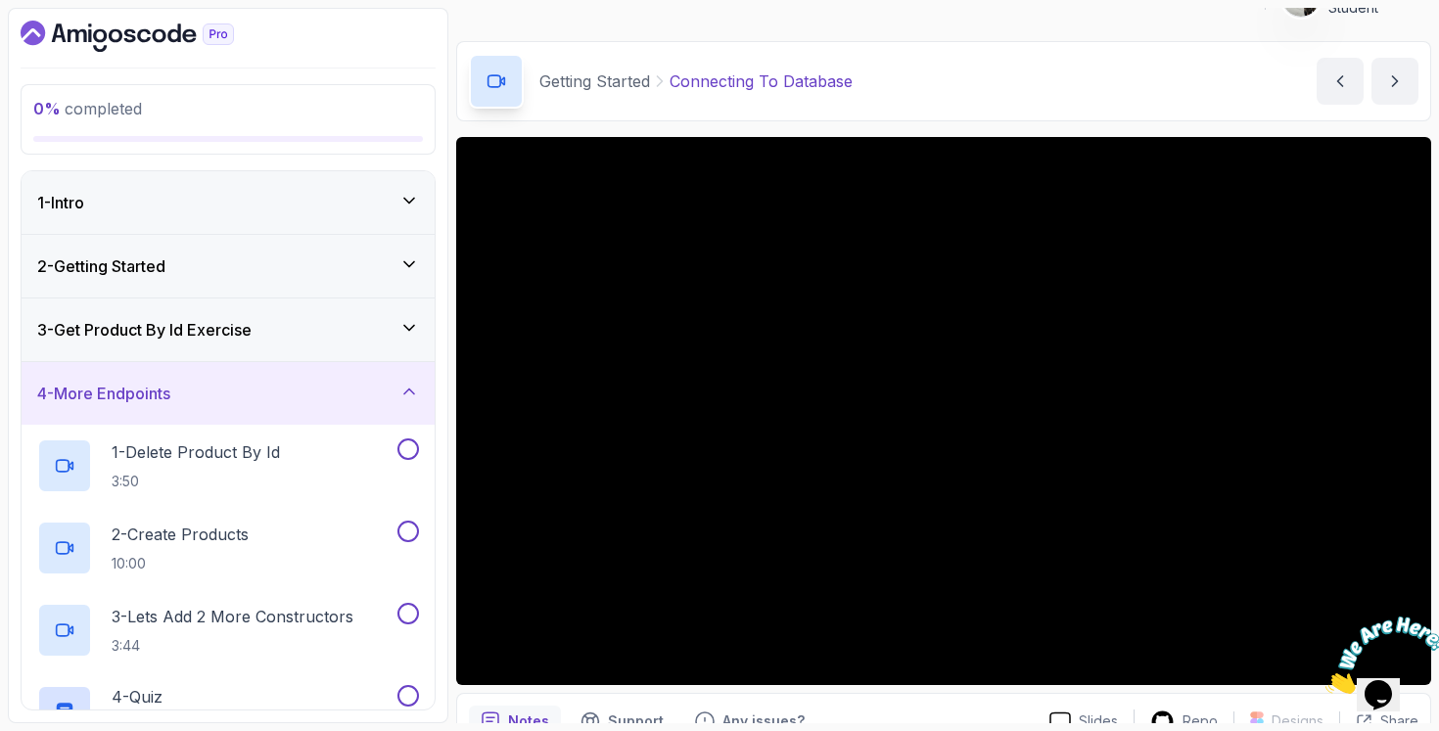
click at [377, 283] on div "2 - Getting Started" at bounding box center [228, 266] width 413 height 63
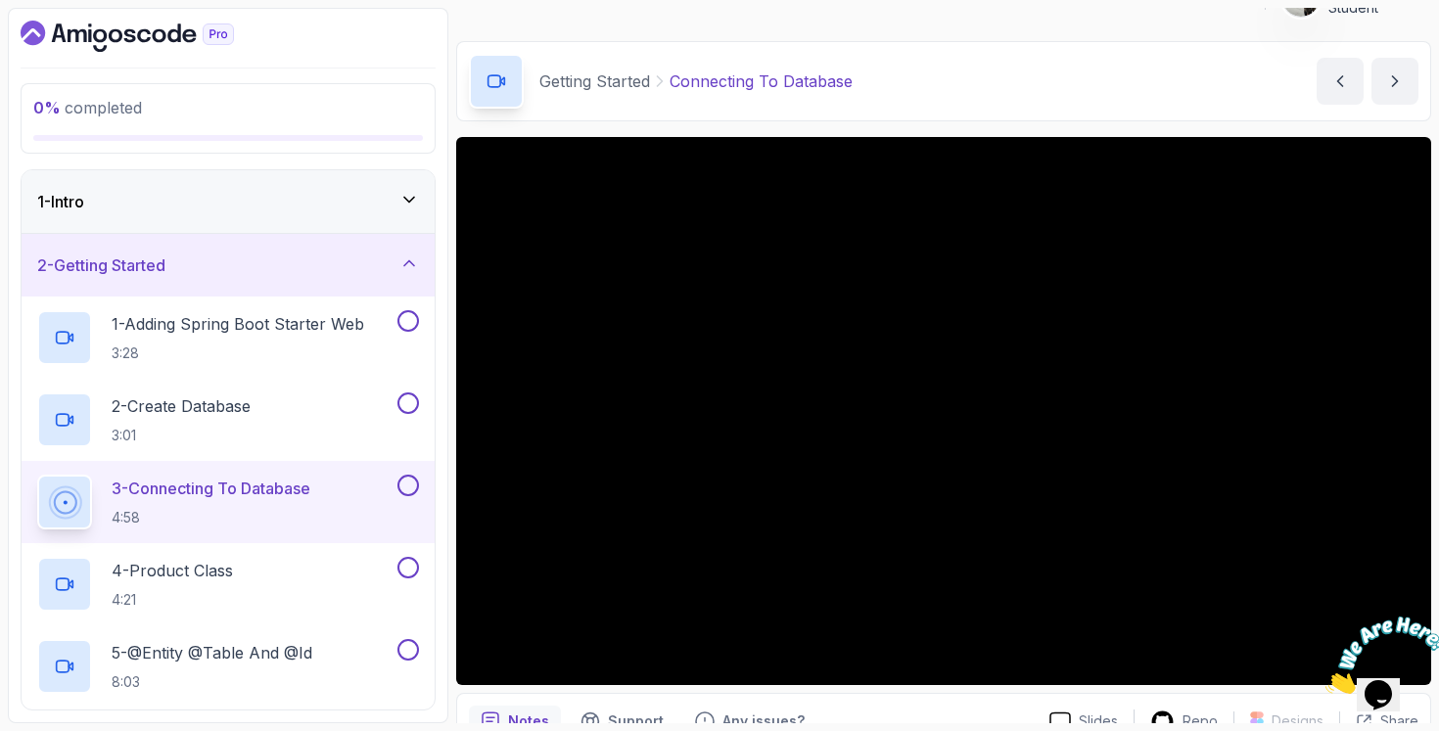
click at [343, 195] on div "1 - Intro" at bounding box center [228, 201] width 382 height 23
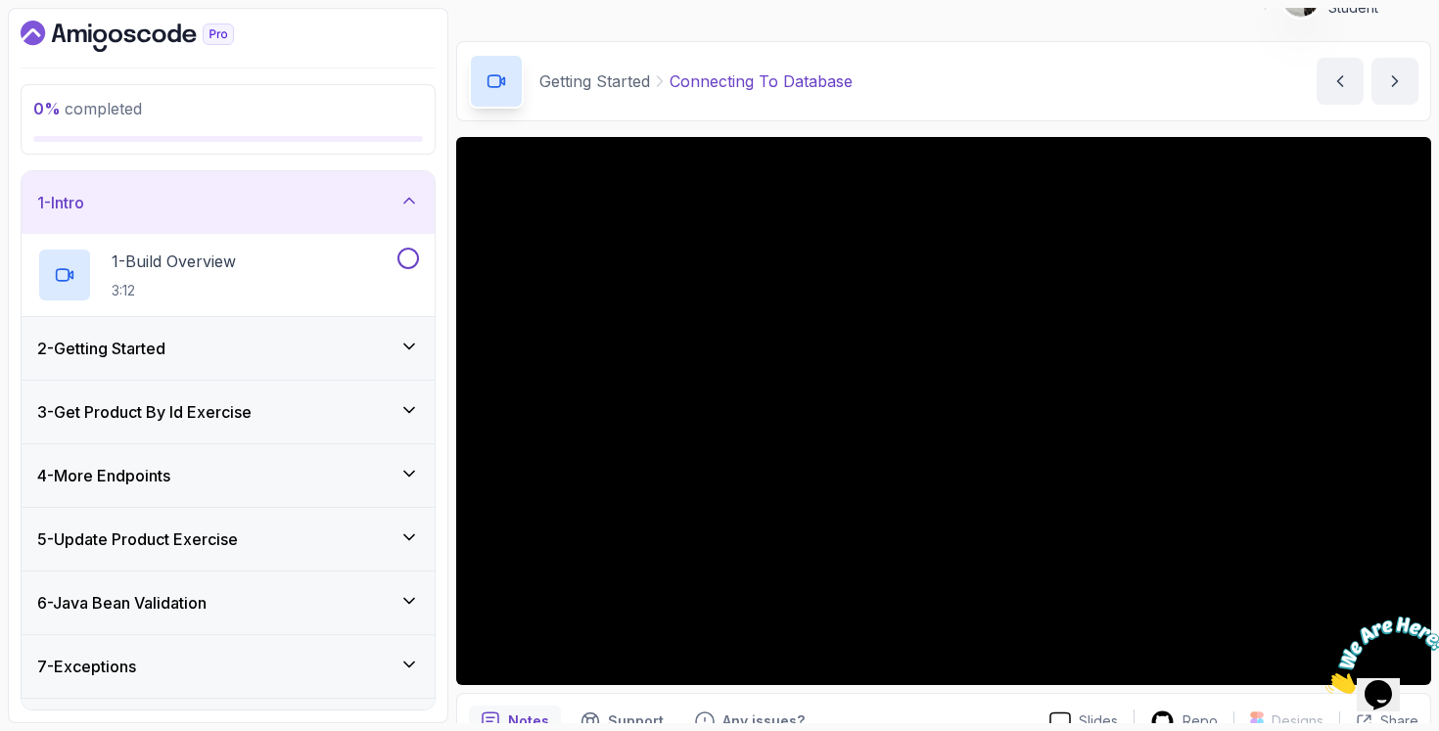
click at [342, 197] on div "1 - Intro" at bounding box center [228, 202] width 382 height 23
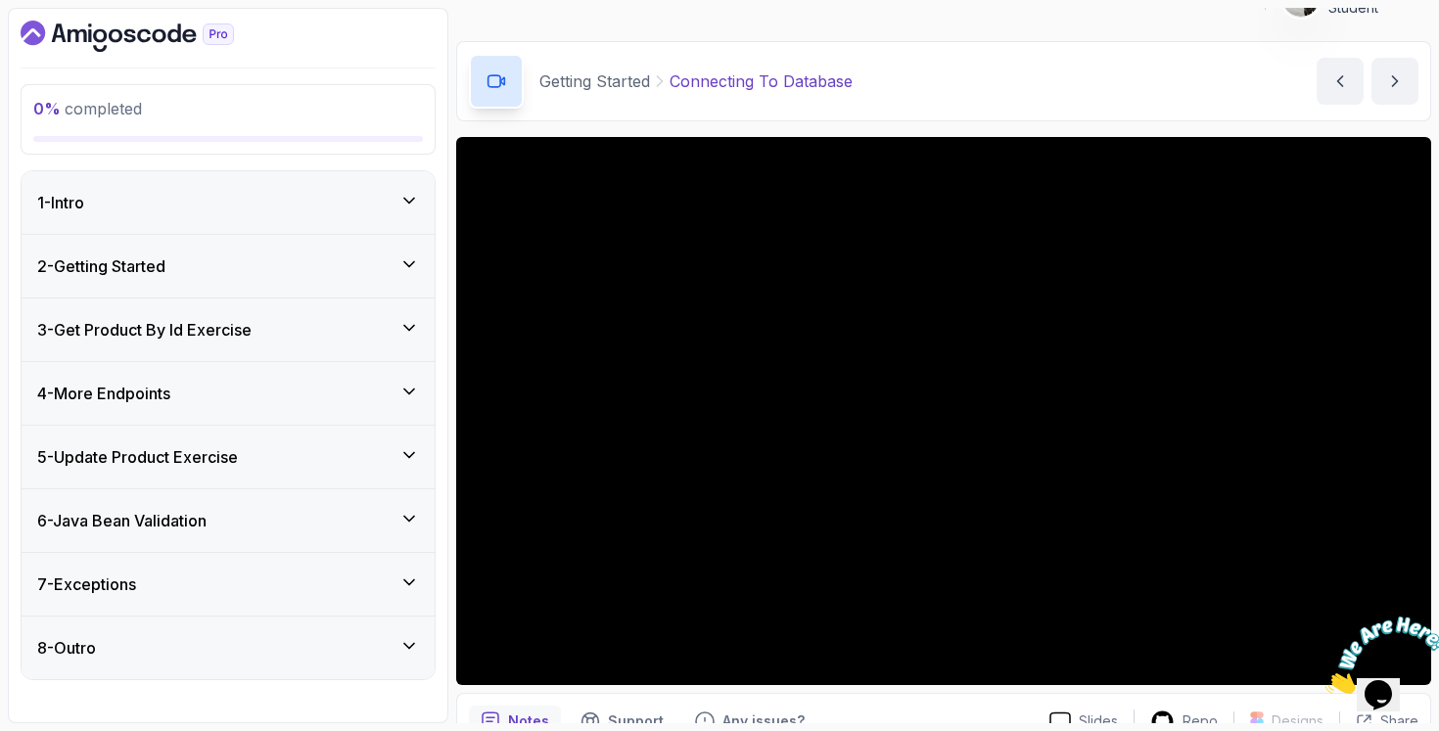
click at [322, 213] on div "1 - Intro" at bounding box center [228, 202] width 382 height 23
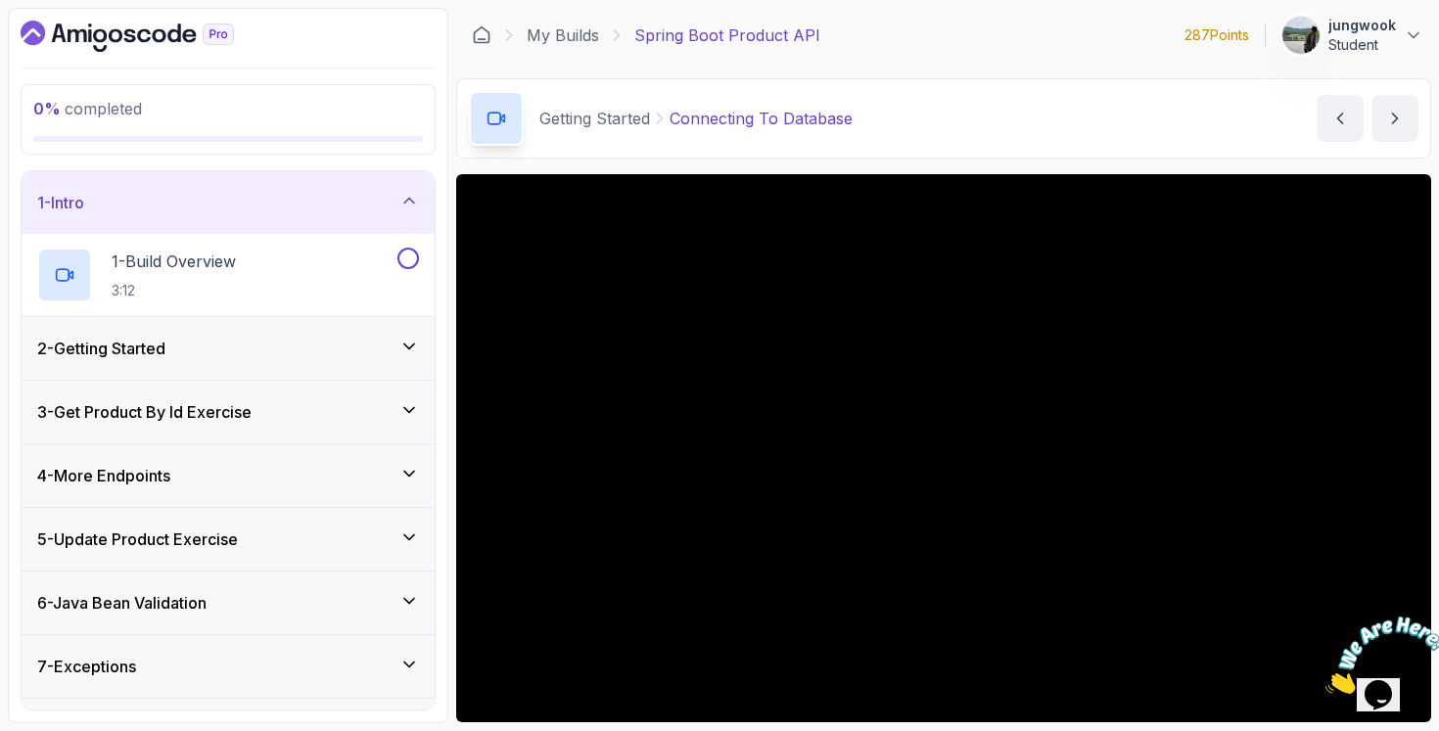
click at [319, 328] on div "2 - Getting Started" at bounding box center [228, 348] width 413 height 63
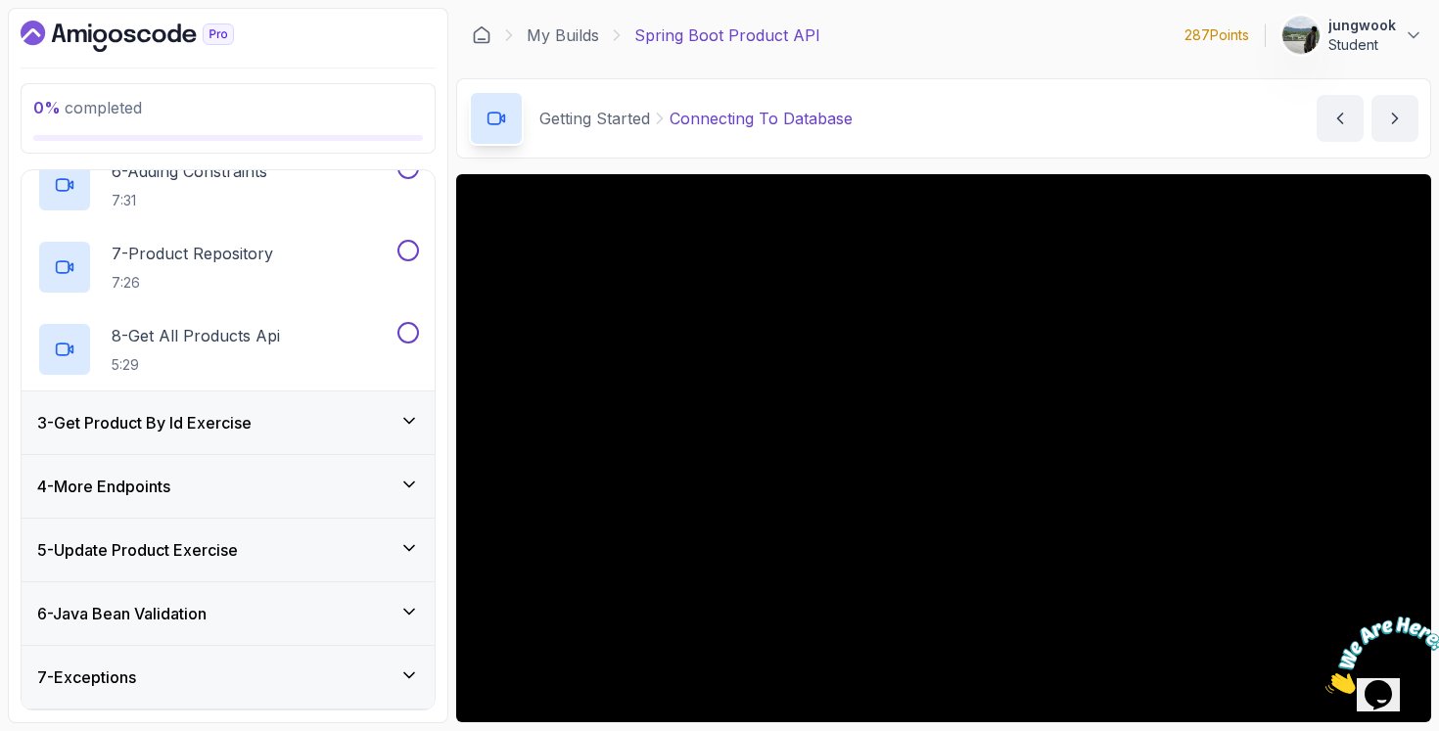
scroll to position [626, 0]
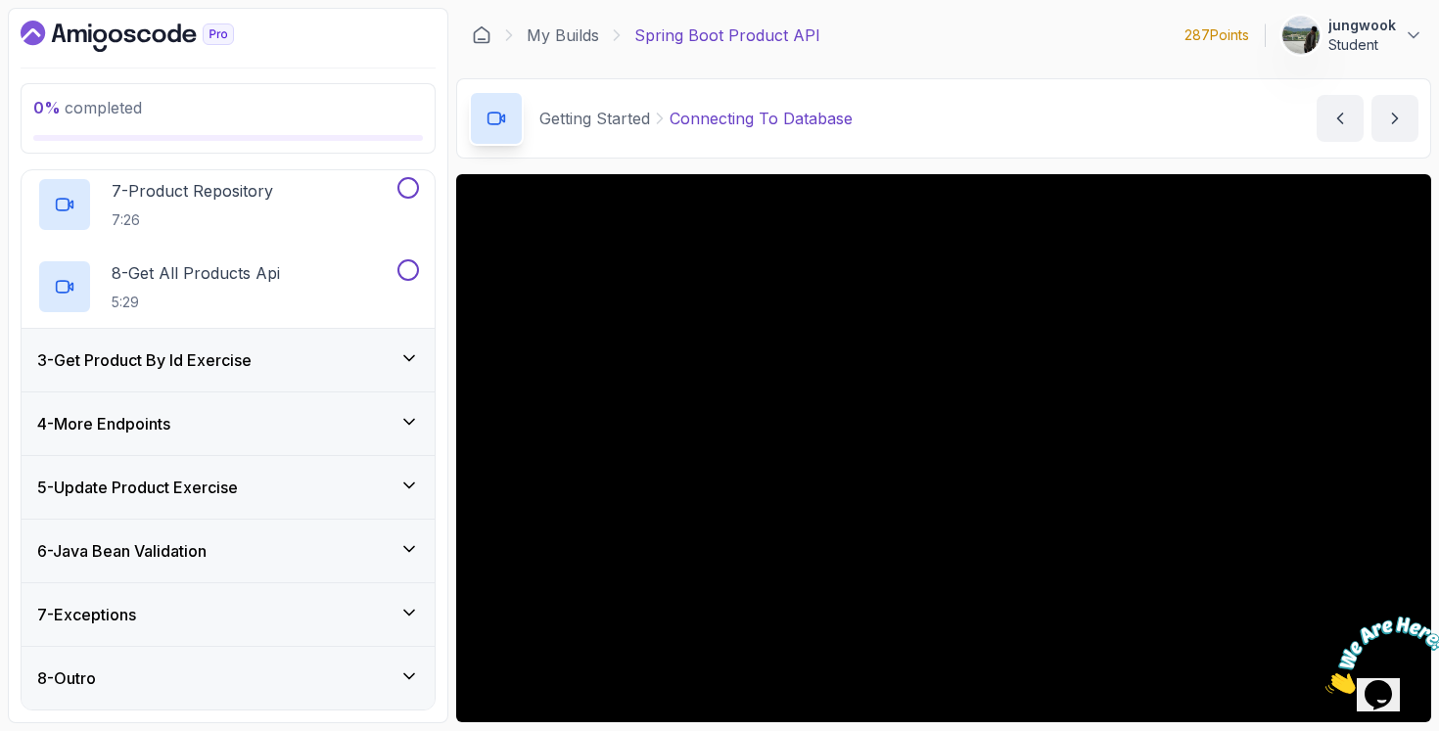
click at [319, 361] on div "3 - Get Product By Id Exercise" at bounding box center [228, 359] width 382 height 23
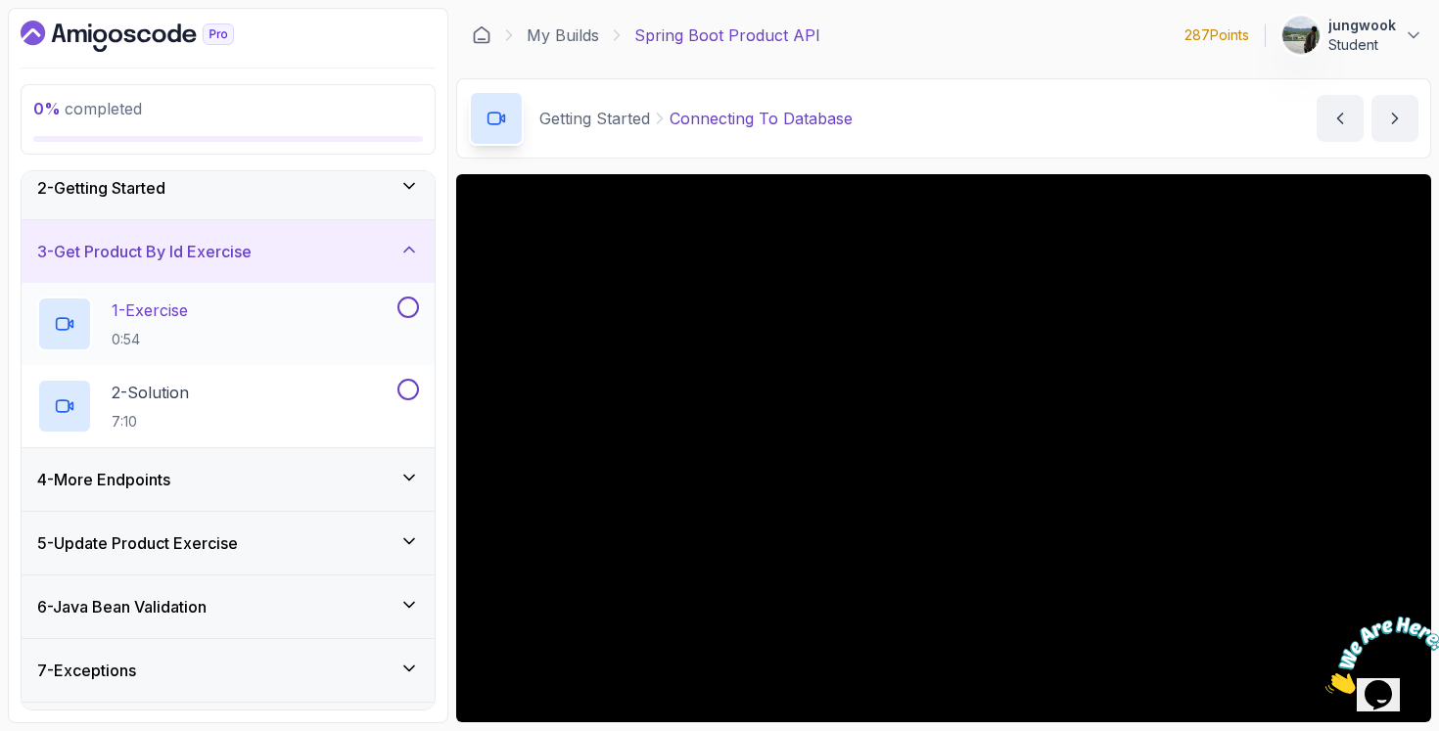
scroll to position [134, 0]
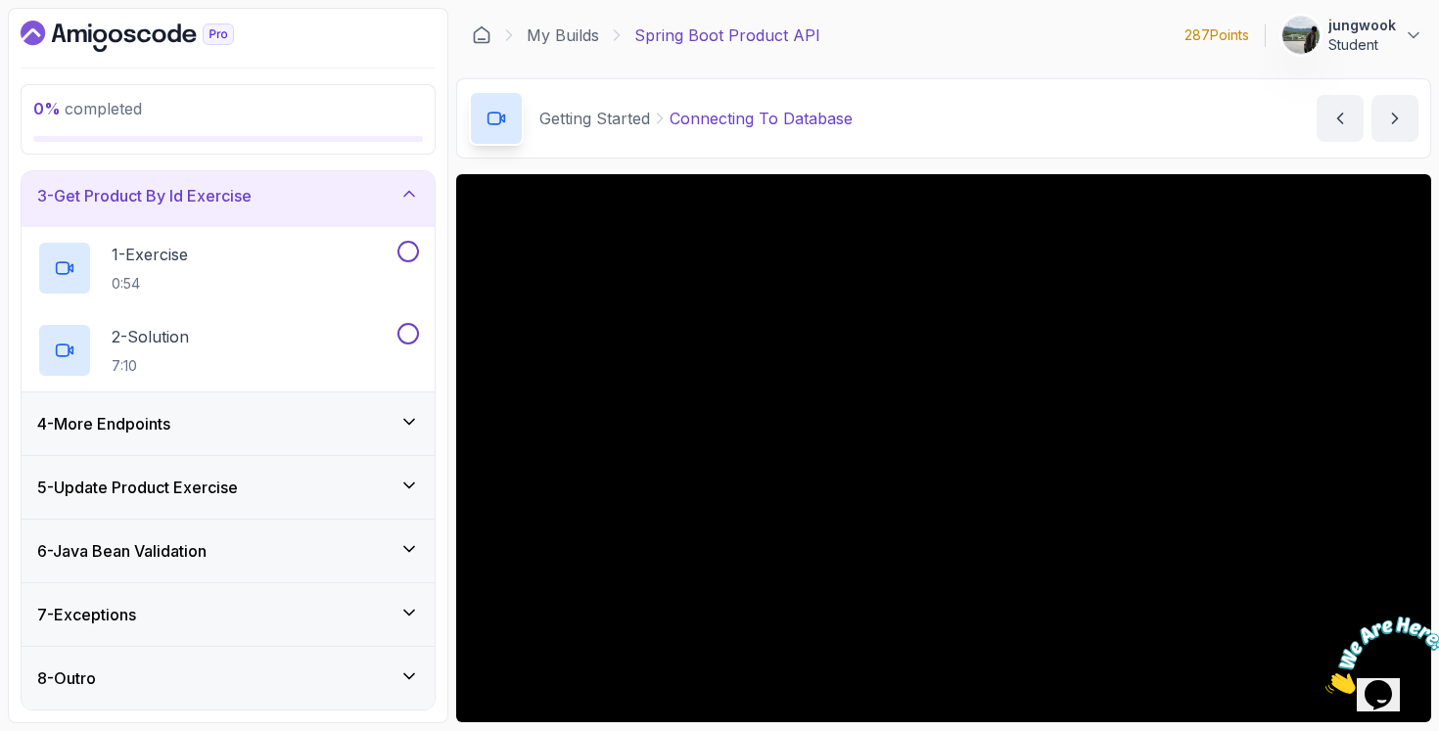
click at [284, 428] on div "4 - More Endpoints" at bounding box center [228, 423] width 382 height 23
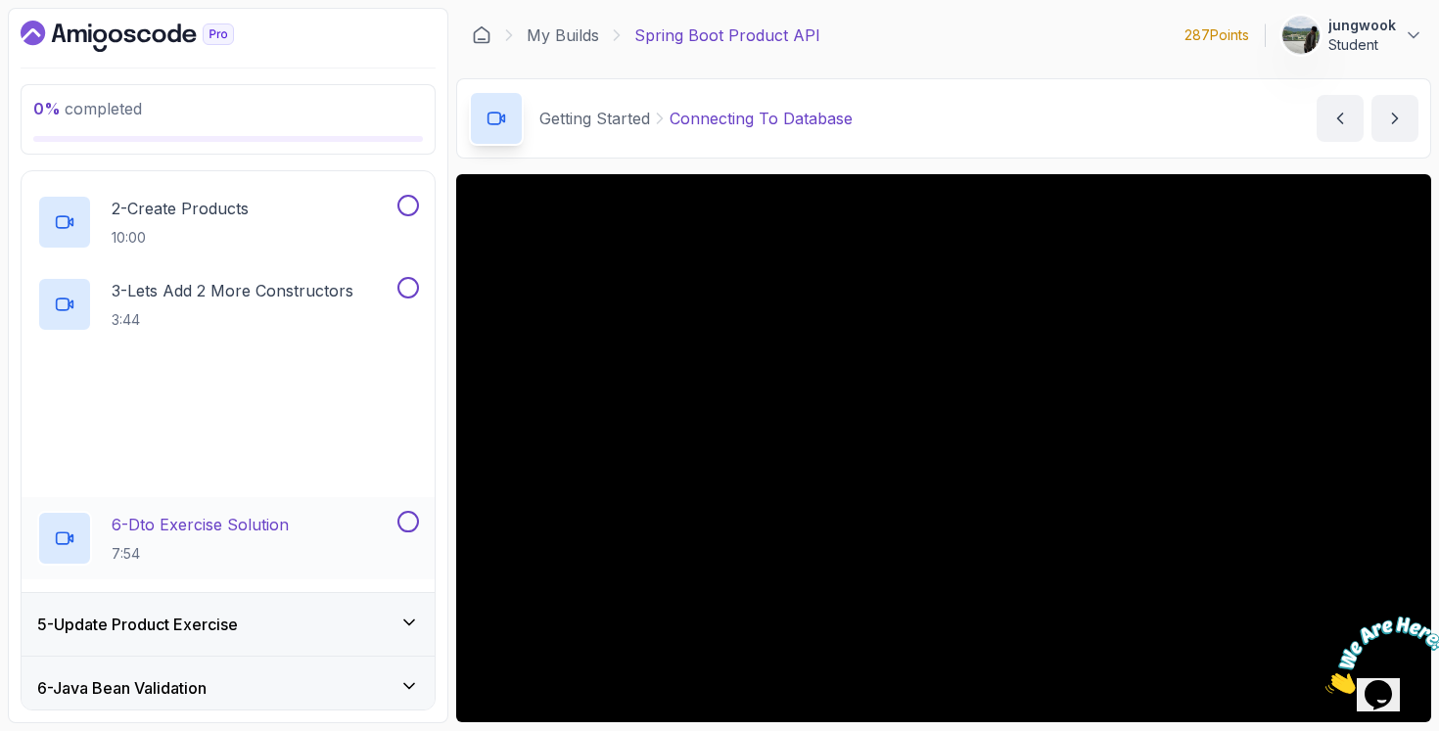
scroll to position [326, 0]
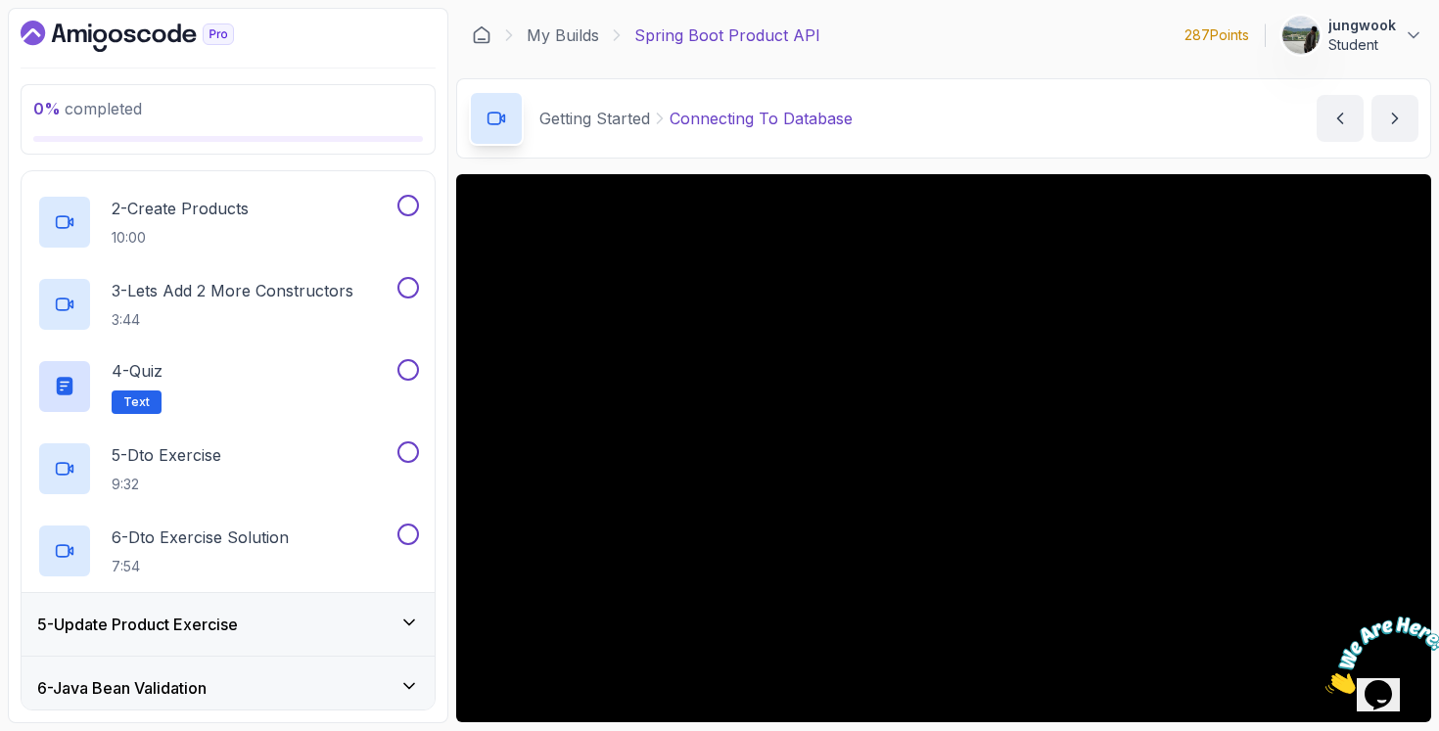
click at [246, 610] on div "5 - Update Product Exercise" at bounding box center [228, 624] width 413 height 63
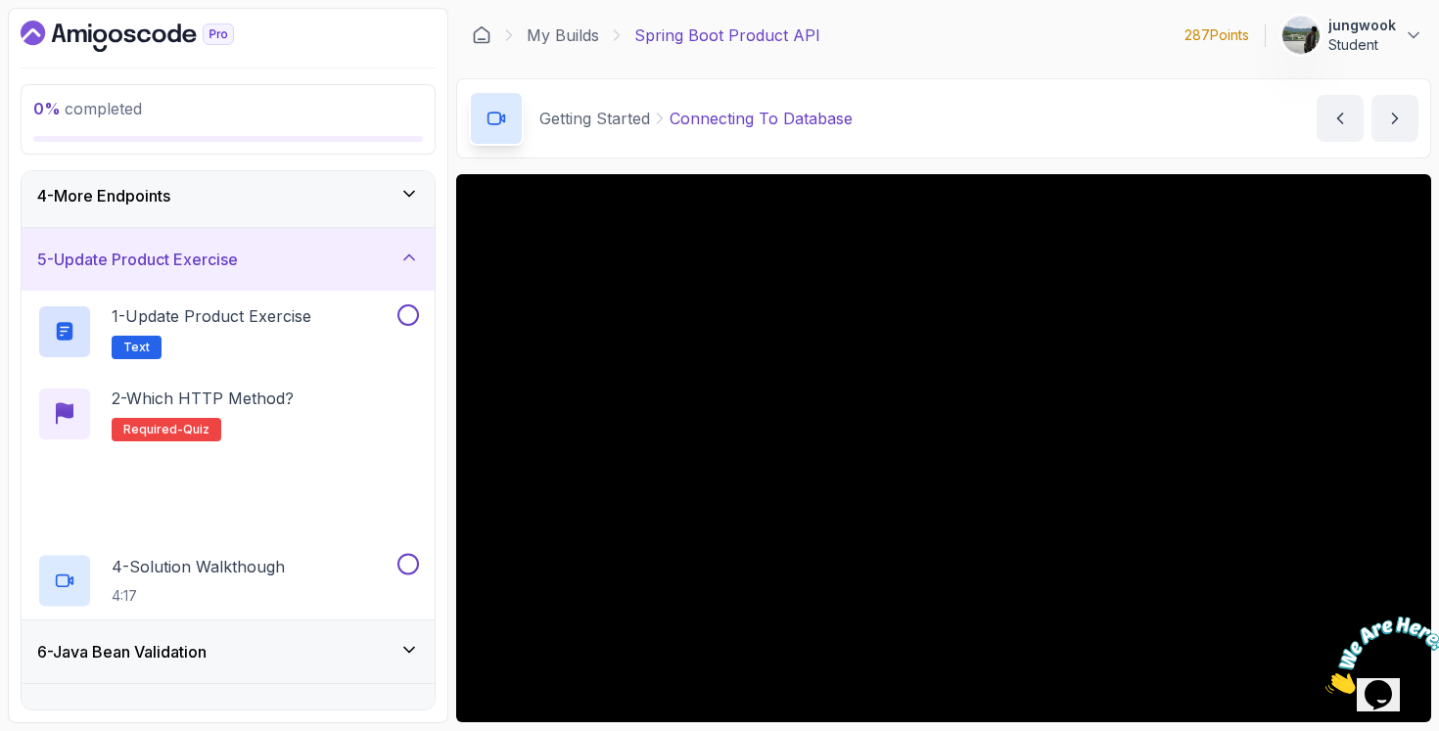
scroll to position [298, 0]
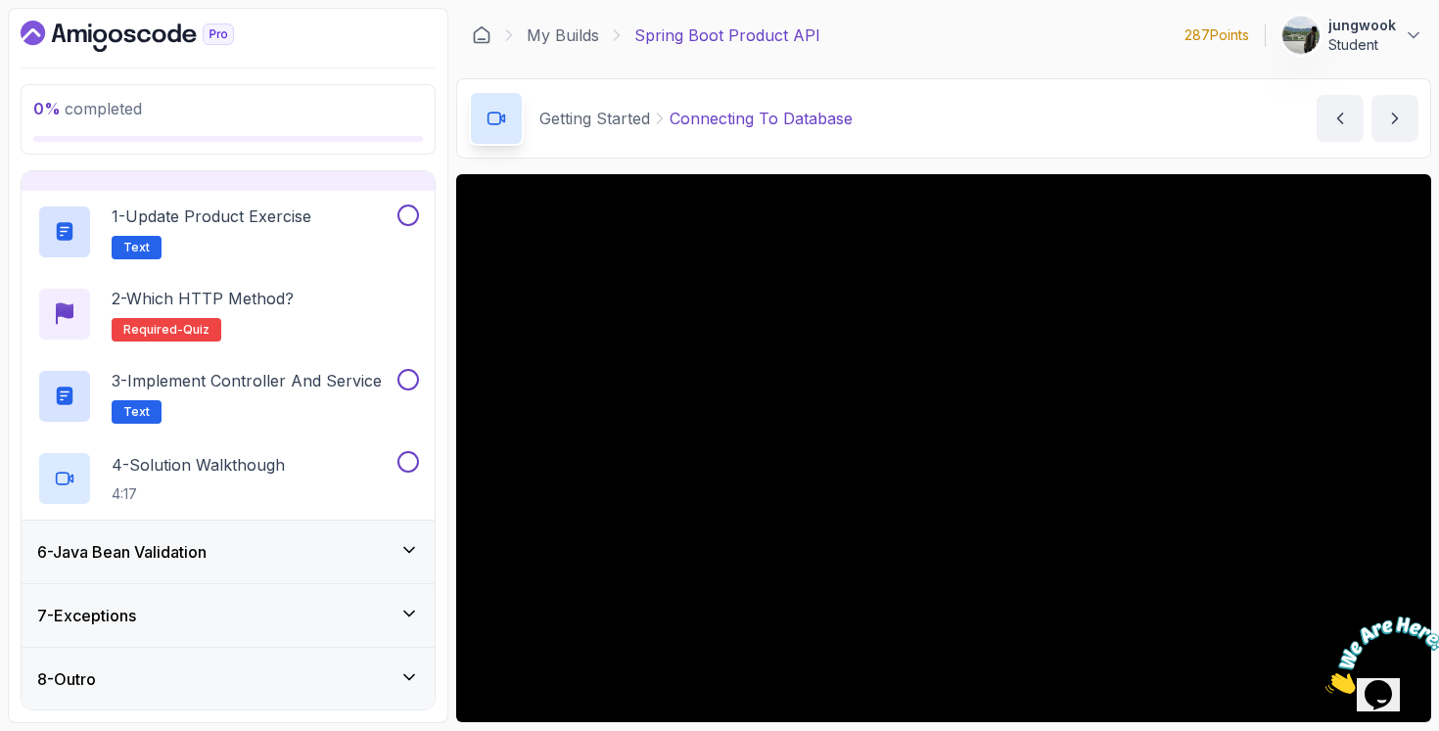
click at [319, 556] on div "6 - Java Bean Validation" at bounding box center [228, 551] width 382 height 23
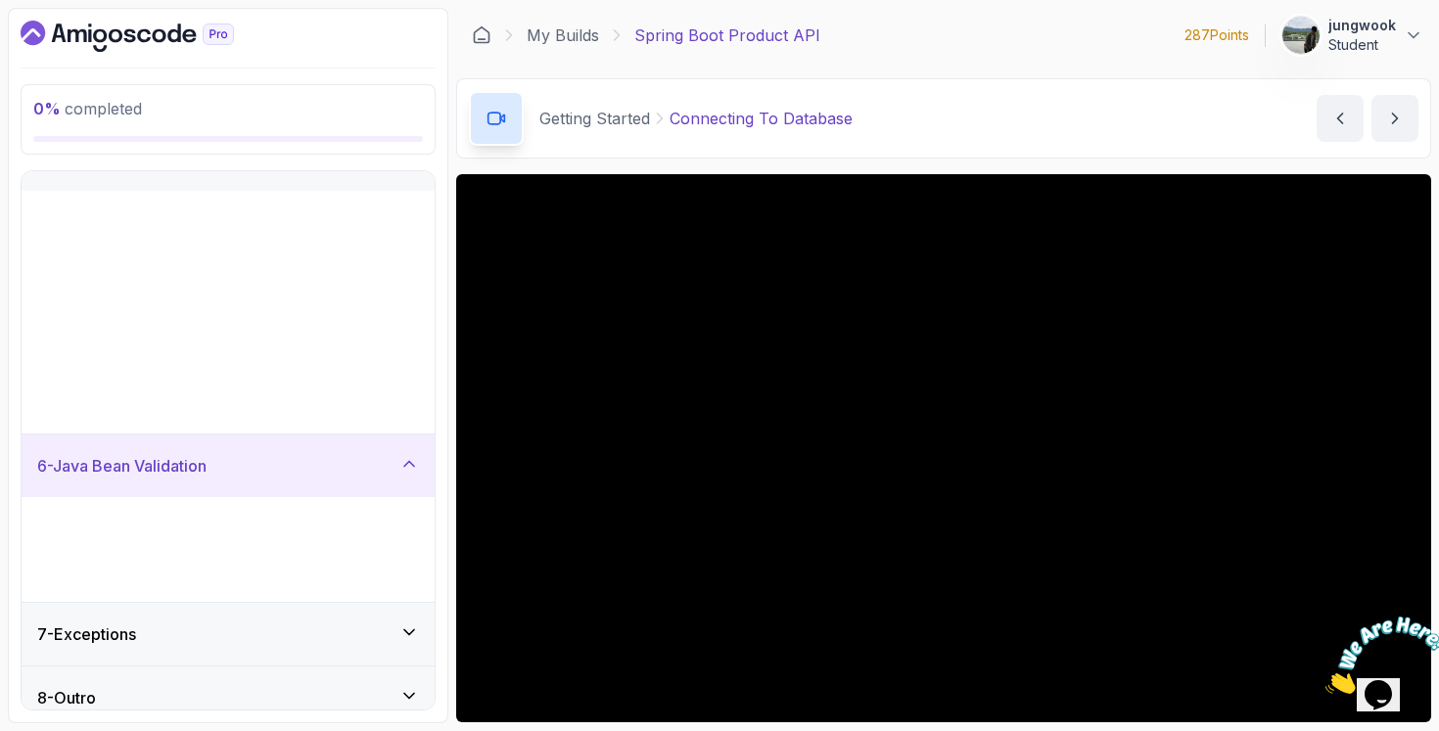
scroll to position [0, 0]
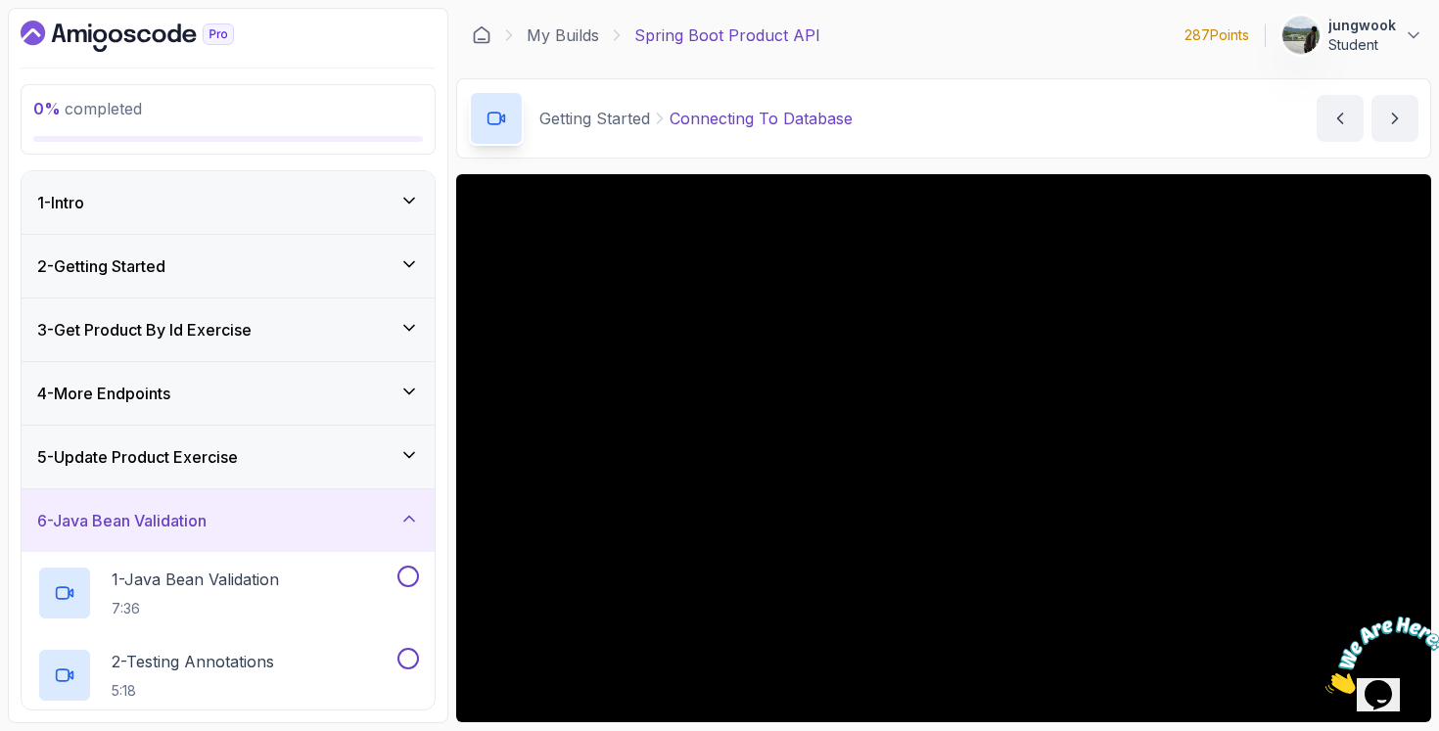
click at [356, 385] on div "4 - More Endpoints" at bounding box center [228, 393] width 382 height 23
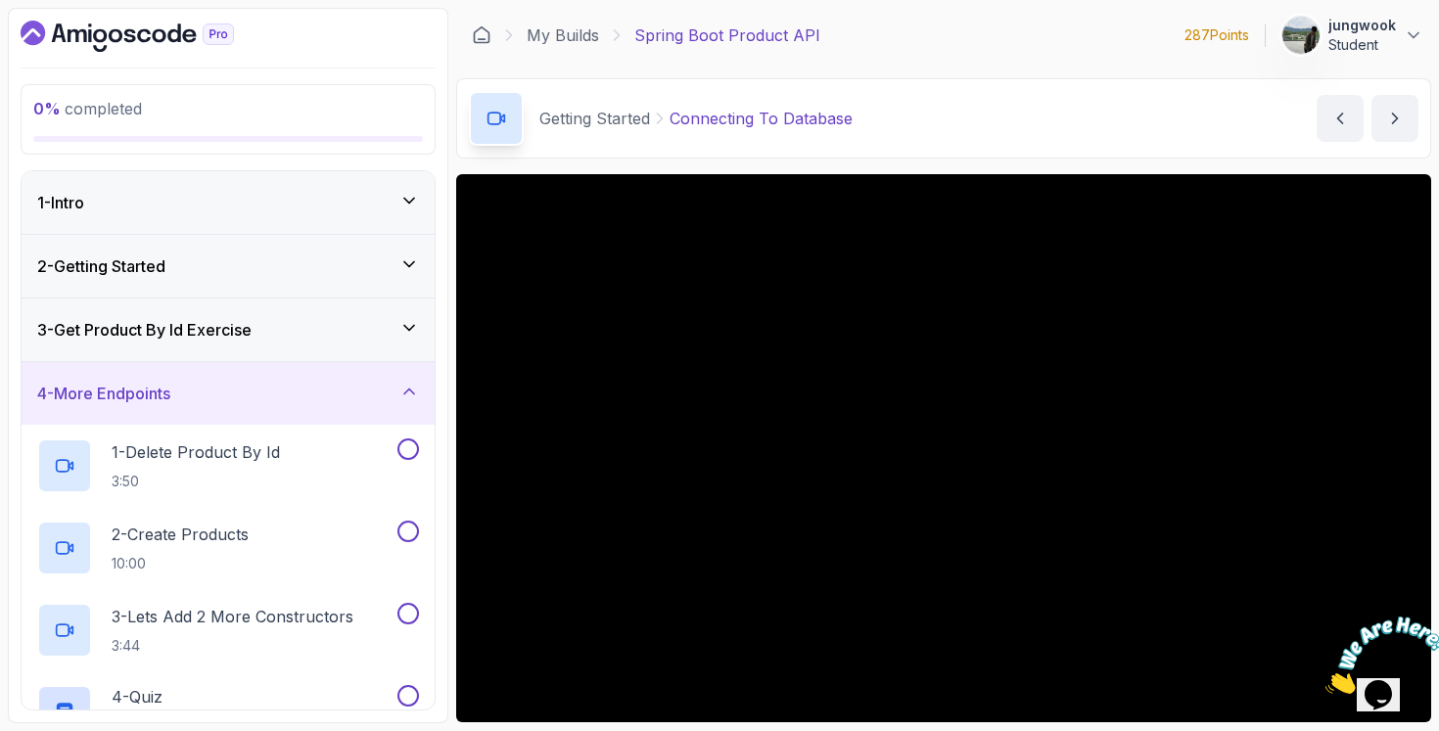
click at [326, 327] on div "3 - Get Product By Id Exercise" at bounding box center [228, 329] width 382 height 23
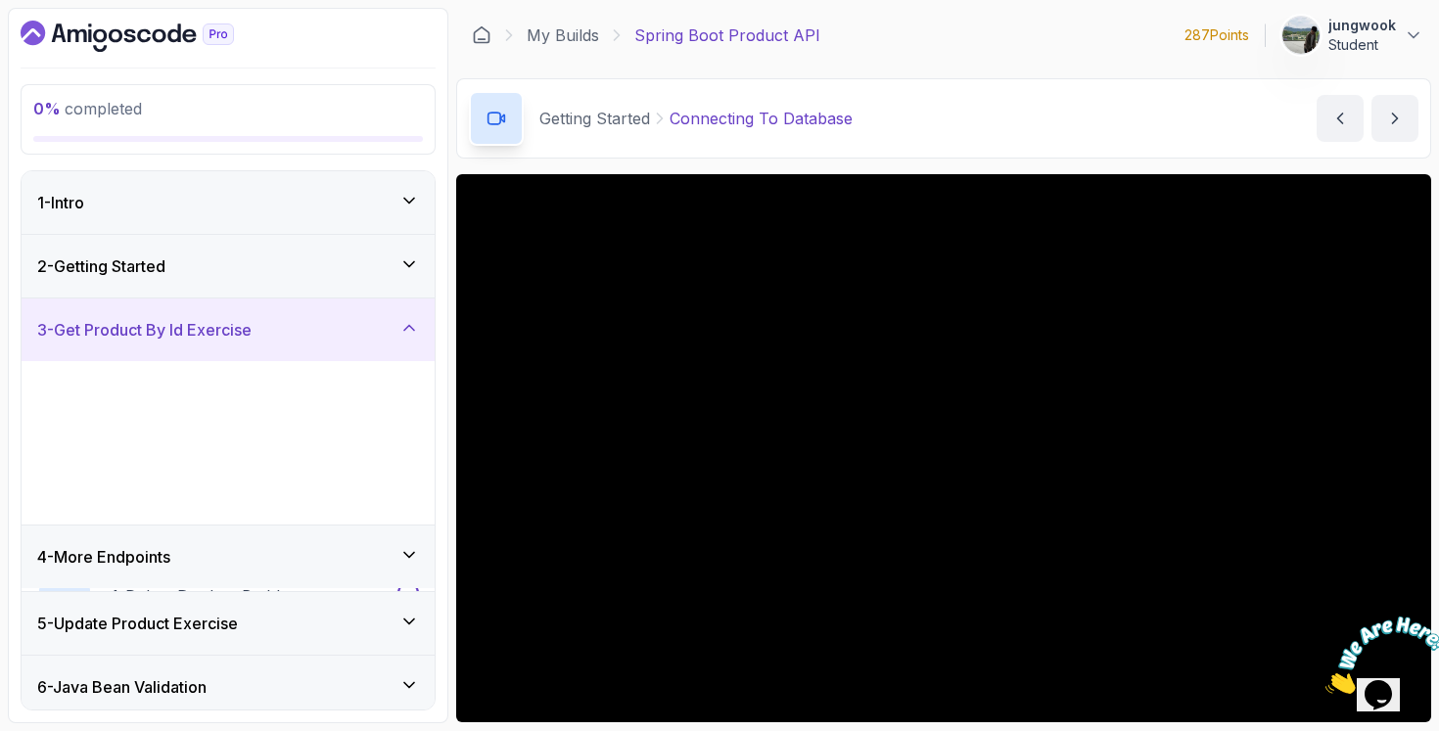
click at [330, 253] on div "2 - Getting Started" at bounding box center [228, 266] width 413 height 63
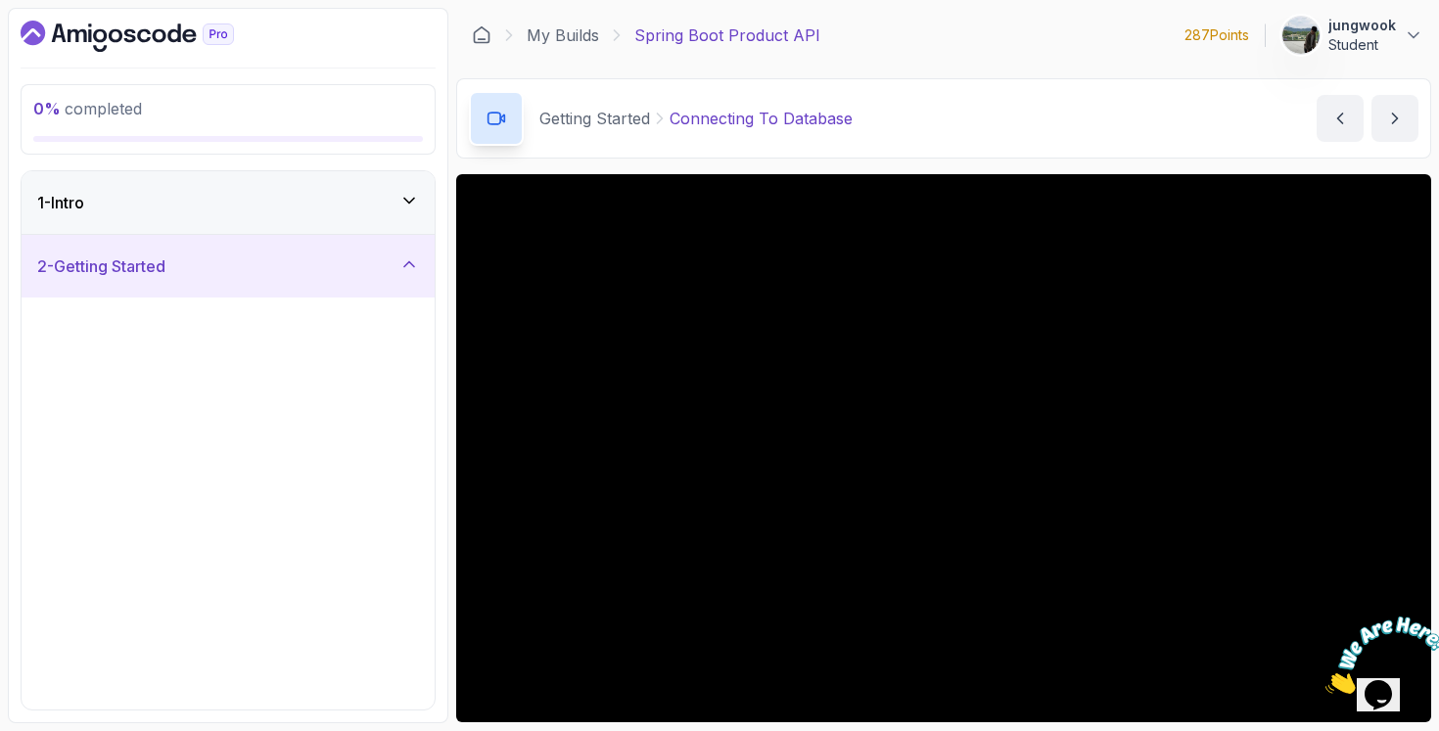
click at [334, 203] on div "1 - Intro" at bounding box center [228, 202] width 382 height 23
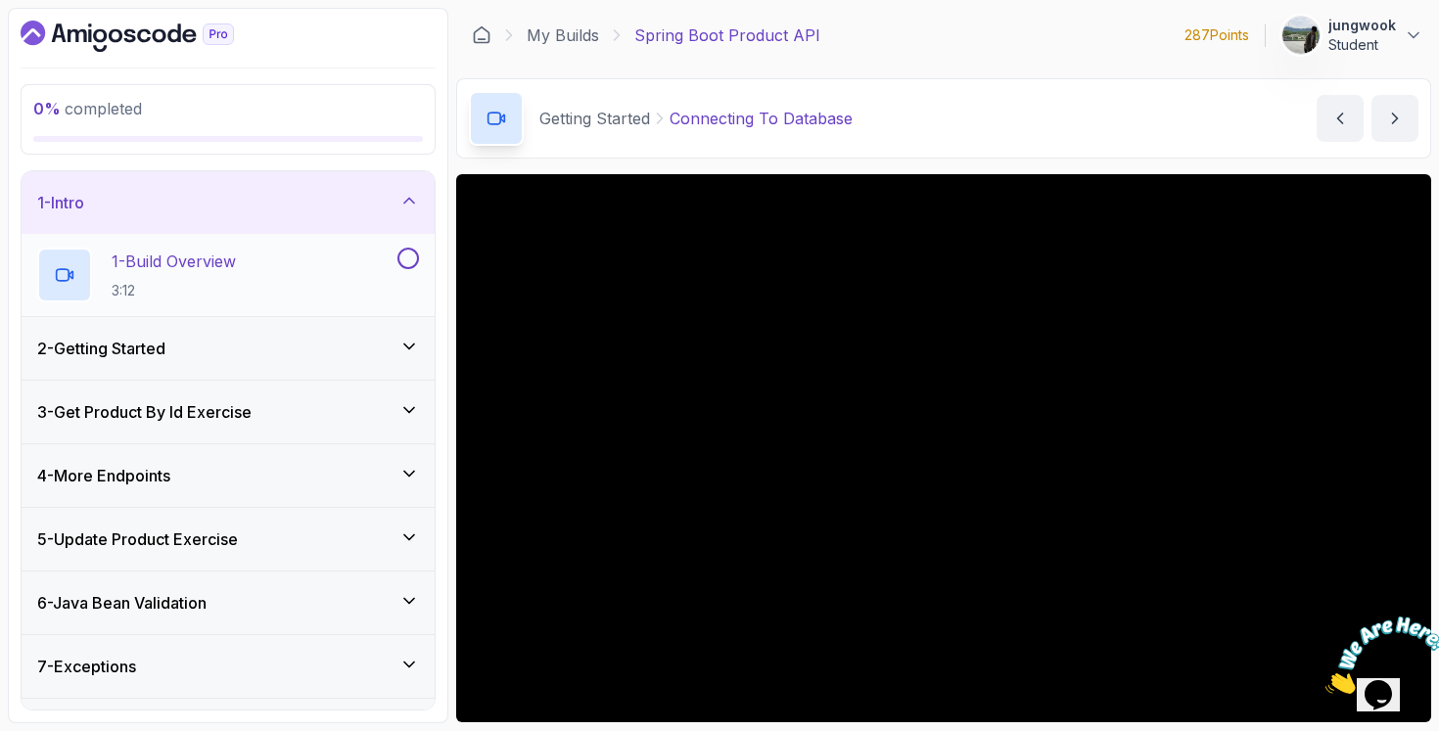
click at [306, 260] on div "1 - Build Overview 3:12" at bounding box center [215, 275] width 356 height 55
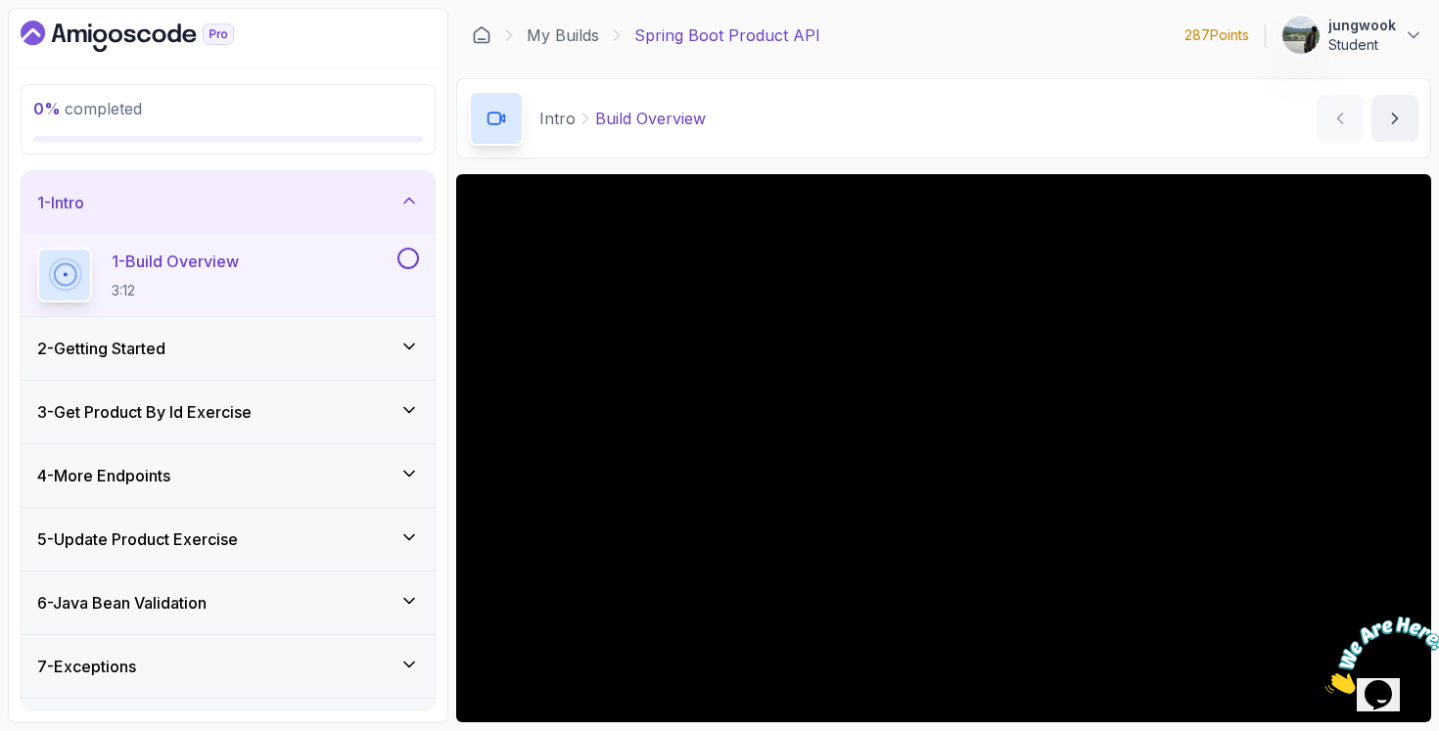
click at [290, 380] on div "3 - Get Product By Id Exercise" at bounding box center [228, 412] width 413 height 64
click at [303, 358] on div "2 - Getting Started" at bounding box center [228, 348] width 382 height 23
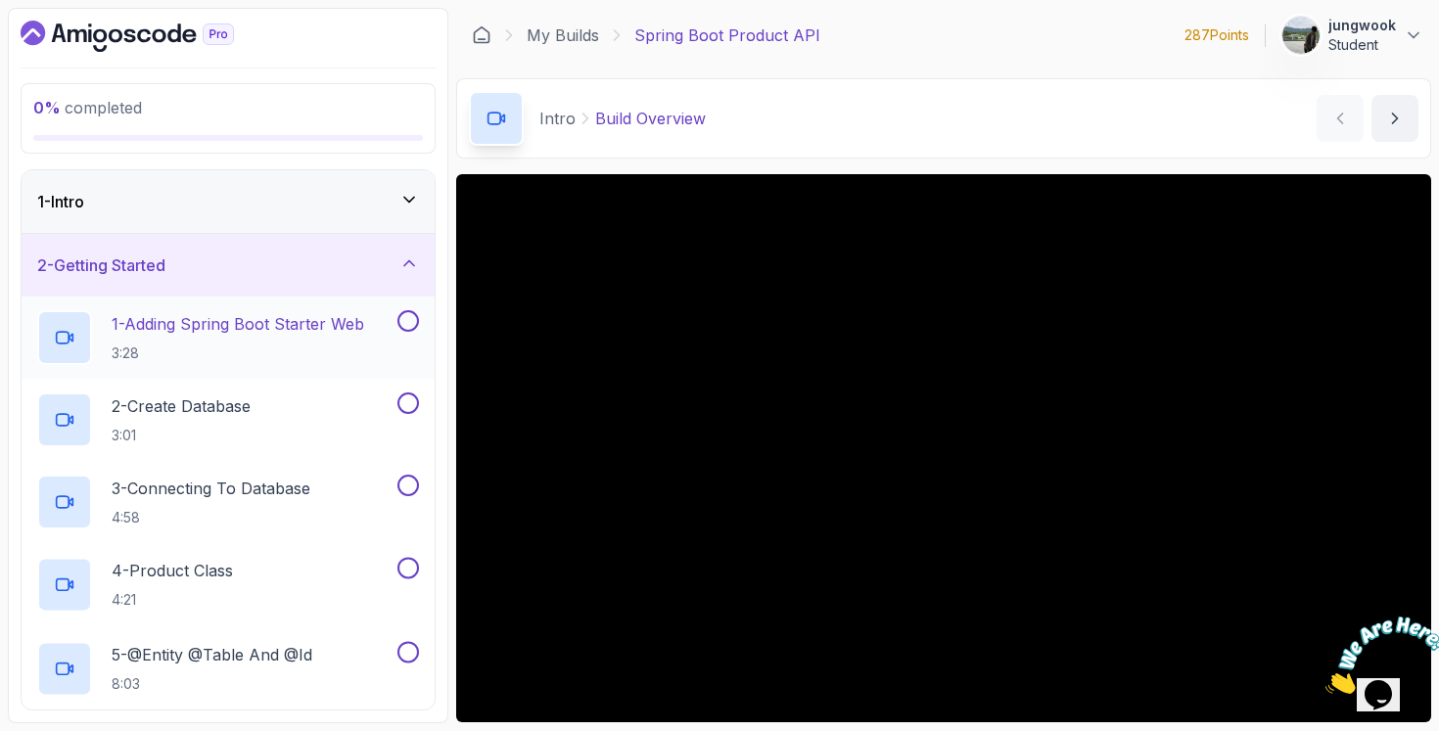
click at [187, 332] on p "1 - Adding Spring Boot Starter Web" at bounding box center [238, 323] width 253 height 23
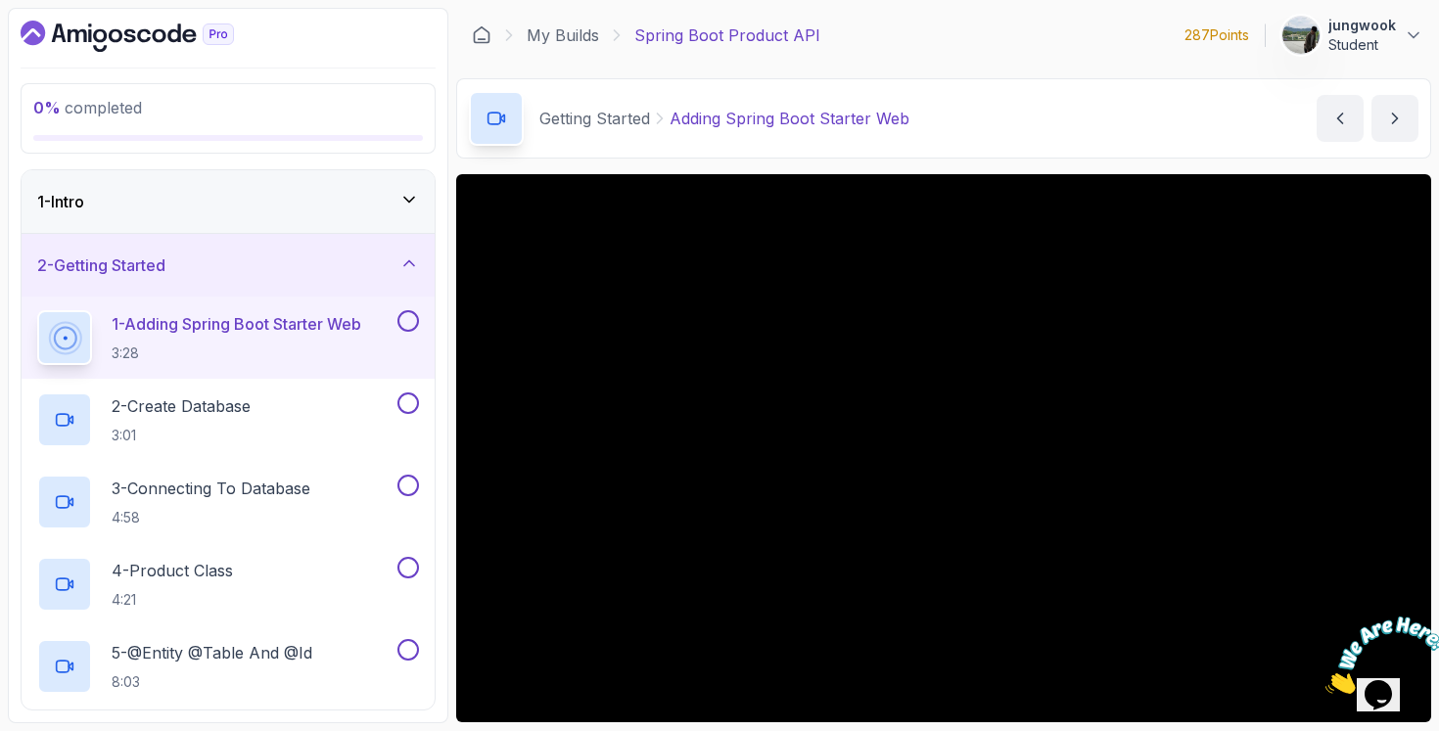
scroll to position [626, 0]
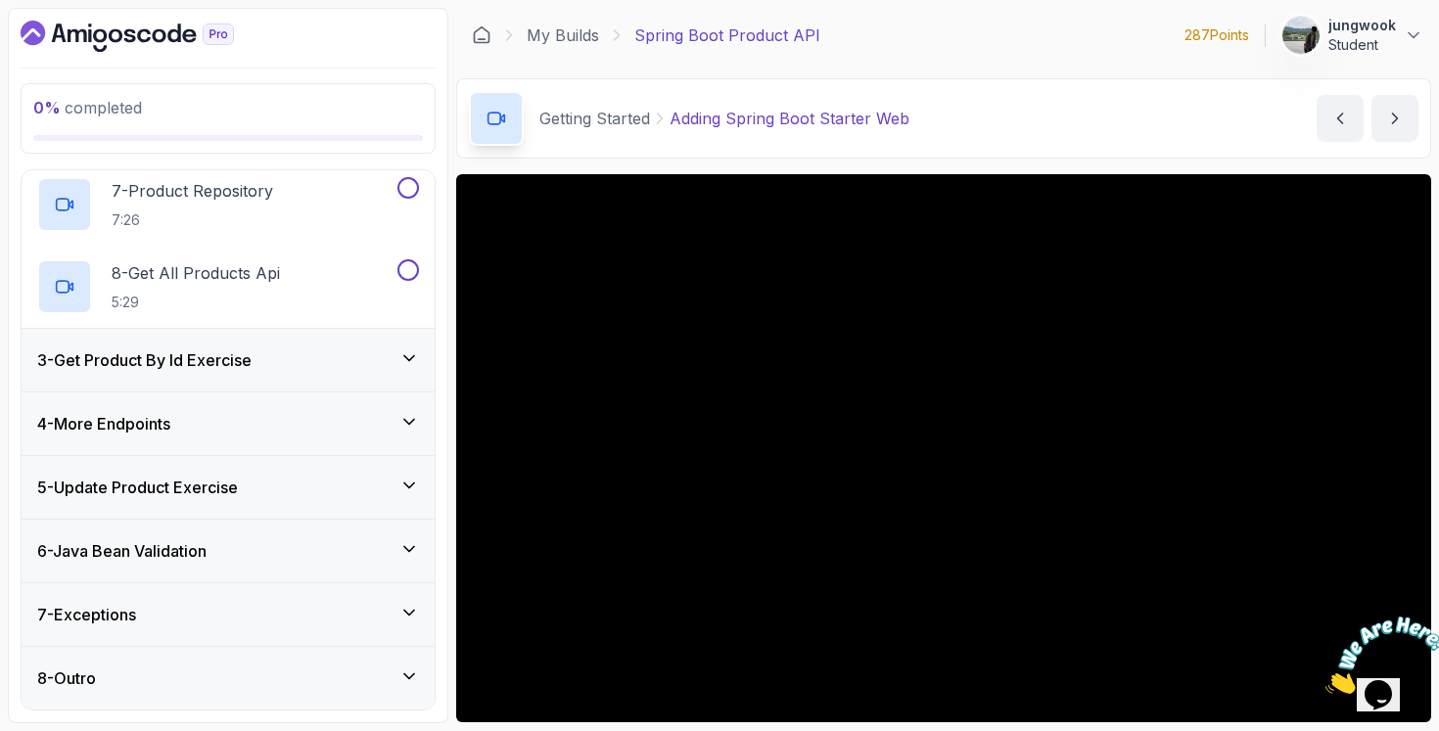
click at [263, 587] on div "7 - Exceptions" at bounding box center [228, 614] width 413 height 63
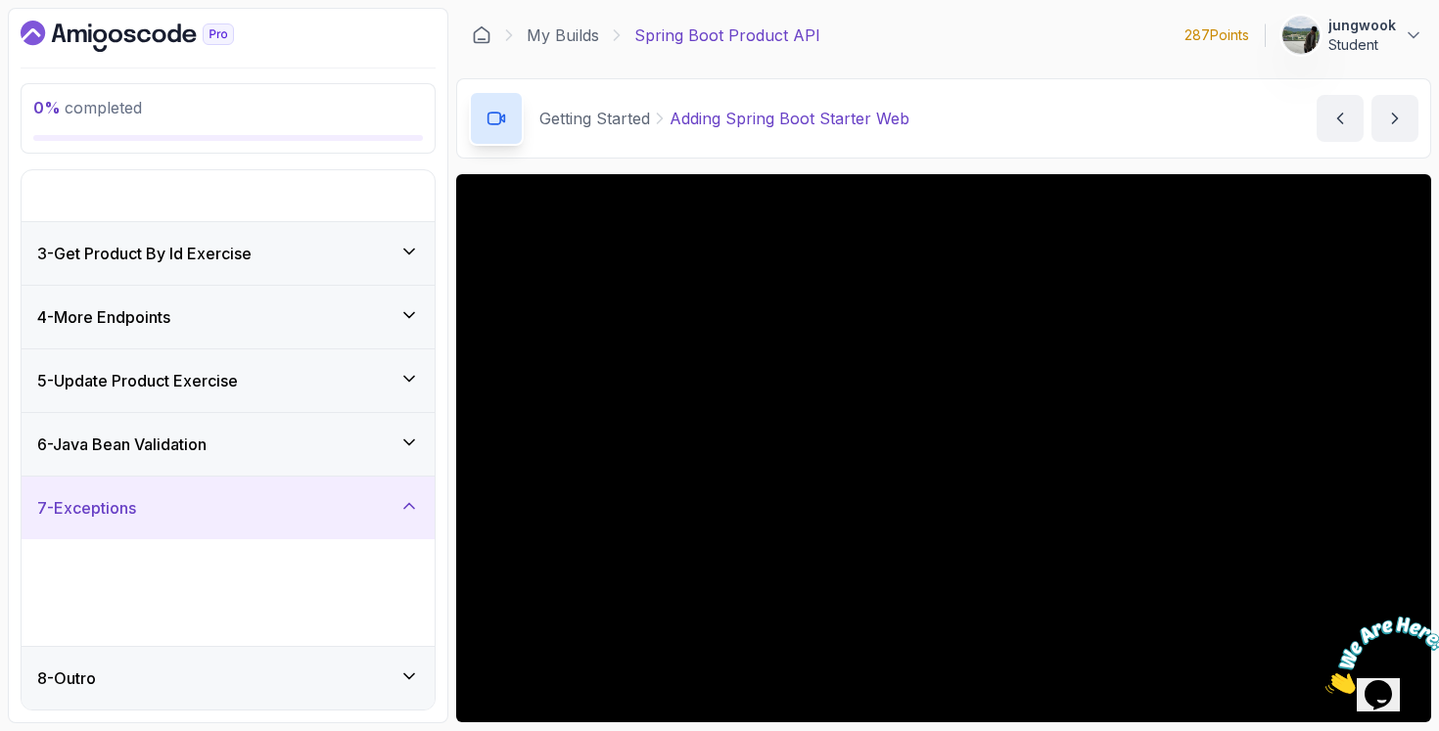
scroll to position [0, 0]
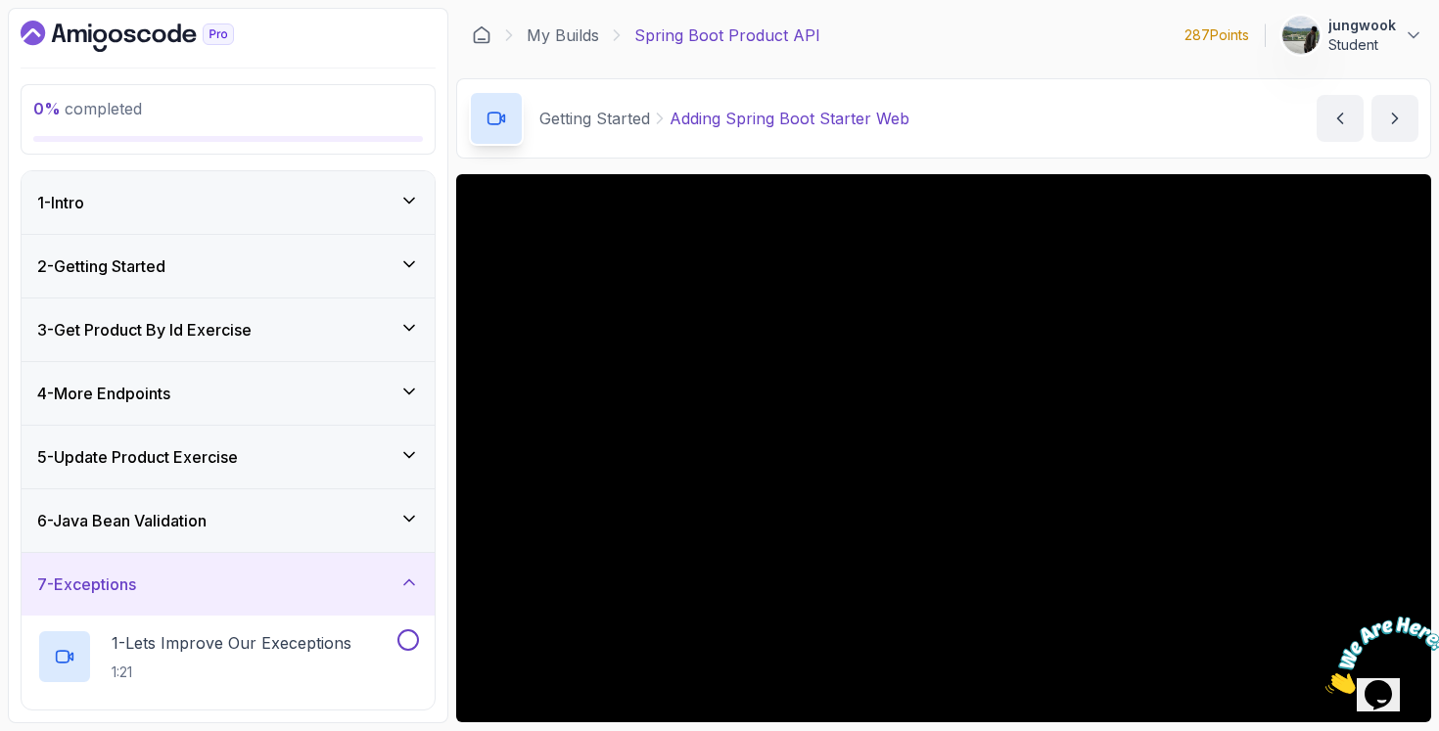
click at [706, 134] on div "Getting Started Adding Spring Boot Starter Web" at bounding box center [689, 118] width 440 height 55
drag, startPoint x: 704, startPoint y: 120, endPoint x: 551, endPoint y: 70, distance: 160.6
click at [692, 119] on p "Adding Spring Boot Starter Web" at bounding box center [789, 118] width 240 height 23
click at [255, 254] on div "2 - Getting Started" at bounding box center [228, 265] width 382 height 23
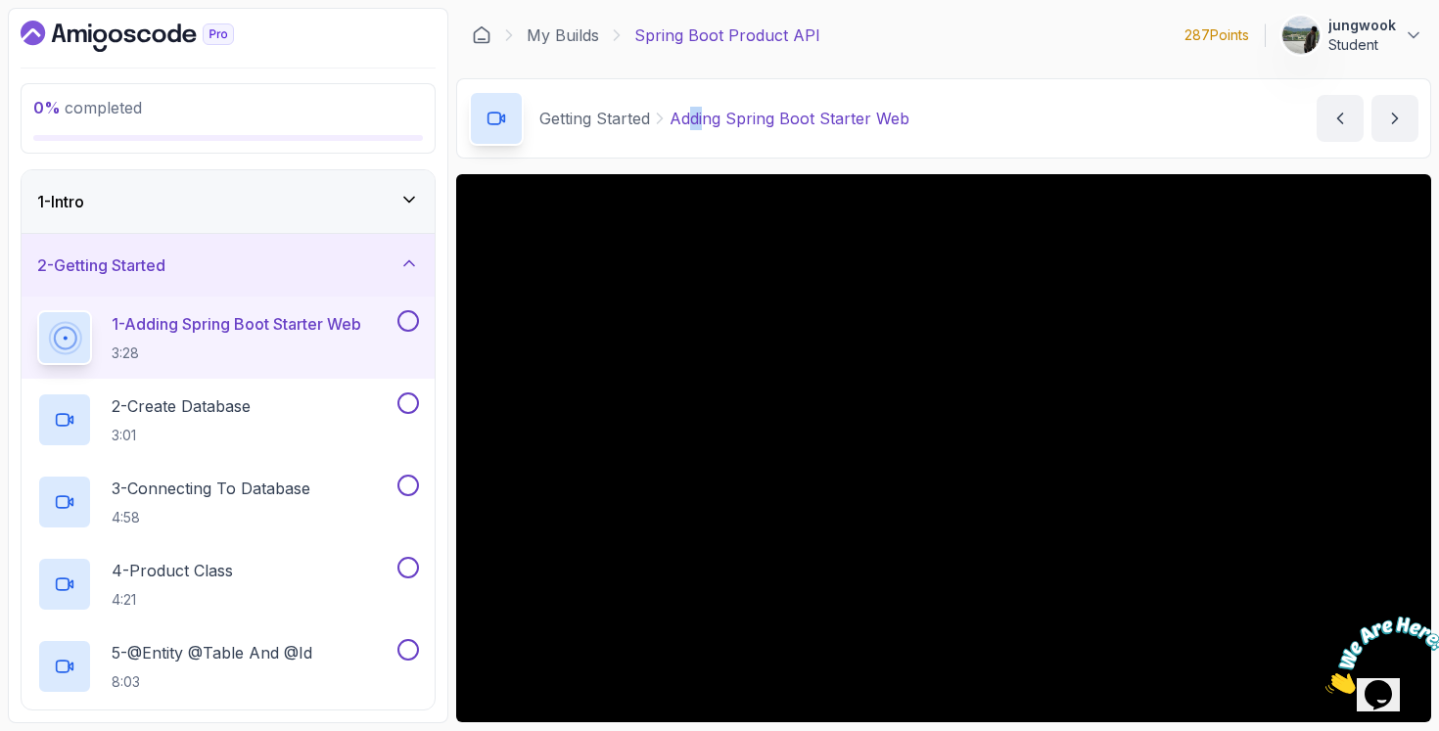
click at [282, 214] on div "1 - Intro" at bounding box center [228, 201] width 413 height 63
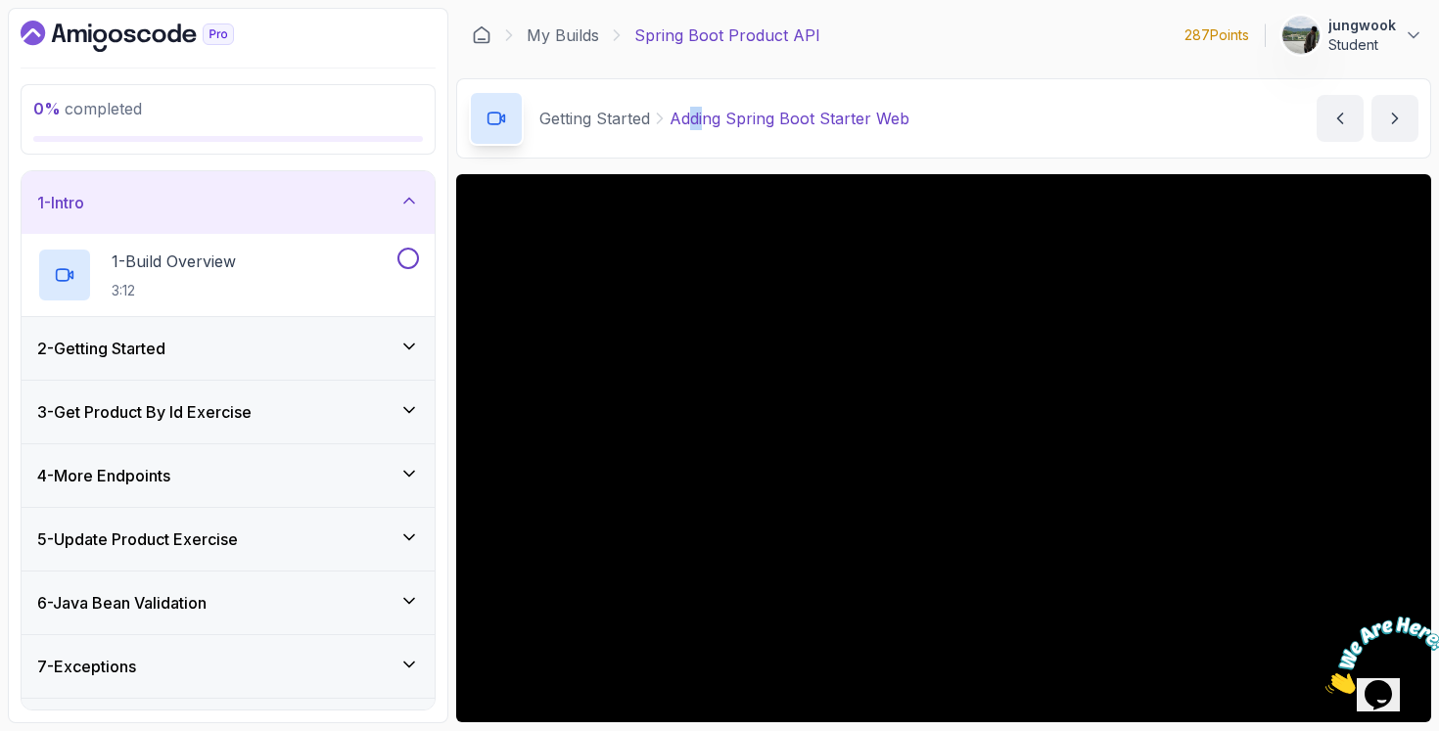
click at [244, 358] on div "2 - Getting Started" at bounding box center [228, 348] width 382 height 23
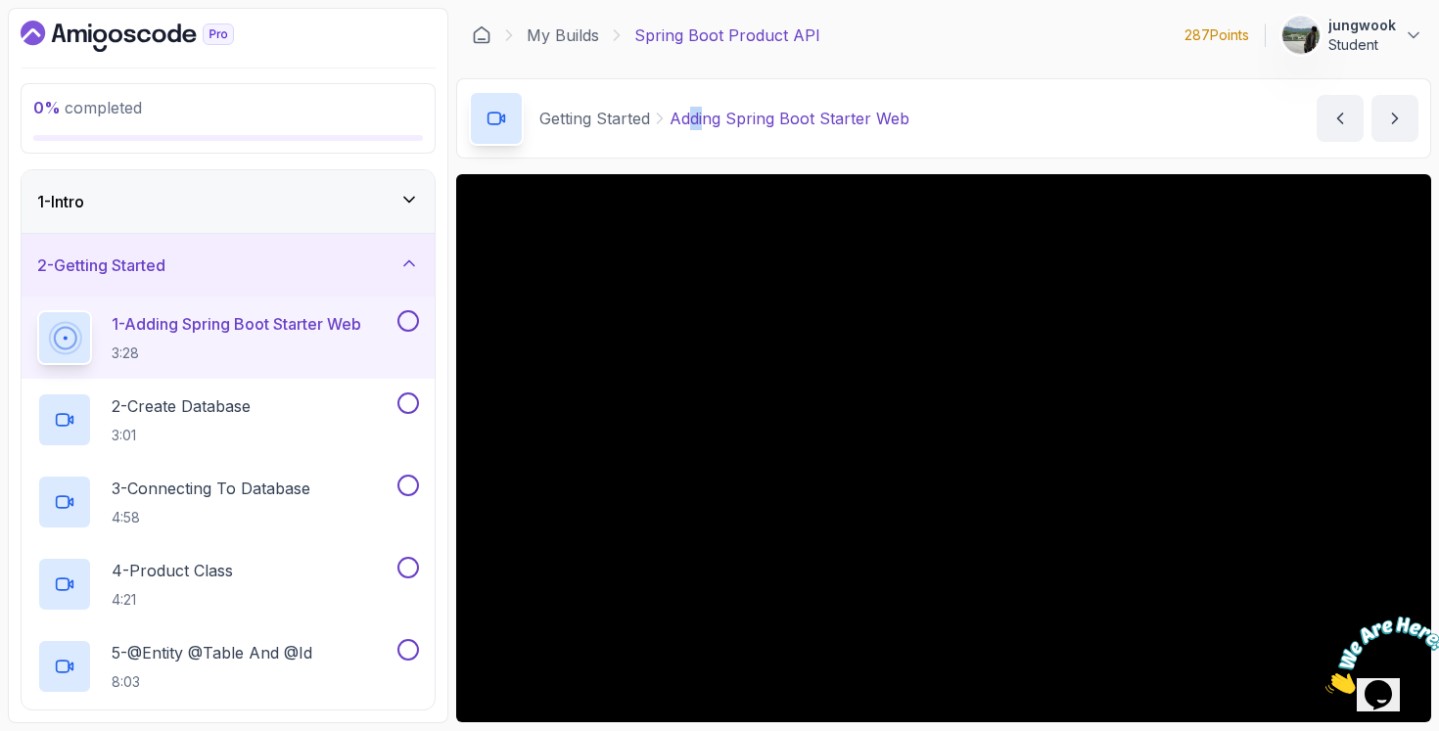
click at [252, 350] on p "3:28" at bounding box center [237, 354] width 250 height 20
click at [386, 343] on div "1 - Adding Spring Boot Starter Web 3:28" at bounding box center [215, 337] width 356 height 55
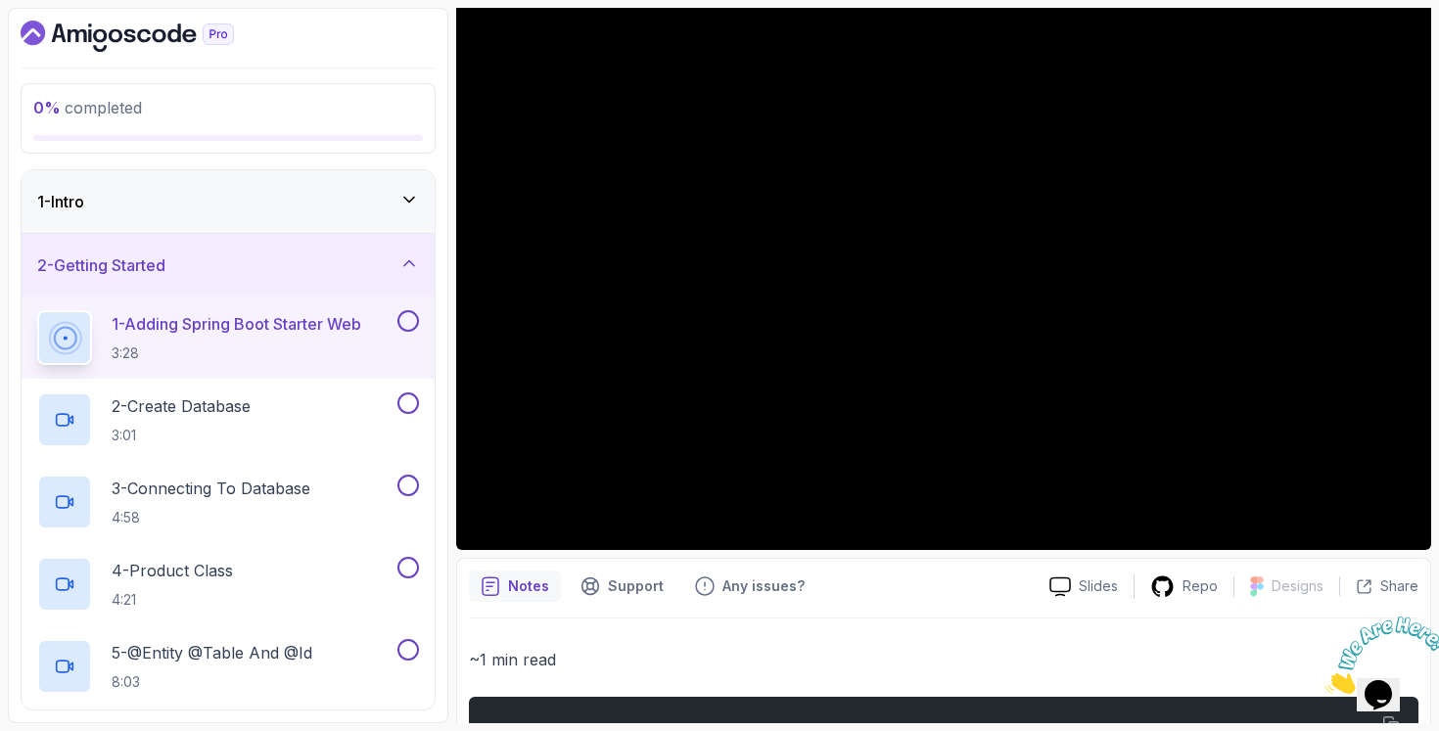
scroll to position [45, 0]
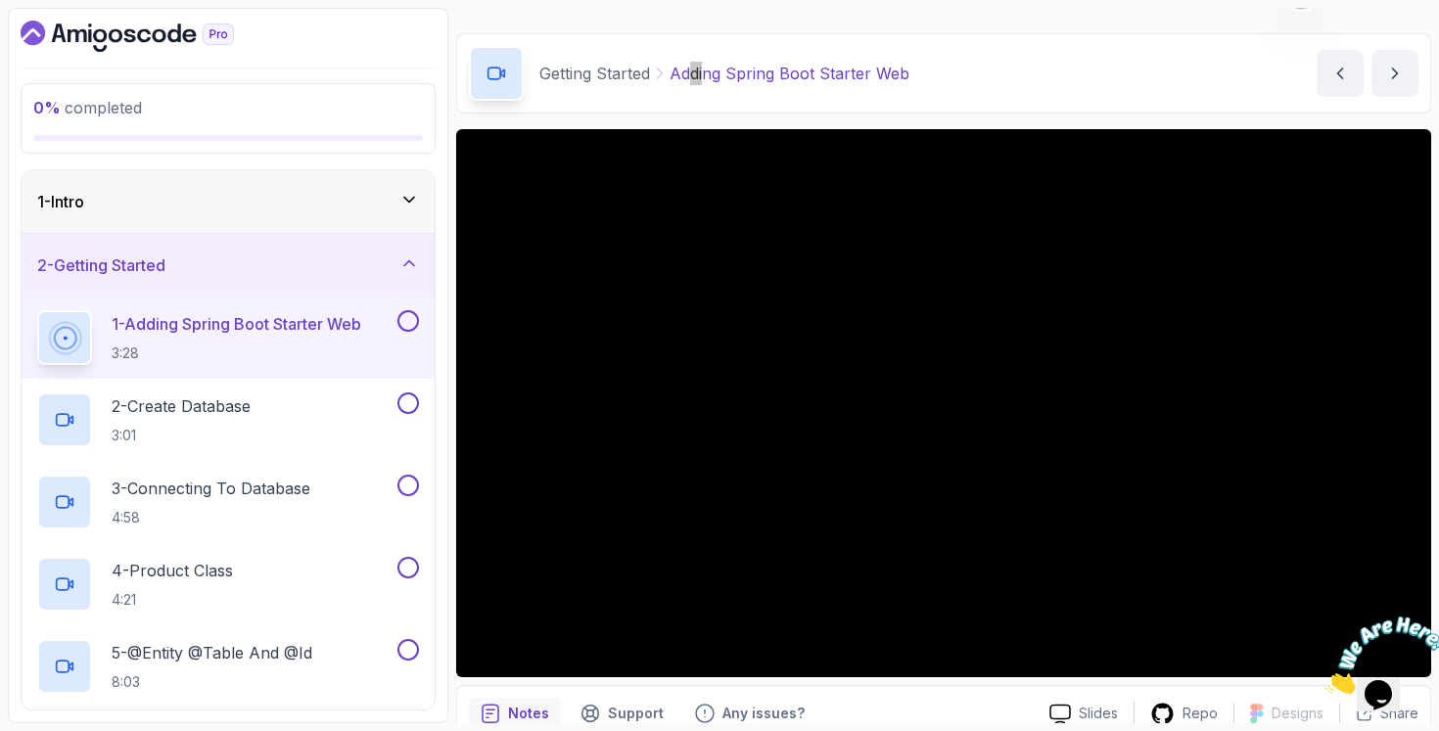
click at [1325, 680] on icon "Close" at bounding box center [1325, 688] width 0 height 17
click at [273, 182] on div "1 - Intro" at bounding box center [228, 201] width 413 height 63
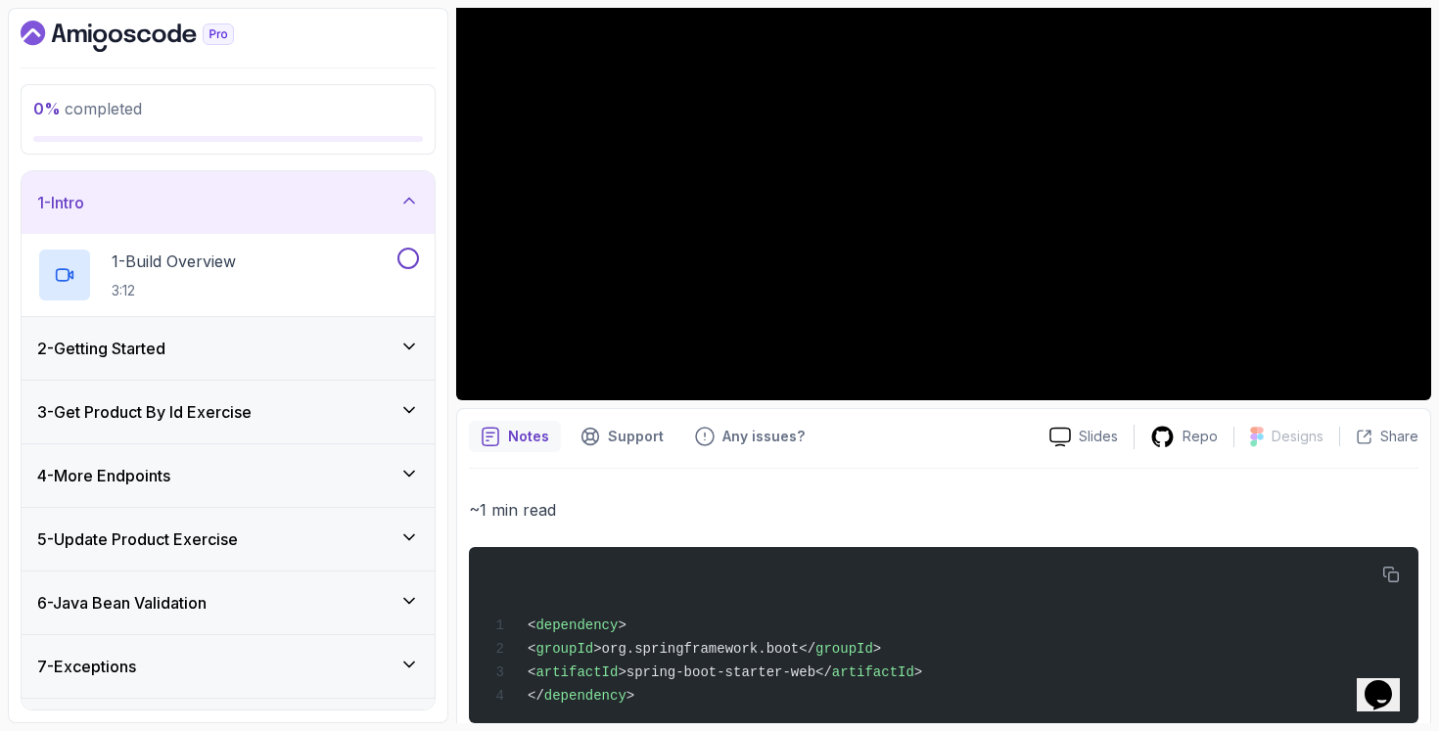
scroll to position [366, 0]
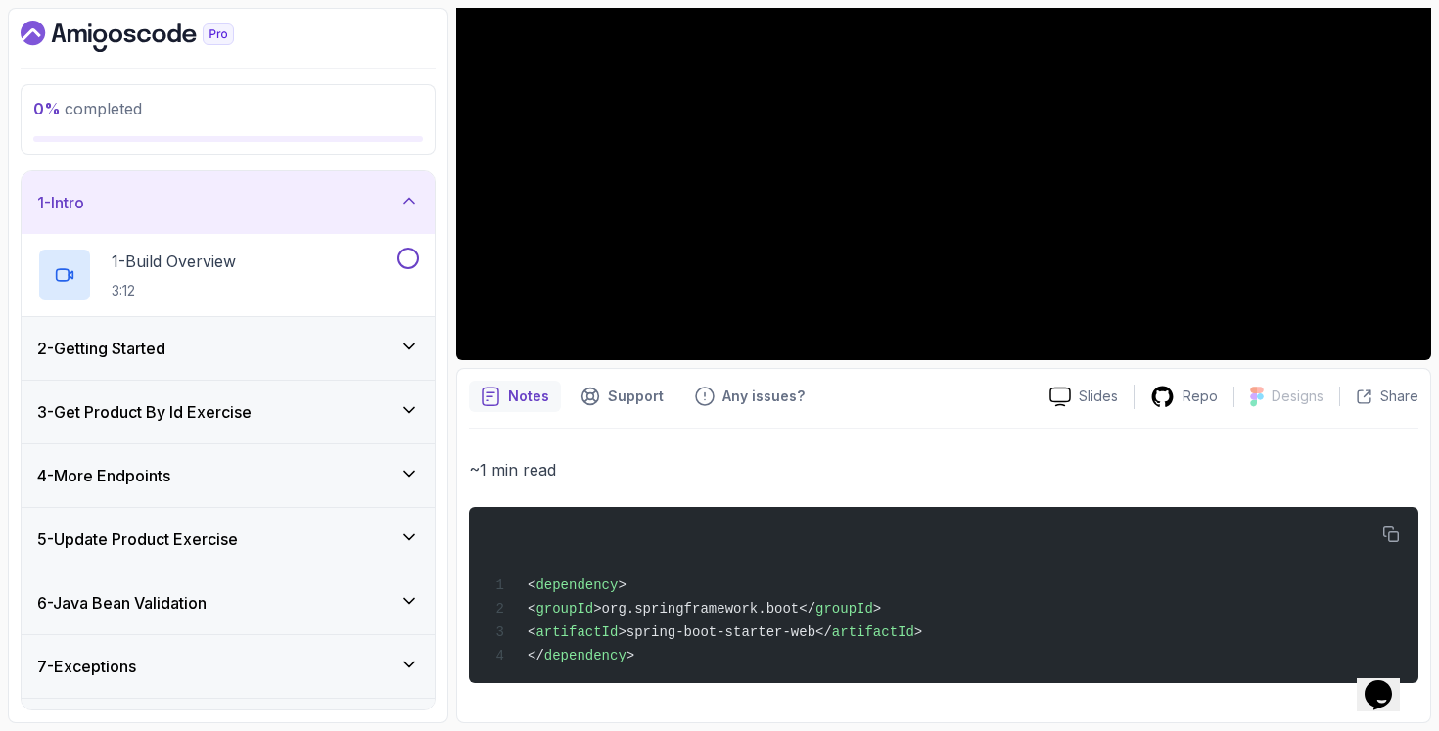
click at [275, 331] on div "2 - Getting Started" at bounding box center [228, 348] width 413 height 63
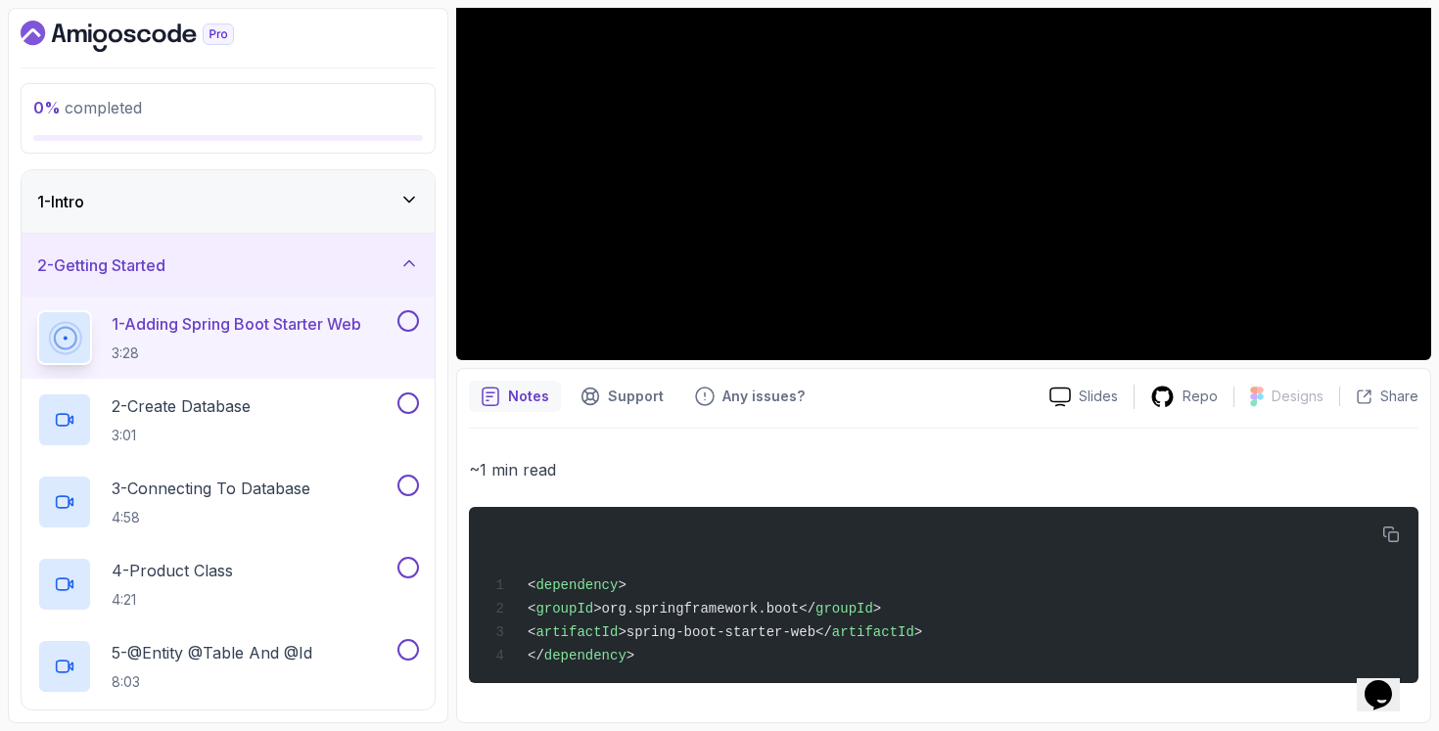
click at [352, 207] on div "1 - Intro" at bounding box center [228, 201] width 382 height 23
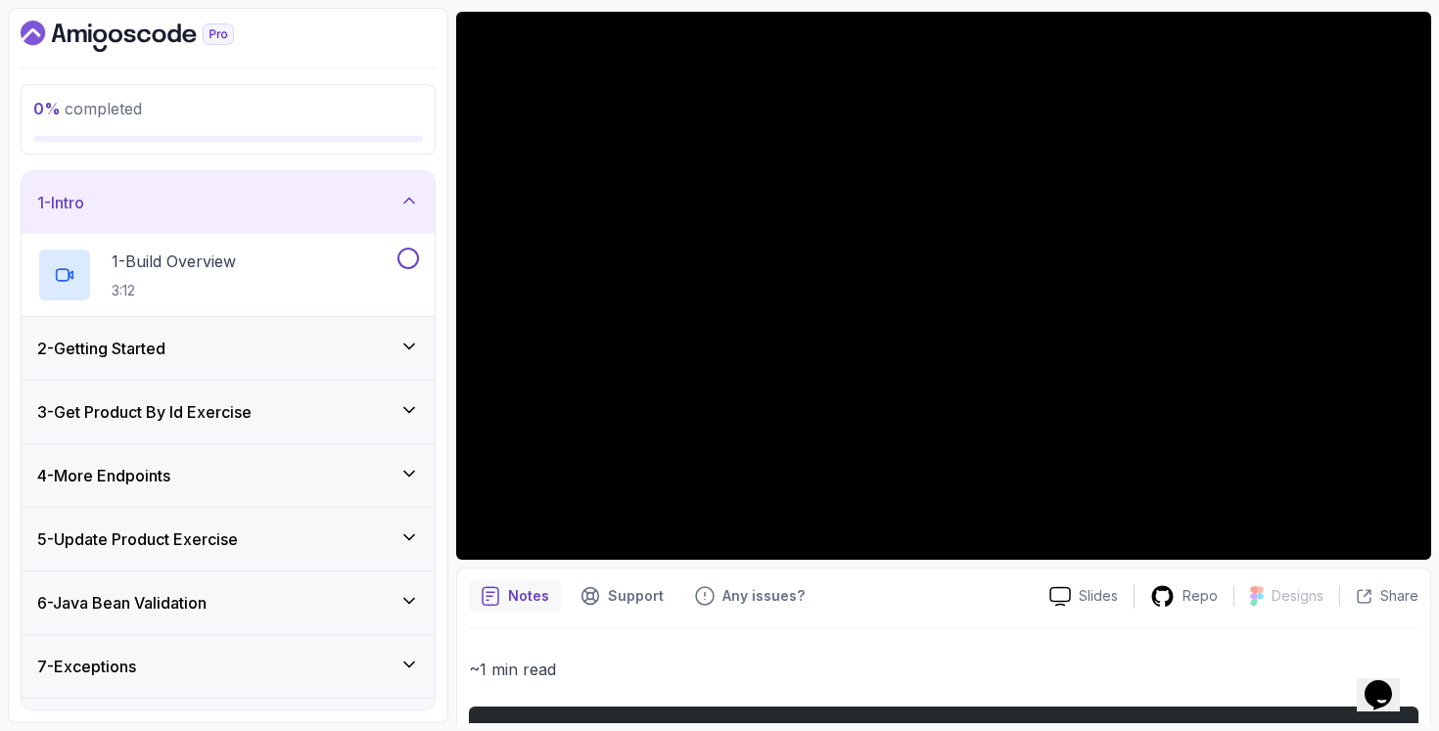
scroll to position [161, 0]
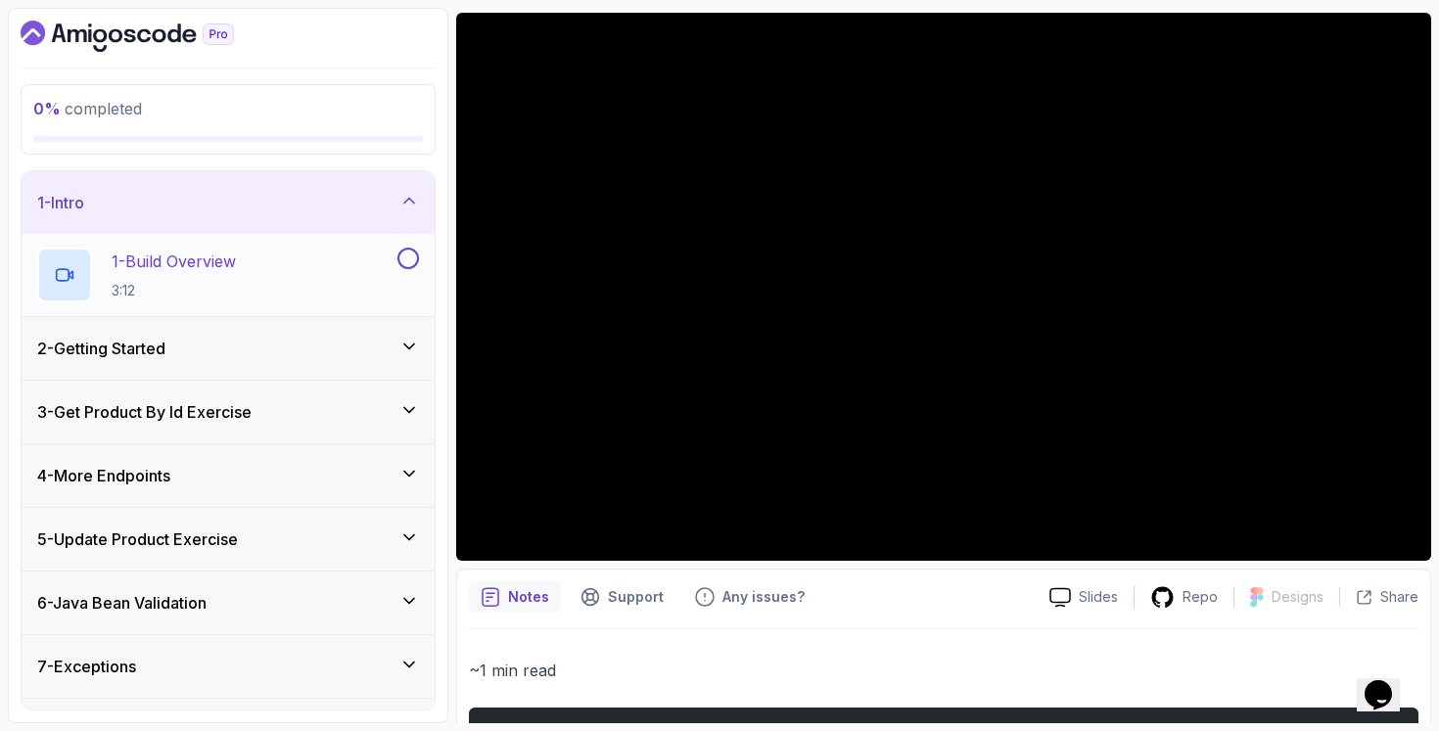
click at [373, 275] on div "1 - Build Overview 3:12" at bounding box center [215, 275] width 356 height 55
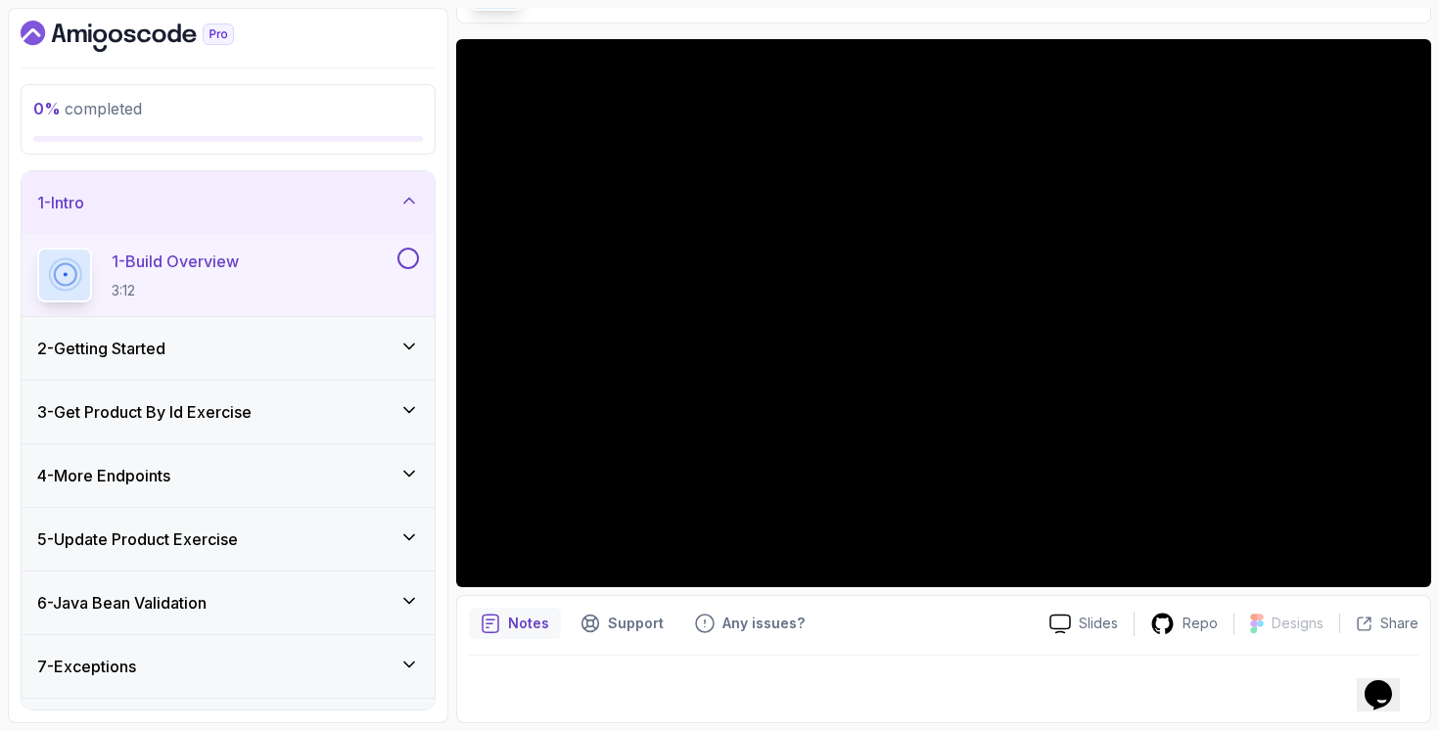
click at [388, 345] on div "2 - Getting Started" at bounding box center [228, 348] width 382 height 23
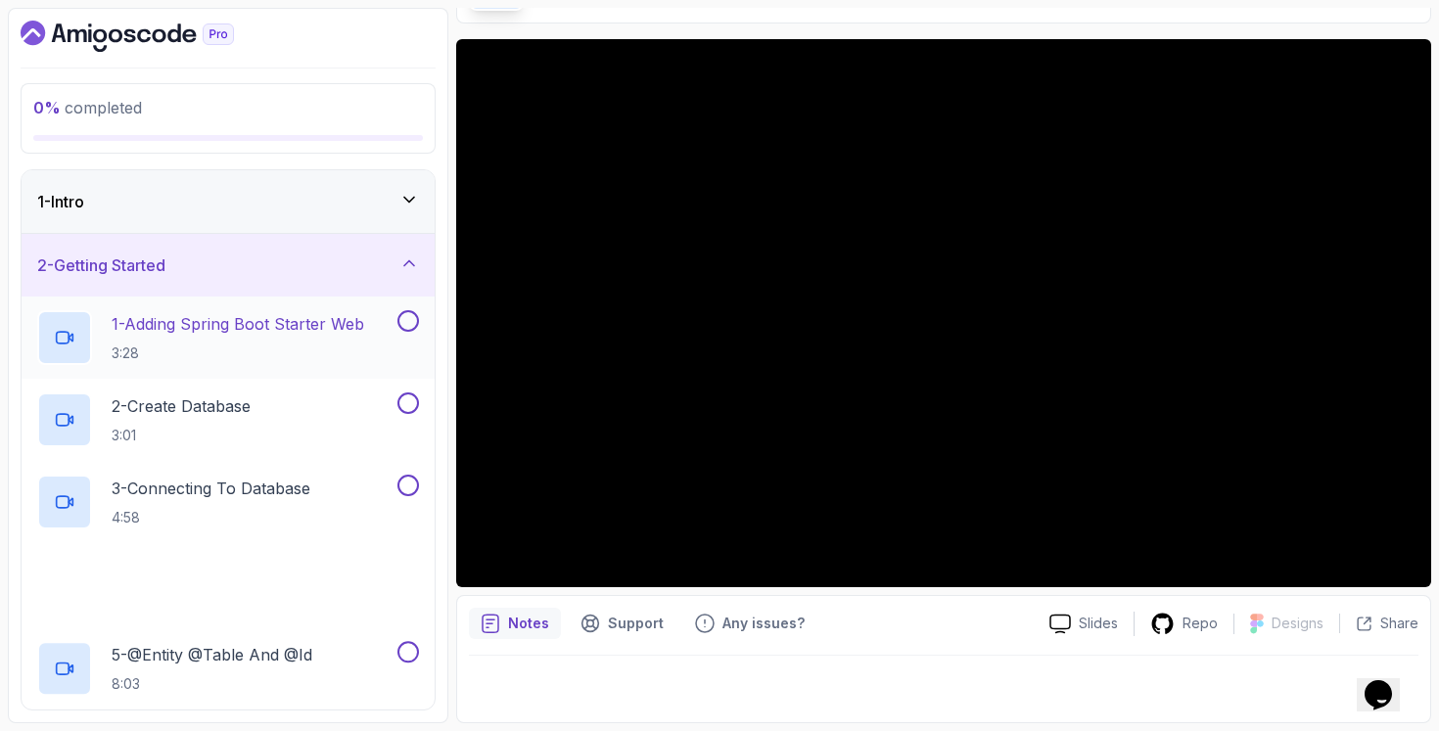
click at [336, 338] on h2 "1 - Adding Spring Boot Starter Web 3:28" at bounding box center [238, 337] width 253 height 51
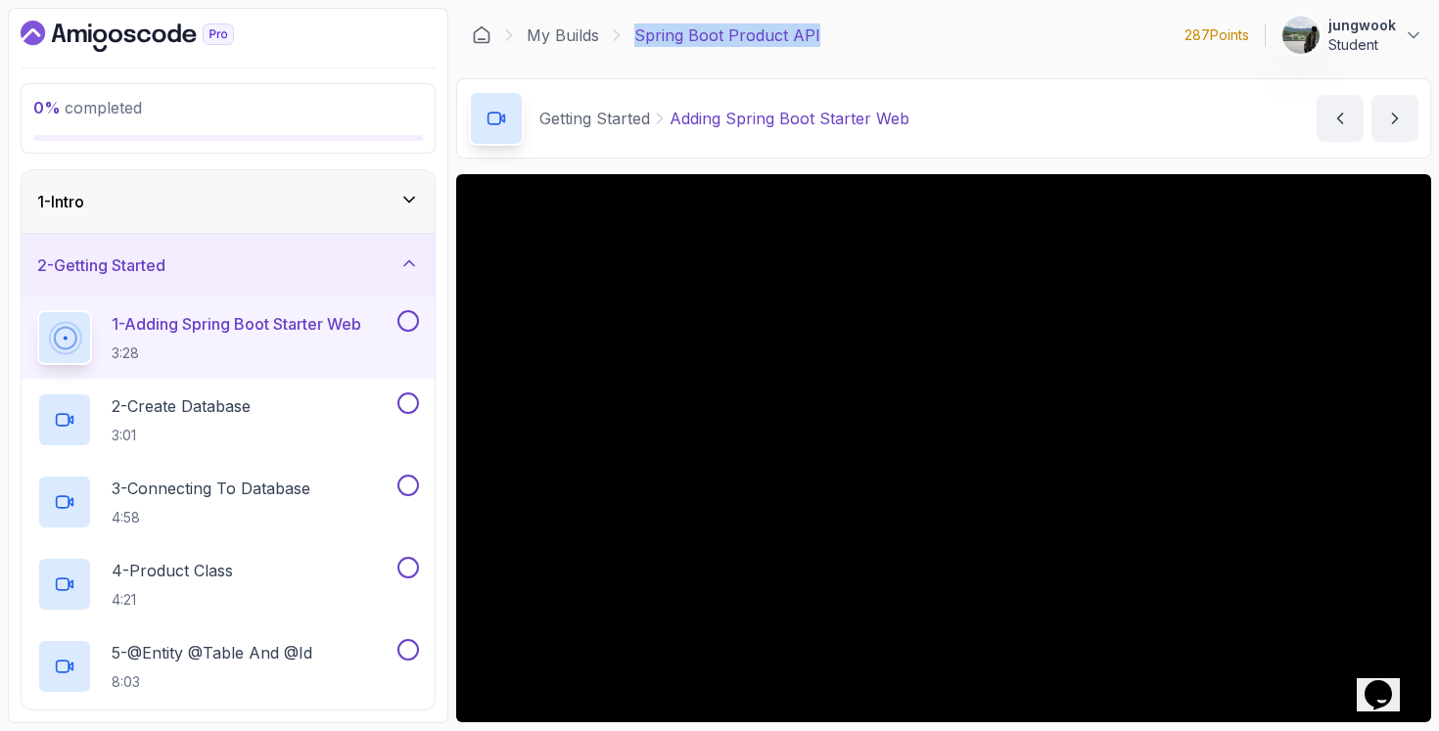
drag, startPoint x: 820, startPoint y: 32, endPoint x: 633, endPoint y: 28, distance: 187.0
click at [633, 28] on div "My Builds Spring Boot Product API 287 Points jungwook Student" at bounding box center [943, 35] width 975 height 55
copy p "Spring Boot Product API"
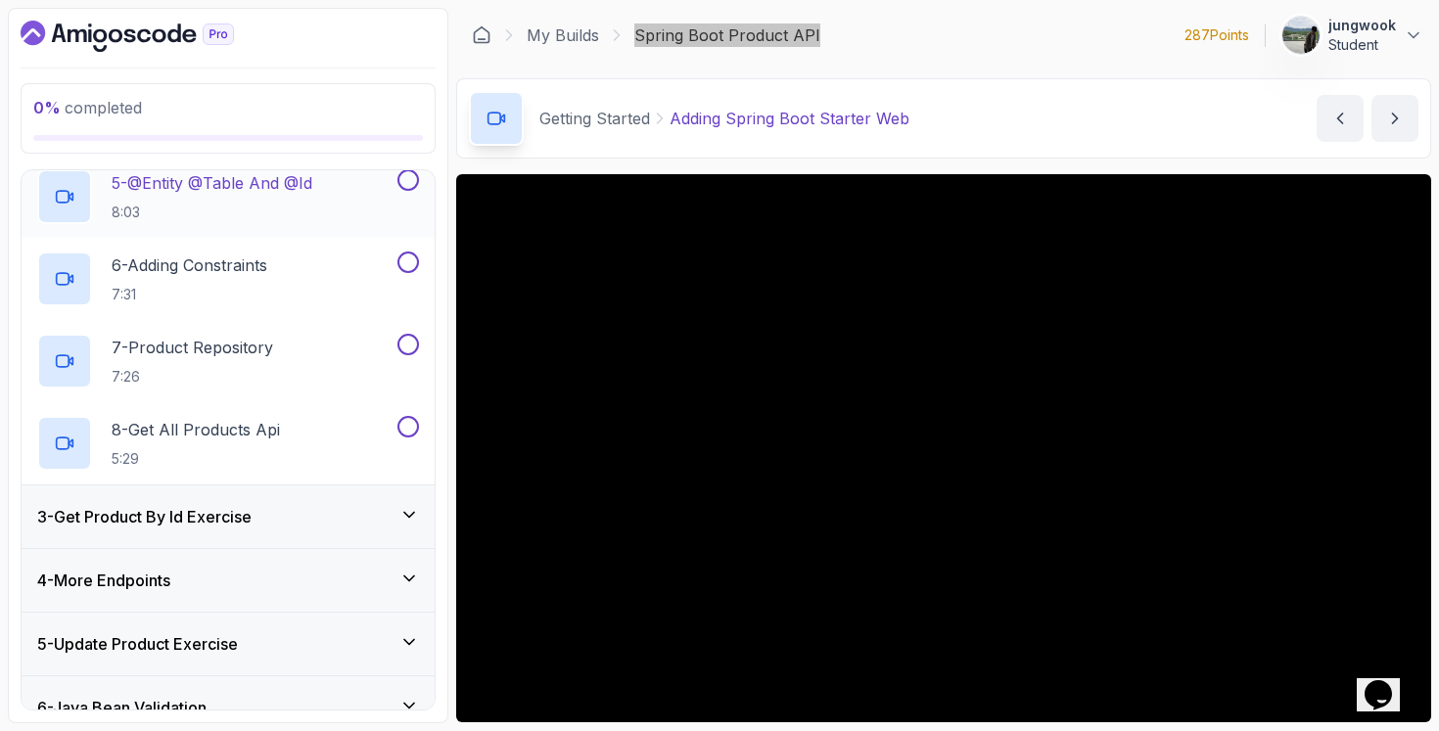
scroll to position [576, 0]
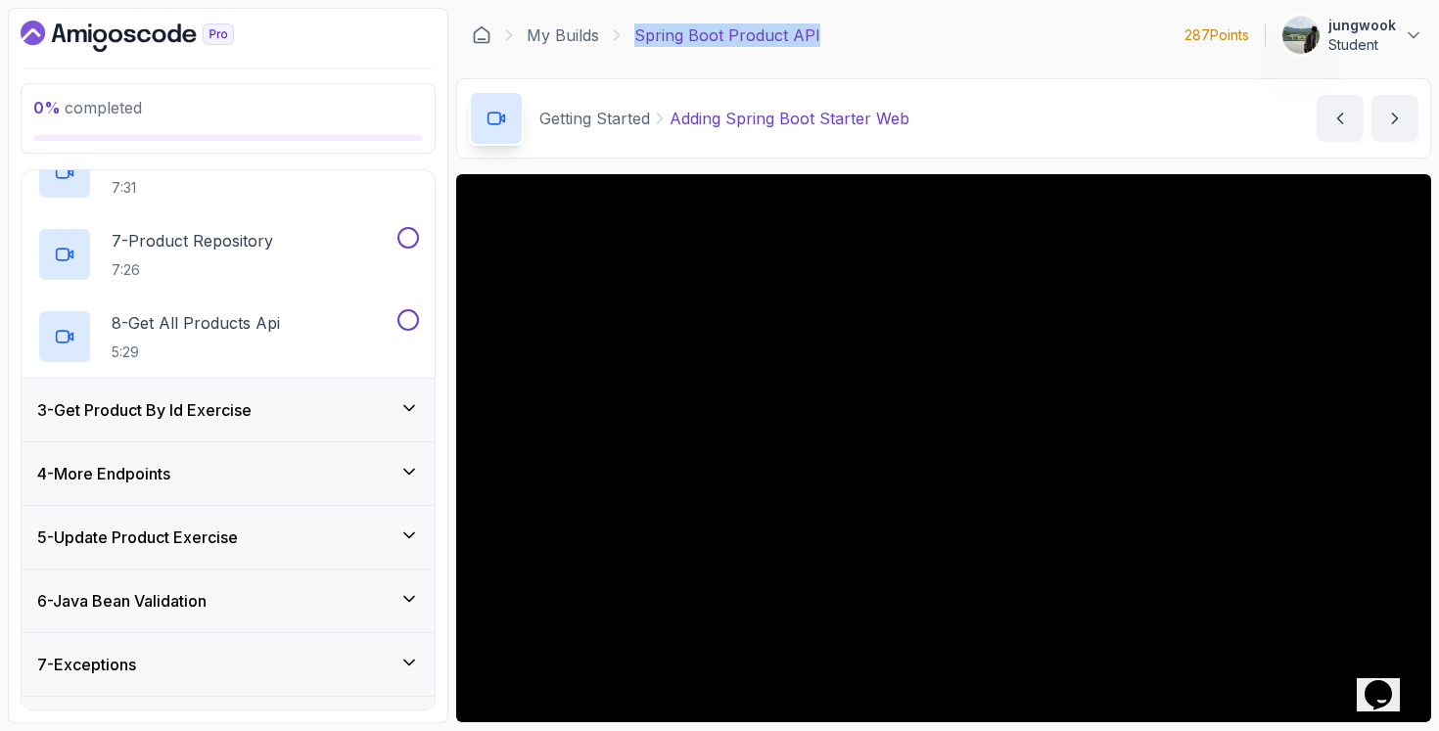
click at [388, 419] on div "3 - Get Product By Id Exercise" at bounding box center [228, 409] width 382 height 23
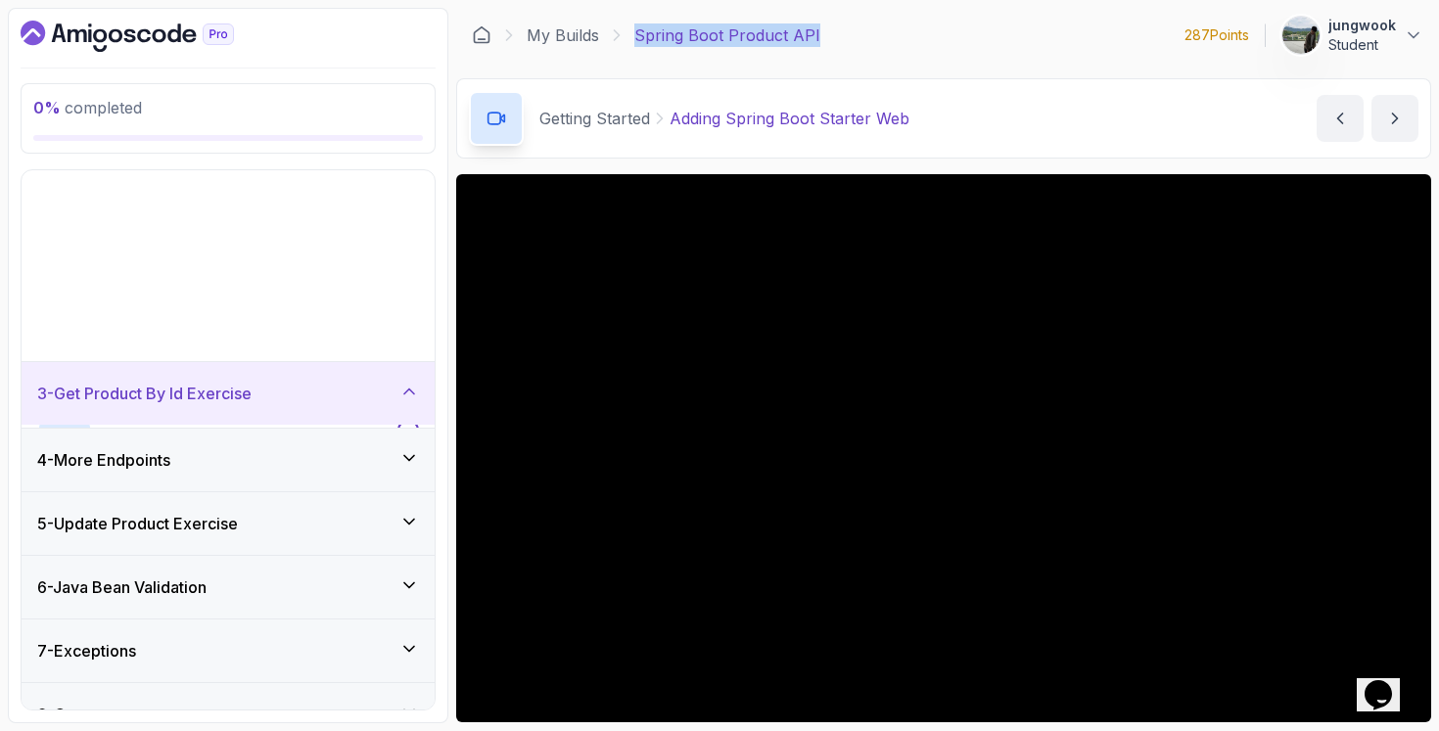
scroll to position [0, 0]
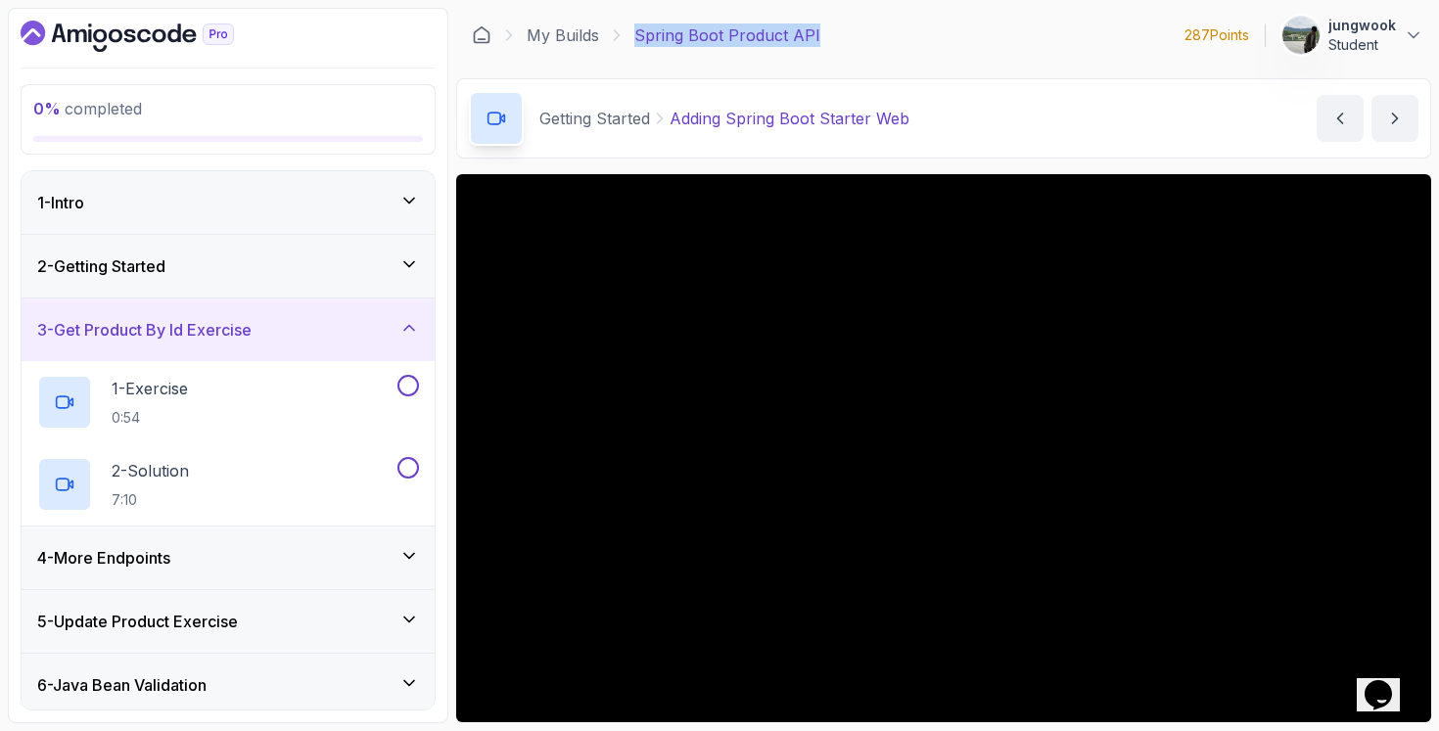
click at [358, 532] on div "4 - More Endpoints" at bounding box center [228, 558] width 413 height 63
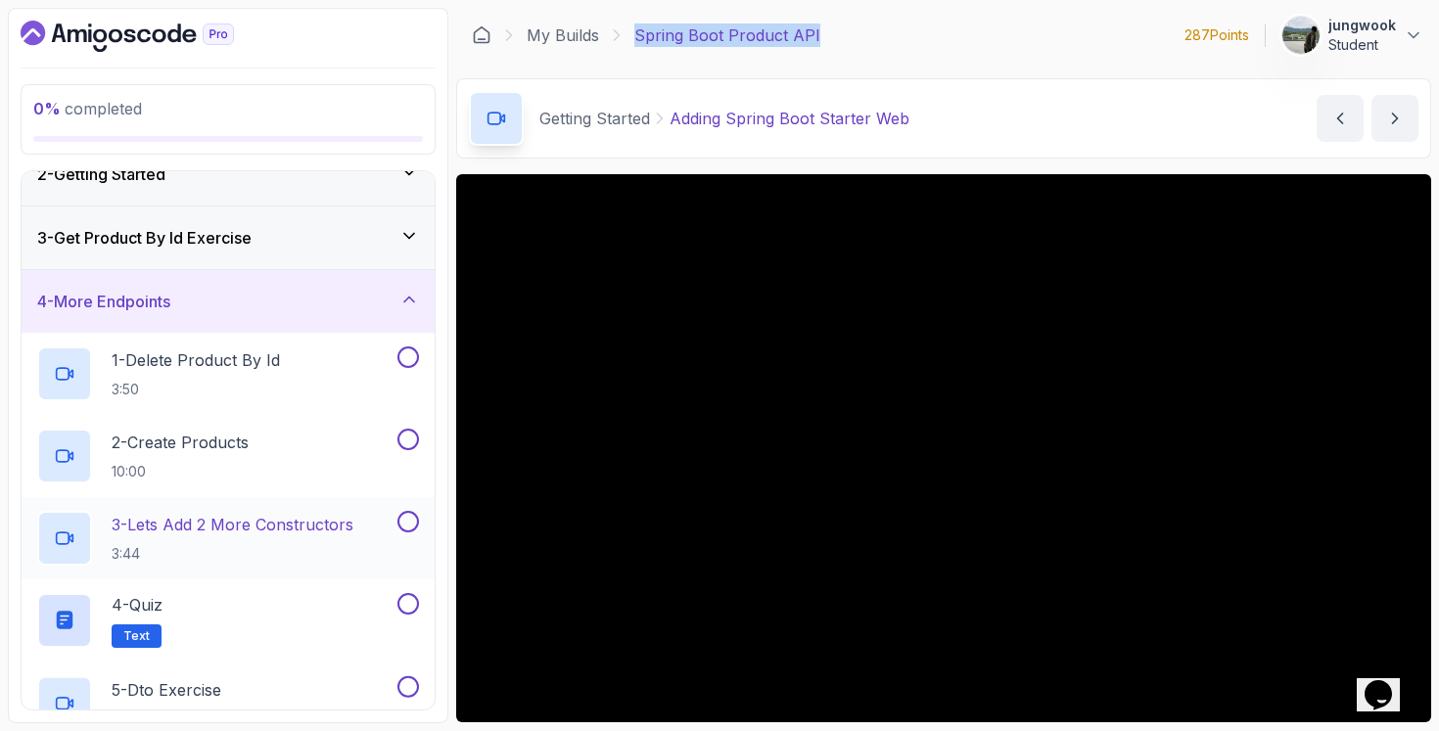
scroll to position [400, 0]
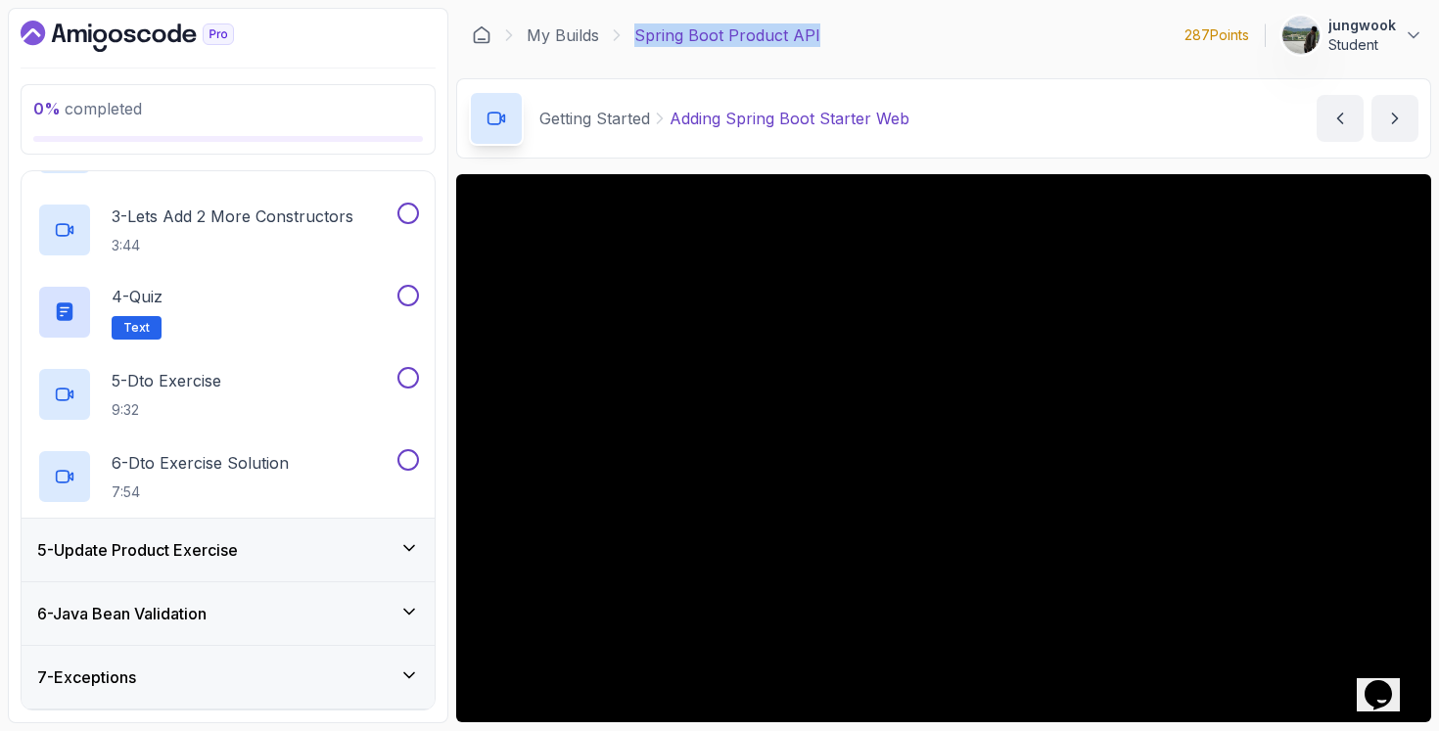
click at [371, 558] on div "5 - Update Product Exercise" at bounding box center [228, 549] width 382 height 23
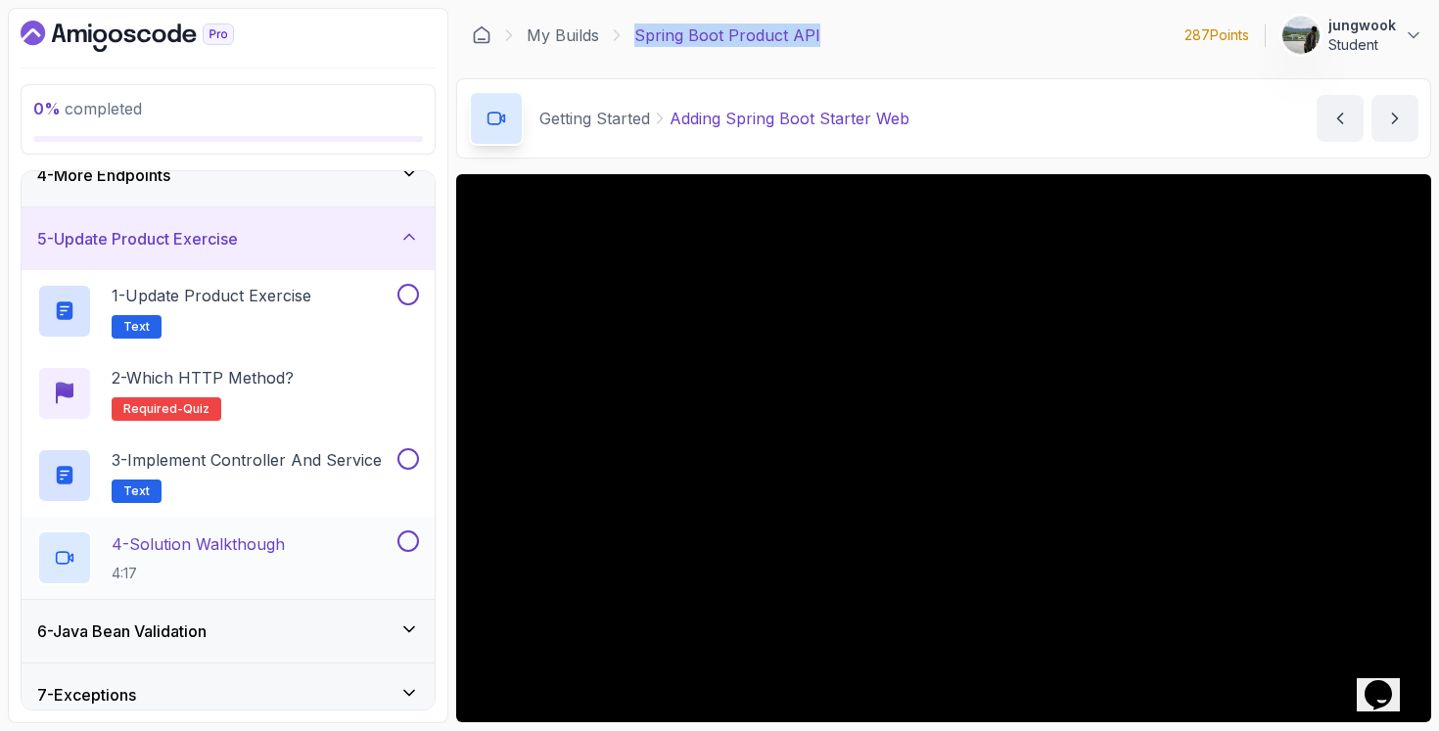
scroll to position [298, 0]
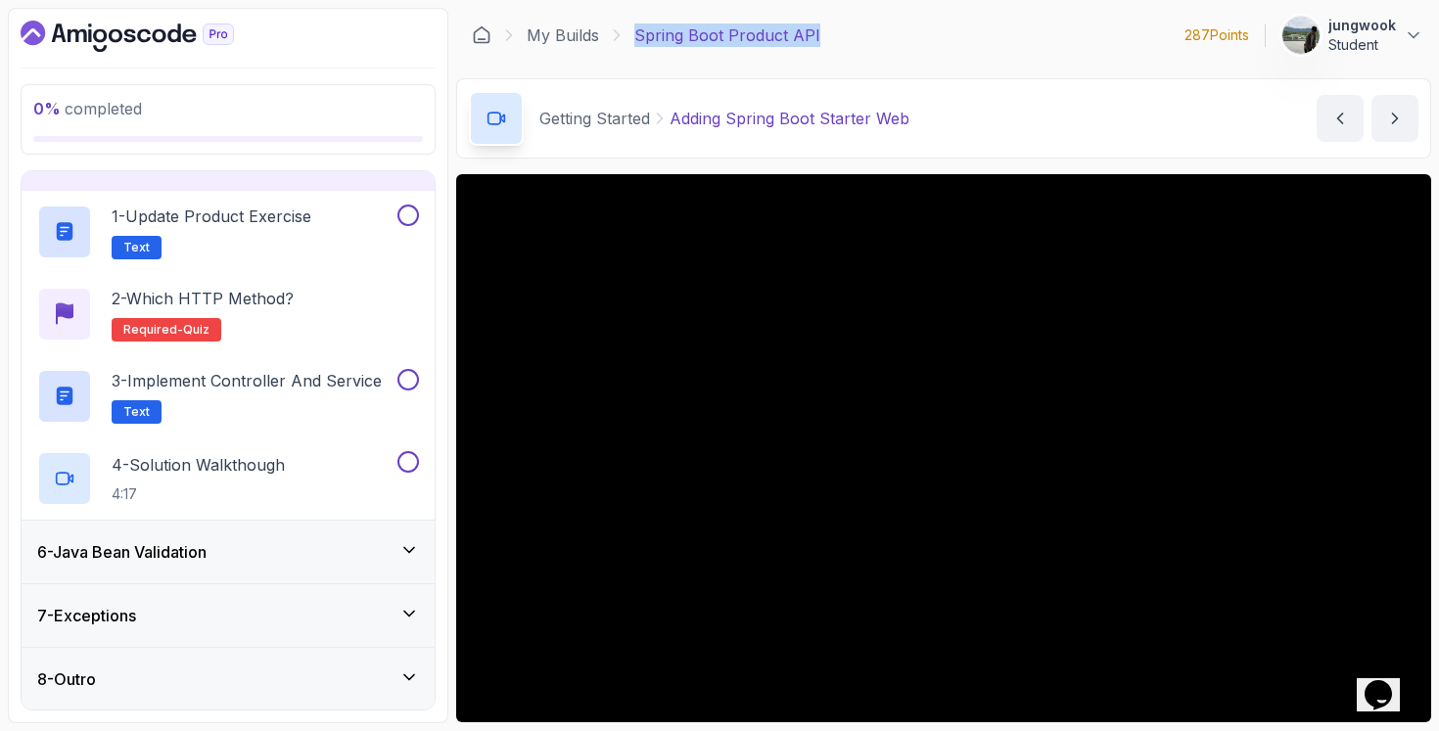
click at [369, 559] on div "6 - Java Bean Validation" at bounding box center [228, 551] width 382 height 23
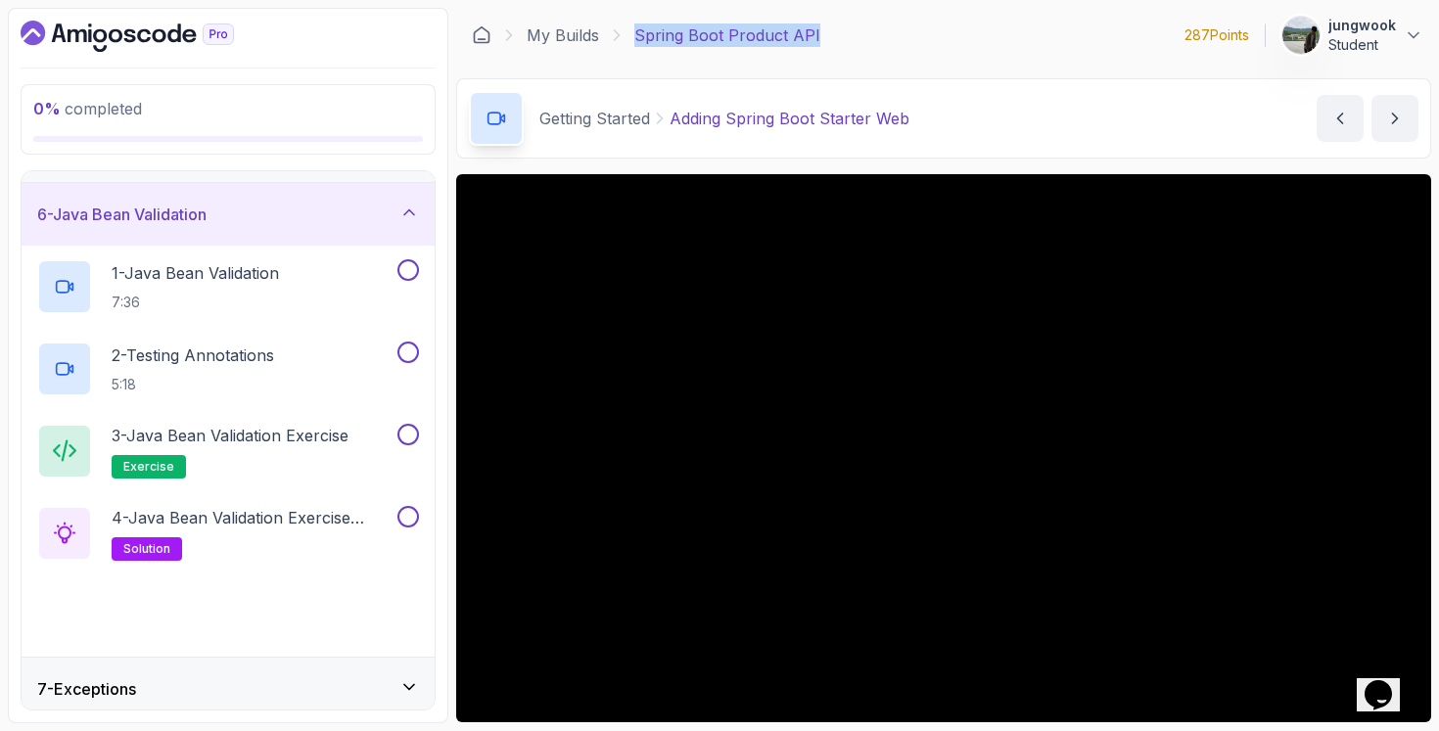
scroll to position [377, 0]
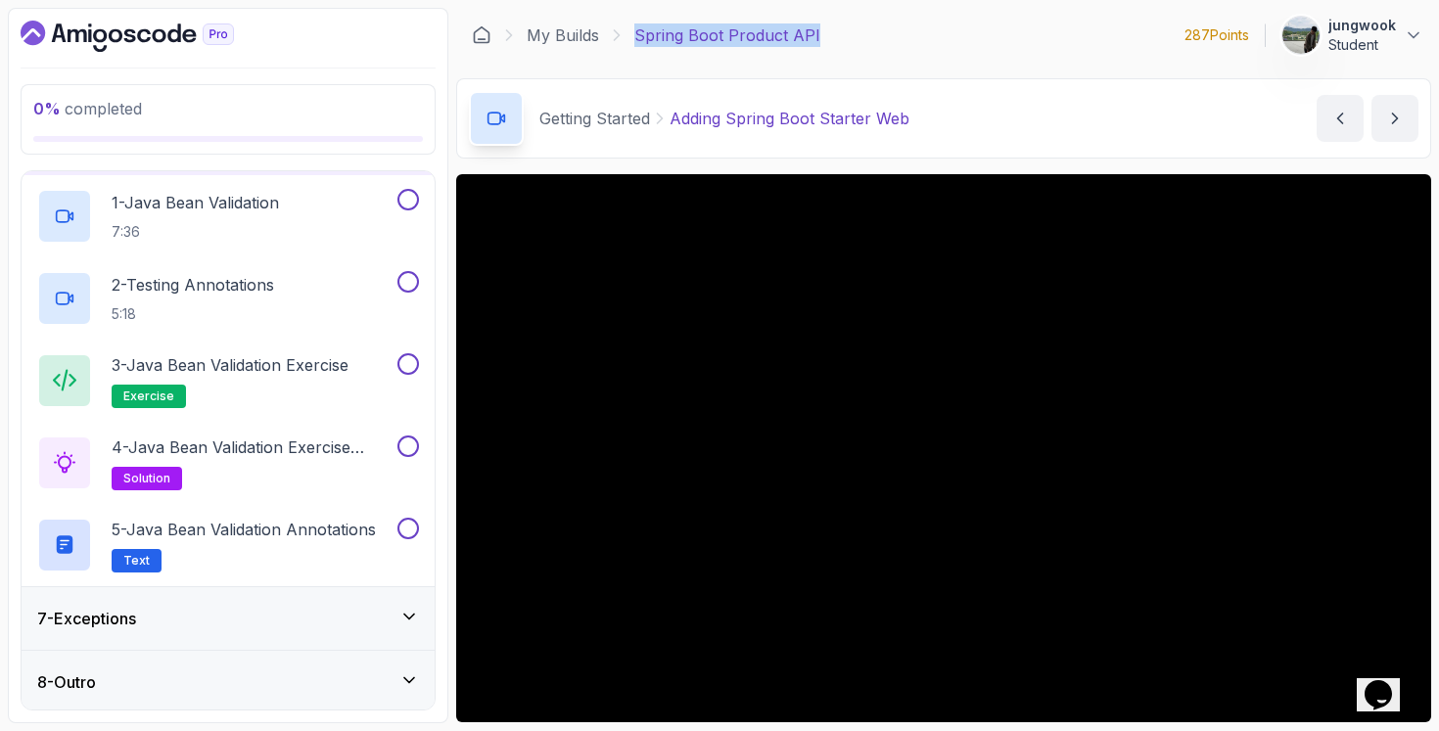
click at [342, 614] on div "7 - Exceptions" at bounding box center [228, 618] width 382 height 23
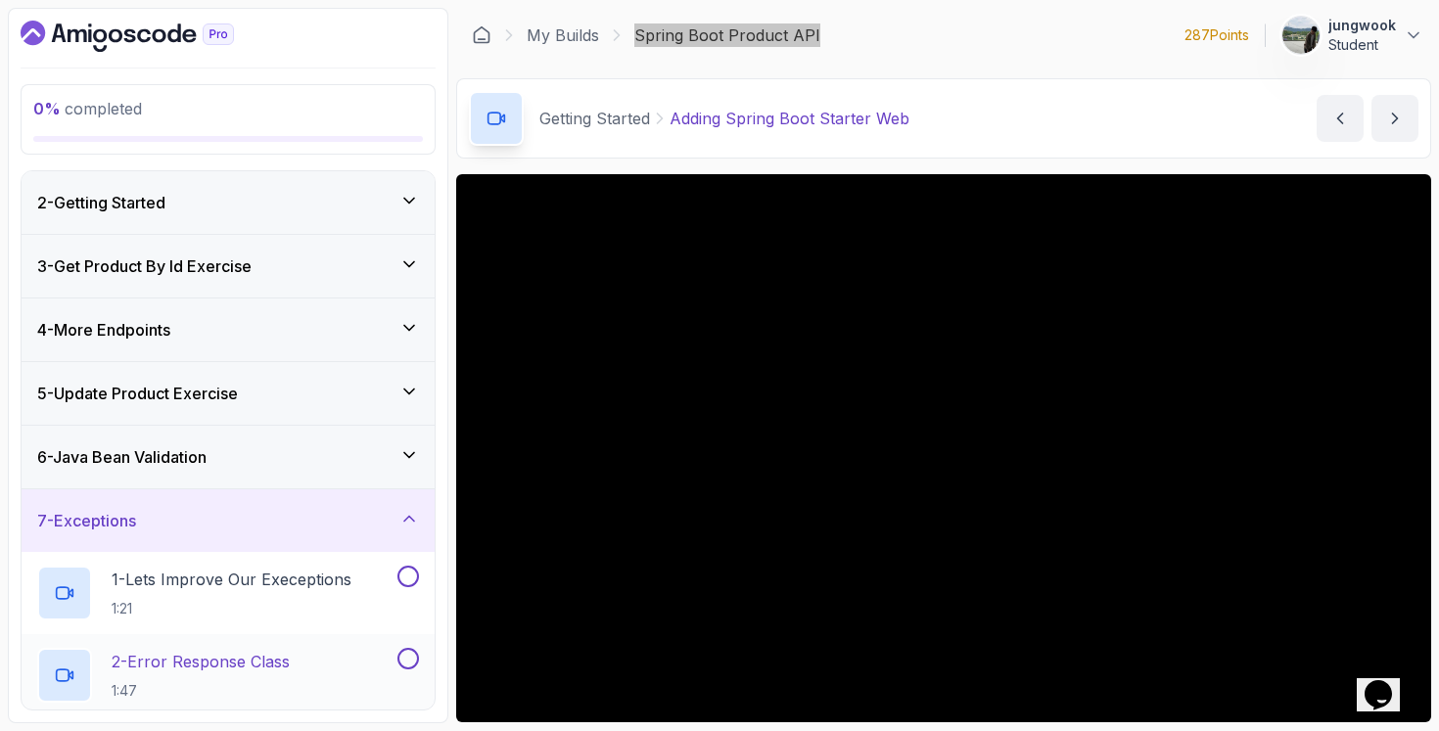
scroll to position [0, 0]
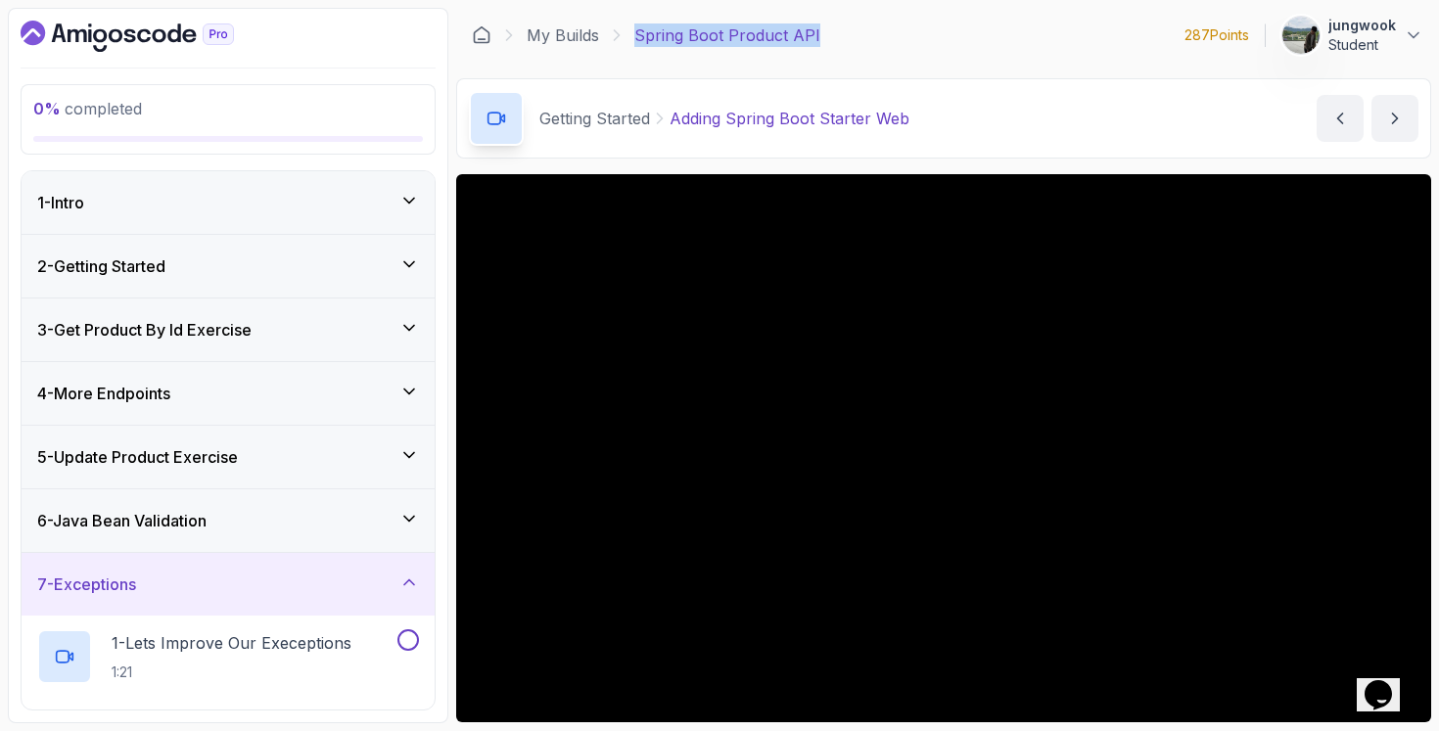
drag, startPoint x: 258, startPoint y: 364, endPoint x: 278, endPoint y: 345, distance: 27.0
click at [258, 365] on div "4 - More Endpoints" at bounding box center [228, 393] width 413 height 63
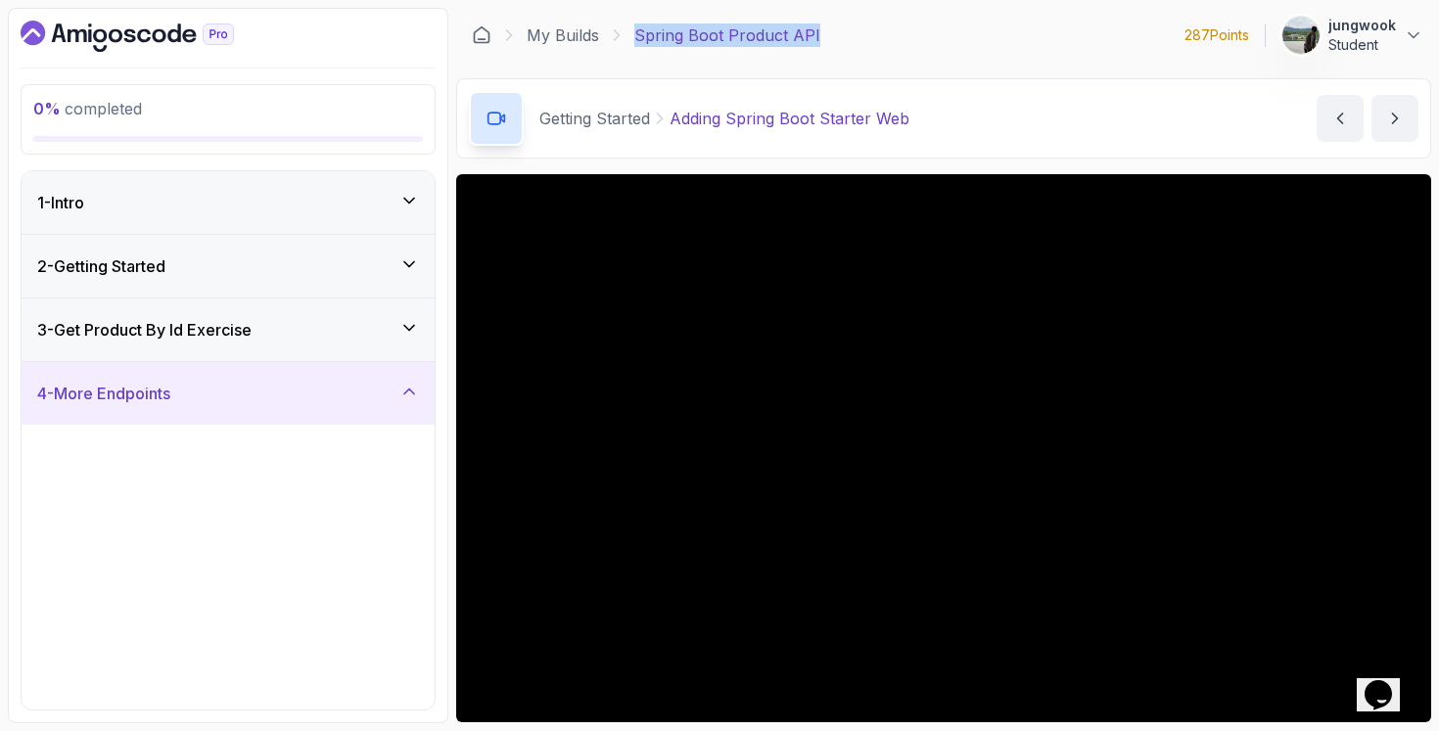
click at [281, 343] on div "3 - Get Product By Id Exercise" at bounding box center [228, 330] width 413 height 63
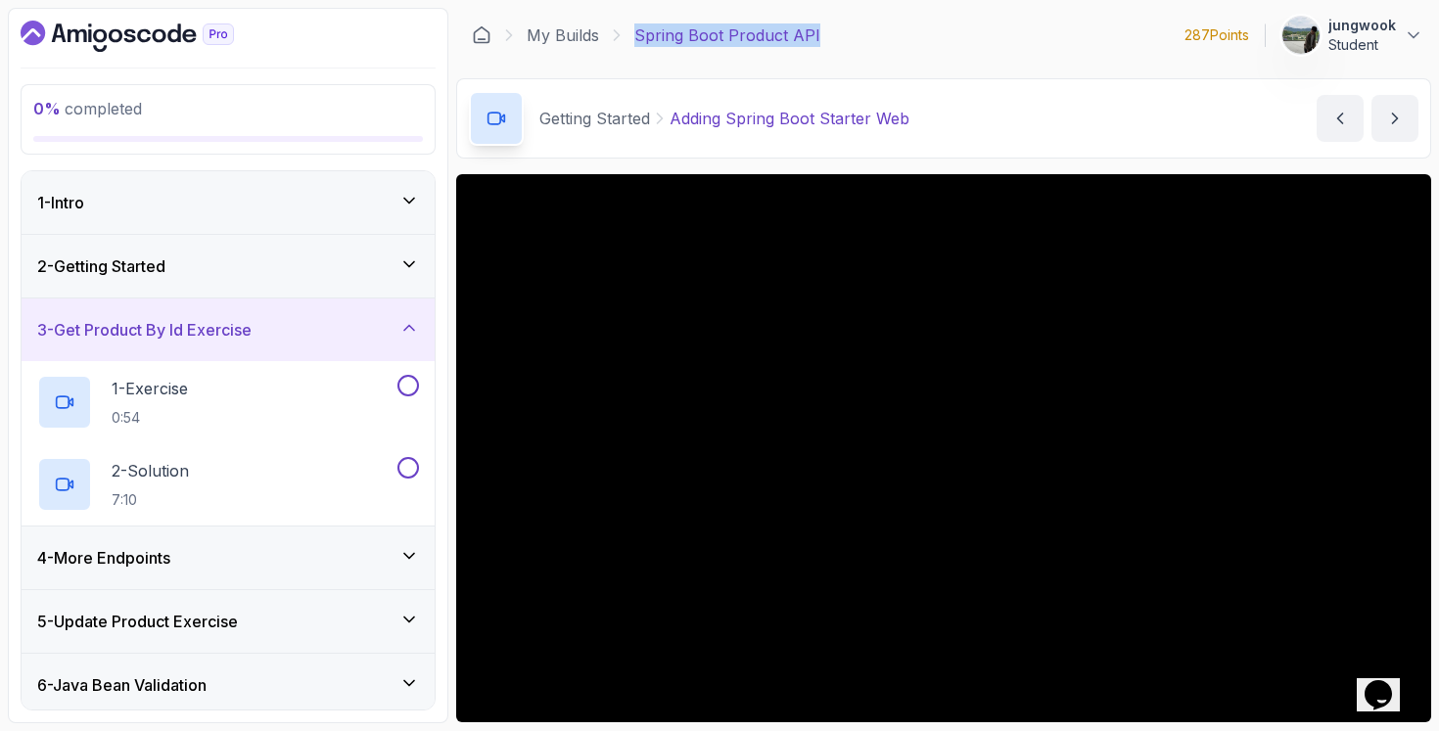
click at [307, 266] on div "2 - Getting Started" at bounding box center [228, 265] width 382 height 23
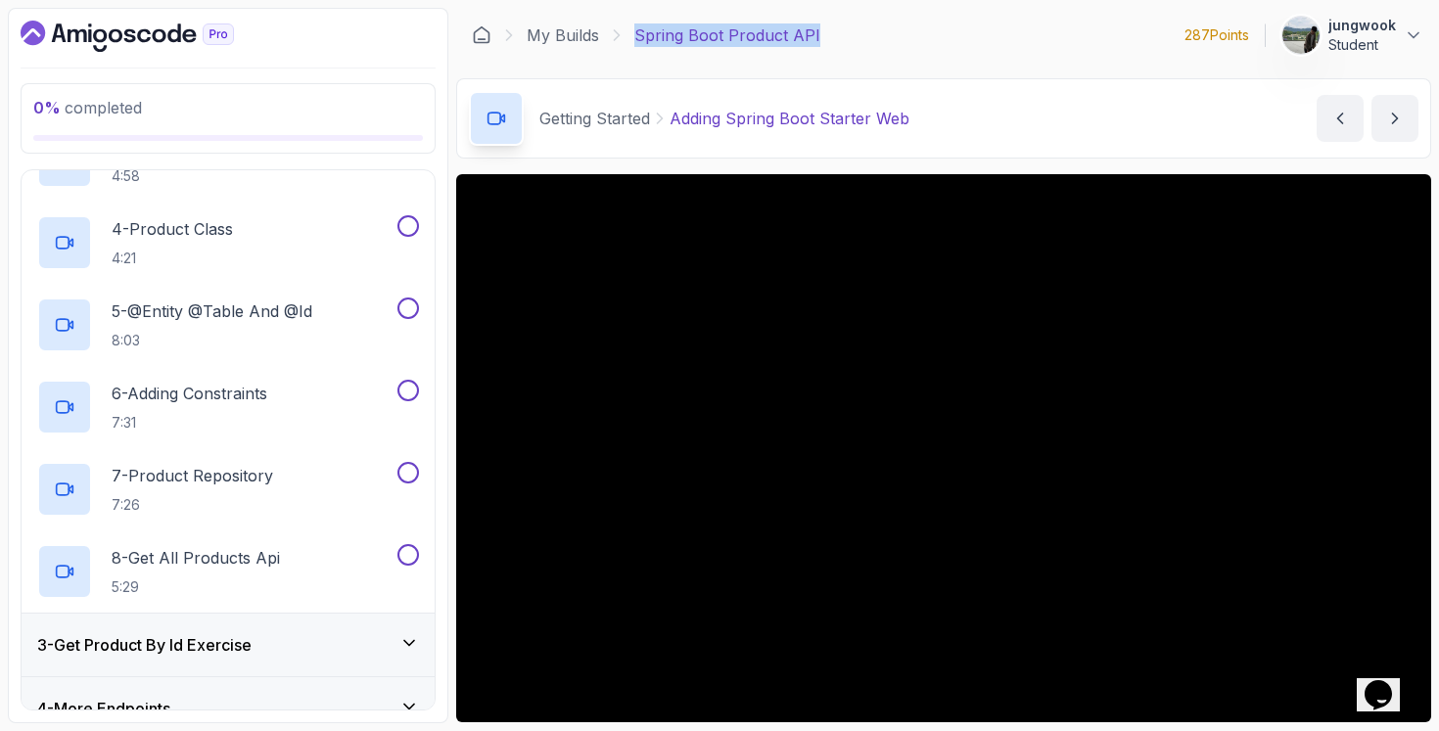
scroll to position [452, 0]
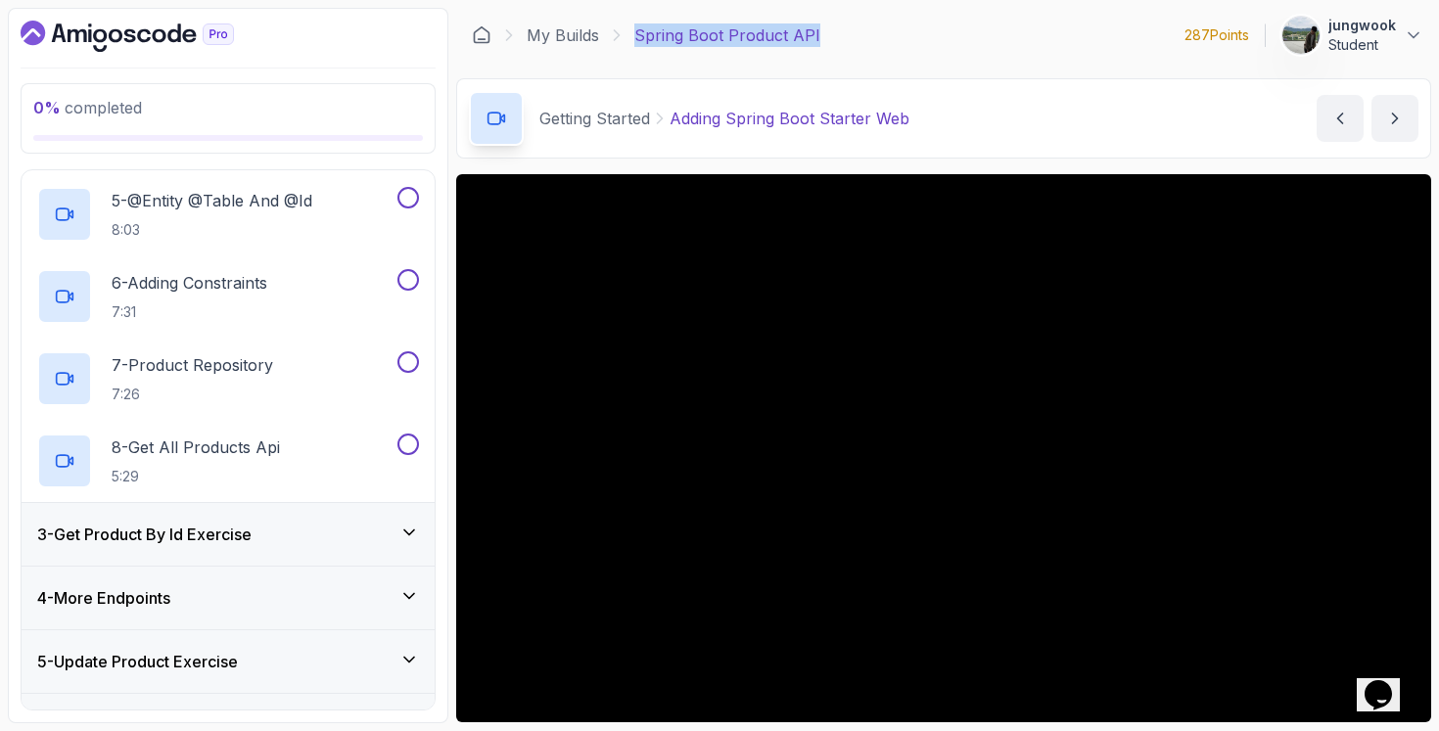
click at [250, 533] on h3 "3 - Get Product By Id Exercise" at bounding box center [144, 534] width 214 height 23
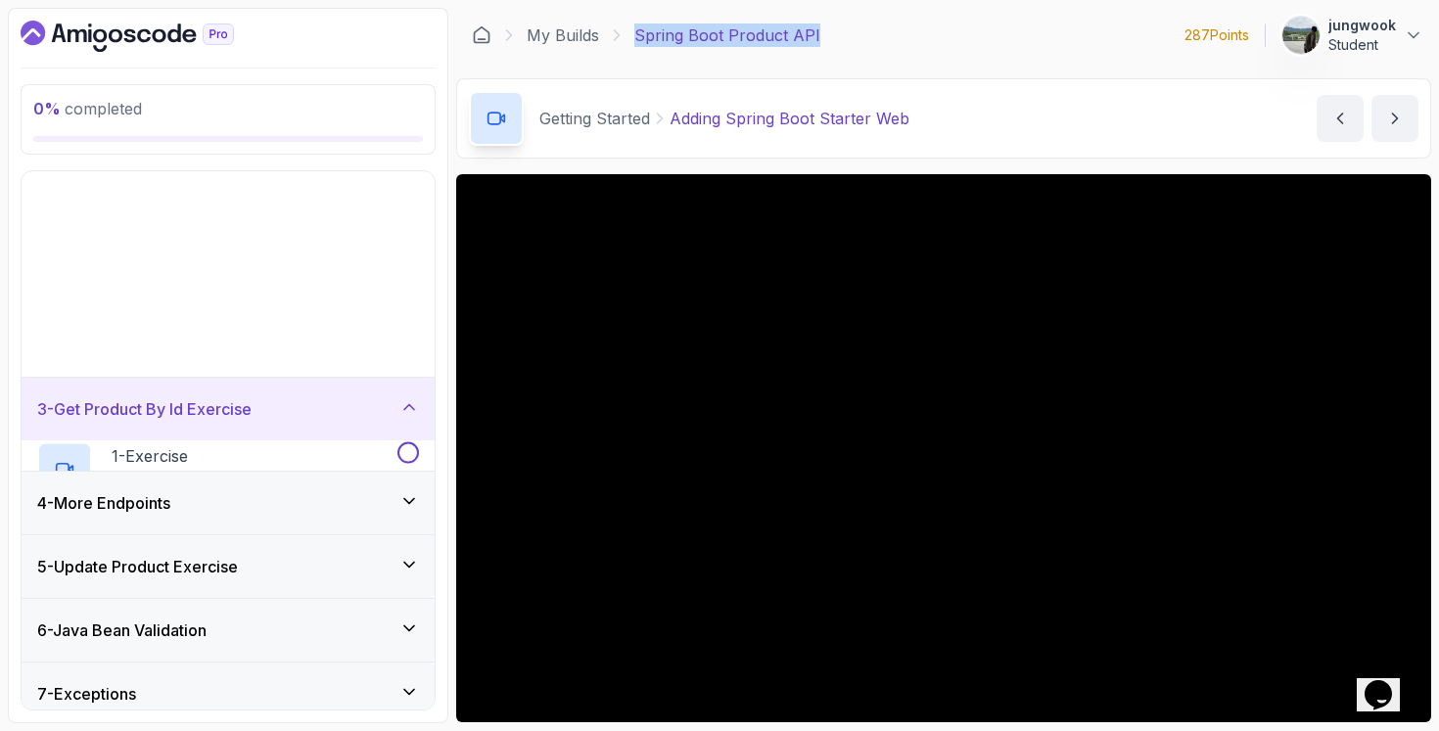
scroll to position [0, 0]
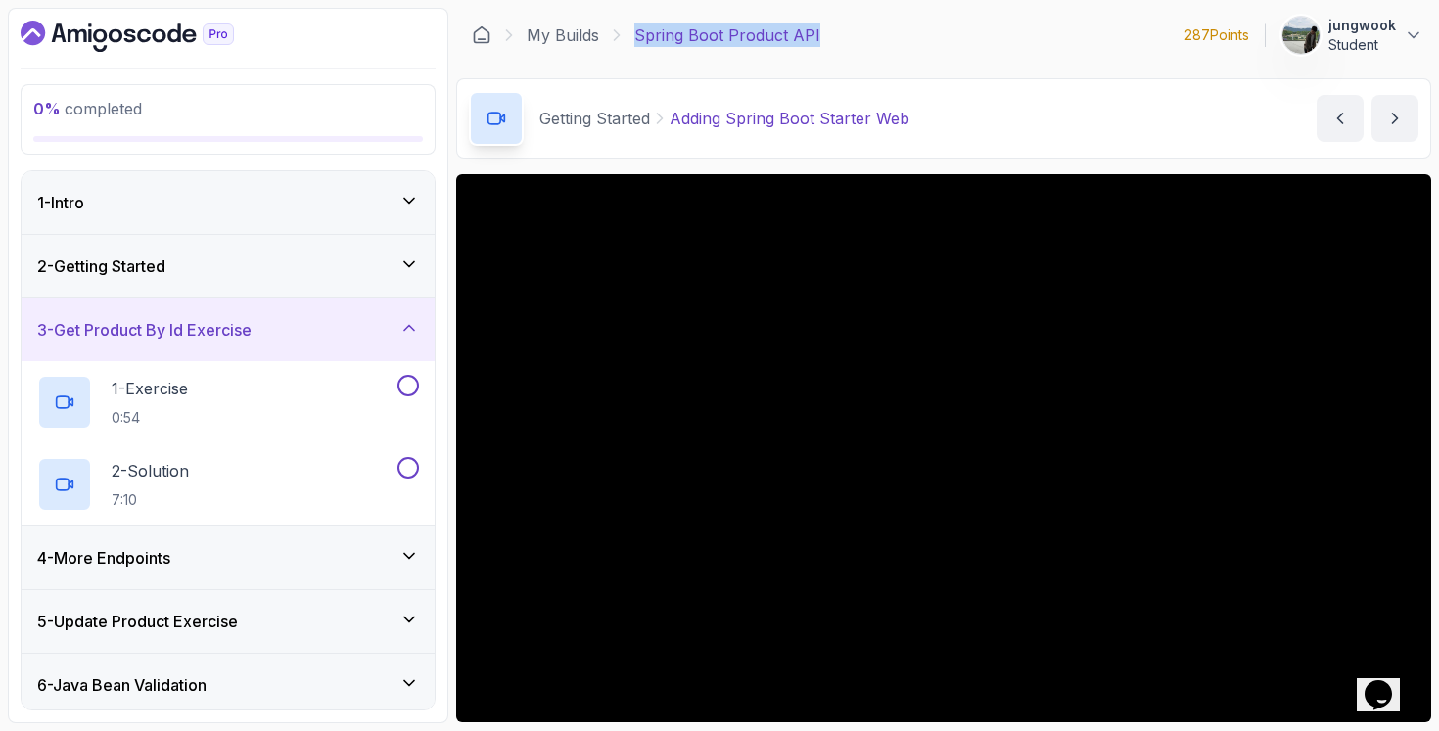
click at [217, 550] on div "4 - More Endpoints" at bounding box center [228, 557] width 382 height 23
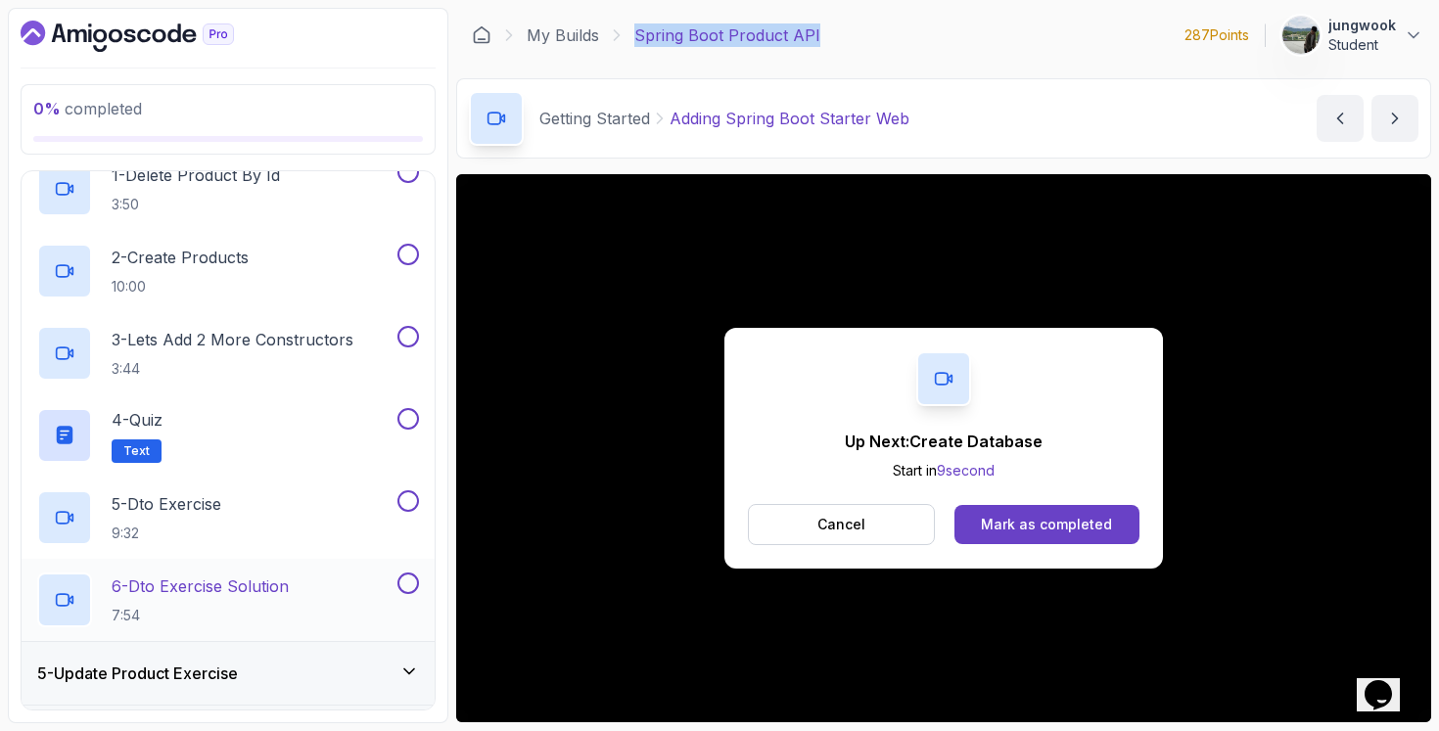
scroll to position [374, 0]
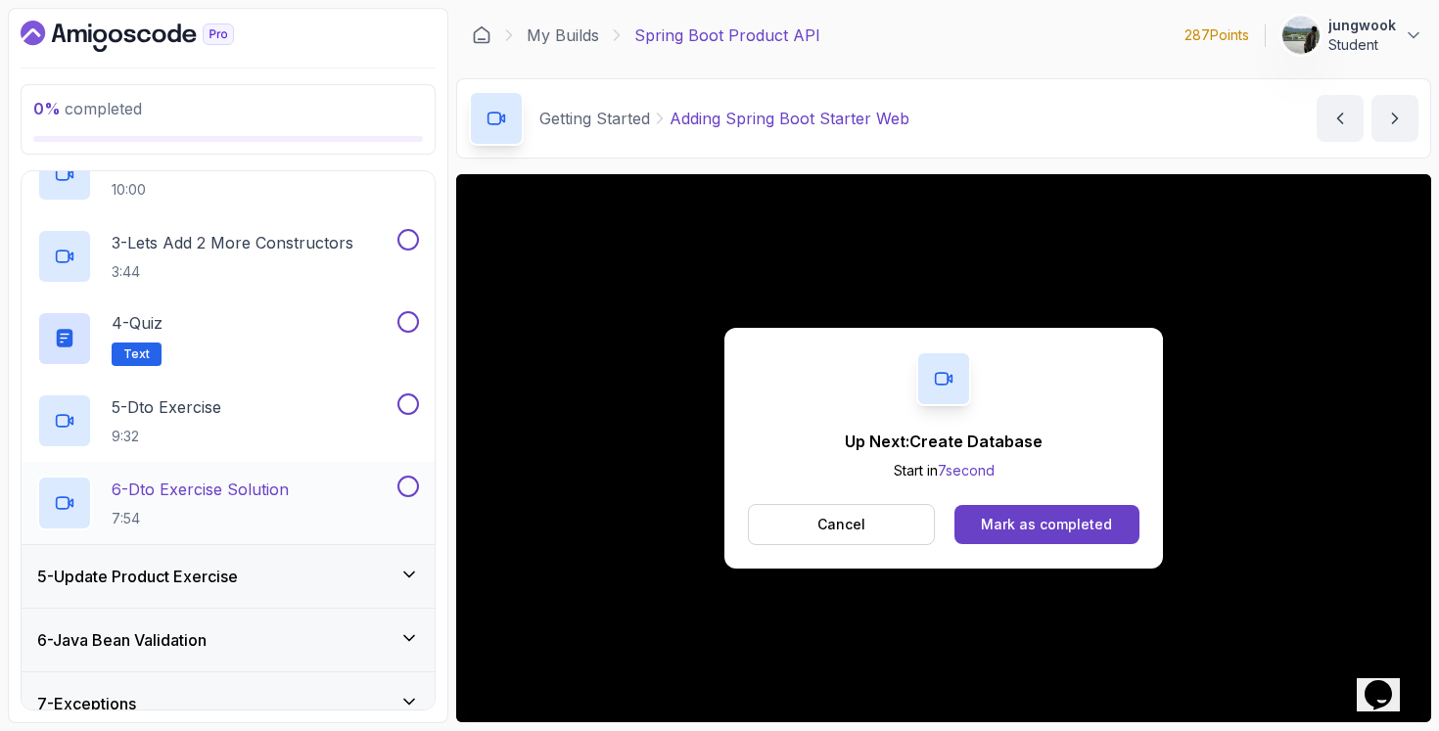
click at [204, 532] on div "6 - Dto Exercise Solution 7:54" at bounding box center [228, 503] width 413 height 82
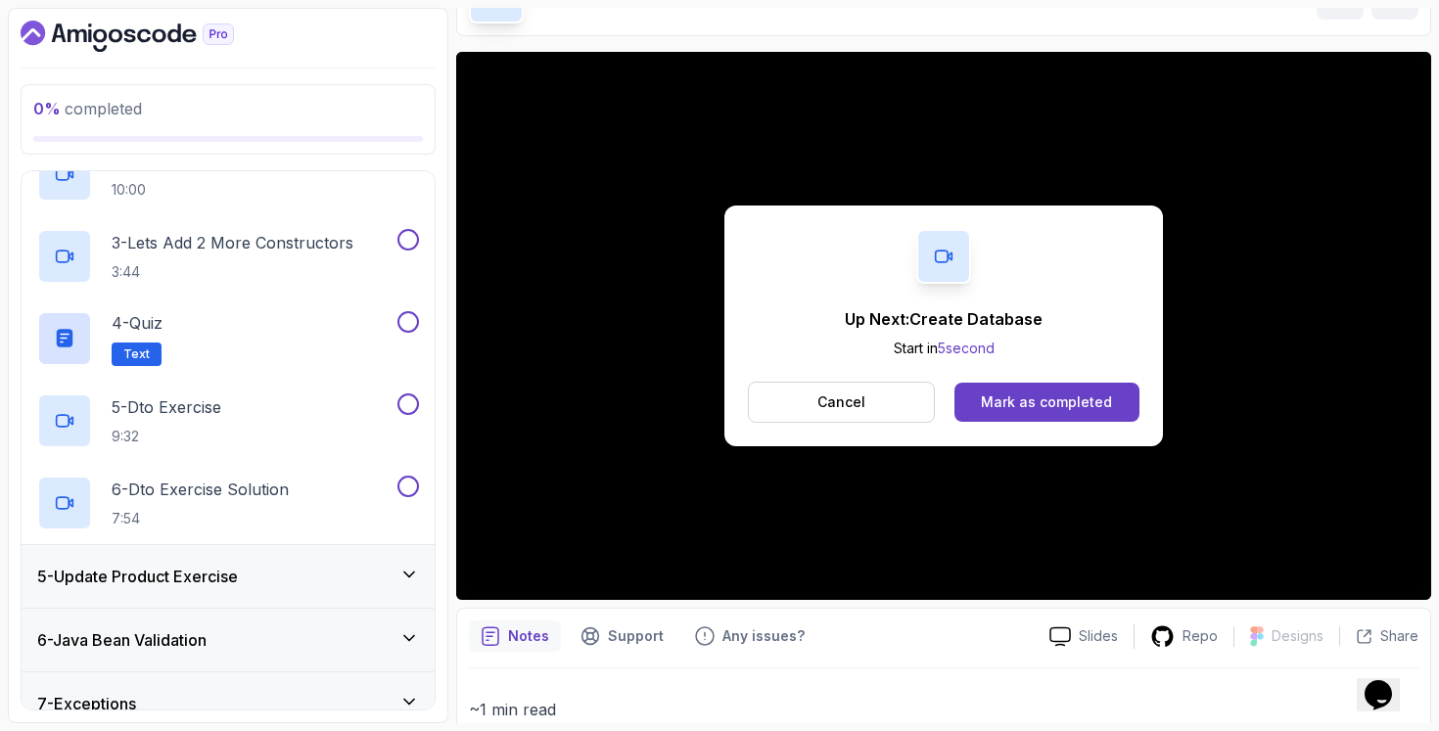
scroll to position [123, 0]
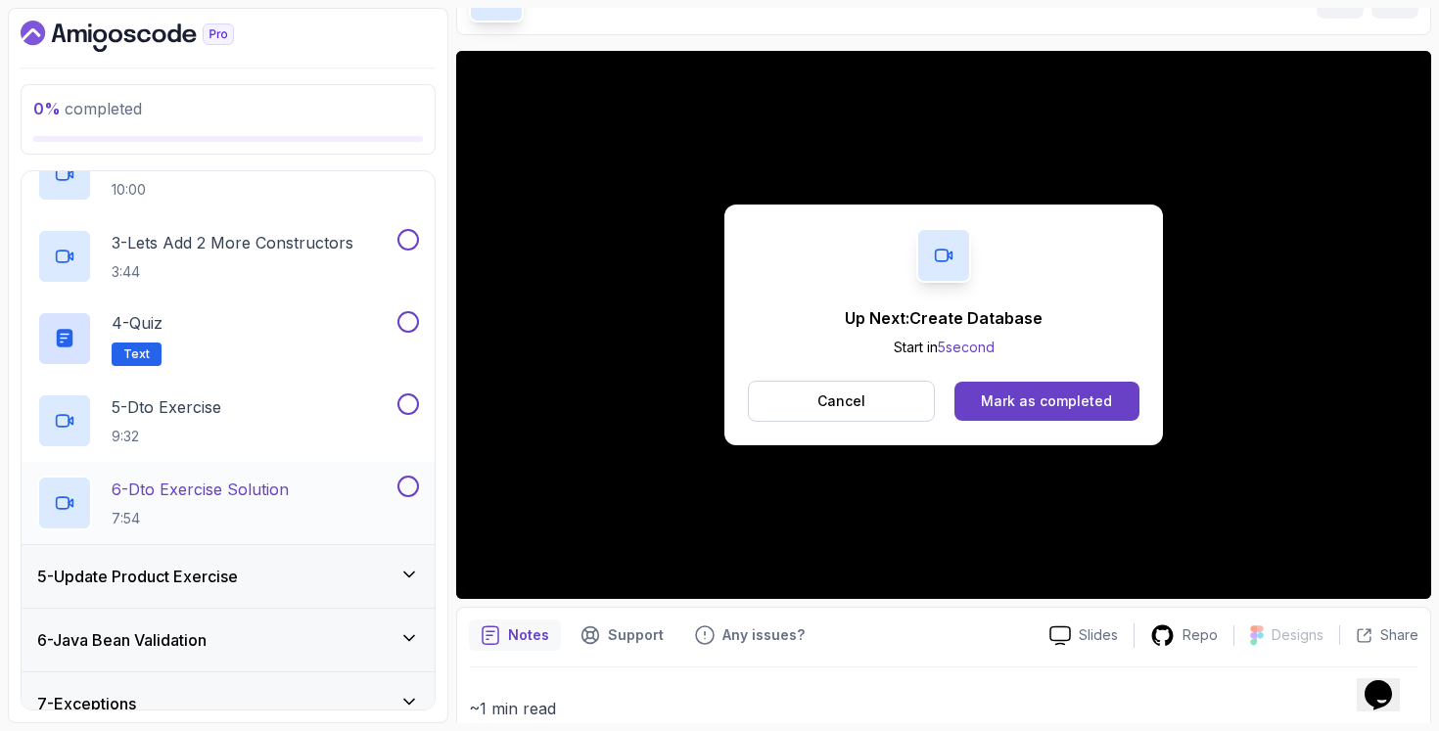
click at [255, 472] on div "6 - Dto Exercise Solution 7:54" at bounding box center [228, 503] width 413 height 82
click at [239, 488] on p "6 - Dto Exercise Solution" at bounding box center [200, 489] width 177 height 23
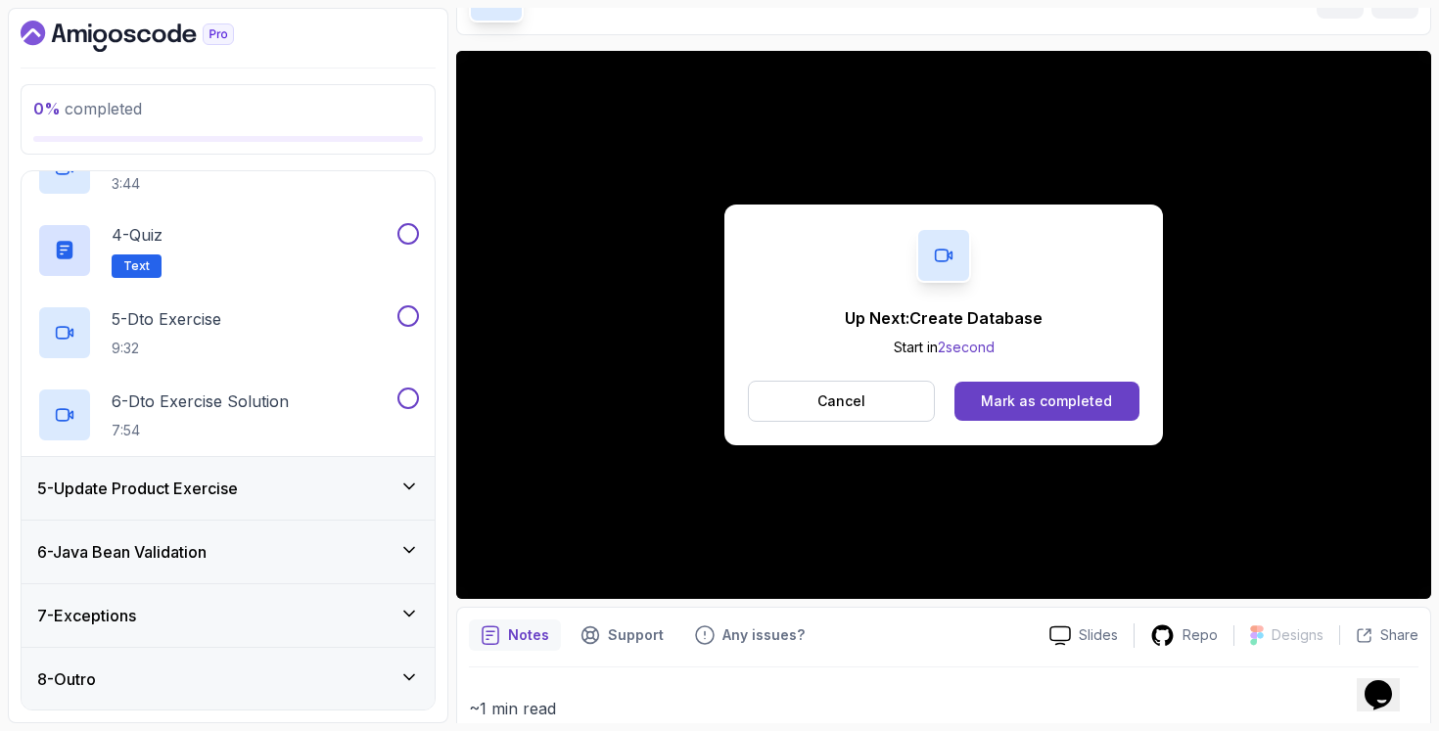
click at [184, 680] on div "8 - Outro" at bounding box center [228, 678] width 382 height 23
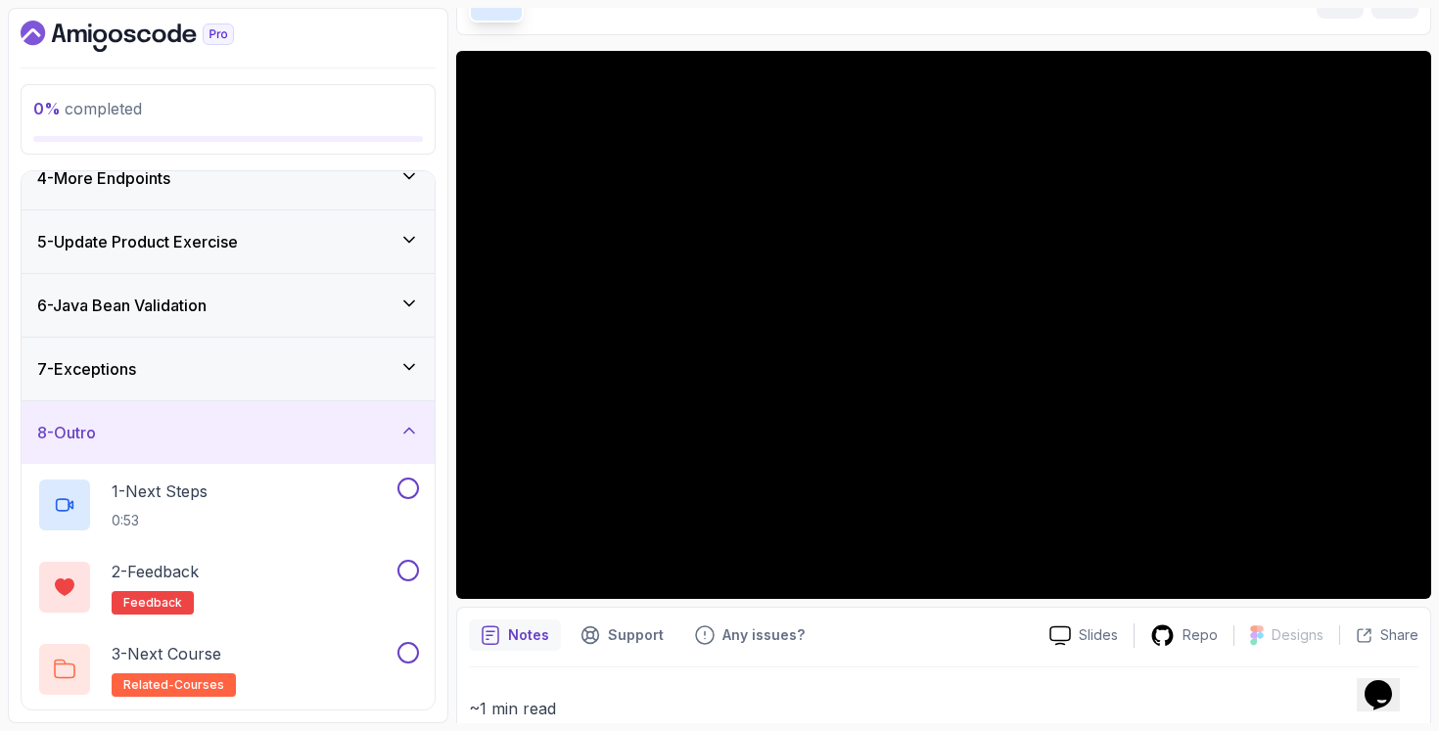
scroll to position [276, 0]
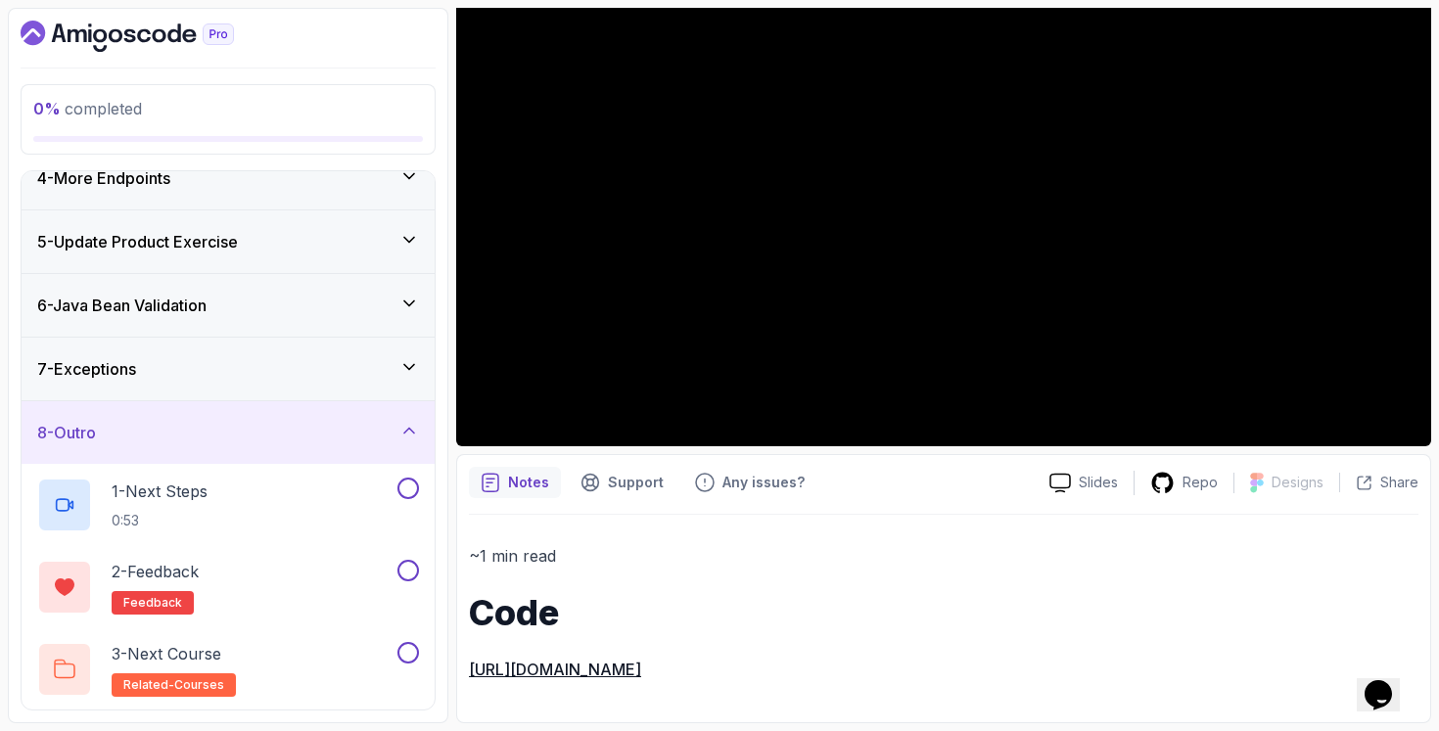
click at [641, 677] on link "https://github.com/amigoscode/java-springboot-full-stack/commit/d0ad7184a40c53b…" at bounding box center [555, 670] width 172 height 20
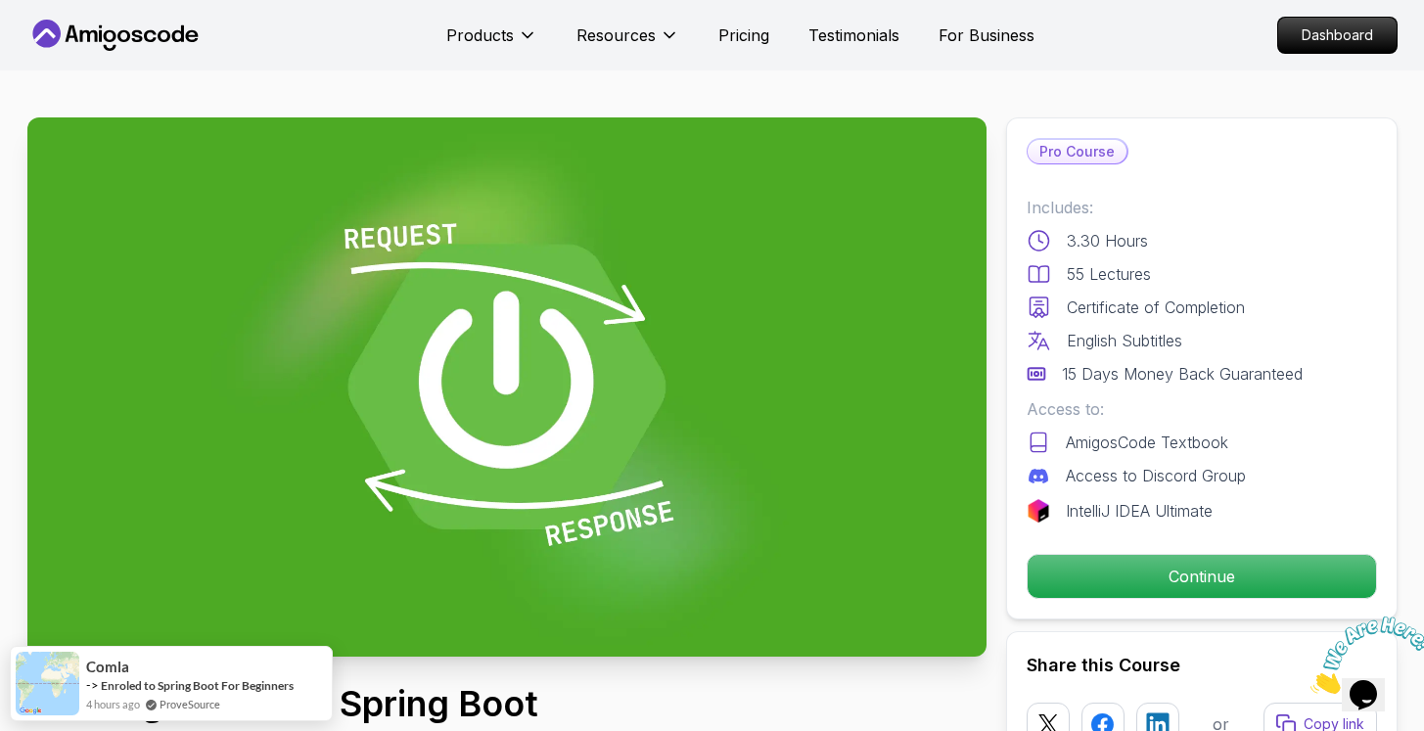
scroll to position [312, 0]
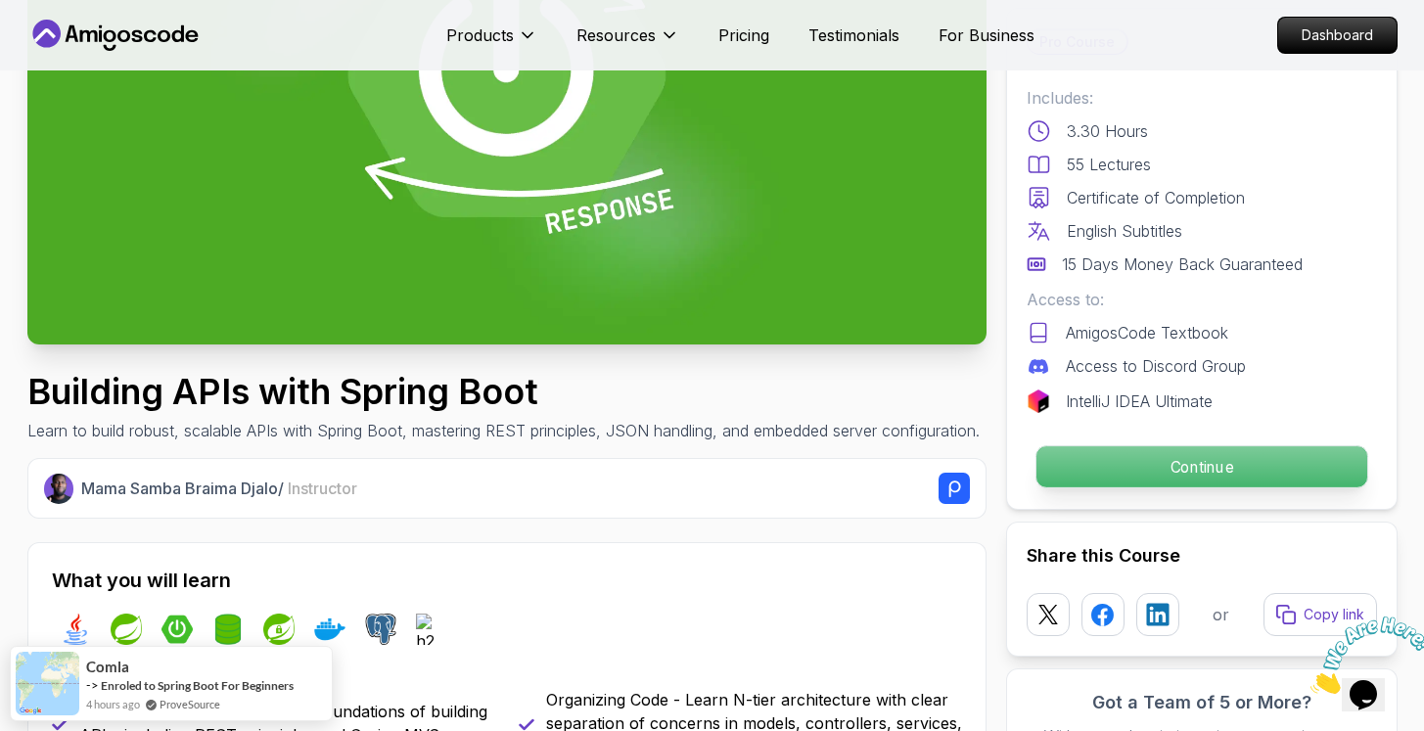
click at [1130, 454] on p "Continue" at bounding box center [1200, 466] width 331 height 41
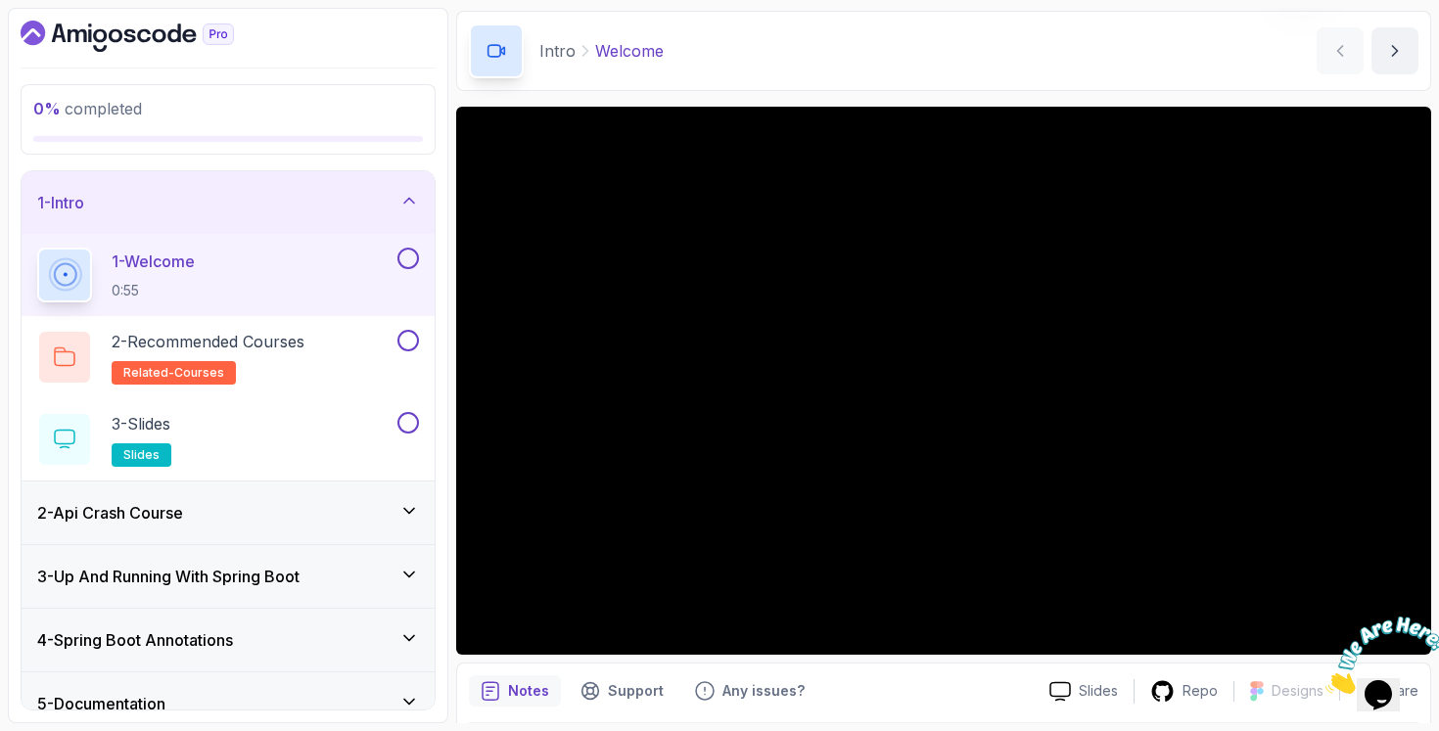
scroll to position [87, 0]
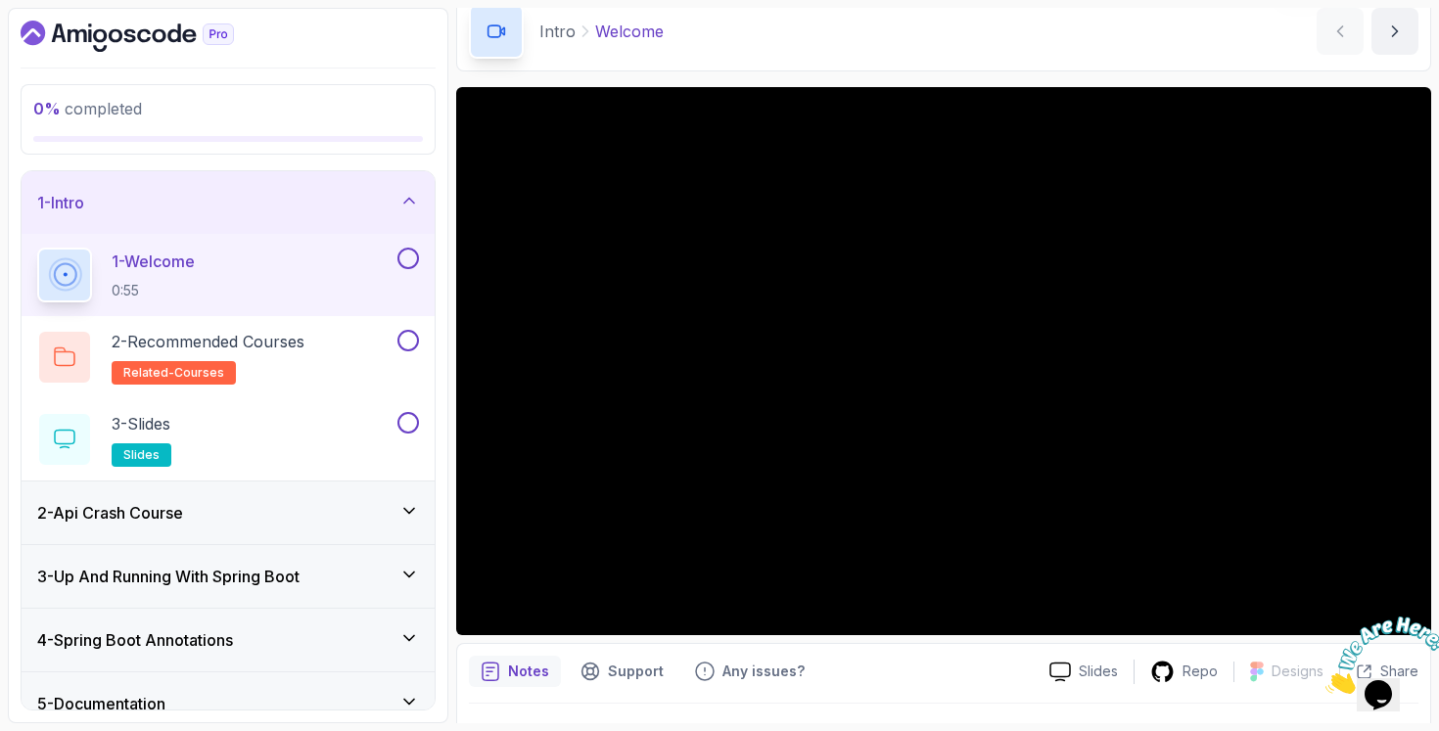
click at [144, 515] on h3 "2 - Api Crash Course" at bounding box center [110, 512] width 146 height 23
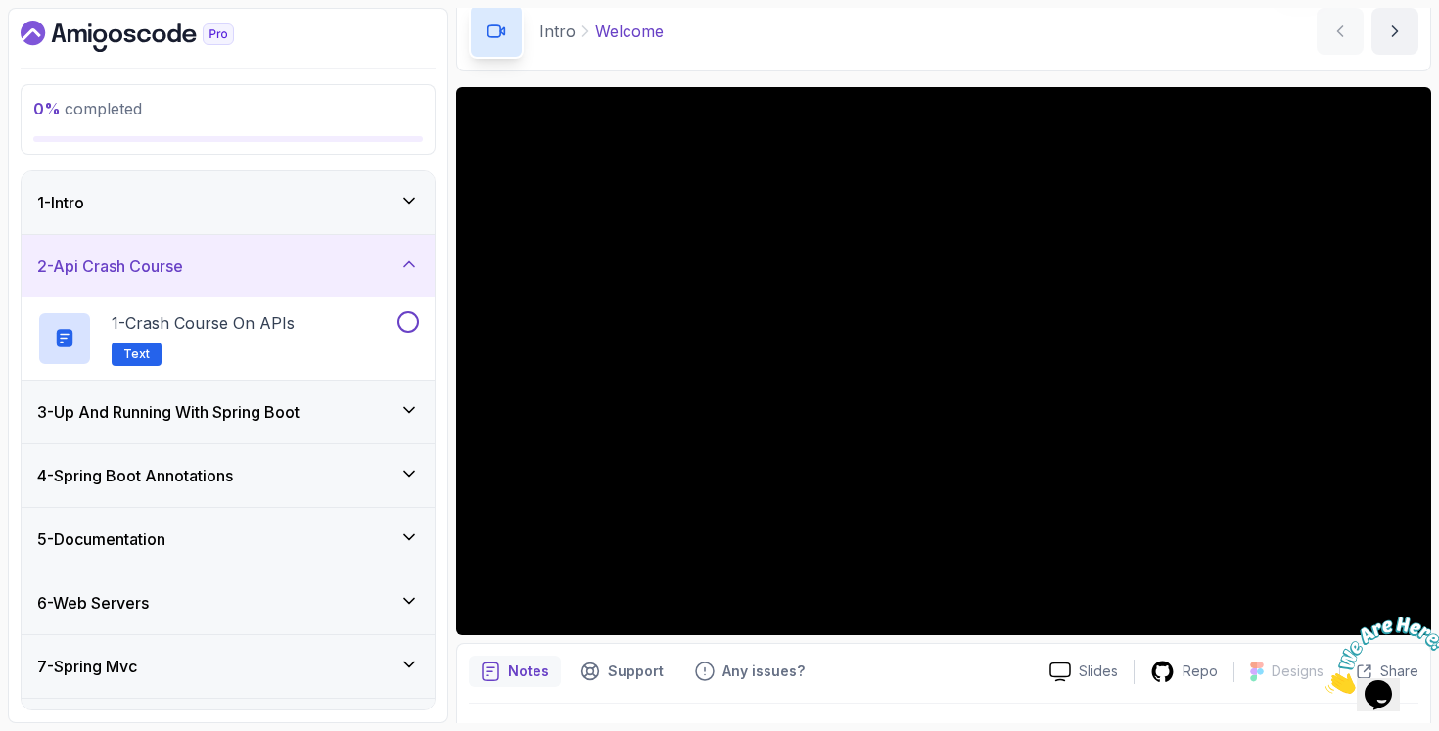
click at [341, 213] on div "1 - Intro" at bounding box center [228, 202] width 413 height 63
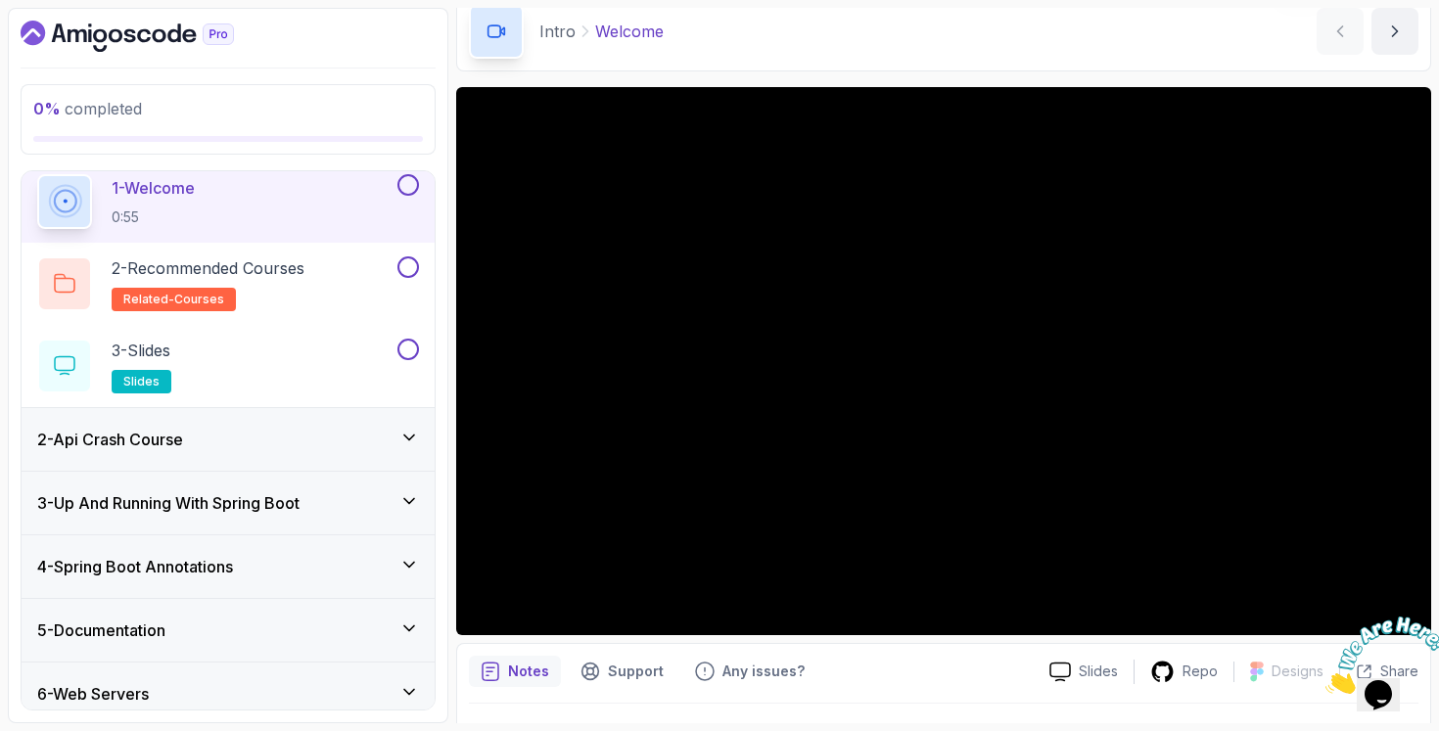
scroll to position [175, 0]
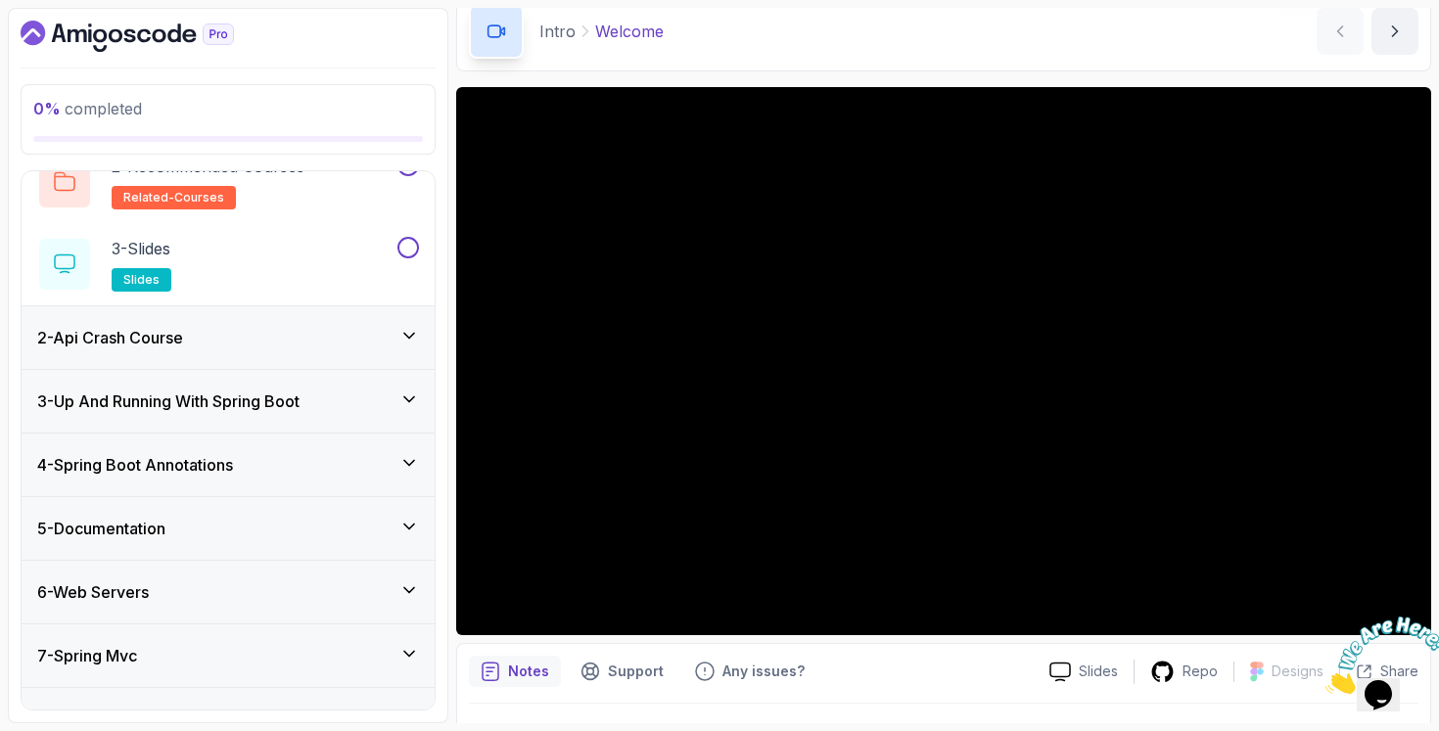
click at [354, 401] on div "3 - Up And Running With Spring Boot" at bounding box center [228, 401] width 382 height 23
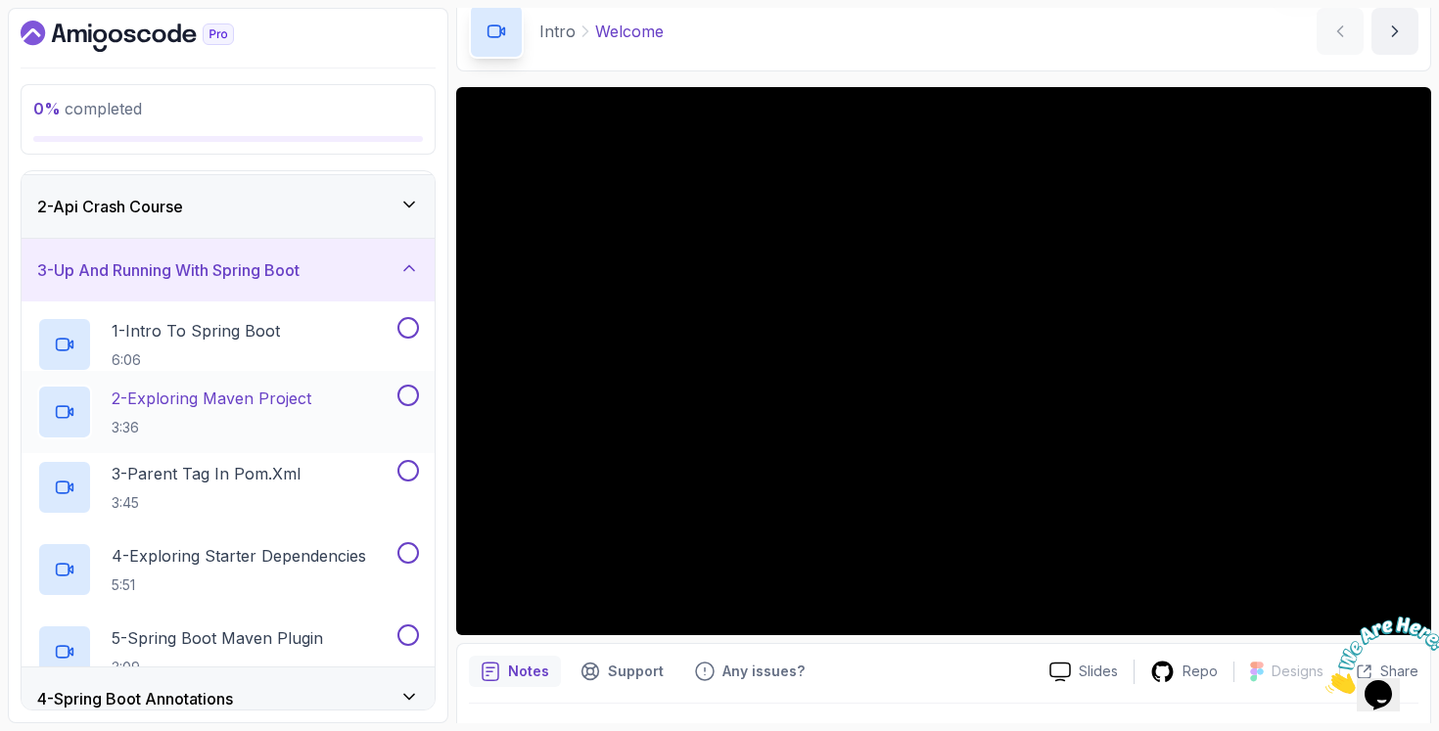
scroll to position [97, 0]
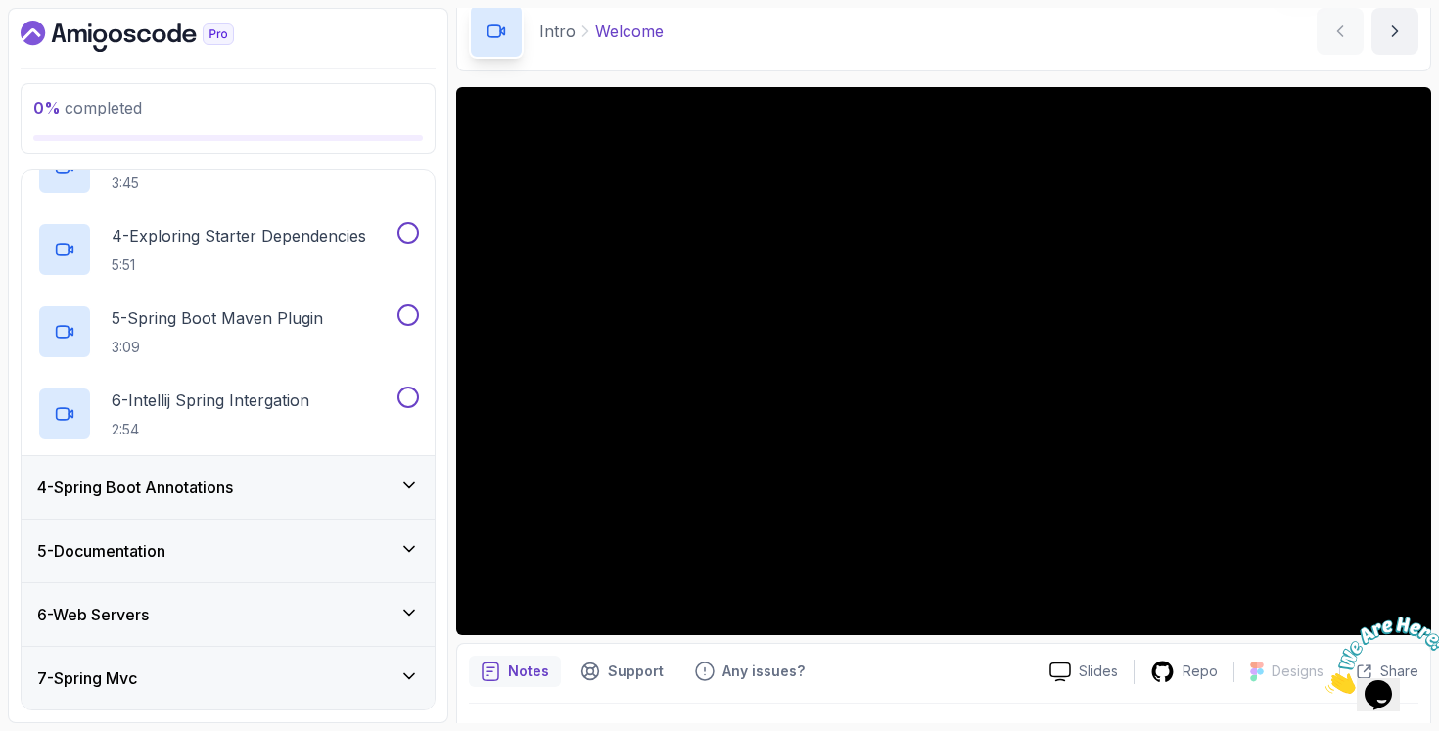
click at [332, 505] on div "4 - Spring Boot Annotations" at bounding box center [228, 487] width 413 height 63
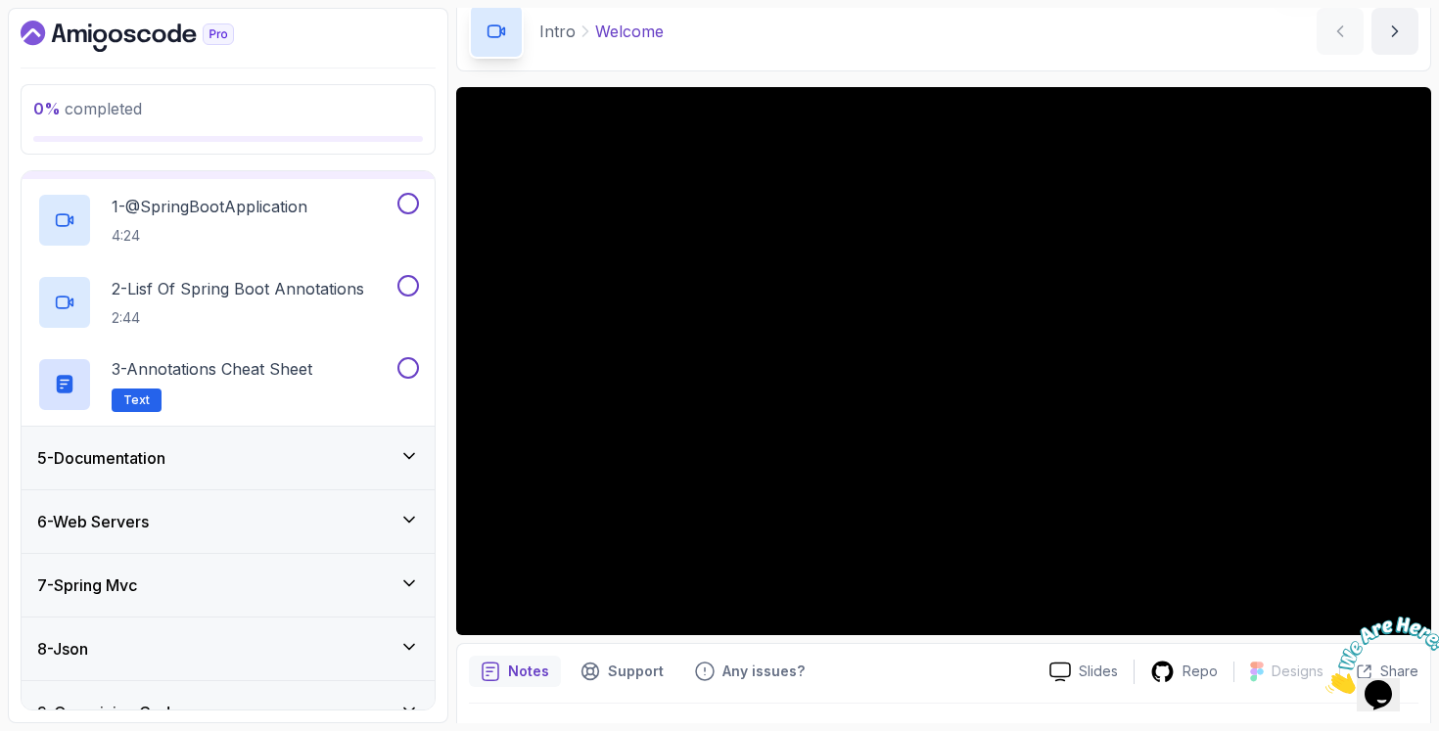
click at [354, 458] on div "5 - Documentation" at bounding box center [228, 457] width 382 height 23
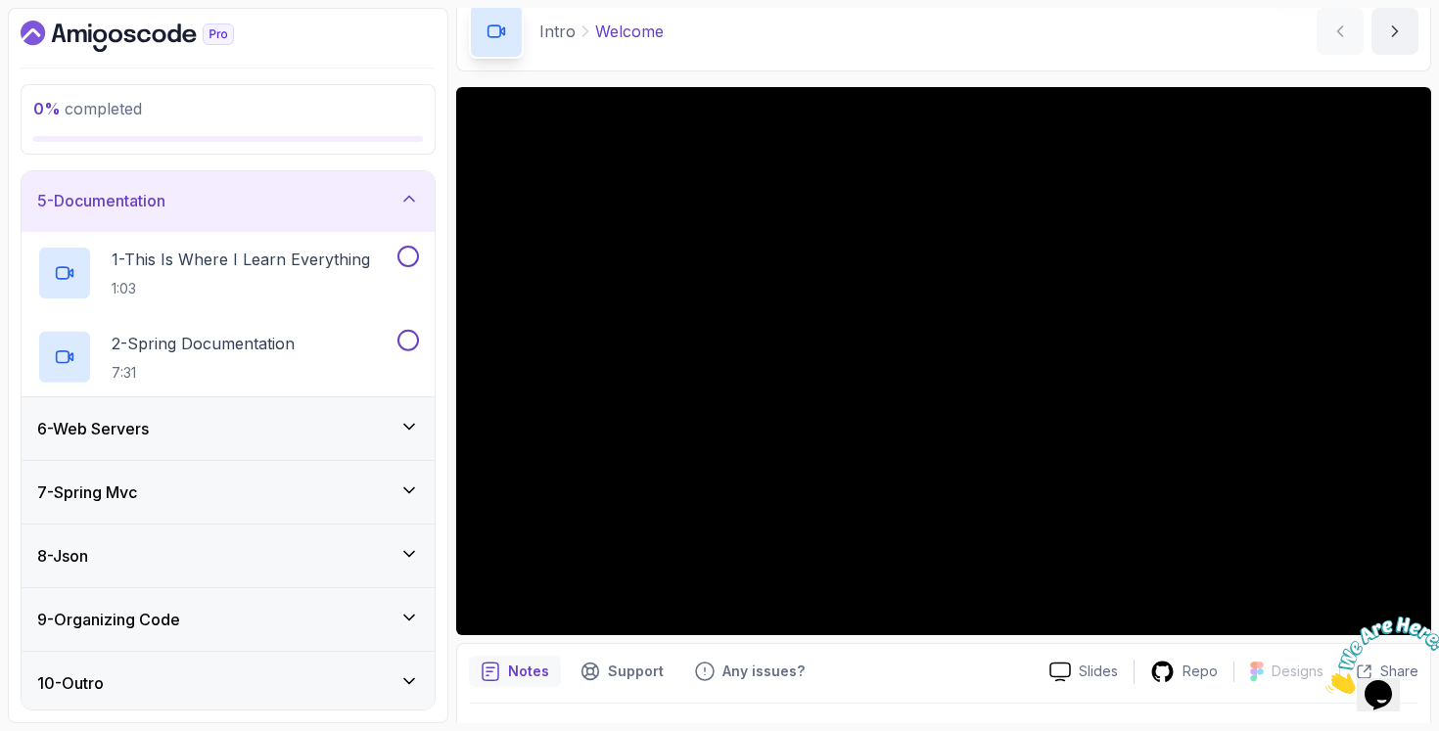
scroll to position [260, 0]
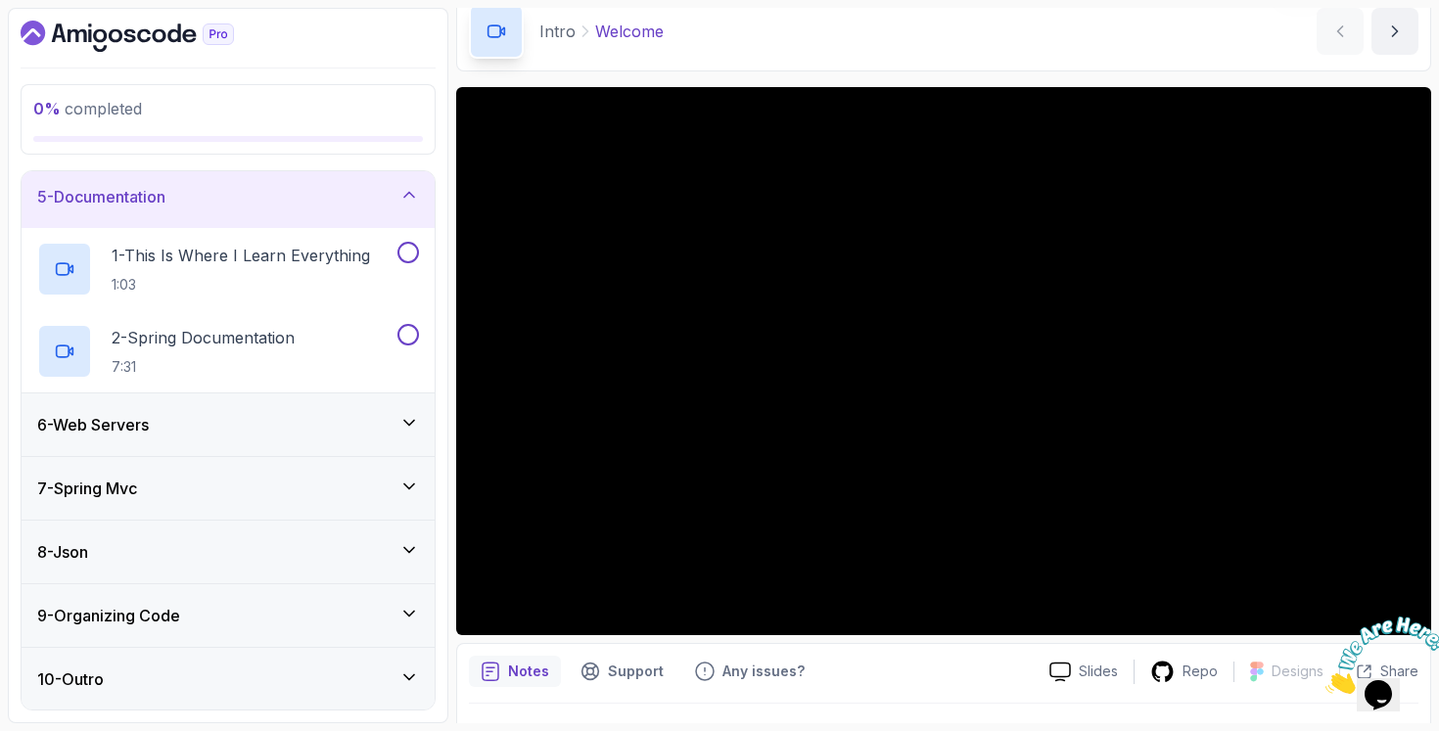
click at [369, 410] on div "6 - Web Servers" at bounding box center [228, 424] width 413 height 63
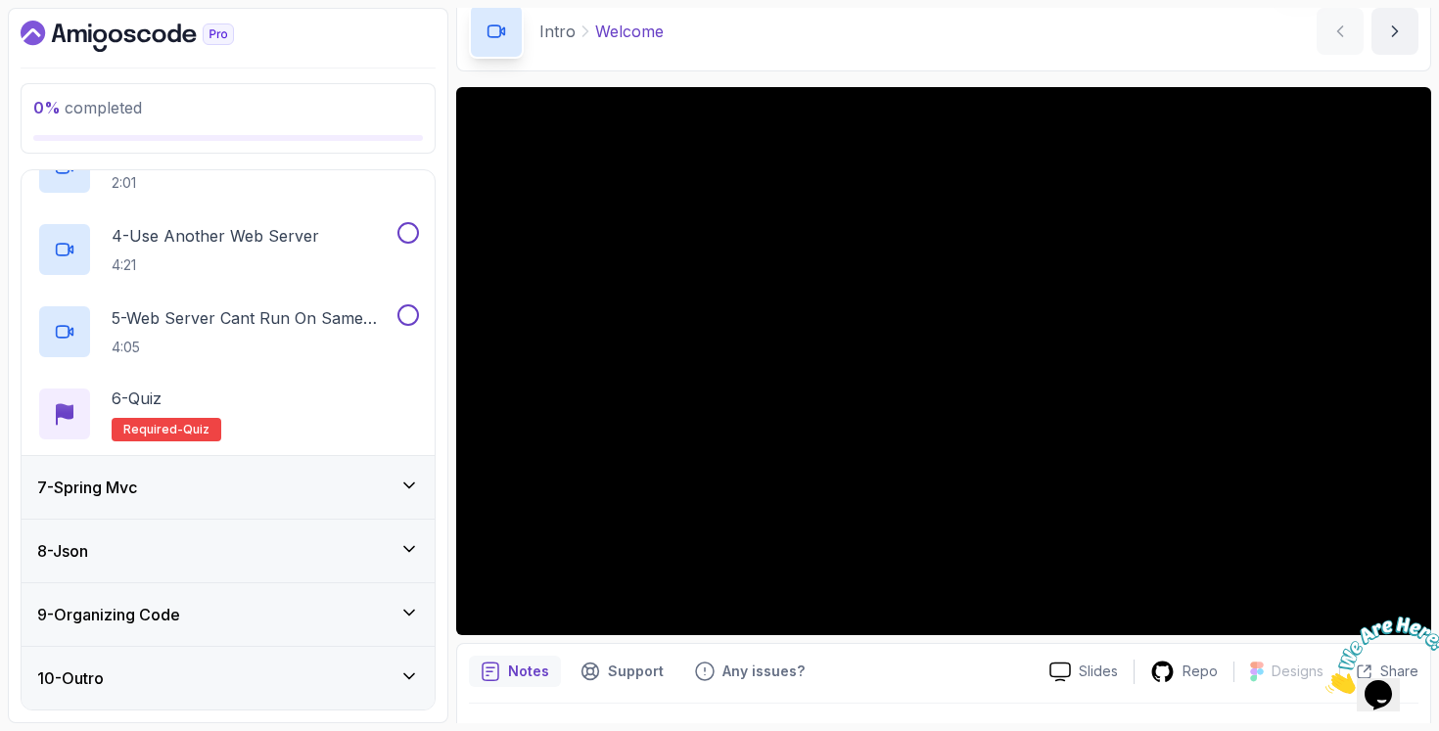
click at [339, 499] on div "7 - Spring Mvc" at bounding box center [228, 487] width 413 height 63
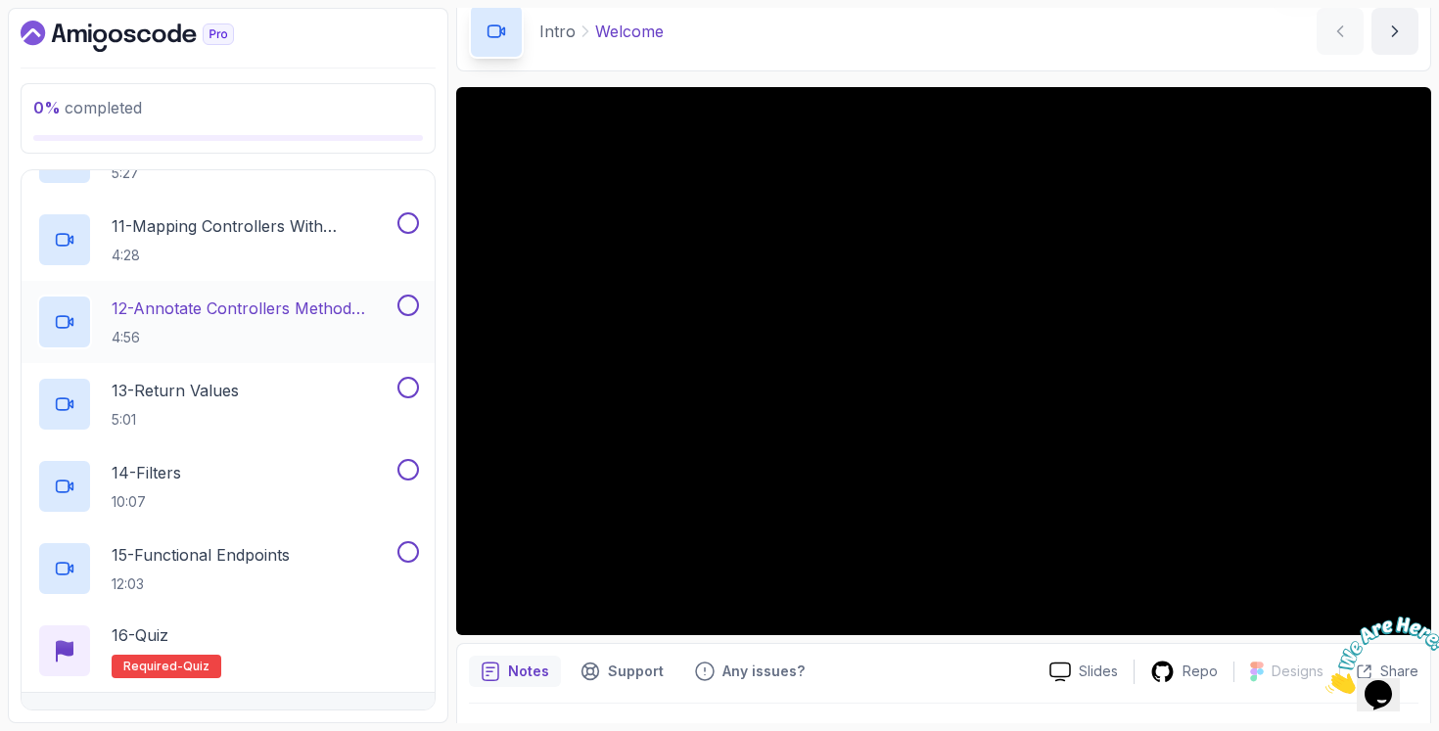
scroll to position [1394, 0]
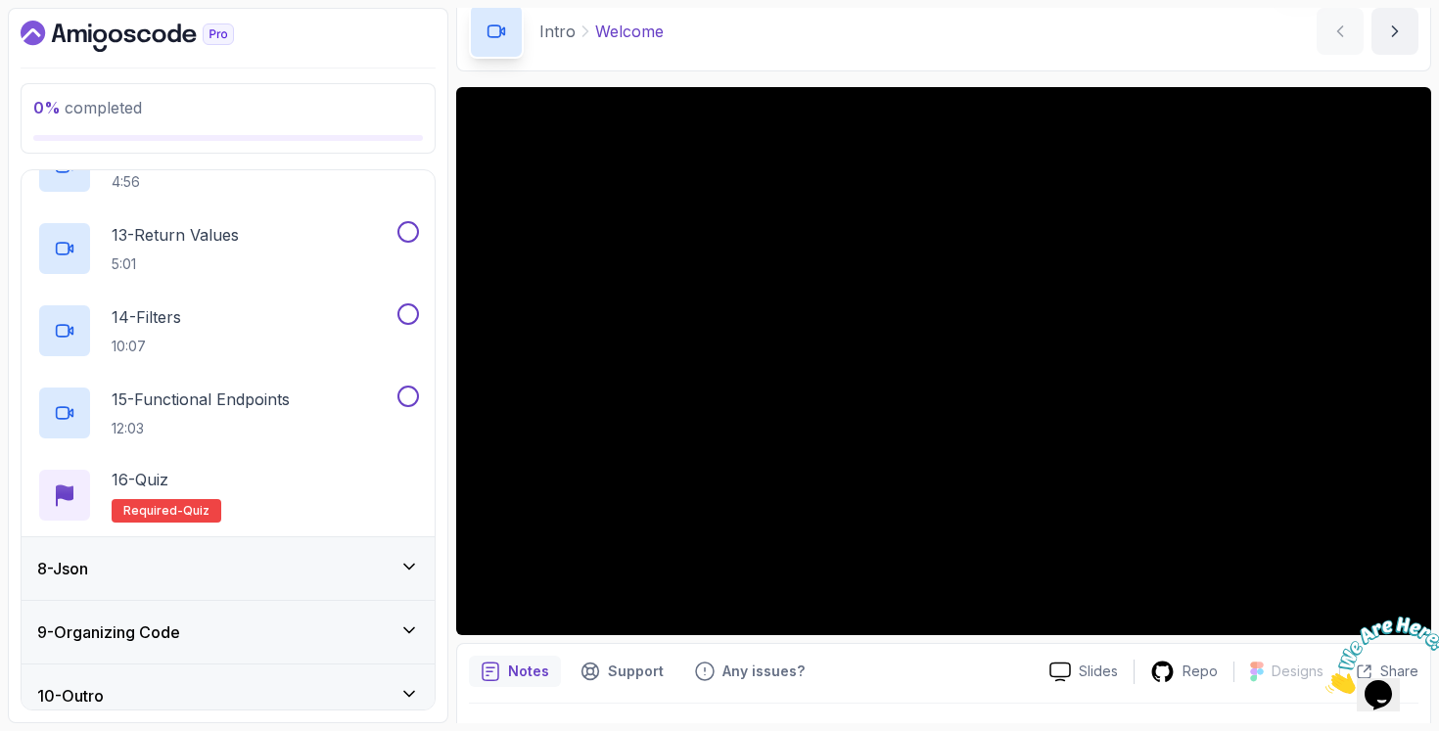
click at [308, 569] on div "8 - Json" at bounding box center [228, 568] width 382 height 23
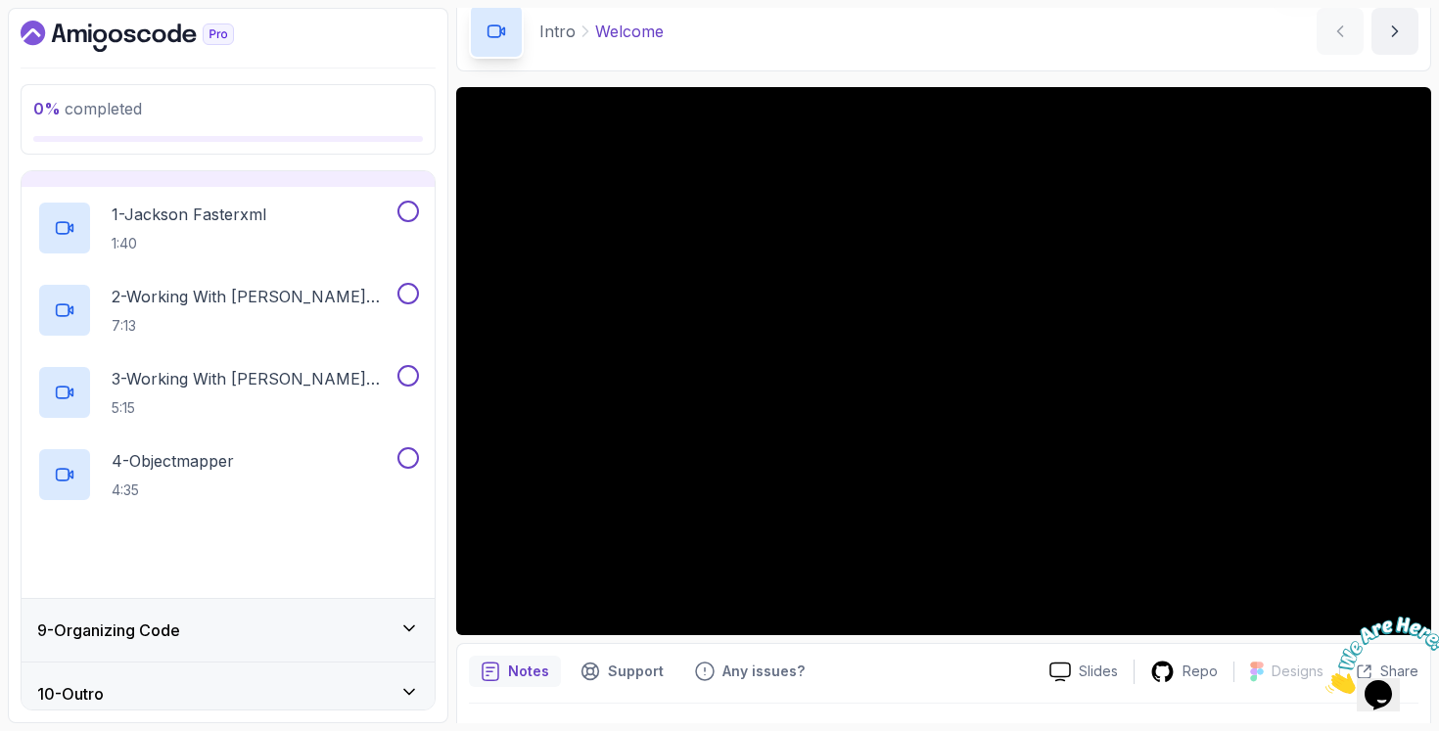
scroll to position [507, 0]
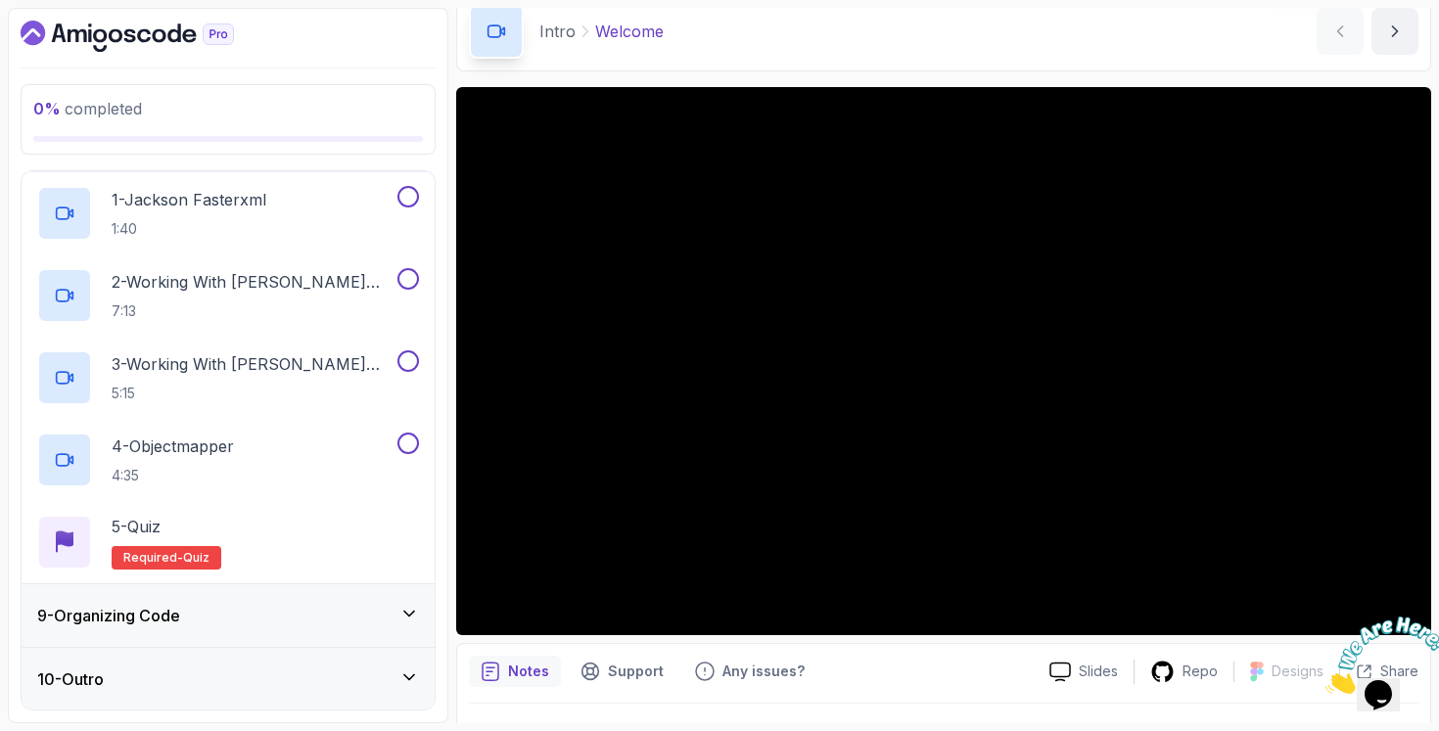
click at [297, 612] on div "9 - Organizing Code" at bounding box center [228, 615] width 382 height 23
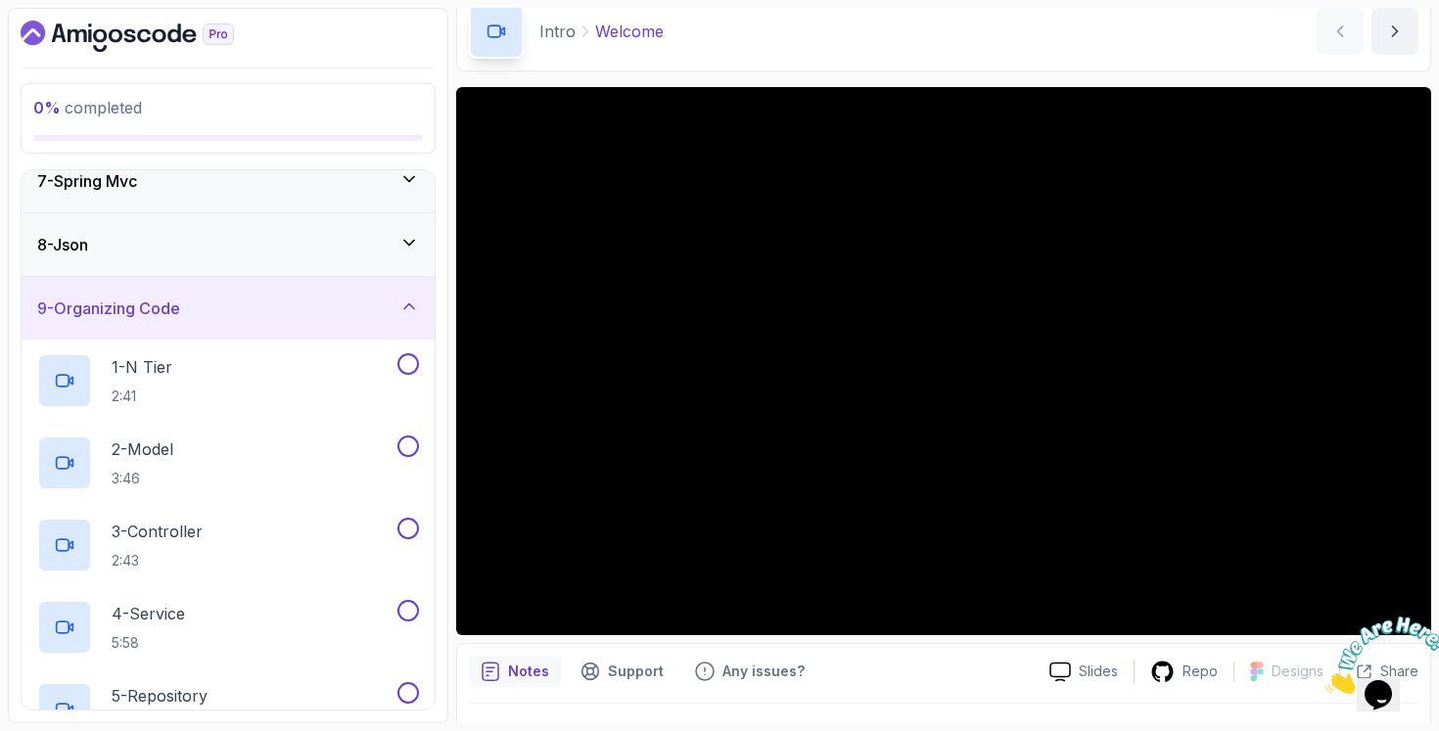
scroll to position [0, 0]
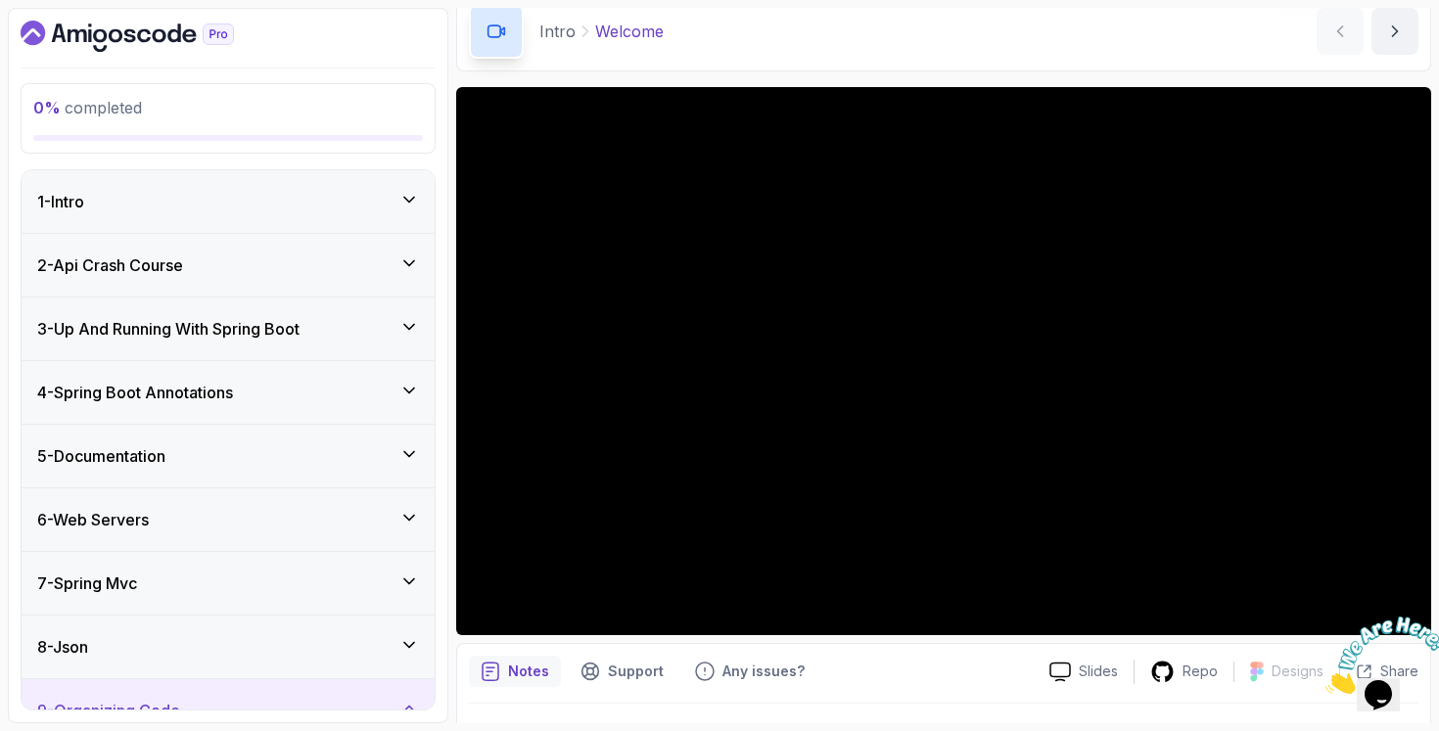
click at [365, 220] on div "1 - Intro" at bounding box center [228, 201] width 413 height 63
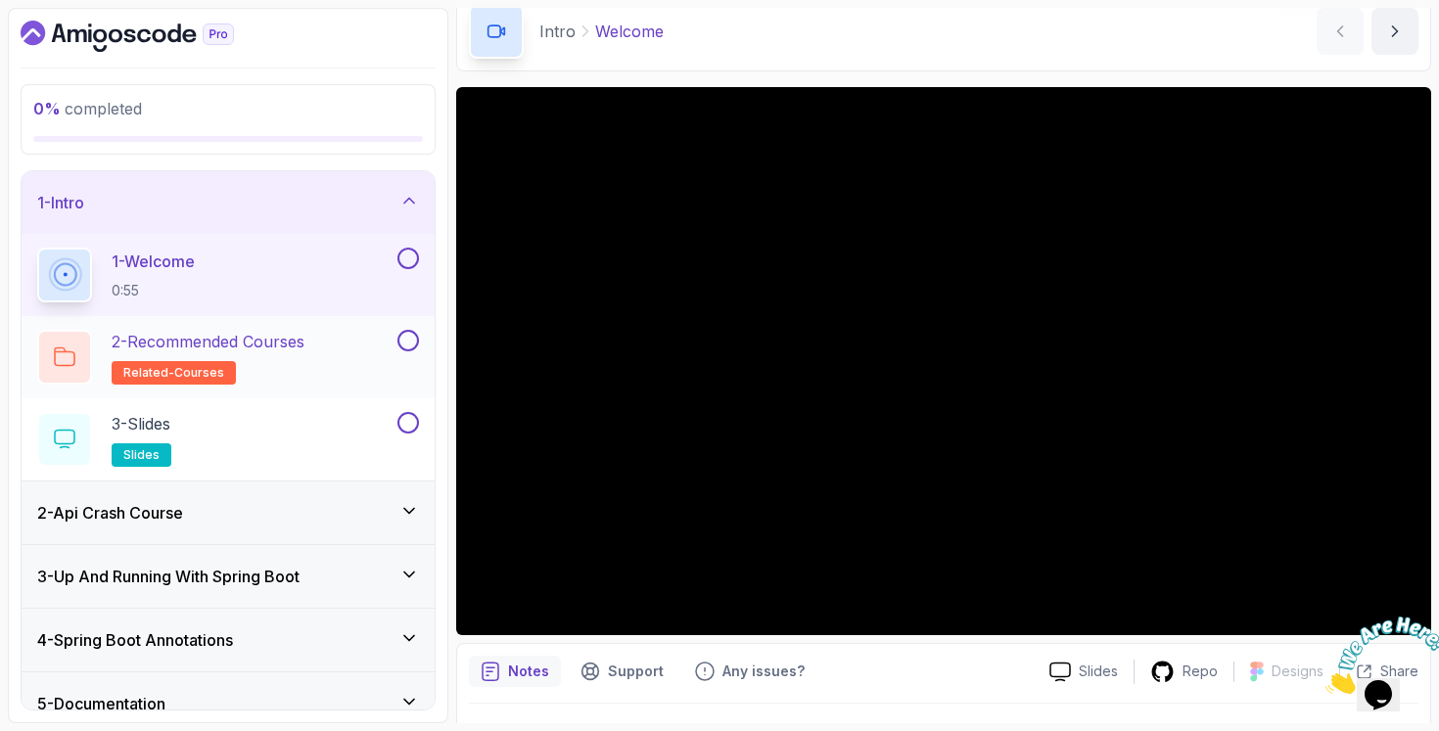
click at [323, 339] on div "2 - Recommended Courses related-courses" at bounding box center [215, 357] width 356 height 55
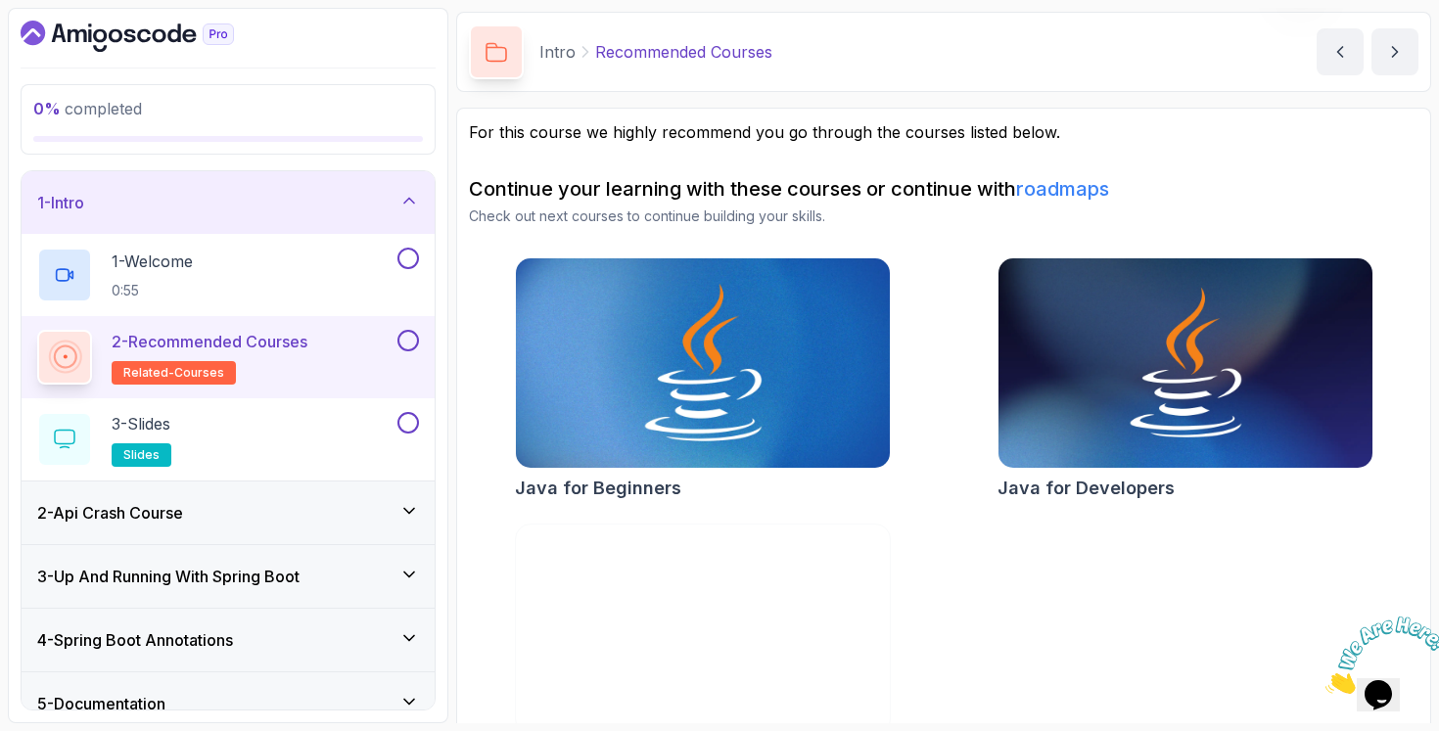
scroll to position [130, 0]
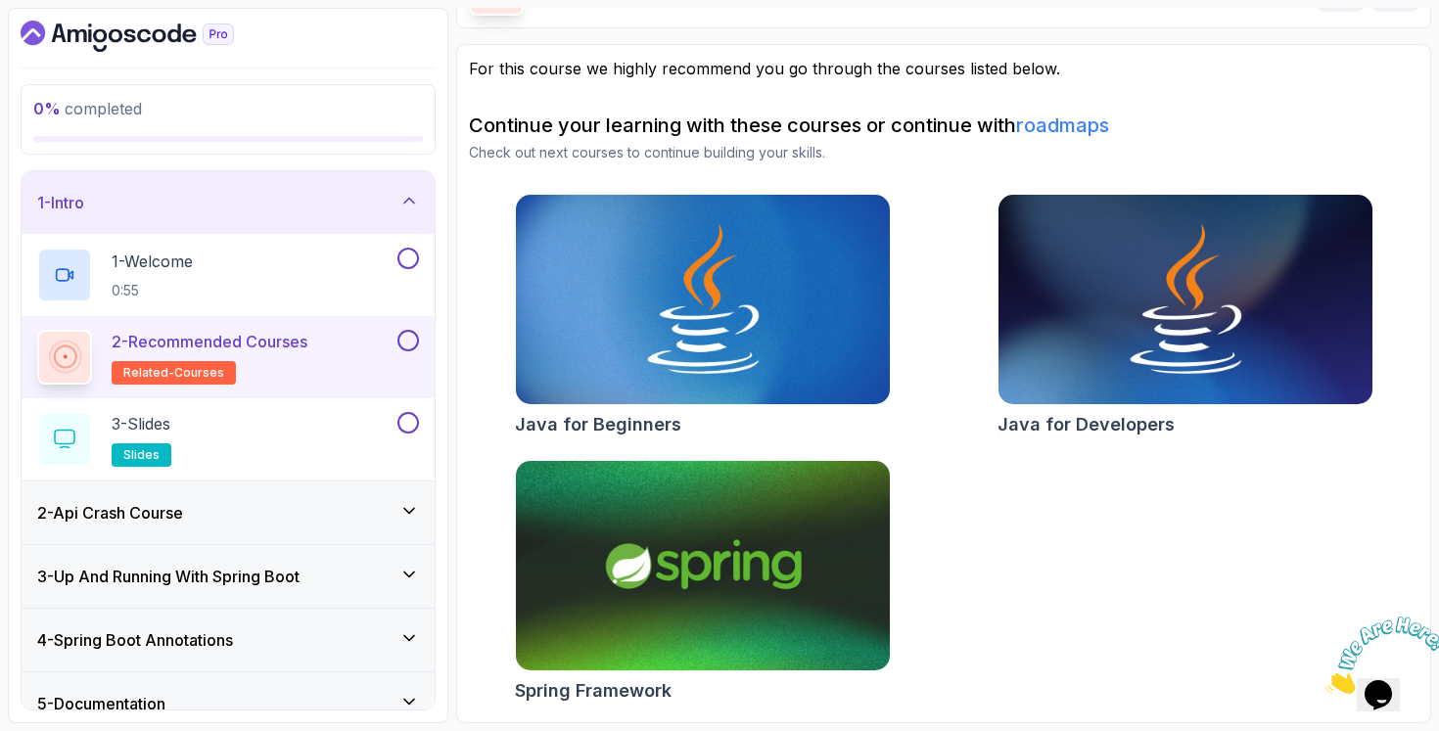
click at [318, 514] on div "2 - Api Crash Course" at bounding box center [228, 512] width 382 height 23
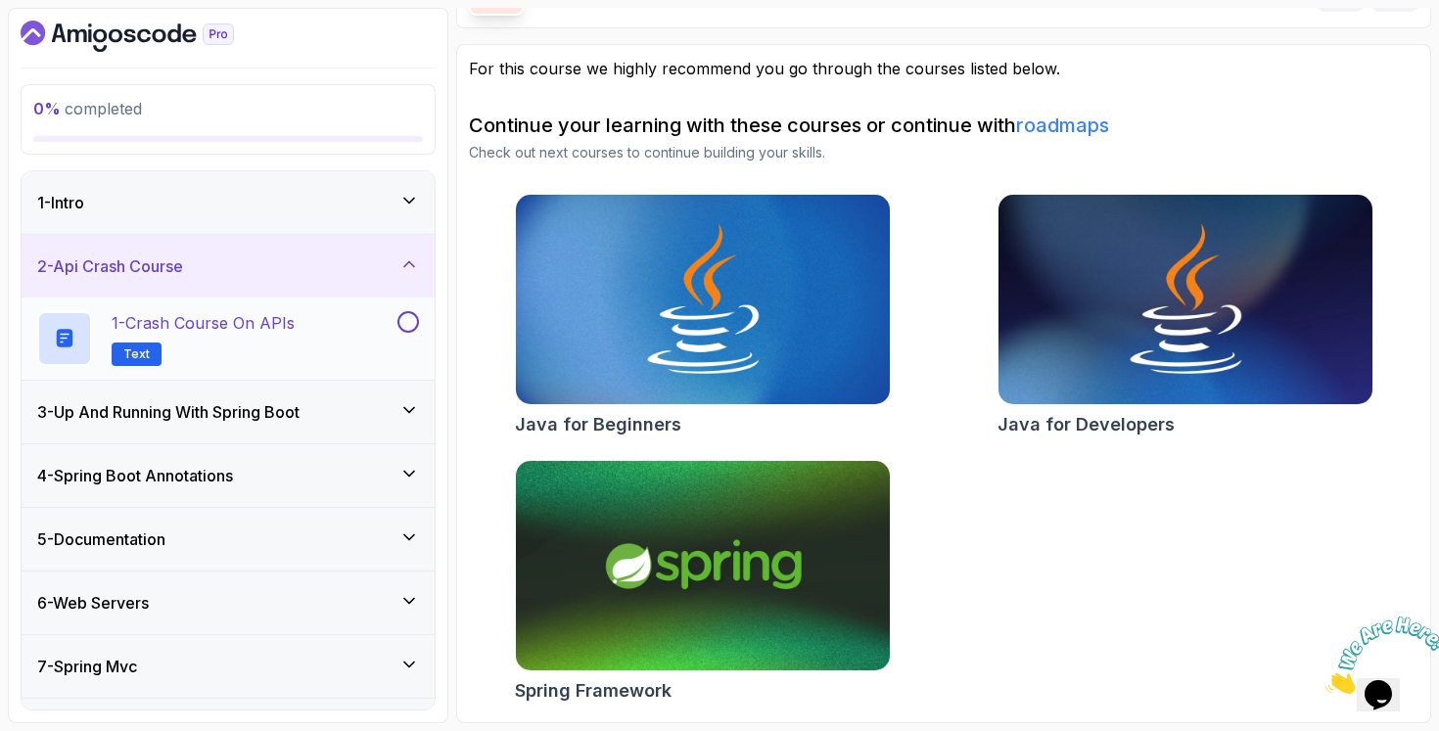
click at [319, 323] on div "1 - Crash Course on APIs Text" at bounding box center [215, 338] width 356 height 55
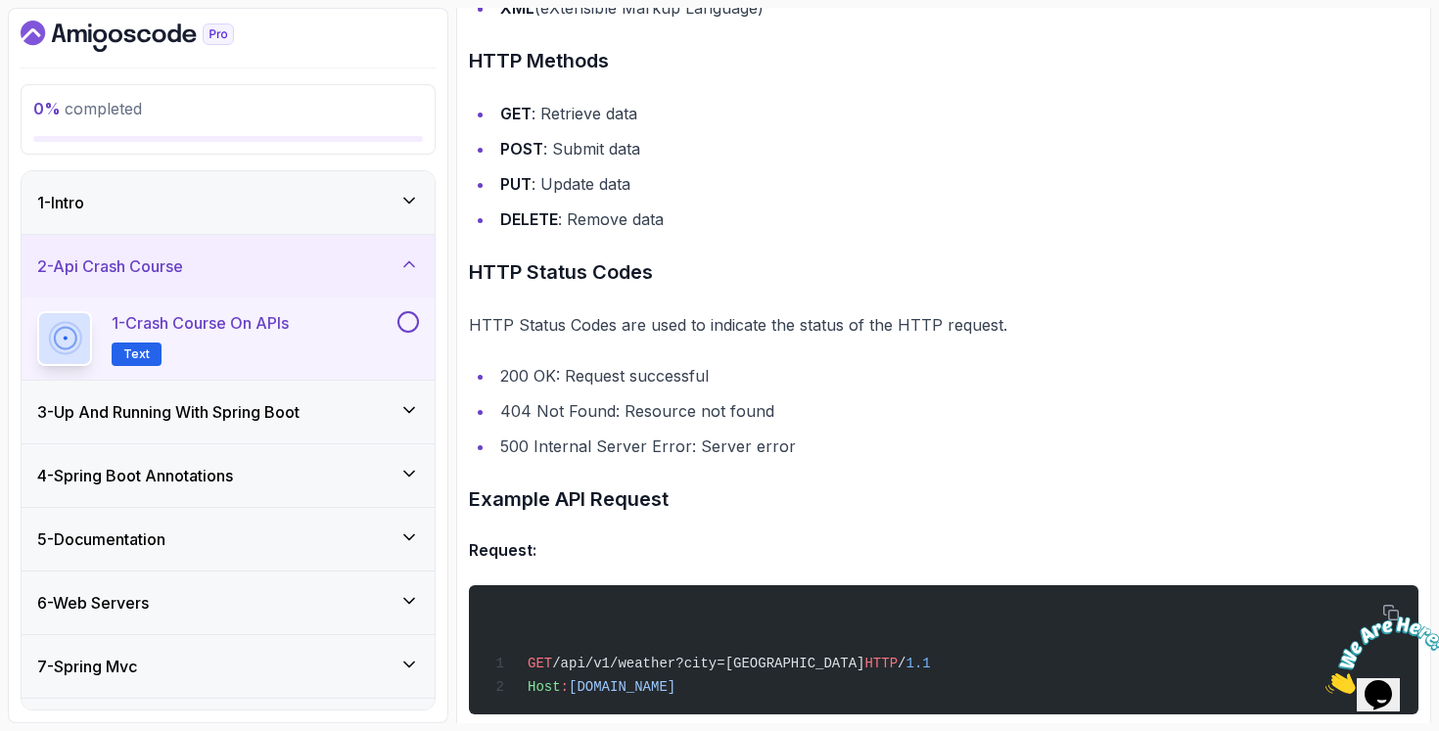
scroll to position [1328, 0]
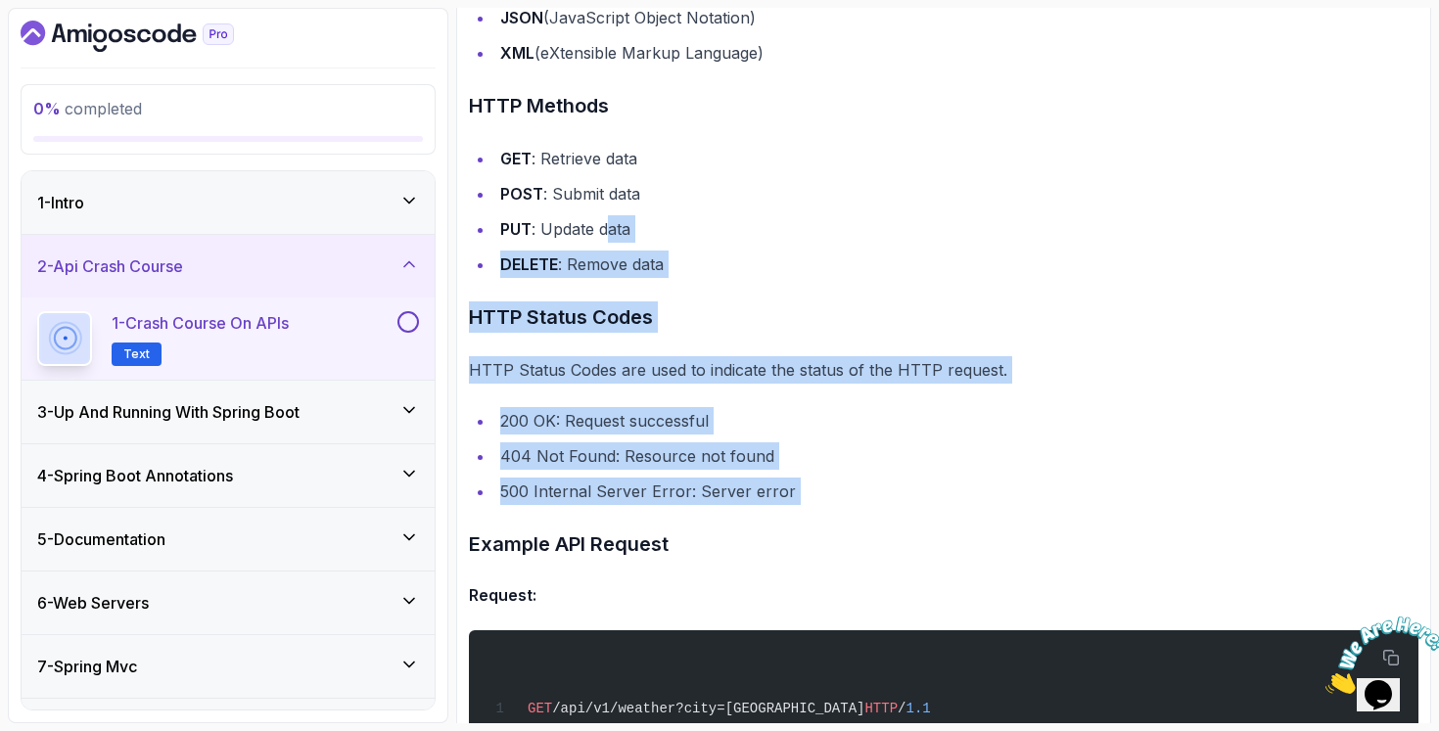
drag, startPoint x: 728, startPoint y: 486, endPoint x: 610, endPoint y: 229, distance: 283.3
click at [620, 255] on li "DELETE : Remove data" at bounding box center [956, 264] width 924 height 27
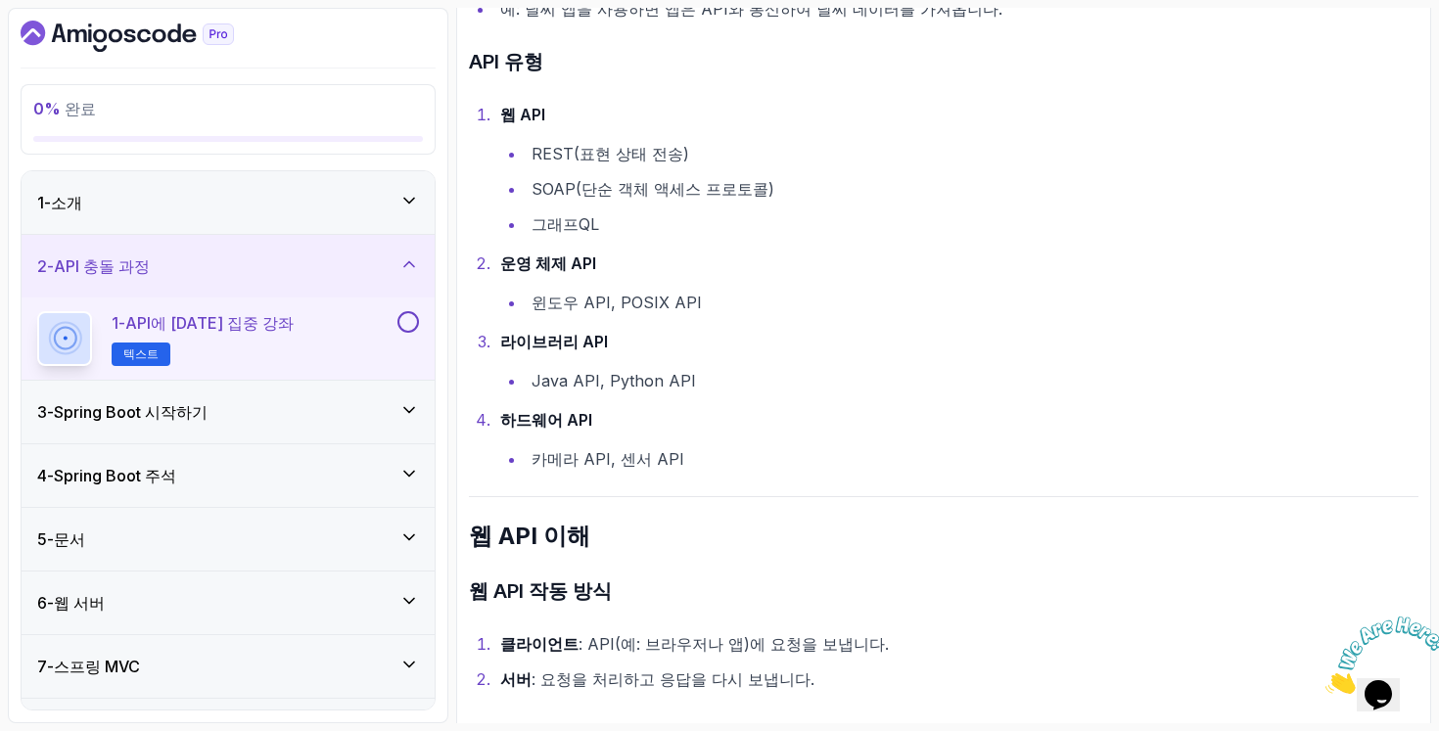
scroll to position [237, 0]
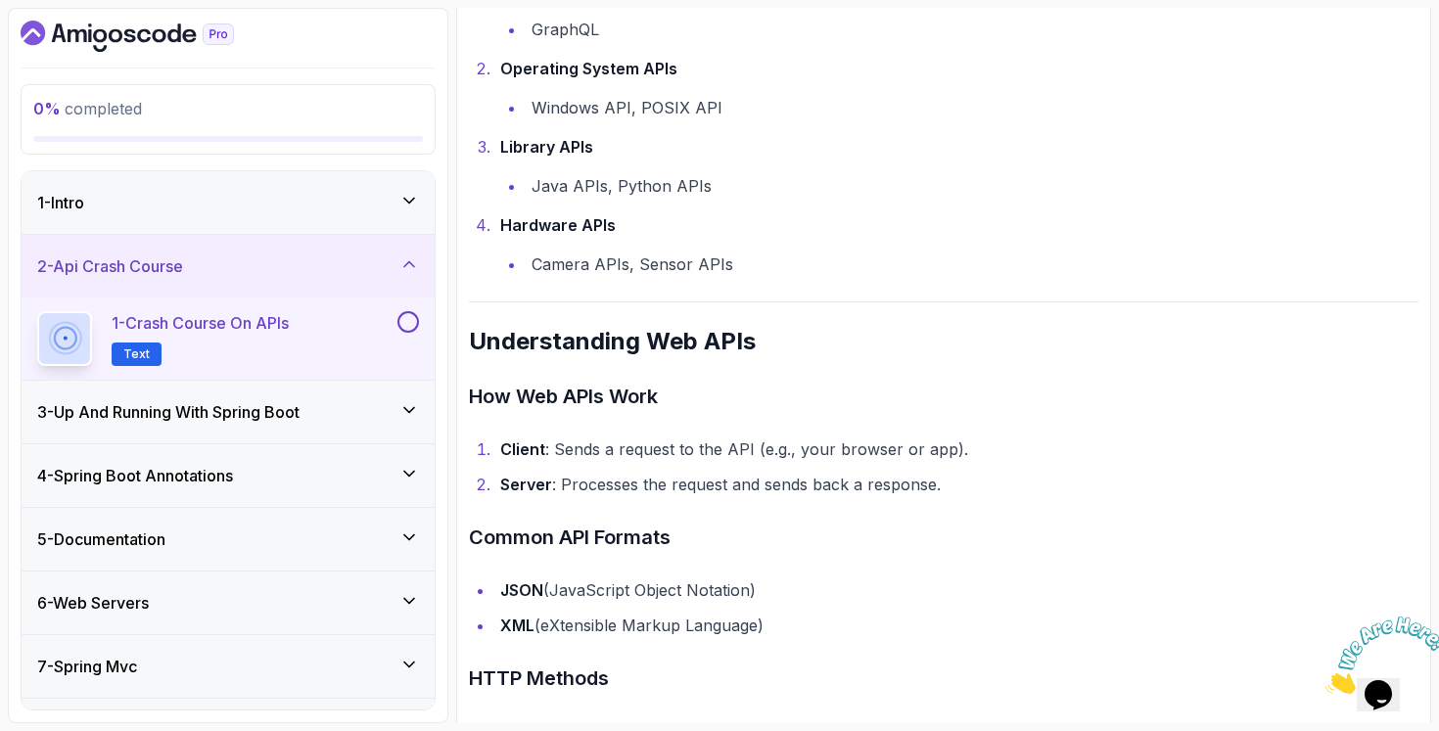
click at [891, 334] on h2 "Understanding Web APIs" at bounding box center [943, 341] width 949 height 31
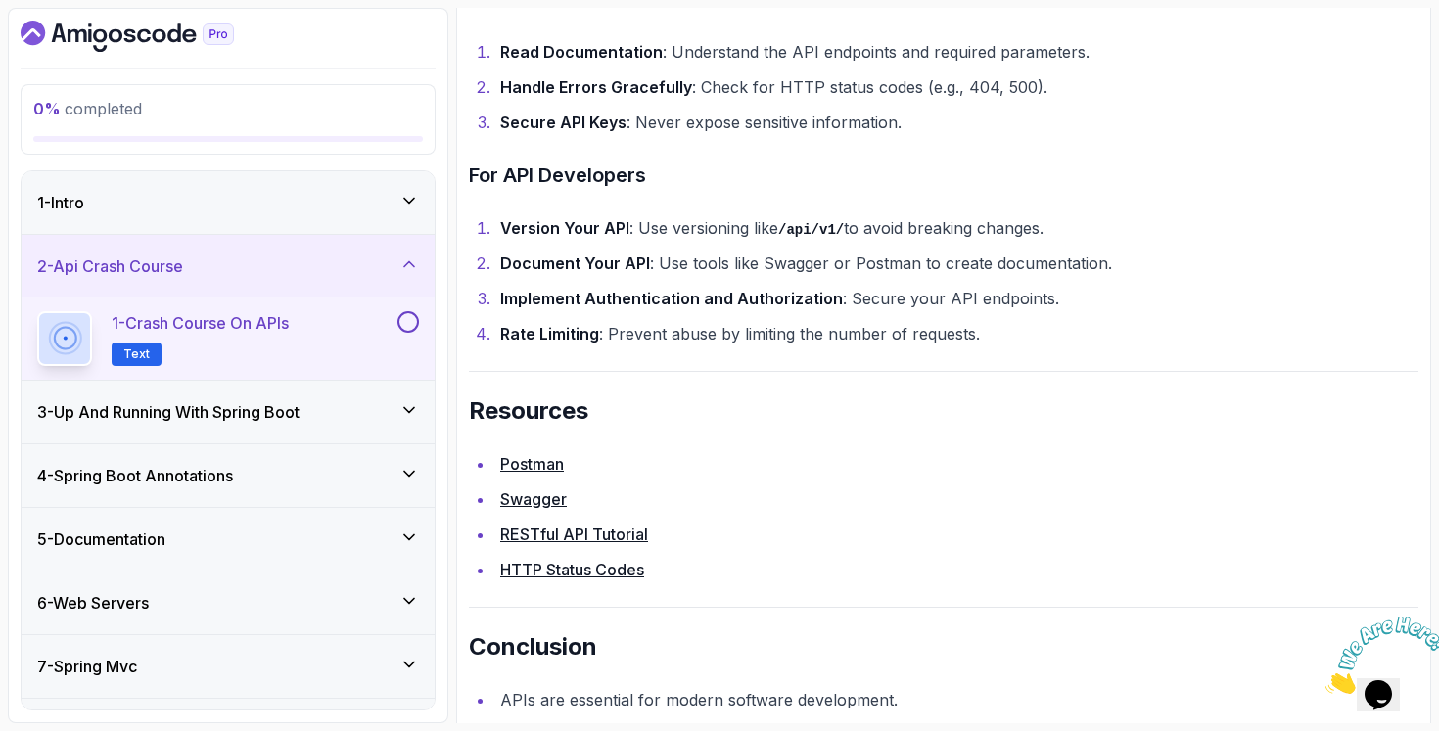
scroll to position [4043, 0]
click at [535, 510] on link "Swagger" at bounding box center [533, 500] width 67 height 20
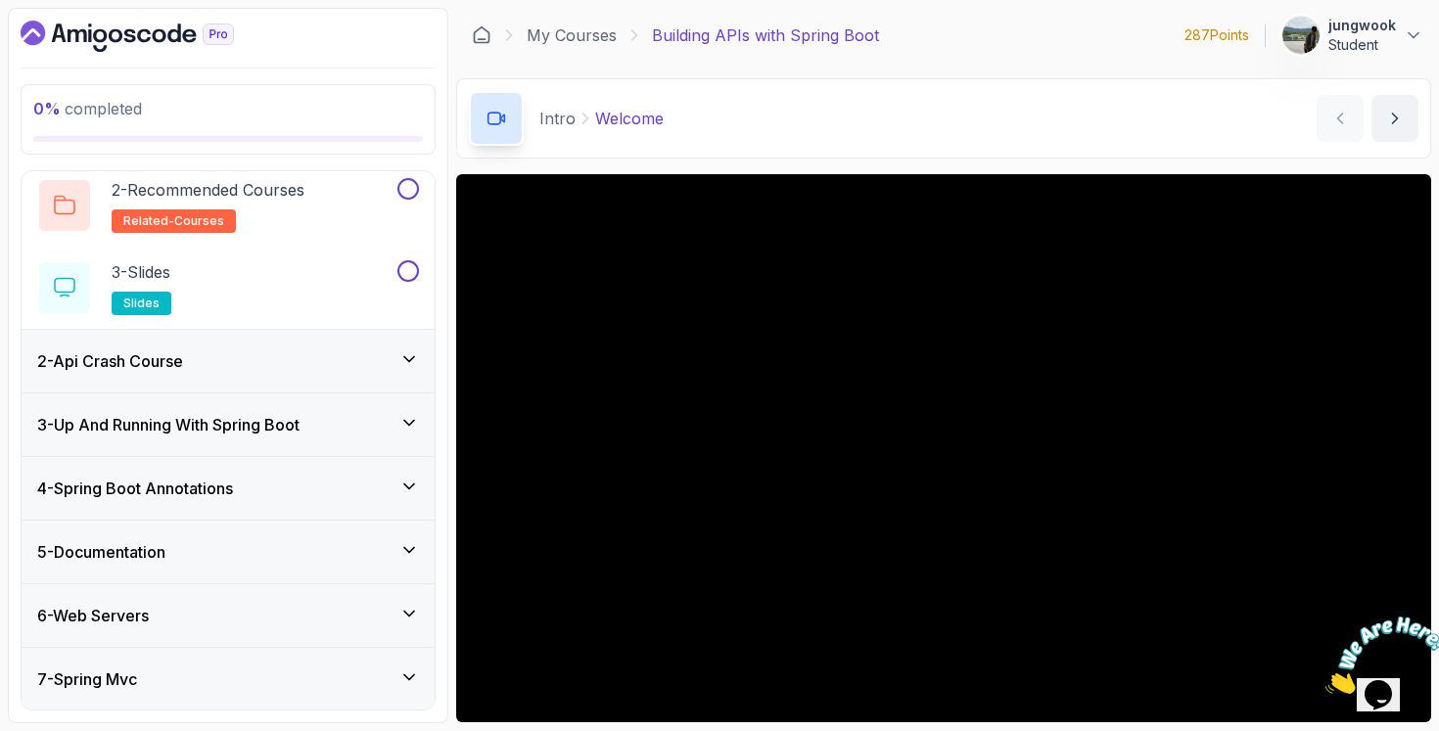
scroll to position [266, 0]
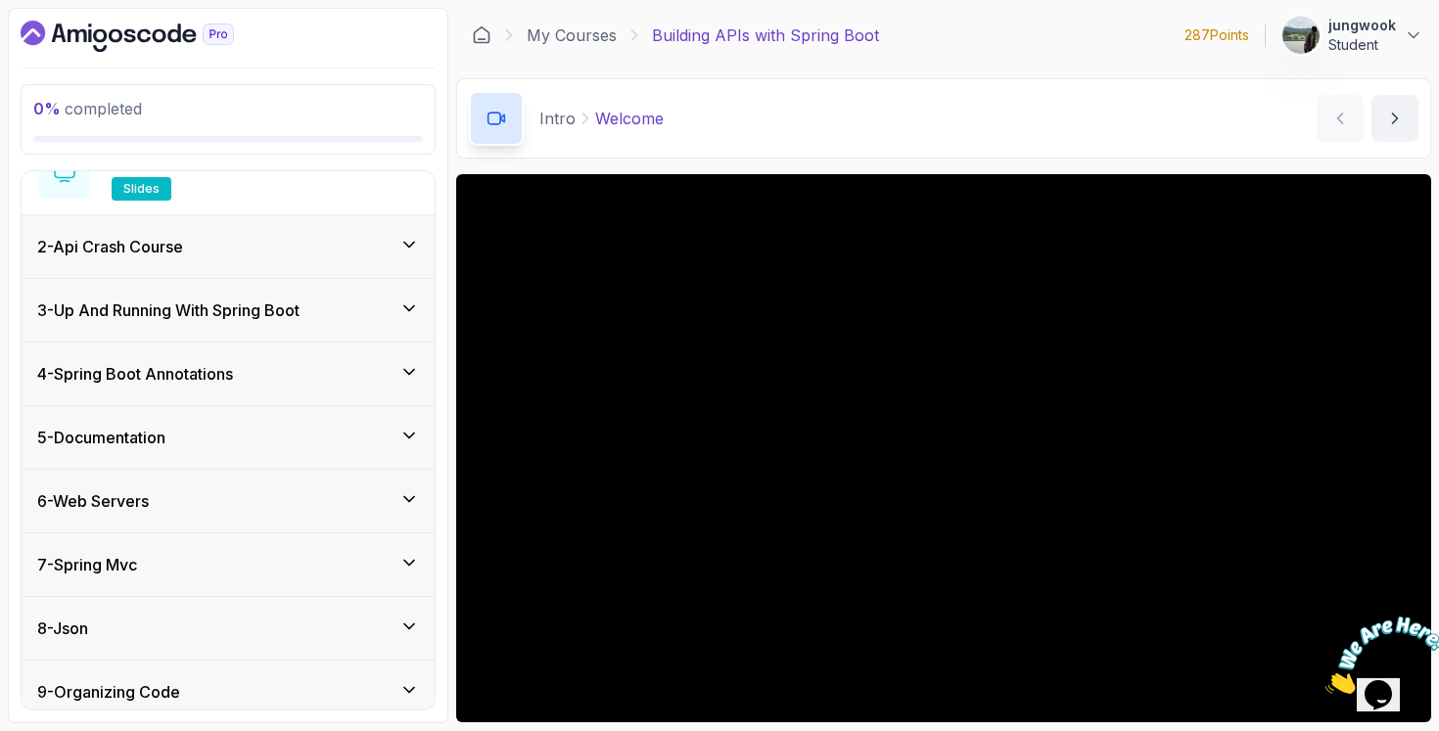
click at [372, 573] on div "7 - Spring Mvc" at bounding box center [228, 564] width 382 height 23
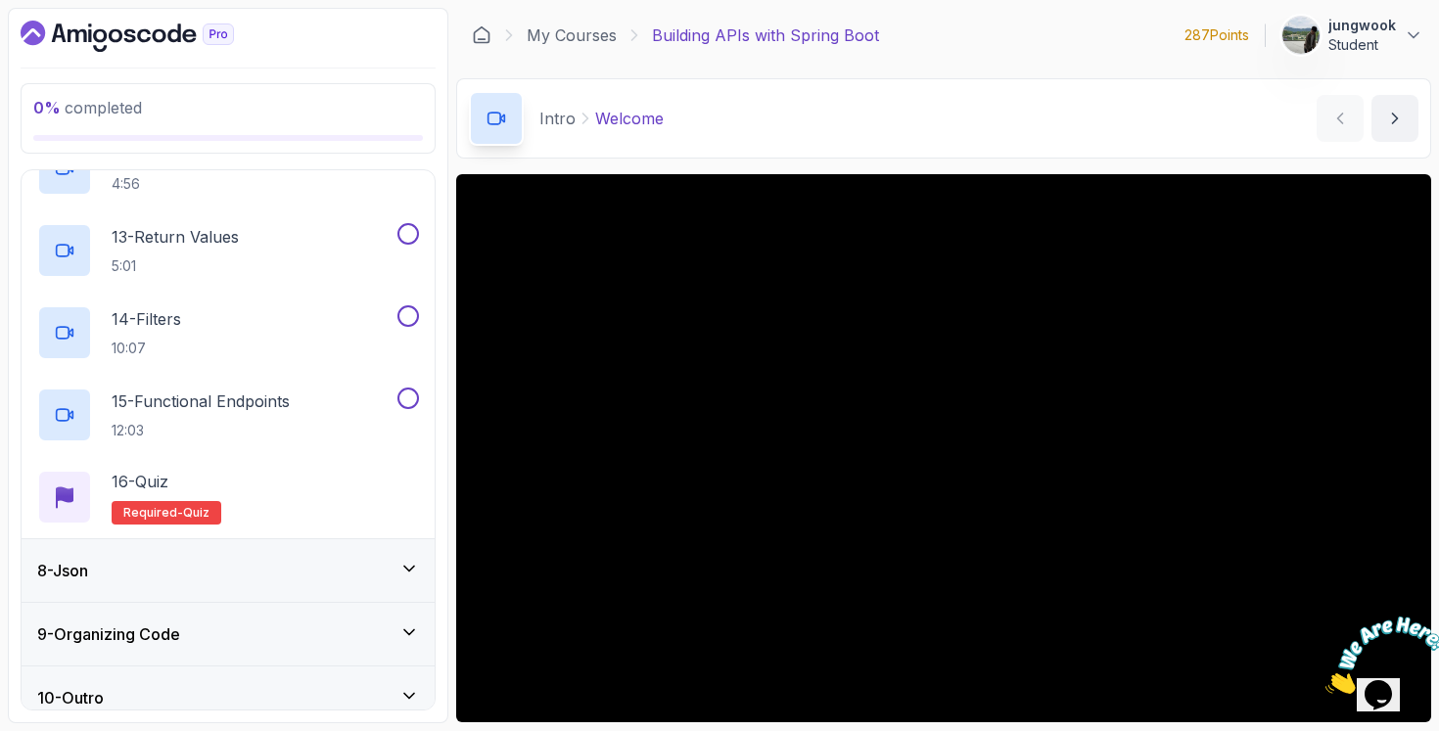
click at [372, 572] on div "8 - Json" at bounding box center [228, 570] width 382 height 23
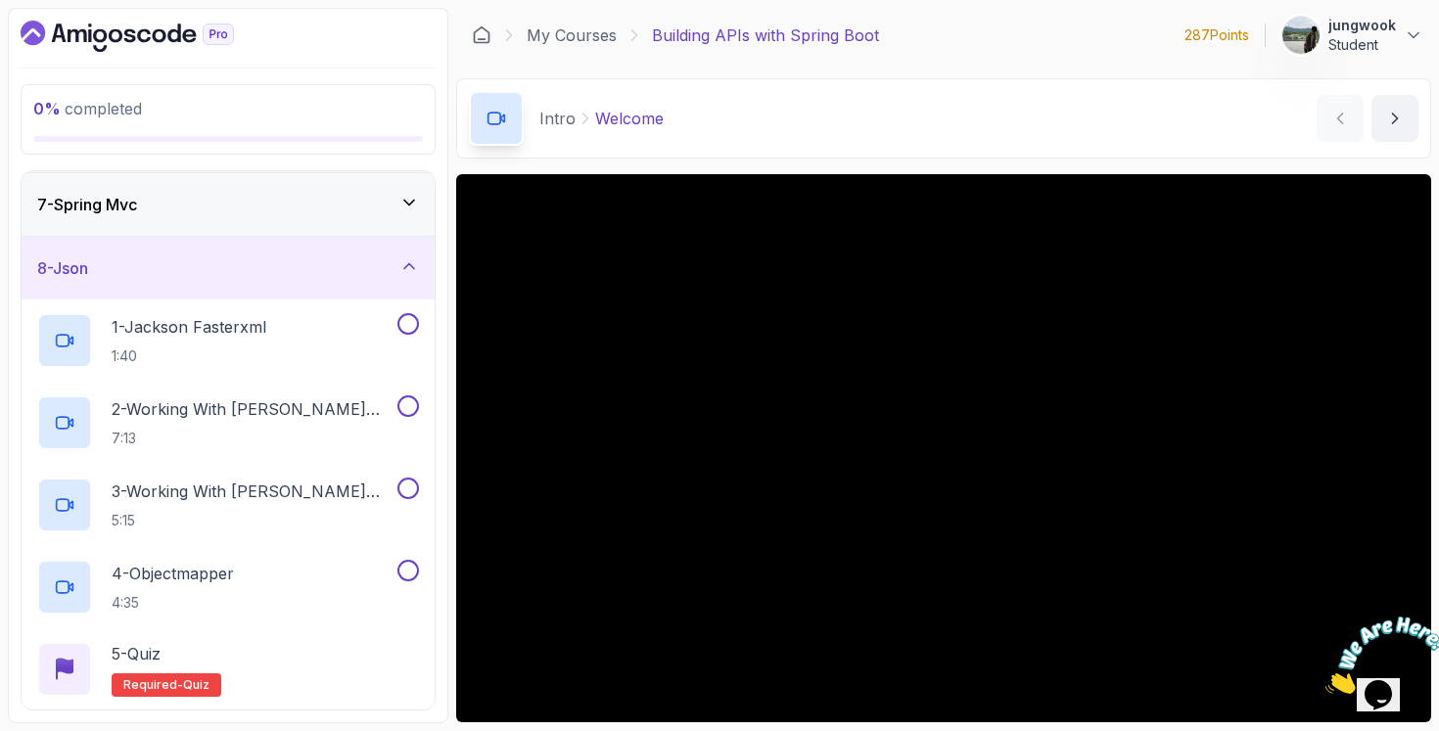
scroll to position [507, 0]
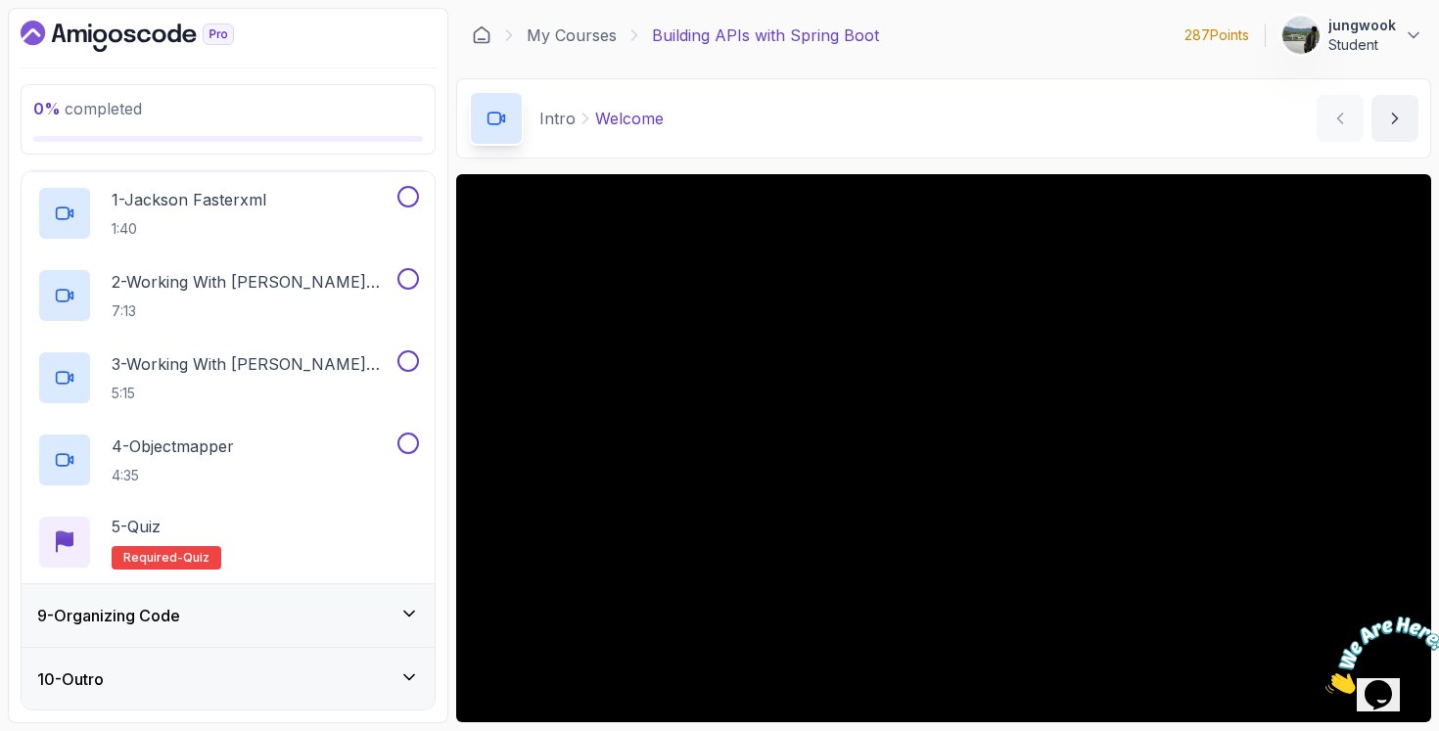
click at [367, 618] on div "9 - Organizing Code" at bounding box center [228, 615] width 382 height 23
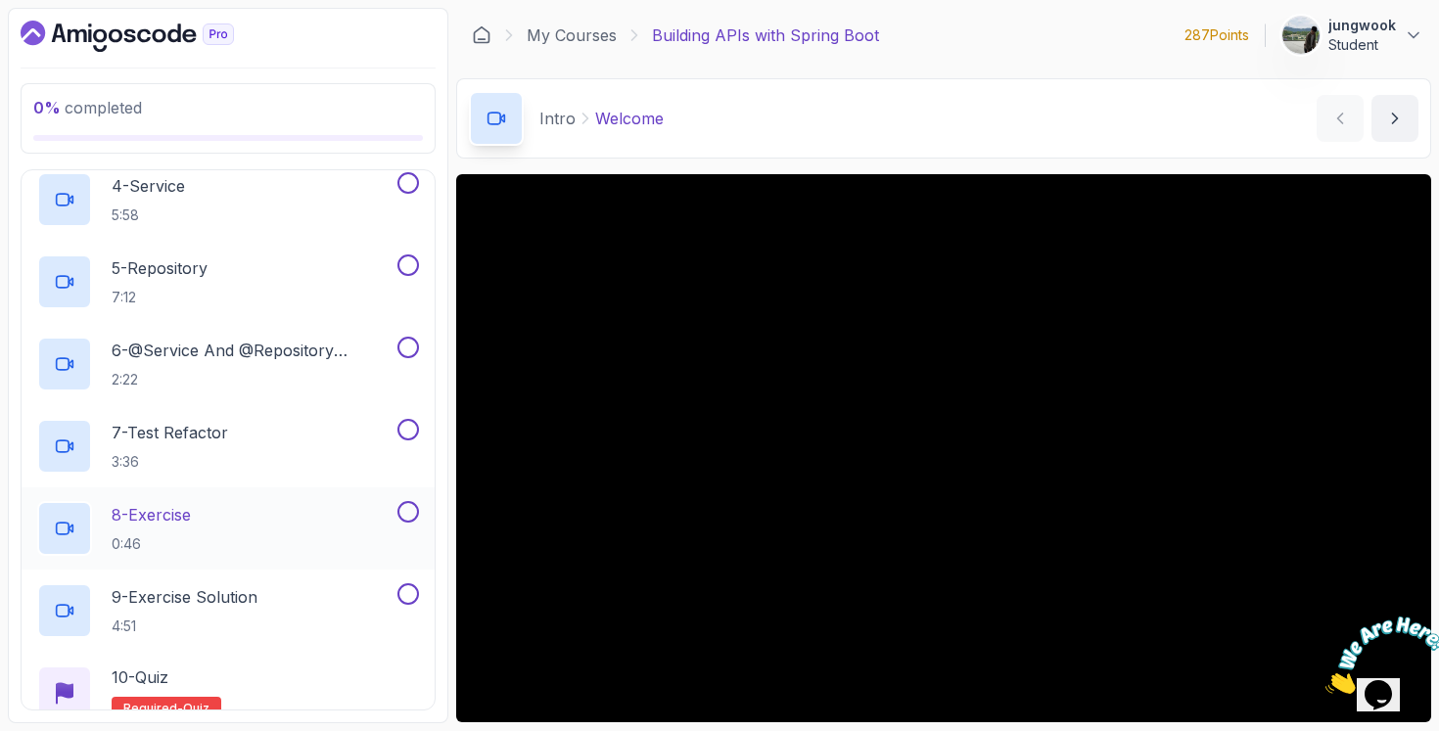
scroll to position [918, 0]
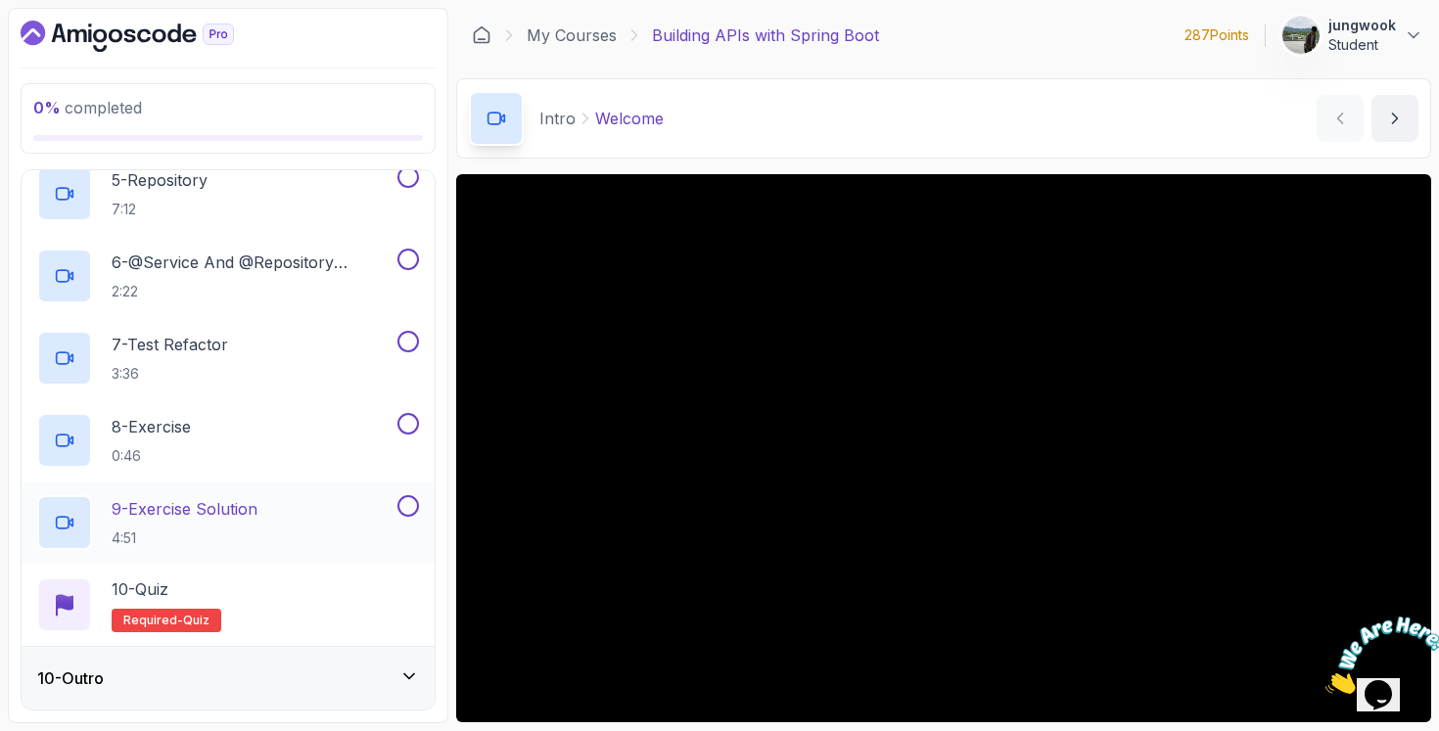
drag, startPoint x: 201, startPoint y: 466, endPoint x: 177, endPoint y: 552, distance: 89.3
click at [177, 552] on div "1 - N Tier 2:41 2 - Model 3:46 3 - Controller 2:43 4 - Service 5:58 5 - Reposit…" at bounding box center [228, 235] width 413 height 822
click at [185, 549] on div "9 - Exercise Solution 4:51" at bounding box center [215, 522] width 356 height 55
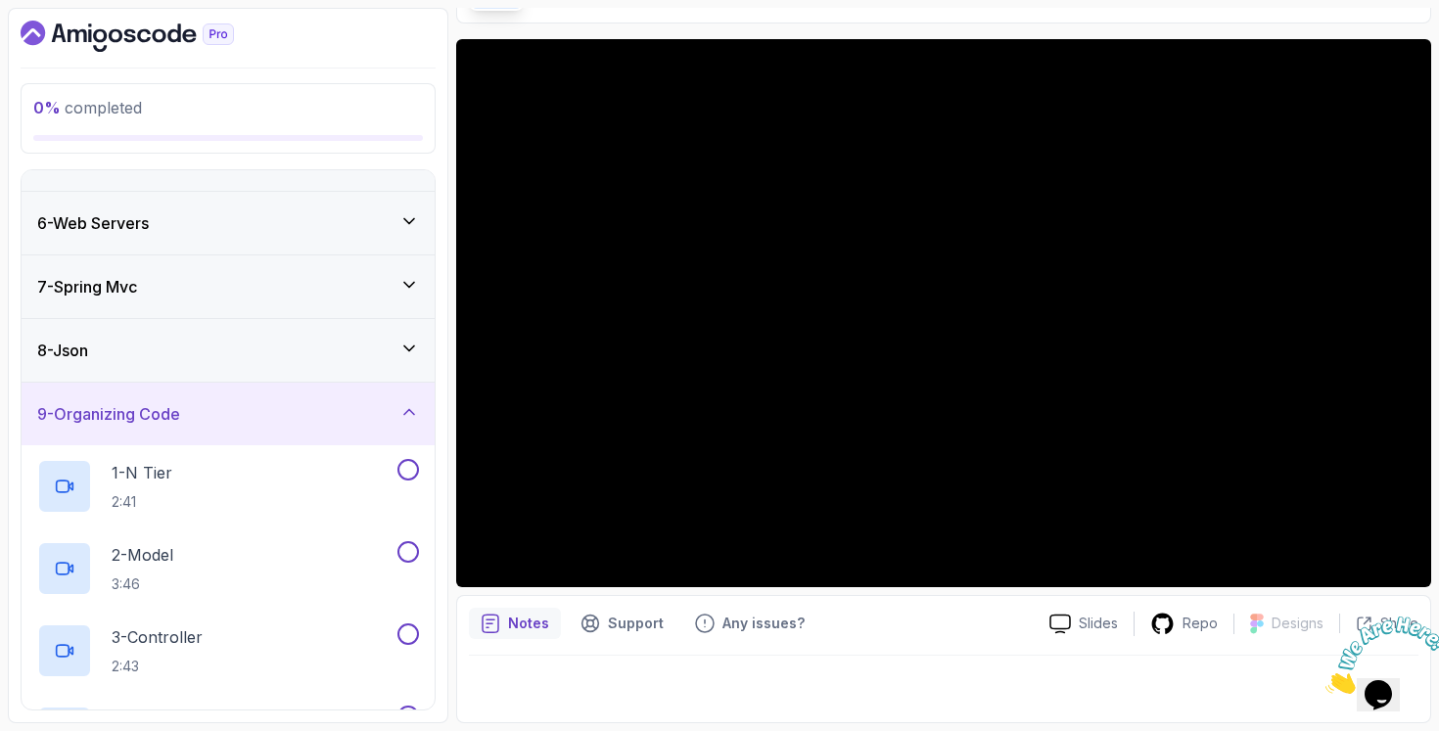
scroll to position [246, 0]
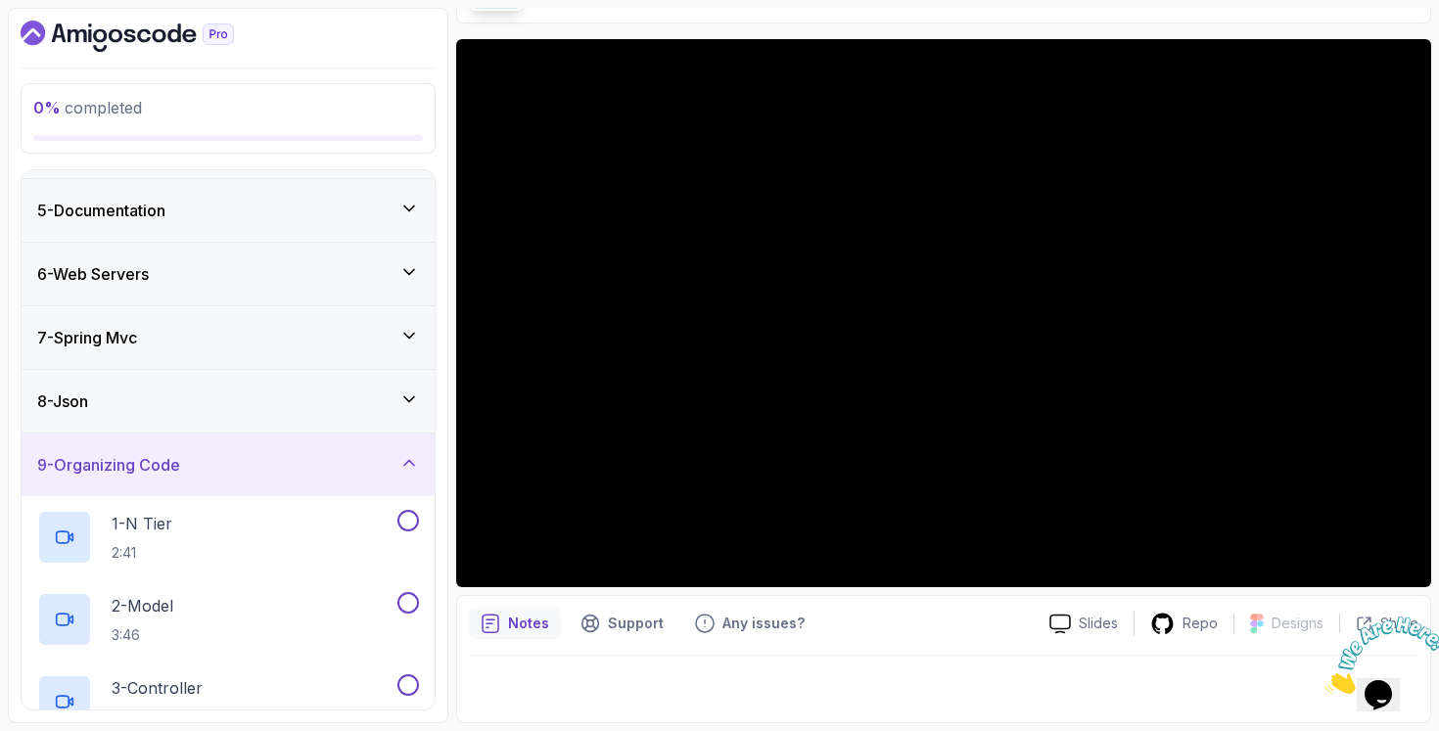
click at [308, 390] on div "8 - Json" at bounding box center [228, 401] width 382 height 23
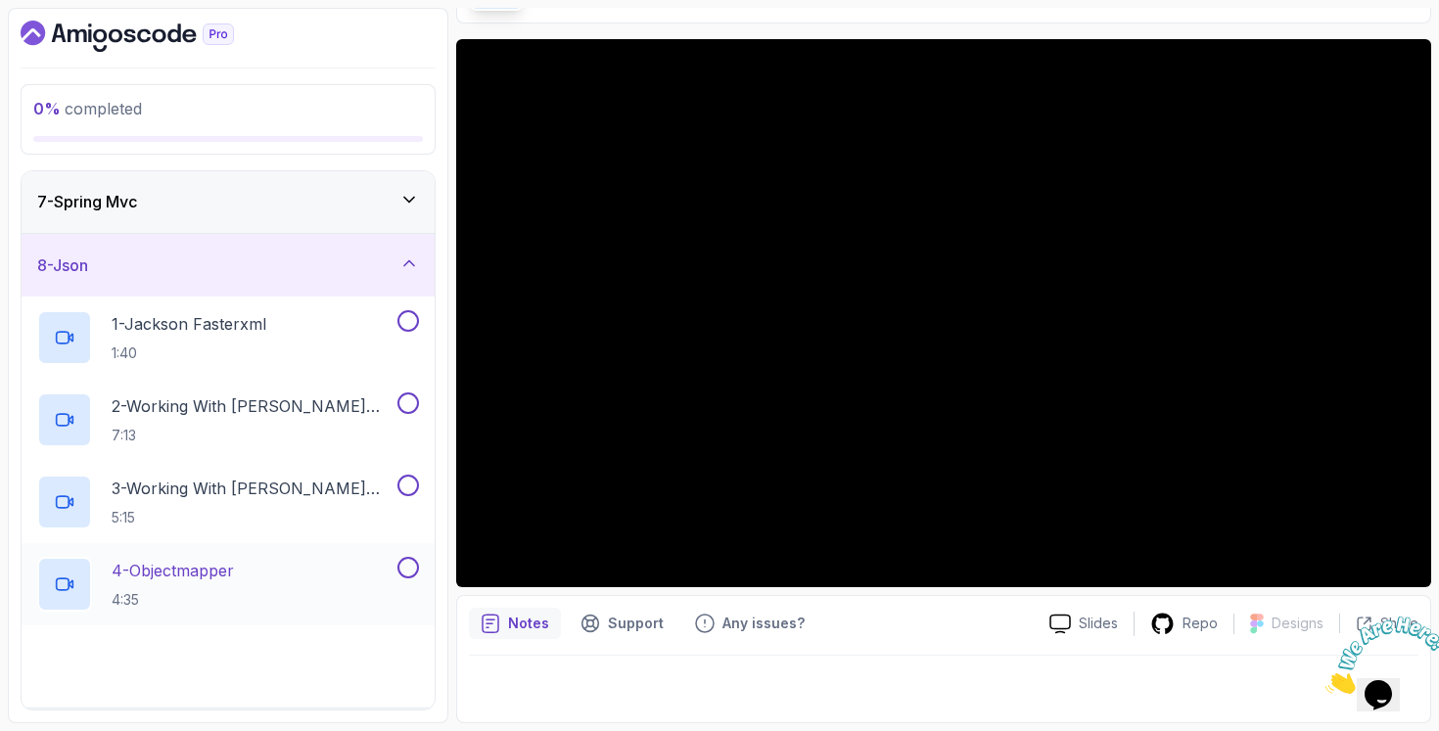
scroll to position [507, 0]
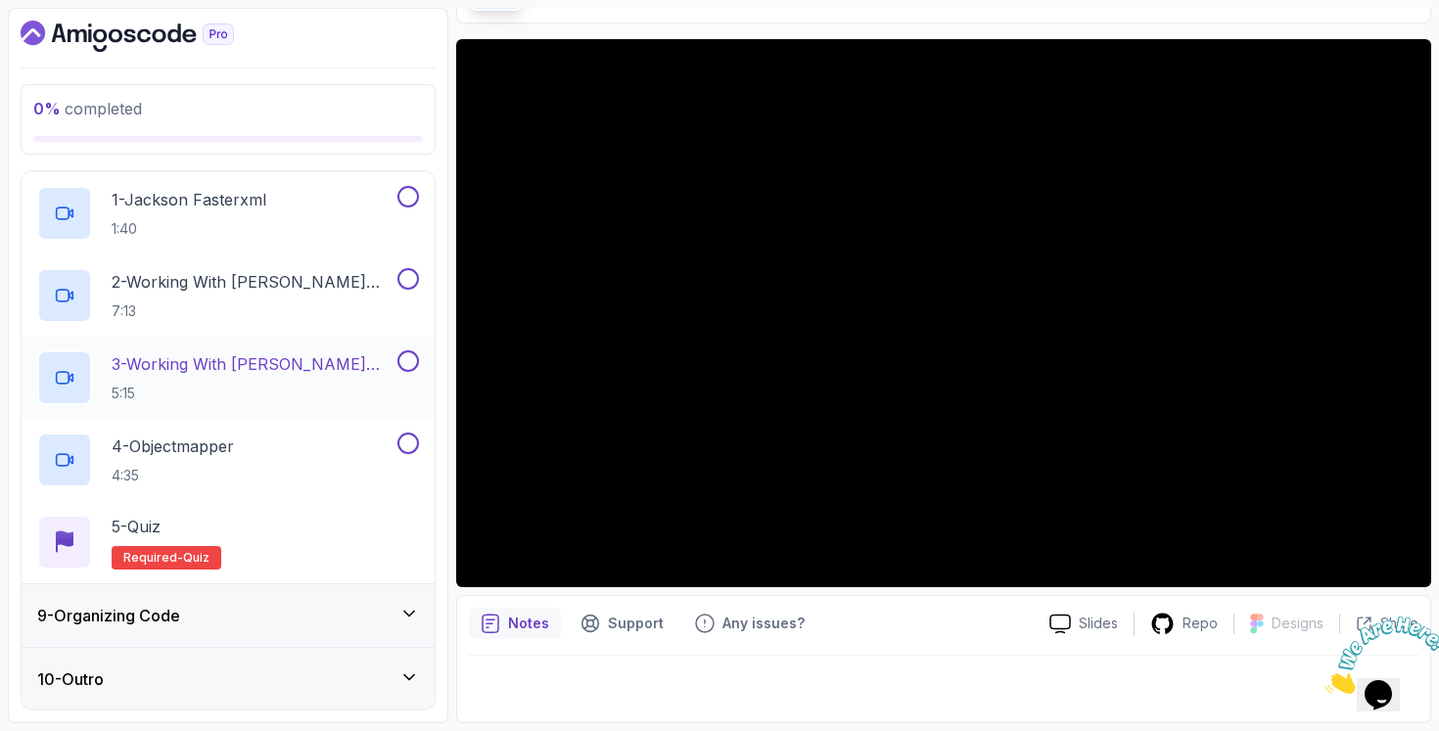
click at [319, 364] on p "3 - Working With Jackson Part 2" at bounding box center [253, 363] width 282 height 23
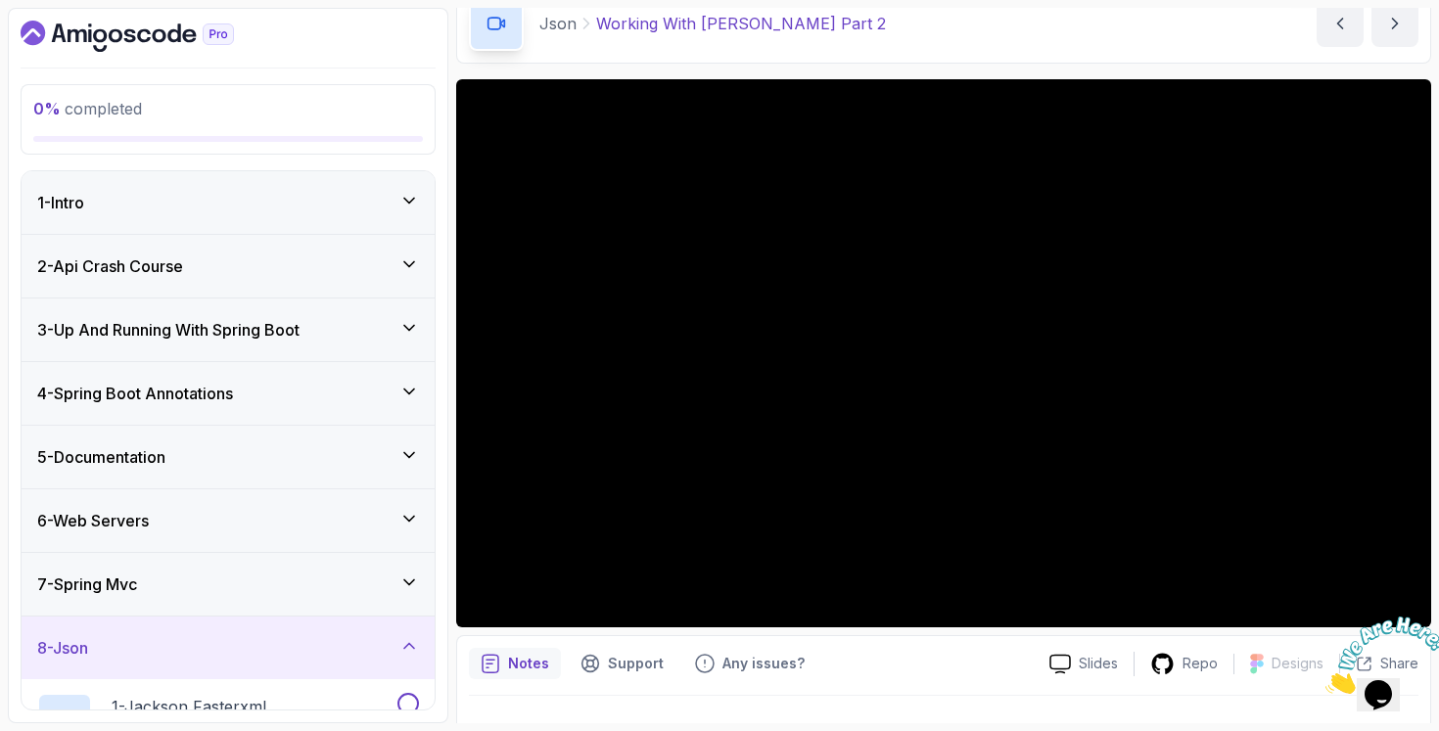
click at [213, 576] on div "7 - Spring Mvc" at bounding box center [228, 584] width 382 height 23
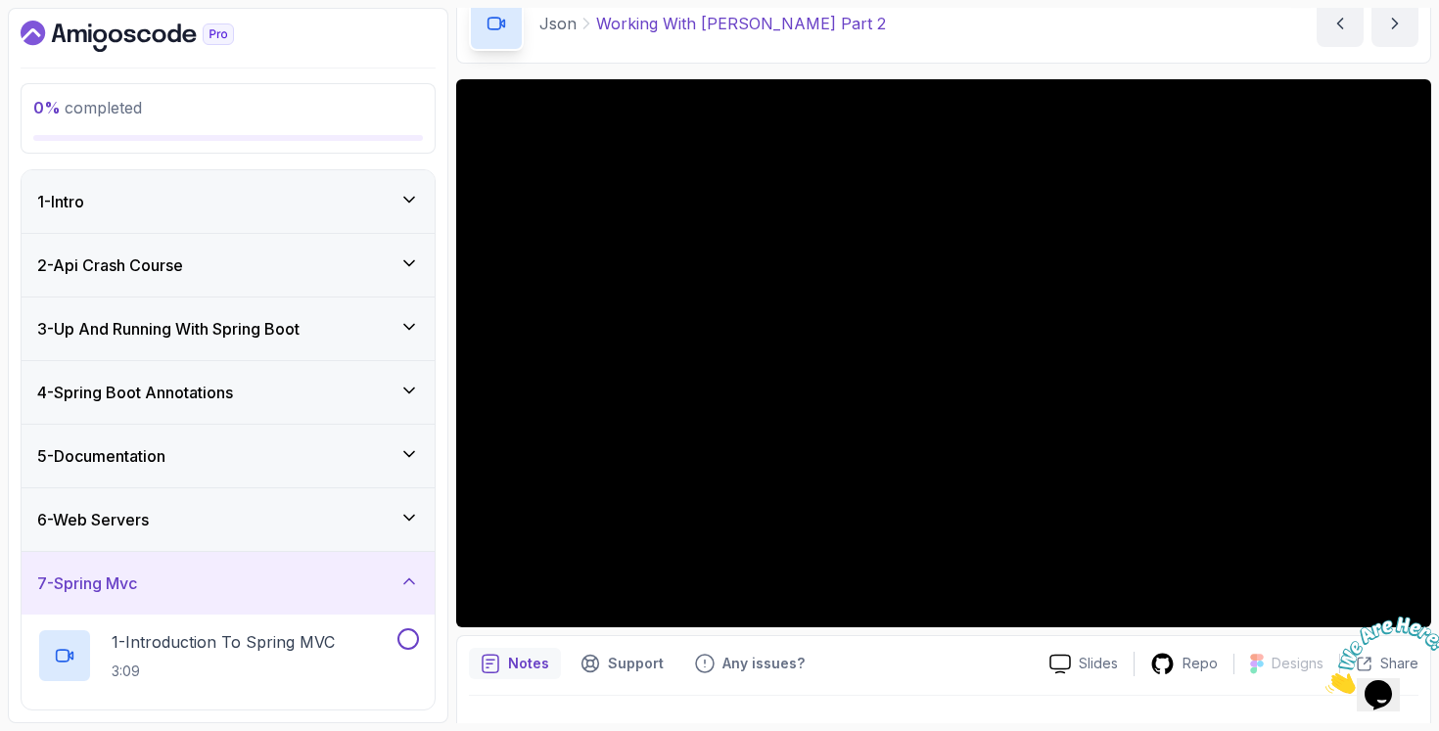
click at [266, 512] on div "6 - Web Servers" at bounding box center [228, 519] width 382 height 23
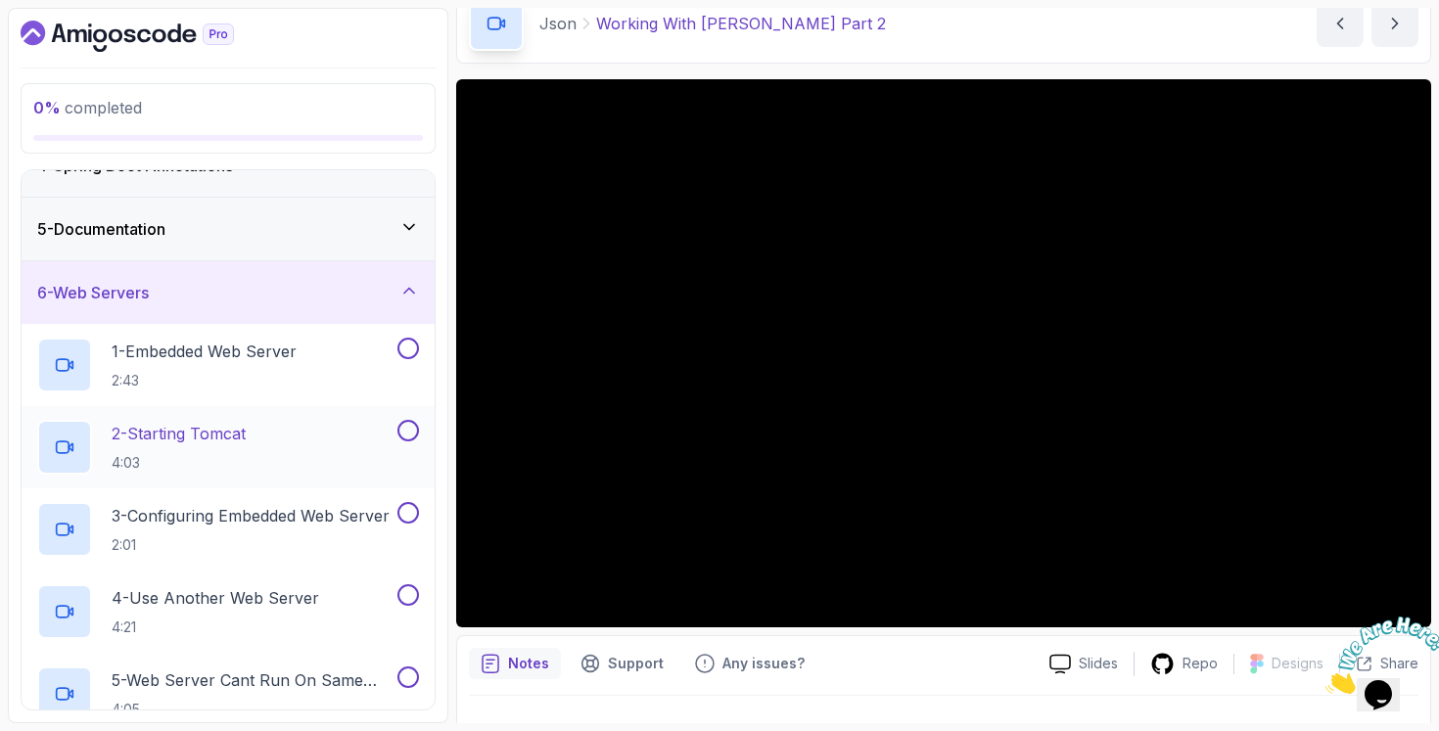
scroll to position [589, 0]
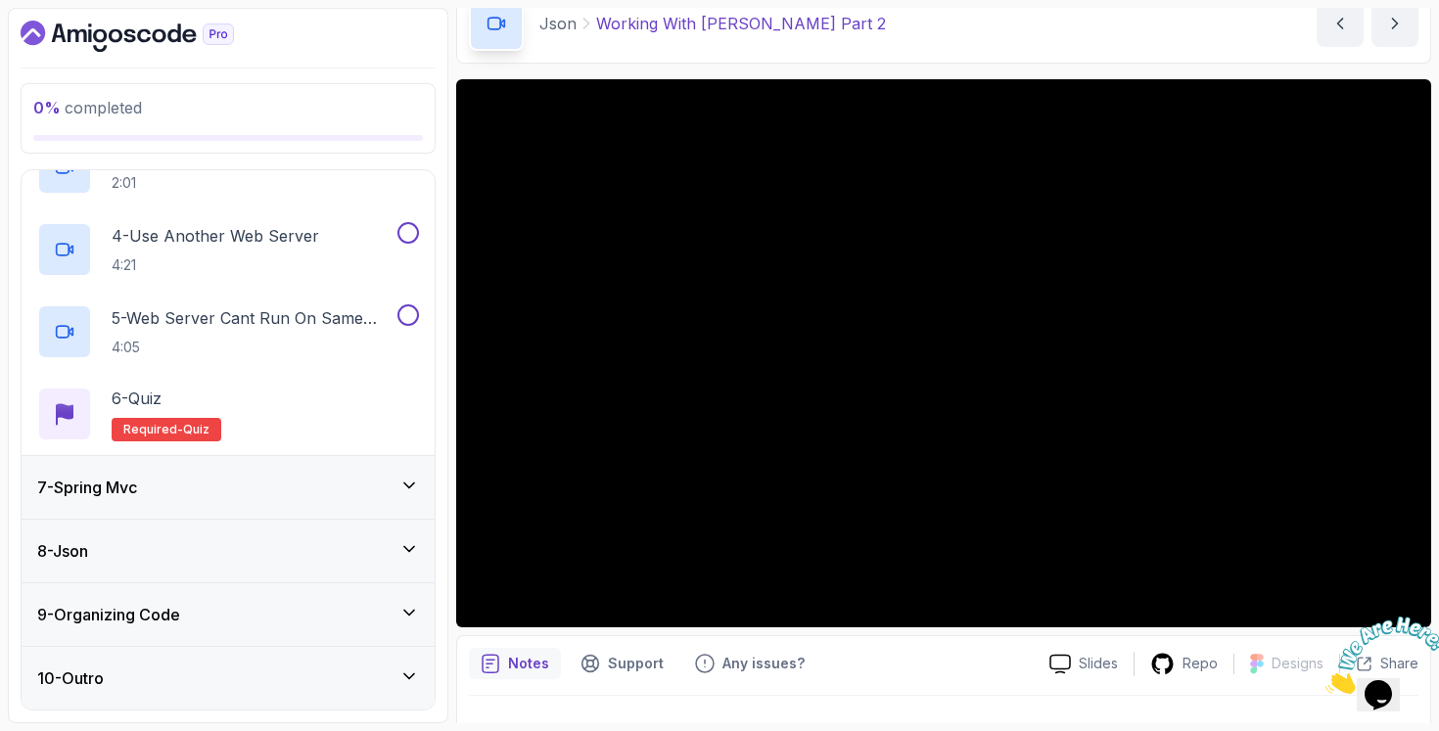
click at [260, 534] on div "8 - Json" at bounding box center [228, 551] width 413 height 63
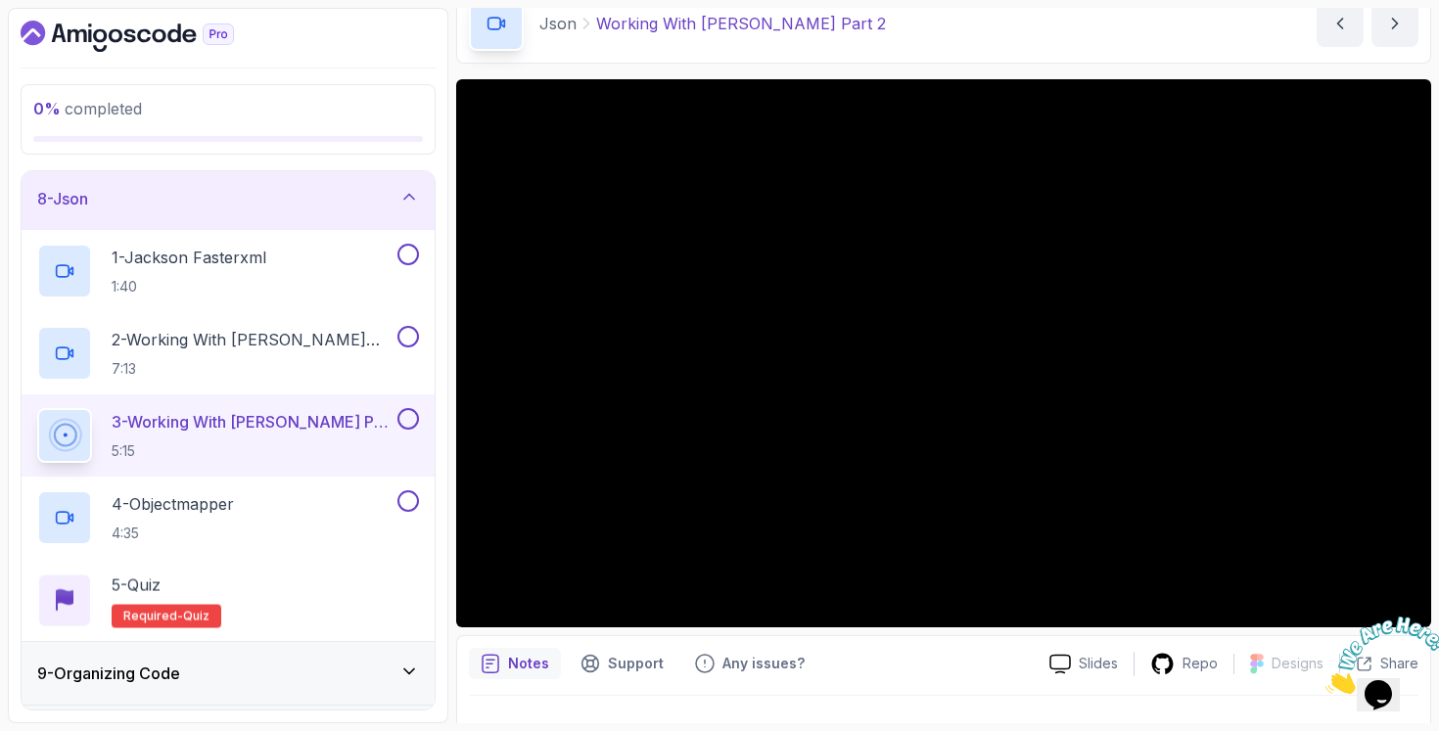
scroll to position [507, 0]
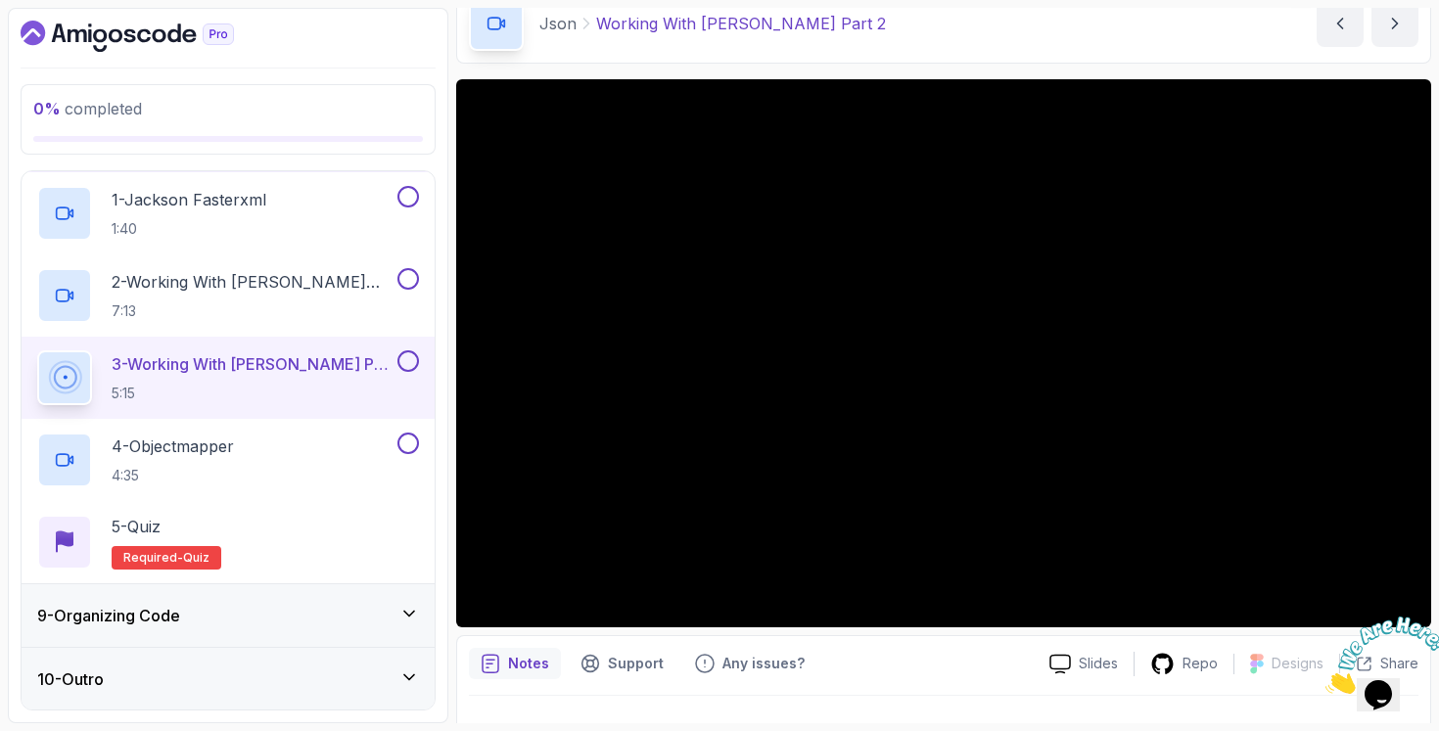
click at [237, 621] on div "9 - Organizing Code" at bounding box center [228, 615] width 382 height 23
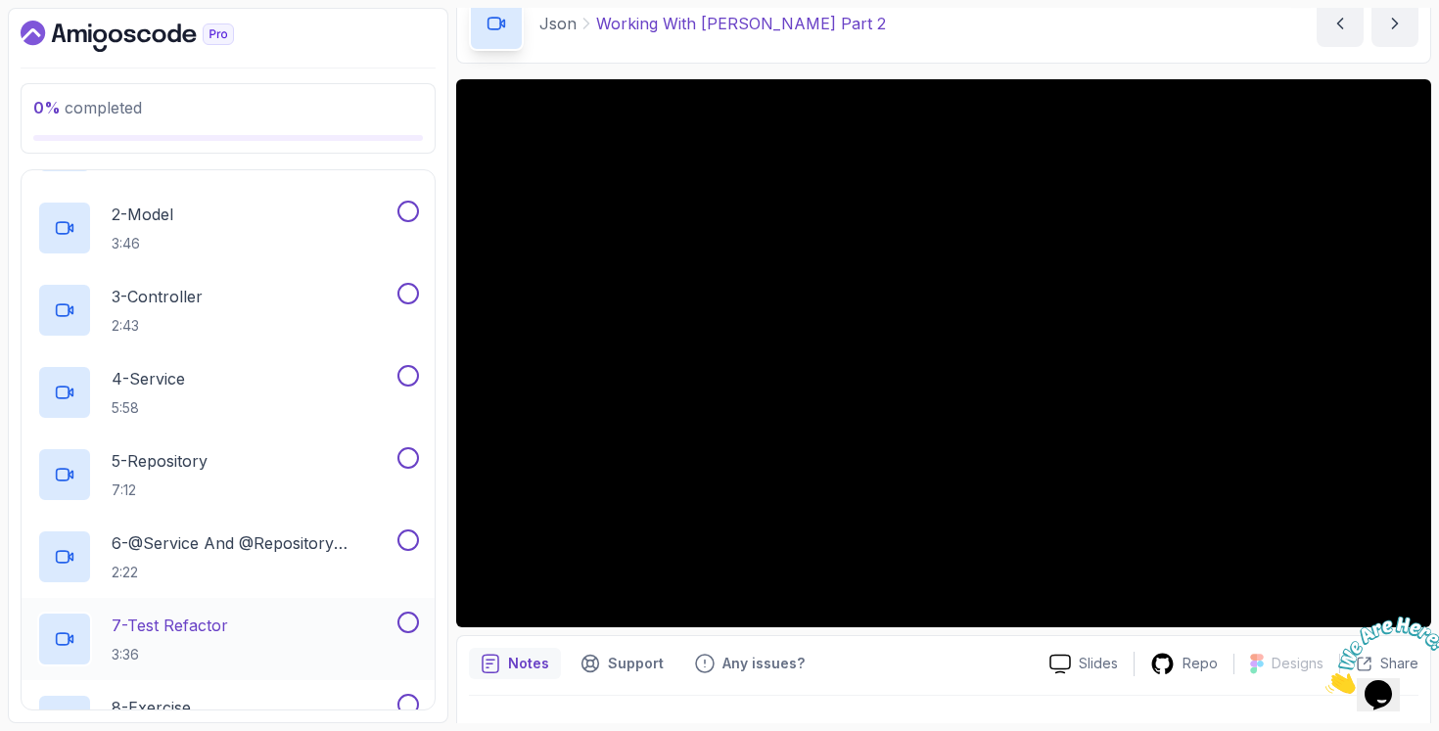
scroll to position [918, 0]
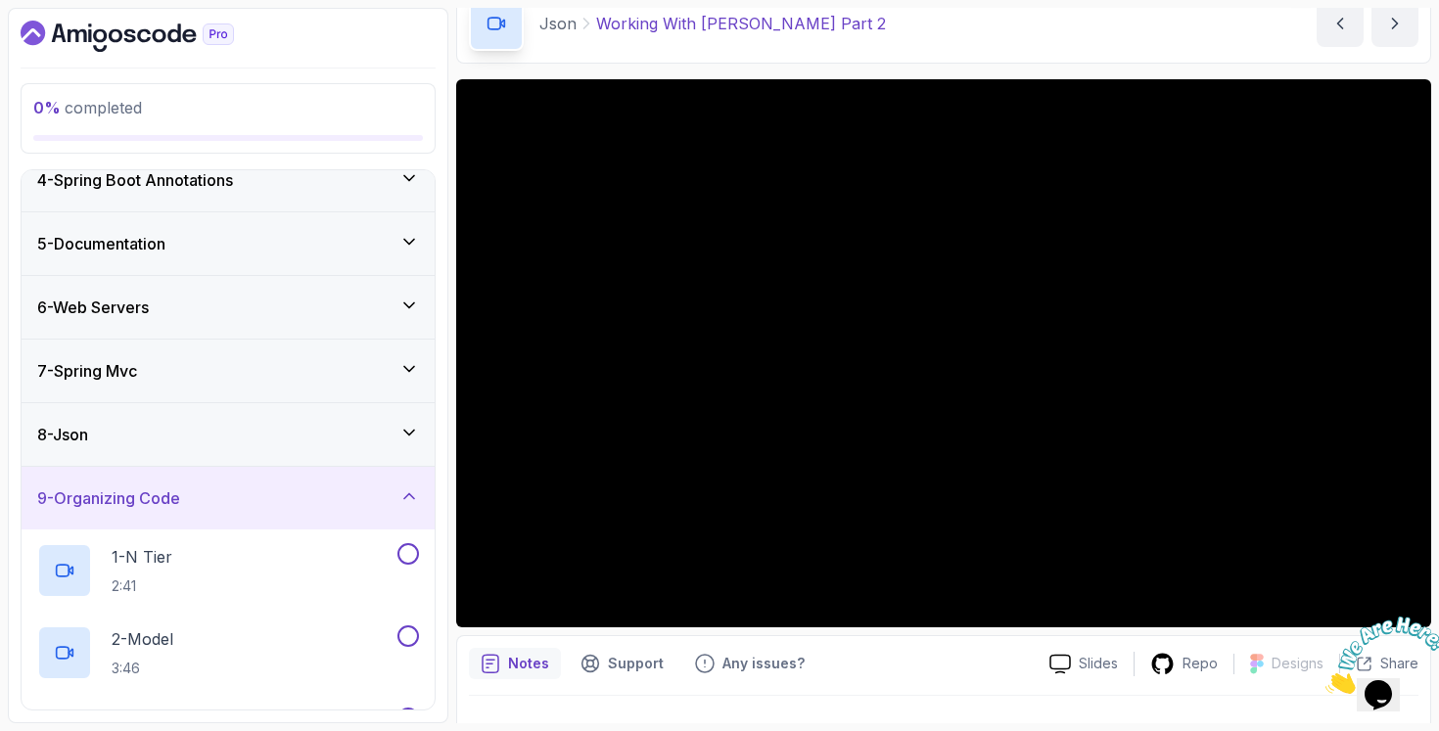
click at [302, 482] on div "9 - Organizing Code" at bounding box center [228, 498] width 413 height 63
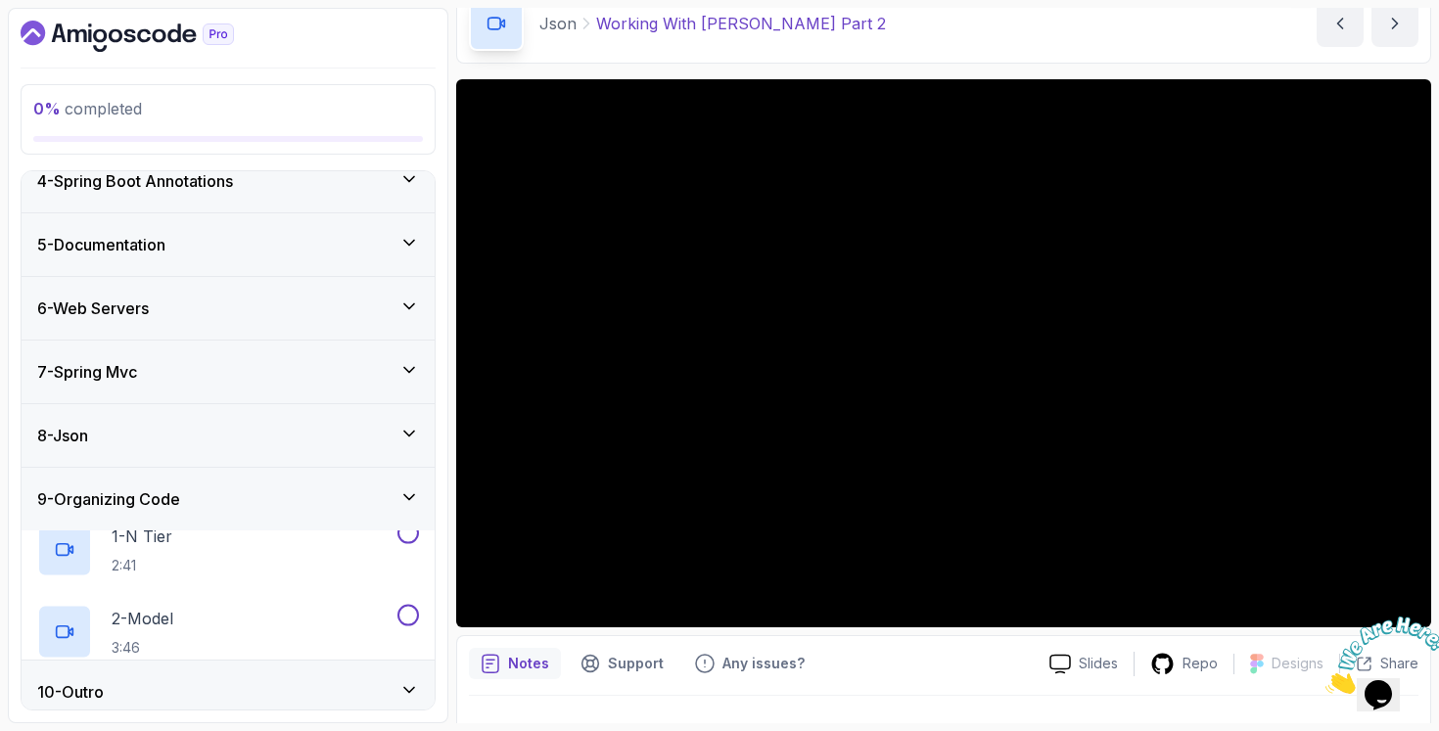
scroll to position [97, 0]
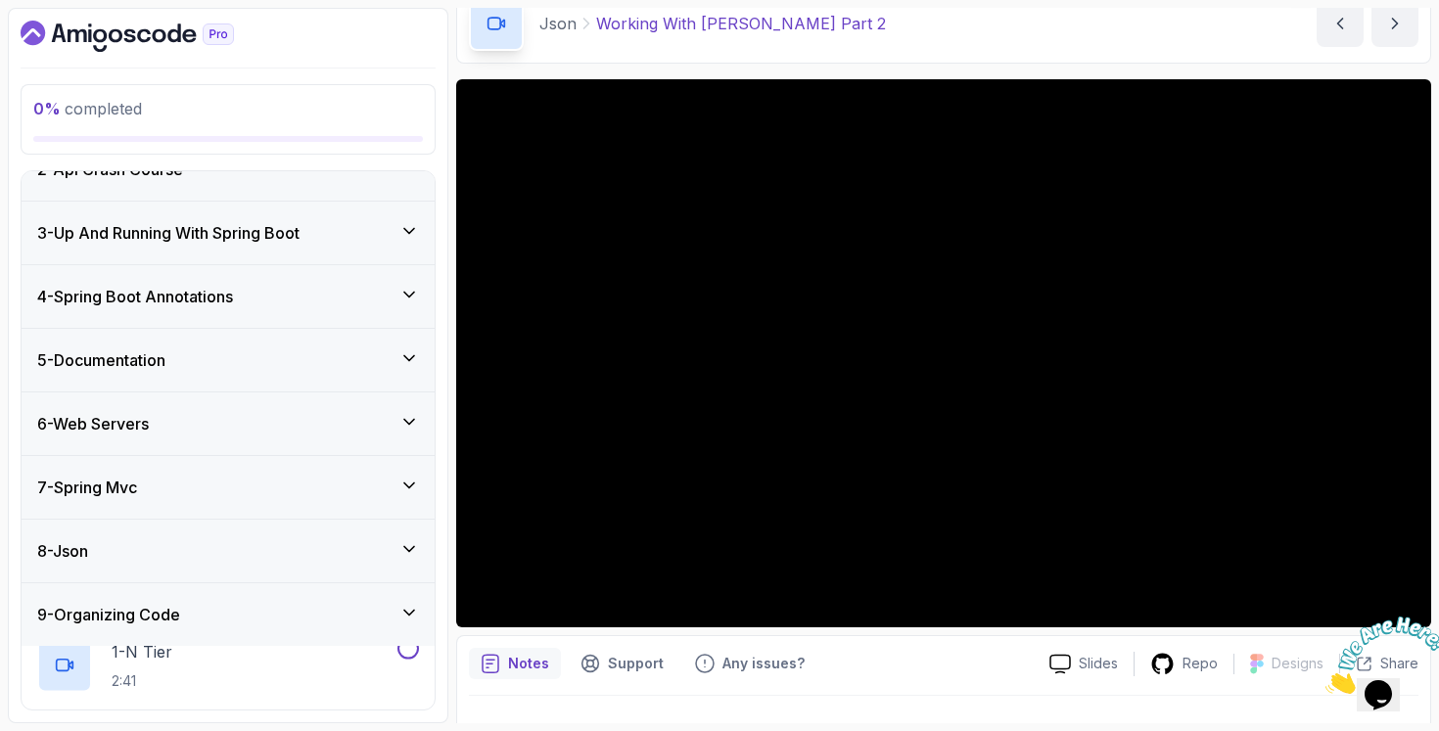
click at [332, 421] on div "6 - Web Servers" at bounding box center [228, 423] width 382 height 23
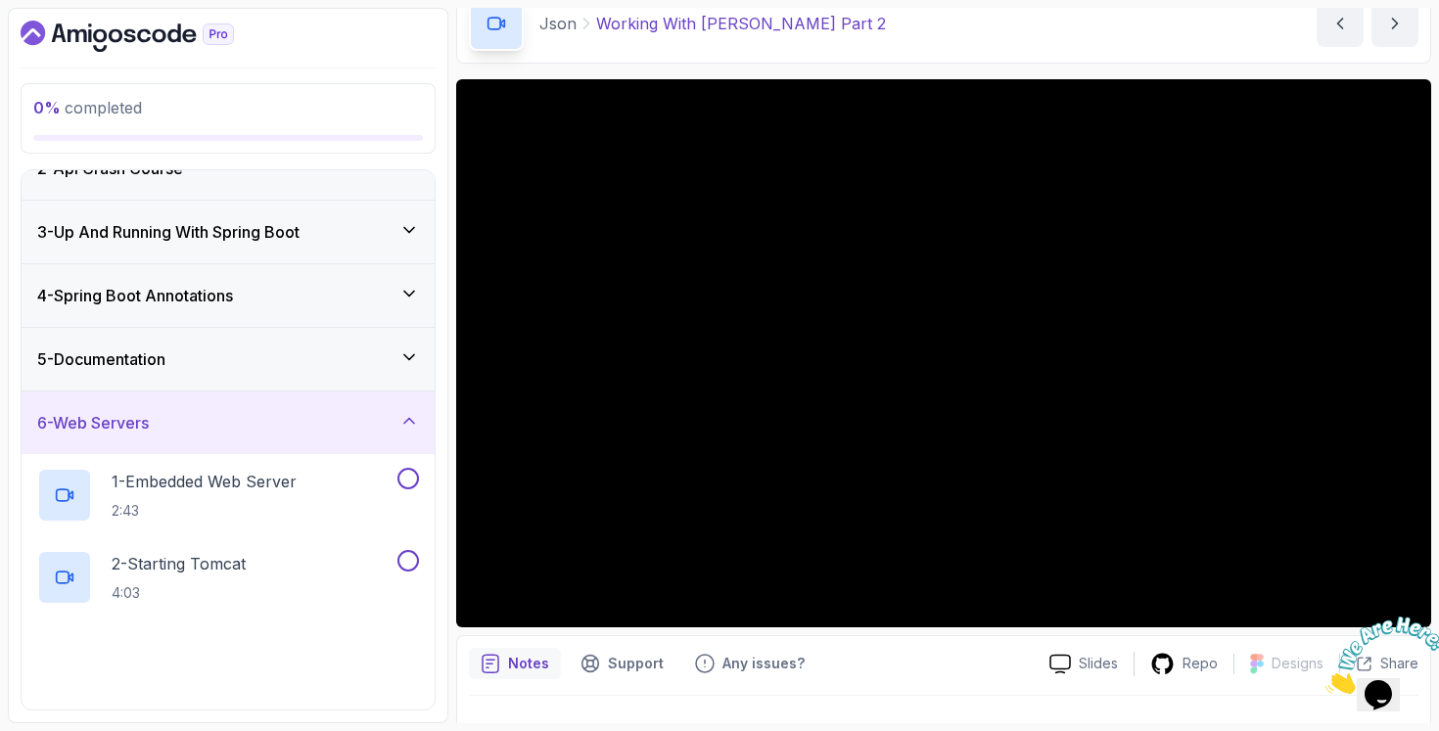
click at [348, 409] on div "6 - Web Servers" at bounding box center [228, 422] width 413 height 63
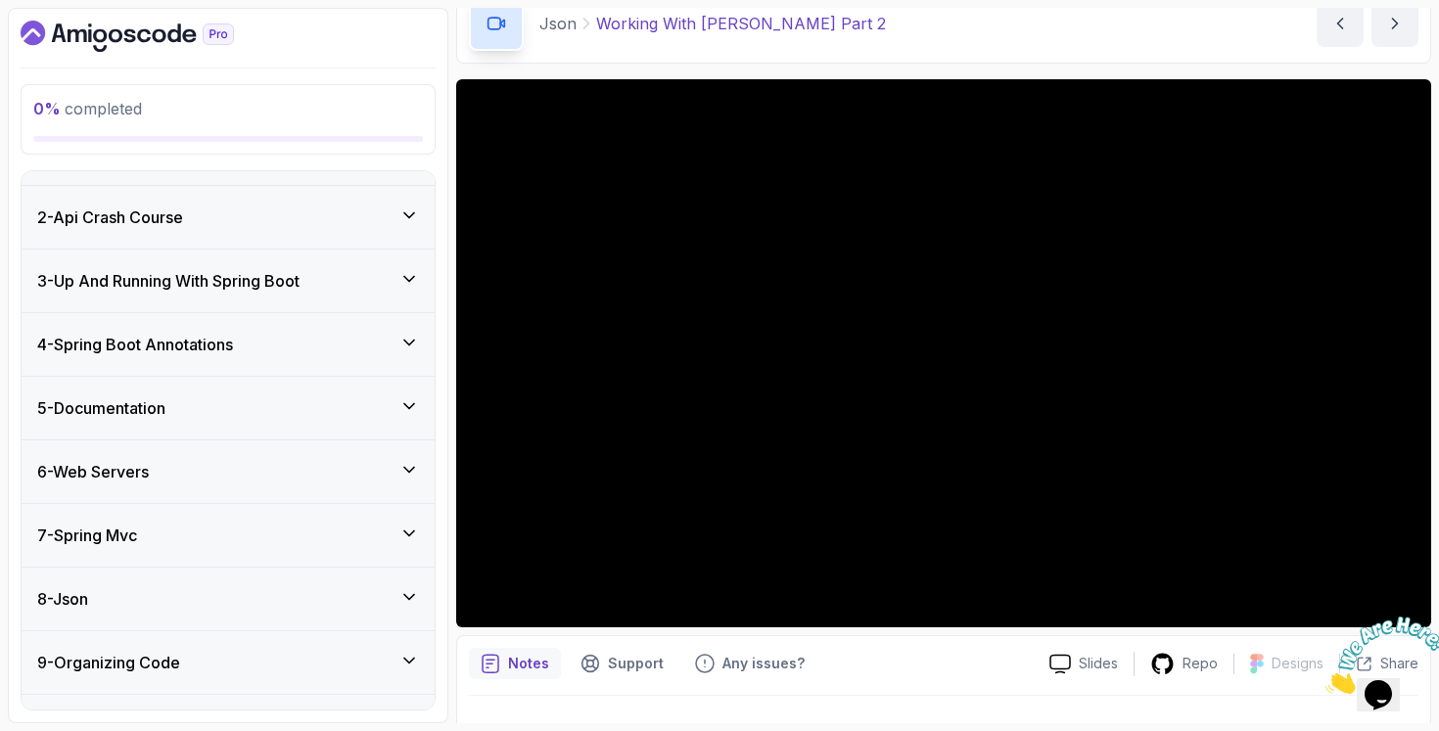
scroll to position [0, 0]
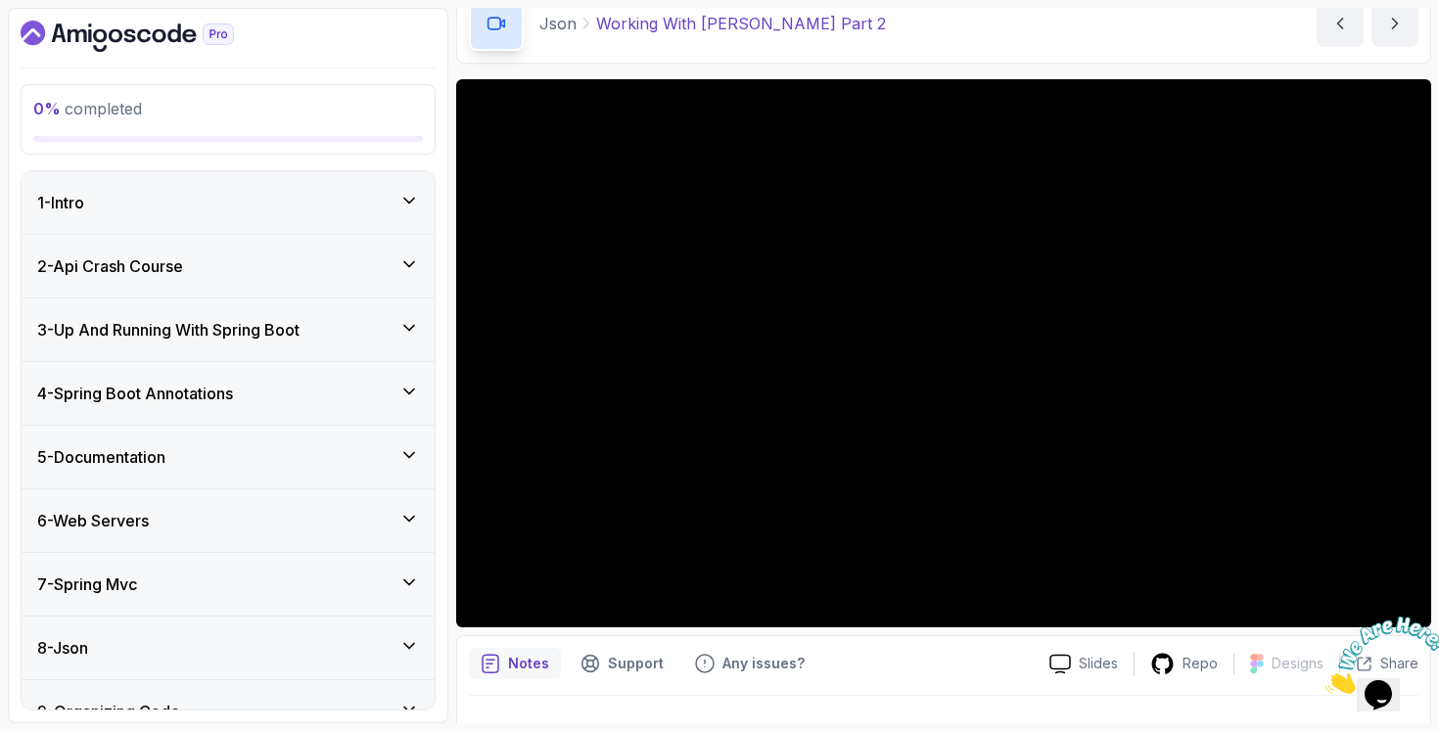
click at [333, 268] on div "2 - Api Crash Course" at bounding box center [228, 265] width 382 height 23
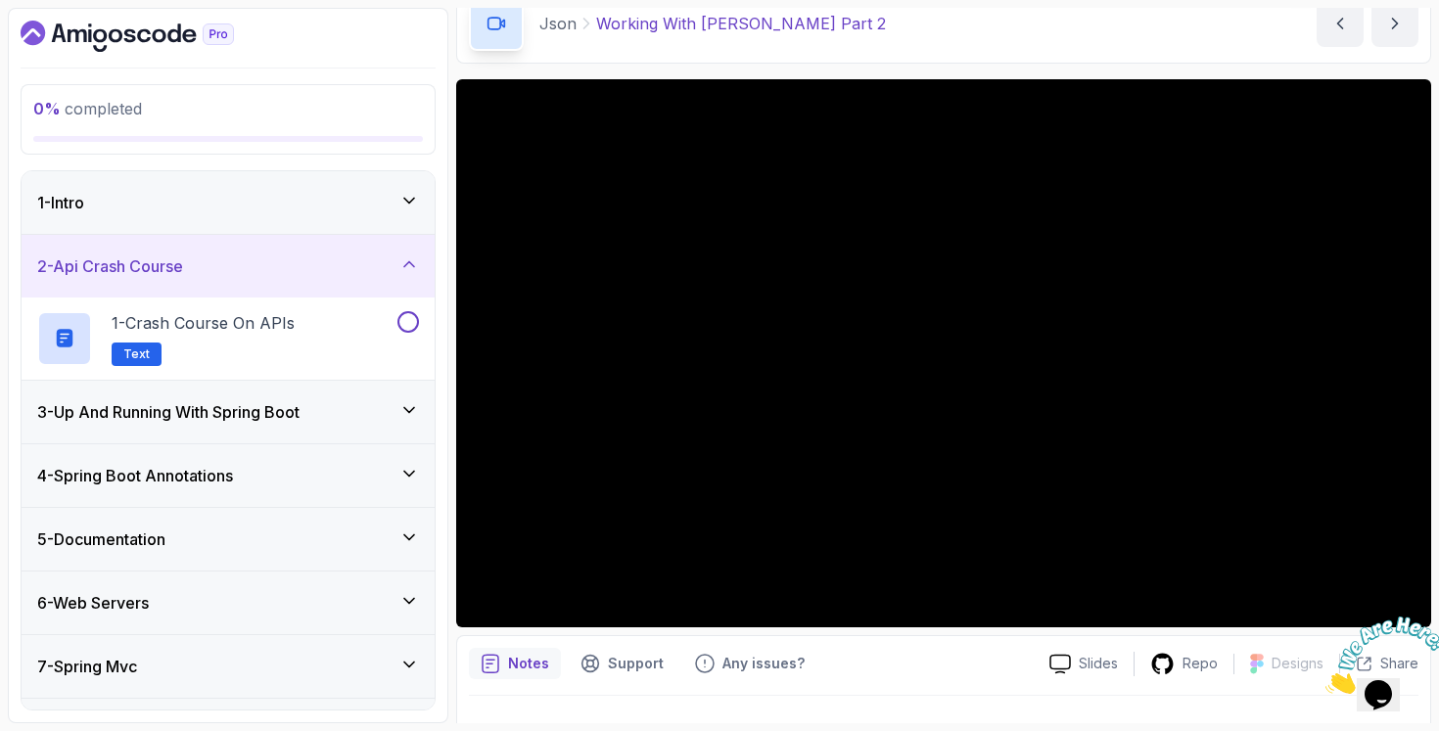
click at [333, 267] on div "2 - Api Crash Course" at bounding box center [228, 265] width 382 height 23
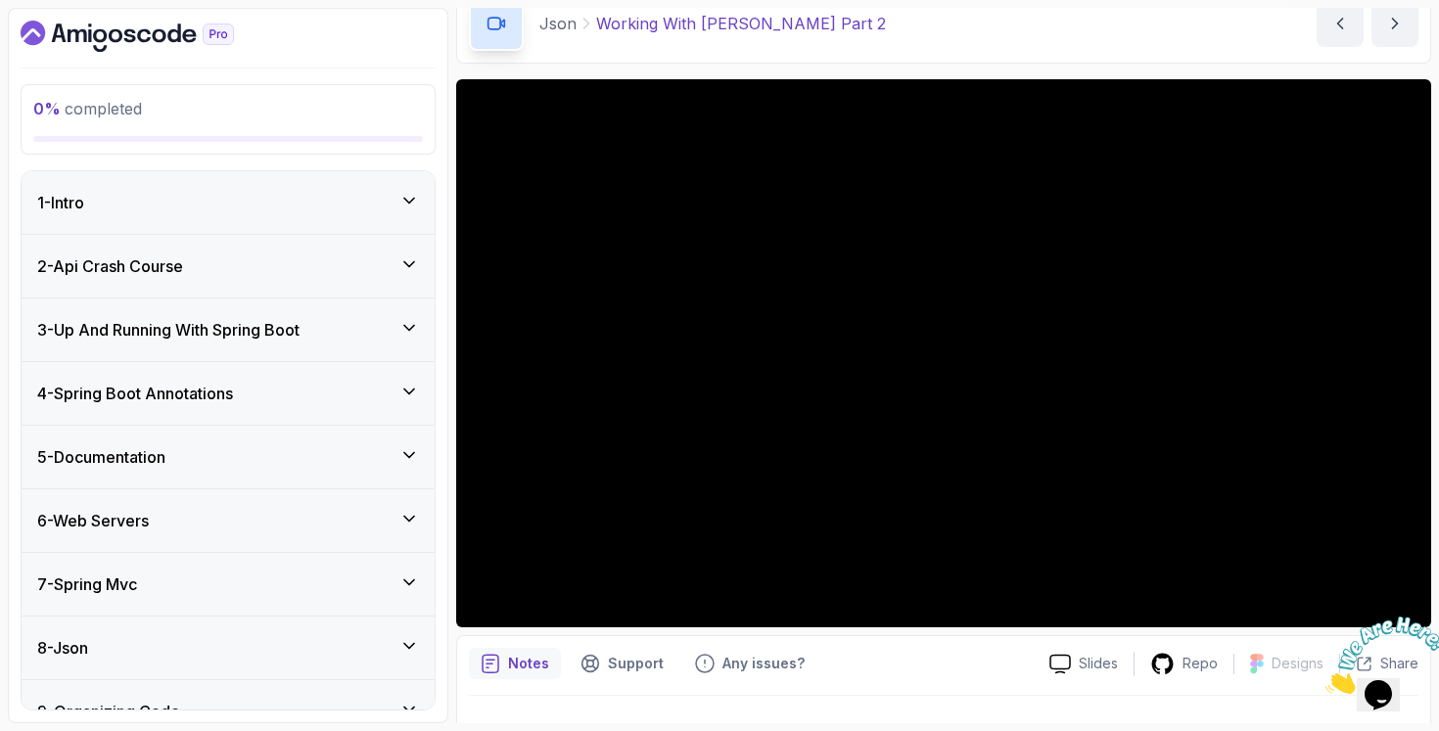
click at [284, 326] on h3 "3 - Up And Running With Spring Boot" at bounding box center [168, 329] width 262 height 23
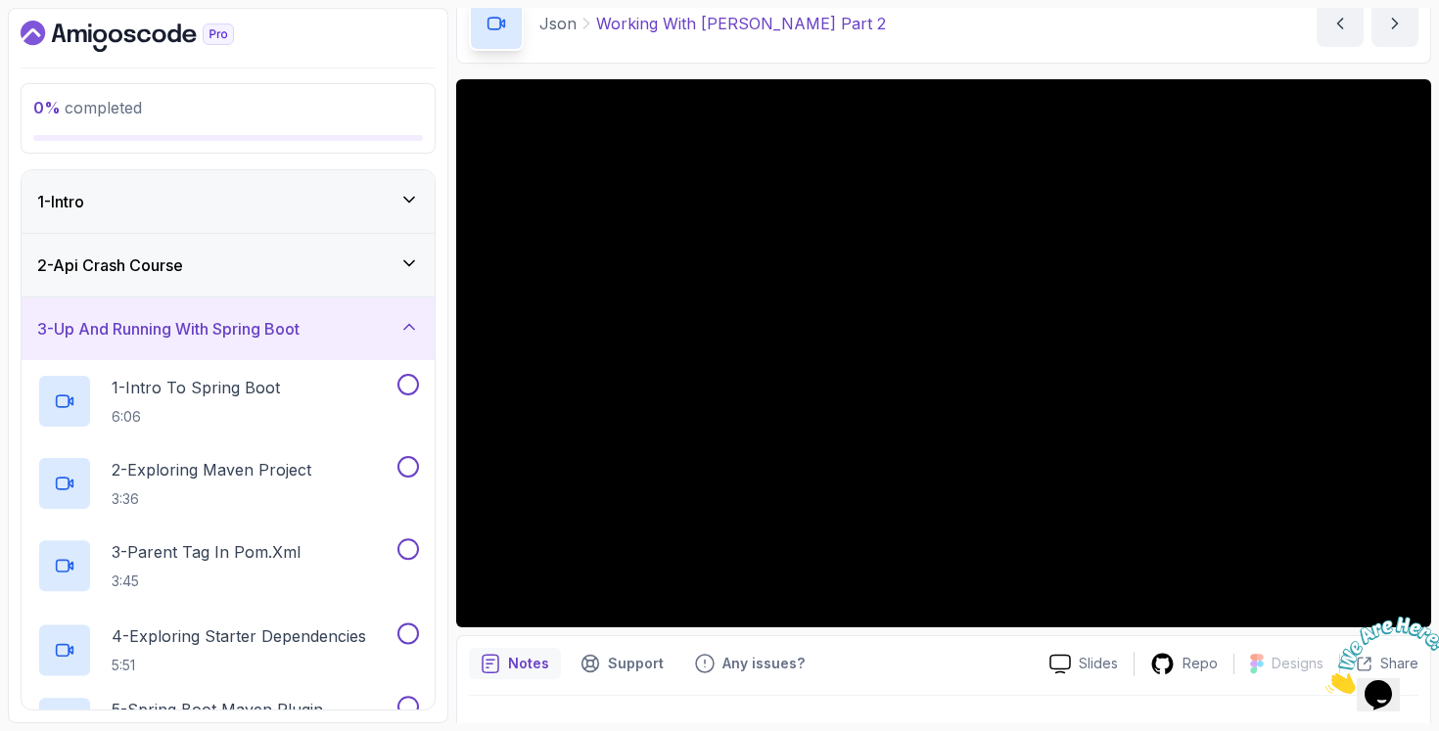
click at [282, 330] on h3 "3 - Up And Running With Spring Boot" at bounding box center [168, 328] width 262 height 23
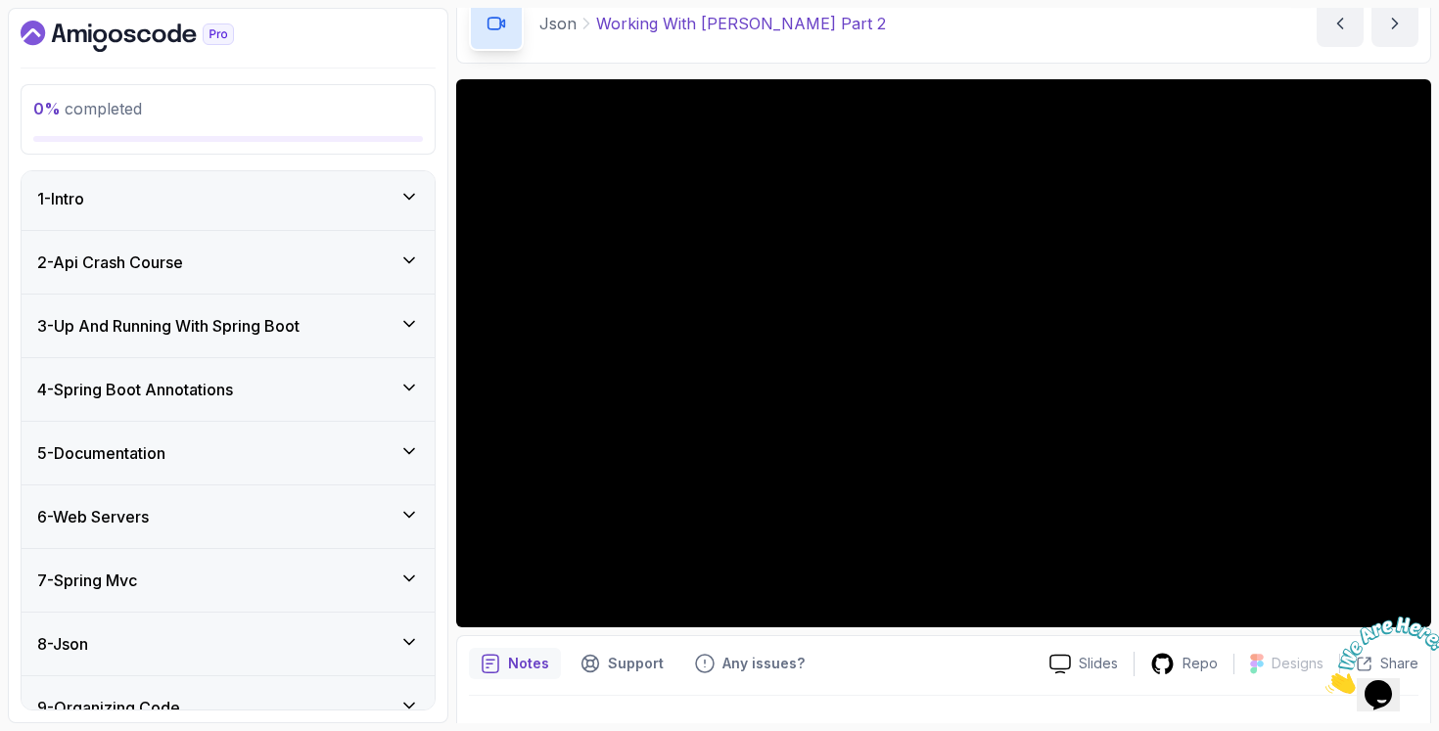
click at [251, 396] on div "4 - Spring Boot Annotations" at bounding box center [228, 389] width 382 height 23
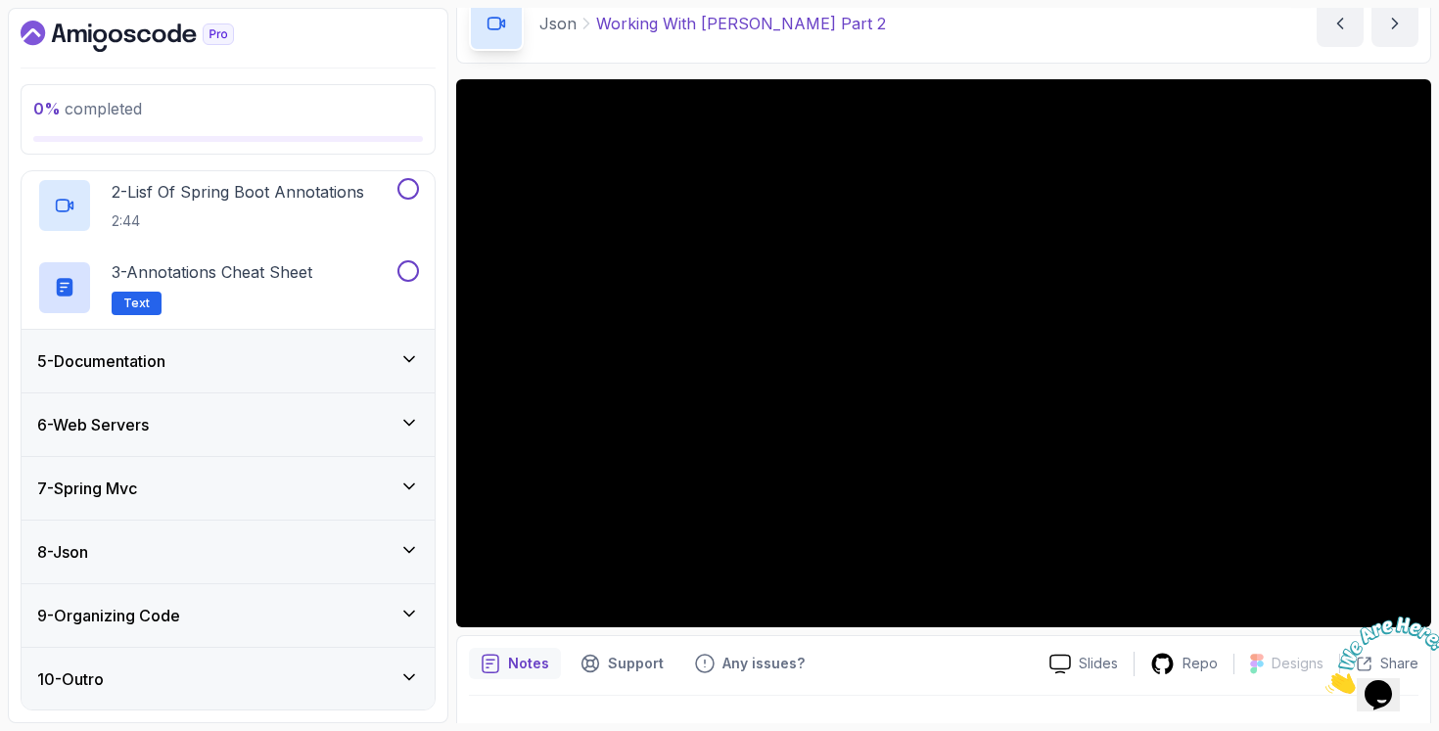
click at [291, 350] on div "5 - Documentation" at bounding box center [228, 360] width 382 height 23
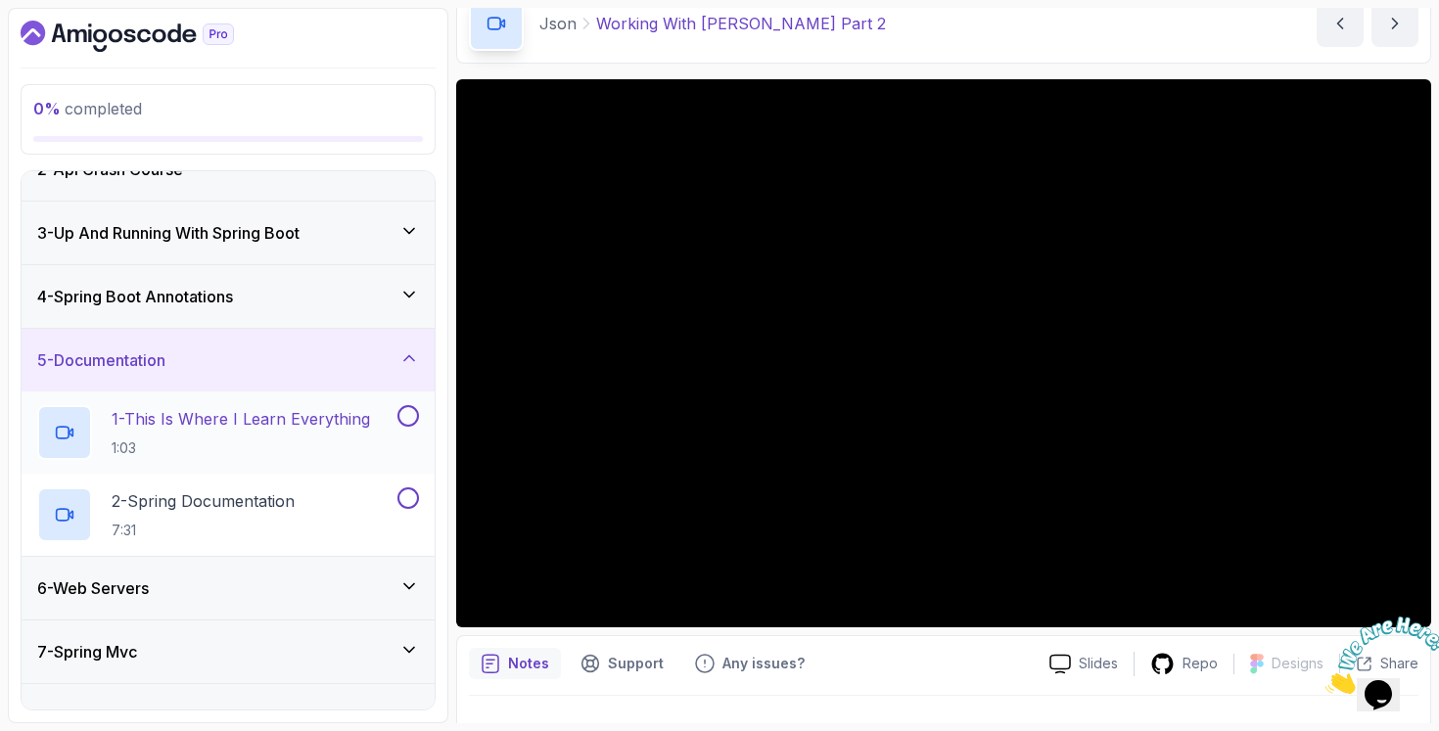
scroll to position [260, 0]
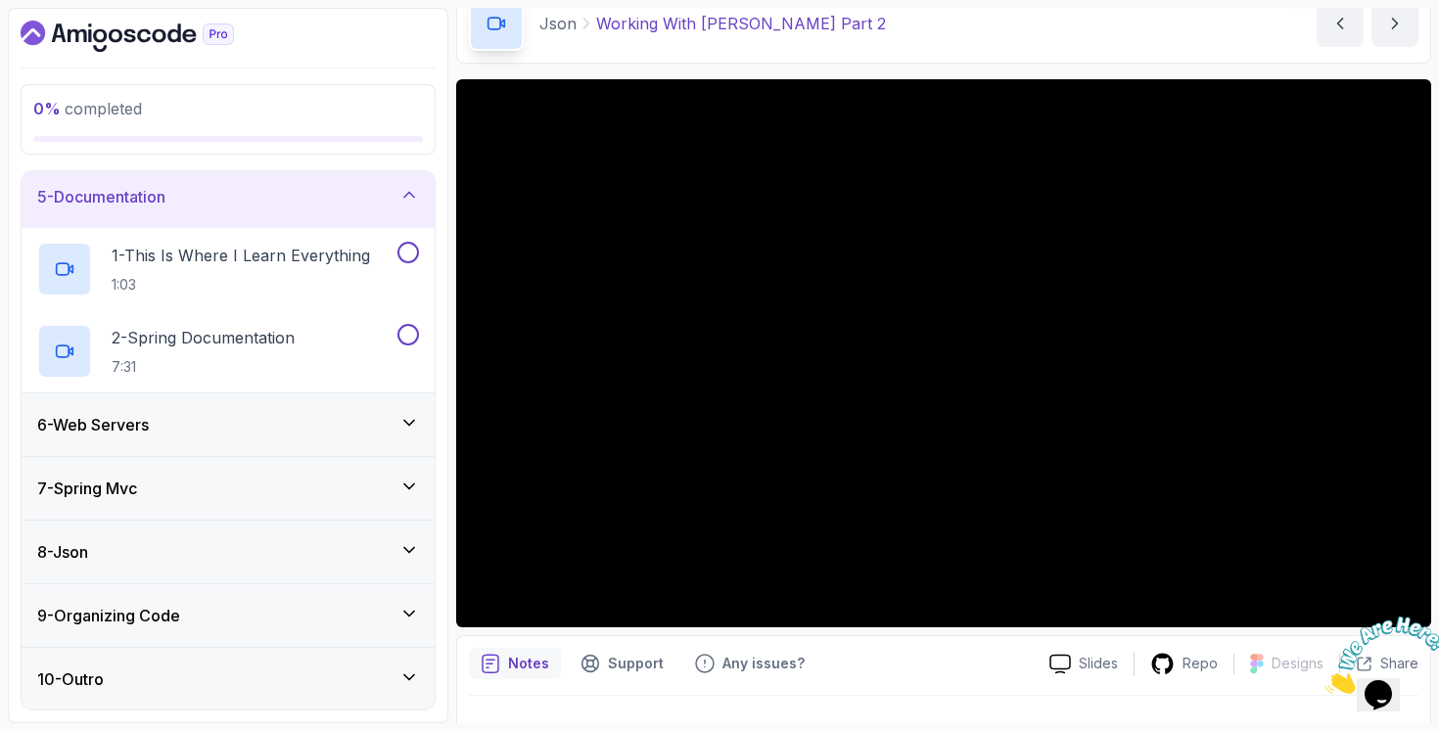
click at [298, 444] on div "6 - Web Servers" at bounding box center [228, 424] width 413 height 63
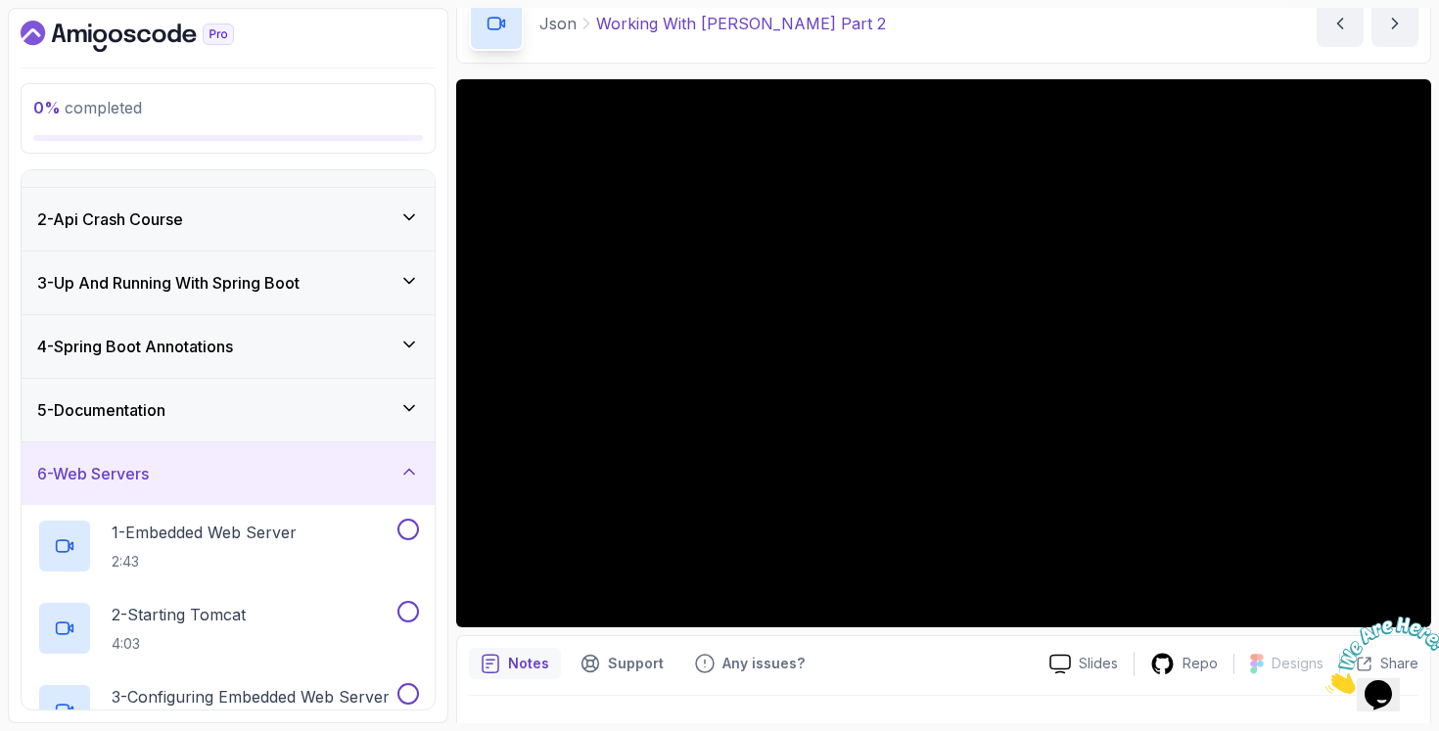
scroll to position [0, 0]
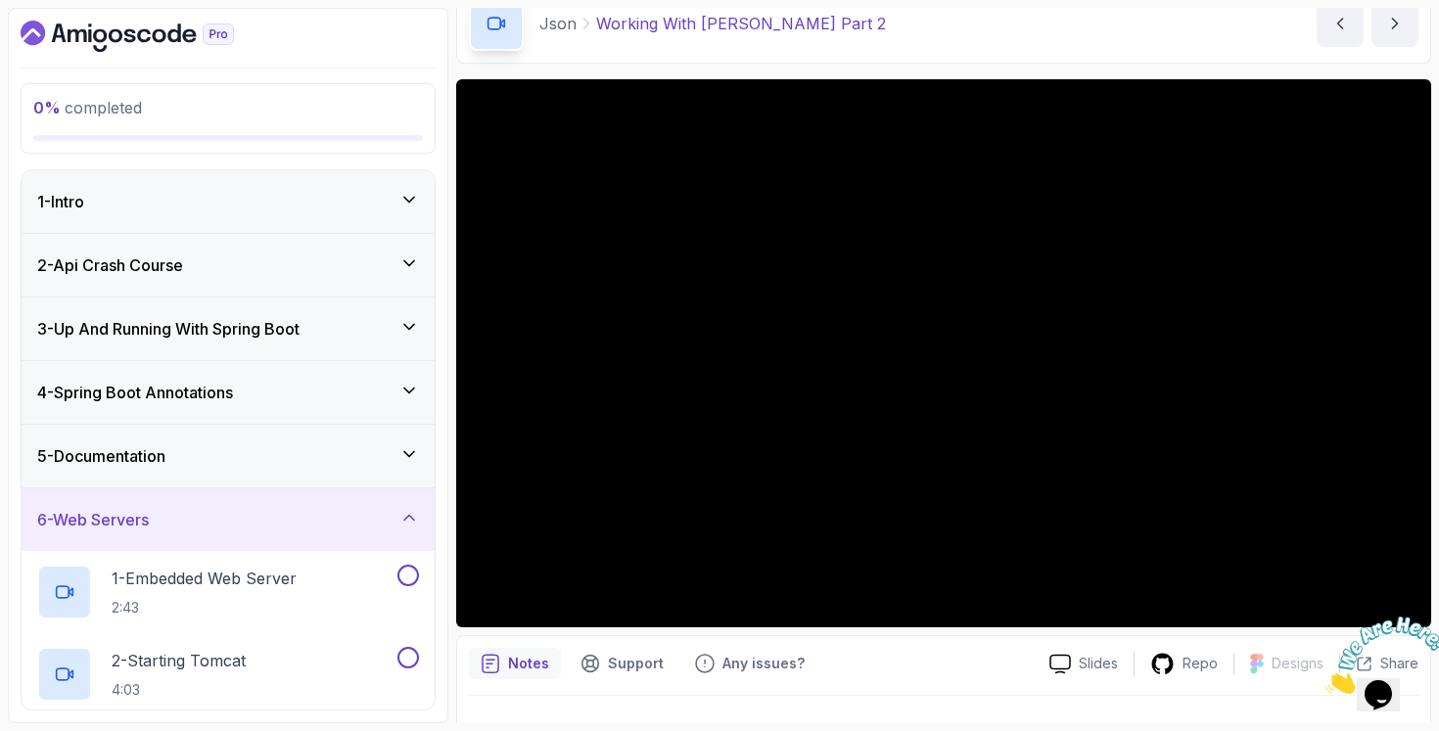
click at [309, 387] on div "4 - Spring Boot Annotations" at bounding box center [228, 392] width 382 height 23
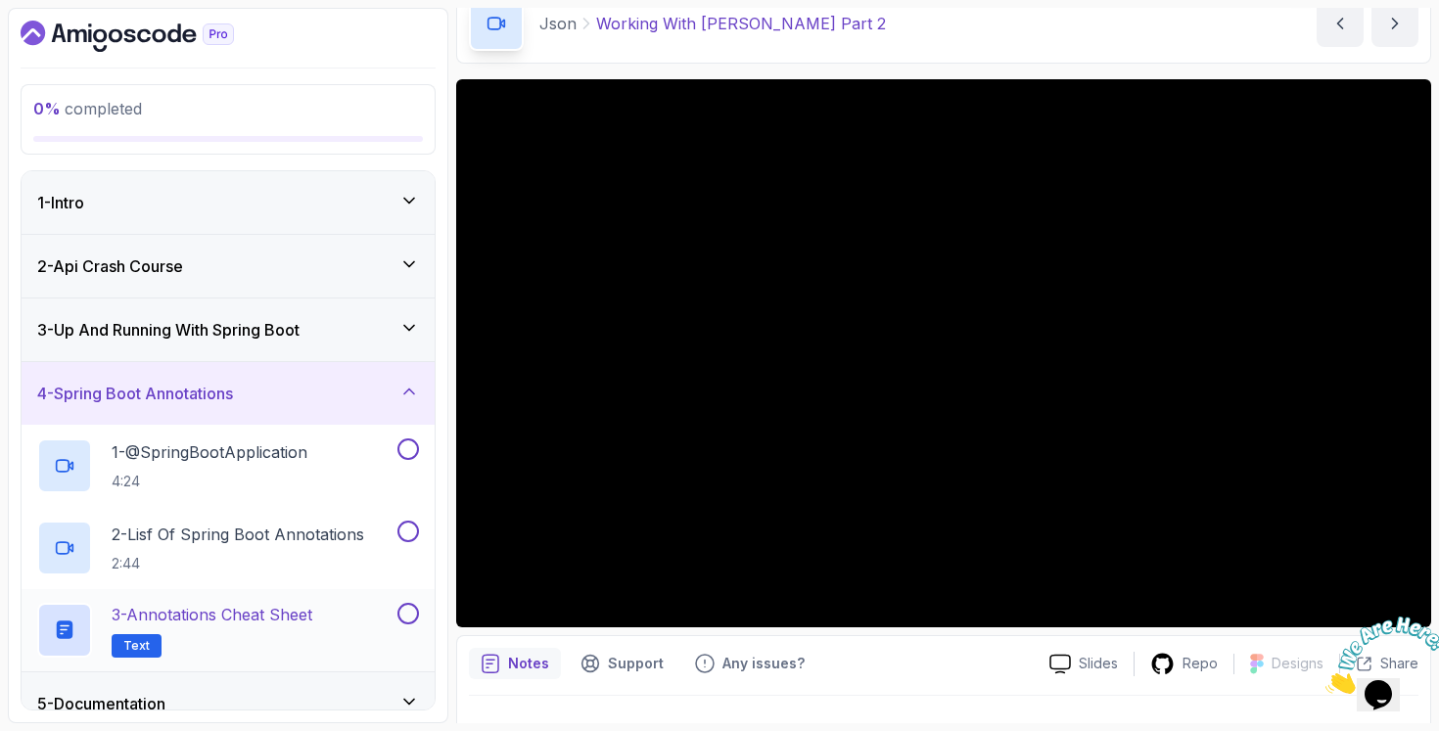
click at [261, 618] on p "3 - Annotations Cheat Sheet" at bounding box center [212, 614] width 201 height 23
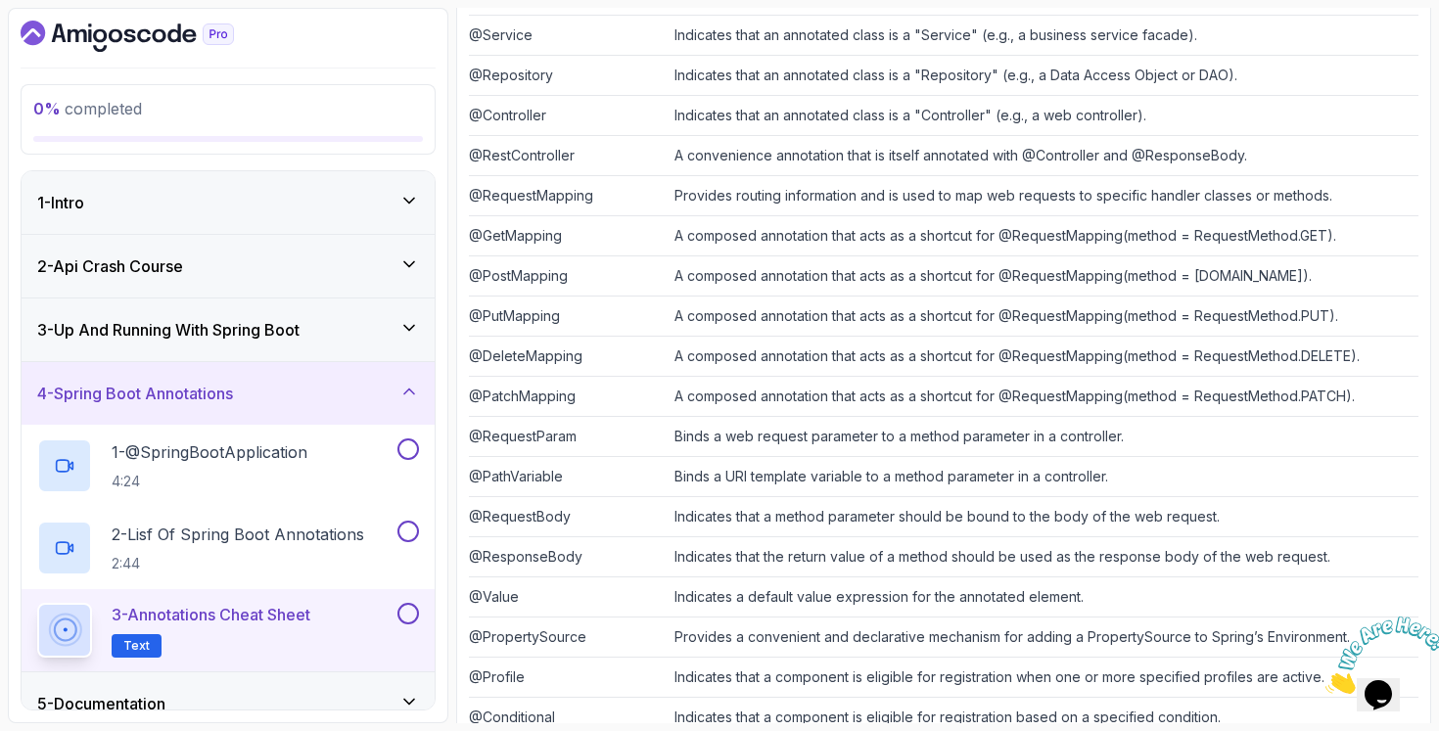
scroll to position [585, 0]
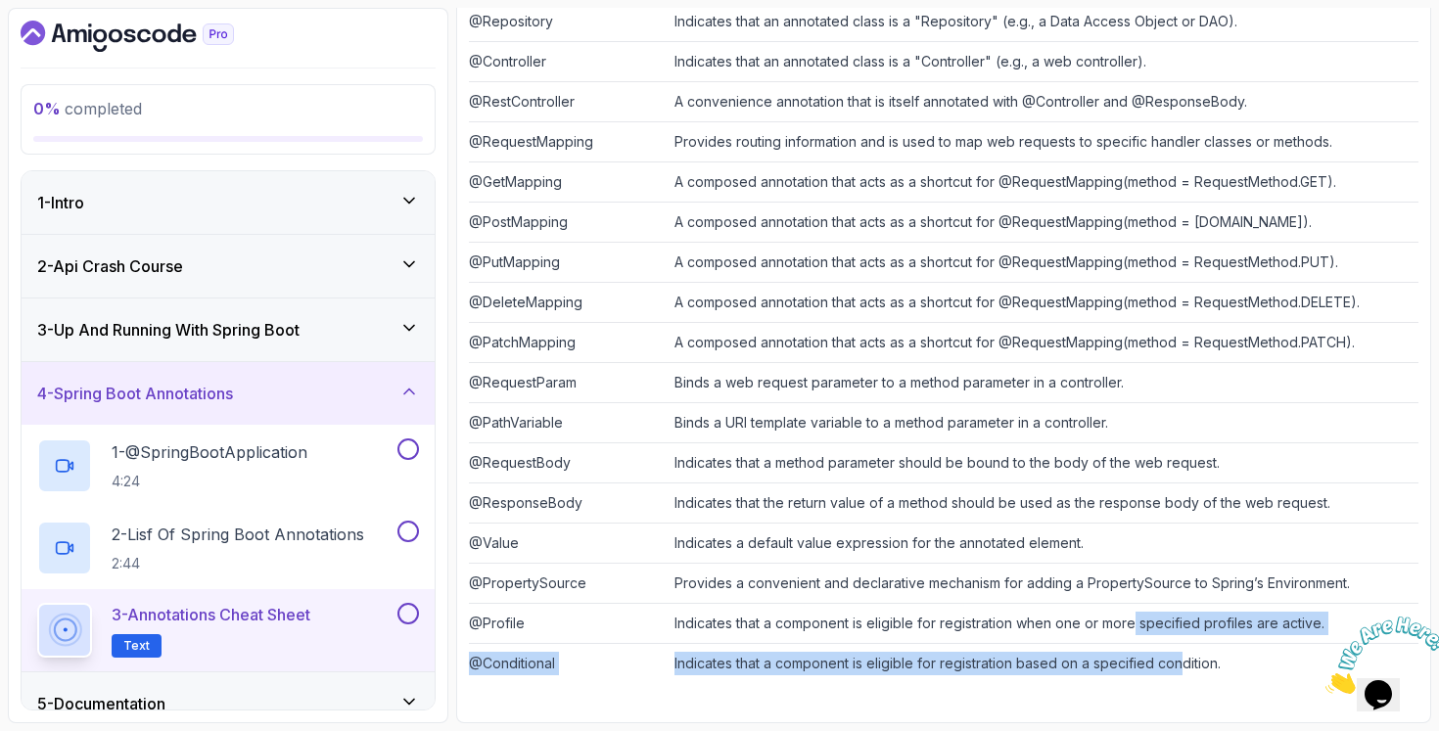
drag, startPoint x: 1176, startPoint y: 662, endPoint x: 1185, endPoint y: 630, distance: 32.5
click at [1150, 628] on tbody "@SpringBootApplication Combines @Configuration, @EnableAutoConfiguration, and @…" at bounding box center [943, 222] width 949 height 923
click at [1231, 647] on td "Indicates that a component is eligible for registration based on a specified co…" at bounding box center [1042, 664] width 752 height 40
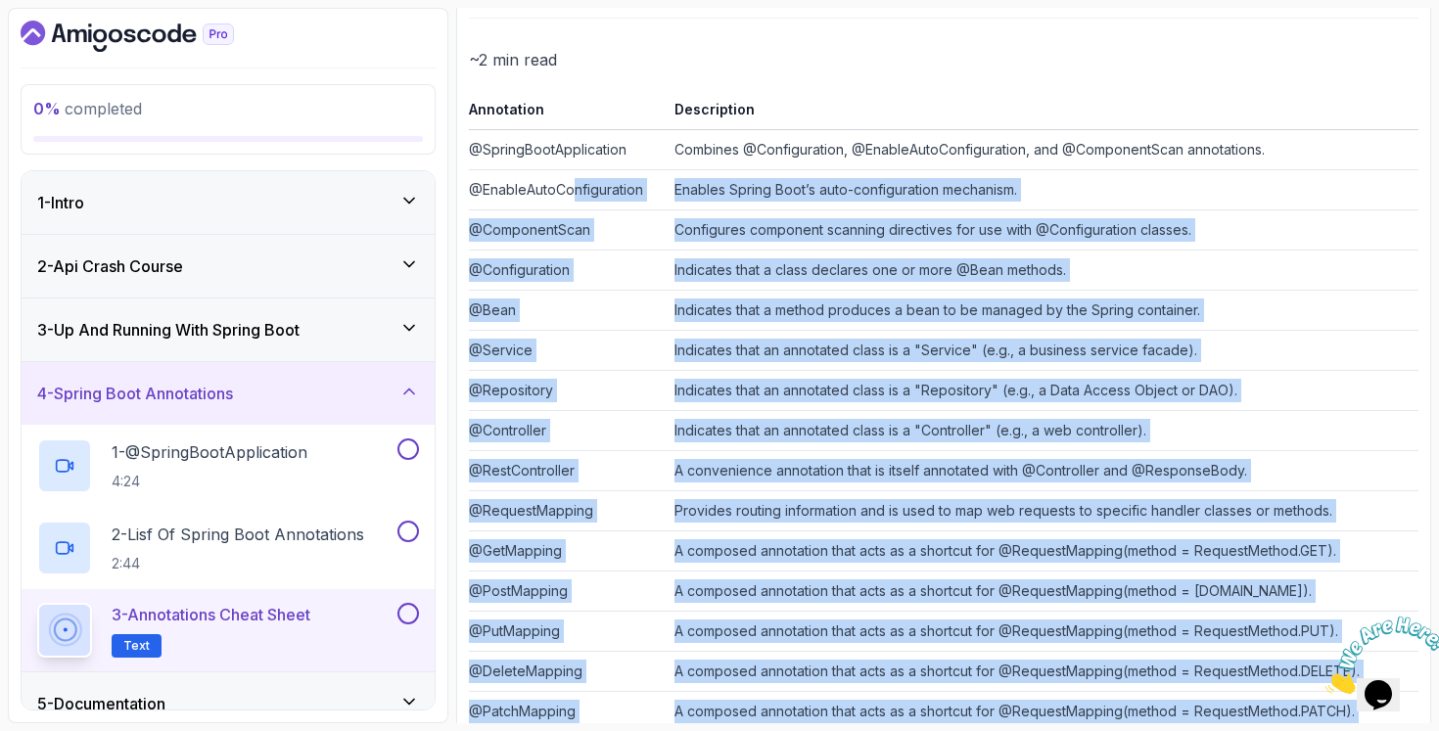
scroll to position [0, 0]
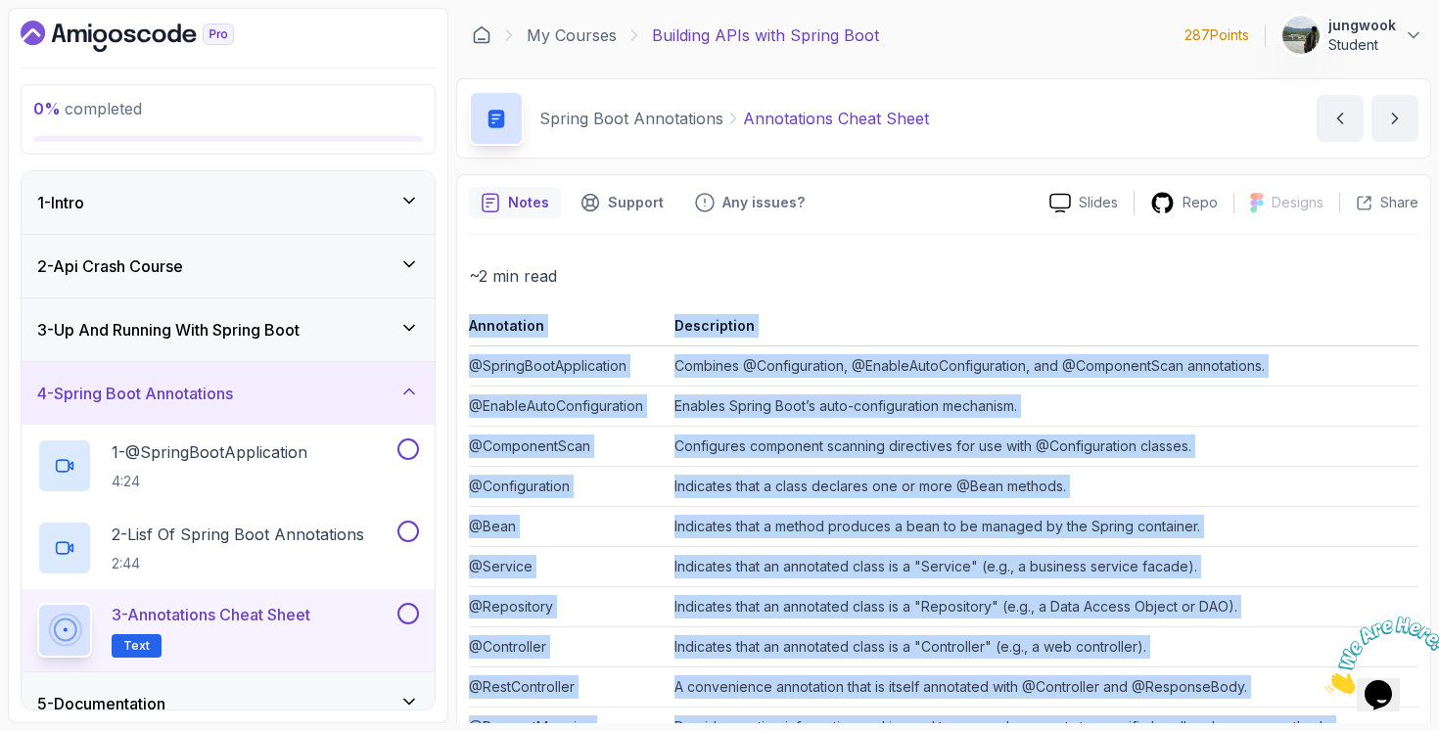
drag, startPoint x: 1262, startPoint y: 675, endPoint x: 472, endPoint y: 332, distance: 861.3
copy table "Annotation Description @SpringBootApplication Combines @Configuration, @EnableA…"
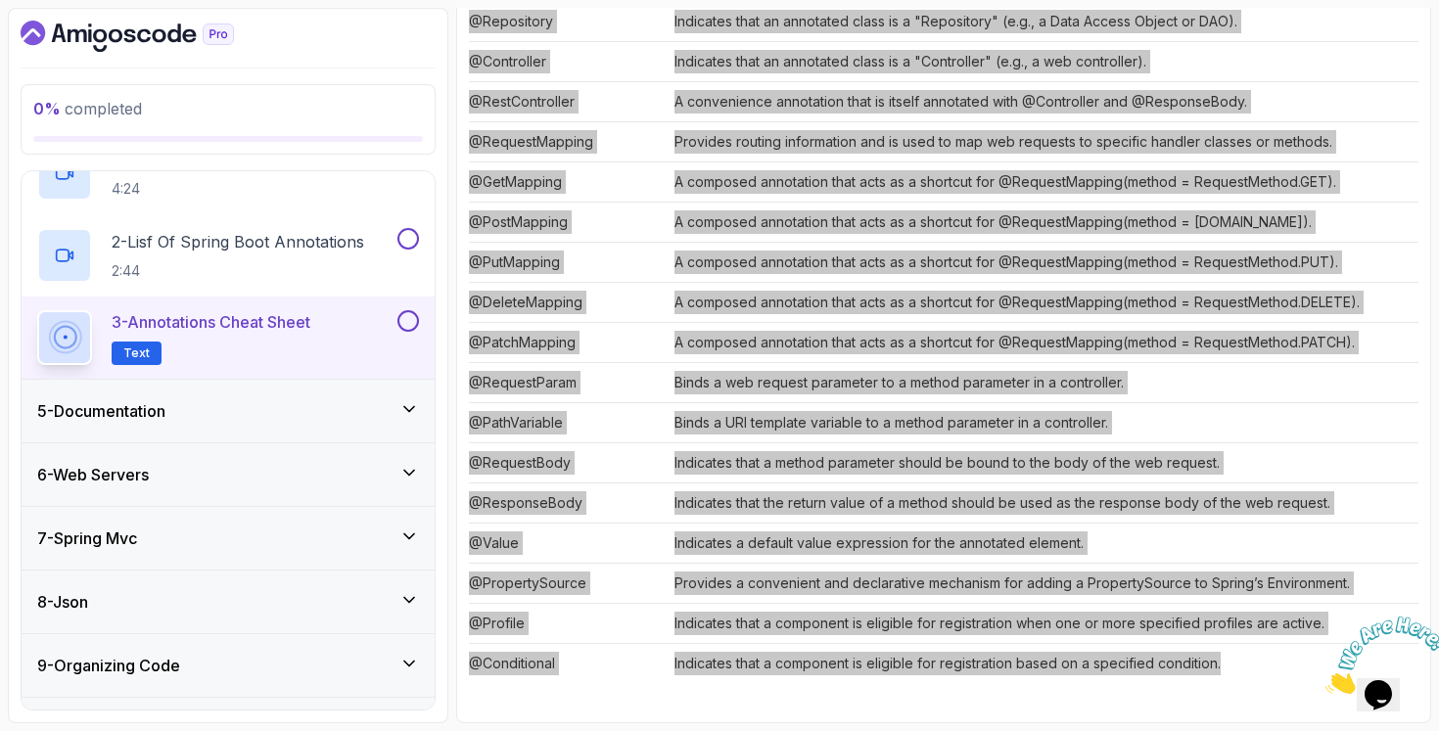
scroll to position [343, 0]
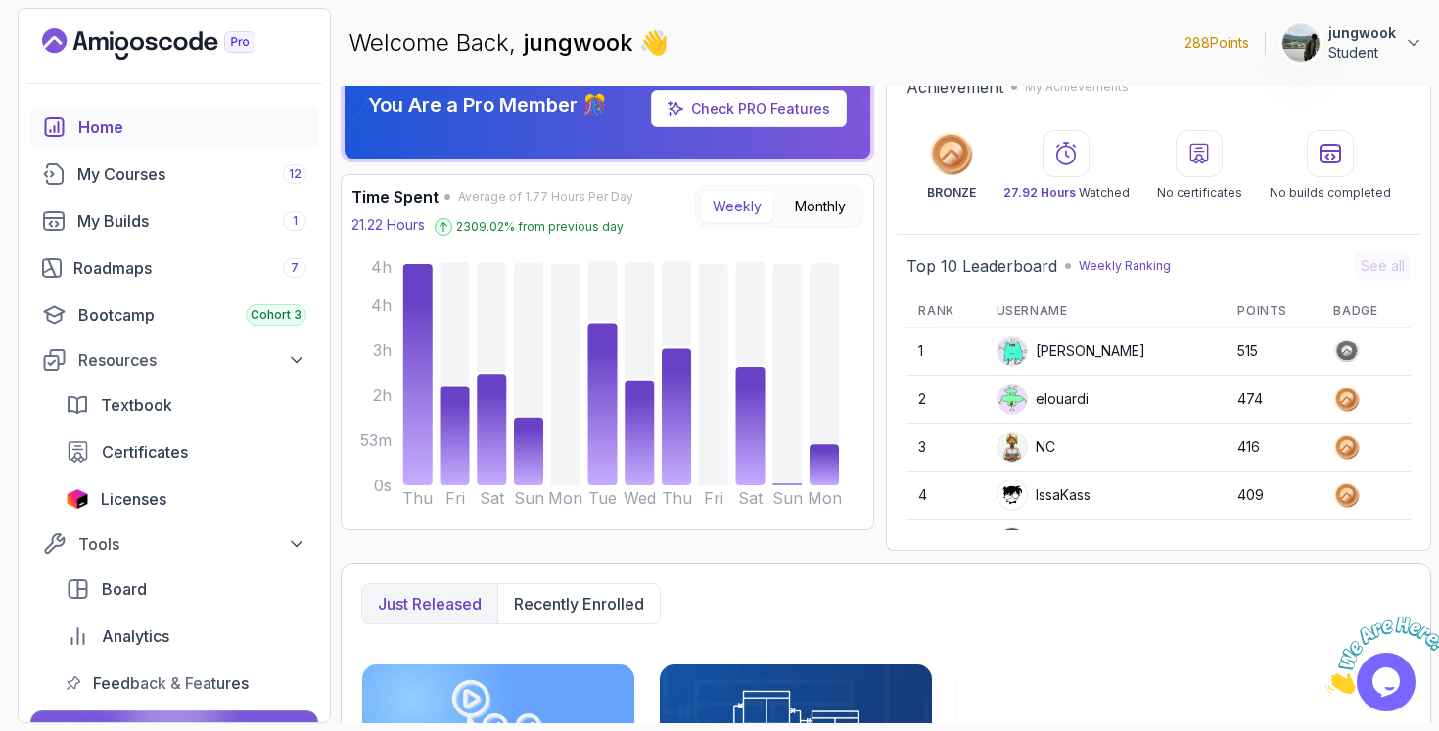
scroll to position [69, 0]
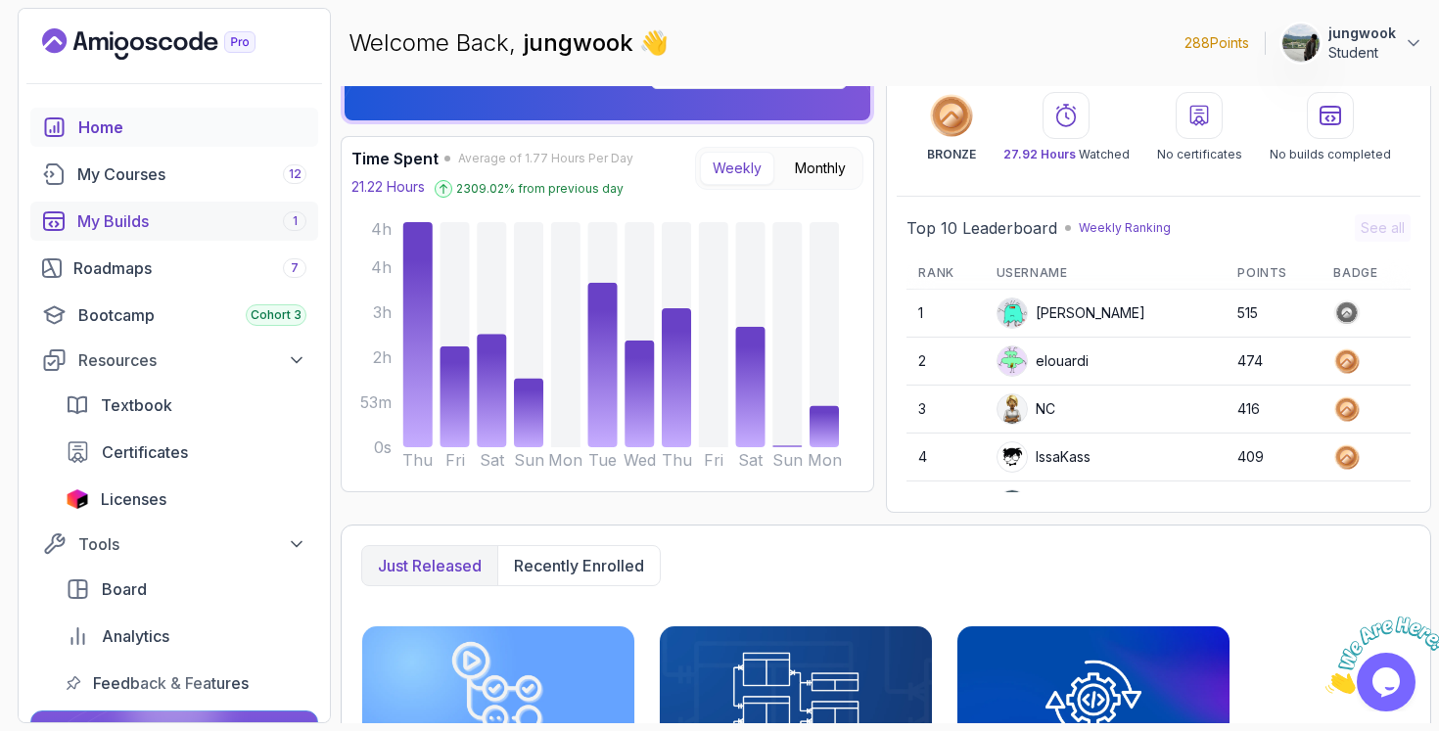
click at [141, 225] on div "My Builds 1" at bounding box center [191, 220] width 229 height 23
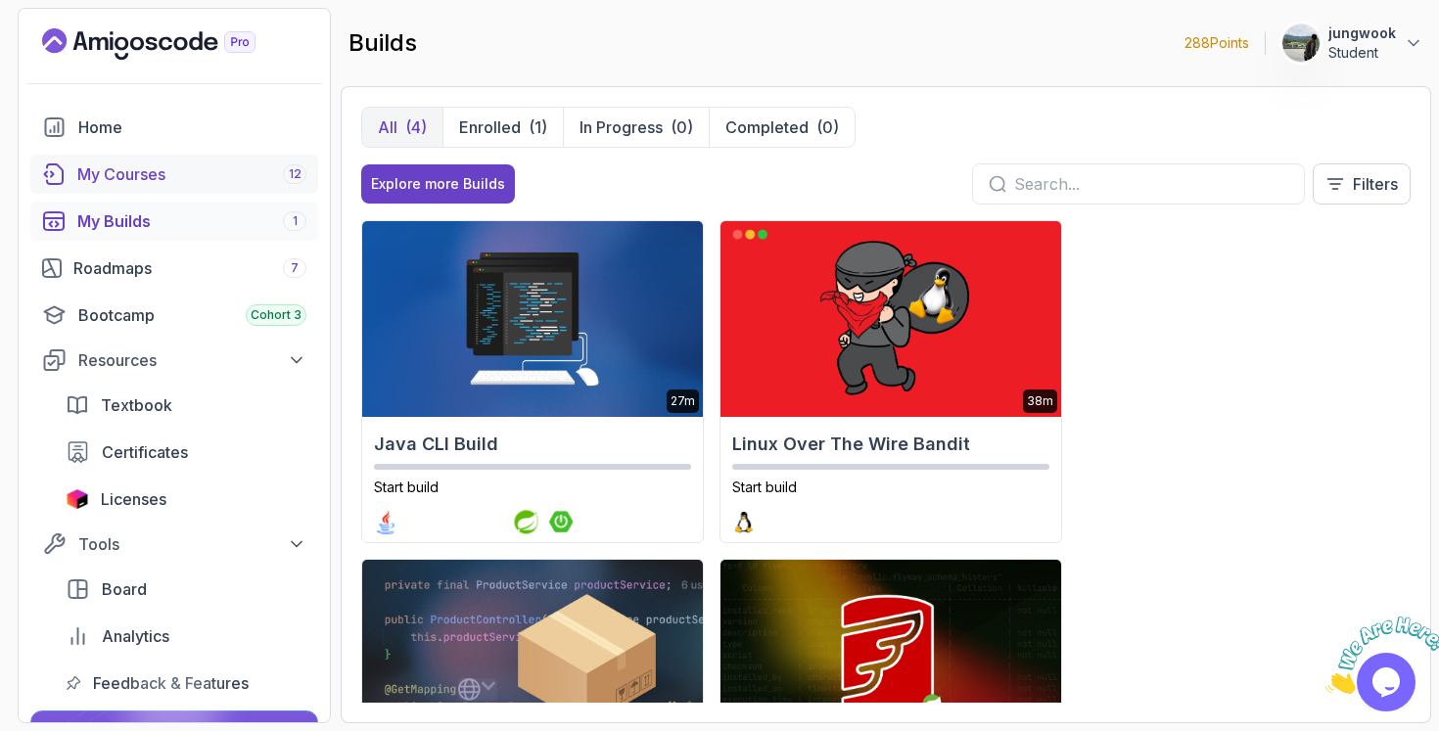
click at [161, 176] on div "My Courses 12" at bounding box center [191, 173] width 229 height 23
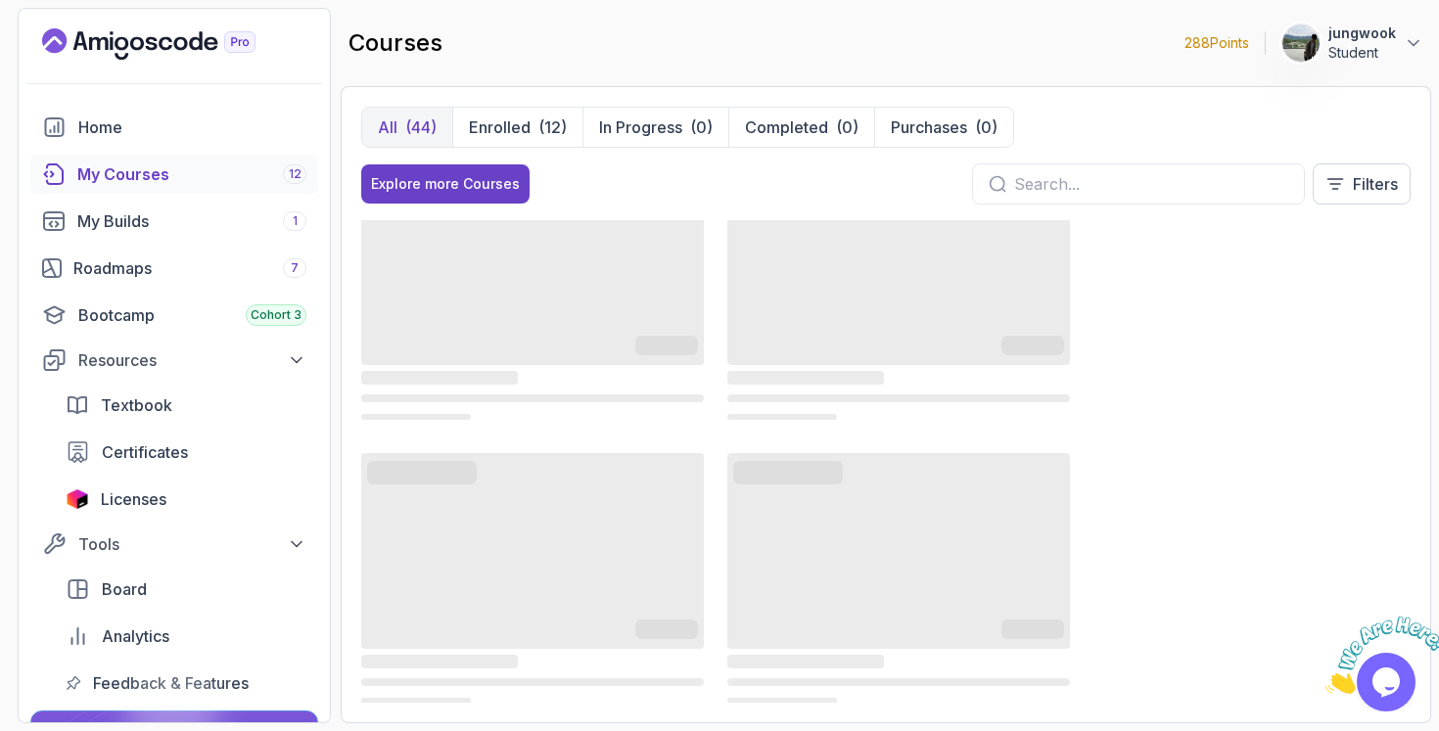
scroll to position [345, 0]
click at [291, 217] on div "1" at bounding box center [294, 221] width 23 height 20
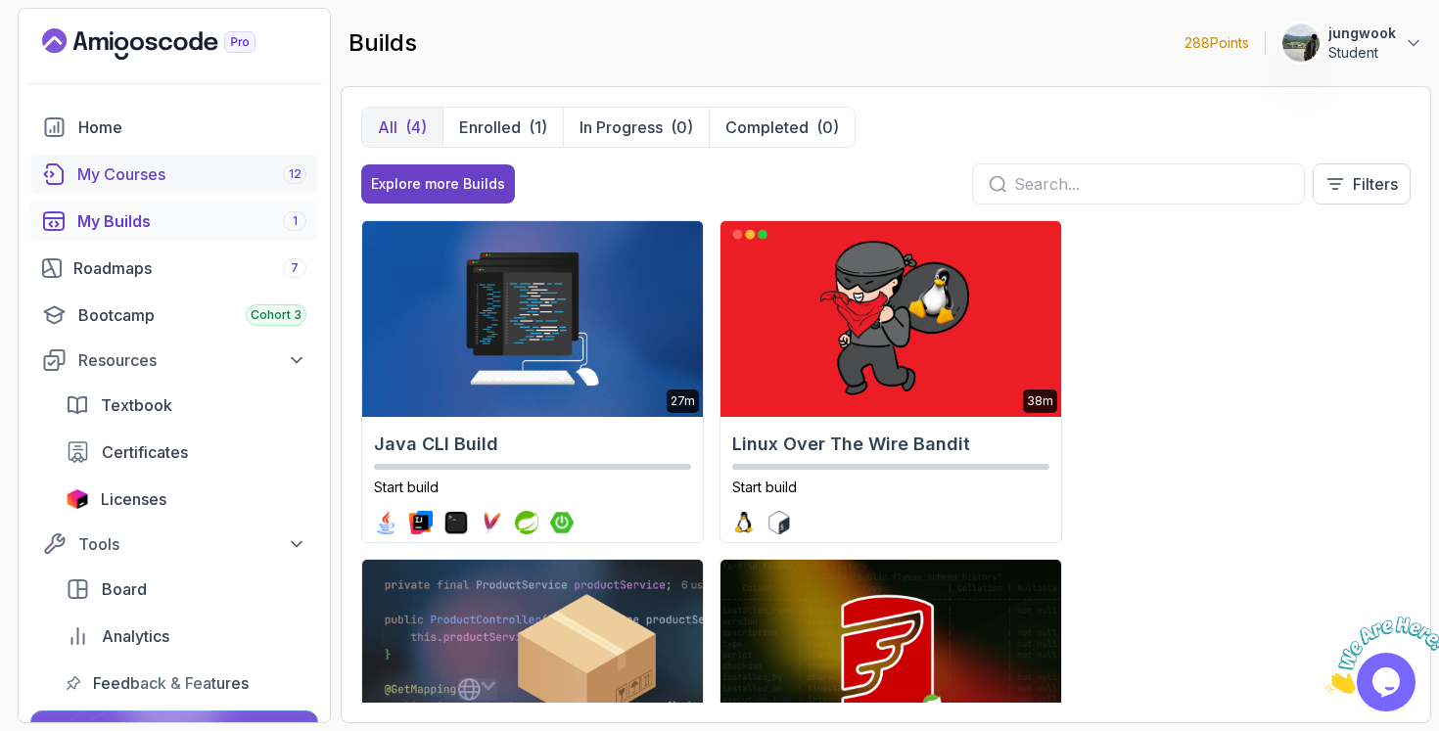
click at [198, 171] on div "My Courses 12" at bounding box center [191, 173] width 229 height 23
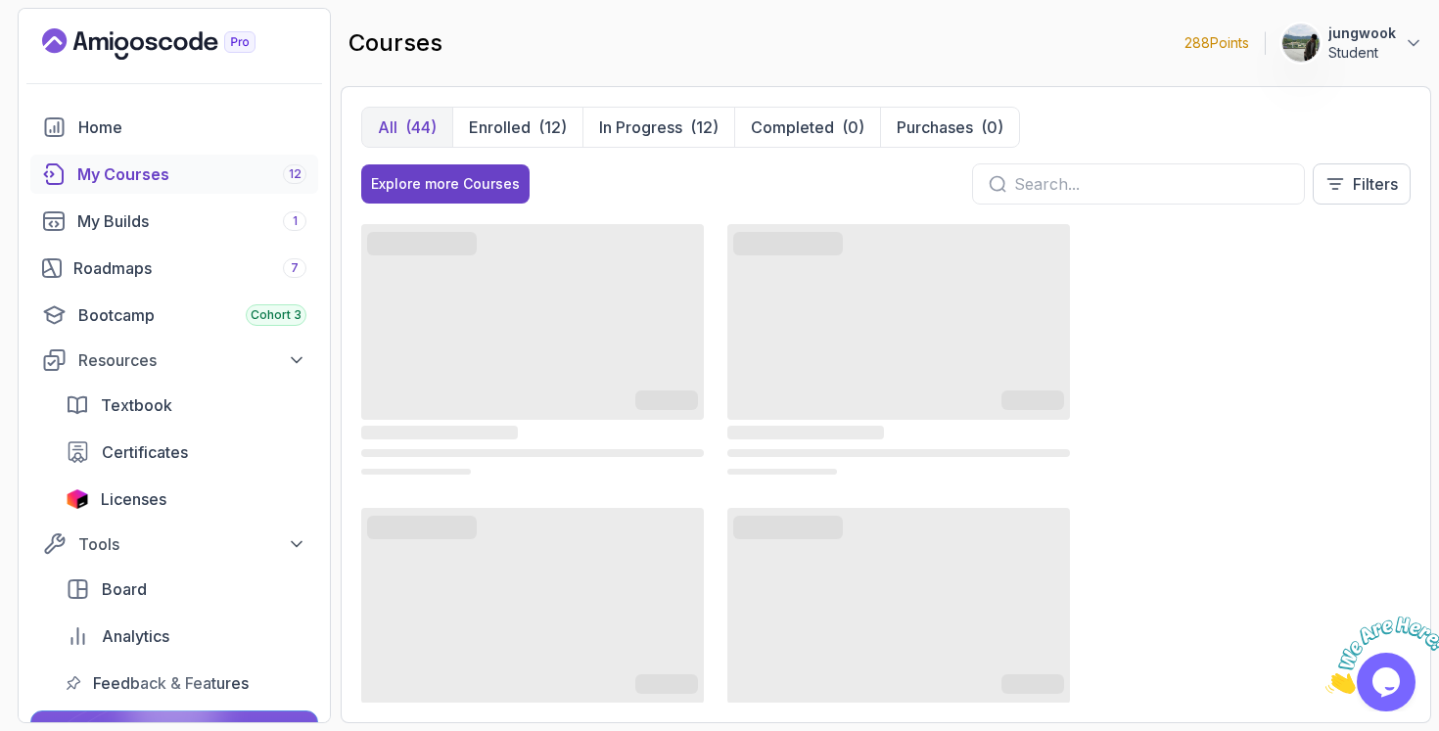
click at [201, 179] on div "My Courses 12" at bounding box center [191, 173] width 229 height 23
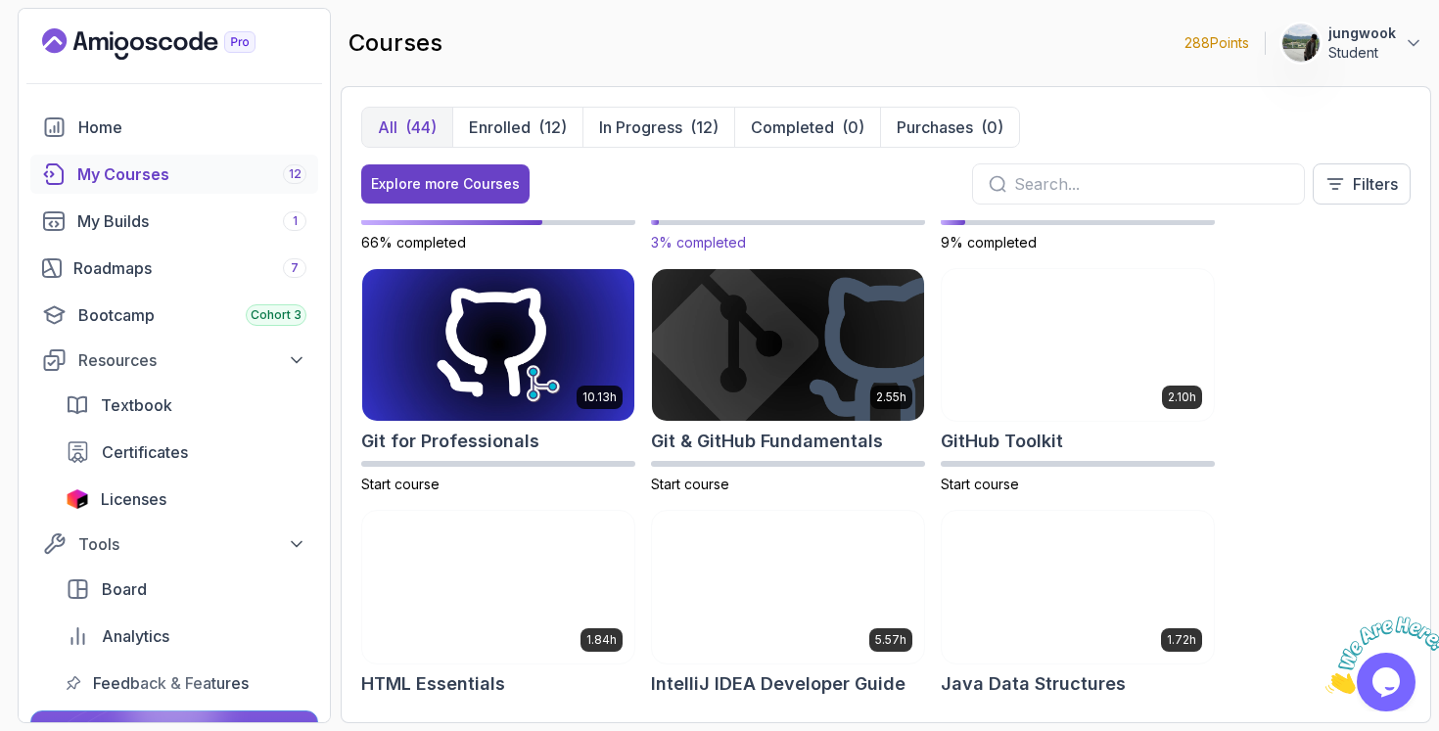
scroll to position [500, 0]
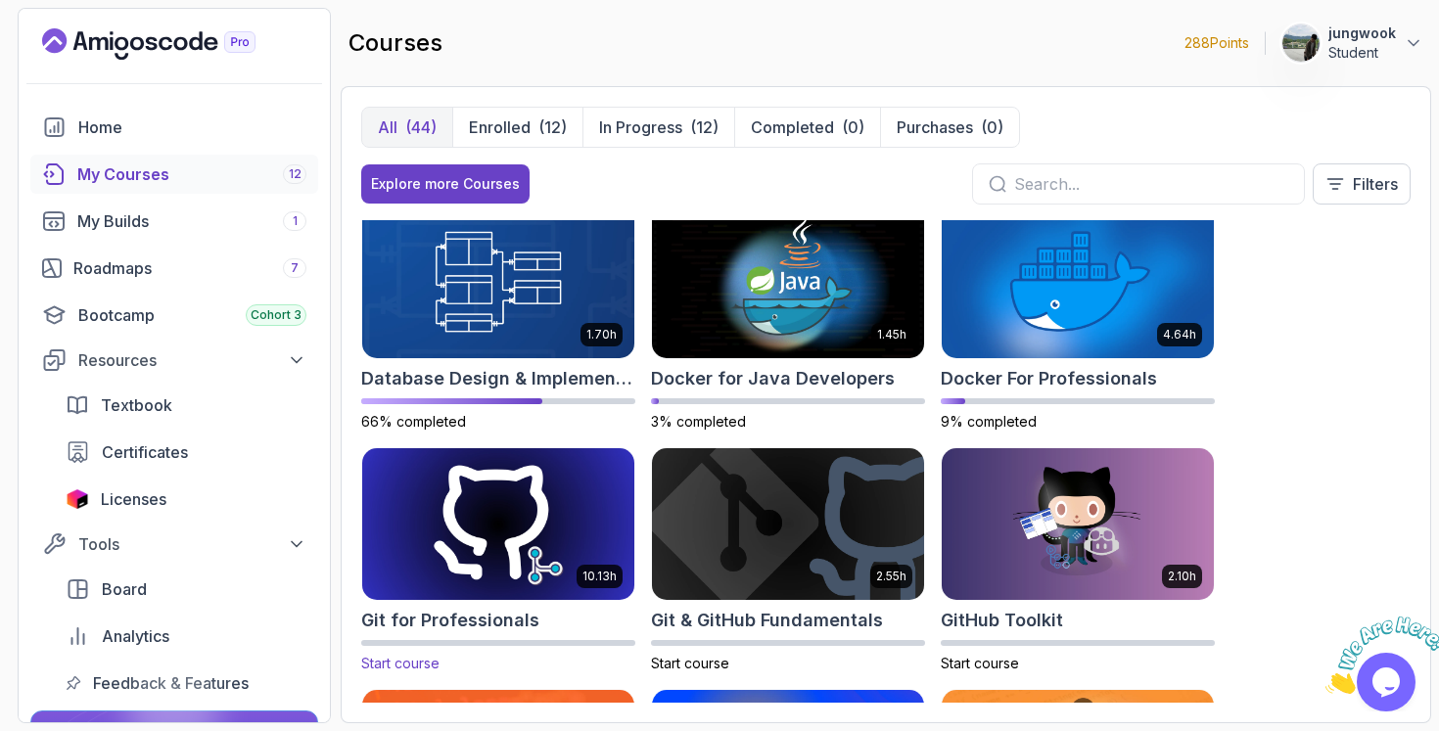
click at [559, 523] on img at bounding box center [498, 524] width 286 height 160
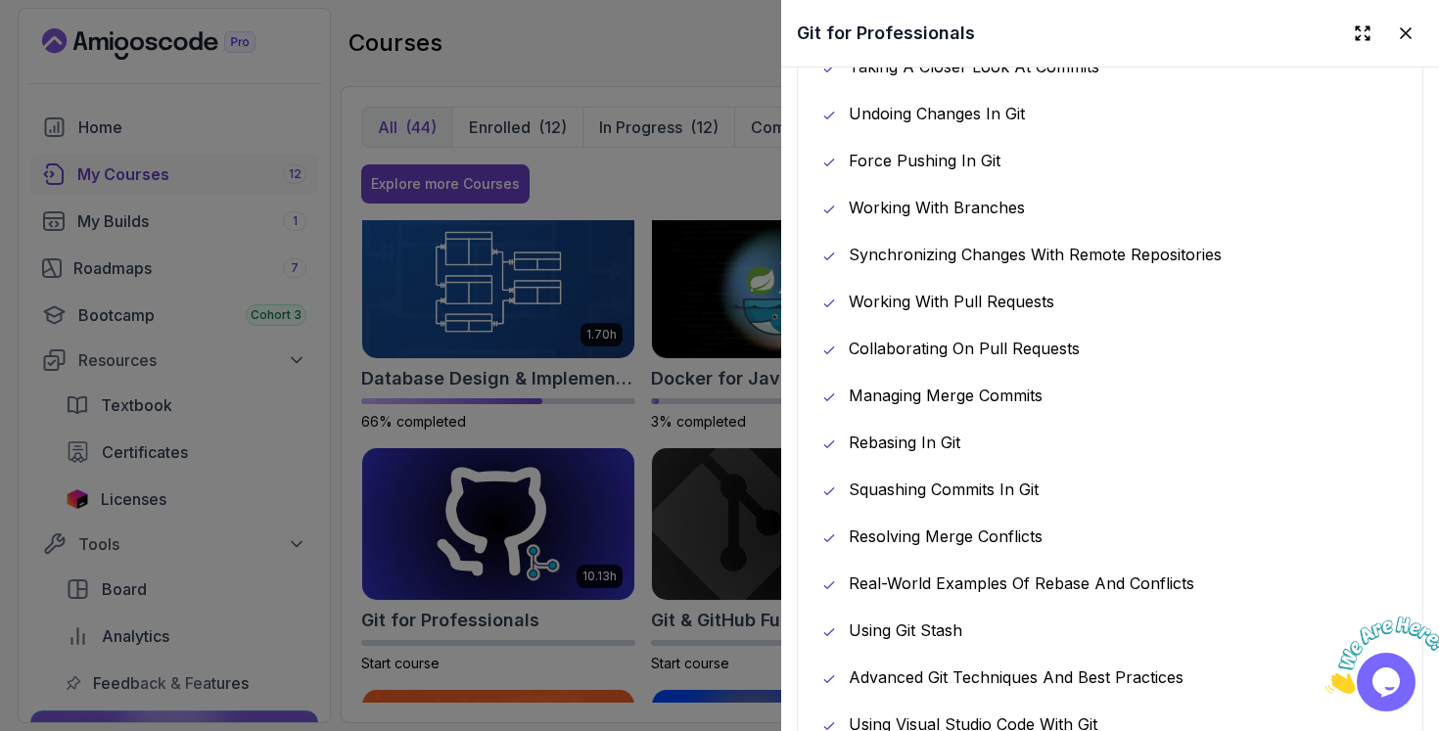
scroll to position [1370, 0]
click at [678, 572] on div at bounding box center [719, 365] width 1439 height 731
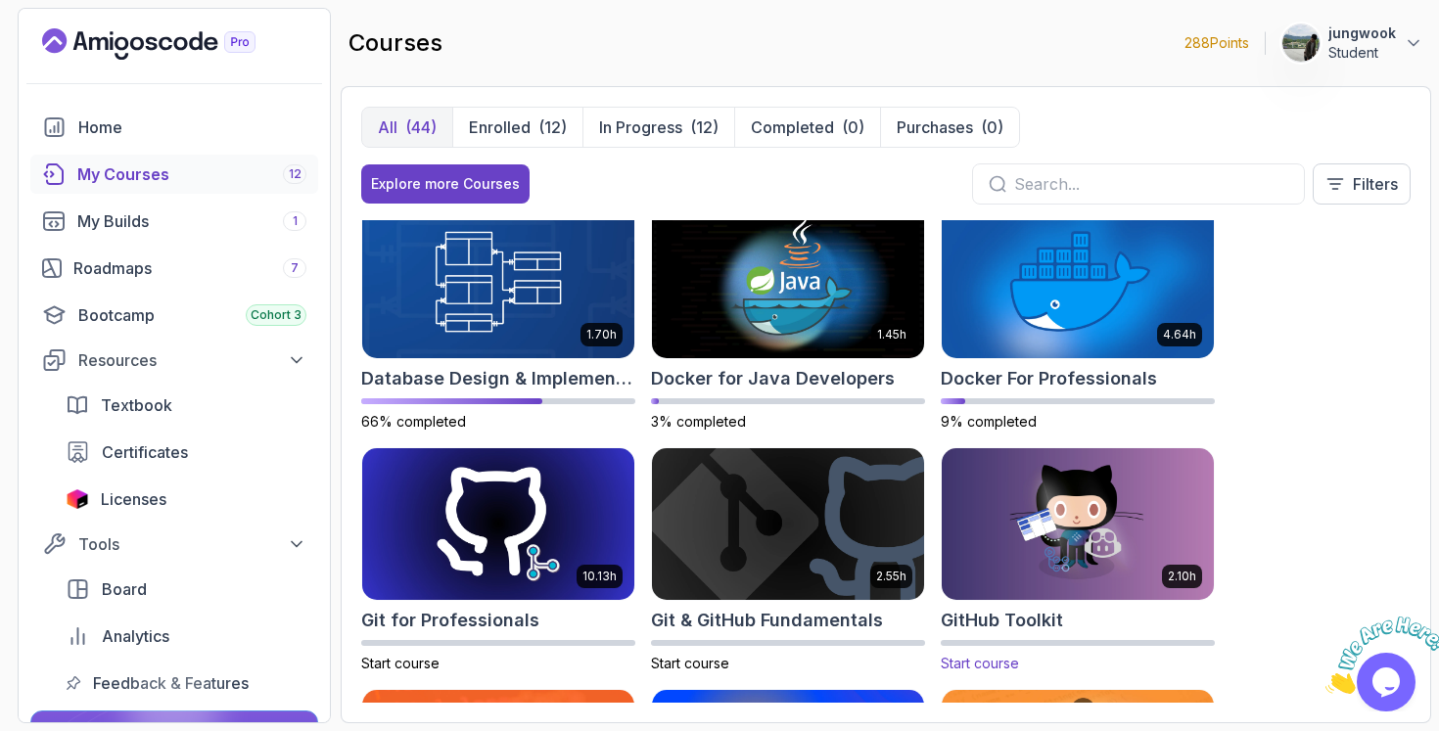
click at [1078, 542] on img at bounding box center [1078, 524] width 286 height 160
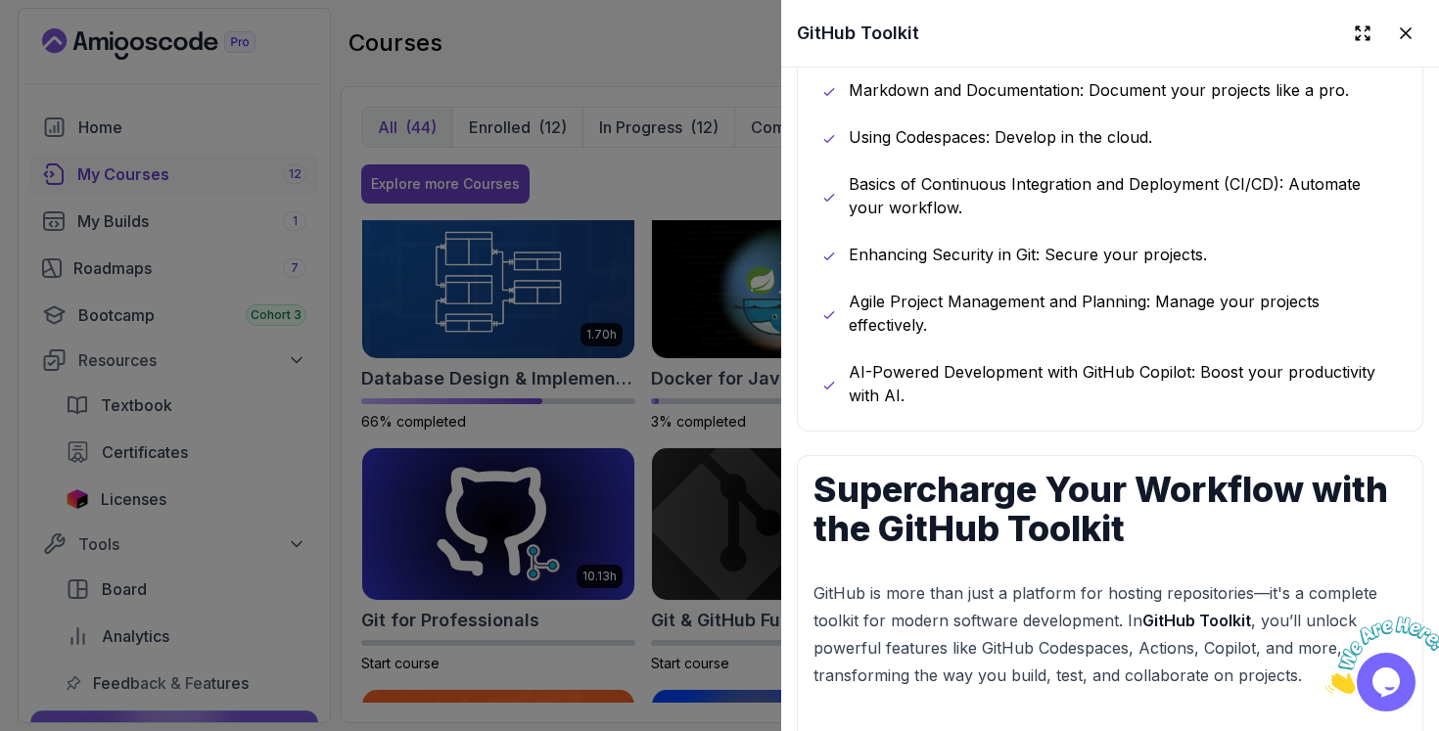
scroll to position [1347, 0]
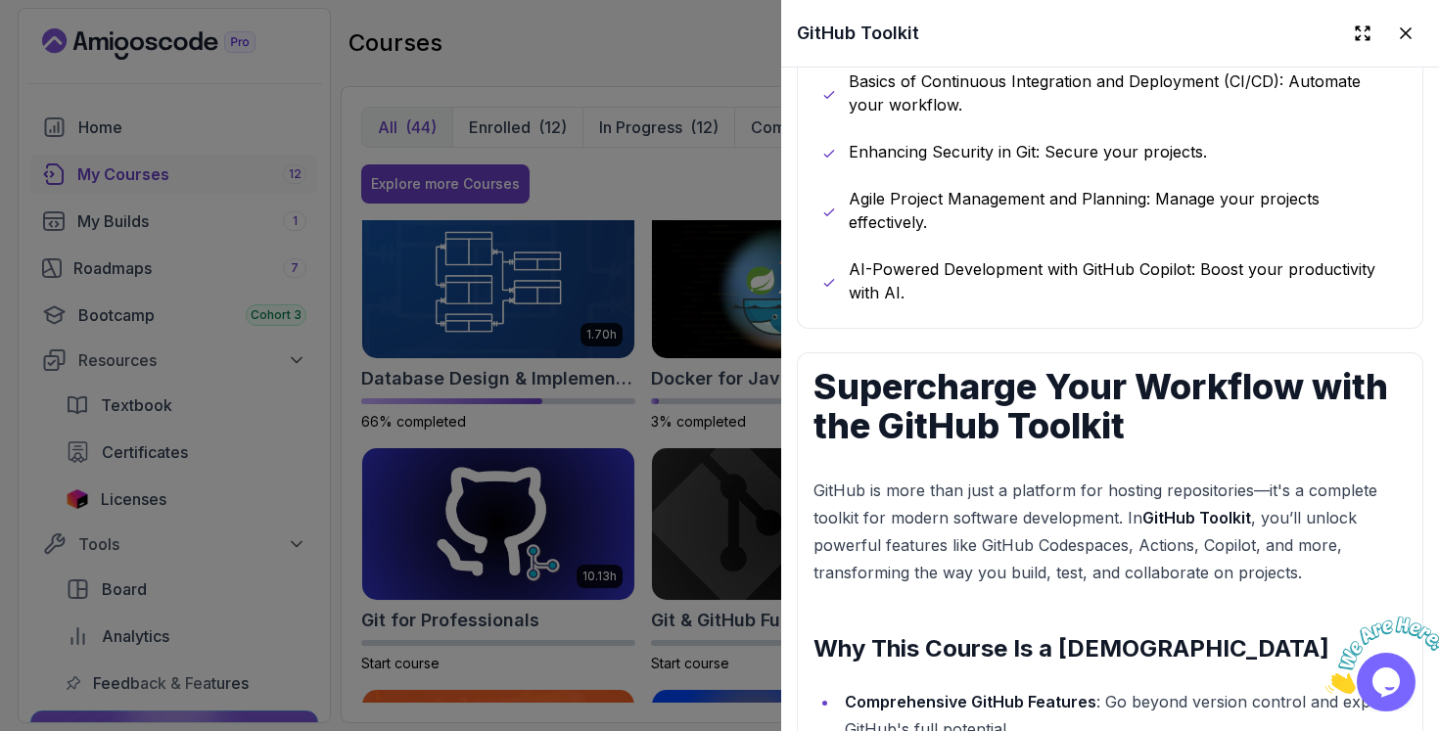
click at [653, 494] on div at bounding box center [719, 365] width 1439 height 731
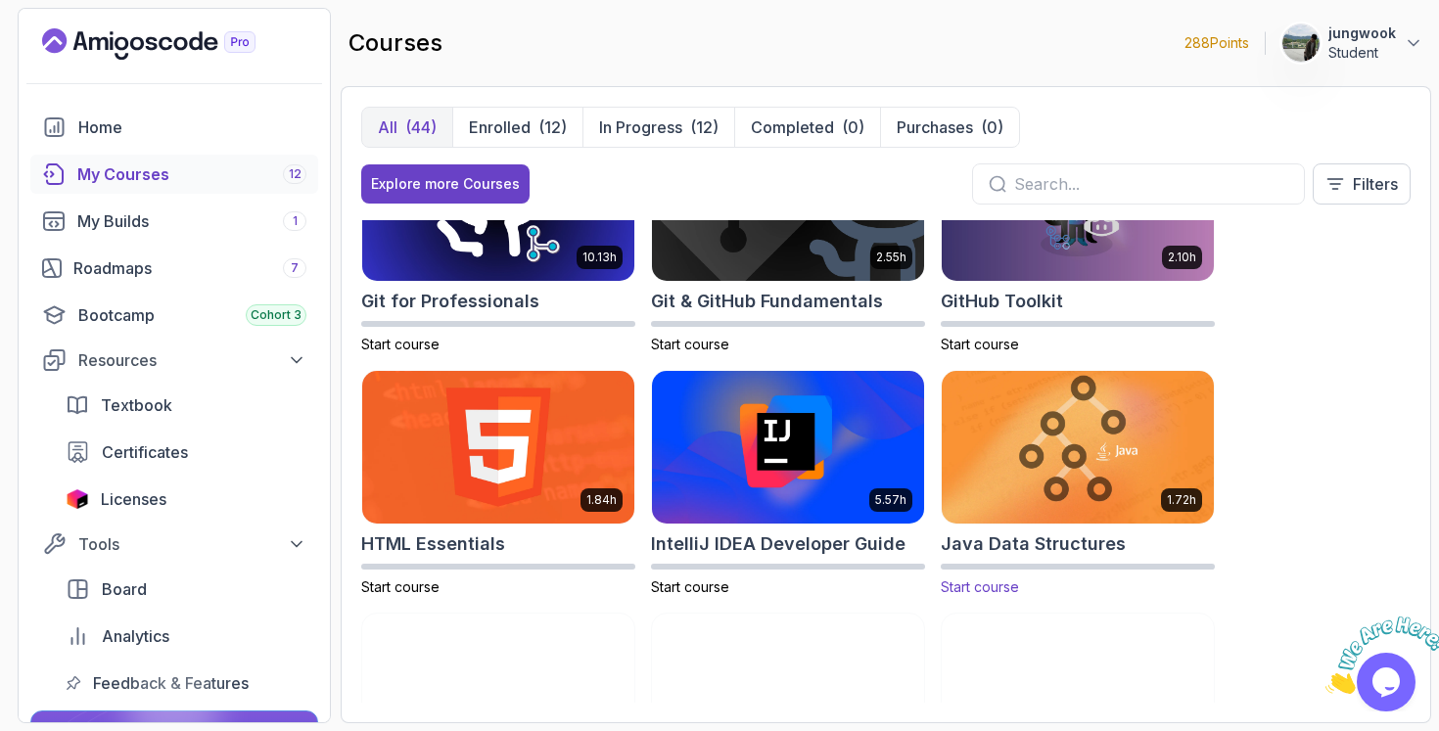
scroll to position [722, 0]
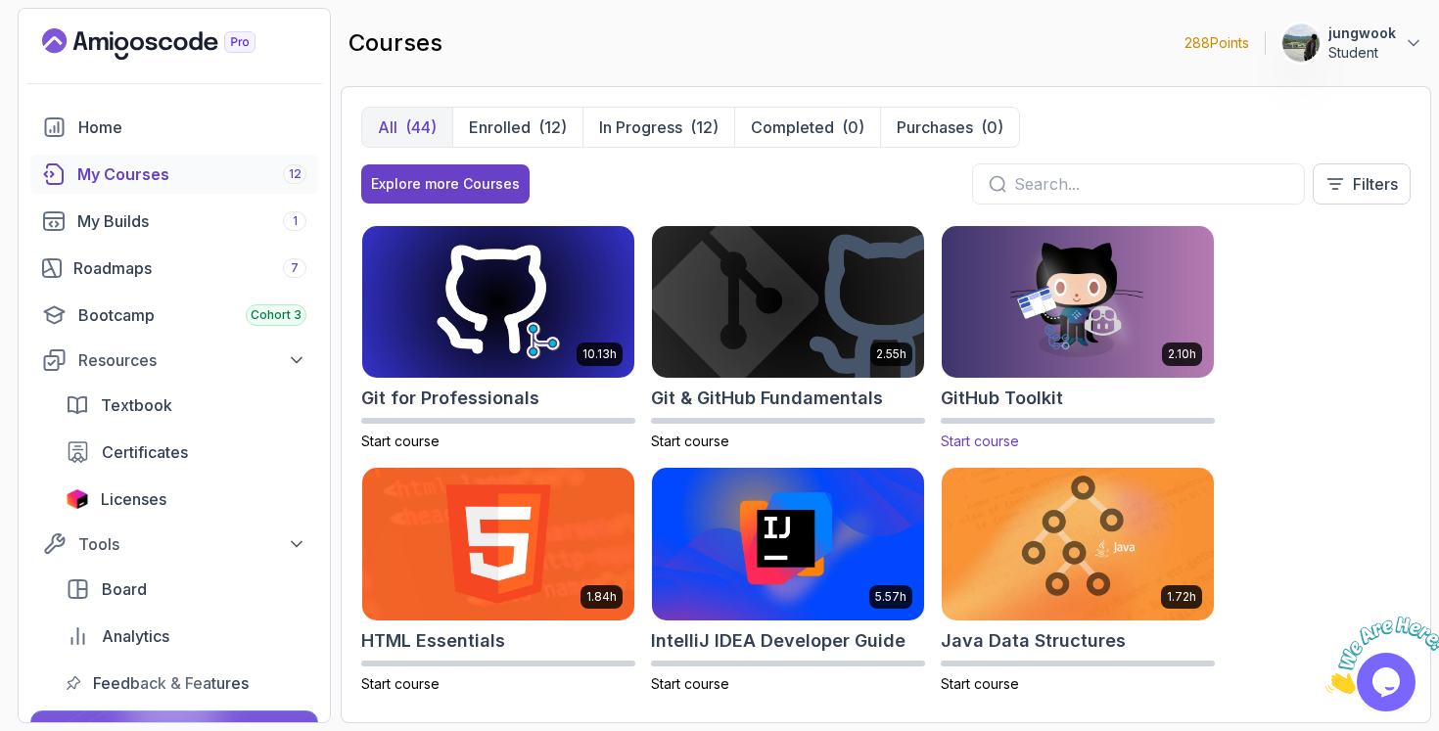
click at [1068, 374] on img at bounding box center [1078, 302] width 286 height 160
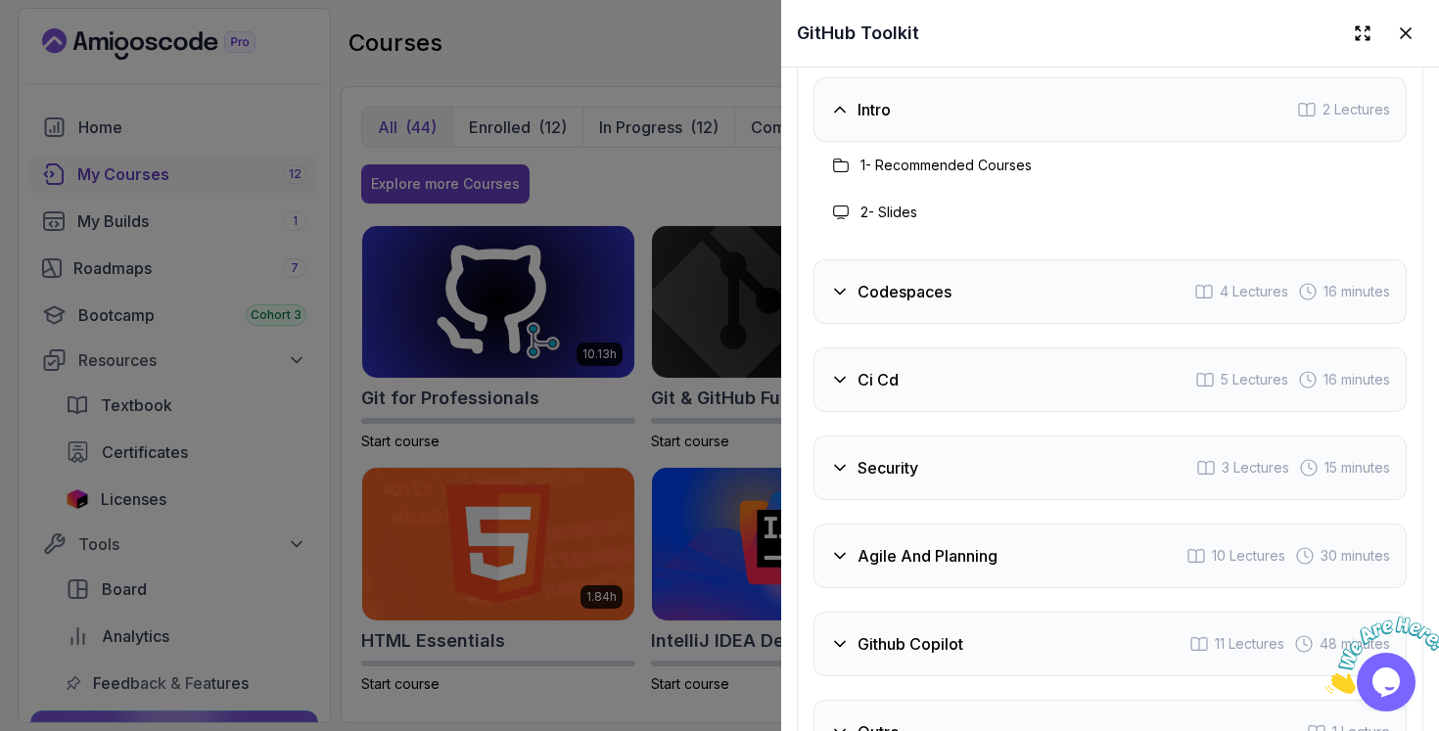
scroll to position [3309, 0]
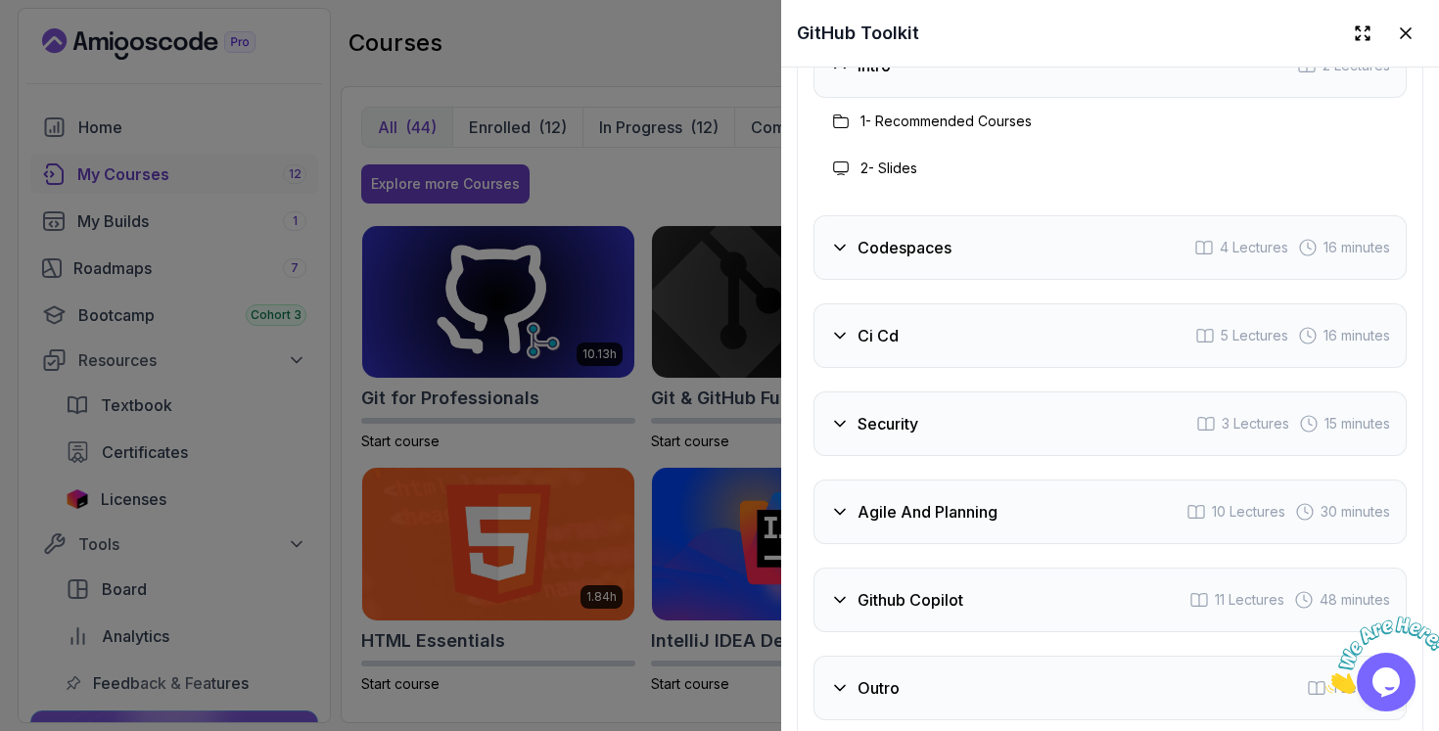
click at [940, 344] on div "Ci Cd 5 Lectures 16 minutes" at bounding box center [1109, 335] width 593 height 65
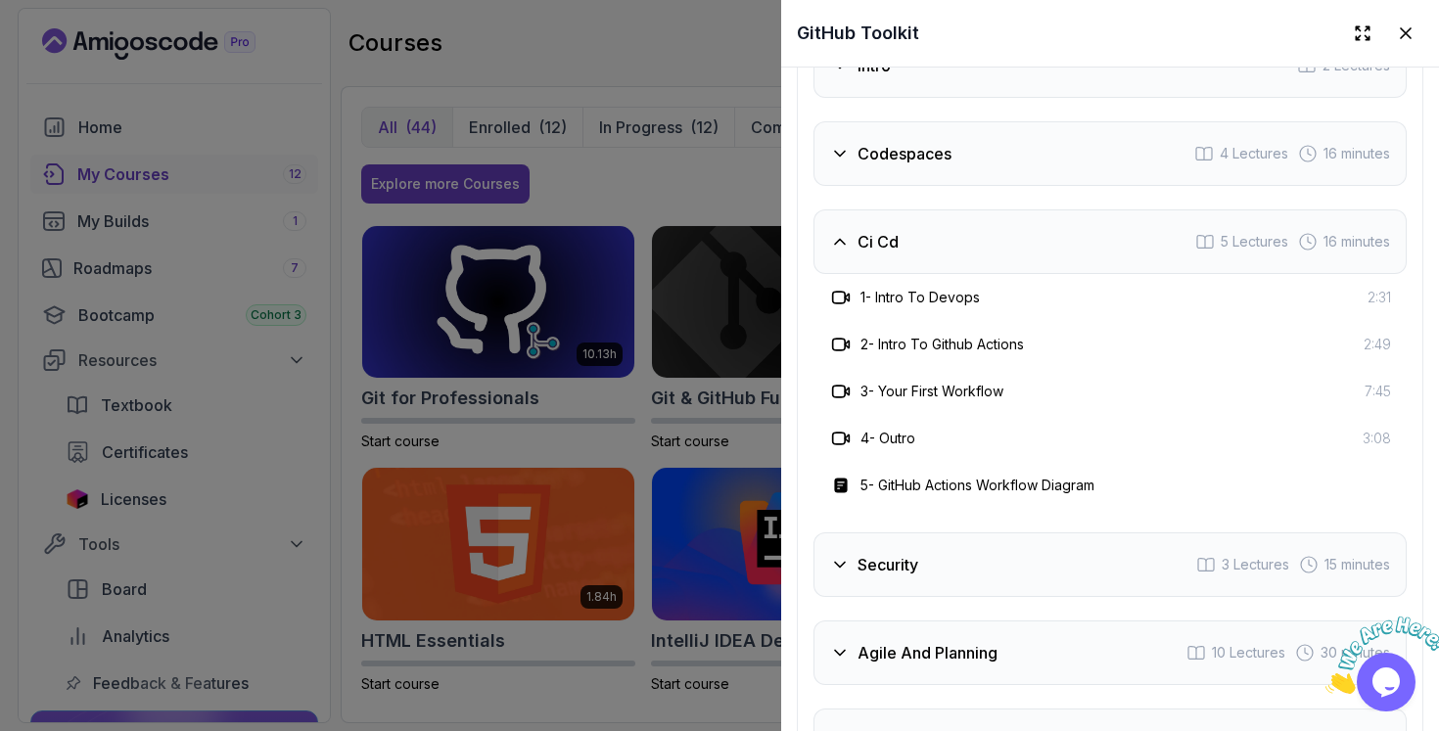
click at [917, 553] on h3 "Security" at bounding box center [887, 564] width 61 height 23
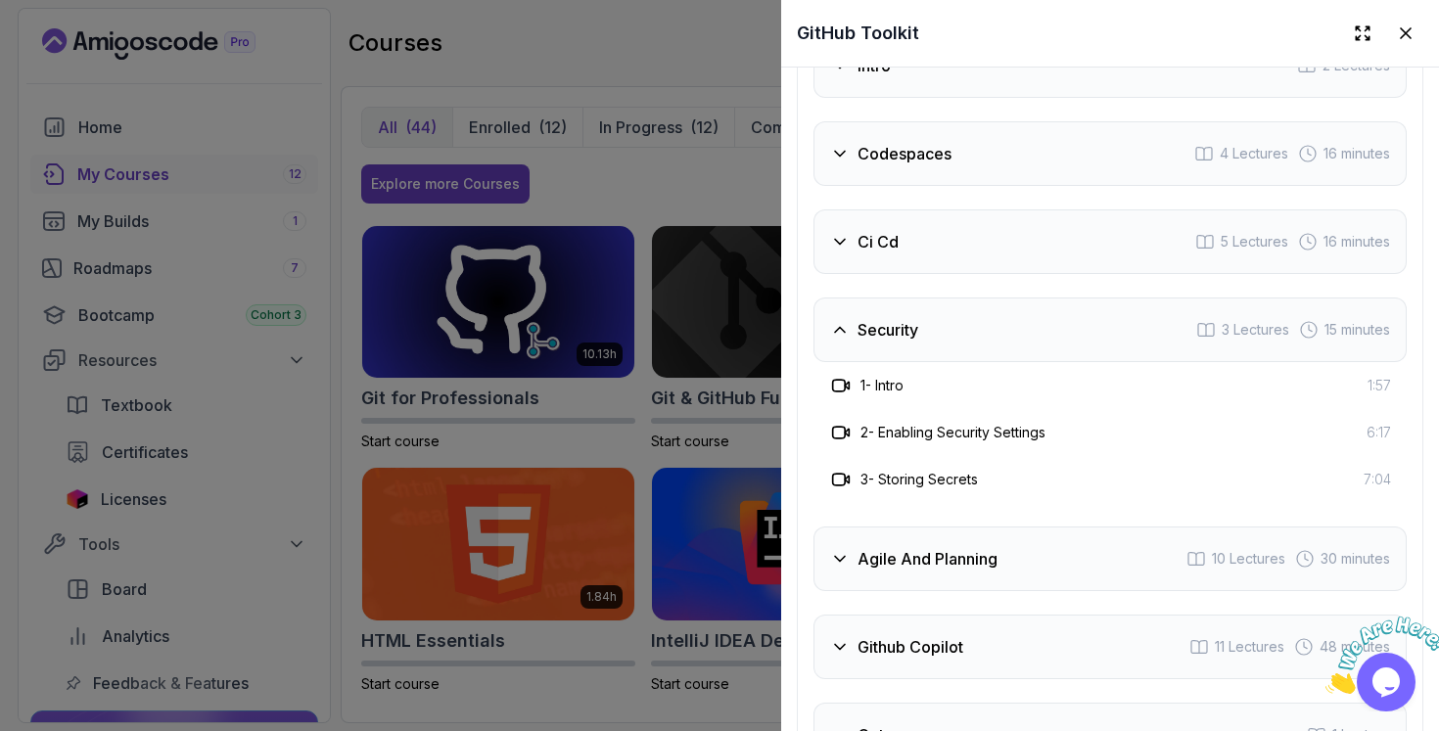
click at [917, 549] on h3 "Agile And Planning" at bounding box center [927, 558] width 140 height 23
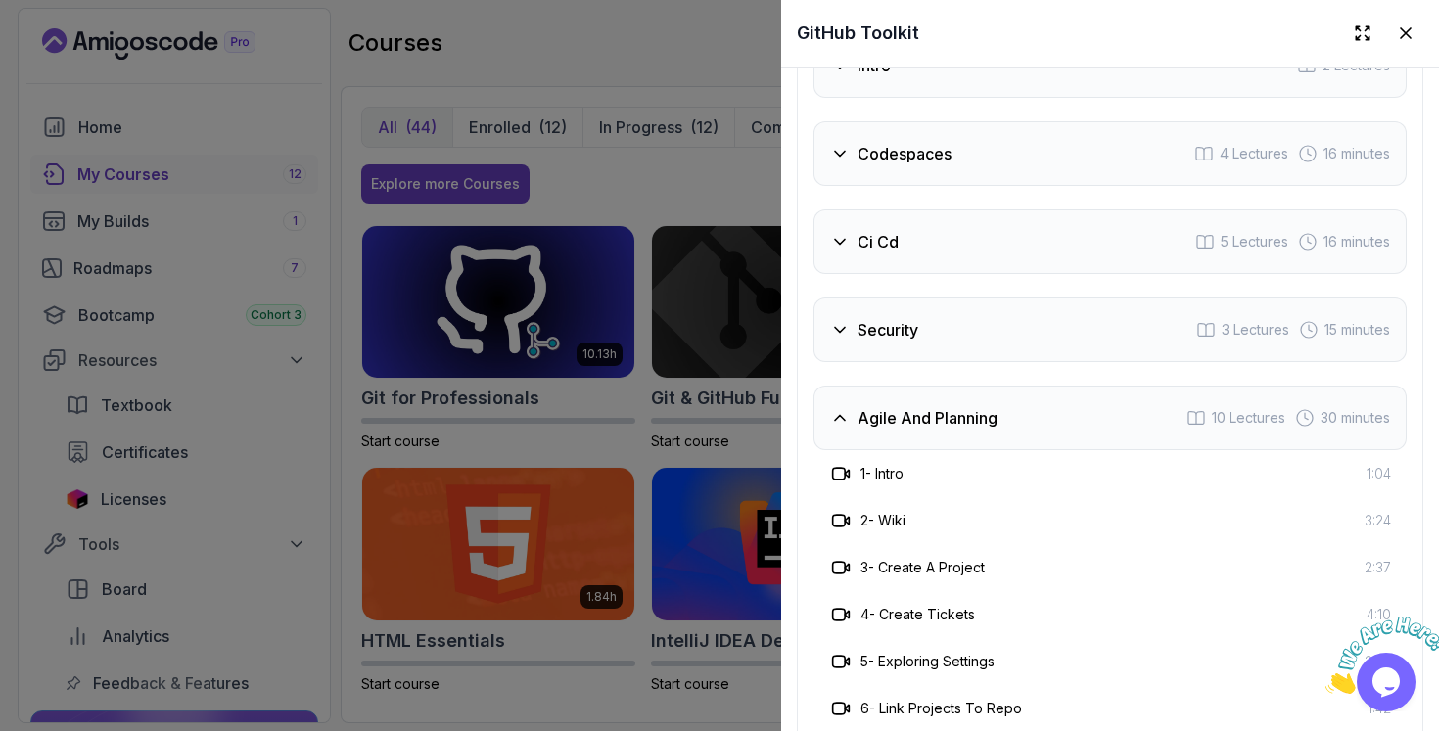
click at [952, 341] on div "Security 3 Lectures 15 minutes" at bounding box center [1109, 330] width 593 height 65
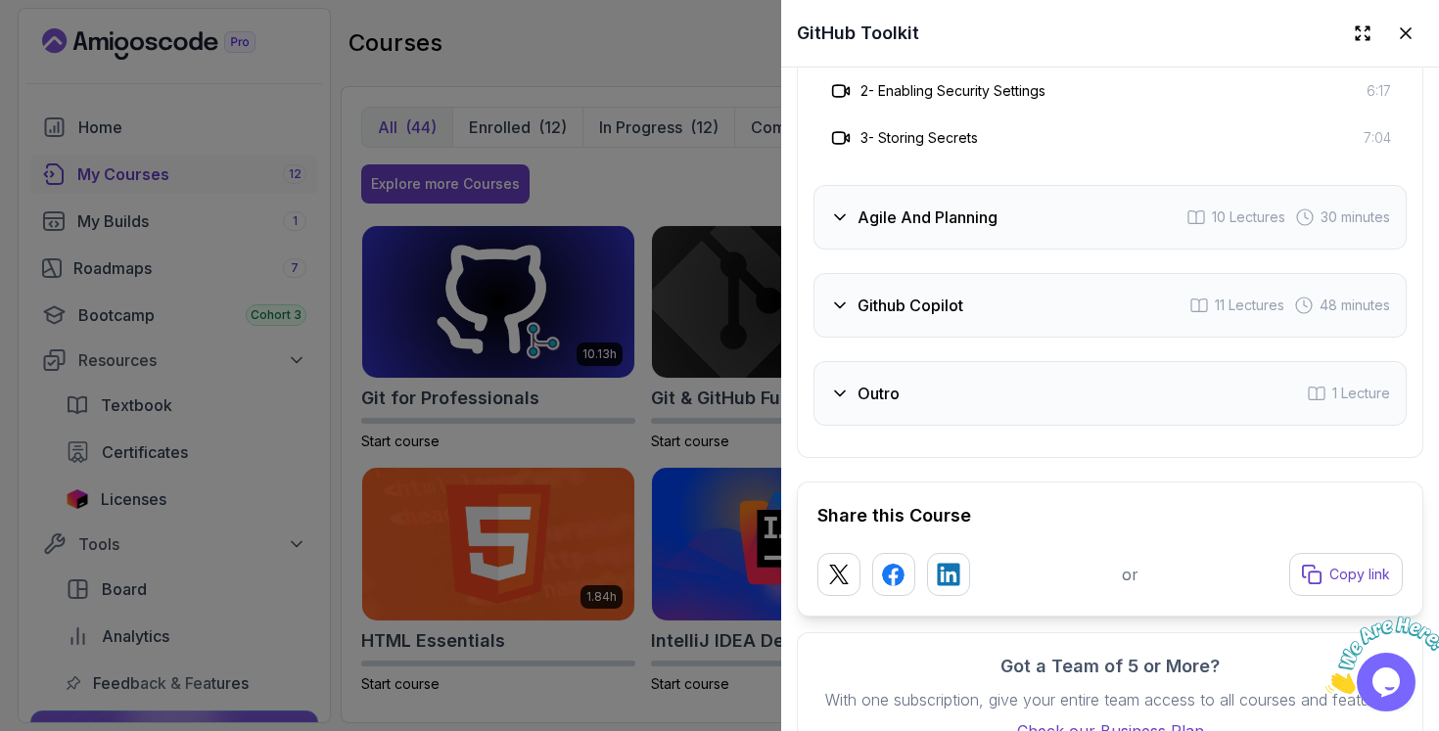
click at [969, 365] on div "Outro 1 Lecture" at bounding box center [1109, 393] width 593 height 65
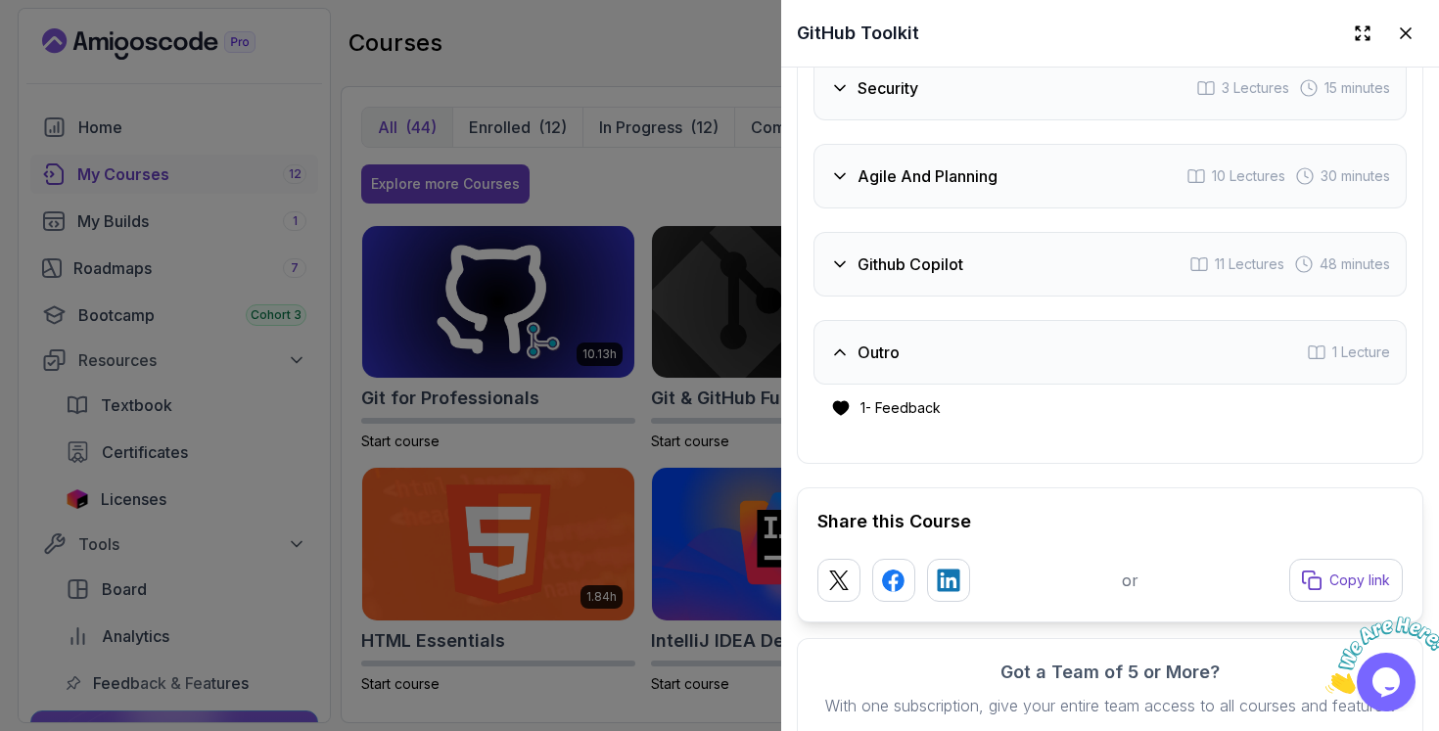
click at [975, 169] on h3 "Agile And Planning" at bounding box center [927, 175] width 140 height 23
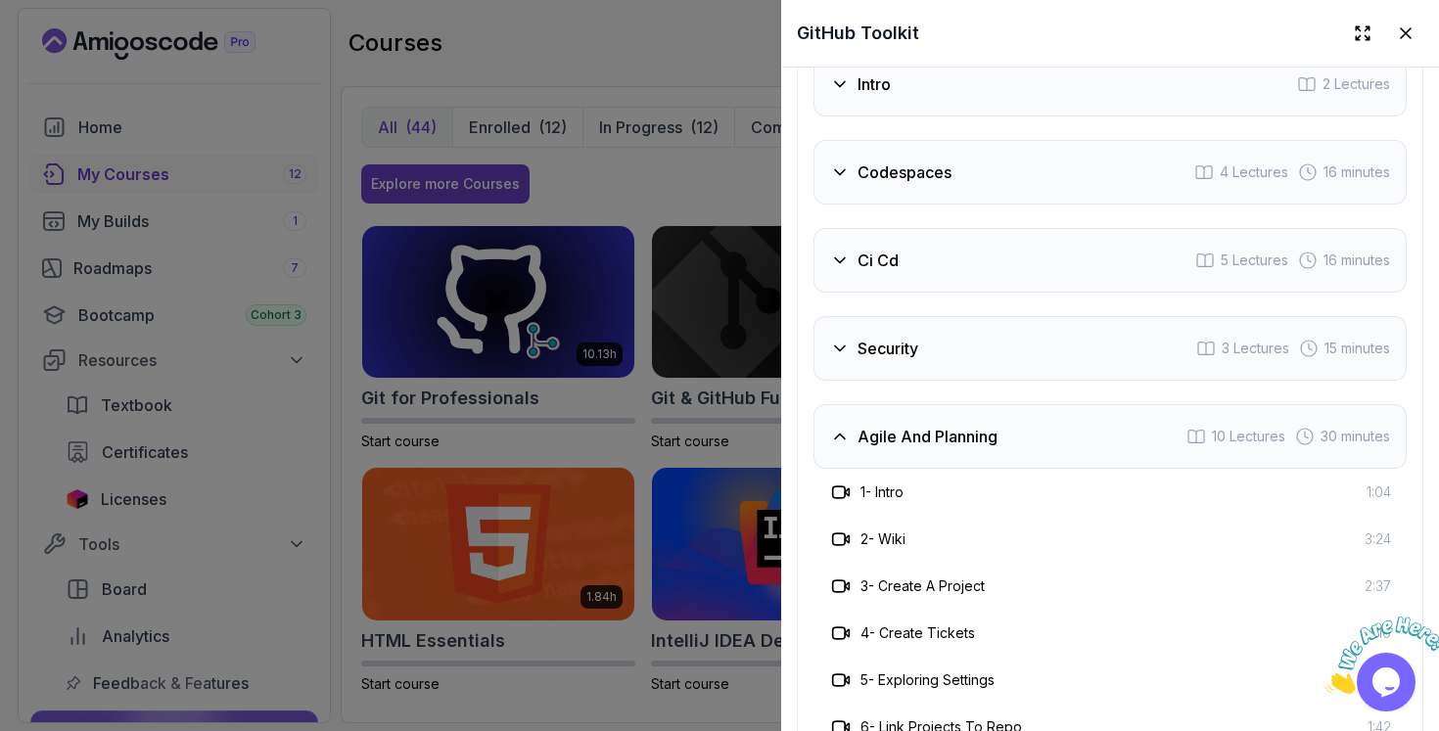
scroll to position [3057, 0]
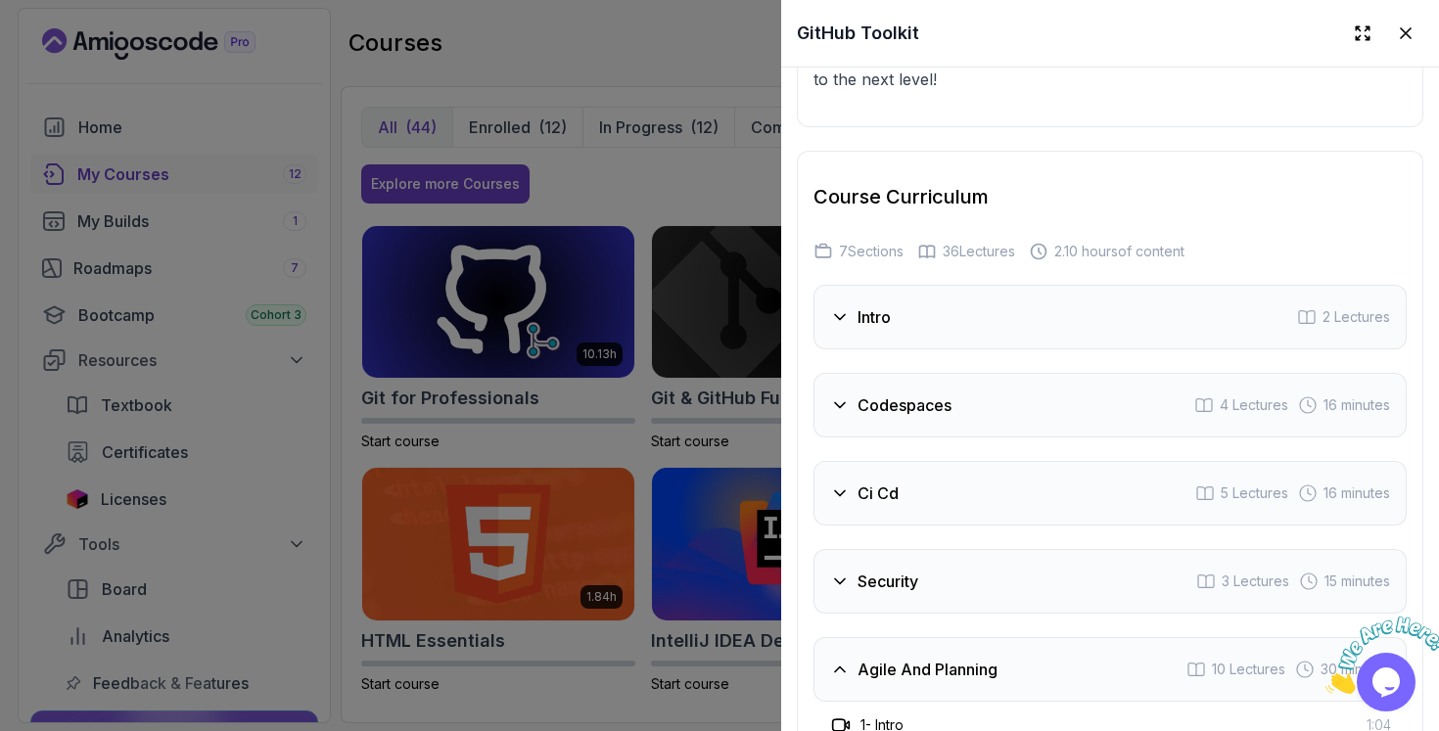
click at [908, 490] on div "Ci Cd 5 Lectures 16 minutes" at bounding box center [1109, 493] width 593 height 65
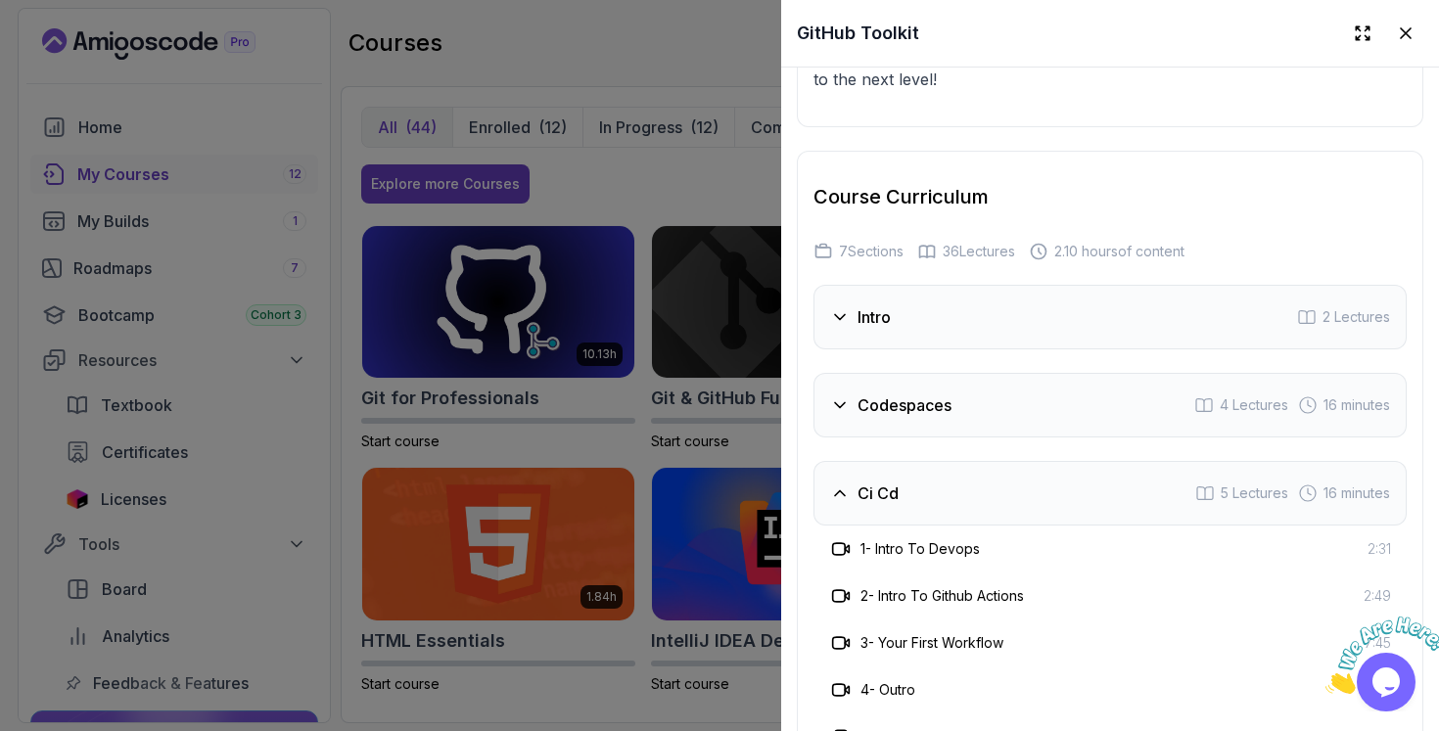
click at [948, 349] on div "Intro 2 Lectures Codespaces 4 Lectures 16 minutes Ci Cd 5 Lectures 16 minutes 1…" at bounding box center [1109, 699] width 593 height 828
click at [938, 393] on h3 "Codespaces" at bounding box center [904, 404] width 94 height 23
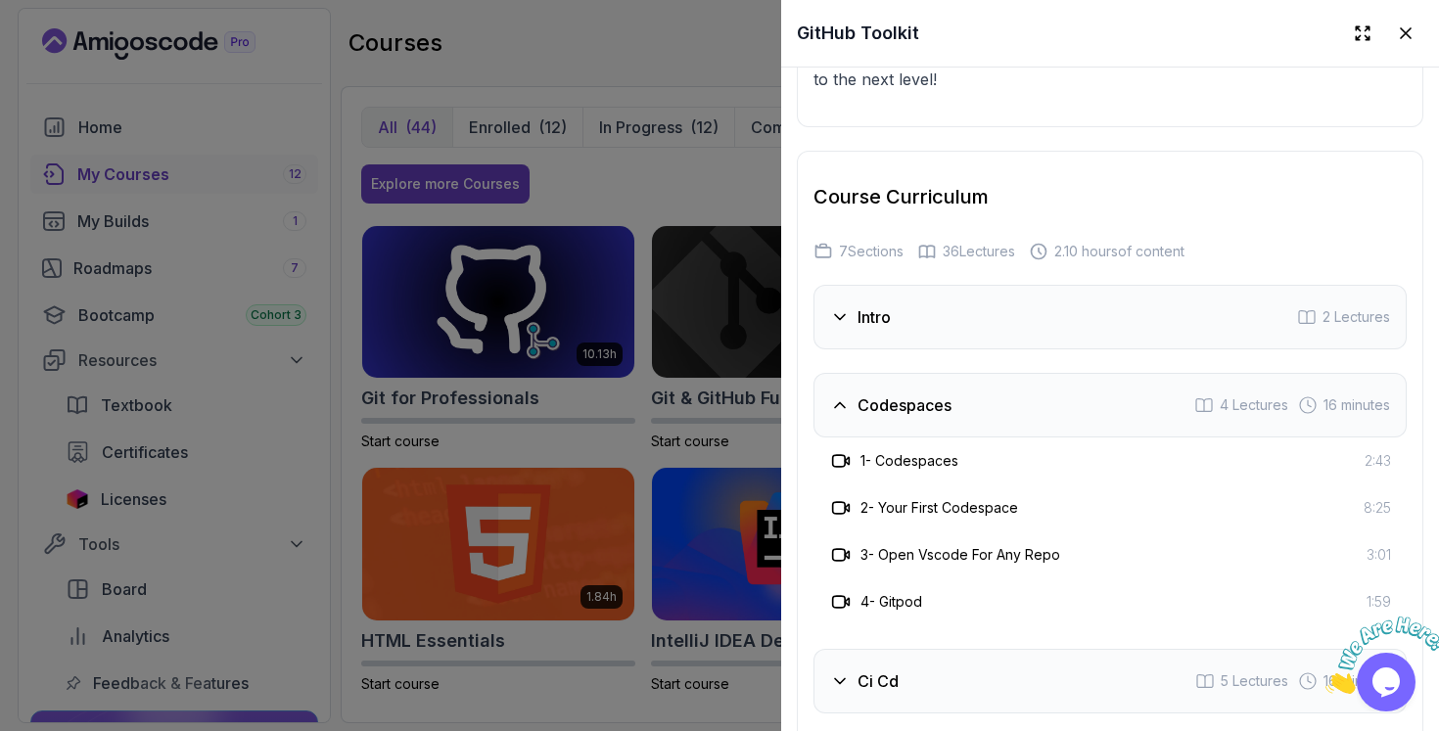
click at [925, 251] on icon at bounding box center [927, 252] width 20 height 20
click at [590, 421] on div at bounding box center [719, 365] width 1439 height 731
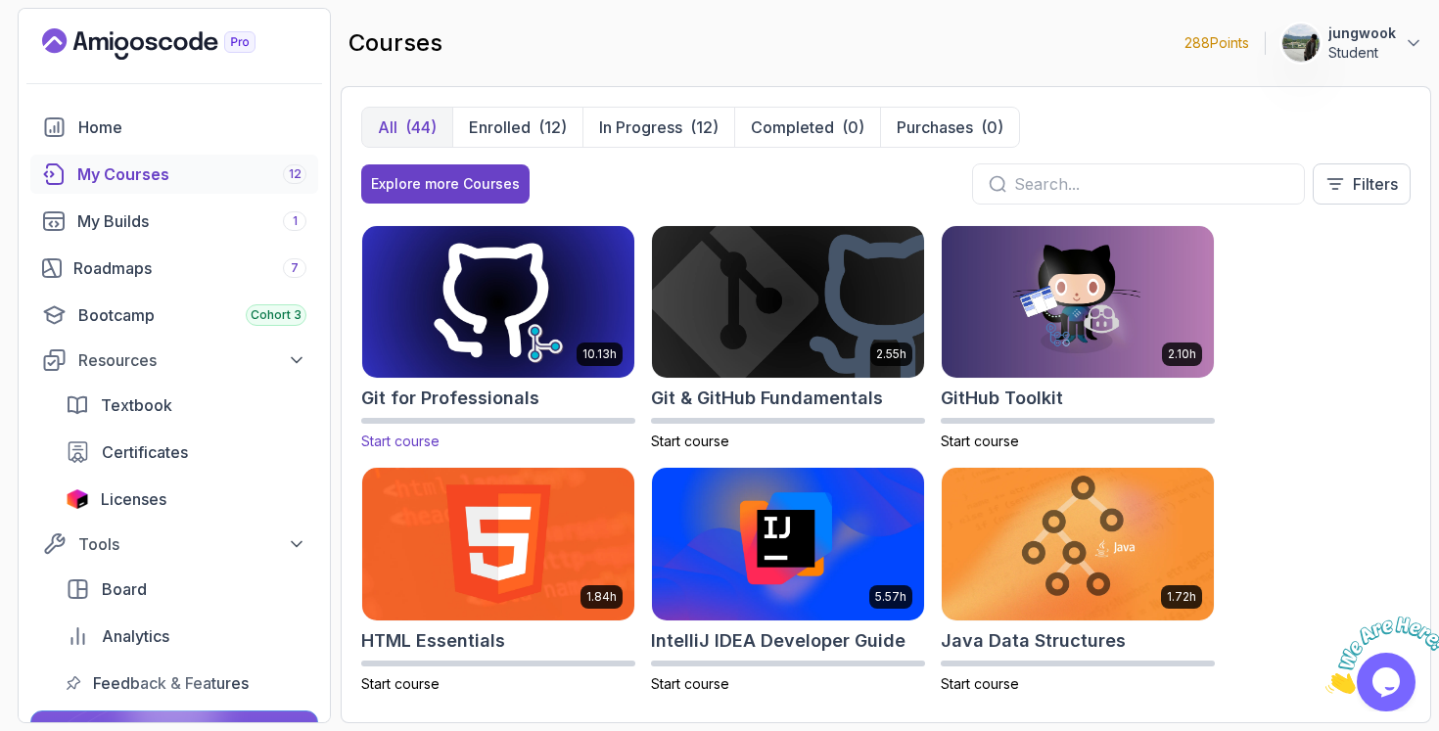
click at [550, 358] on img at bounding box center [498, 302] width 286 height 160
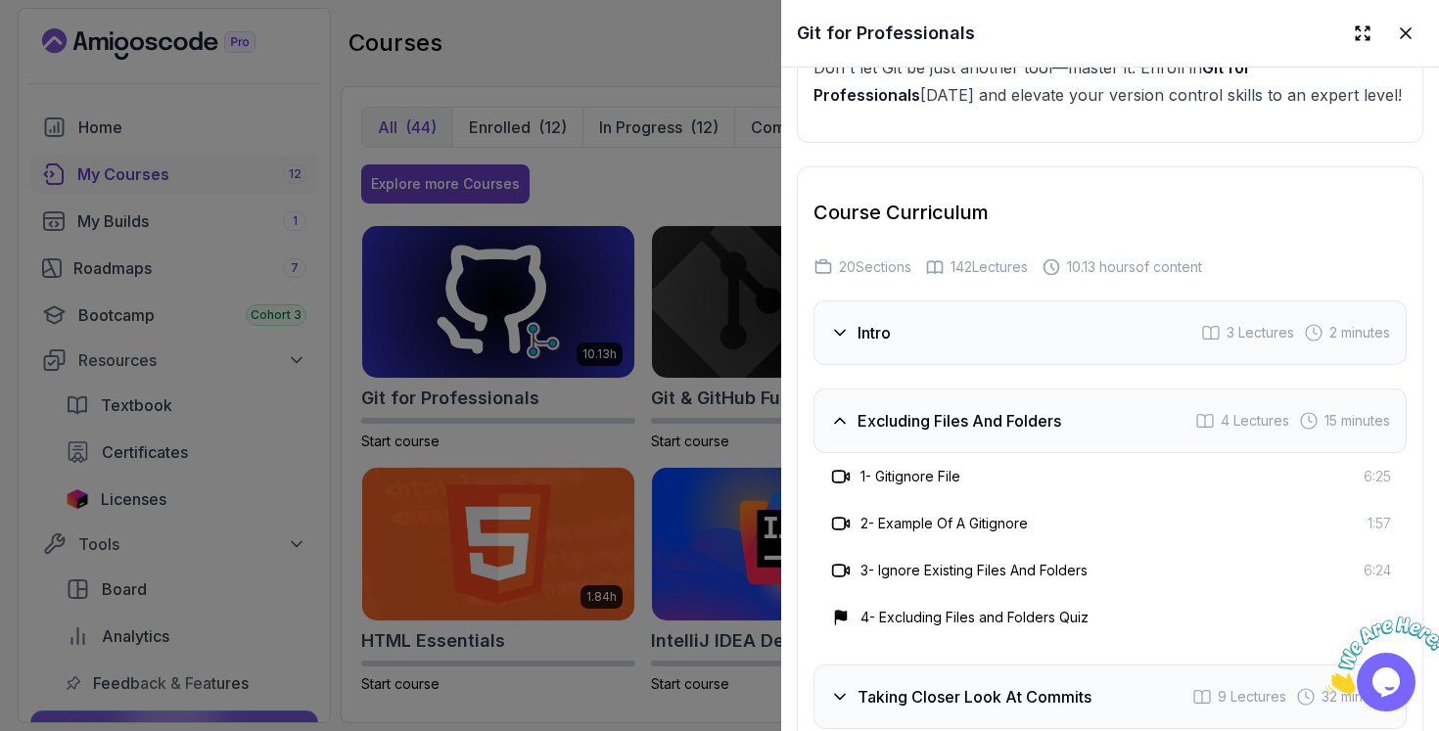
scroll to position [3621, 0]
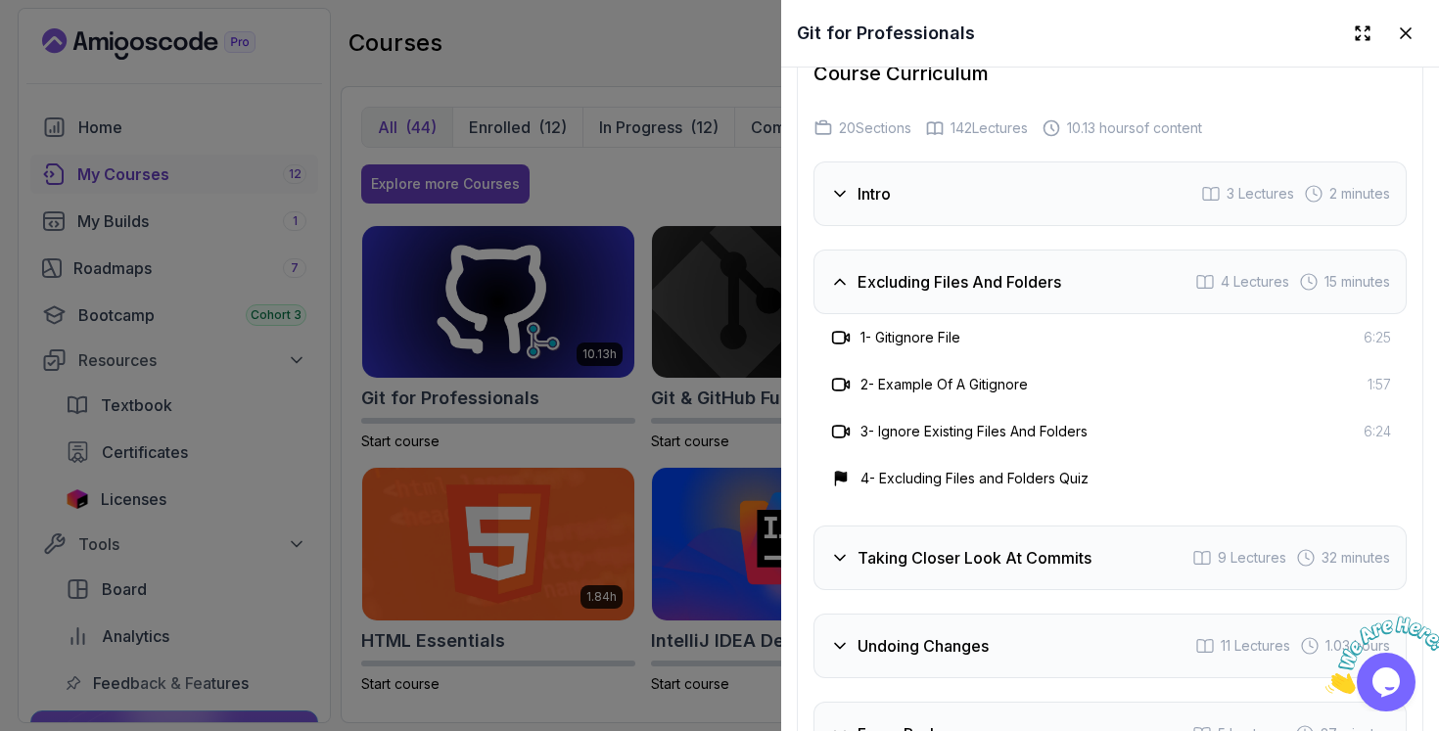
click at [934, 546] on h3 "Taking Closer Look At Commits" at bounding box center [974, 557] width 234 height 23
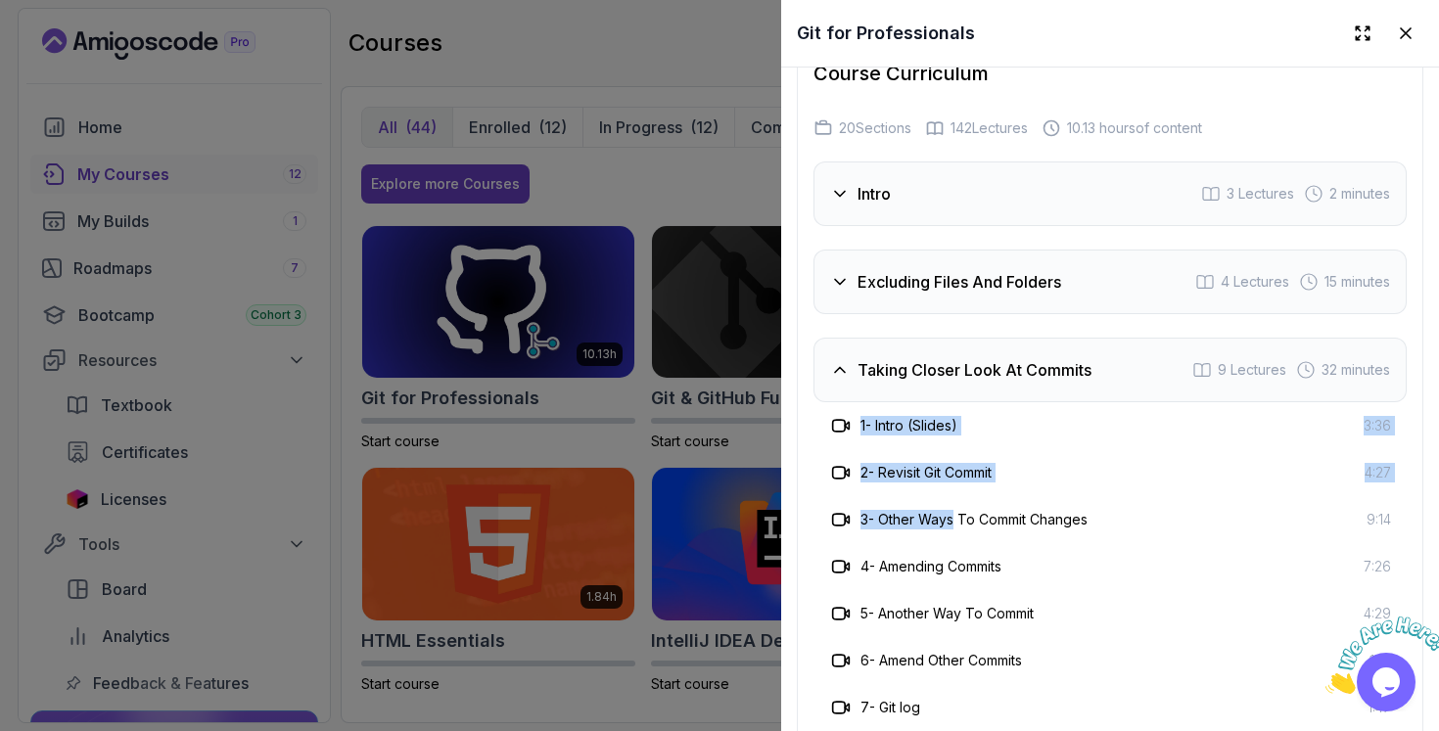
drag, startPoint x: 961, startPoint y: 405, endPoint x: 956, endPoint y: 503, distance: 98.0
click at [956, 503] on div "1 - Intro (Slides) 3:36 2 - Revisit Git Commit 4:27 3 - Other Ways To Commit Ch…" at bounding box center [1109, 613] width 593 height 423
click at [956, 510] on h3 "3 - Other Ways To Commit Changes" at bounding box center [973, 520] width 227 height 20
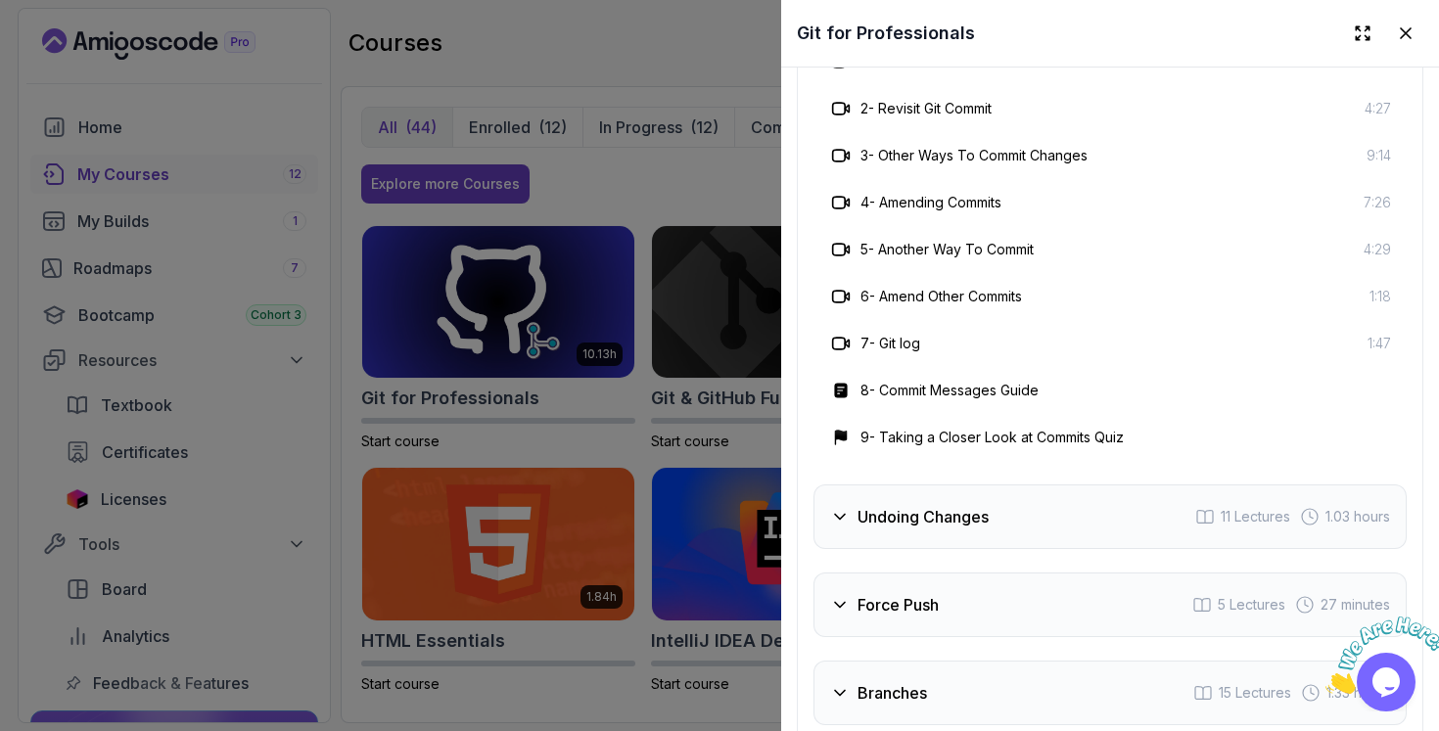
scroll to position [4026, 0]
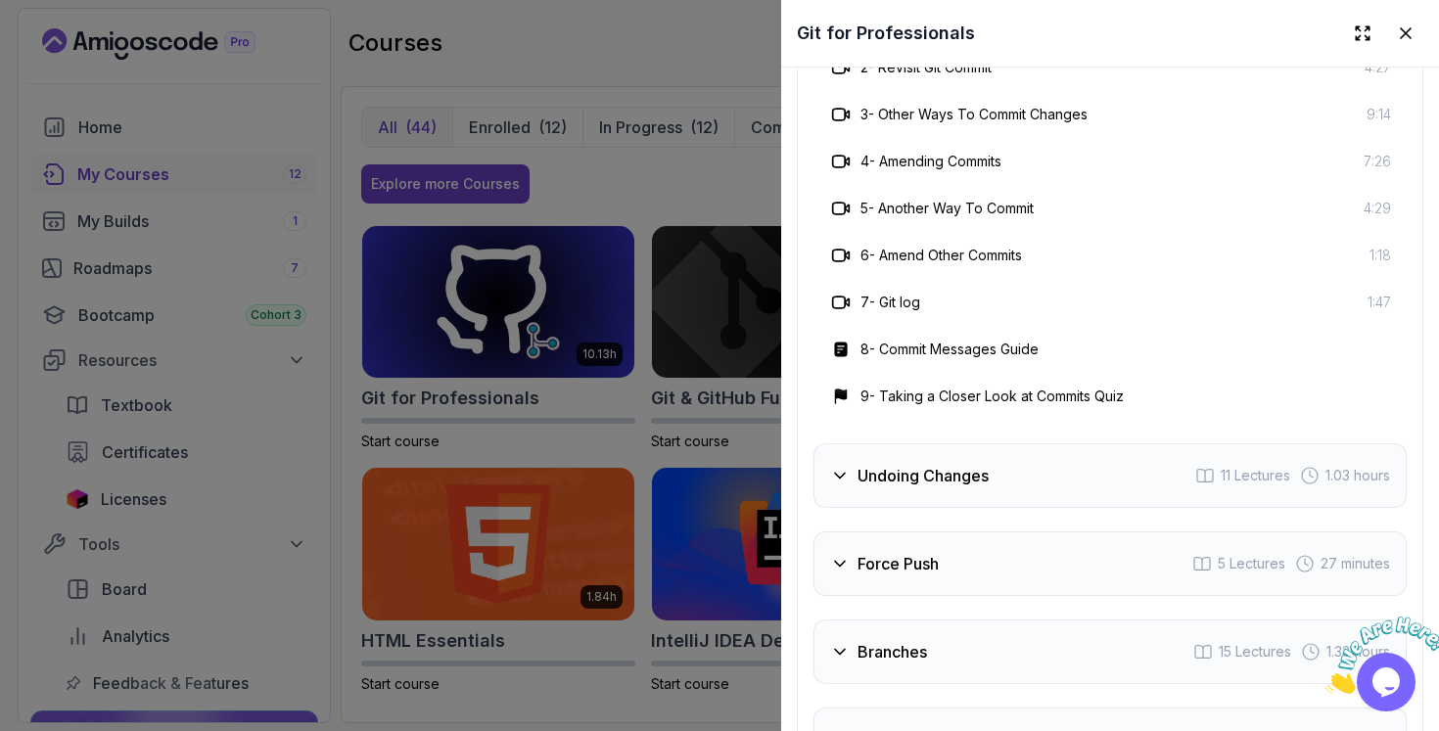
click at [959, 481] on div "Undoing Changes 11 Lectures 1.03 hours" at bounding box center [1109, 475] width 593 height 65
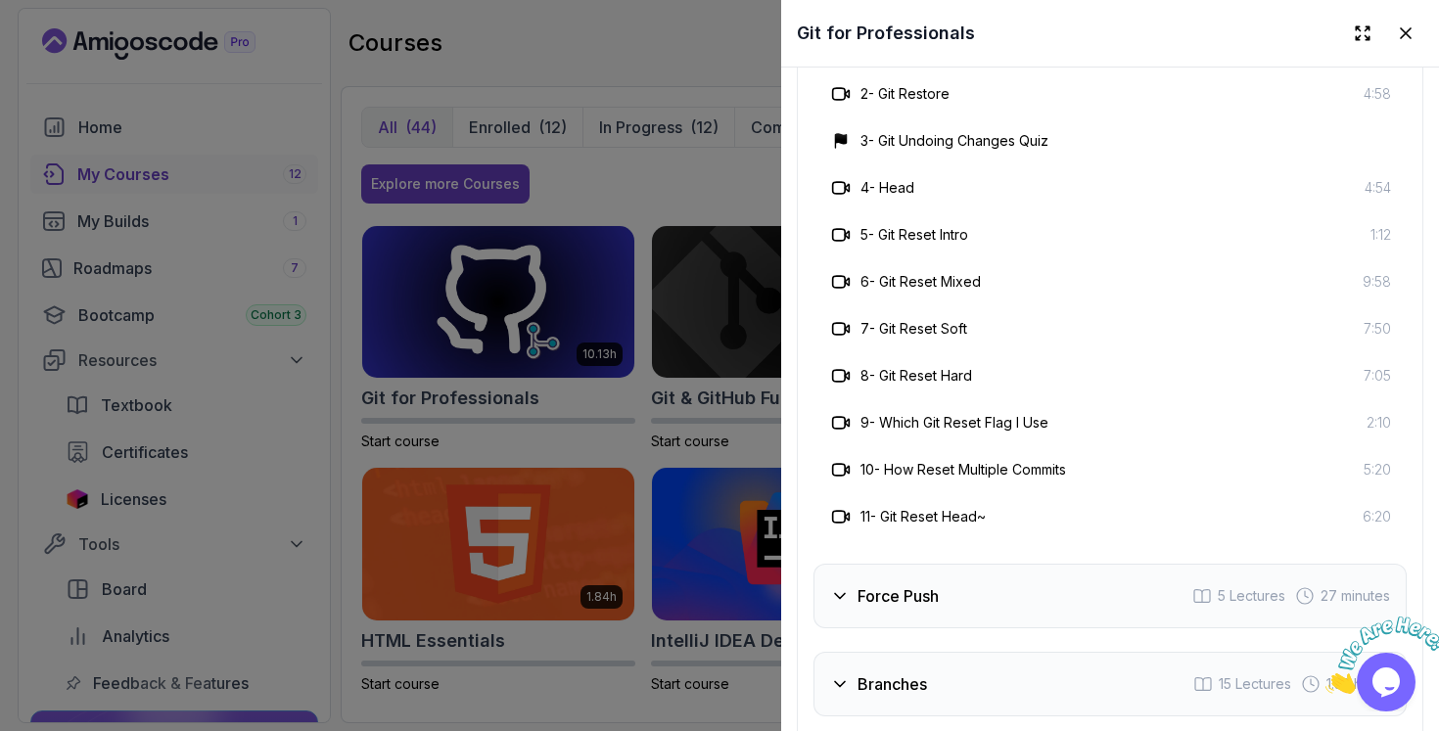
scroll to position [4249, 0]
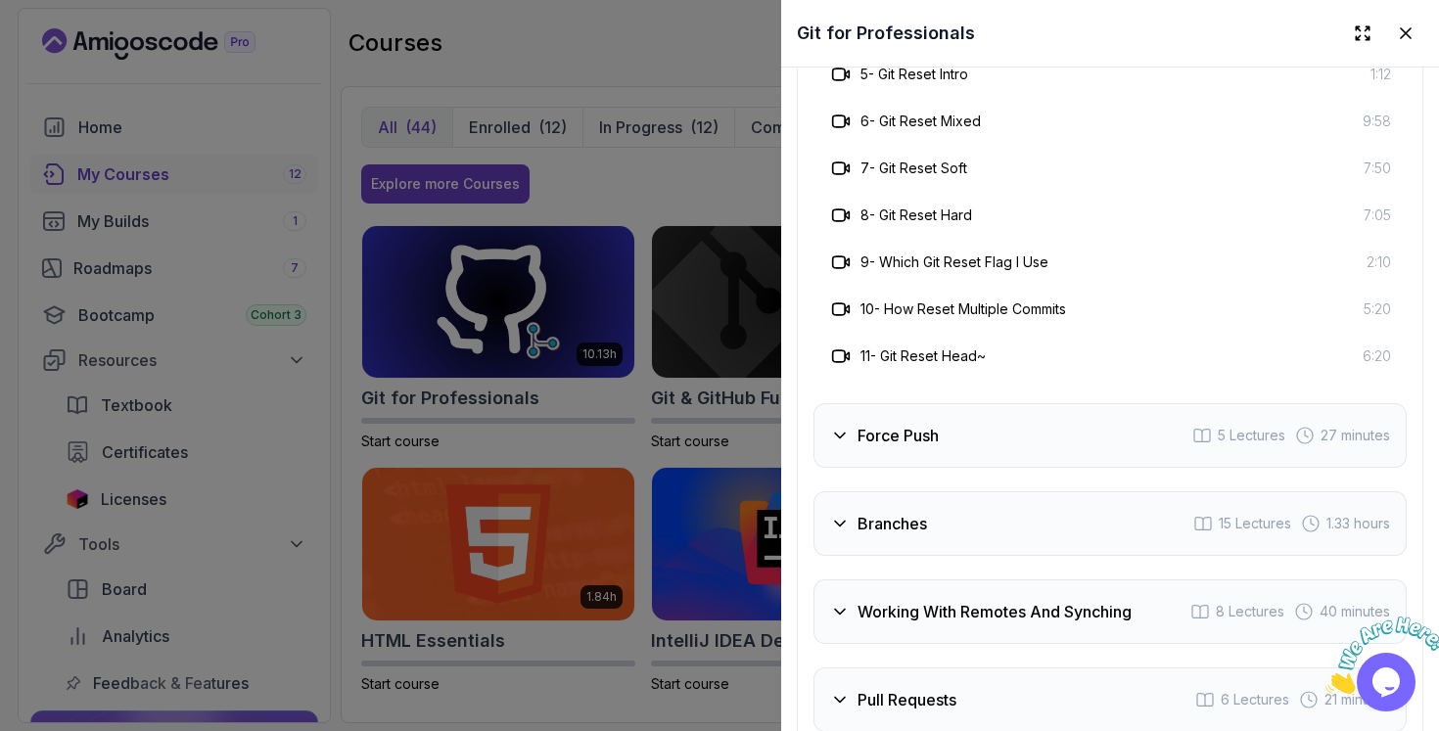
click at [969, 438] on div "Force Push 5 Lectures 27 minutes" at bounding box center [1109, 435] width 593 height 65
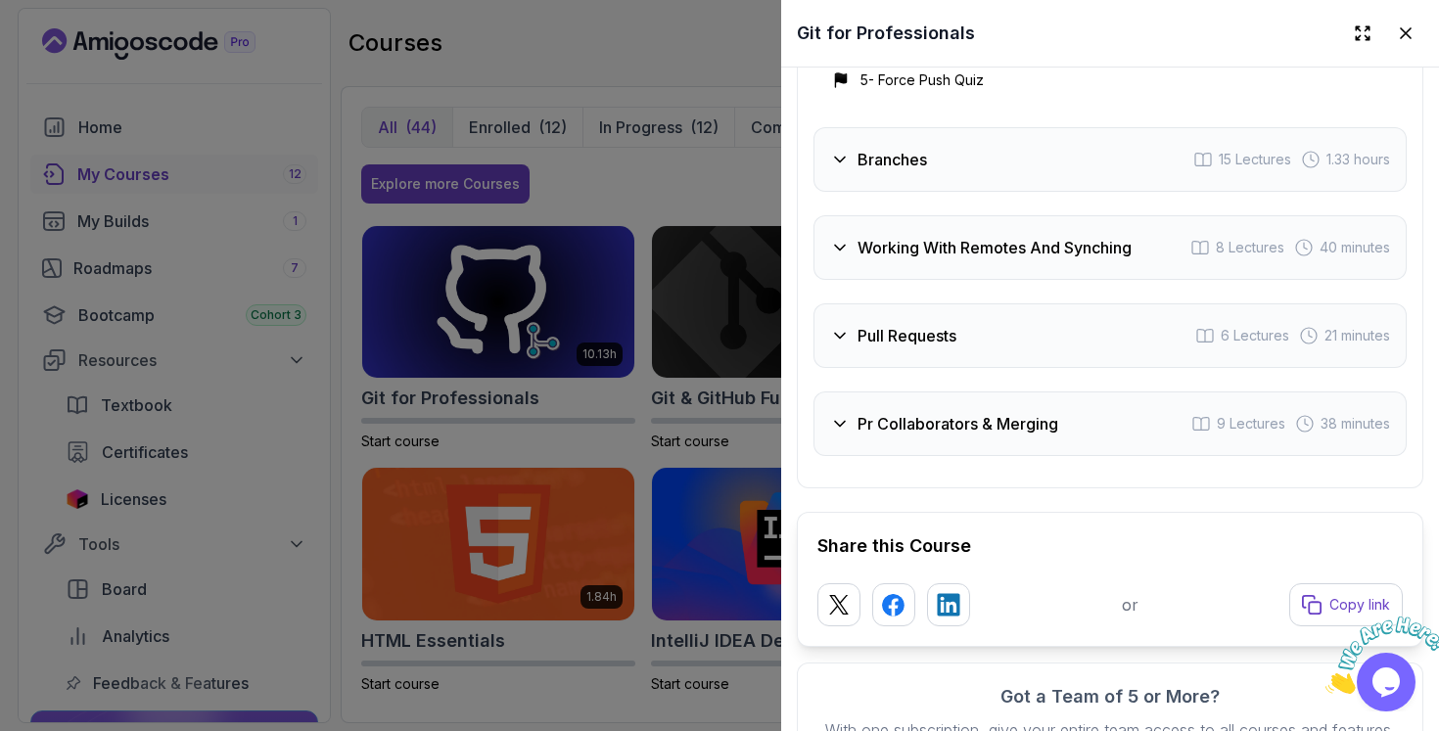
scroll to position [4294, 0]
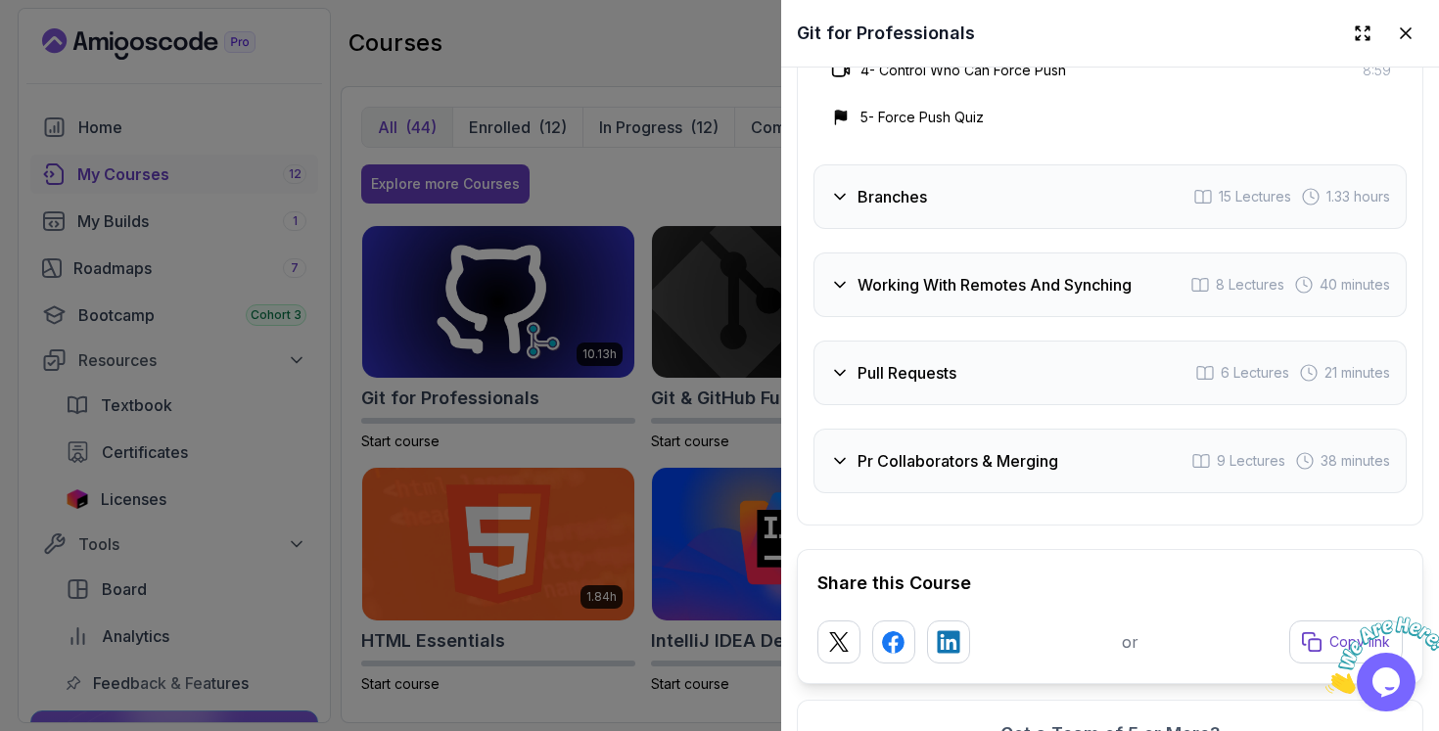
click at [969, 438] on div "Pr Collaborators & Merging 9 Lectures 38 minutes" at bounding box center [1109, 461] width 593 height 65
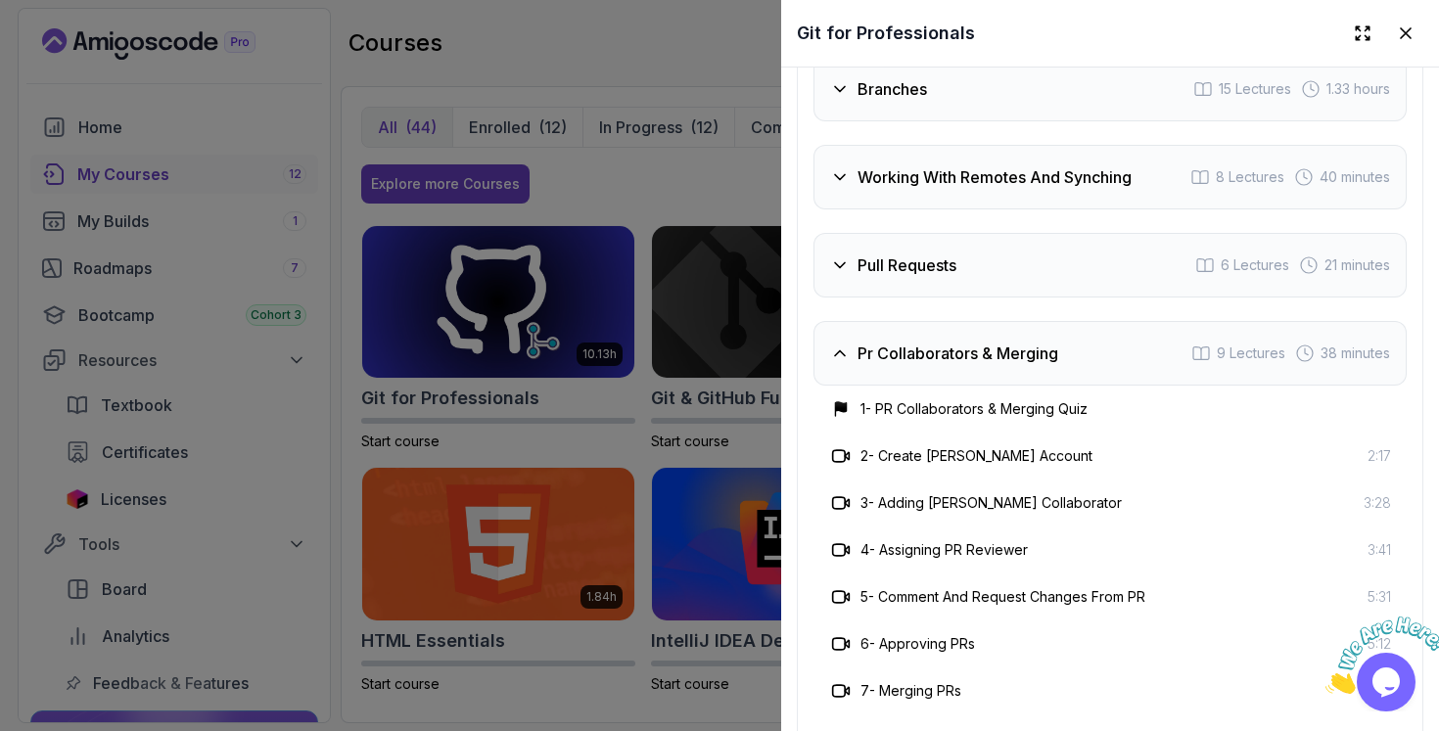
scroll to position [4147, 0]
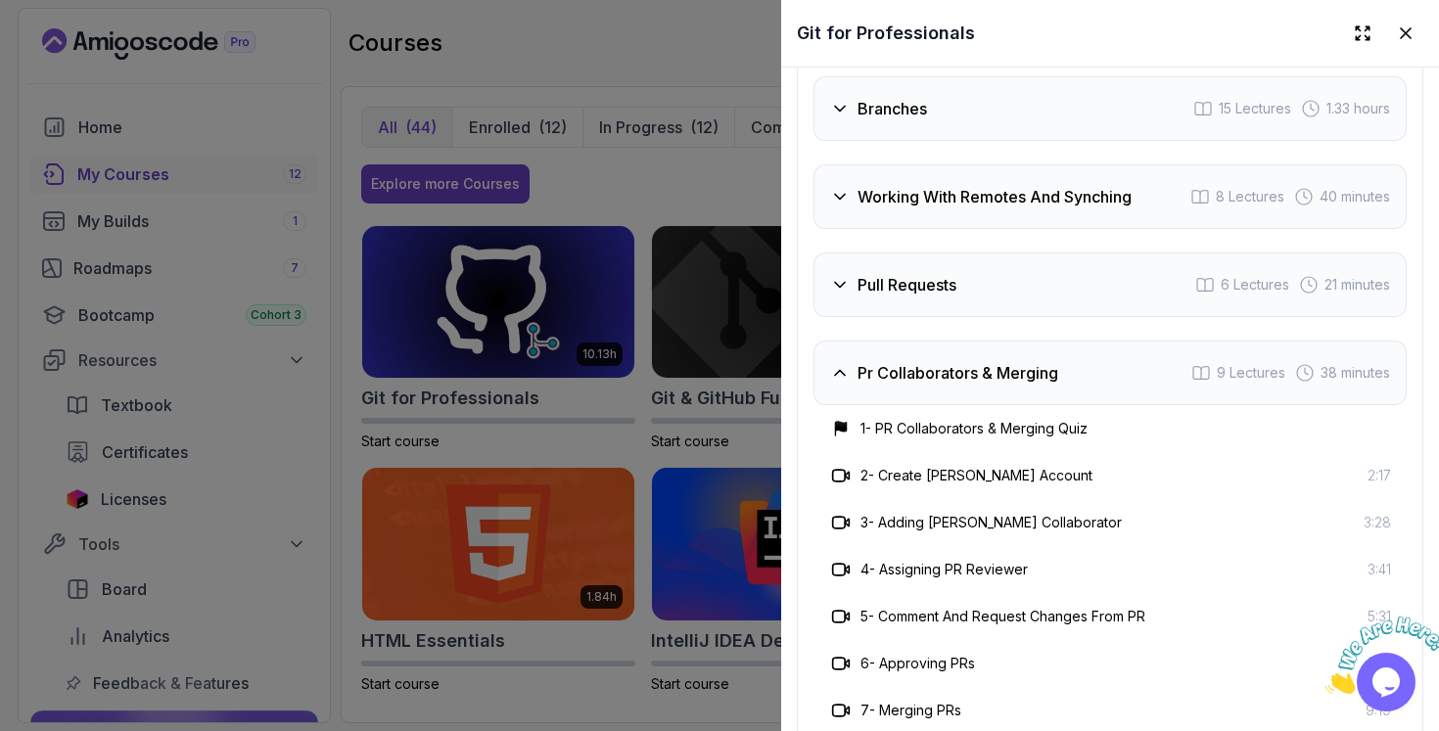
click at [1032, 194] on h3 "Working With Remotes And Synching" at bounding box center [994, 196] width 274 height 23
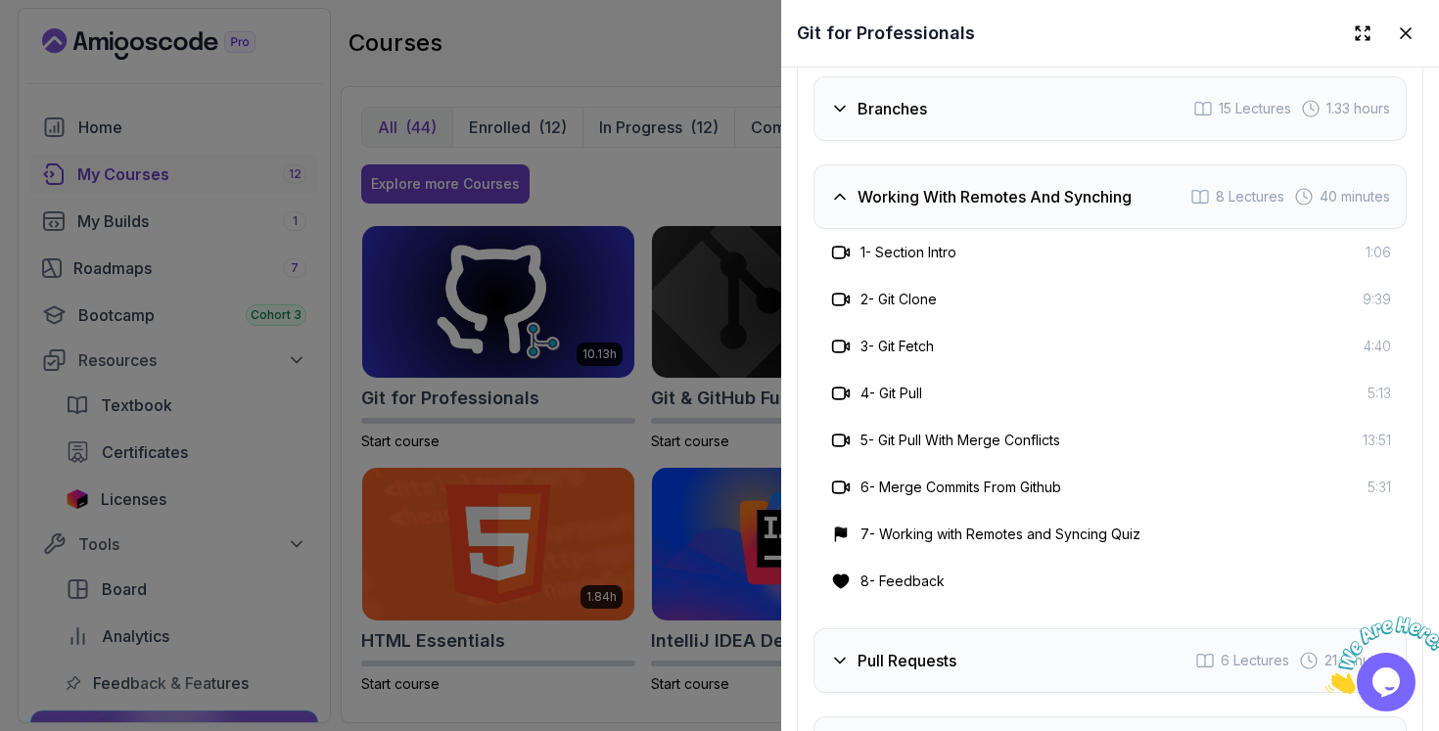
scroll to position [4060, 0]
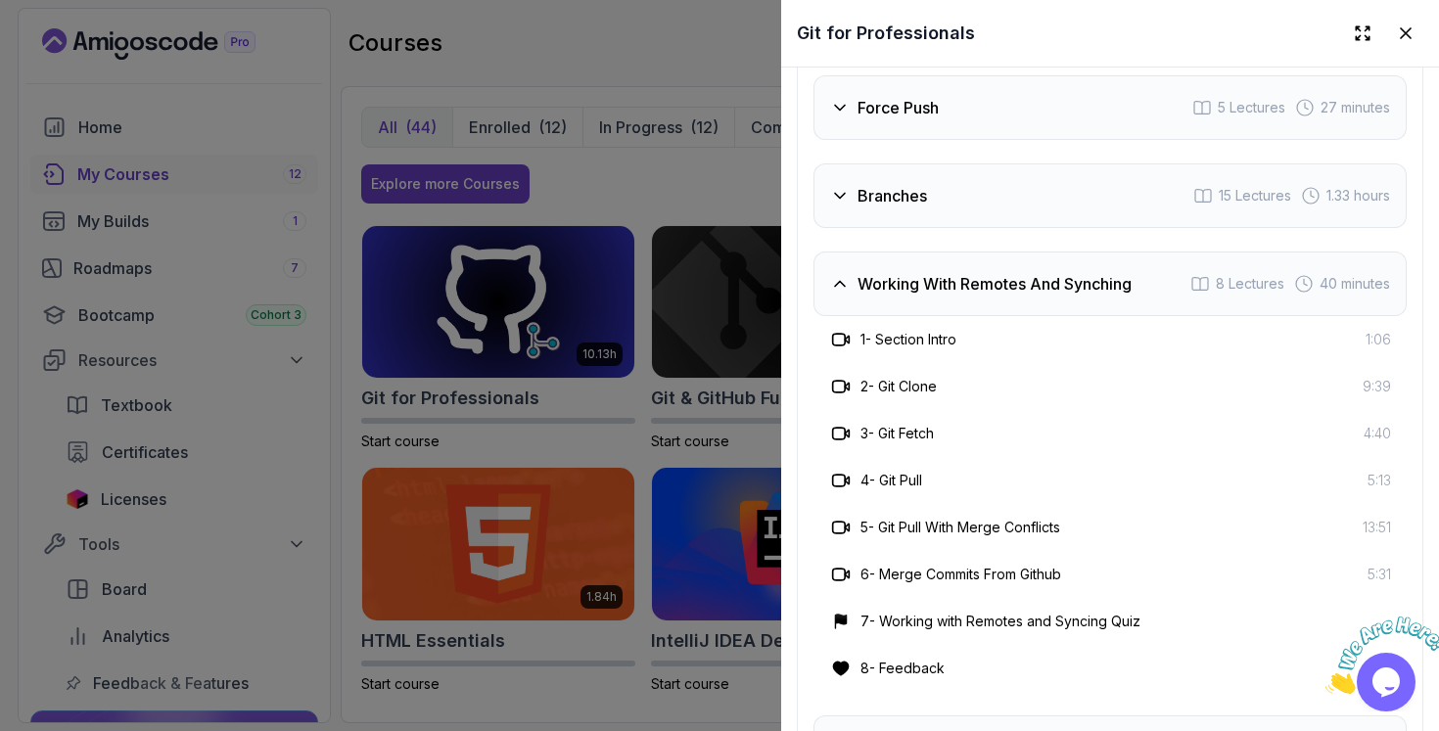
click at [1025, 207] on div "Branches 15 Lectures 1.33 hours" at bounding box center [1109, 195] width 593 height 65
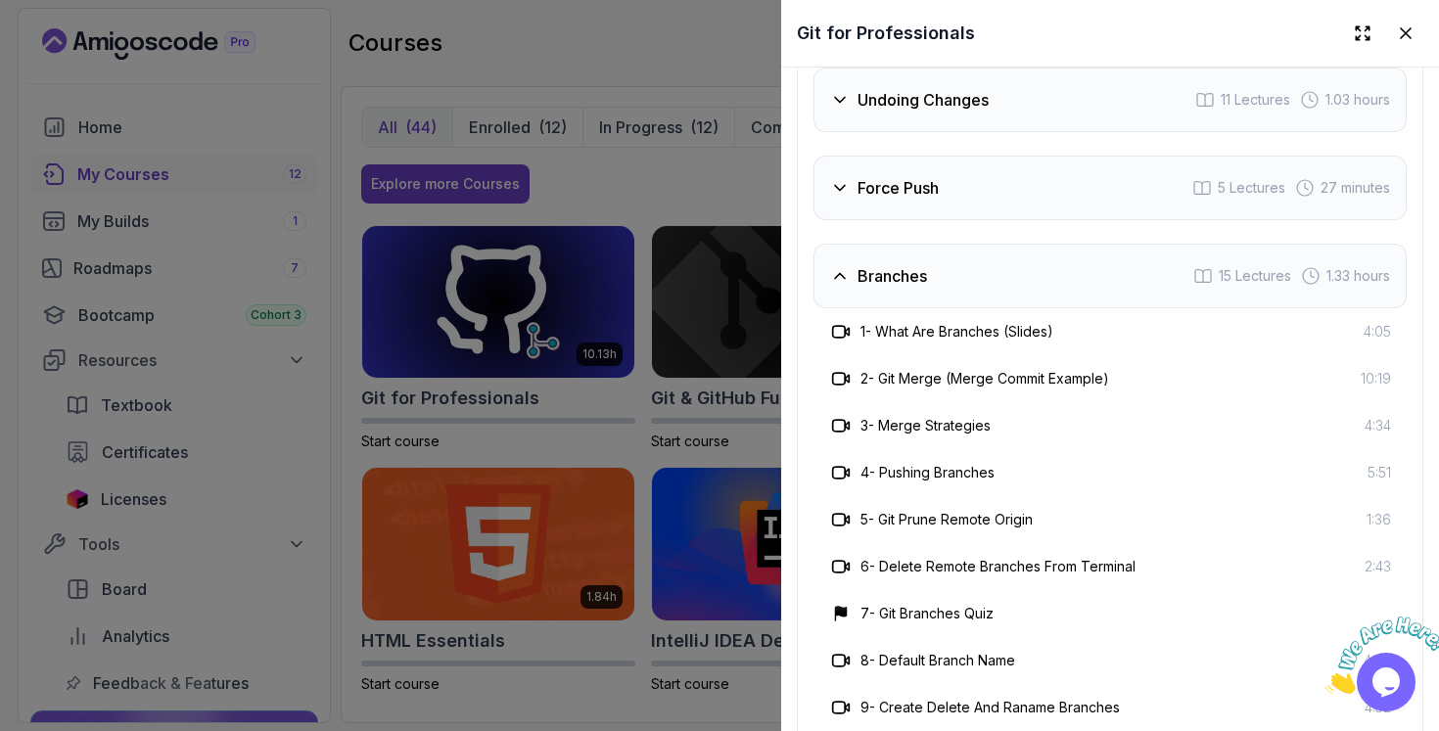
scroll to position [3905, 0]
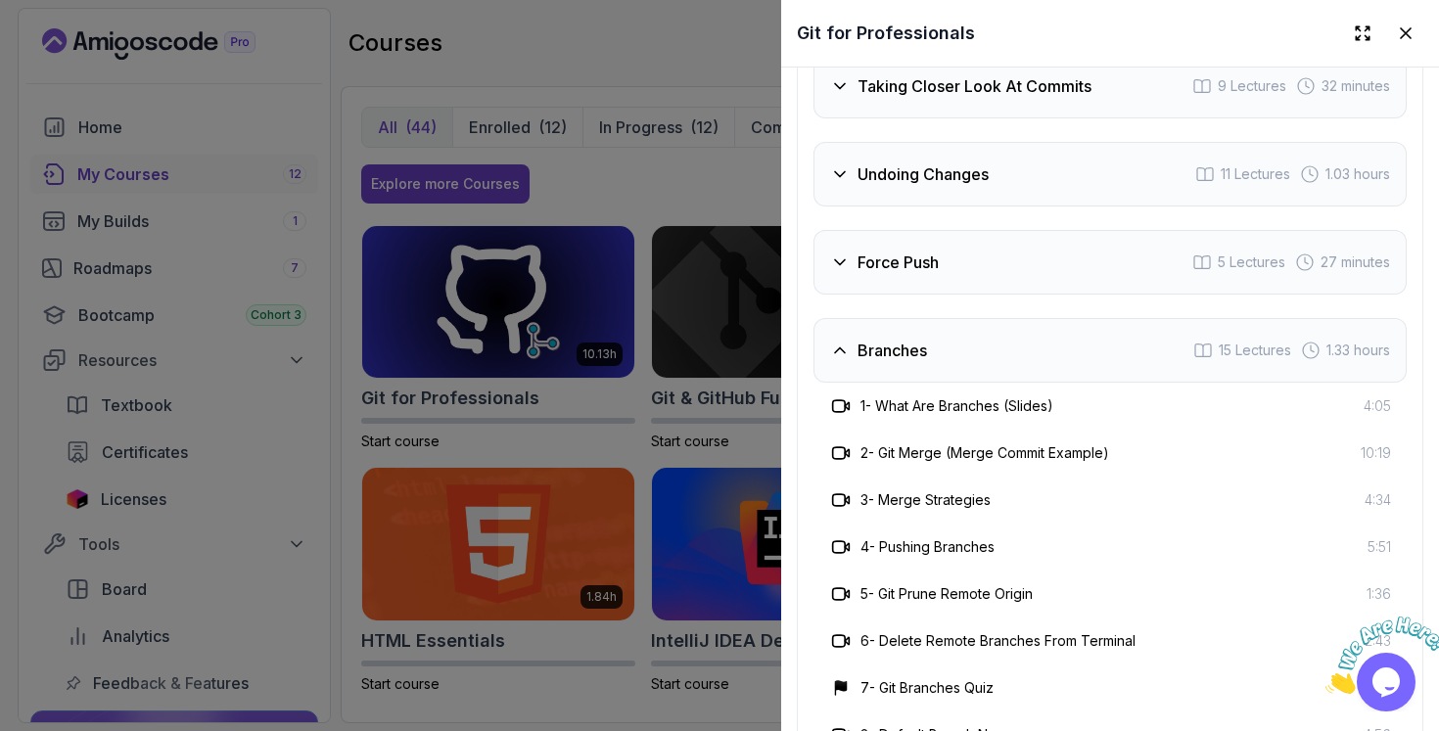
click at [1013, 241] on div "Force Push 5 Lectures 27 minutes" at bounding box center [1109, 262] width 593 height 65
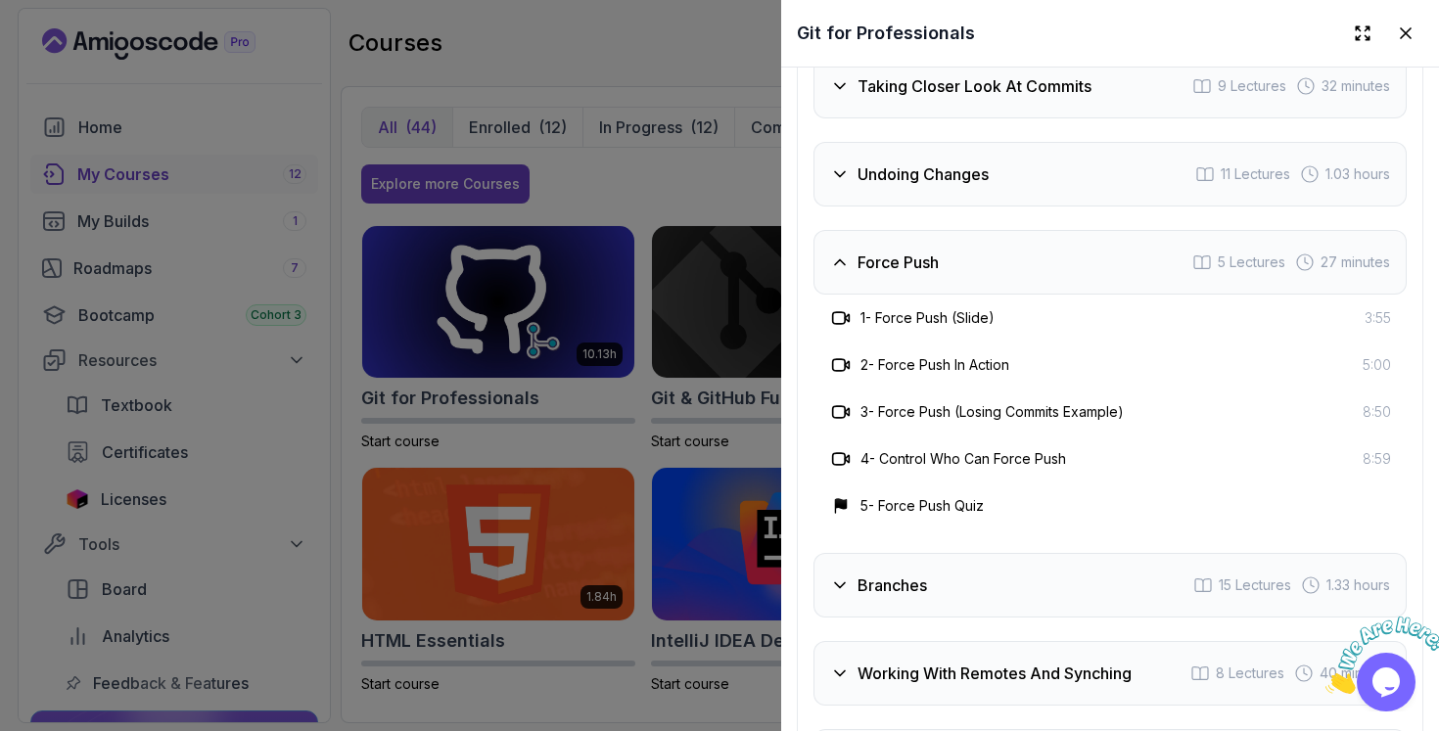
click at [1023, 210] on div "Intro 3 Lectures 2 minutes Excluding Files And Folders 4 Lectures 15 minutes Ta…" at bounding box center [1109, 380] width 593 height 1004
click at [1032, 170] on div "Undoing Changes 11 Lectures 1.03 hours" at bounding box center [1109, 174] width 593 height 65
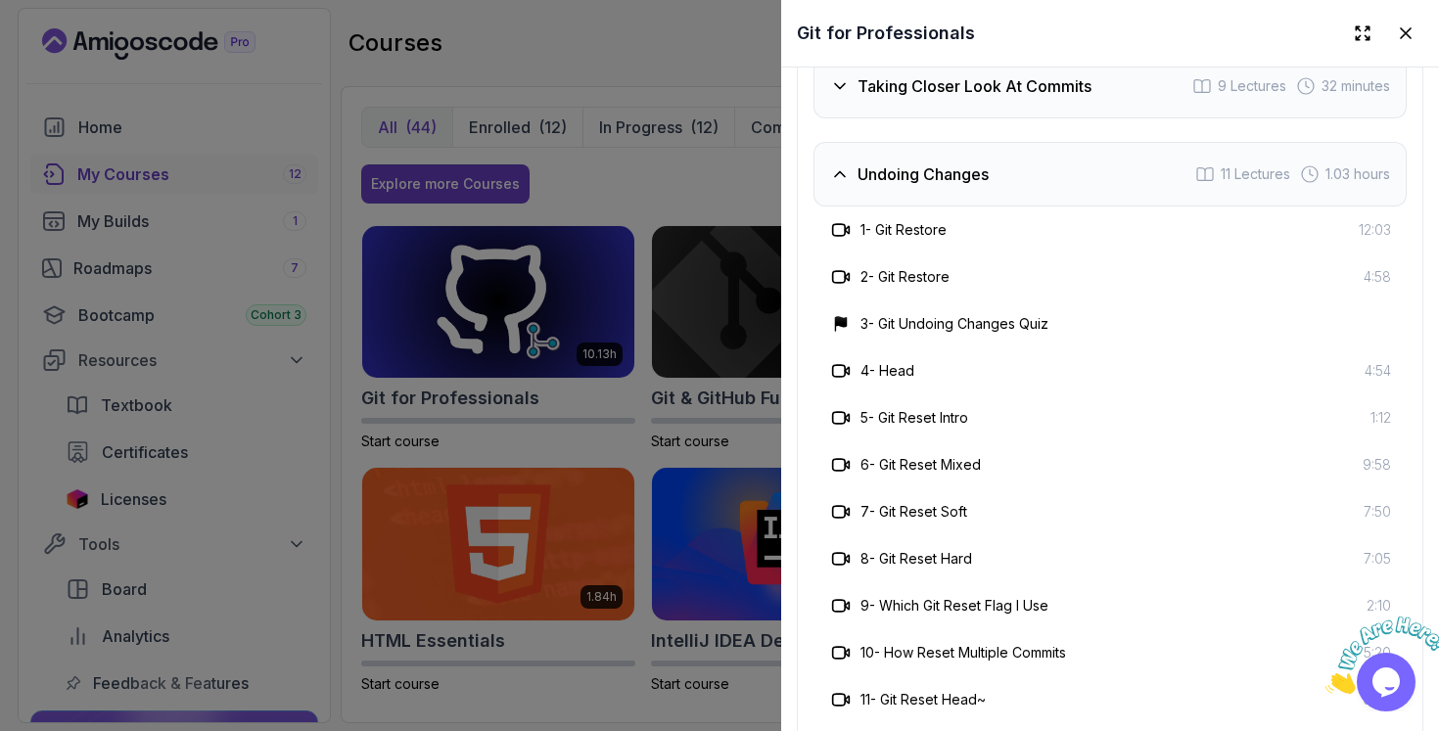
click at [536, 466] on div at bounding box center [719, 365] width 1439 height 731
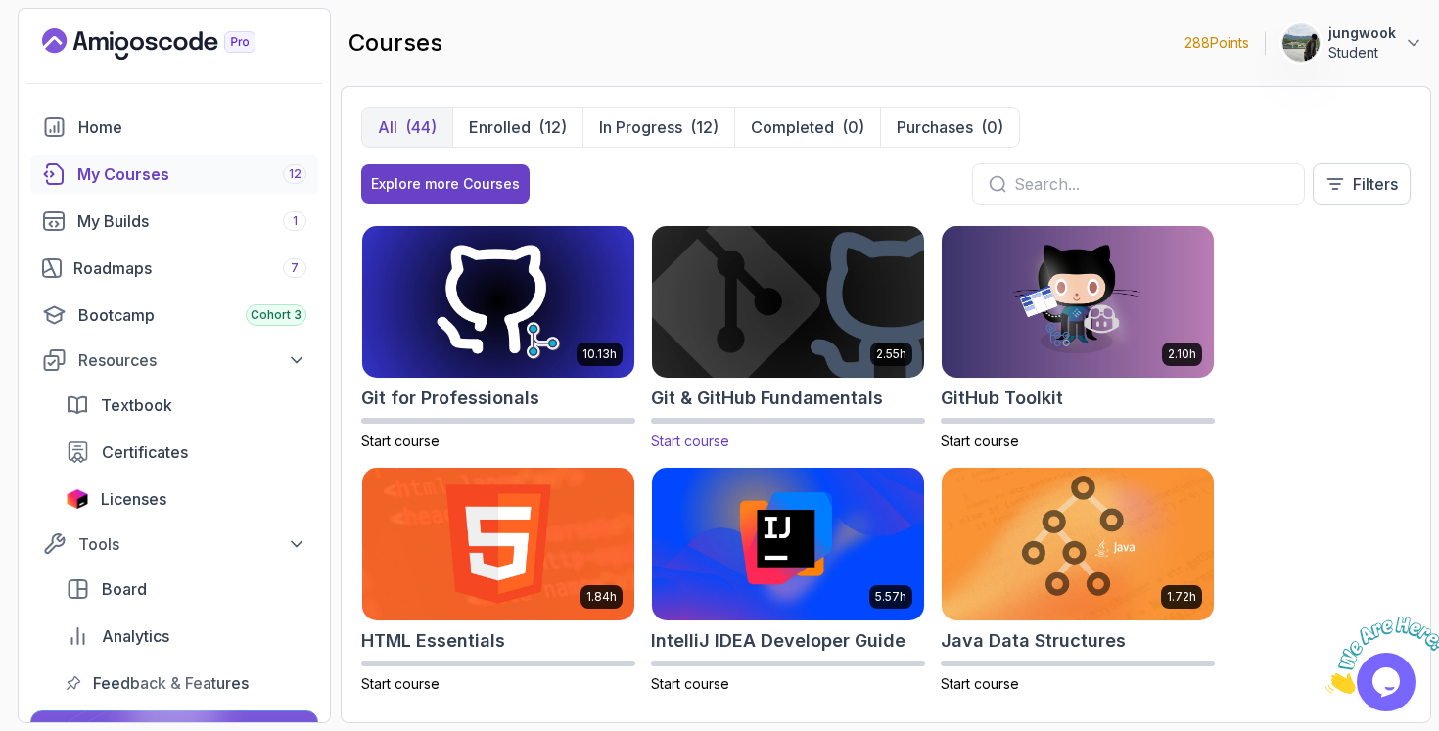
click at [736, 375] on img at bounding box center [788, 302] width 286 height 160
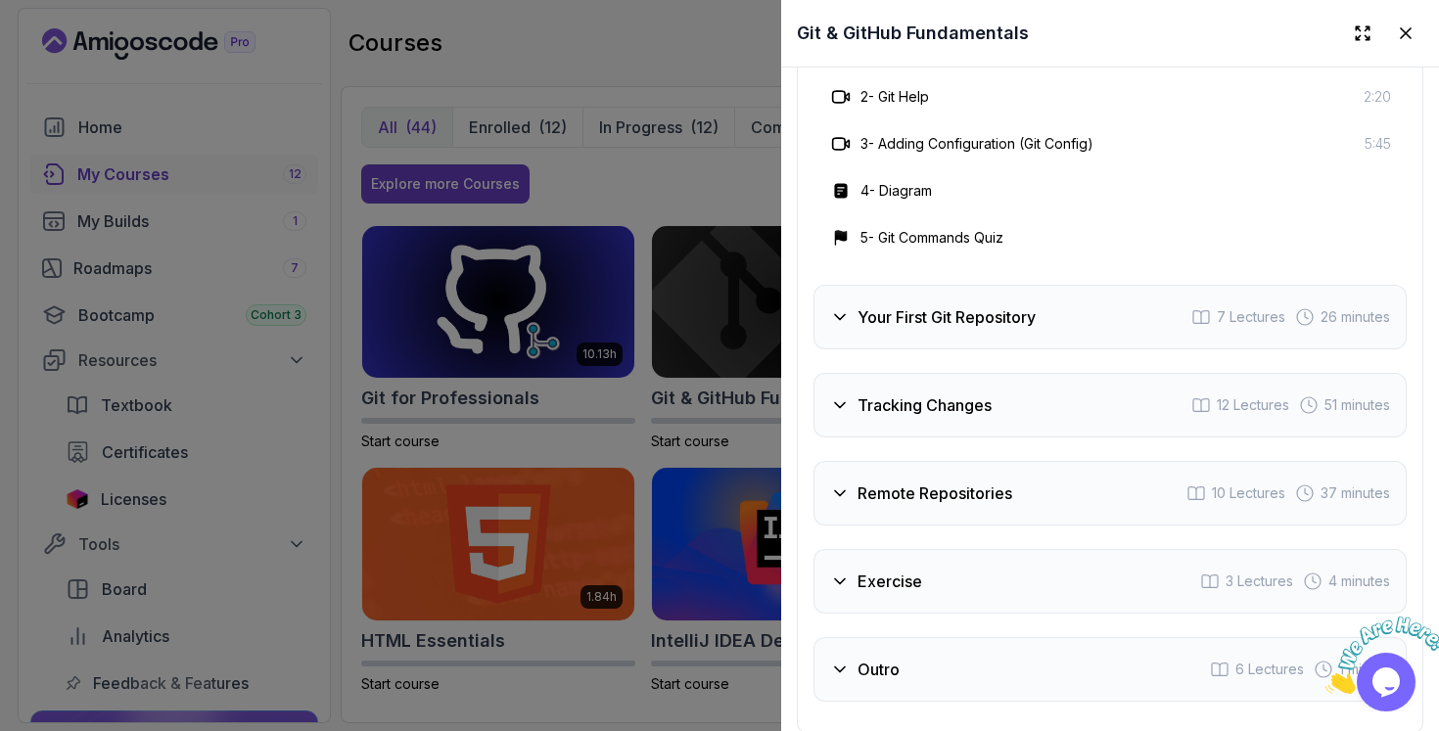
scroll to position [3491, 0]
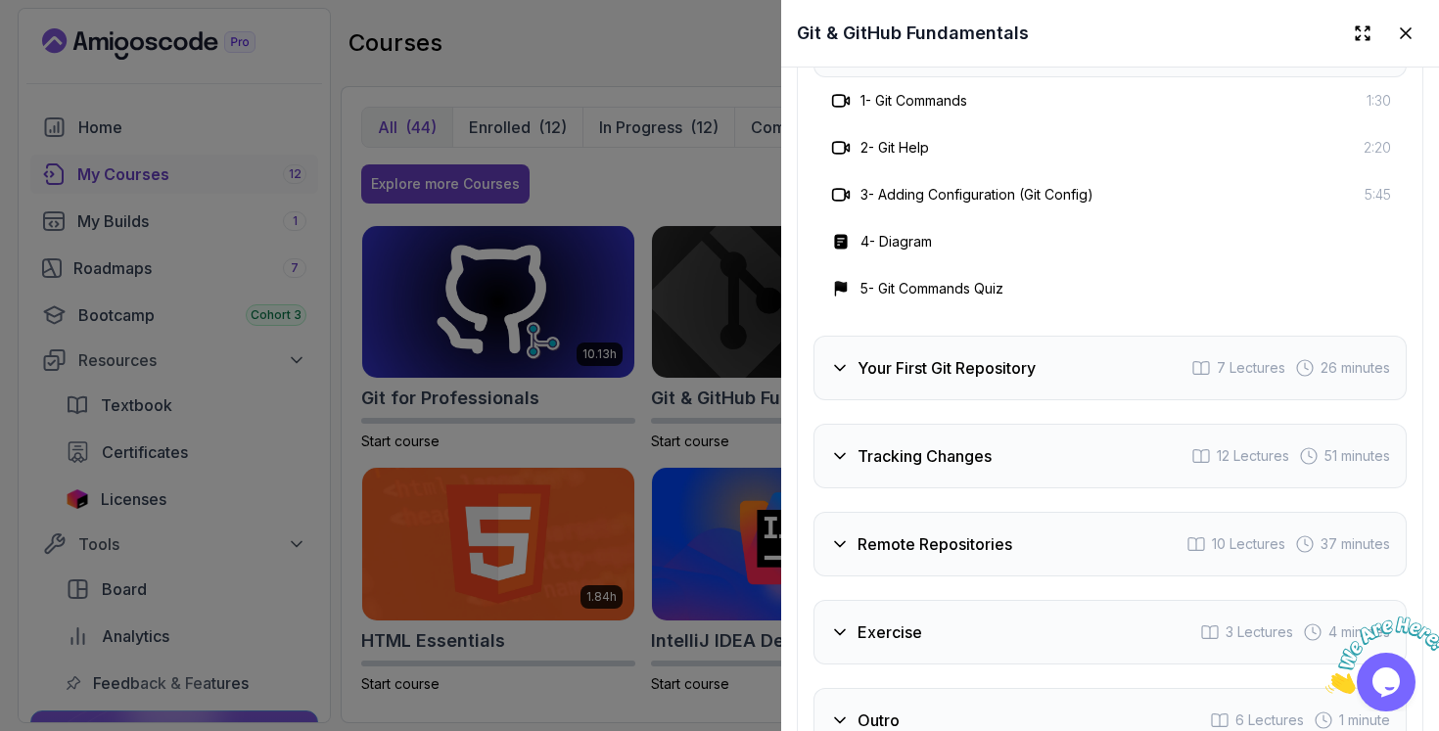
click at [576, 428] on div at bounding box center [719, 365] width 1439 height 731
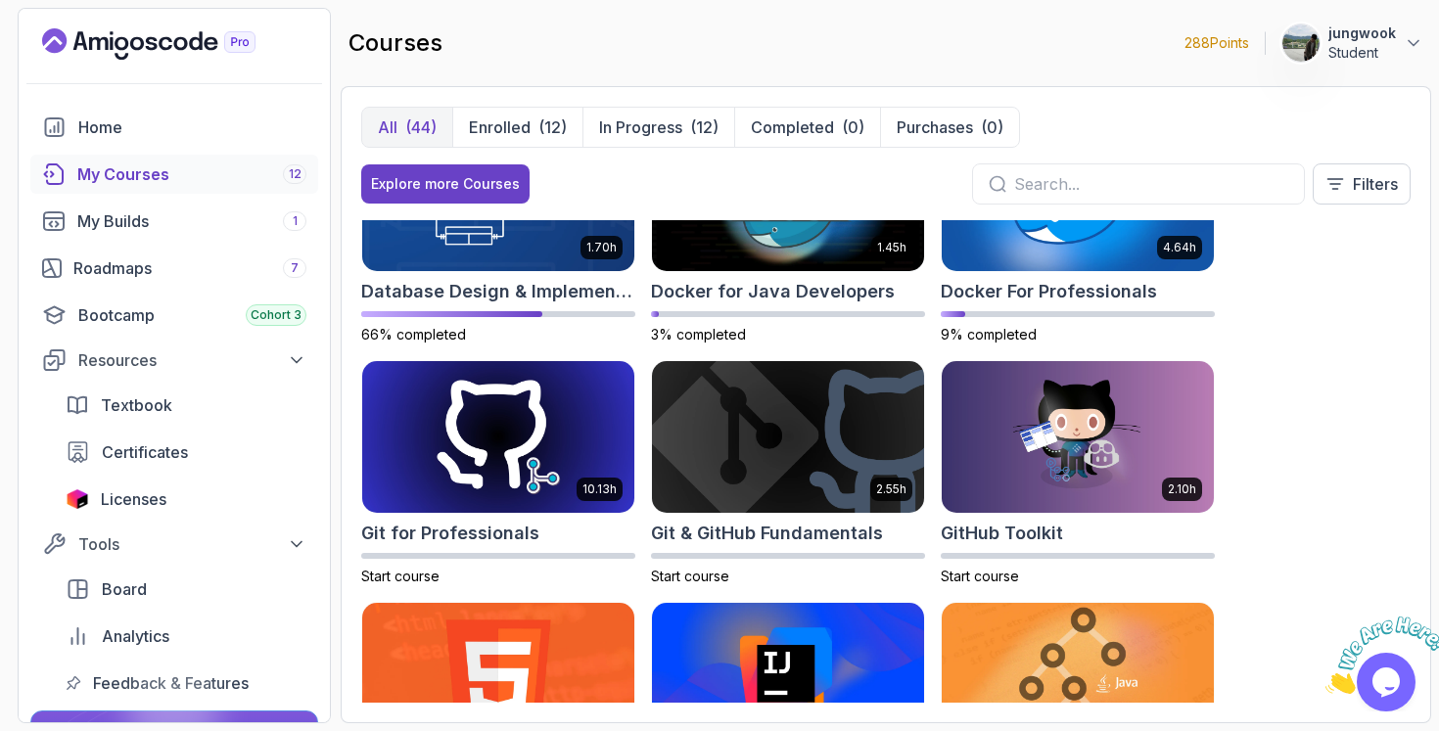
scroll to position [701, 0]
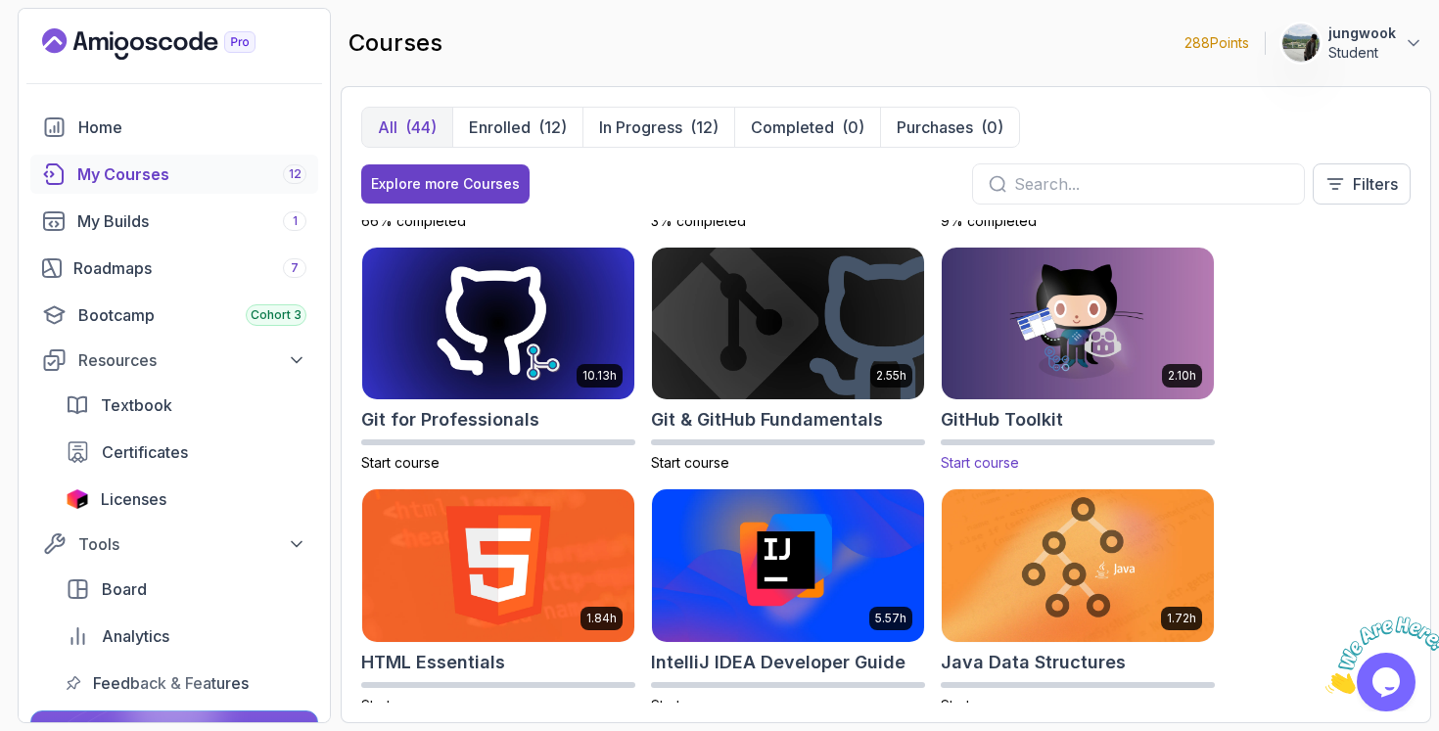
click at [1085, 379] on img at bounding box center [1078, 324] width 286 height 160
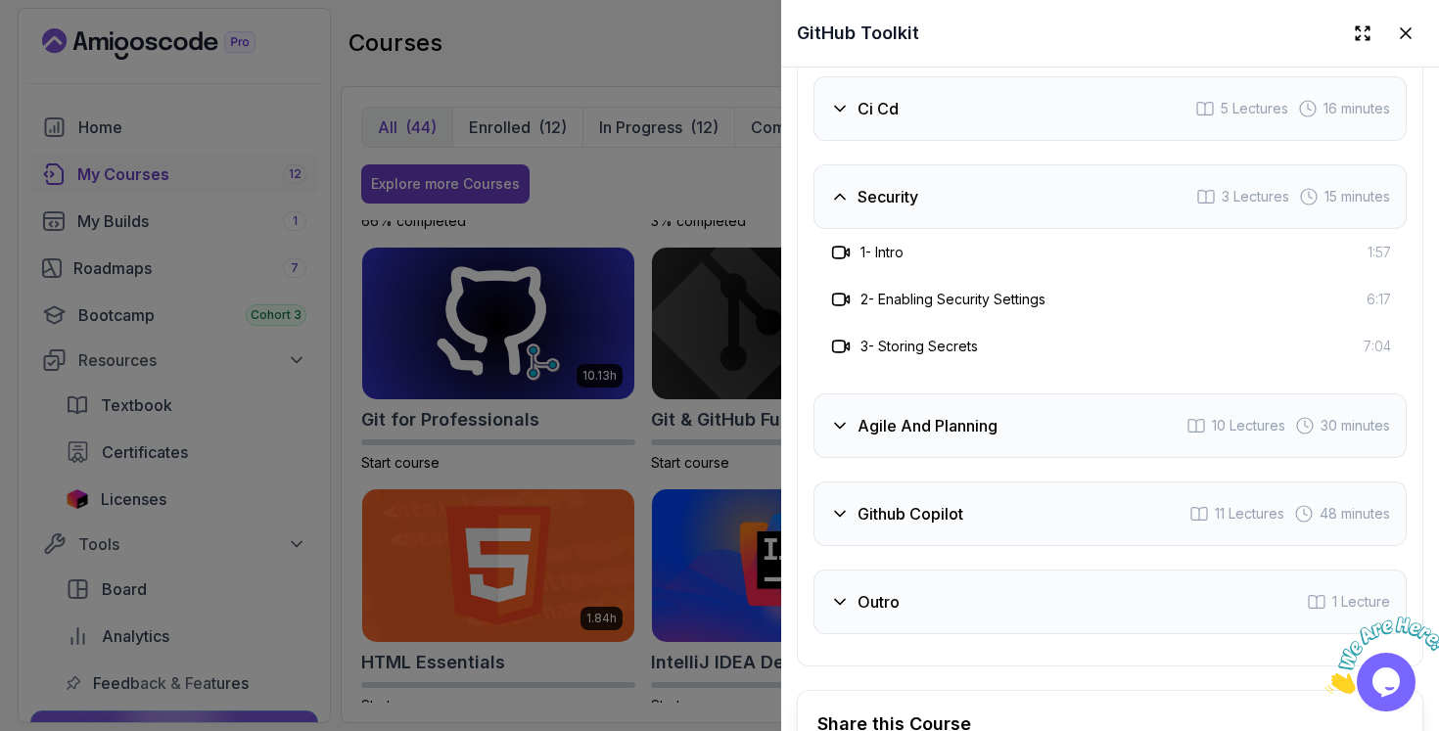
scroll to position [3381, 0]
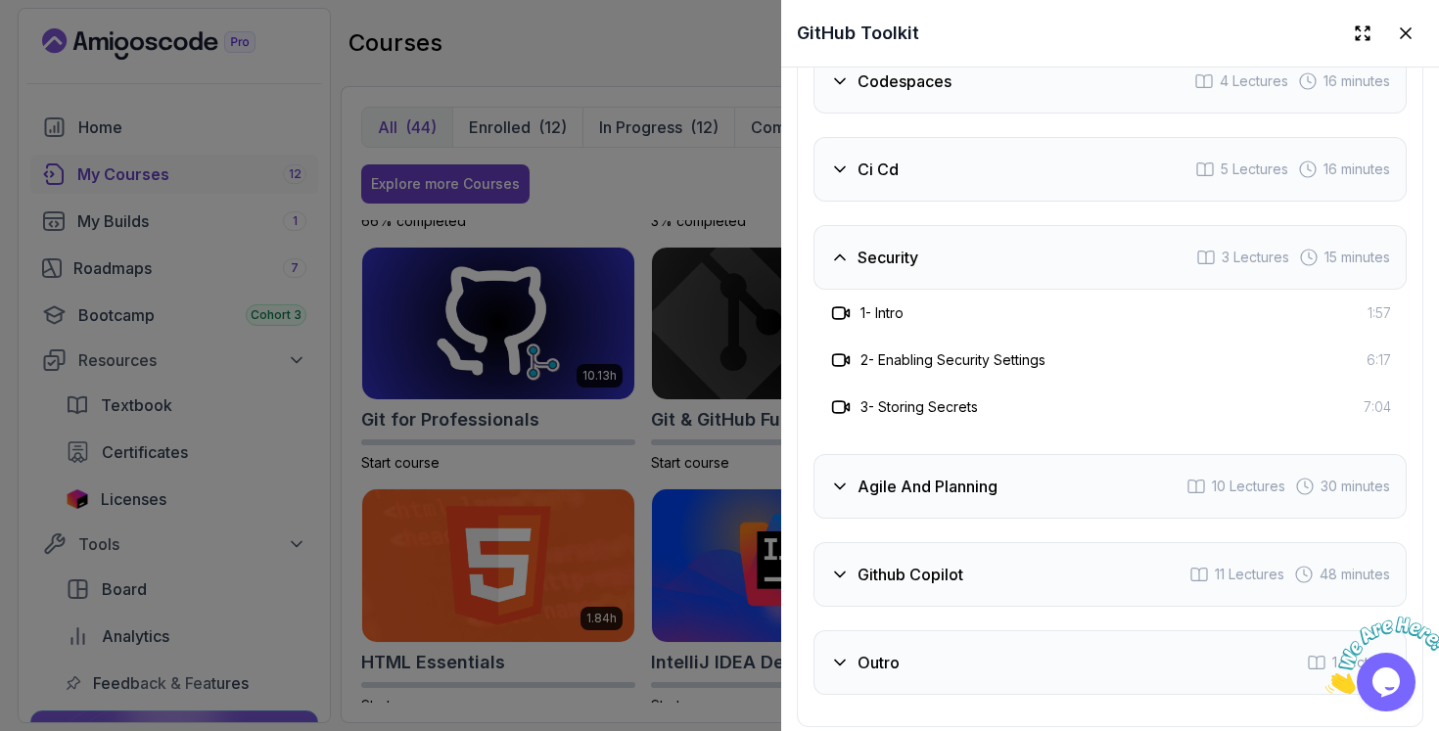
click at [1003, 172] on div "Ci Cd 5 Lectures 16 minutes" at bounding box center [1109, 169] width 593 height 65
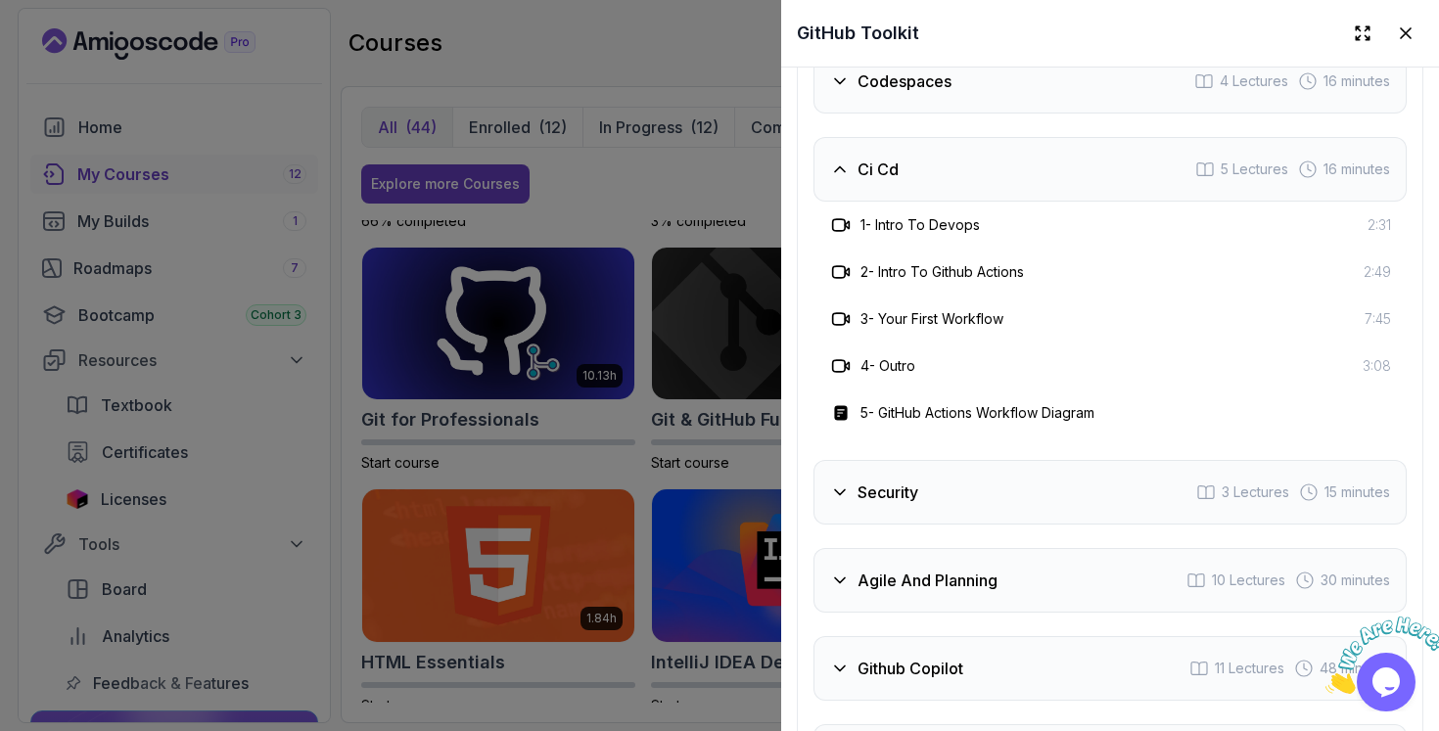
click at [999, 89] on div "Codespaces 4 Lectures 16 minutes" at bounding box center [1109, 81] width 593 height 65
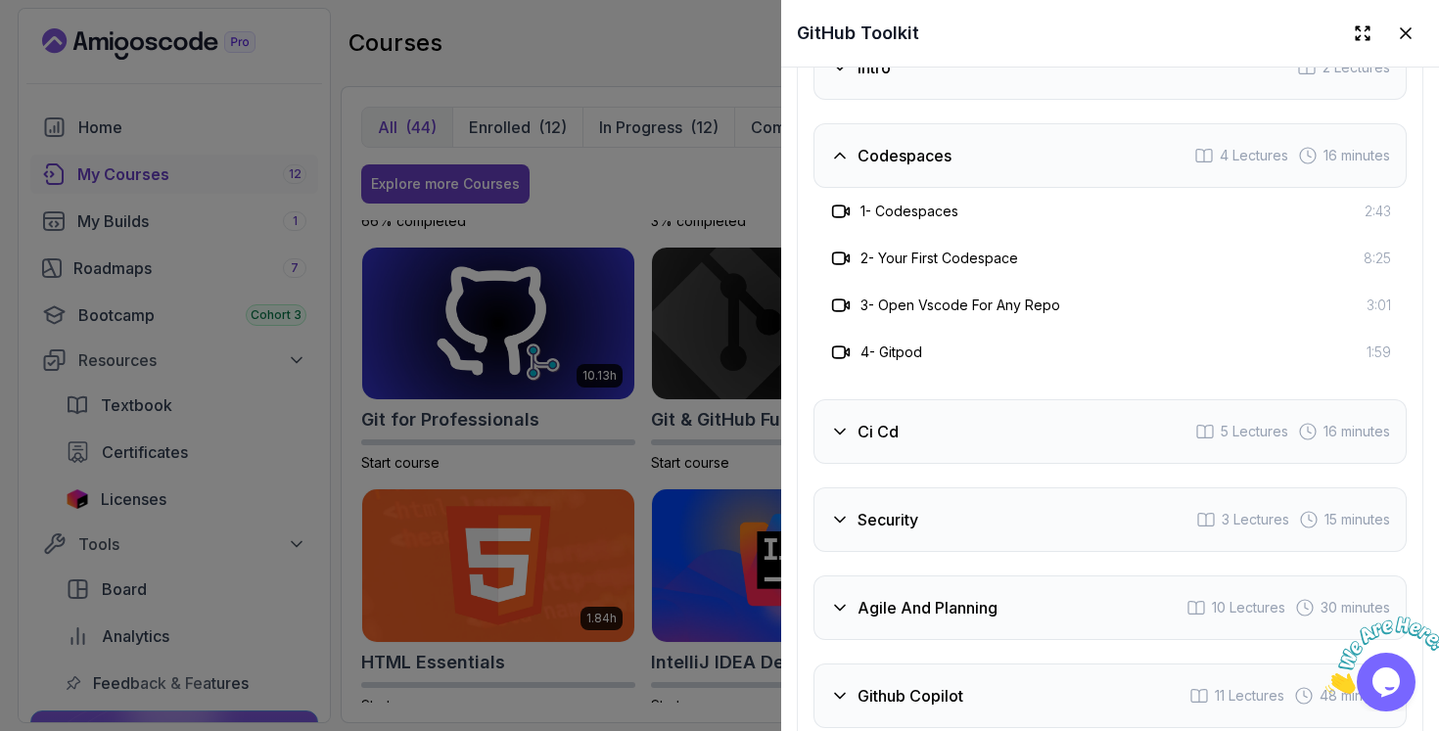
scroll to position [3558, 0]
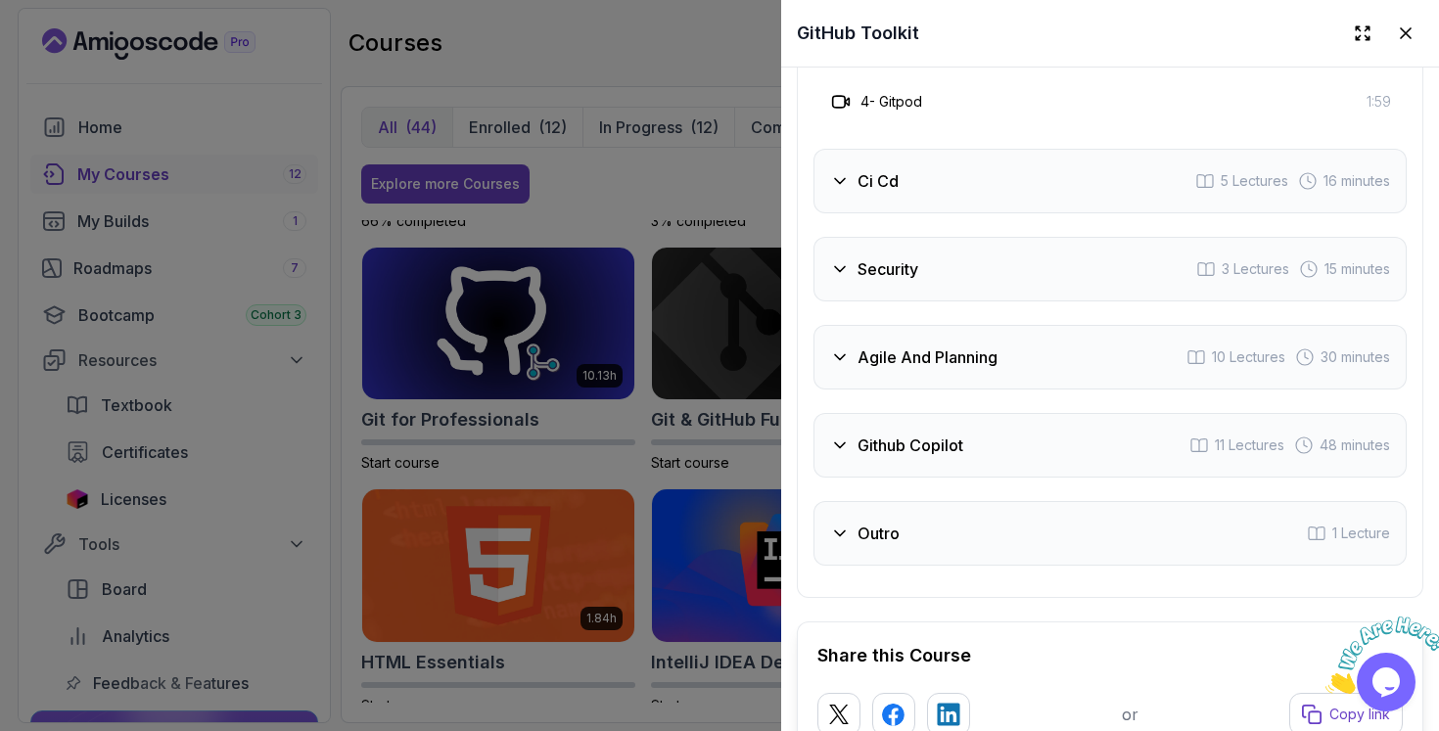
click at [888, 386] on div "Intro 2 Lectures Codespaces 4 Lectures 16 minutes 1 - Codespaces 2:43 2 - Your …" at bounding box center [1109, 175] width 593 height 781
click at [877, 434] on h3 "Github Copilot" at bounding box center [910, 445] width 106 height 23
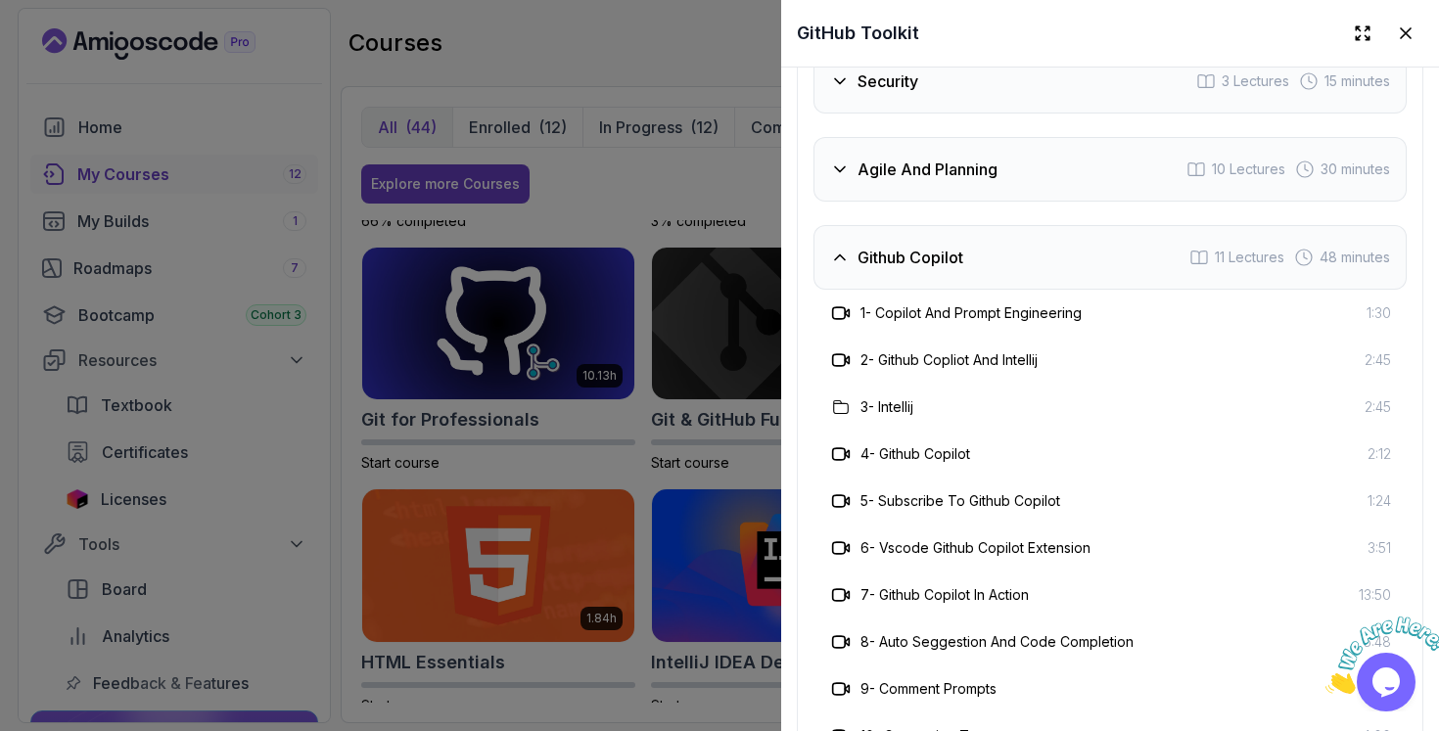
click at [699, 461] on div at bounding box center [719, 365] width 1439 height 731
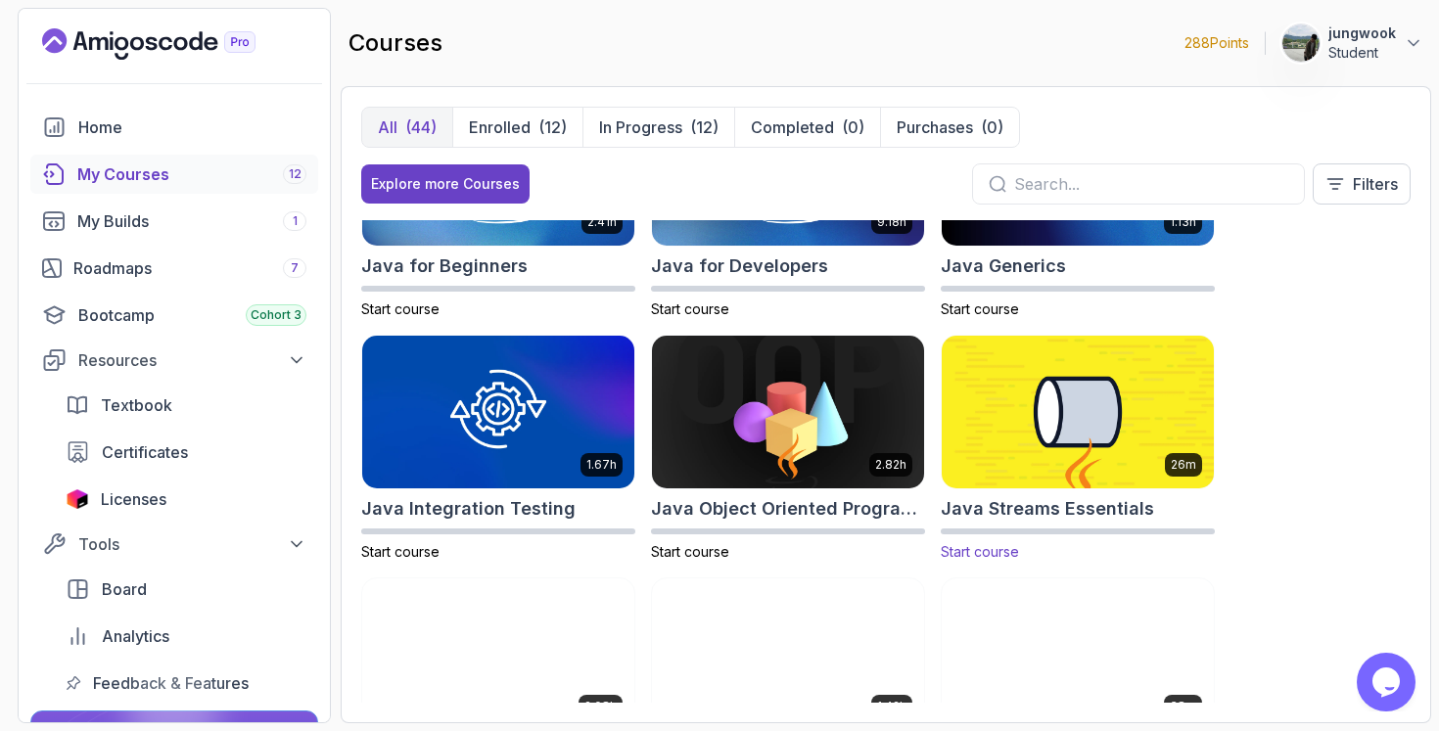
scroll to position [1171, 0]
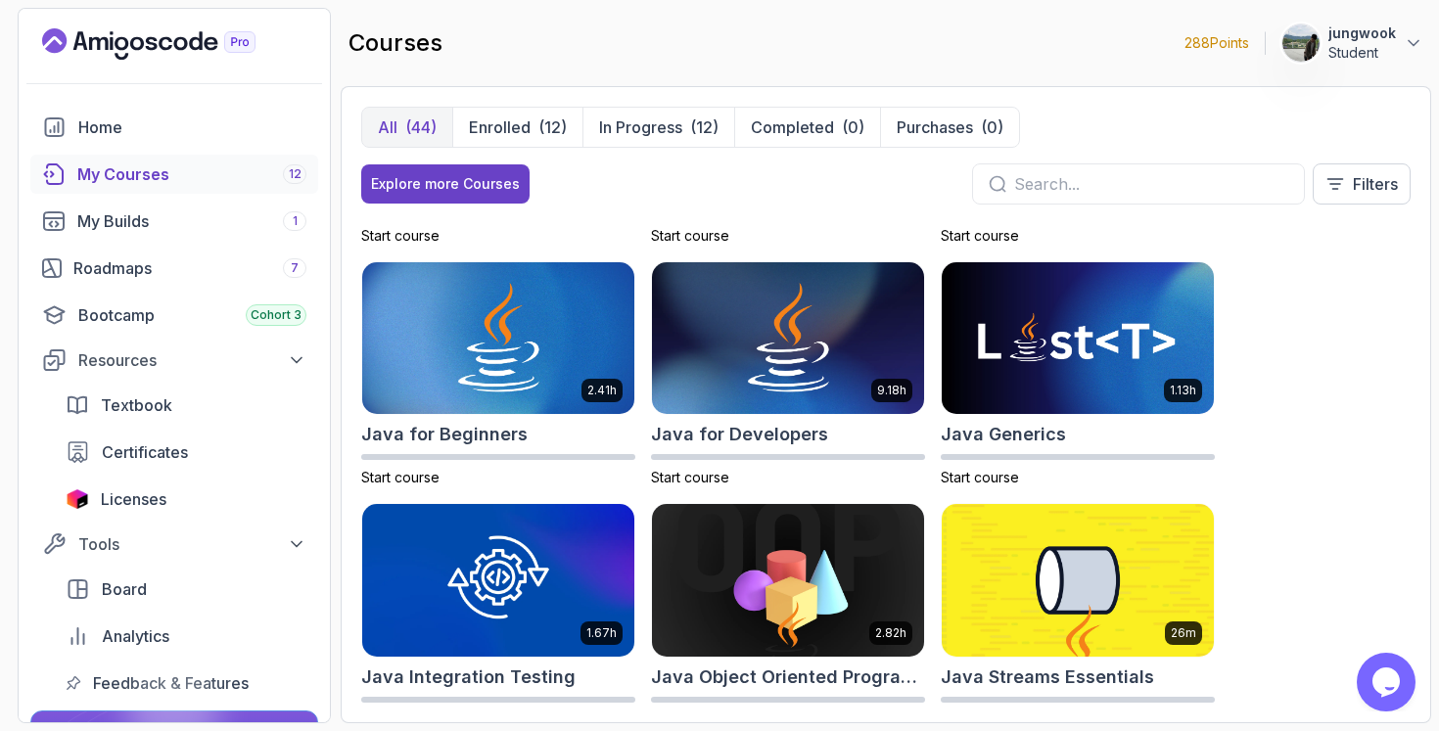
click at [525, 525] on img at bounding box center [498, 580] width 286 height 160
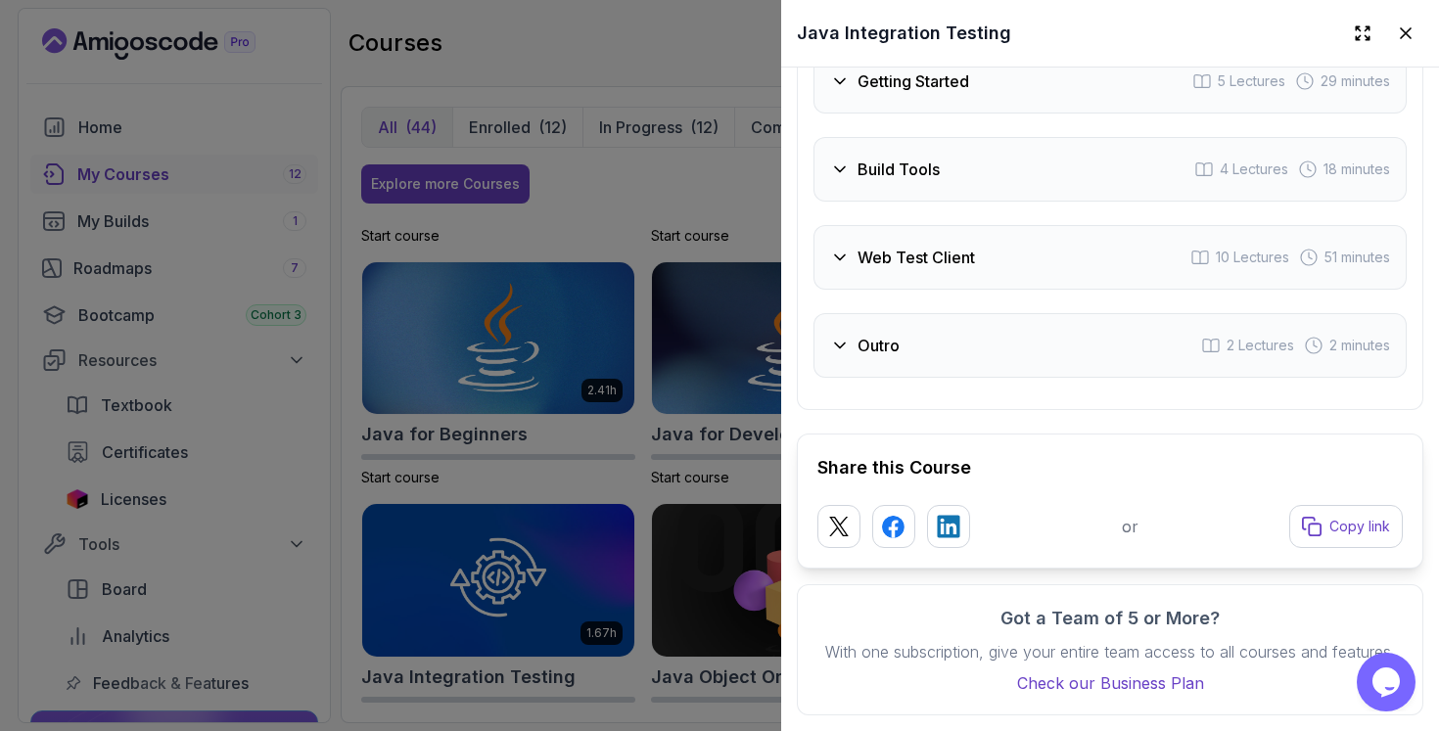
scroll to position [3723, 0]
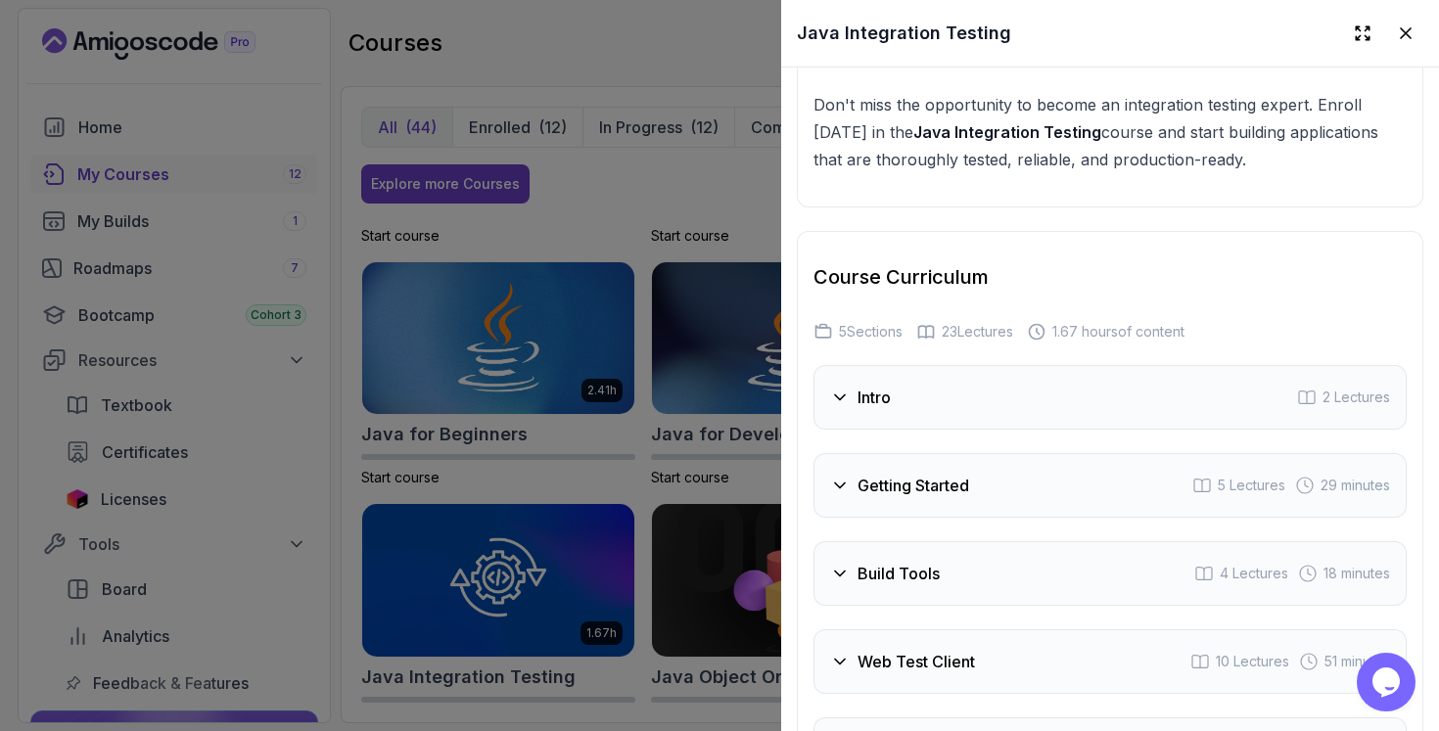
click at [1047, 420] on div "Intro 2 Lectures" at bounding box center [1109, 397] width 593 height 65
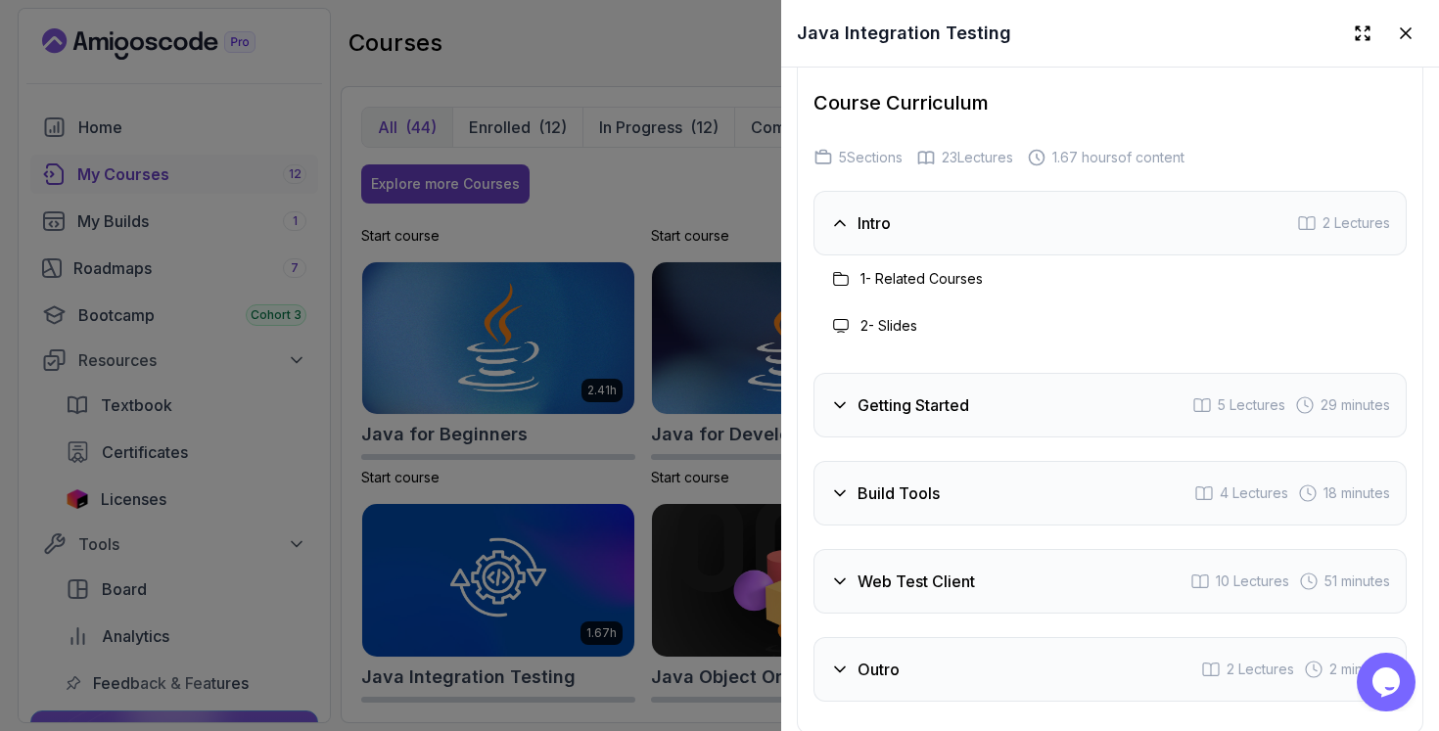
click at [1049, 375] on div "Getting Started 5 Lectures 29 minutes" at bounding box center [1109, 405] width 593 height 65
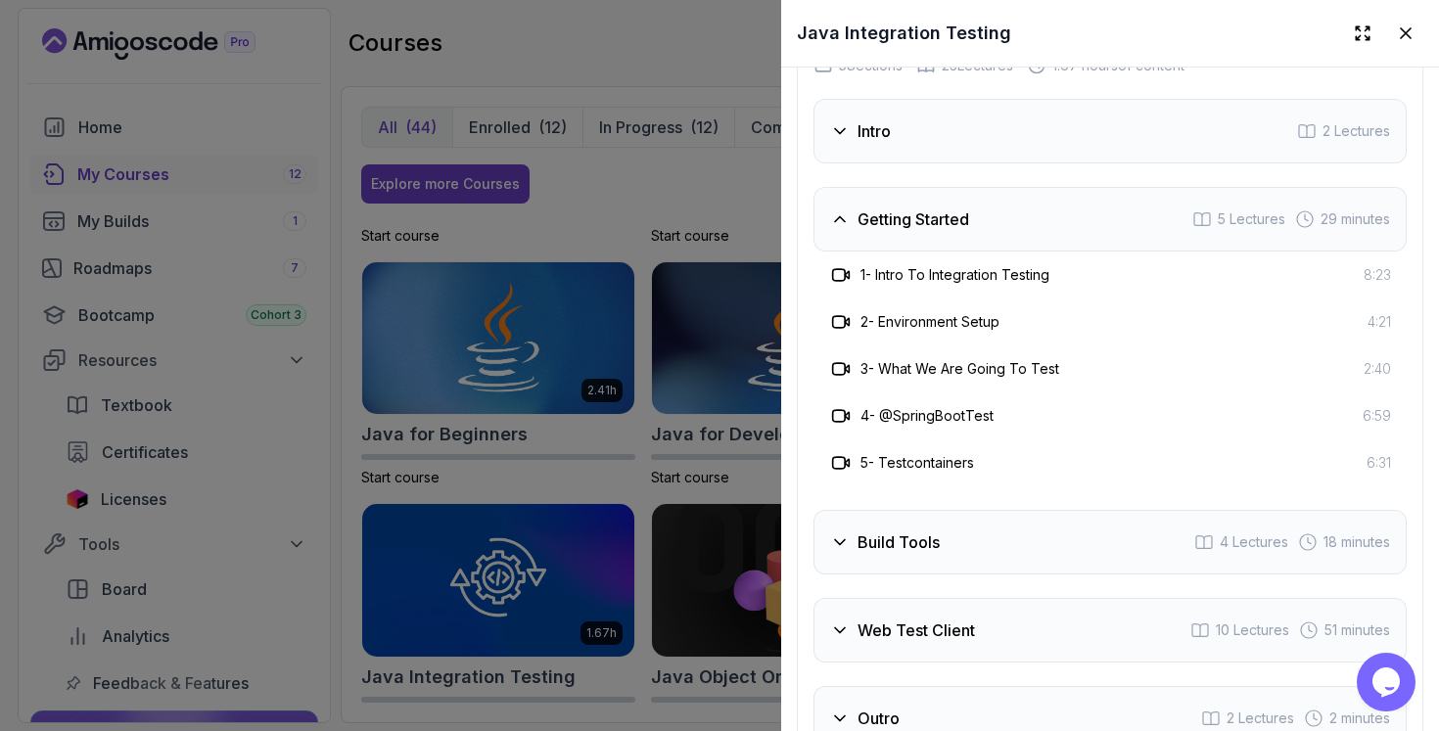
scroll to position [4066, 0]
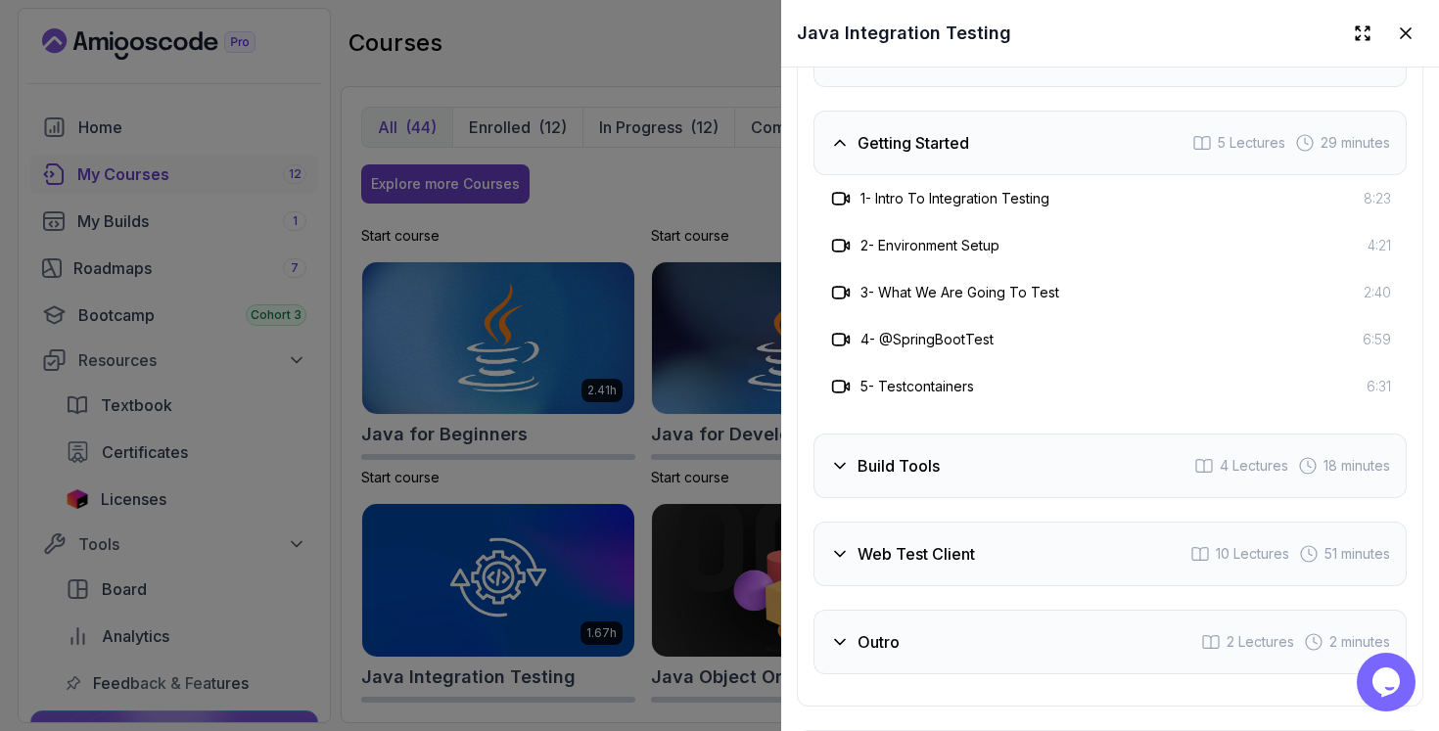
click at [1031, 434] on div "Build Tools 4 Lectures 18 minutes" at bounding box center [1109, 466] width 593 height 65
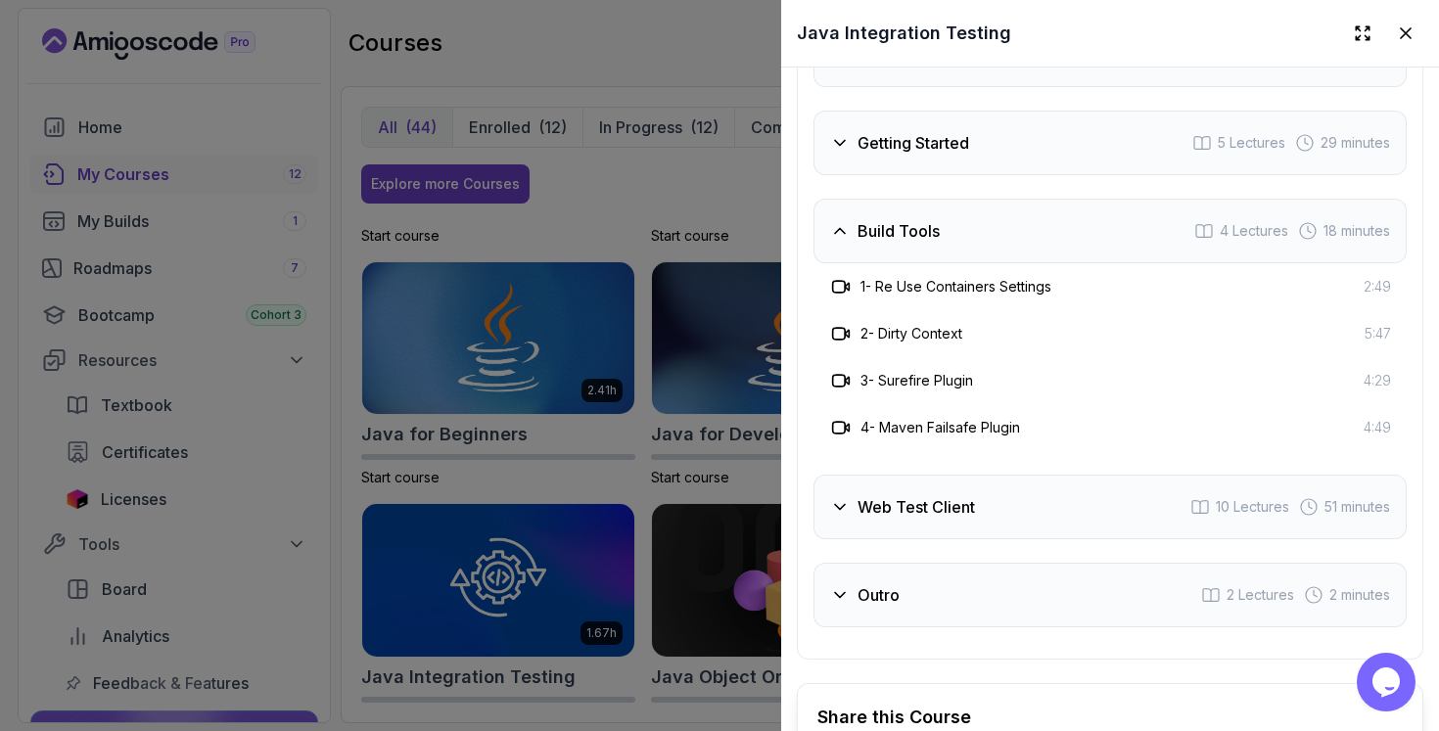
click at [1002, 501] on div "Web Test Client 10 Lectures 51 minutes" at bounding box center [1109, 507] width 593 height 65
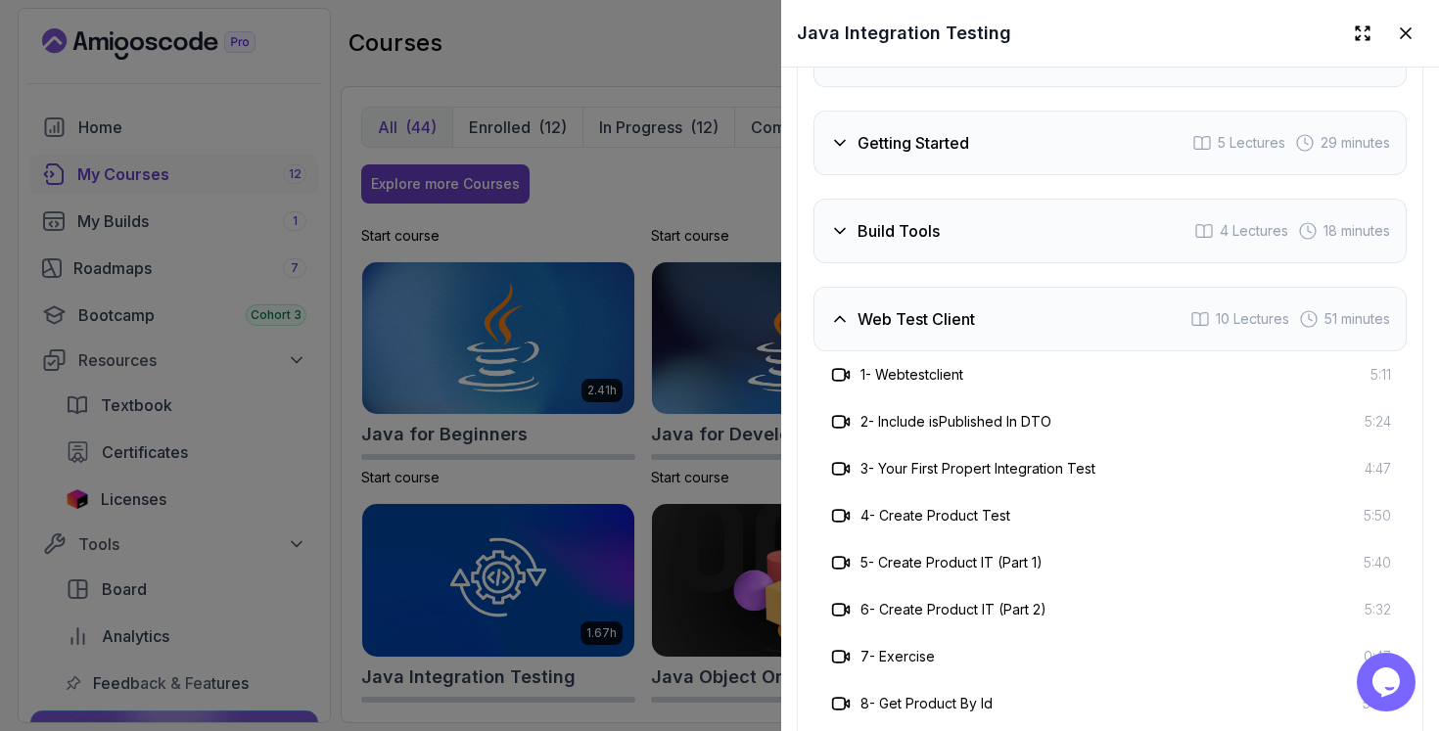
click at [1033, 163] on div "Getting Started 5 Lectures 29 minutes" at bounding box center [1109, 143] width 593 height 65
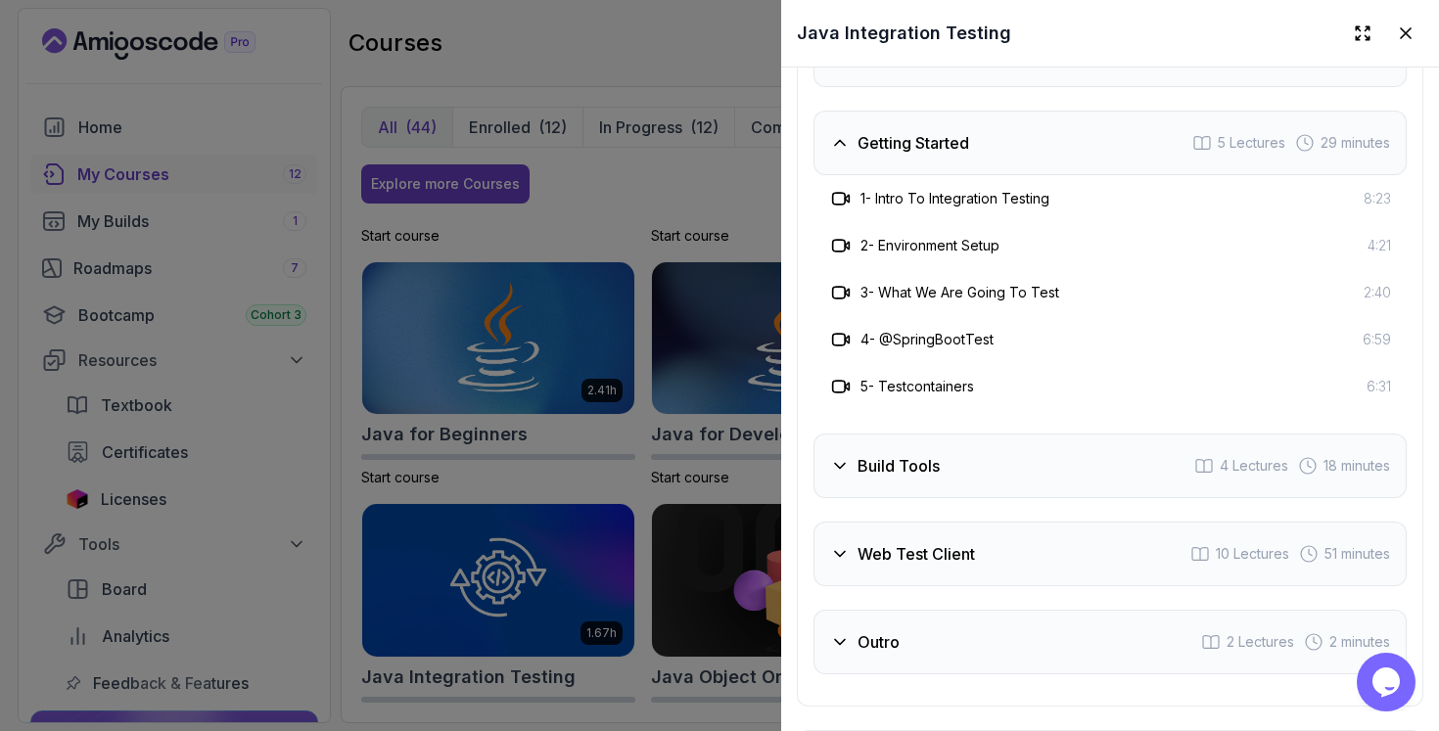
click at [1005, 460] on div "Build Tools 4 Lectures 18 minutes" at bounding box center [1109, 466] width 593 height 65
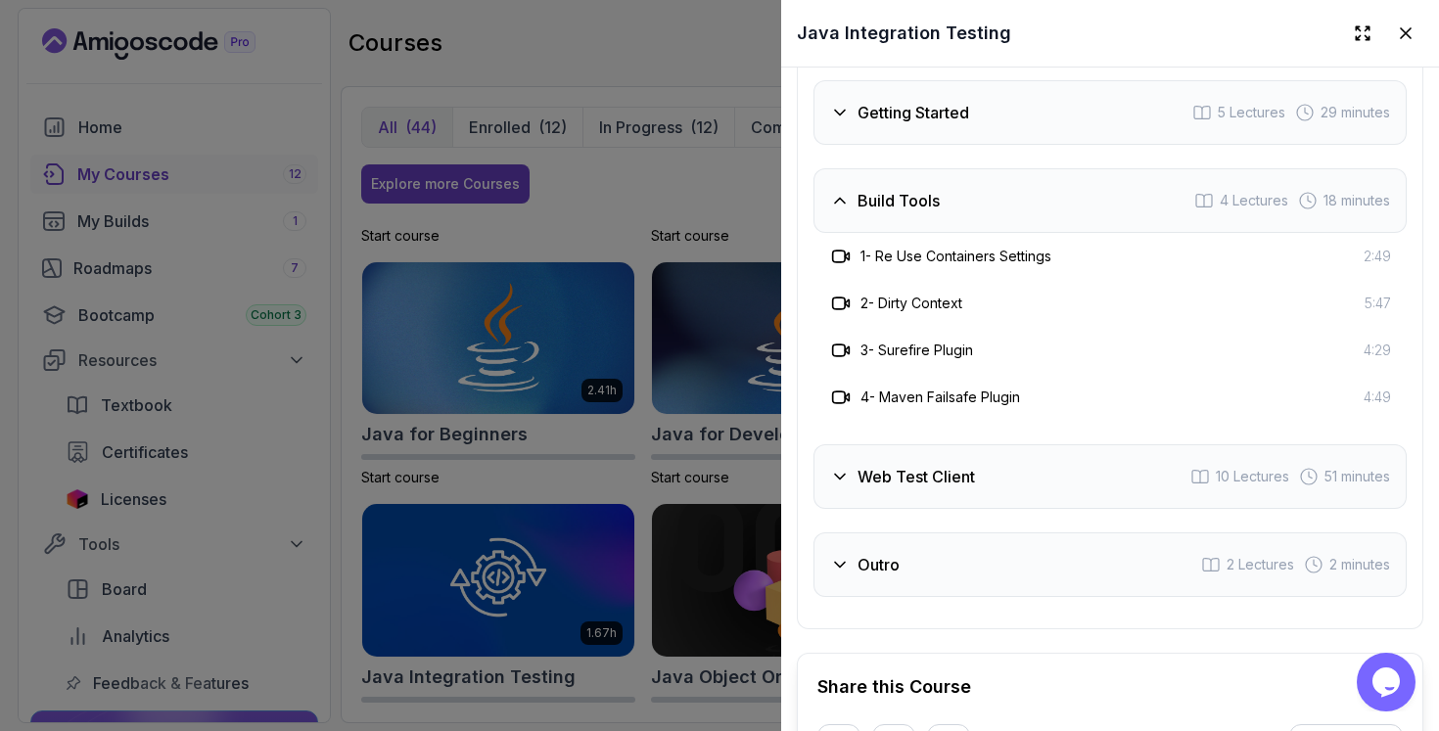
scroll to position [4112, 0]
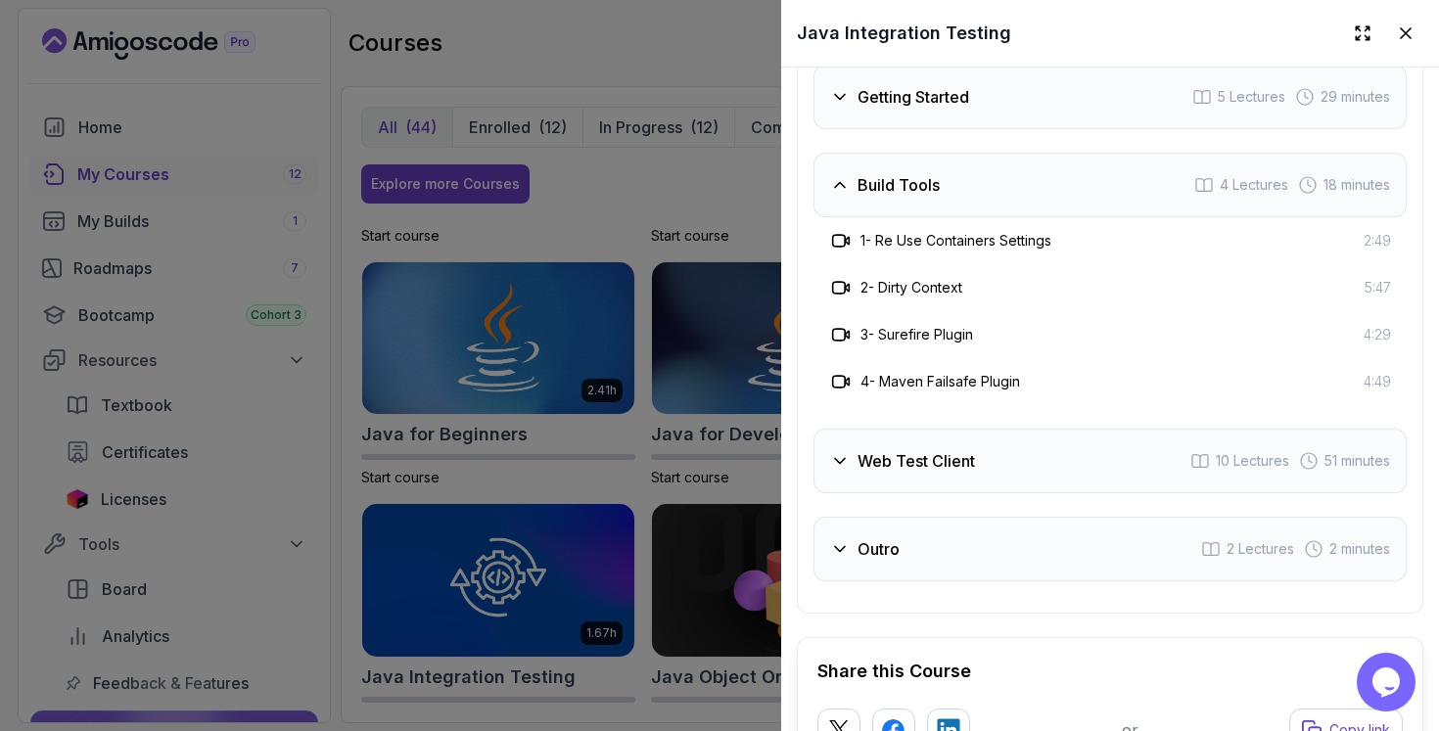
click at [1008, 473] on div "Web Test Client 10 Lectures 51 minutes" at bounding box center [1109, 461] width 593 height 65
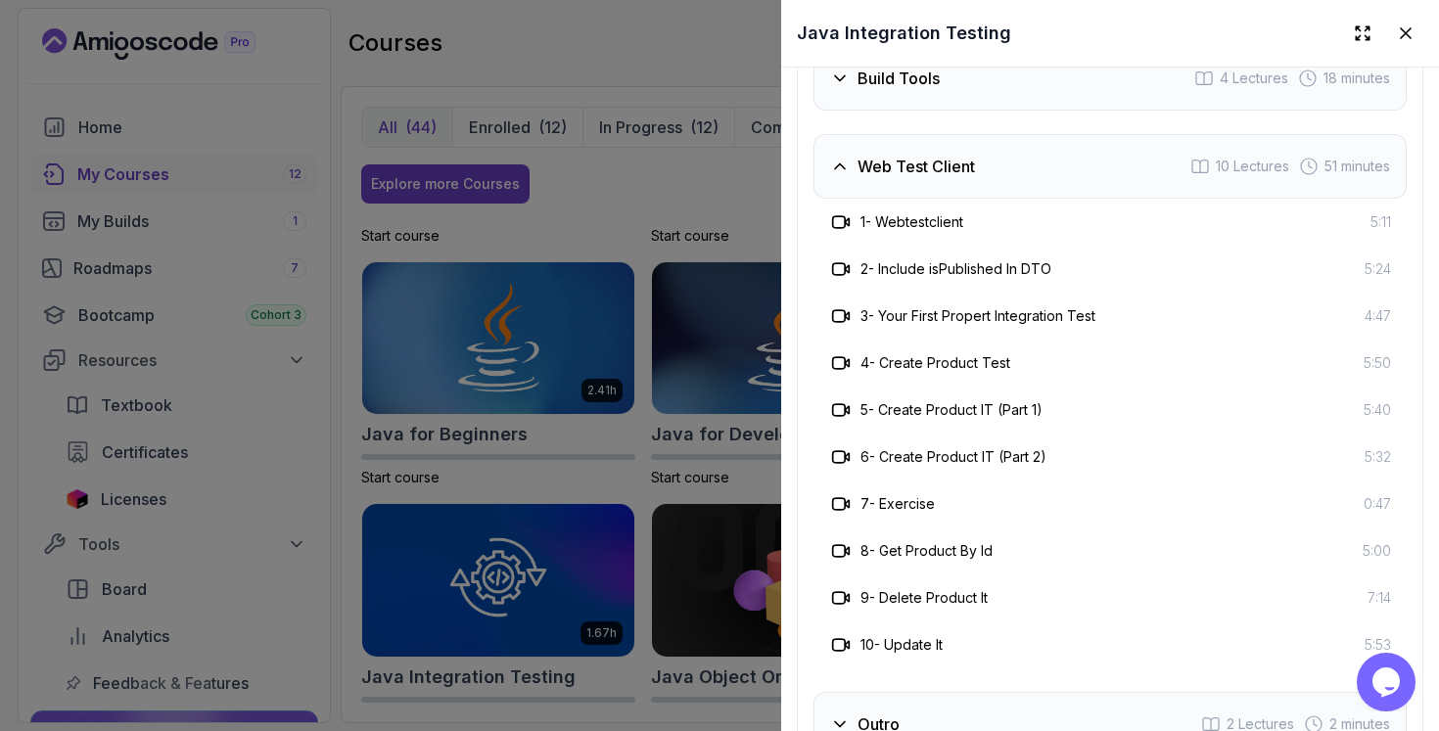
scroll to position [4219, 0]
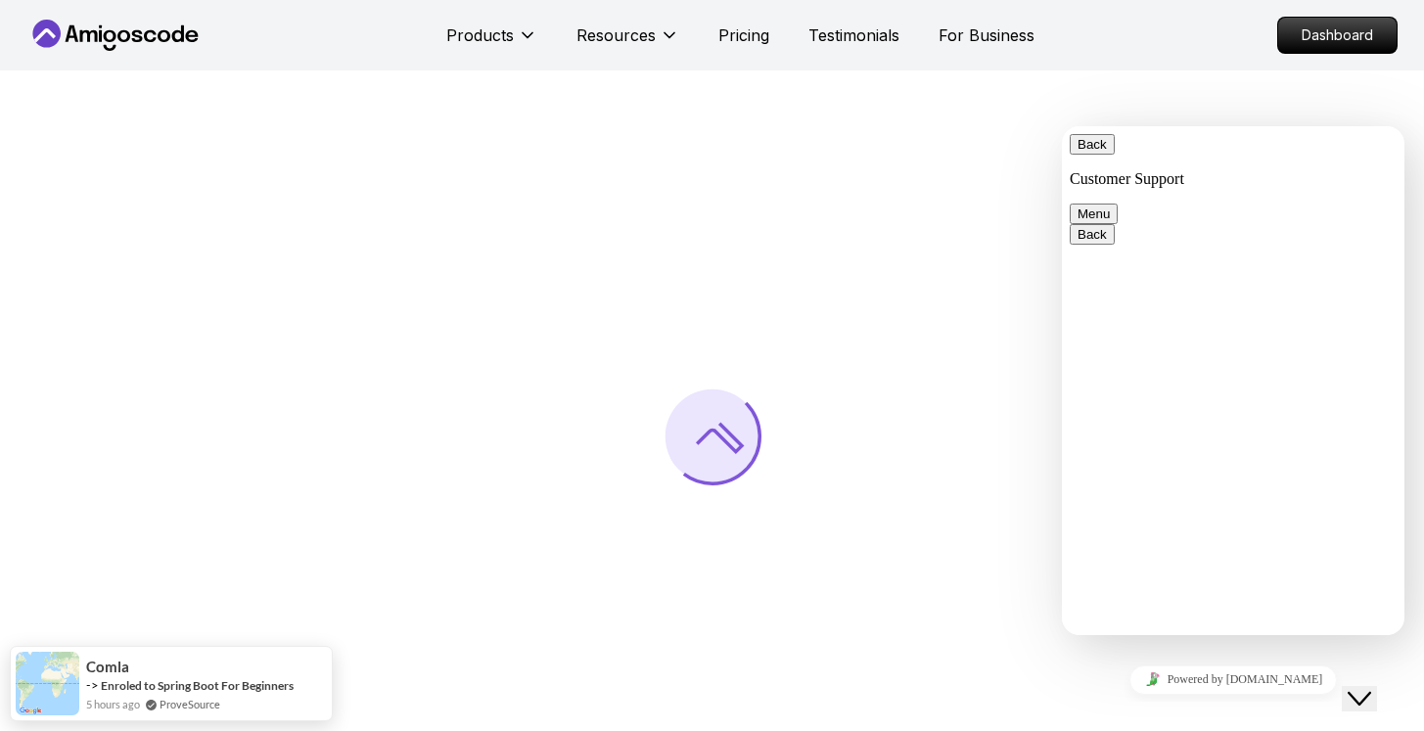
click at [1371, 688] on div "Close Chat This icon closes the chat window." at bounding box center [1359, 698] width 23 height 23
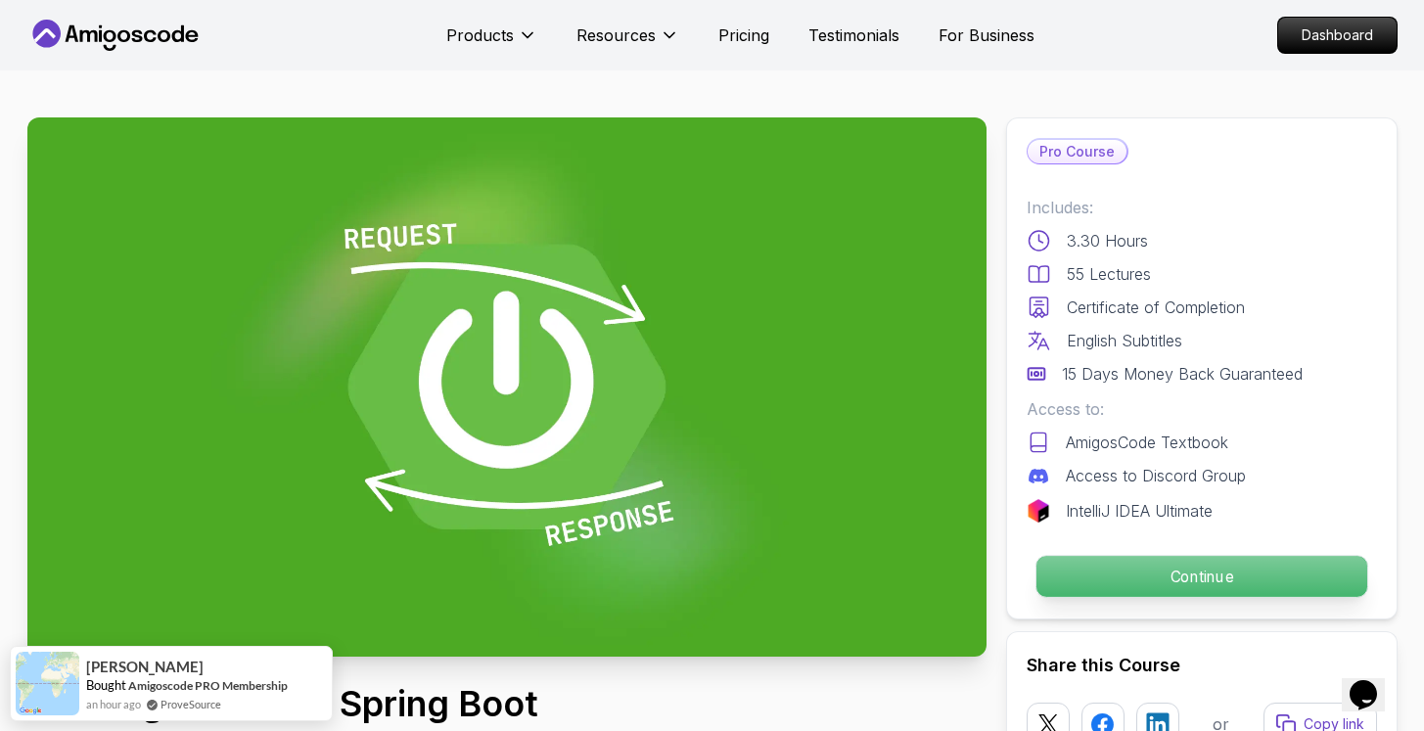
click at [1191, 596] on p "Continue" at bounding box center [1200, 576] width 331 height 41
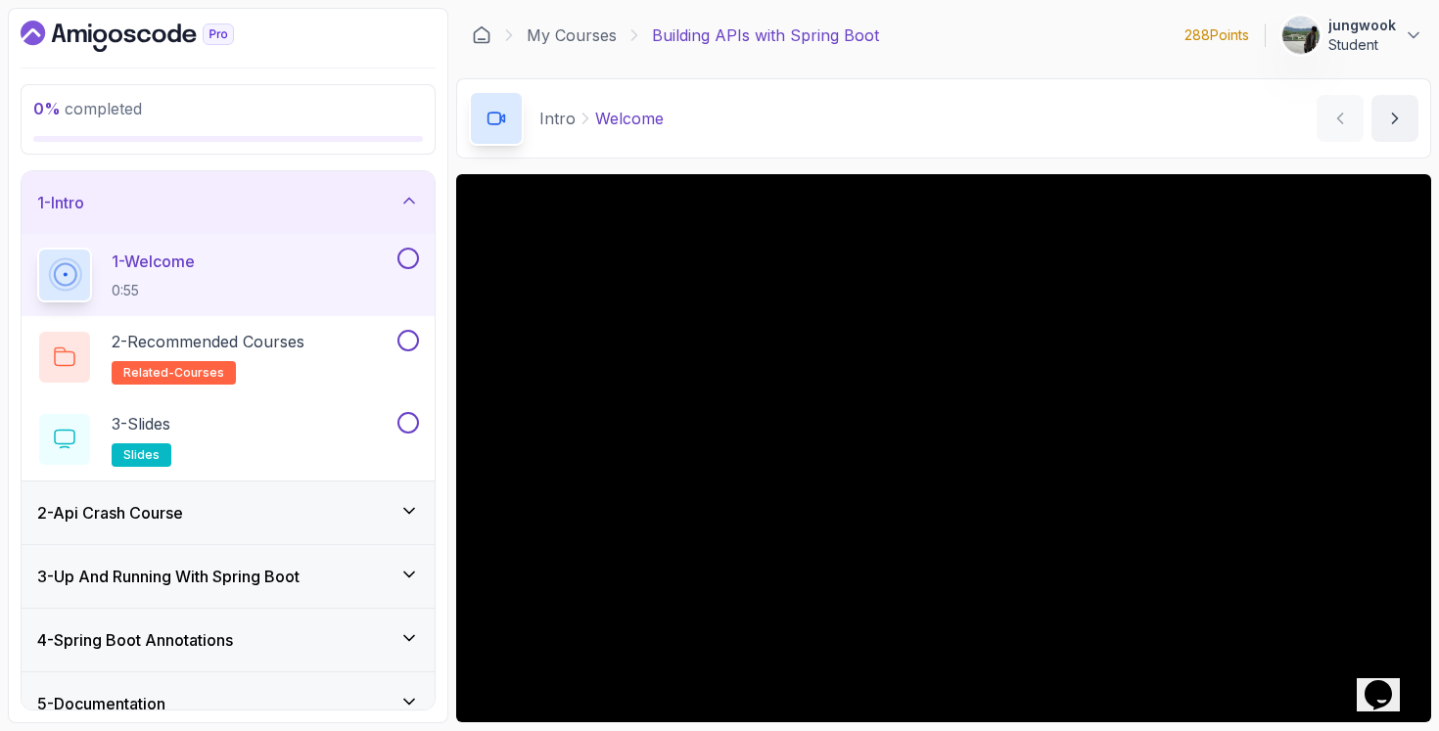
click at [283, 527] on div "2 - Api Crash Course" at bounding box center [228, 513] width 413 height 63
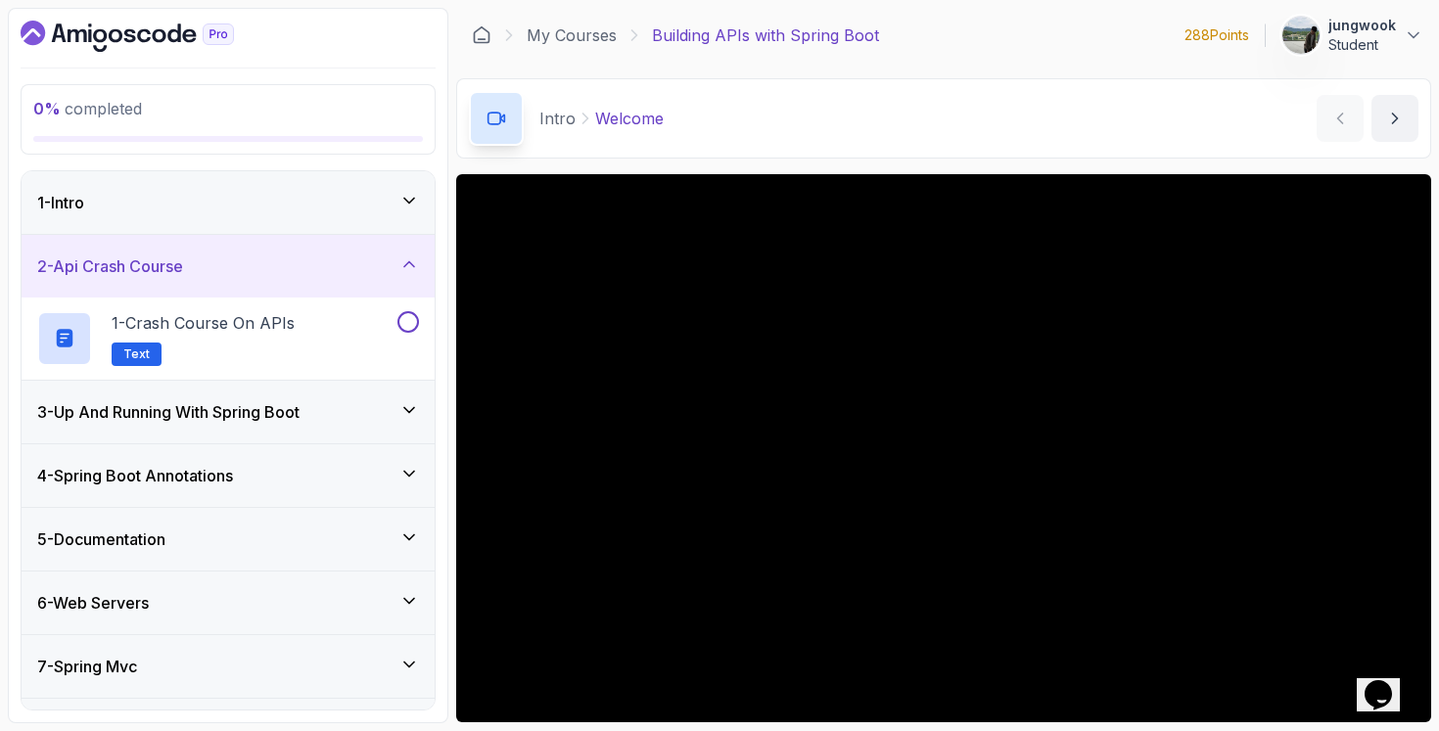
click at [299, 407] on h3 "3 - Up And Running With Spring Boot" at bounding box center [168, 411] width 262 height 23
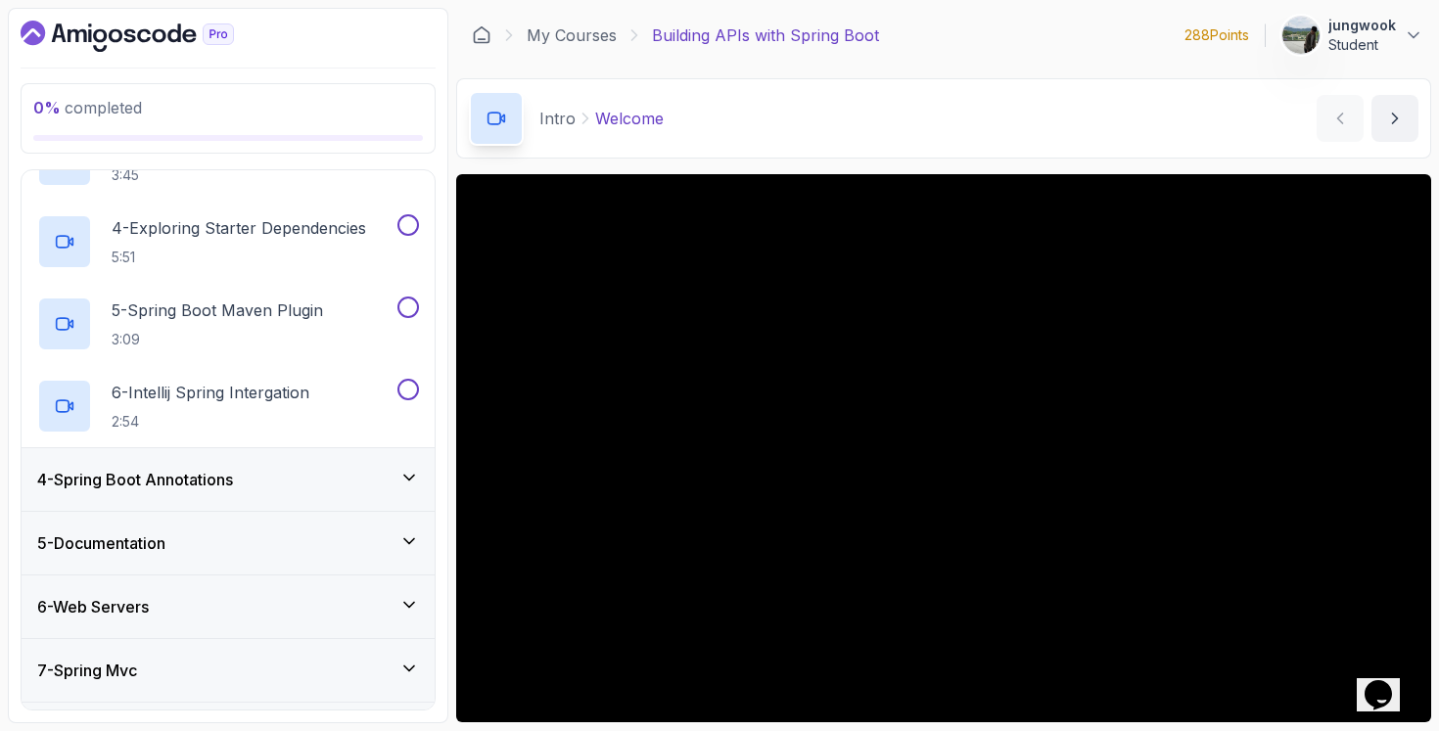
click at [290, 471] on div "4 - Spring Boot Annotations" at bounding box center [228, 479] width 382 height 23
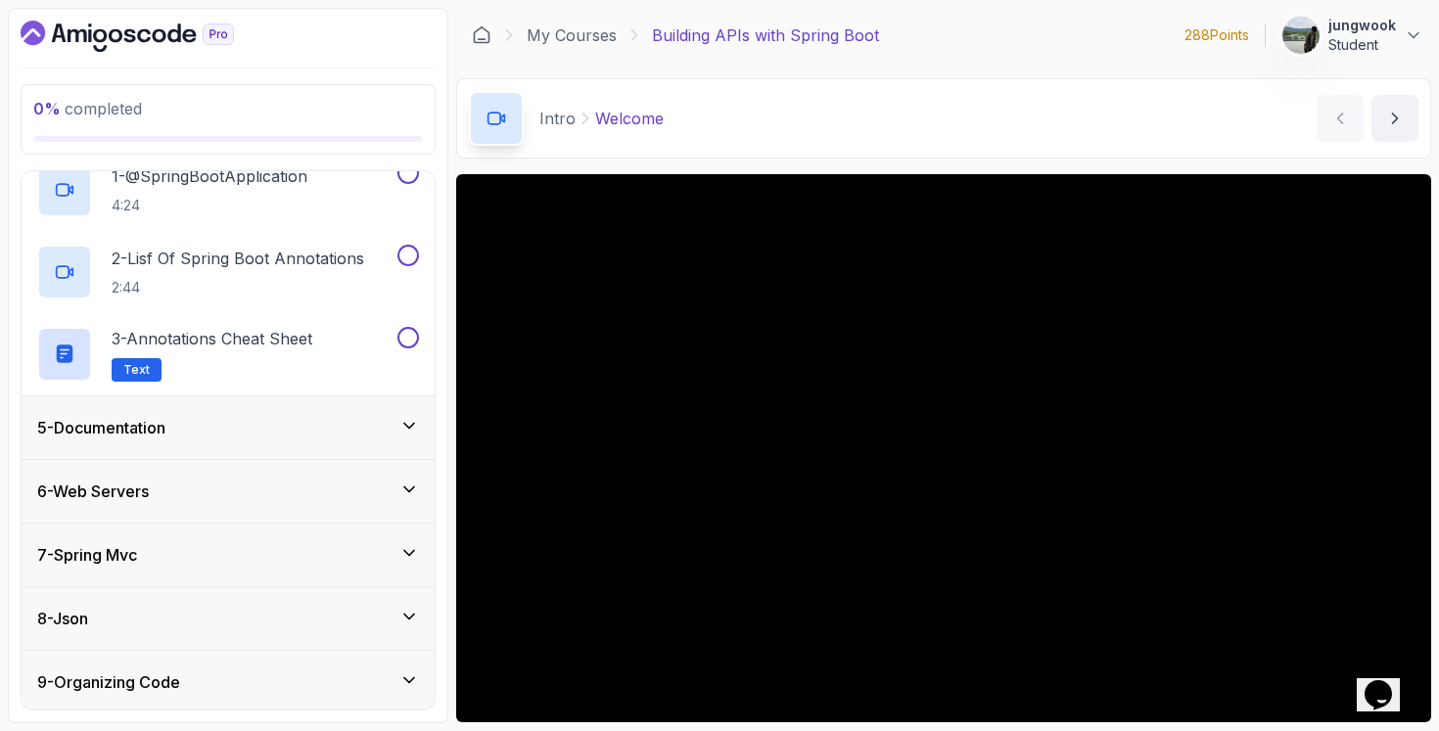
click at [305, 431] on div "5 - Documentation" at bounding box center [228, 427] width 382 height 23
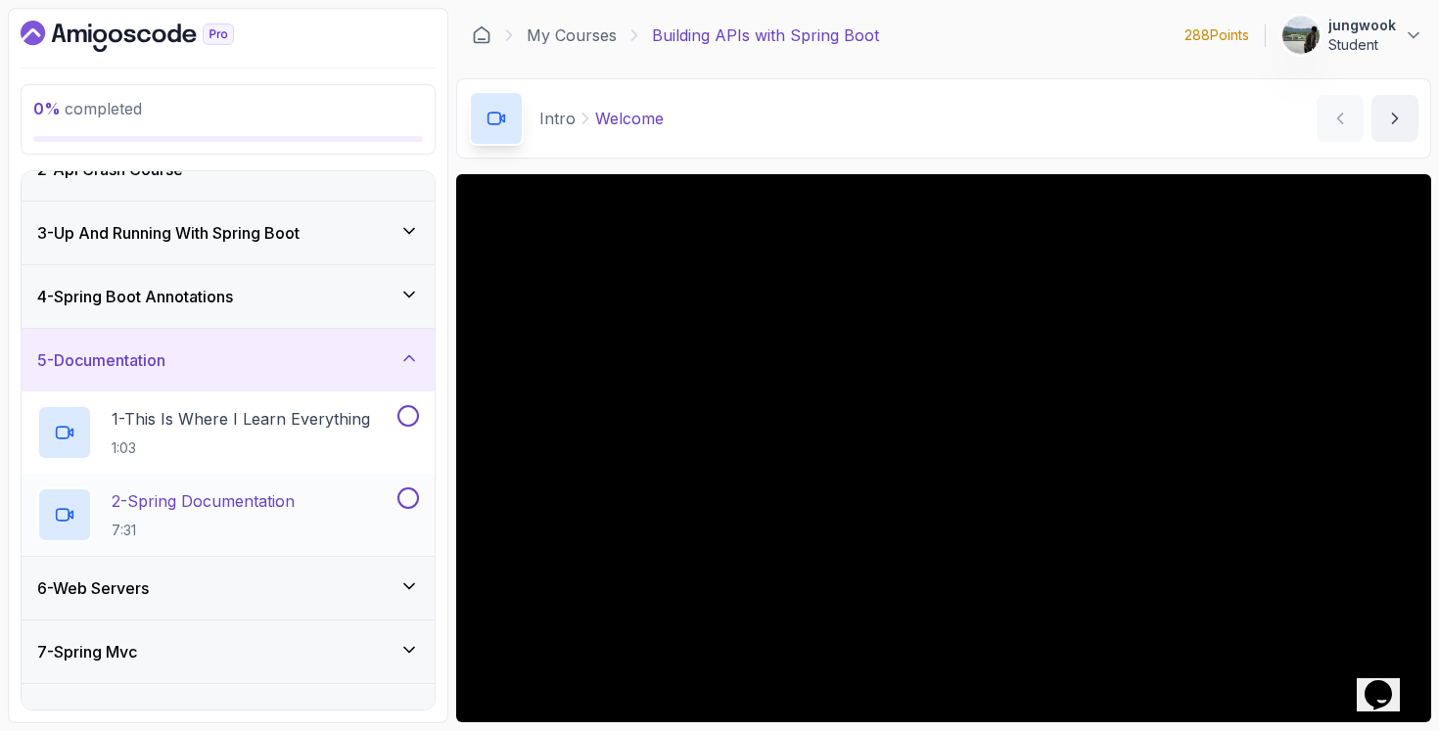
scroll to position [258, 0]
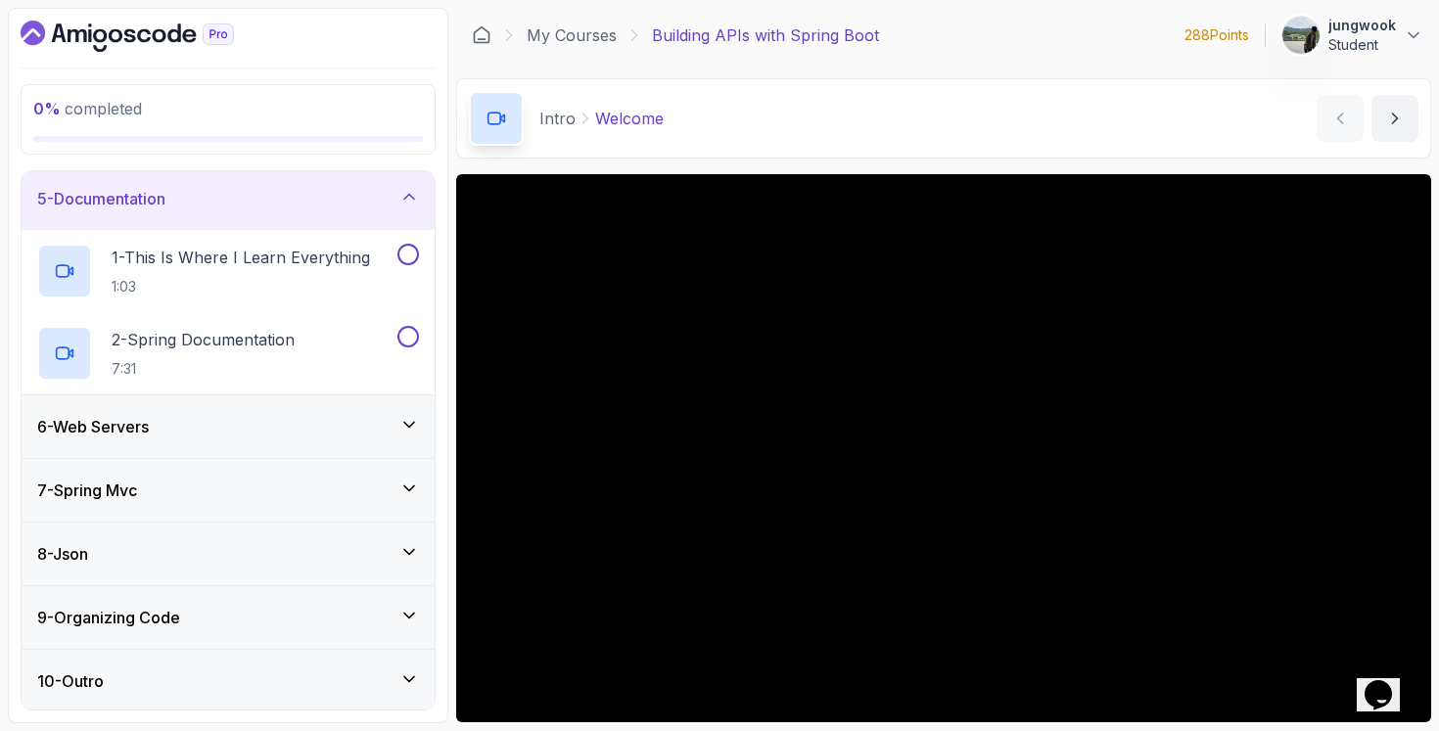
click at [293, 435] on div "6 - Web Servers" at bounding box center [228, 426] width 382 height 23
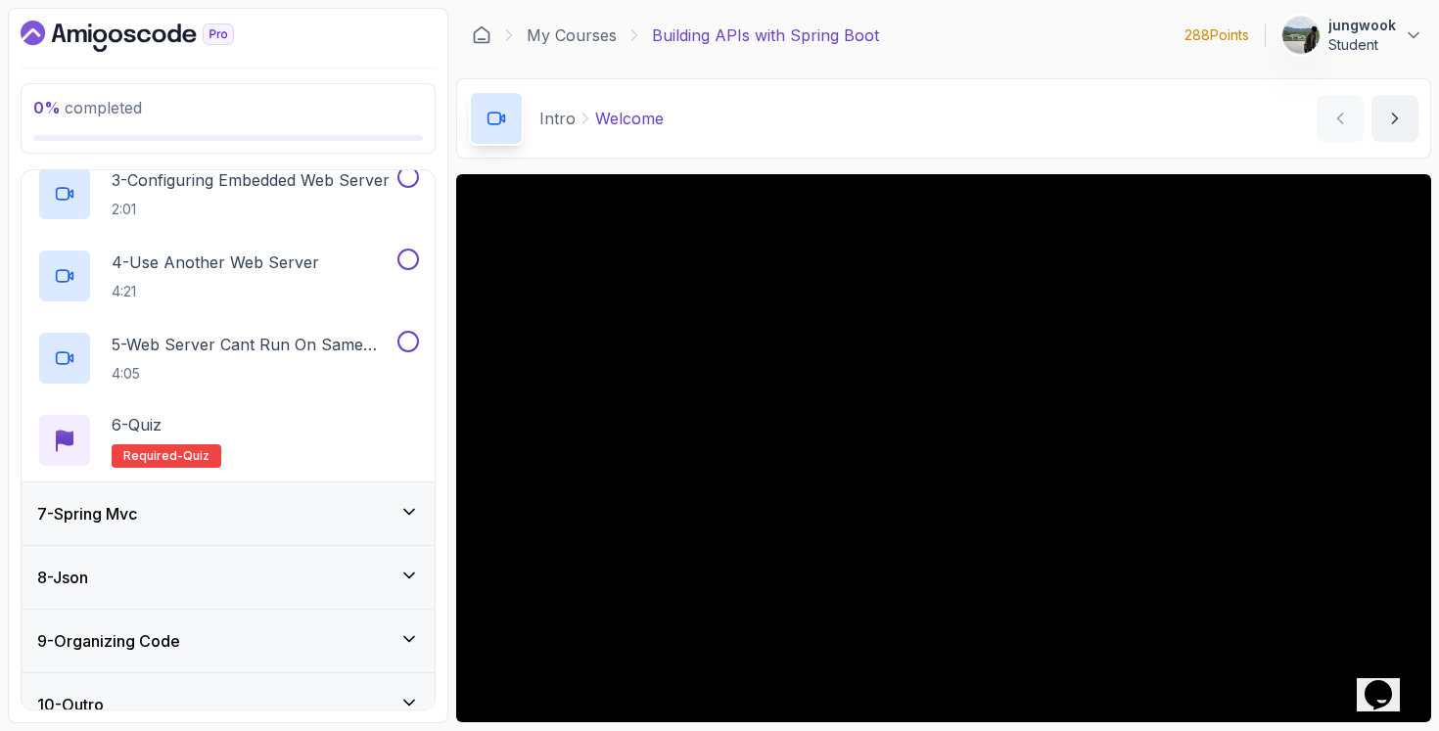
click at [265, 517] on div "7 - Spring Mvc" at bounding box center [228, 513] width 382 height 23
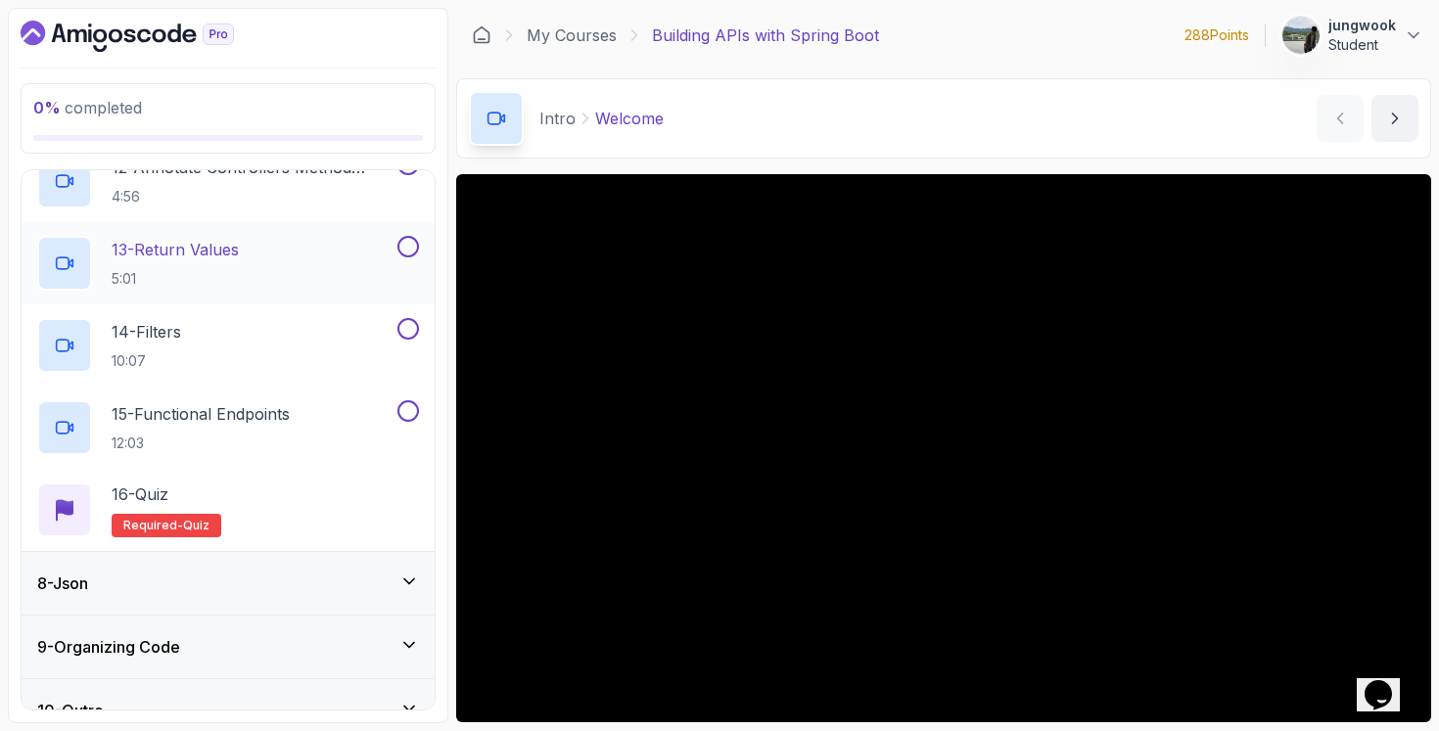
click at [271, 574] on div "8 - Json" at bounding box center [228, 583] width 382 height 23
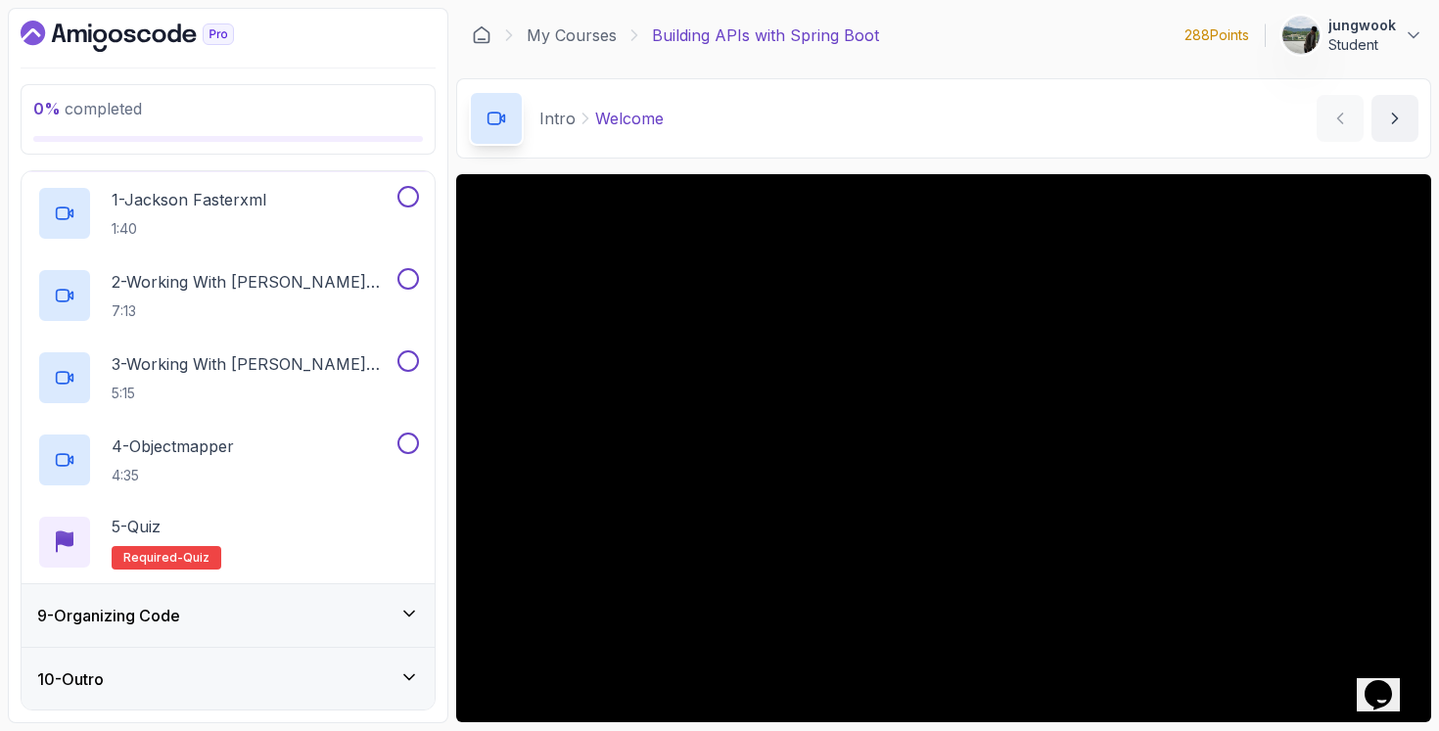
click at [253, 628] on div "9 - Organizing Code" at bounding box center [228, 615] width 413 height 63
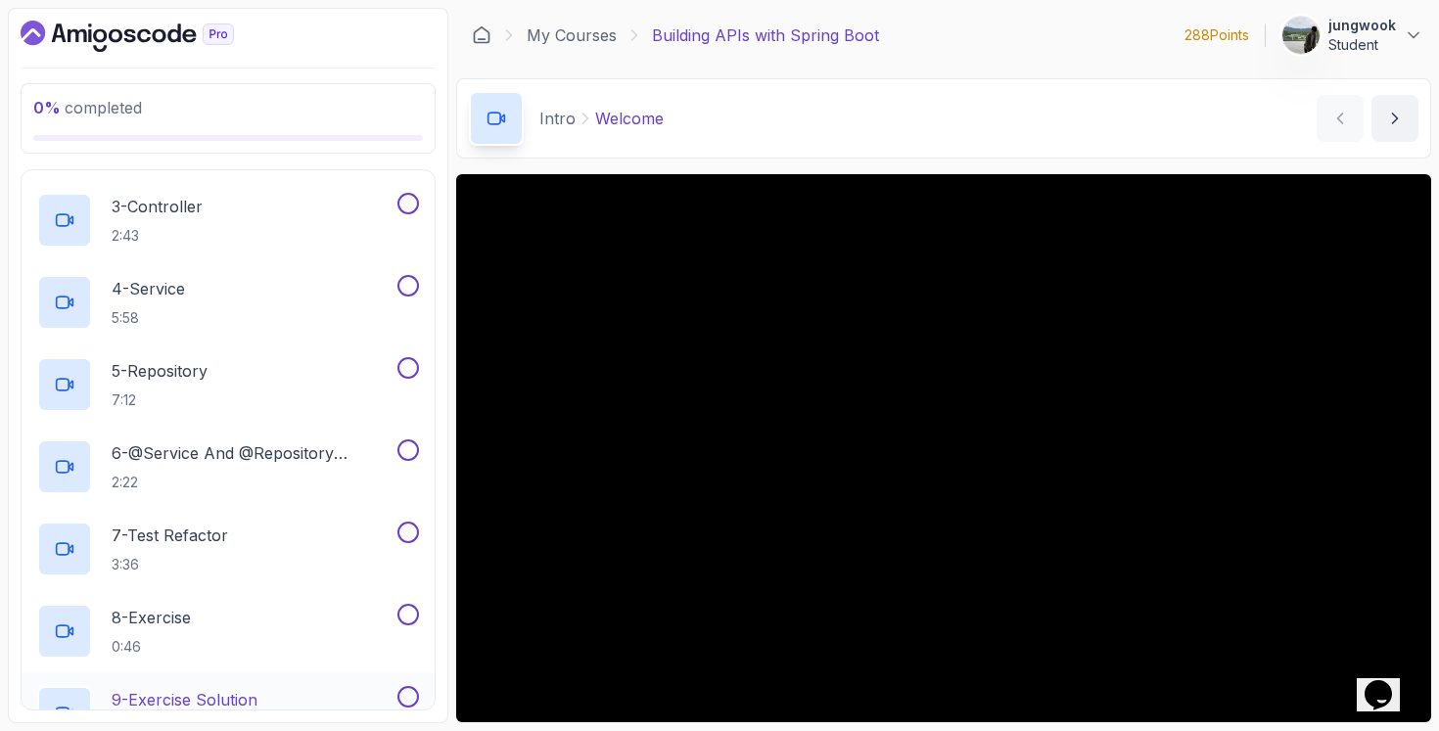
scroll to position [83, 0]
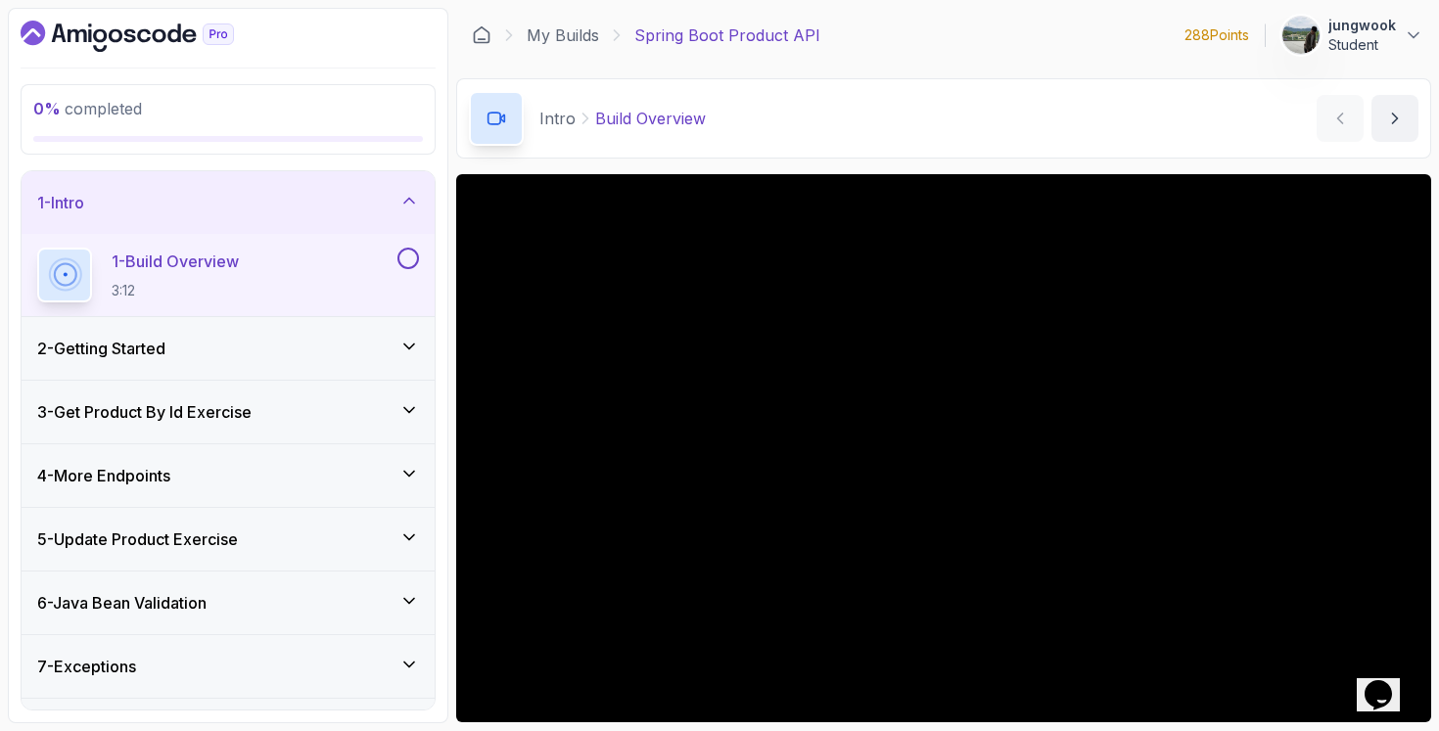
click at [235, 350] on div "2 - Getting Started" at bounding box center [228, 348] width 382 height 23
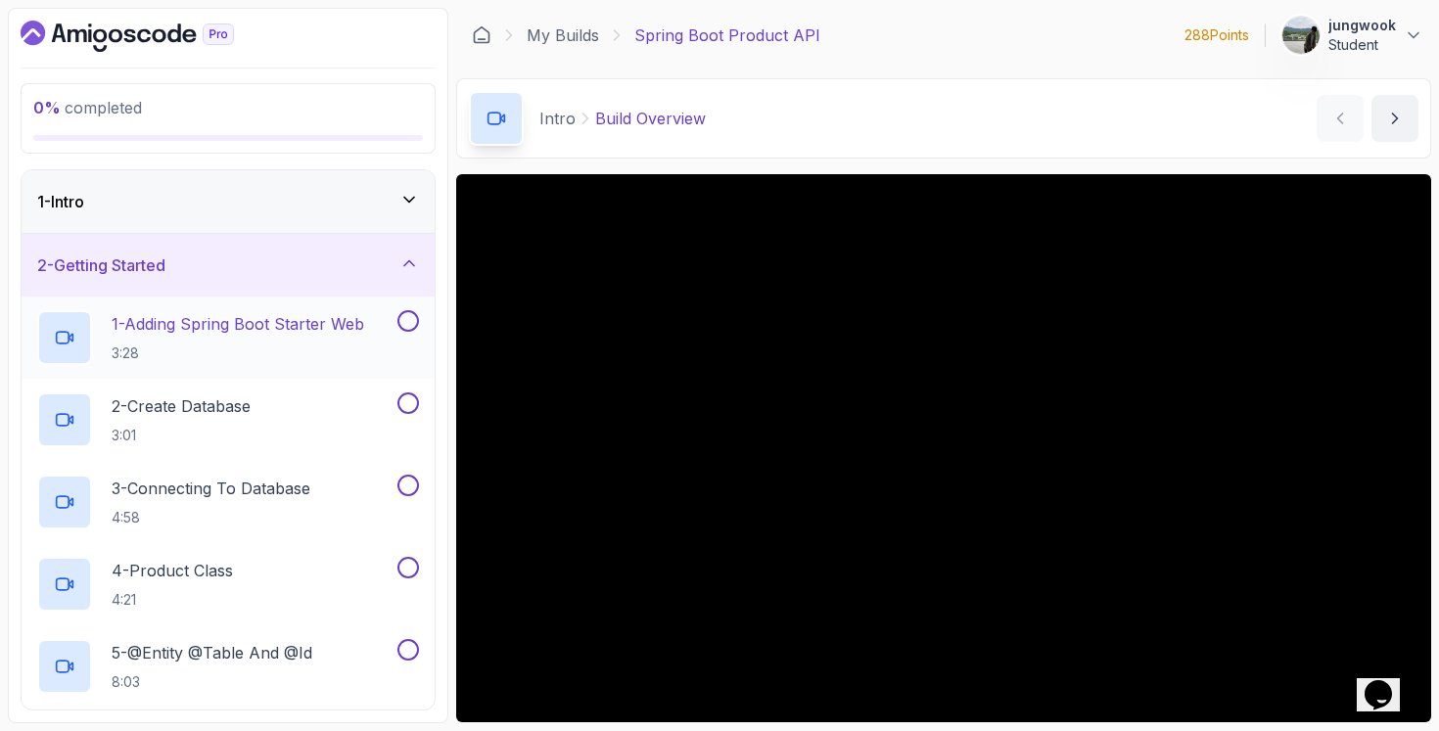
click at [245, 321] on p "1 - Adding Spring Boot Starter Web" at bounding box center [238, 323] width 253 height 23
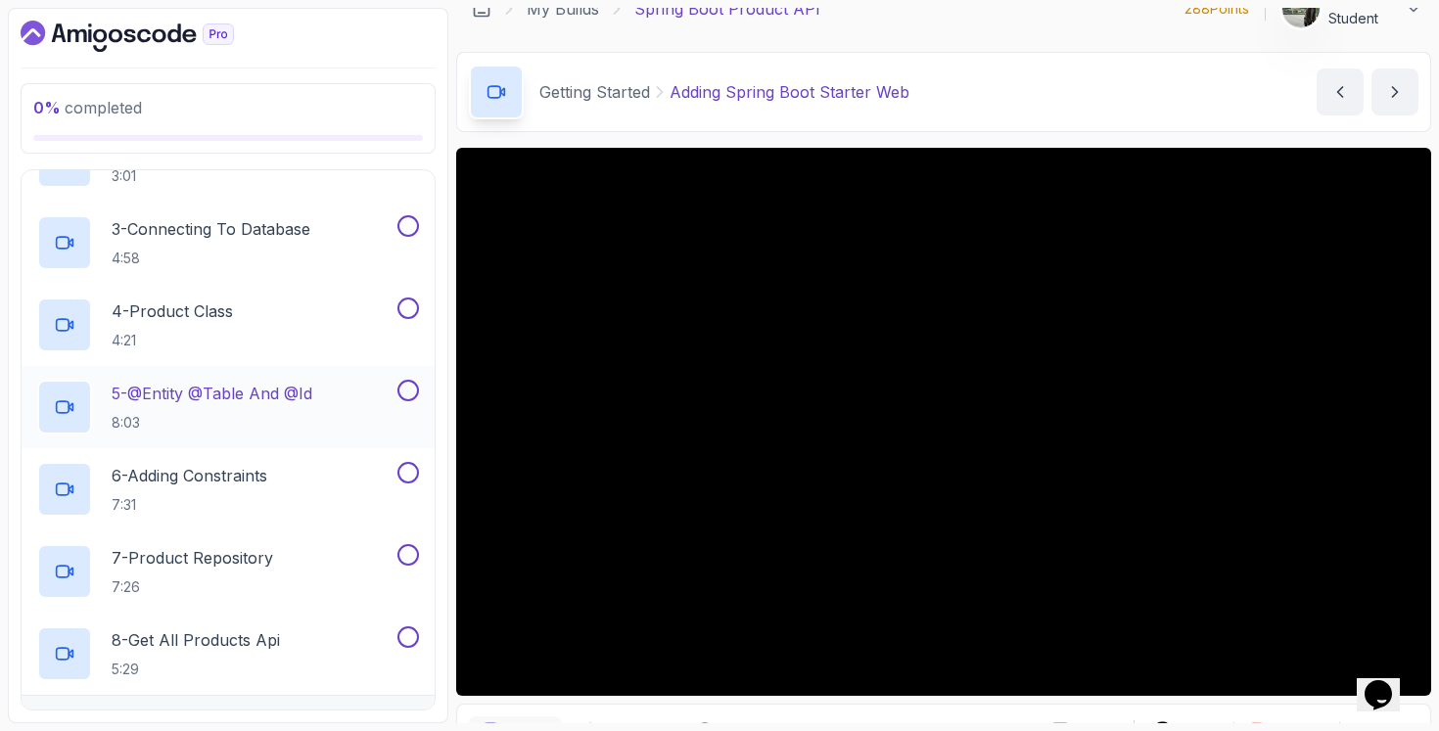
scroll to position [426, 0]
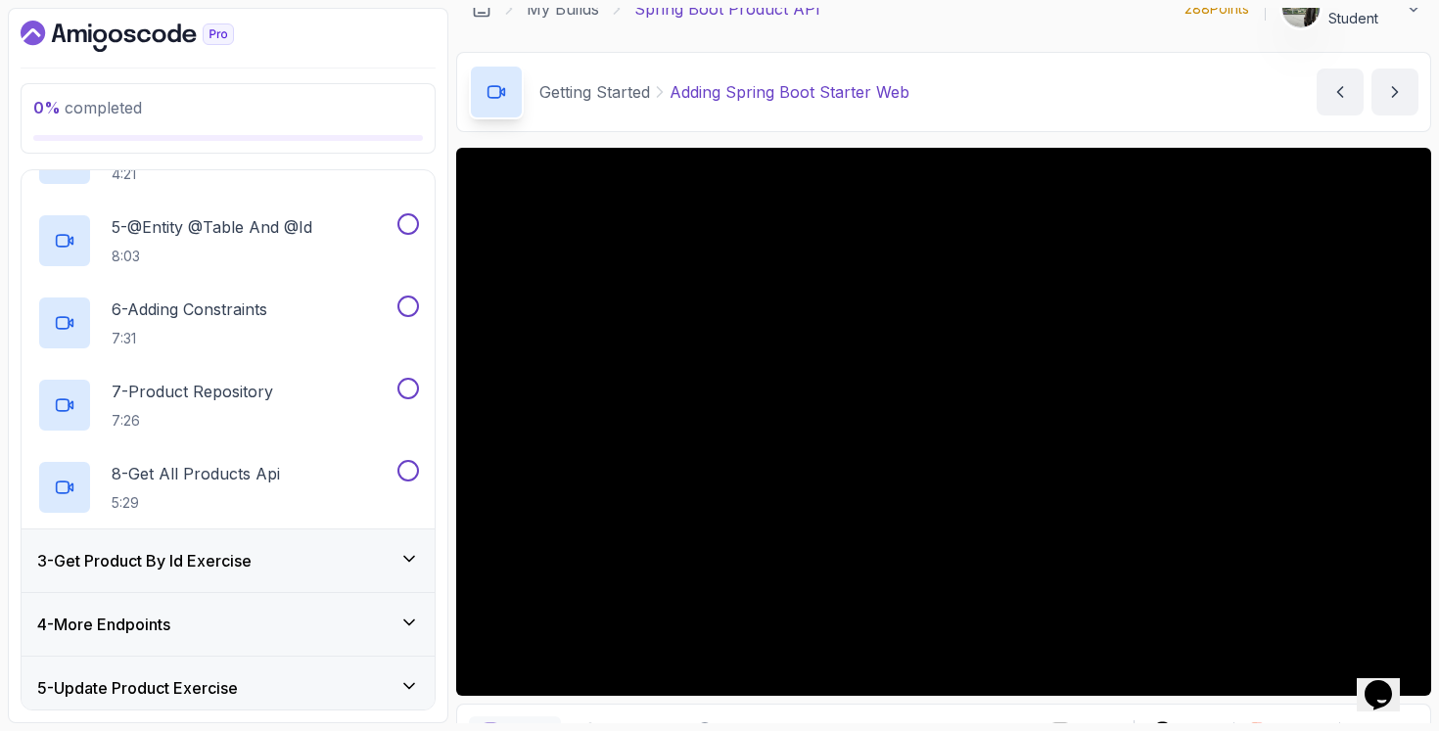
click at [216, 535] on div "3 - Get Product By Id Exercise" at bounding box center [228, 560] width 413 height 63
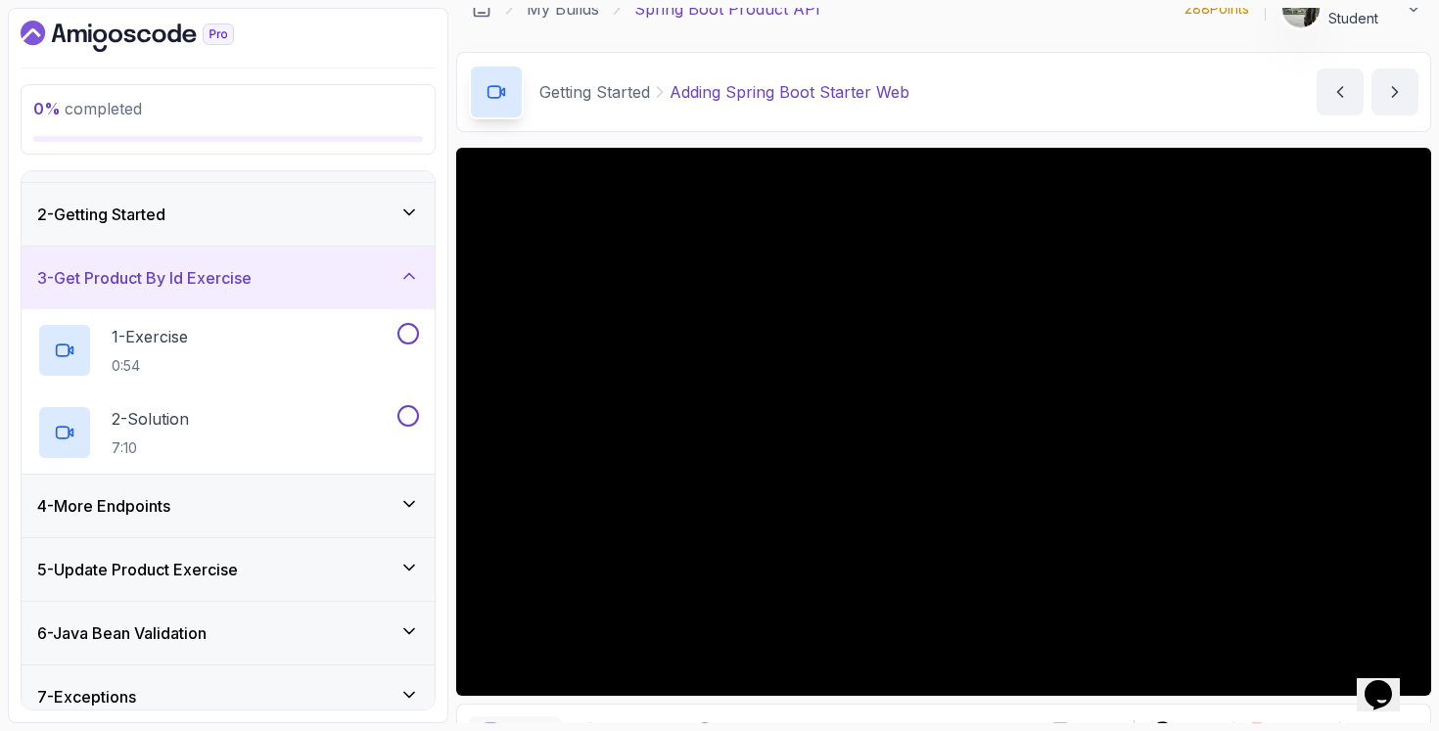
scroll to position [88, 0]
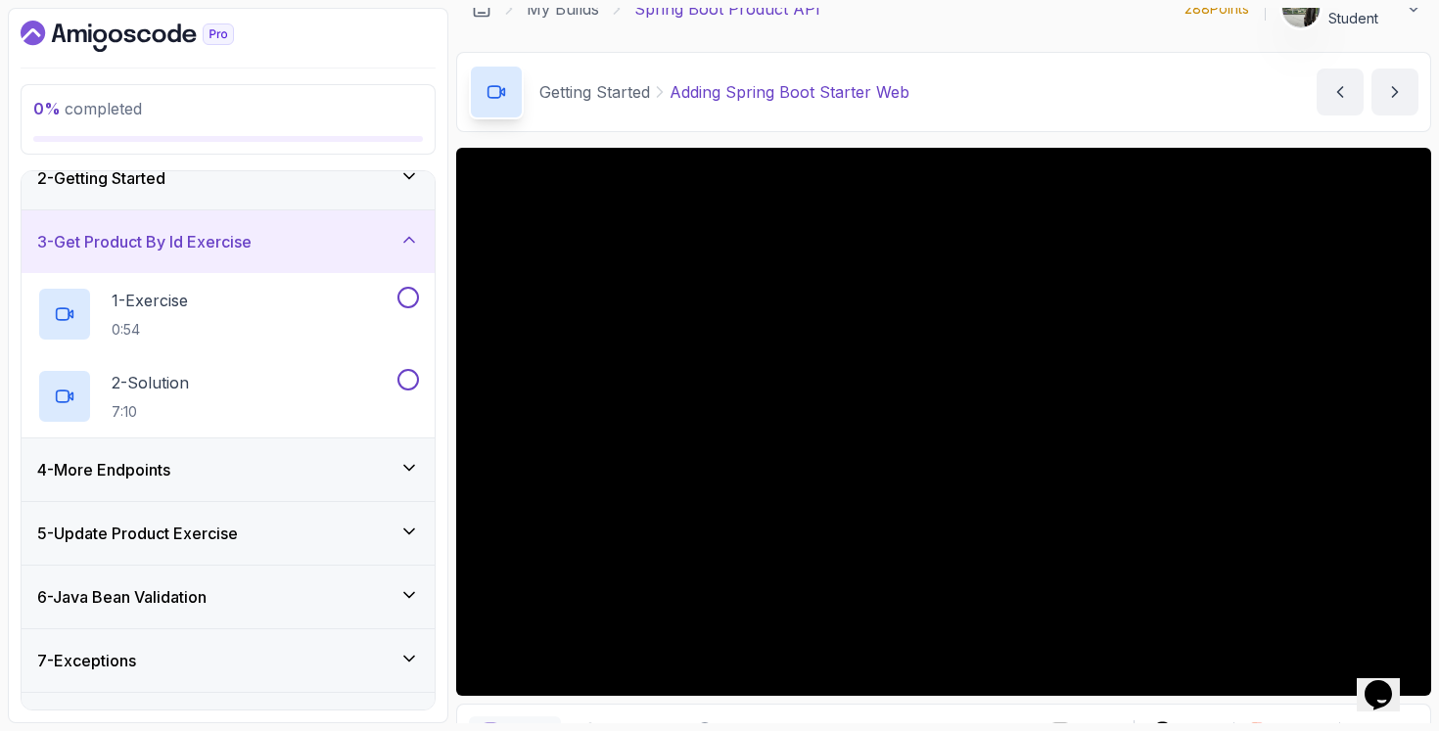
click at [238, 463] on div "4 - More Endpoints" at bounding box center [228, 469] width 382 height 23
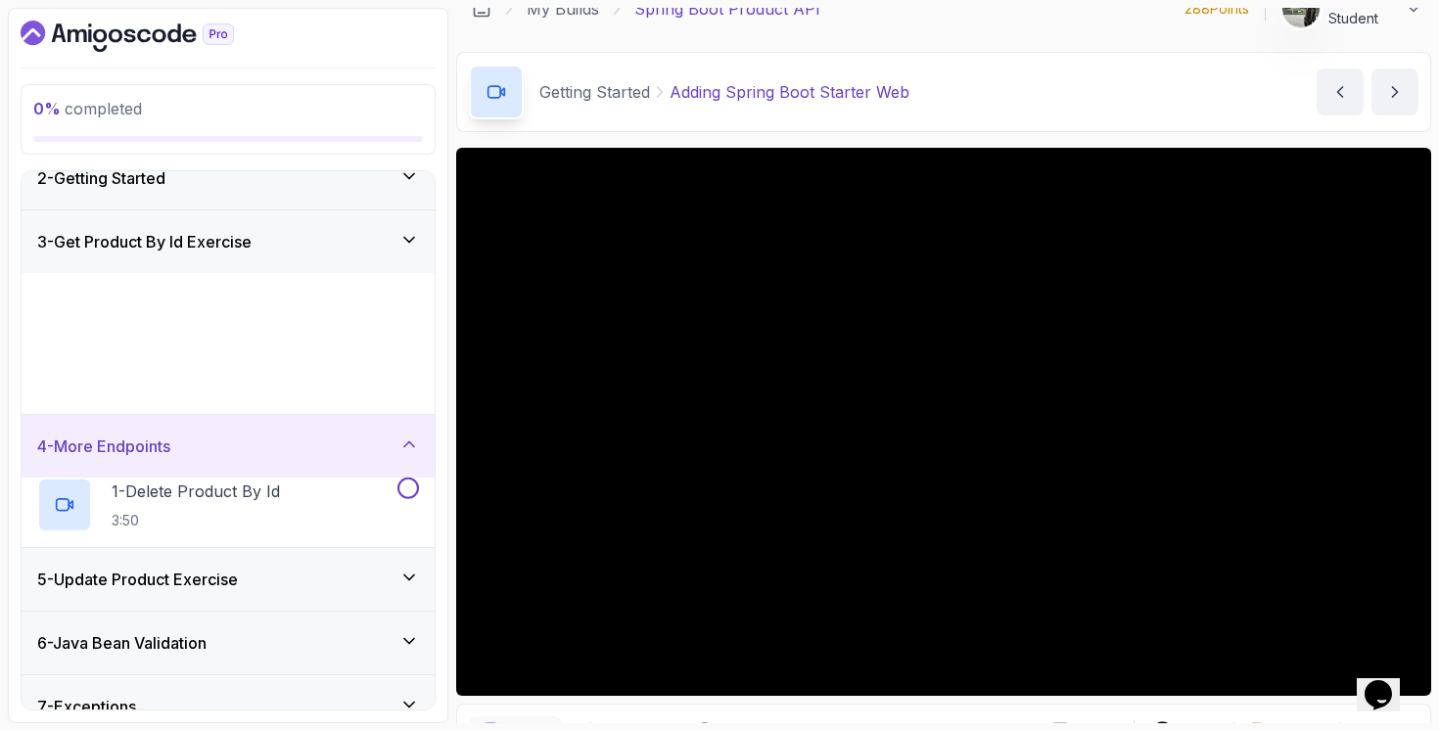
scroll to position [0, 0]
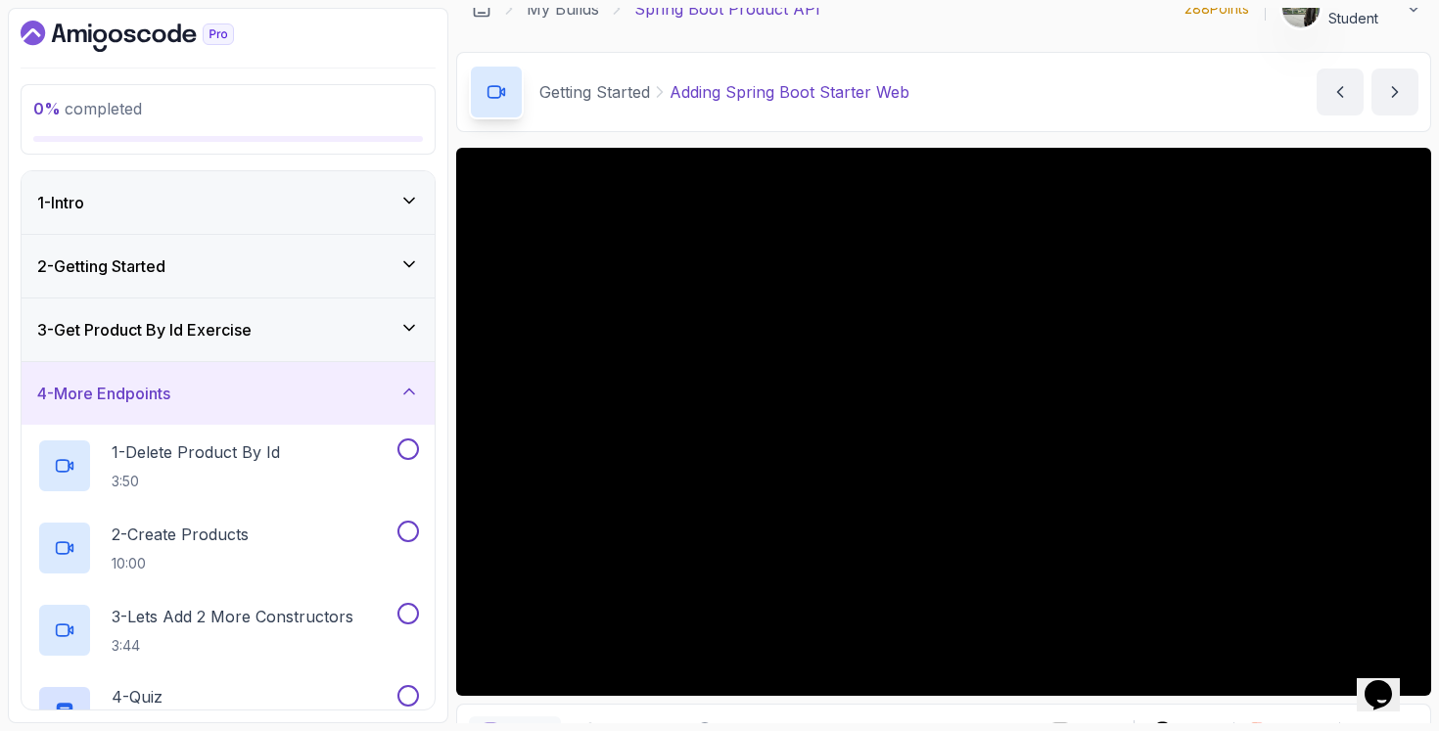
click at [266, 335] on div "3 - Get Product By Id Exercise" at bounding box center [228, 329] width 382 height 23
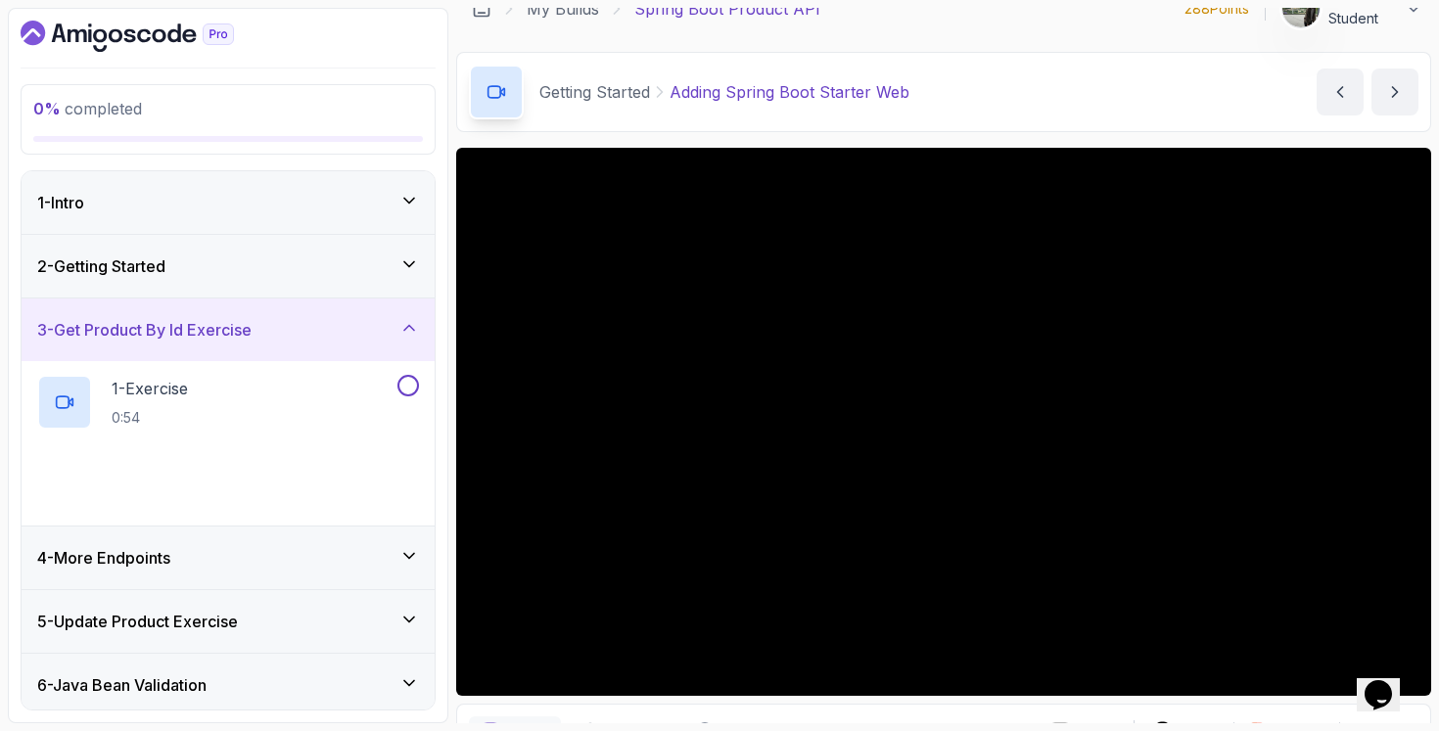
click at [291, 265] on div "2 - Getting Started" at bounding box center [228, 265] width 382 height 23
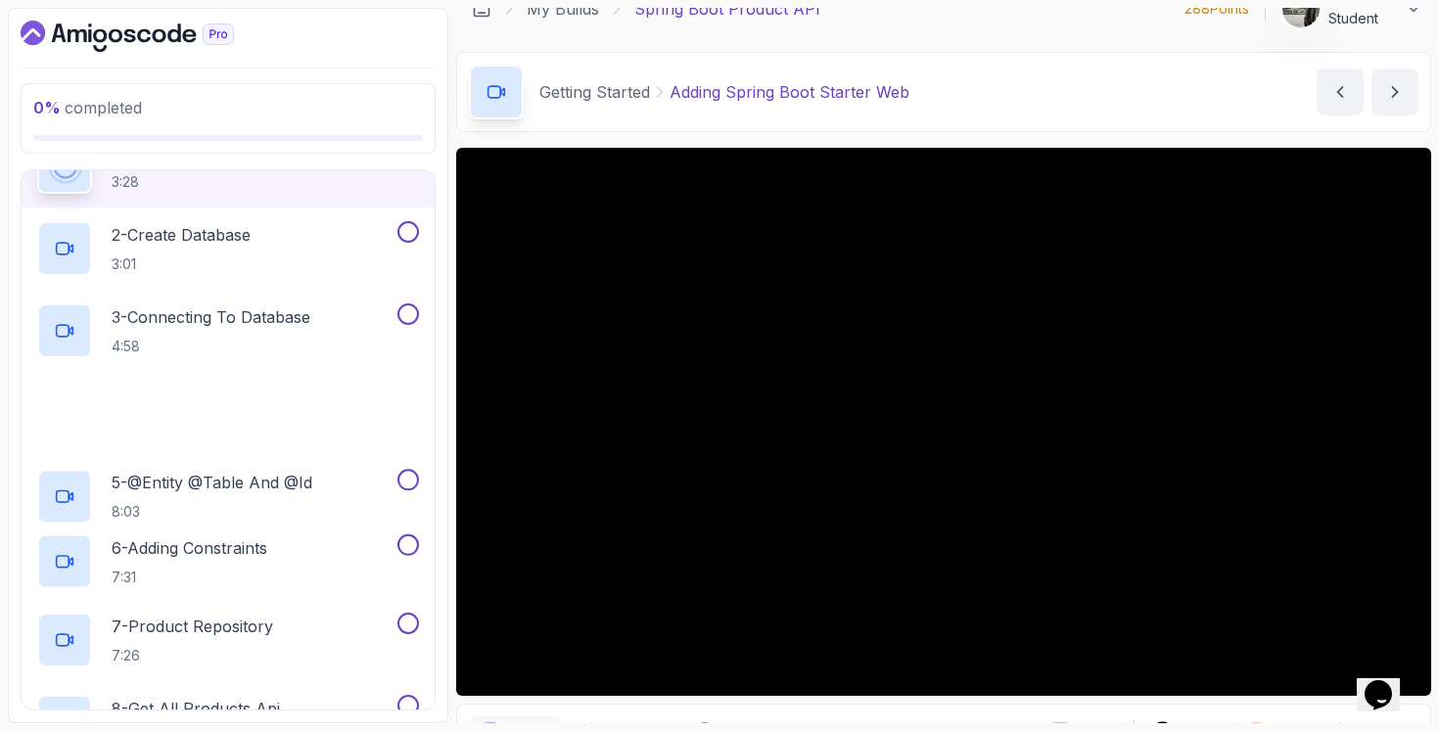
scroll to position [561, 0]
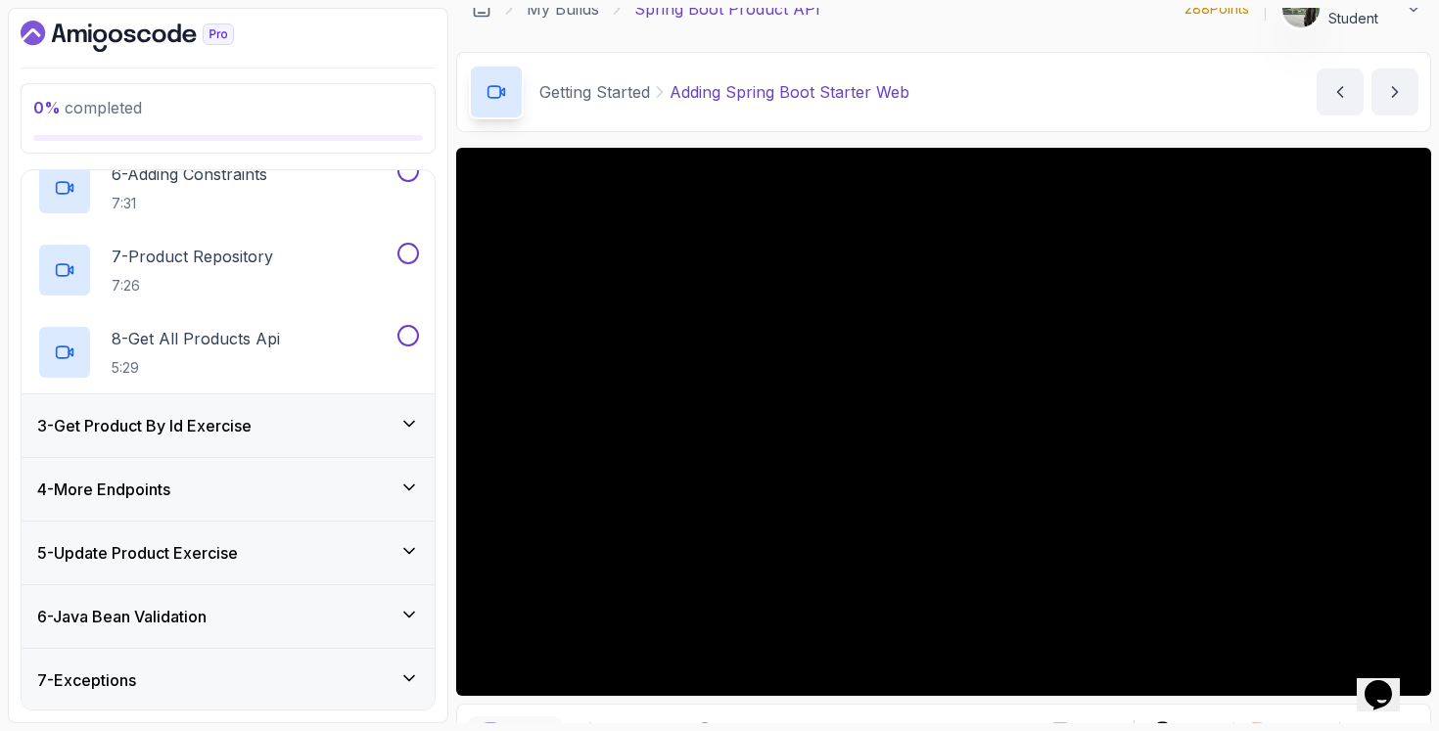
click at [169, 531] on div "5 - Update Product Exercise" at bounding box center [228, 553] width 413 height 63
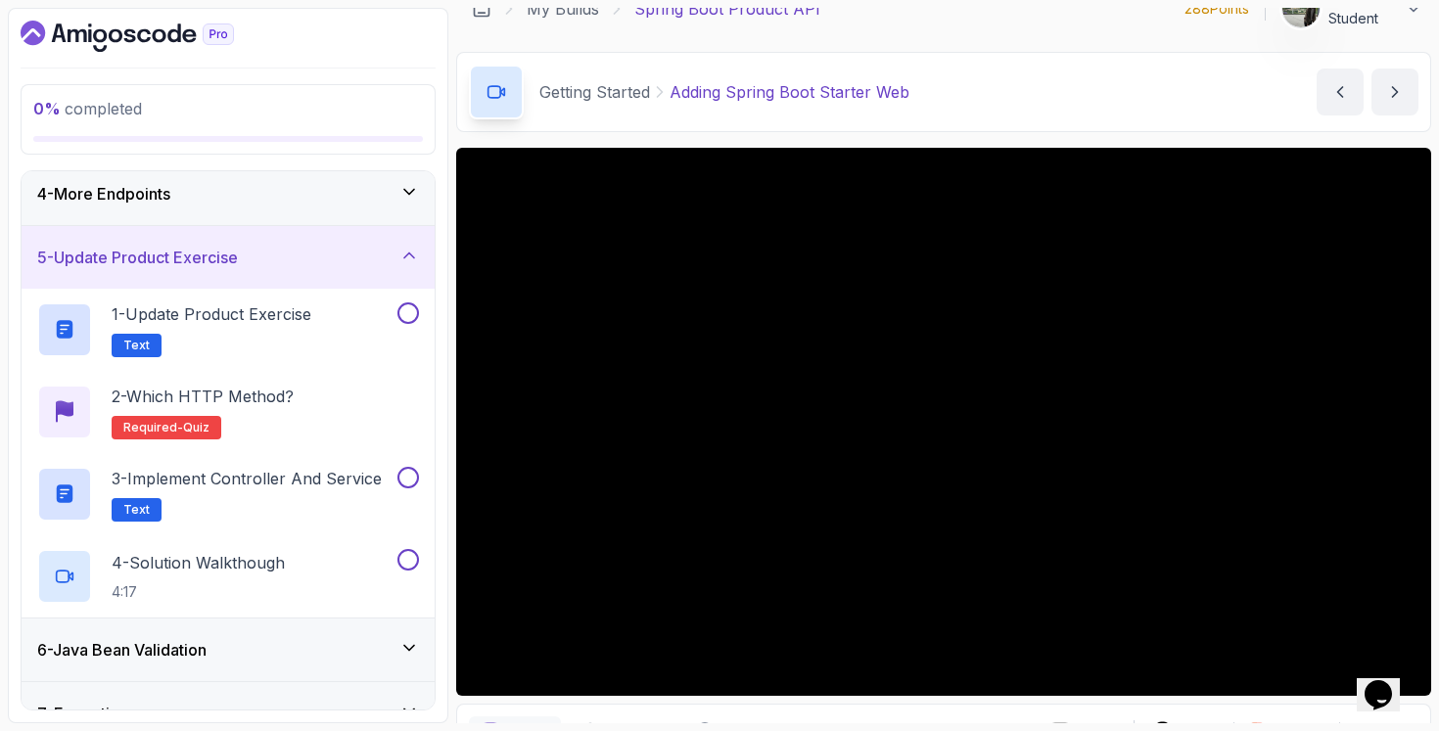
scroll to position [298, 0]
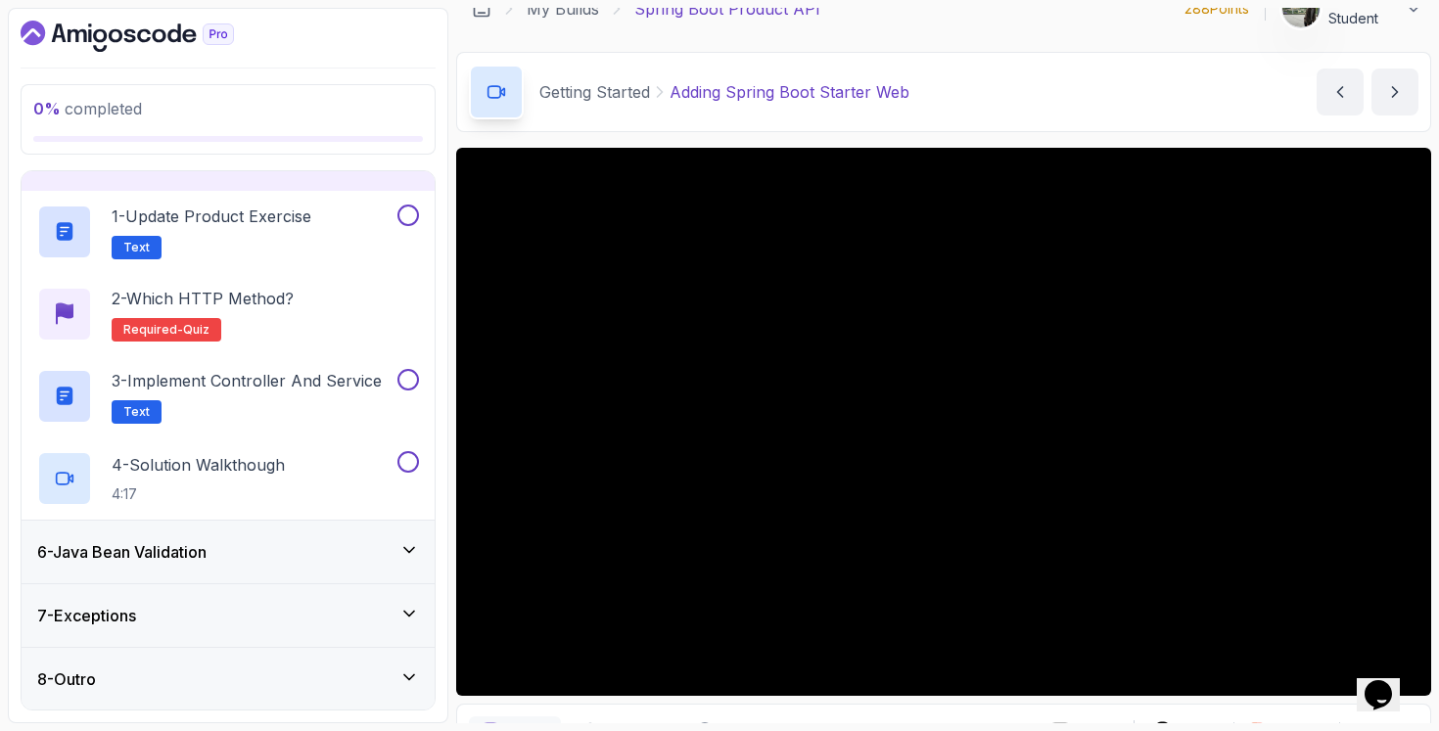
click at [173, 542] on h3 "6 - Java Bean Validation" at bounding box center [121, 551] width 169 height 23
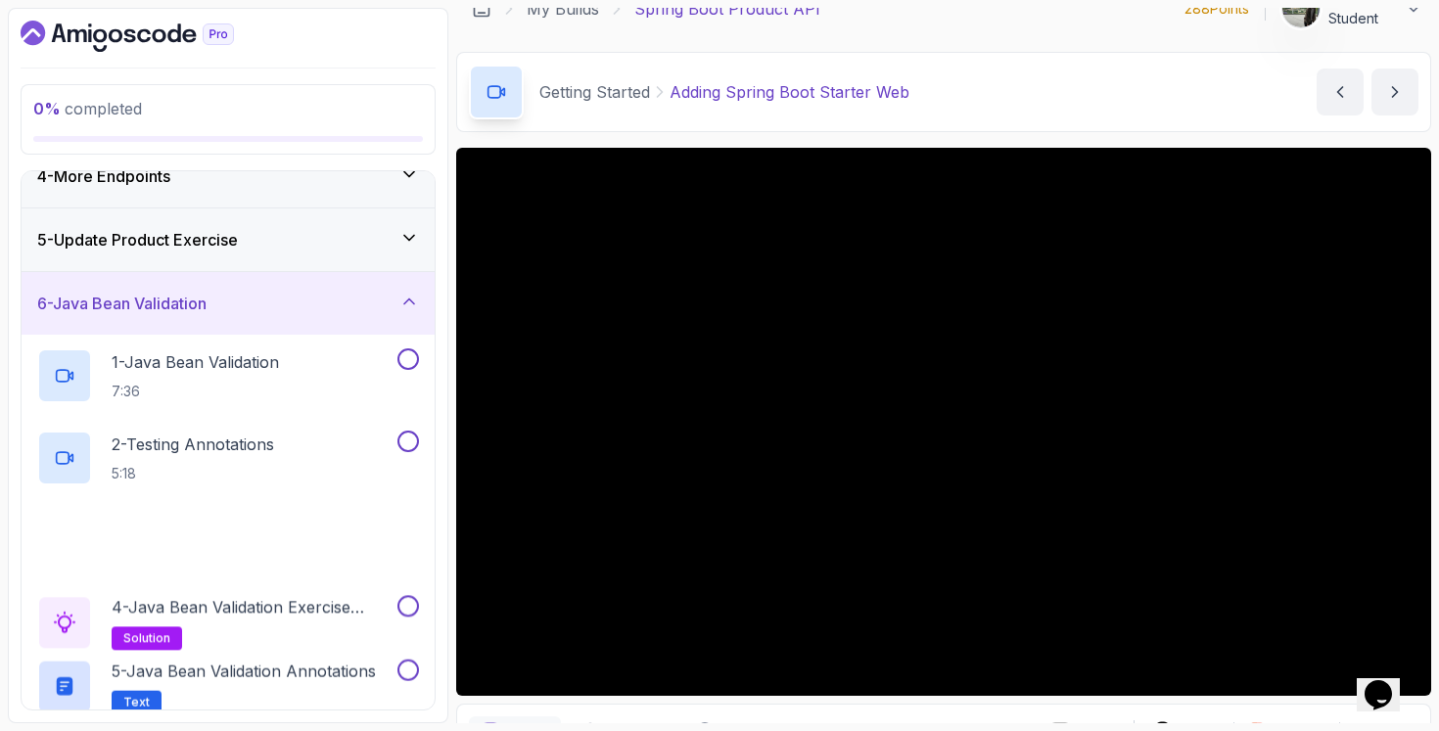
scroll to position [380, 0]
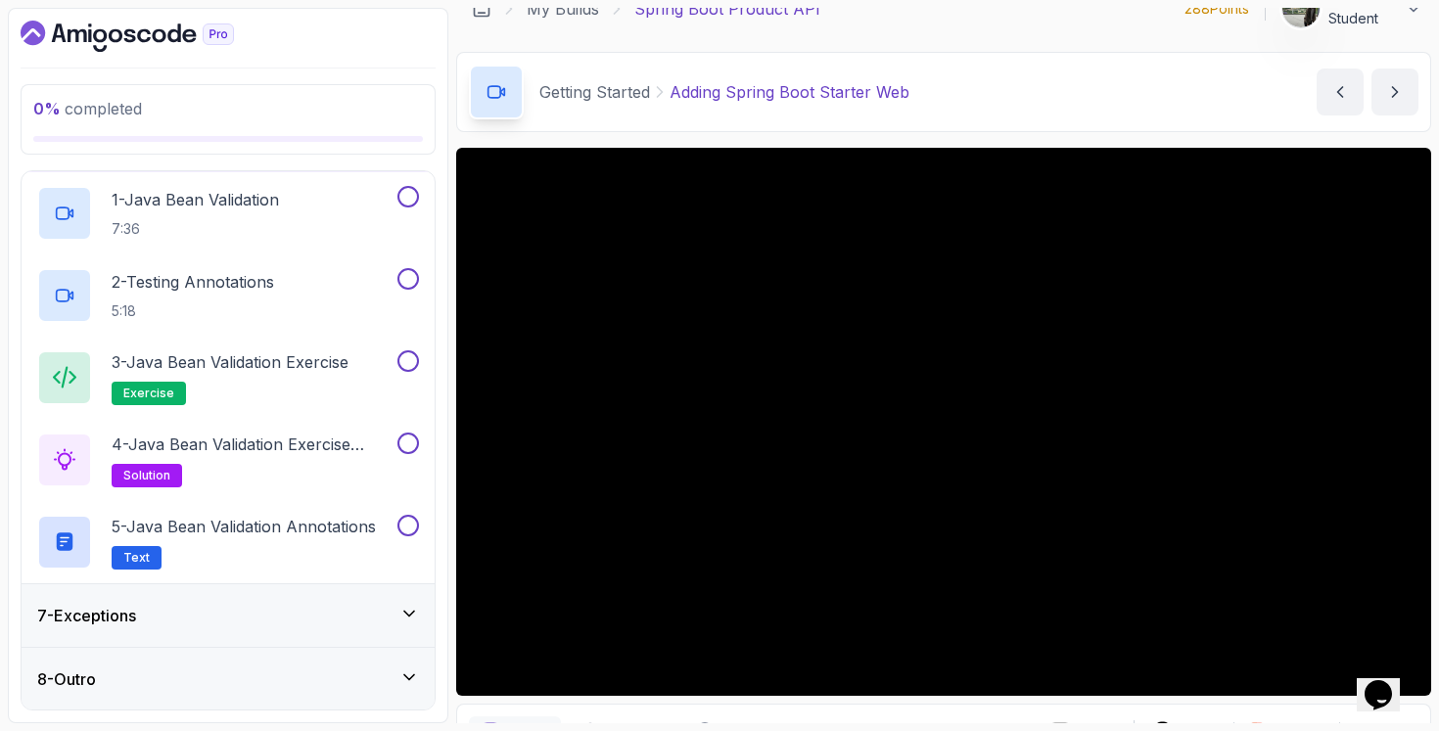
click at [177, 624] on div "7 - Exceptions" at bounding box center [228, 615] width 382 height 23
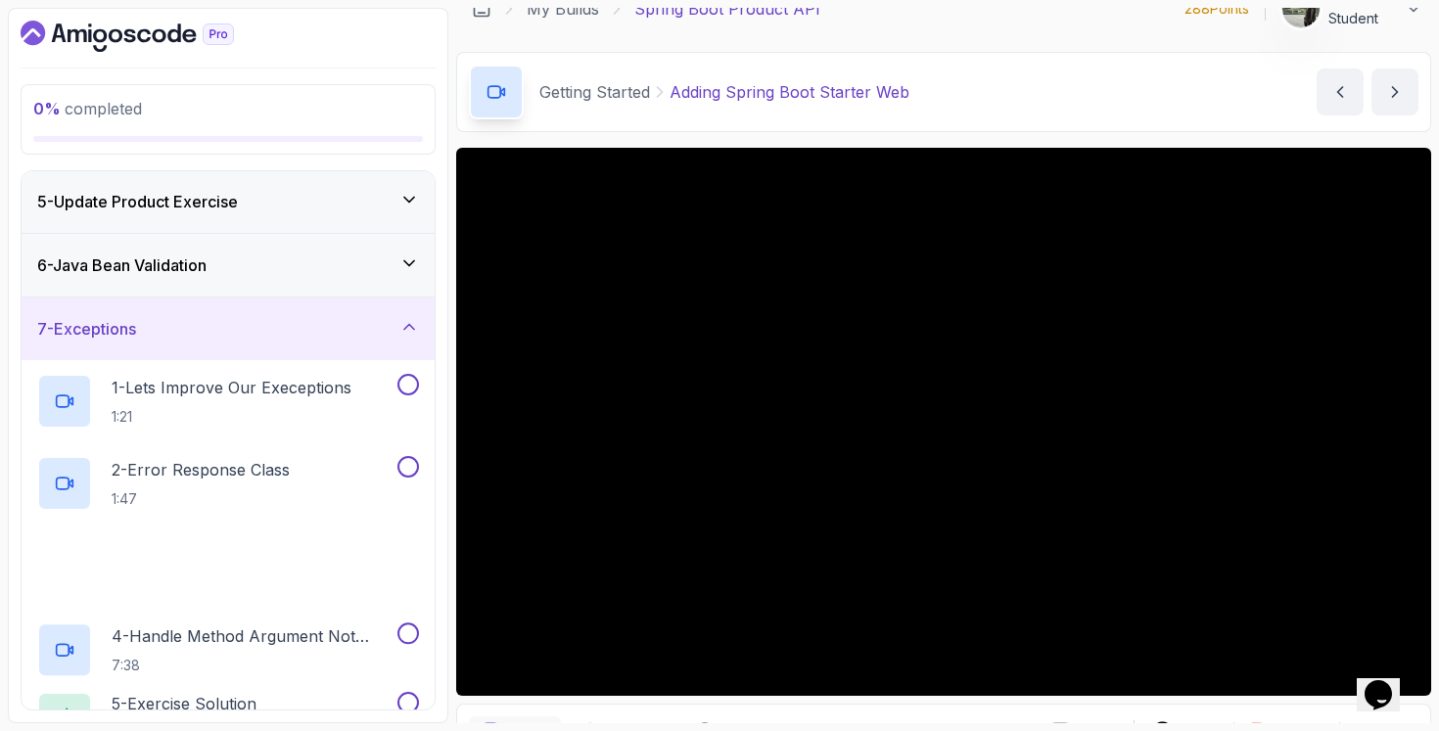
scroll to position [462, 0]
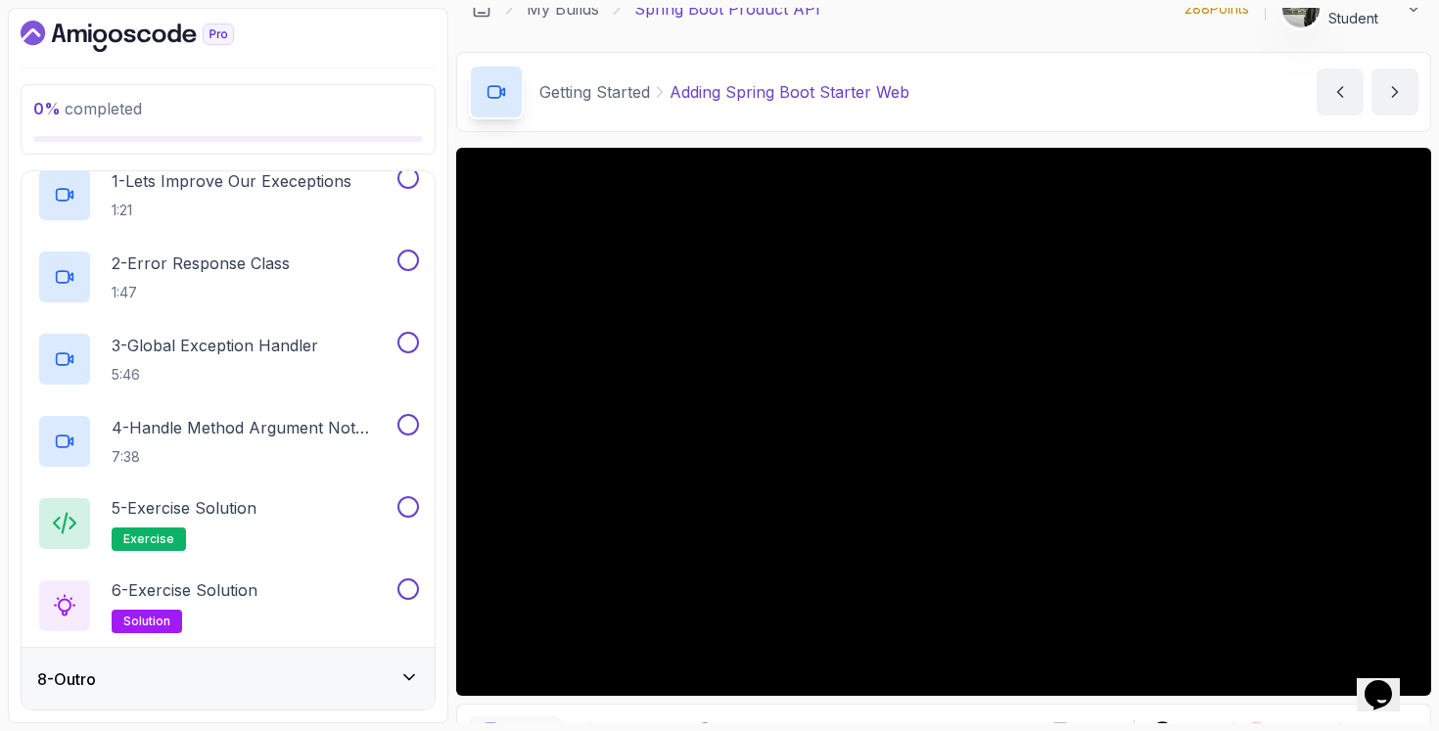
click at [177, 663] on div "8 - Outro" at bounding box center [228, 679] width 413 height 63
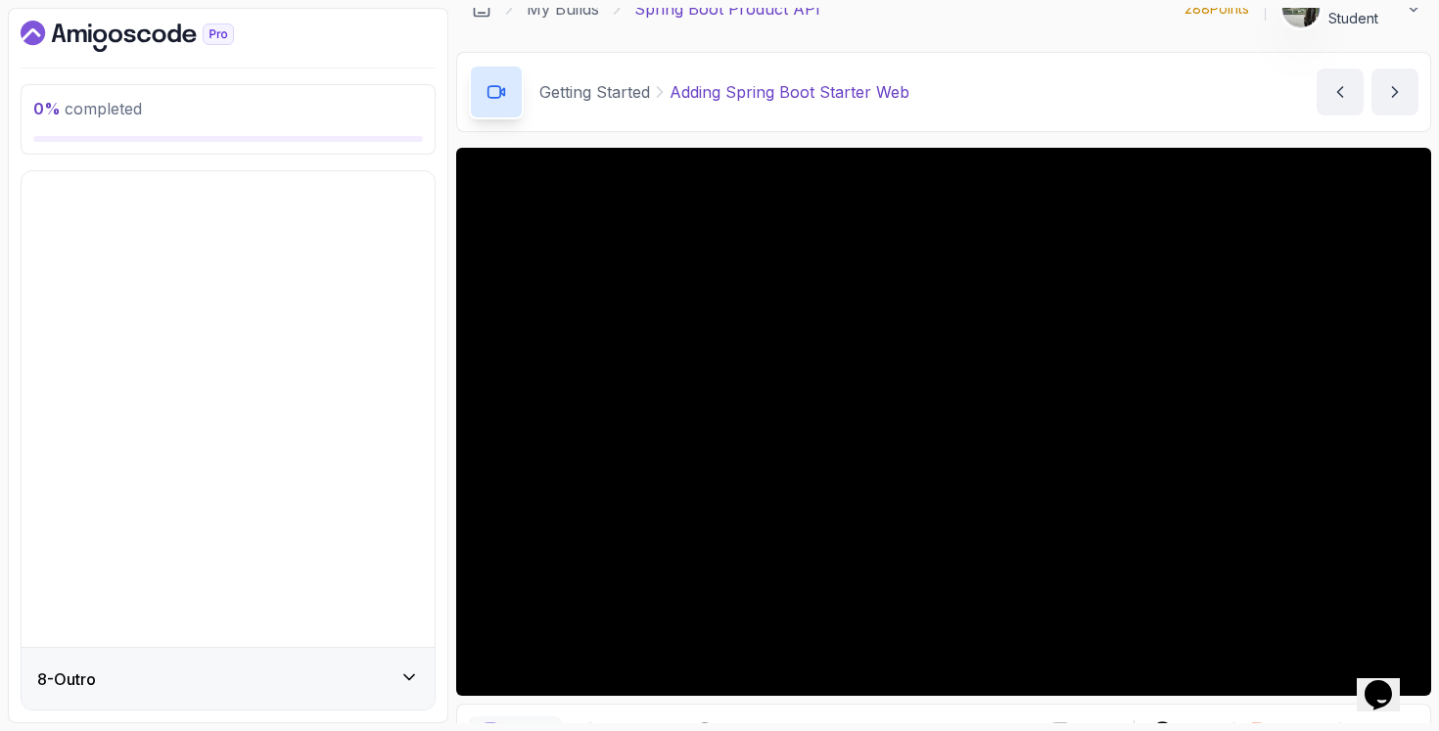
scroll to position [0, 0]
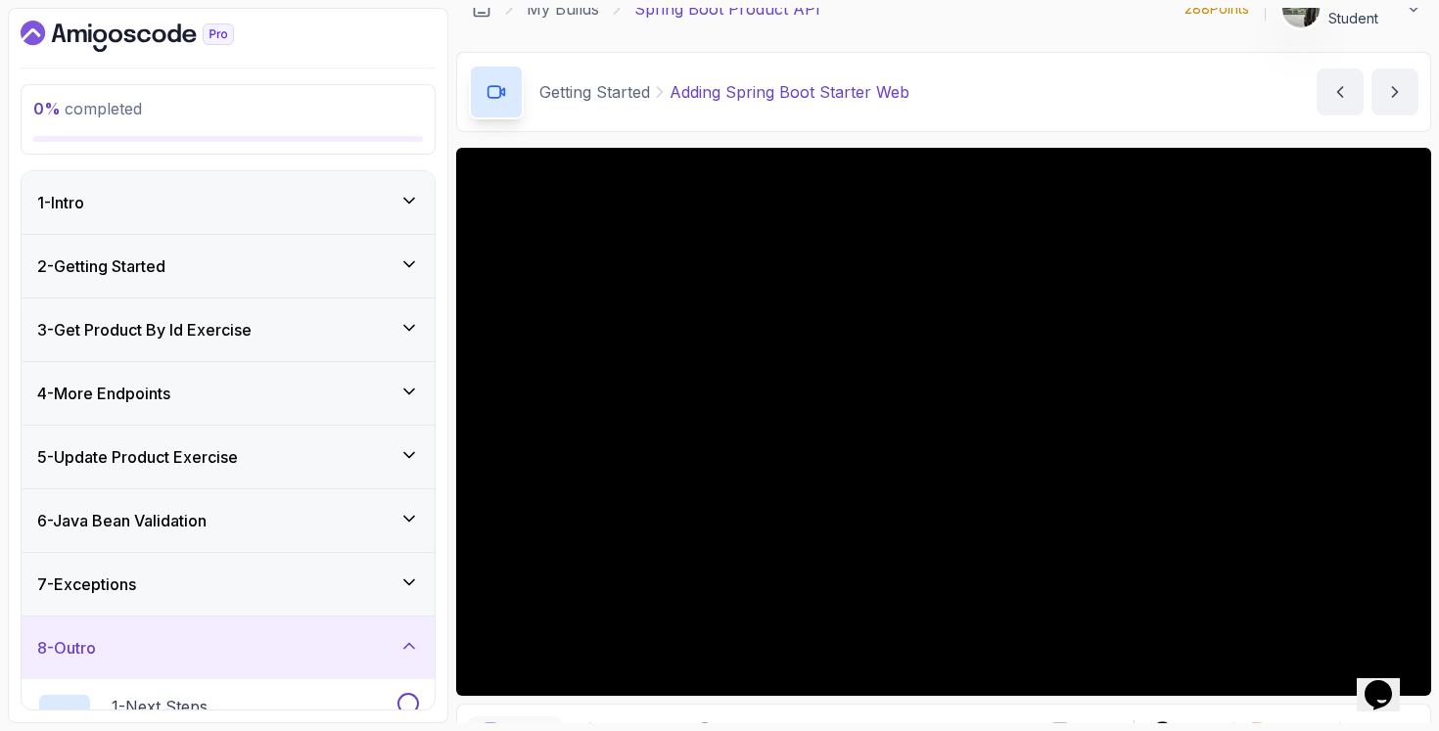
click at [230, 546] on div "6 - Java Bean Validation" at bounding box center [228, 520] width 413 height 63
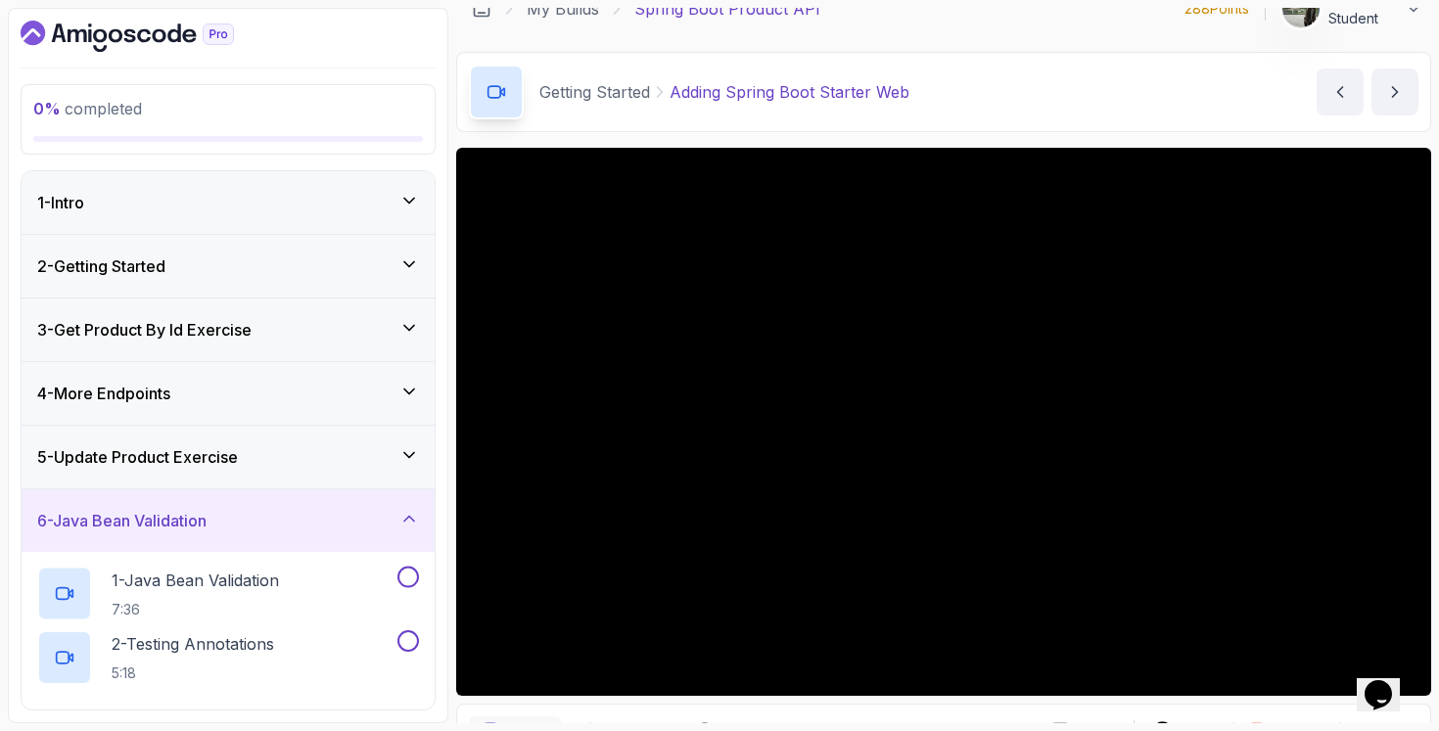
click at [246, 477] on div "5 - Update Product Exercise" at bounding box center [228, 457] width 413 height 63
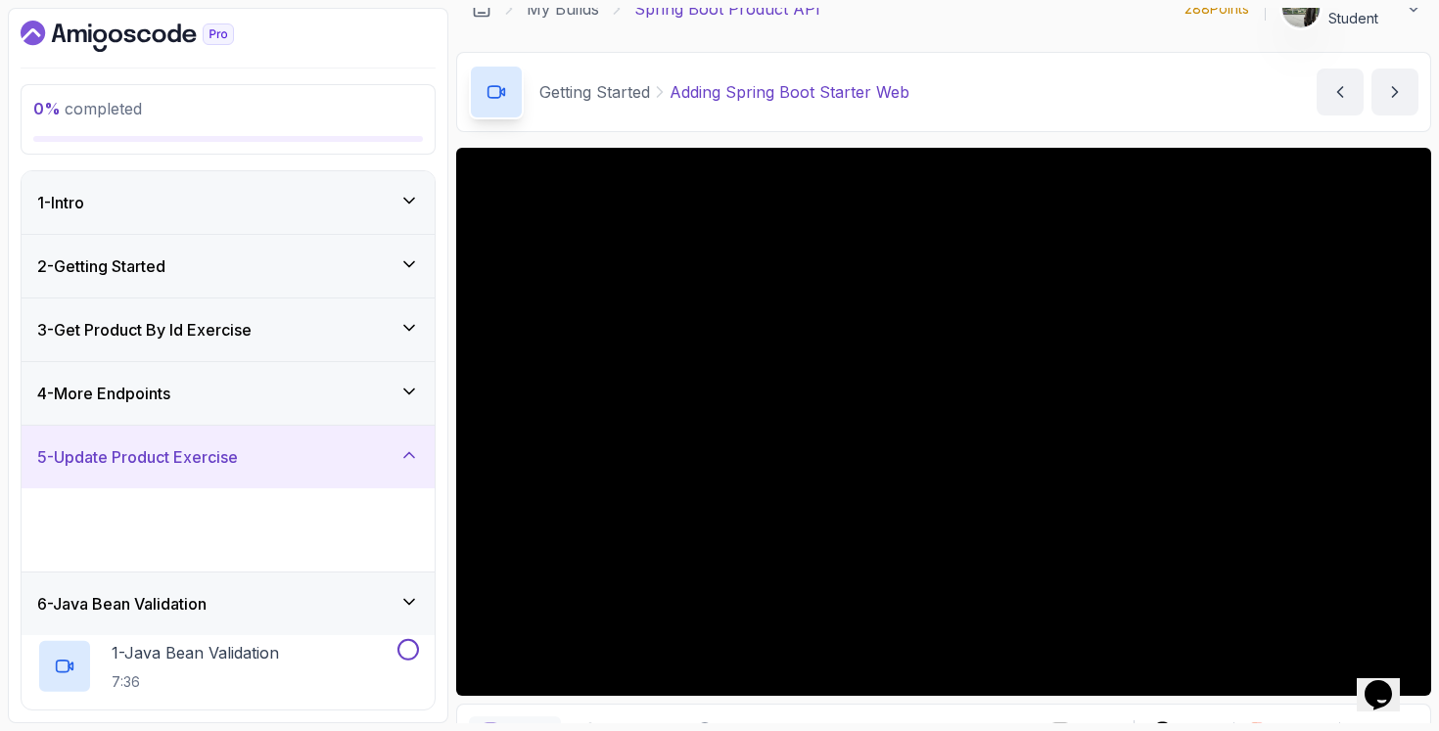
click at [255, 434] on div "5 - Update Product Exercise" at bounding box center [228, 457] width 413 height 63
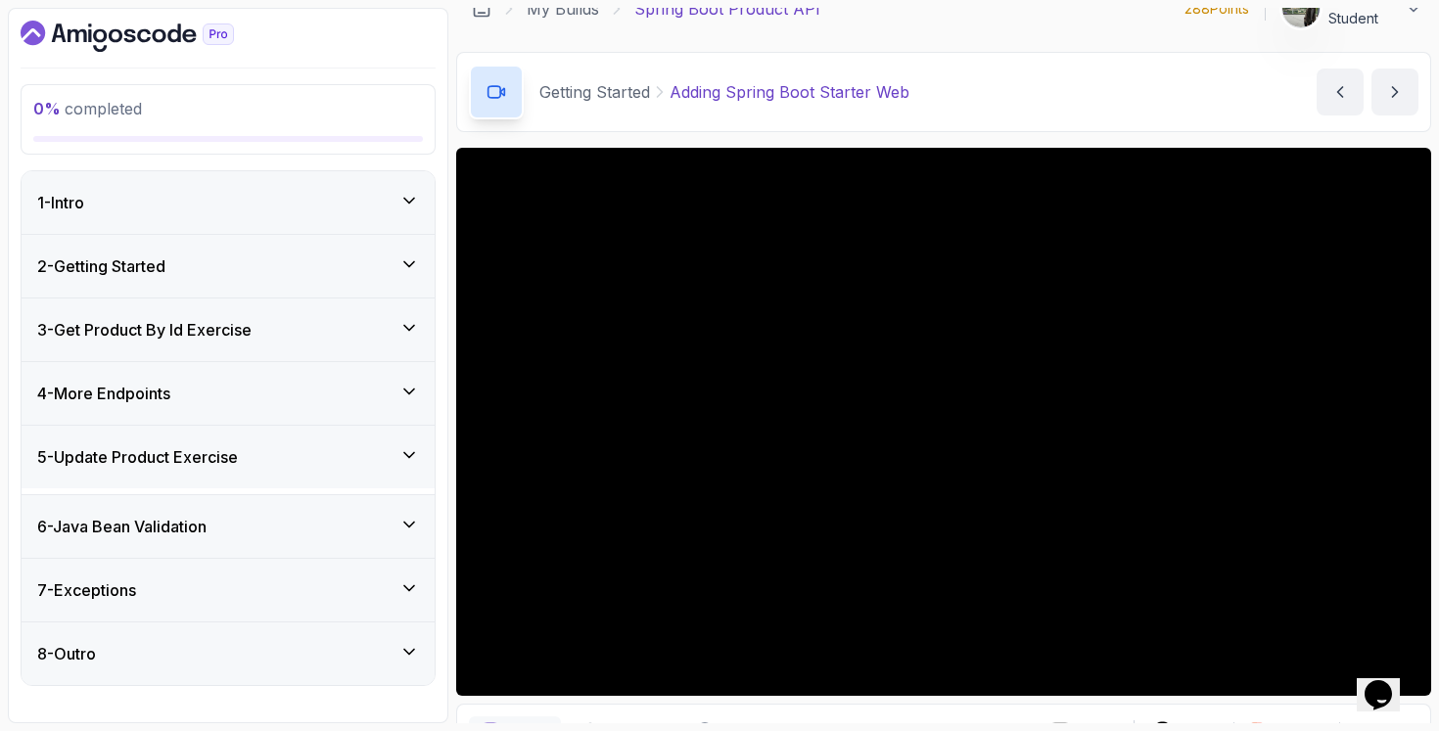
click at [269, 377] on div "4 - More Endpoints" at bounding box center [228, 393] width 413 height 63
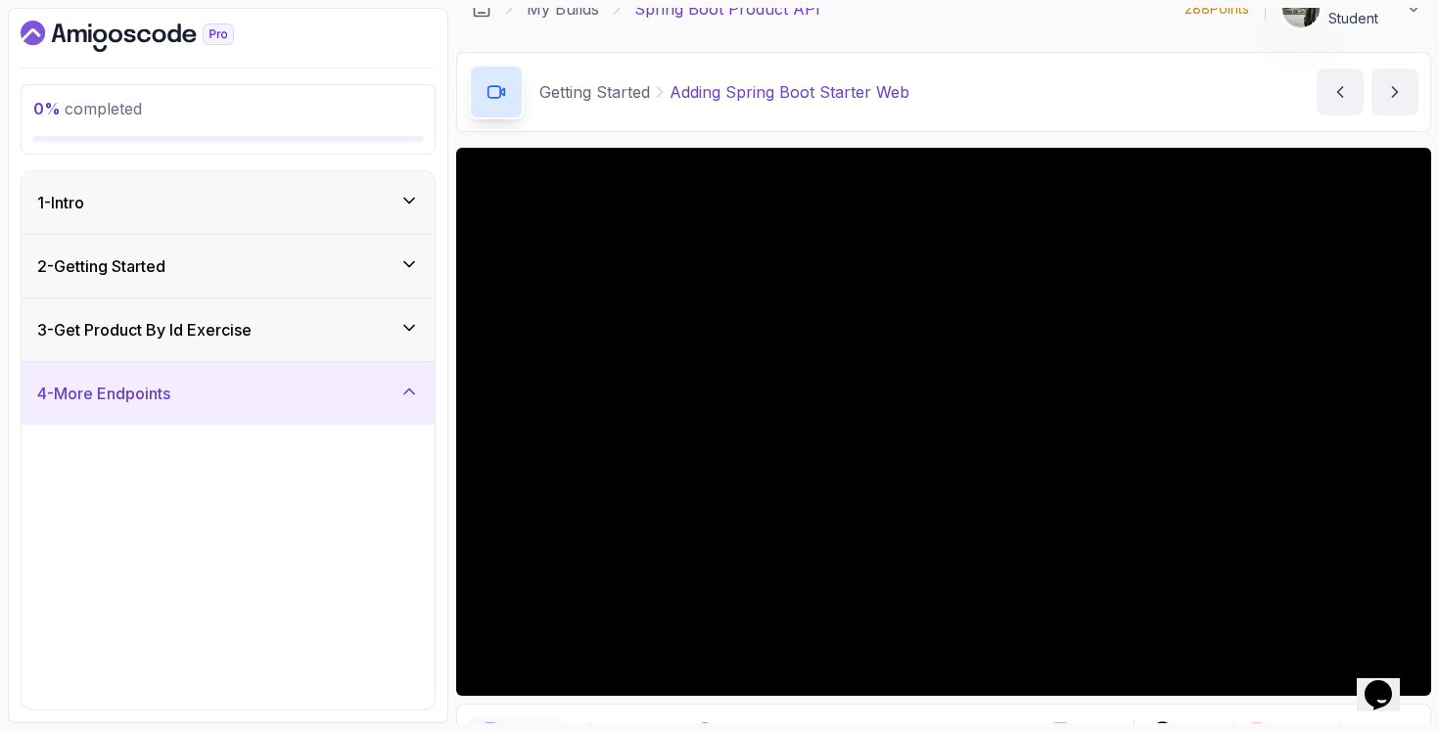
click at [290, 283] on div "2 - Getting Started" at bounding box center [228, 266] width 413 height 63
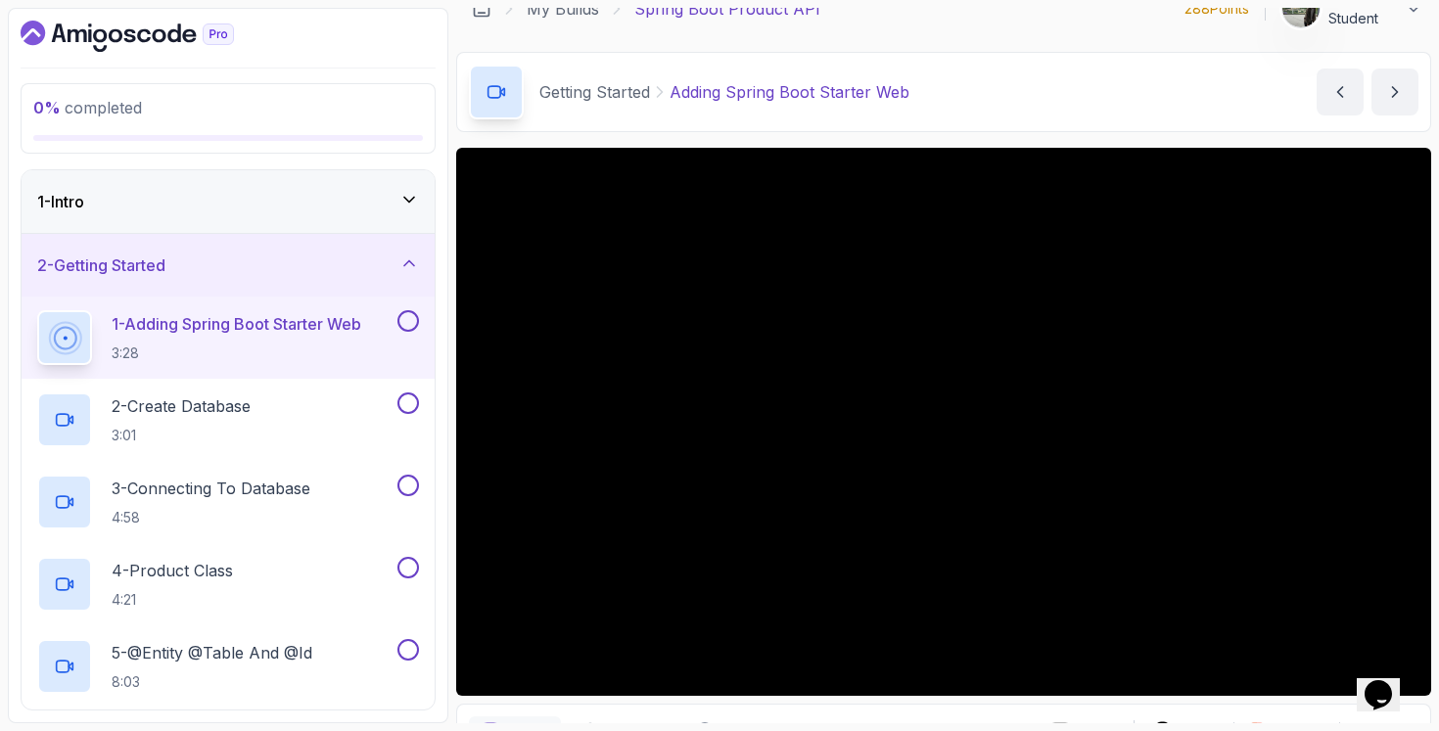
scroll to position [96, 0]
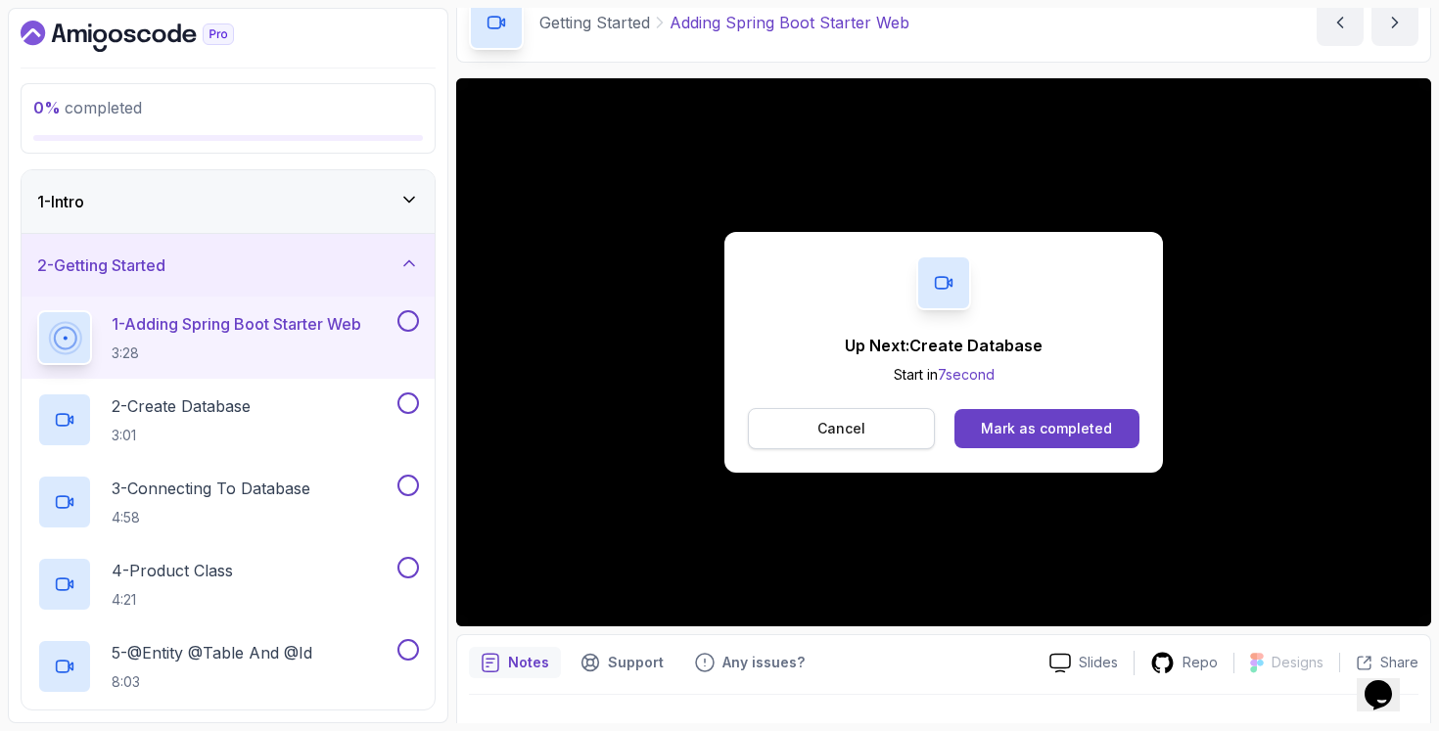
click at [813, 438] on button "Cancel" at bounding box center [841, 428] width 187 height 41
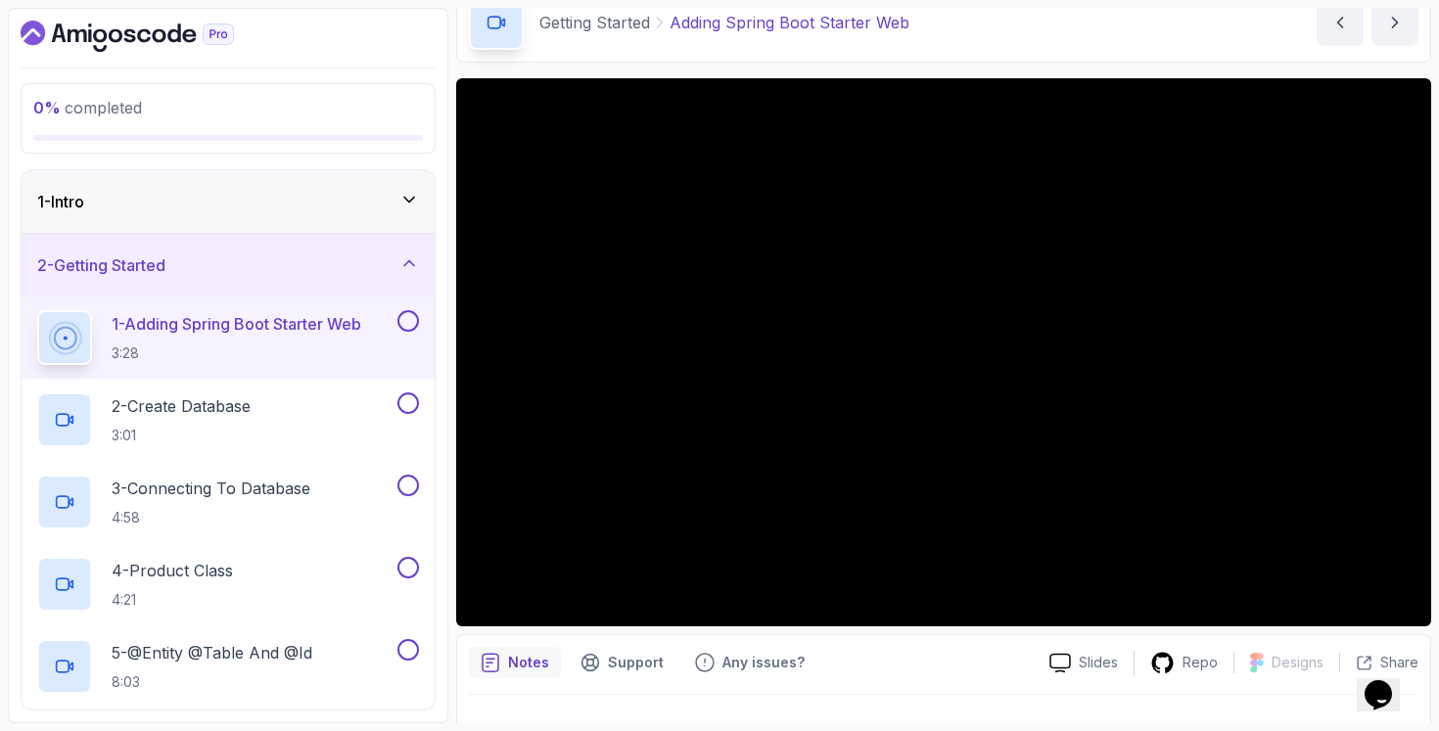
click at [407, 324] on button at bounding box center [408, 321] width 22 height 22
click at [368, 406] on div "2 - Create Database 3:01" at bounding box center [215, 419] width 356 height 55
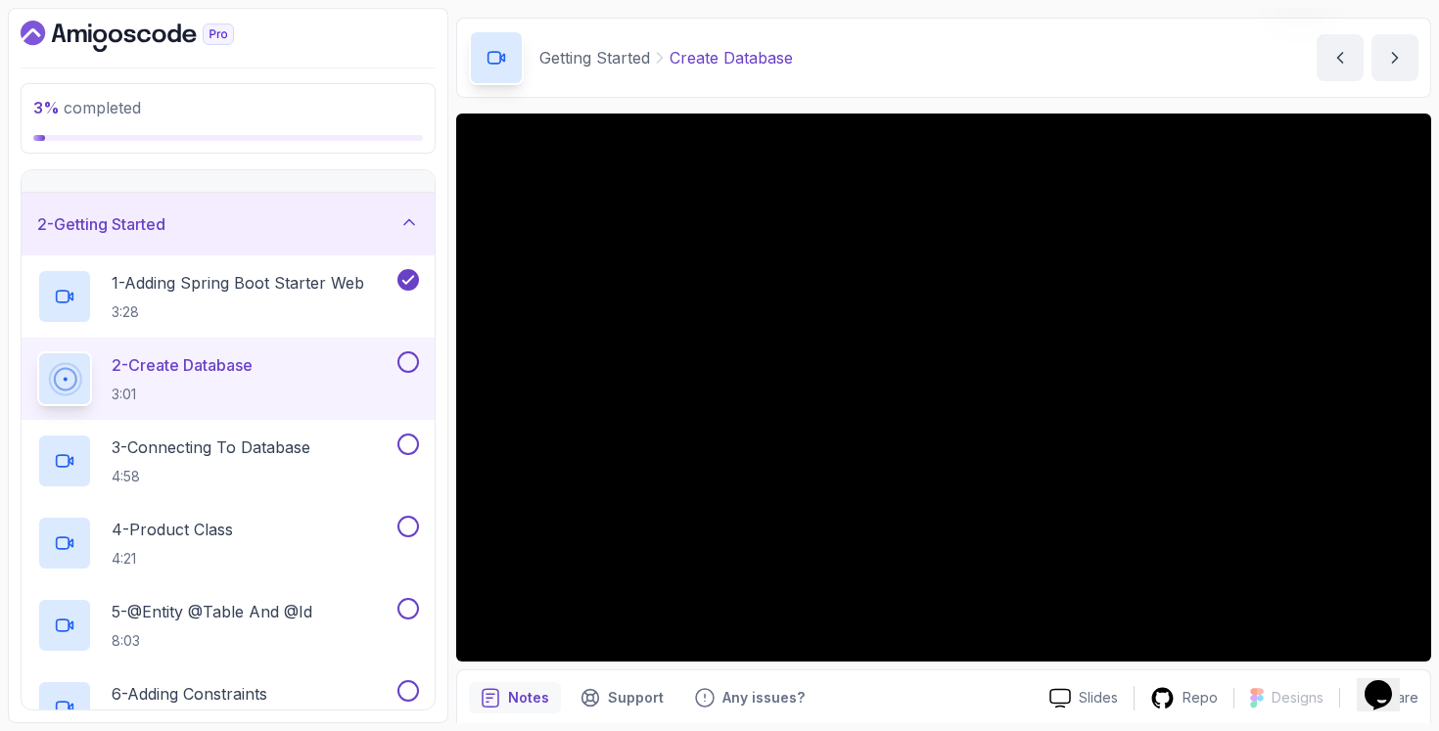
scroll to position [73, 0]
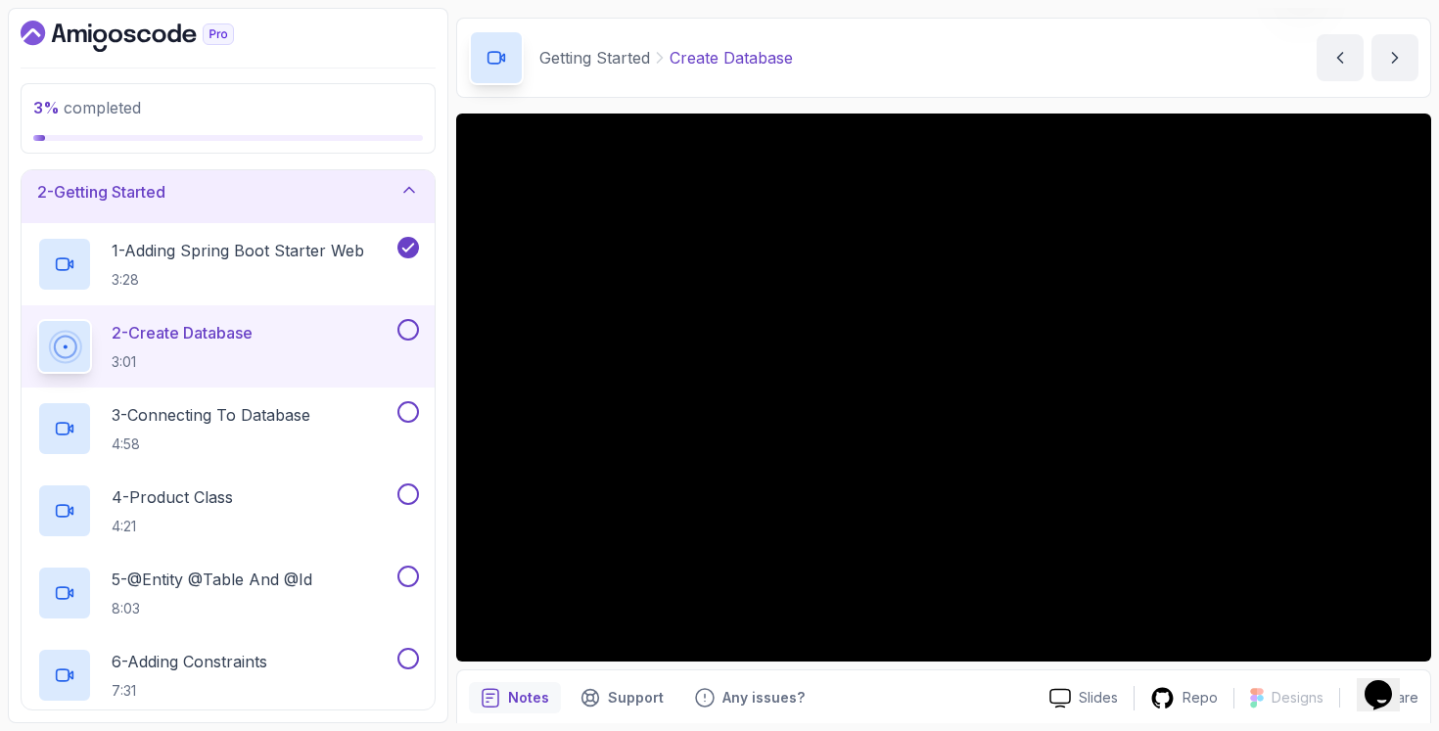
click at [415, 330] on button at bounding box center [408, 330] width 22 height 22
click at [371, 417] on div "3 - Connecting To Database 4:58" at bounding box center [215, 428] width 356 height 55
